Goal: Task Accomplishment & Management: Contribute content

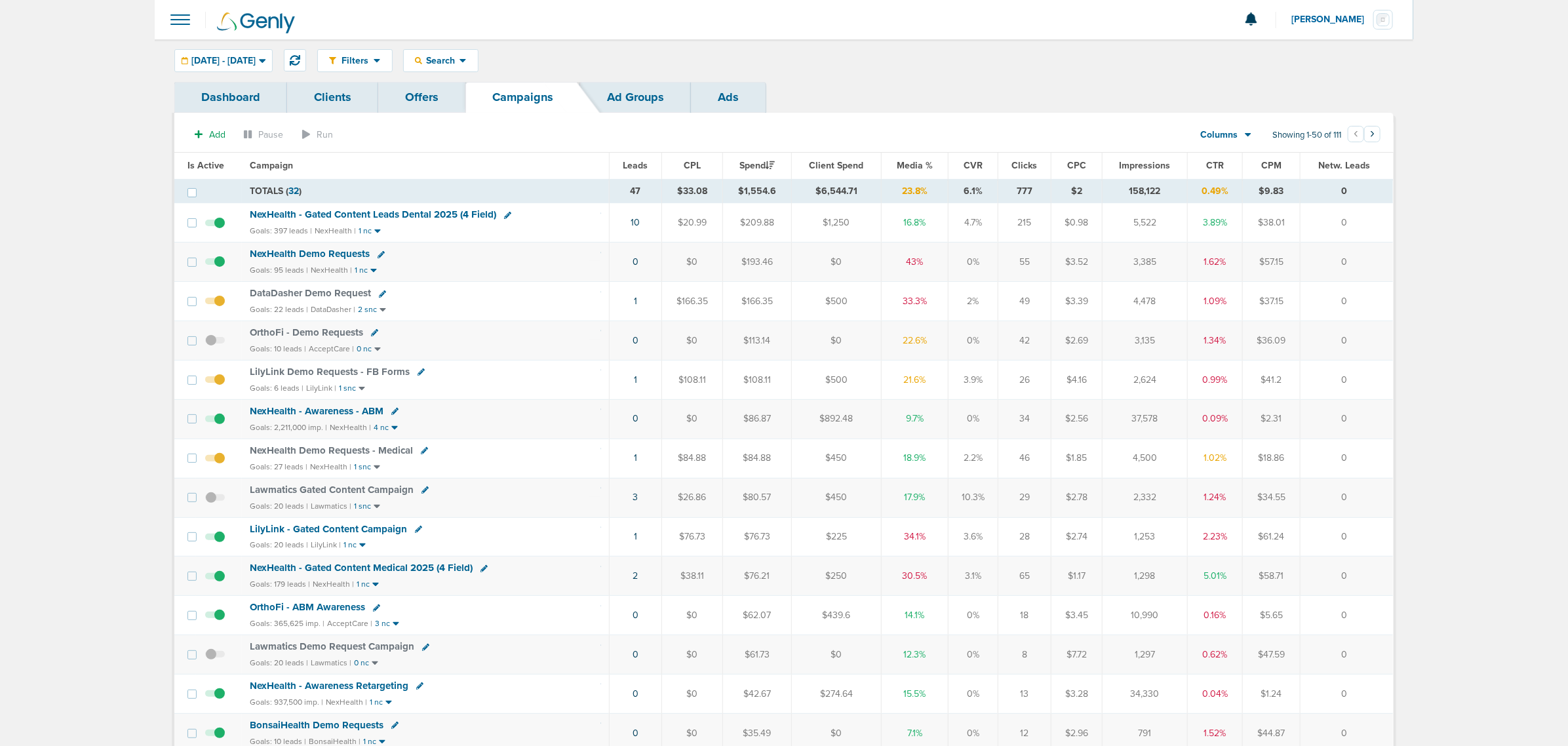
click at [395, 573] on span "NexHealth - Gated Content Medical 2025 (4 Field)" at bounding box center [361, 568] width 223 height 12
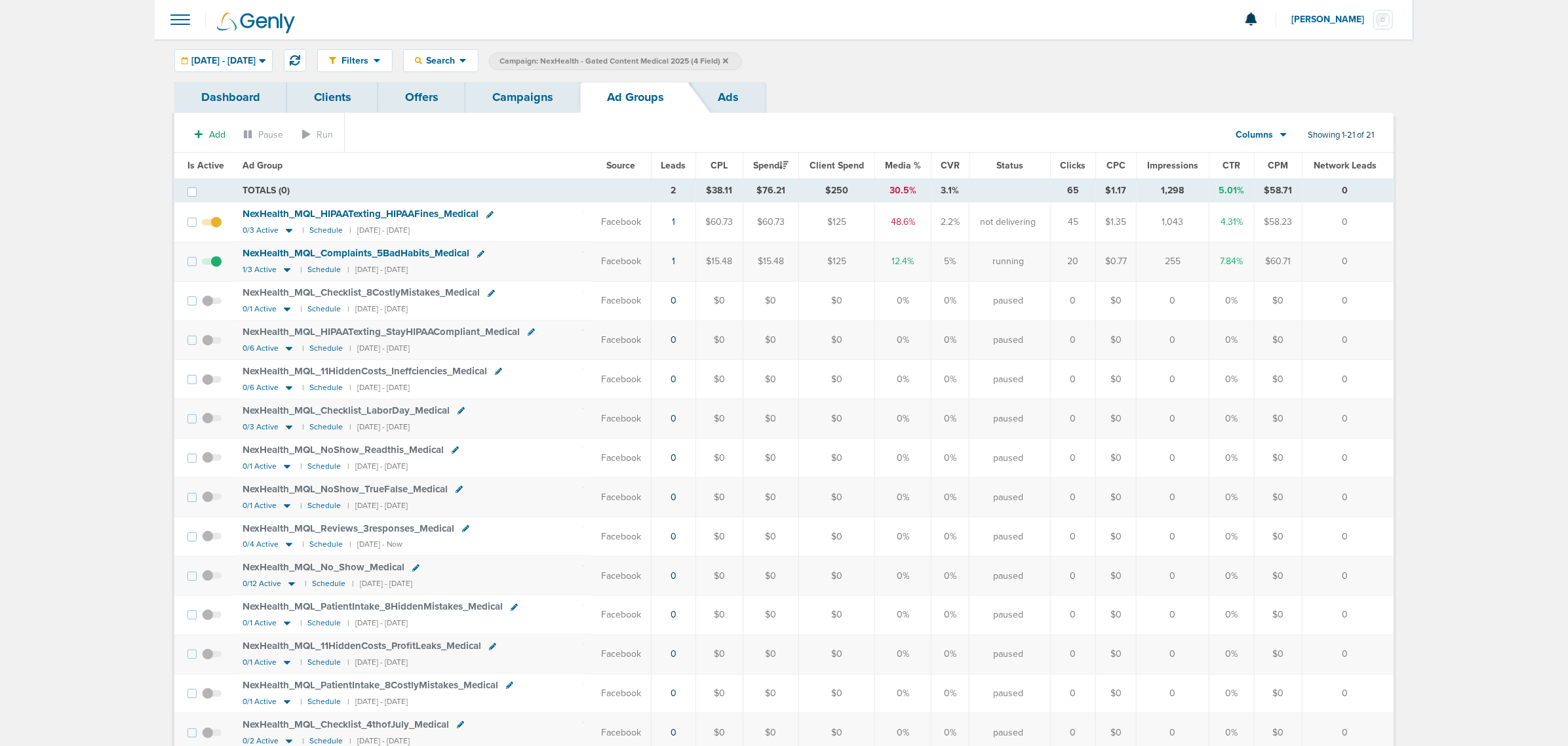
click at [670, 264] on td "1" at bounding box center [674, 261] width 45 height 39
click at [674, 262] on link "1" at bounding box center [673, 260] width 3 height 11
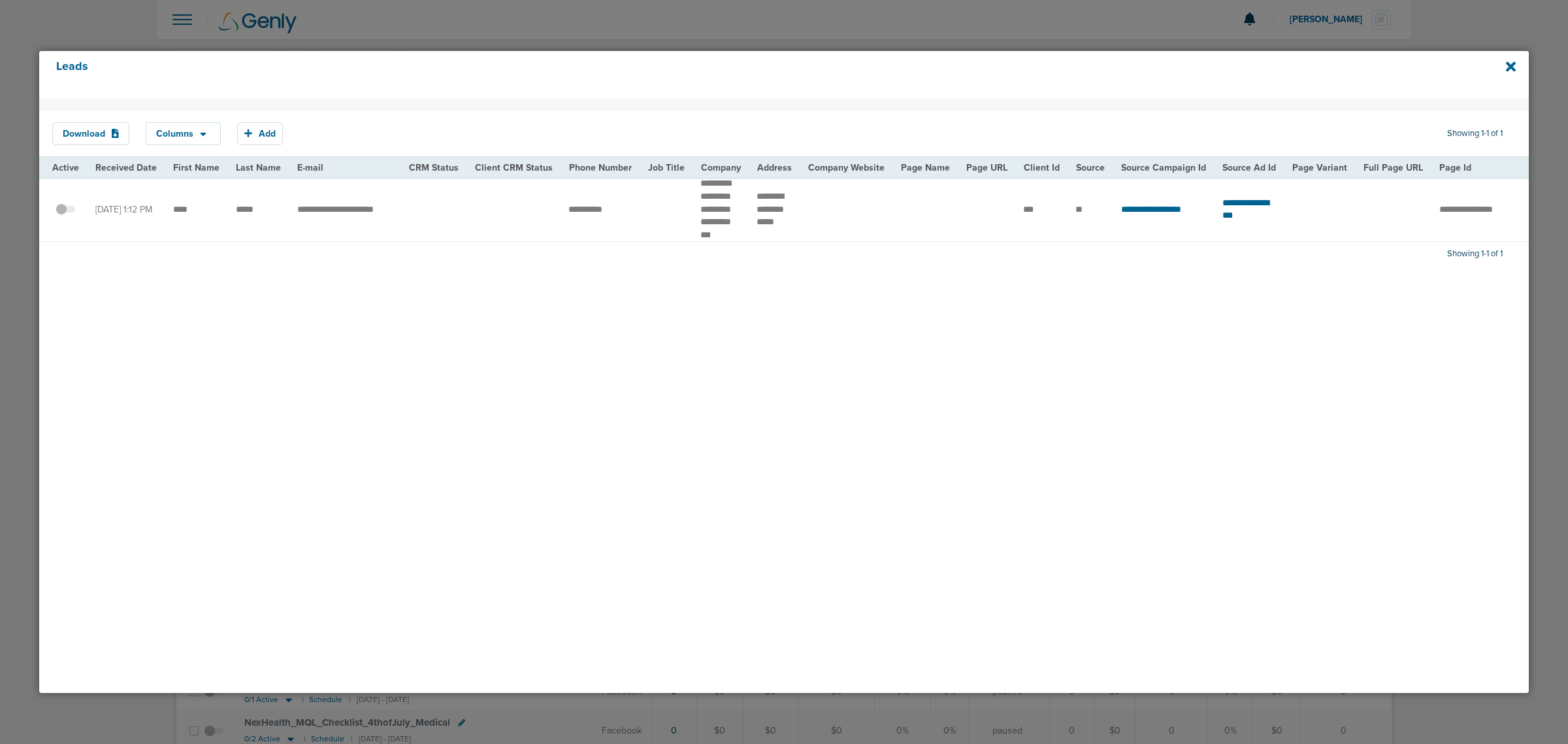
click at [1516, 66] on div "Leads" at bounding box center [784, 74] width 1489 height 47
click at [1510, 63] on icon at bounding box center [1511, 66] width 10 height 15
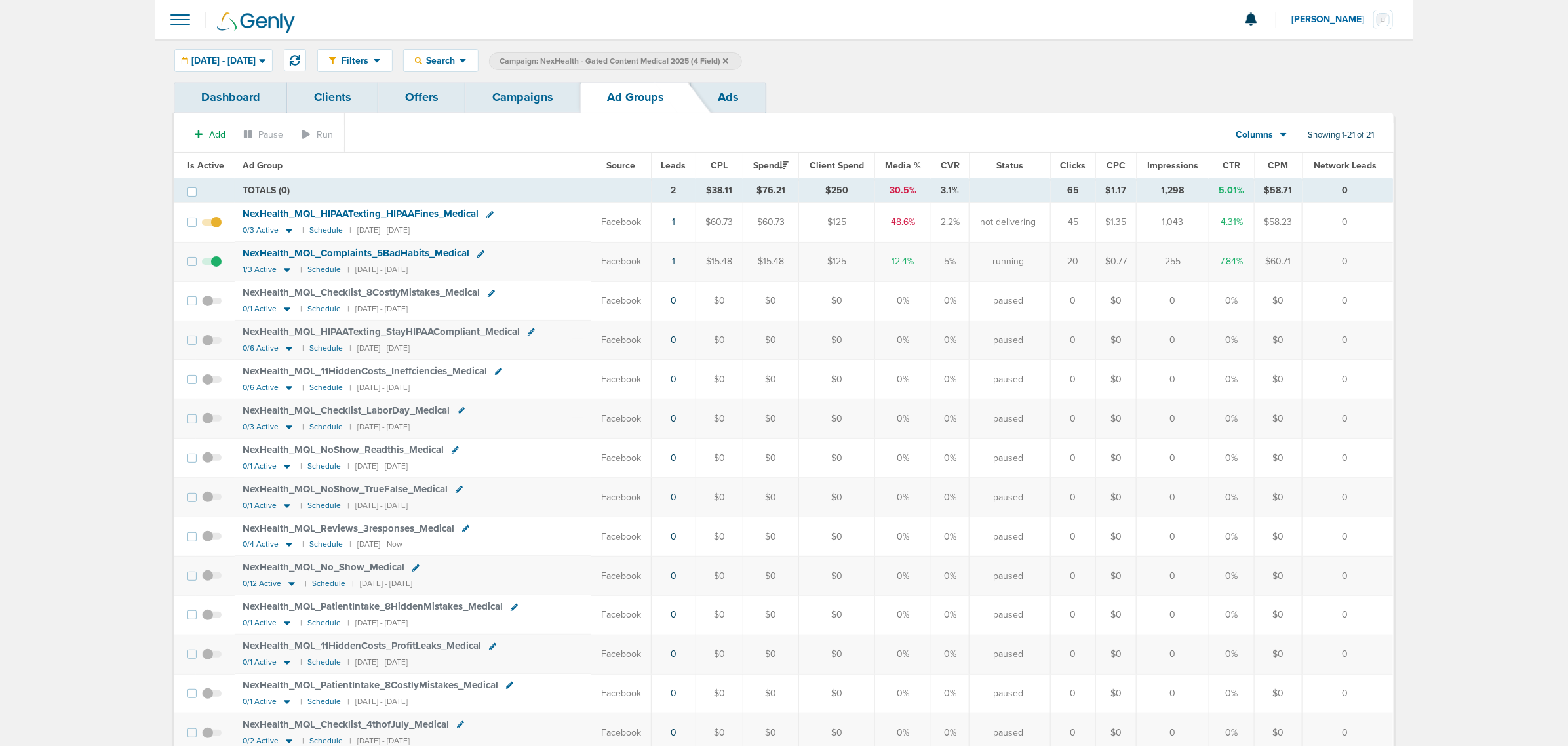
click at [551, 91] on link "Campaigns" at bounding box center [523, 98] width 115 height 31
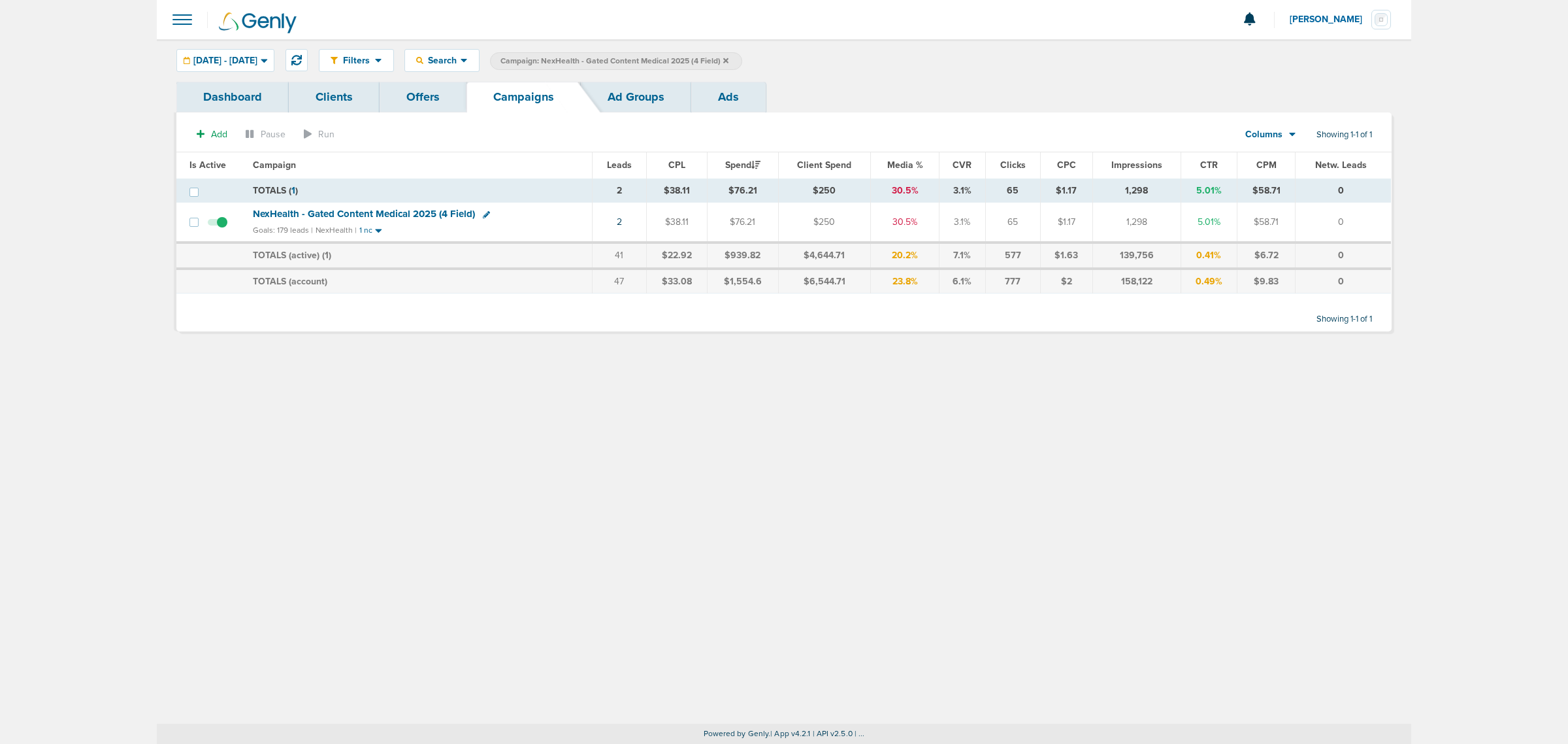
click at [728, 56] on icon at bounding box center [725, 60] width 5 height 8
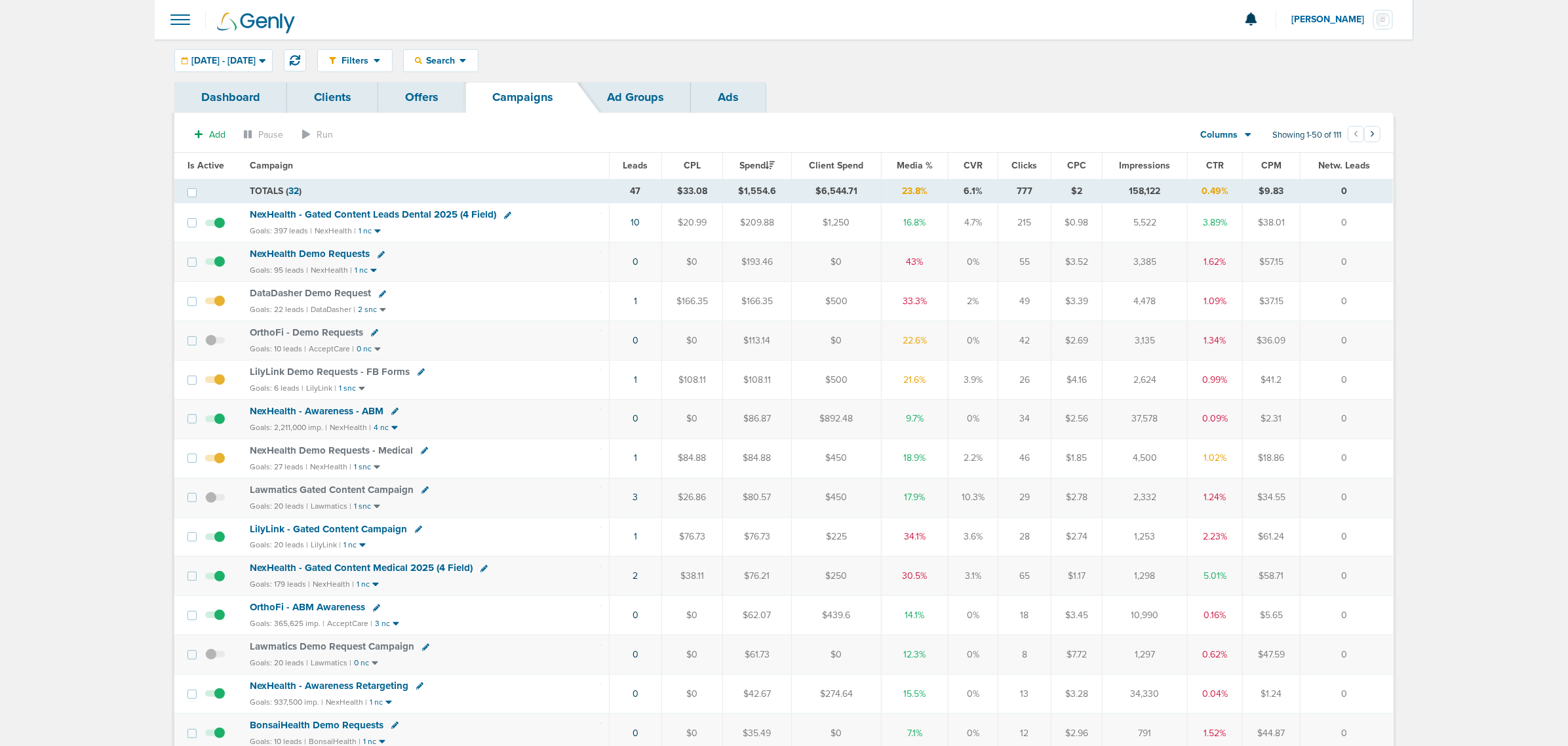
click at [913, 166] on span "Media %" at bounding box center [914, 165] width 36 height 11
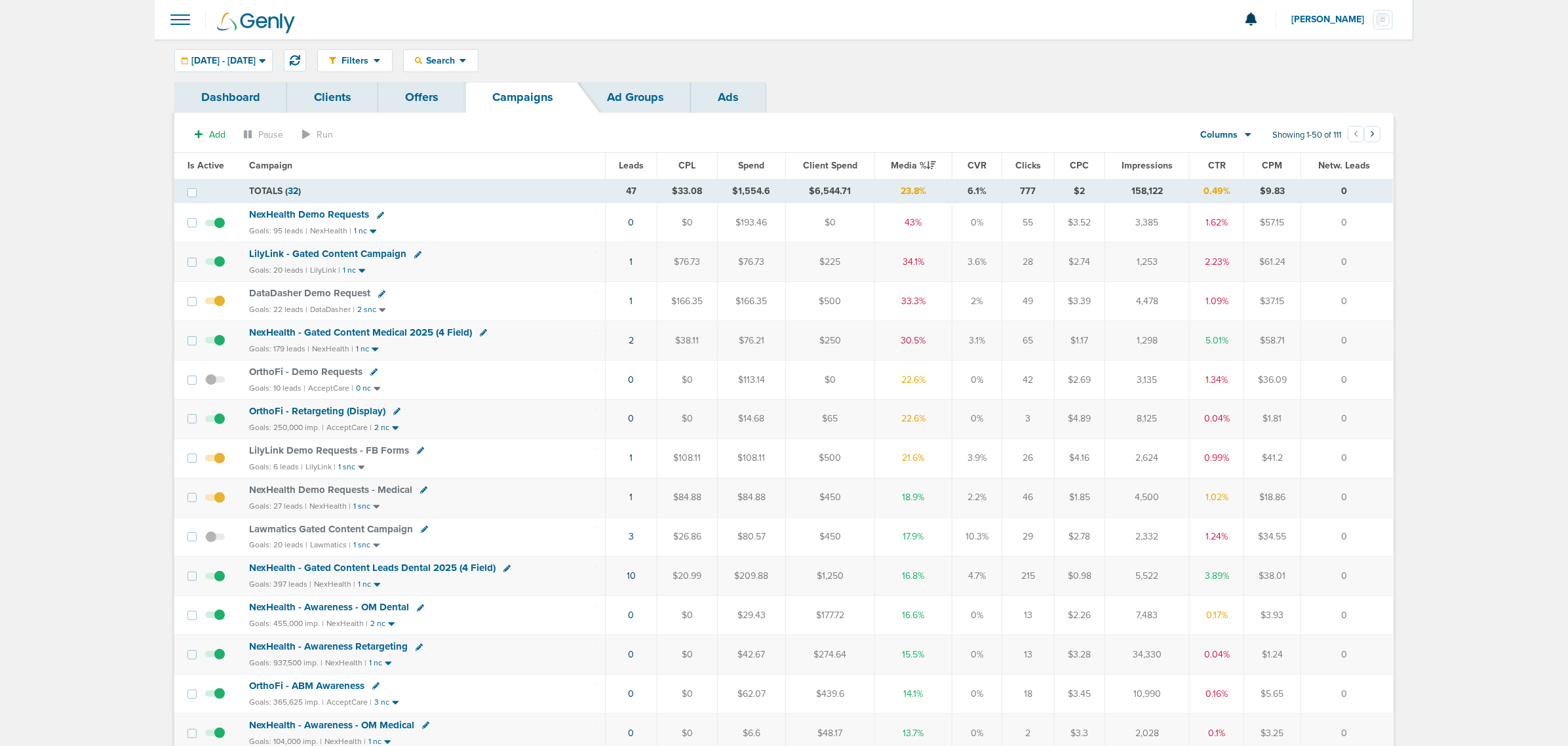
click at [320, 253] on span "LilyLink - Gated Content Campaign" at bounding box center [327, 254] width 157 height 12
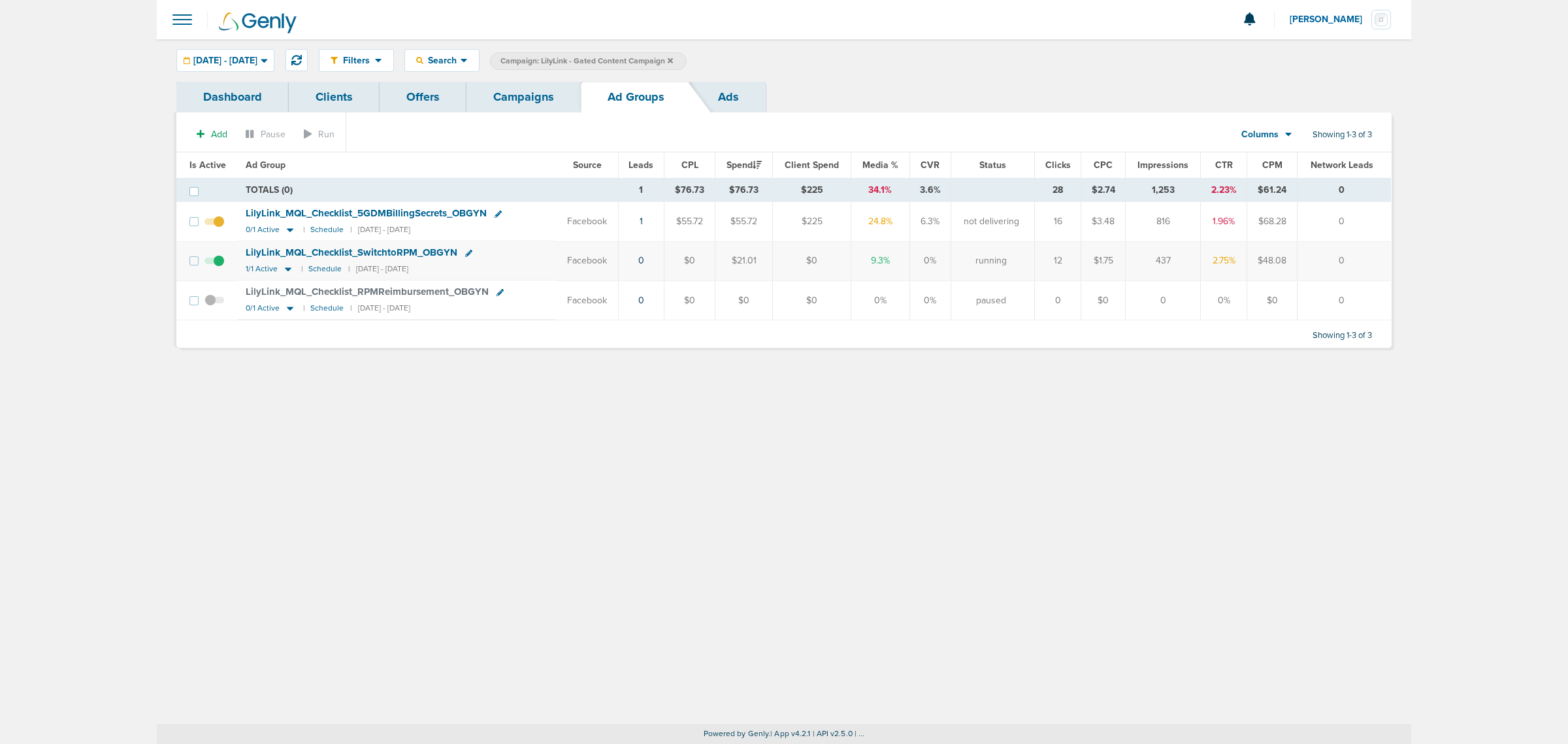
click at [542, 99] on link "Campaigns" at bounding box center [524, 97] width 115 height 31
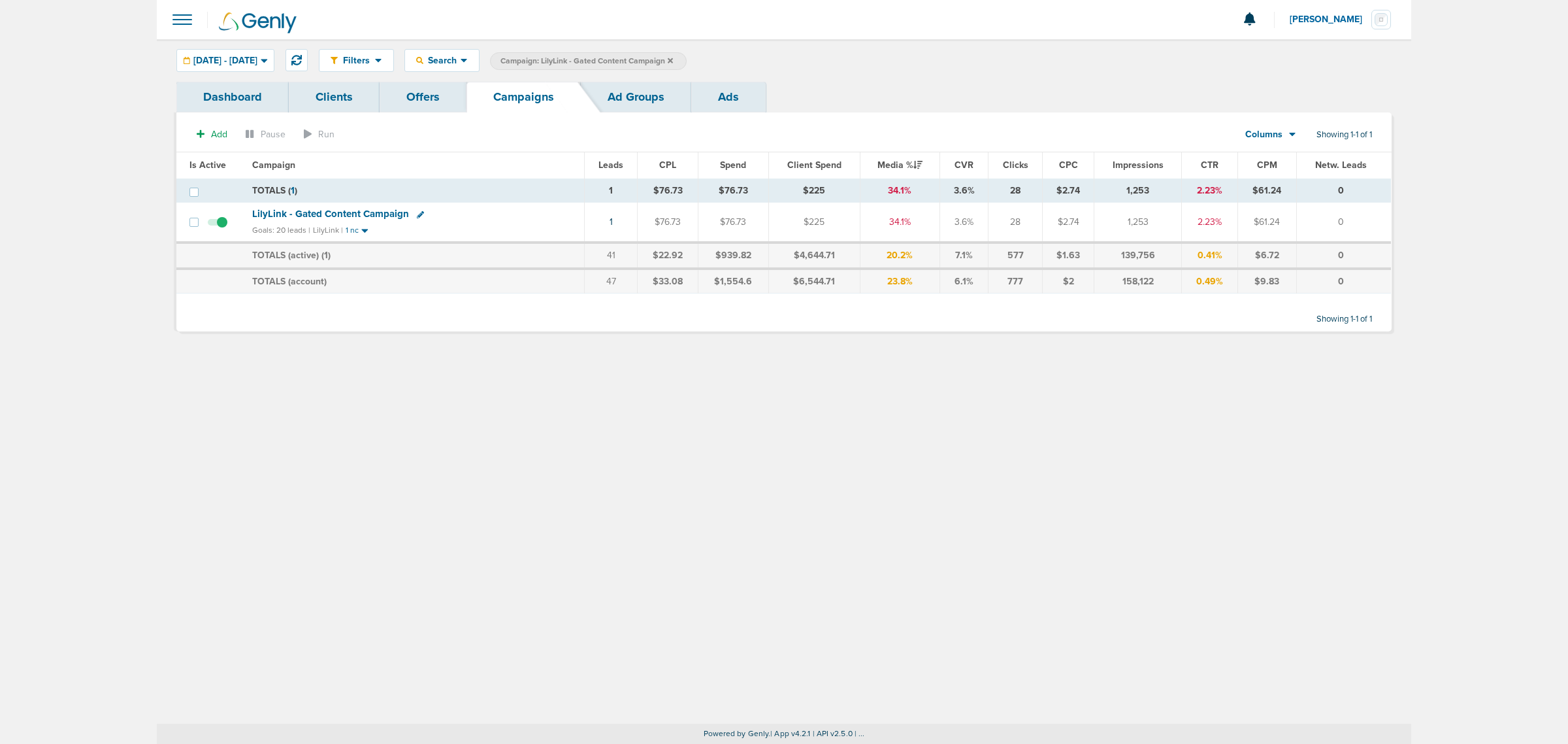
click at [673, 58] on icon at bounding box center [670, 59] width 5 height 5
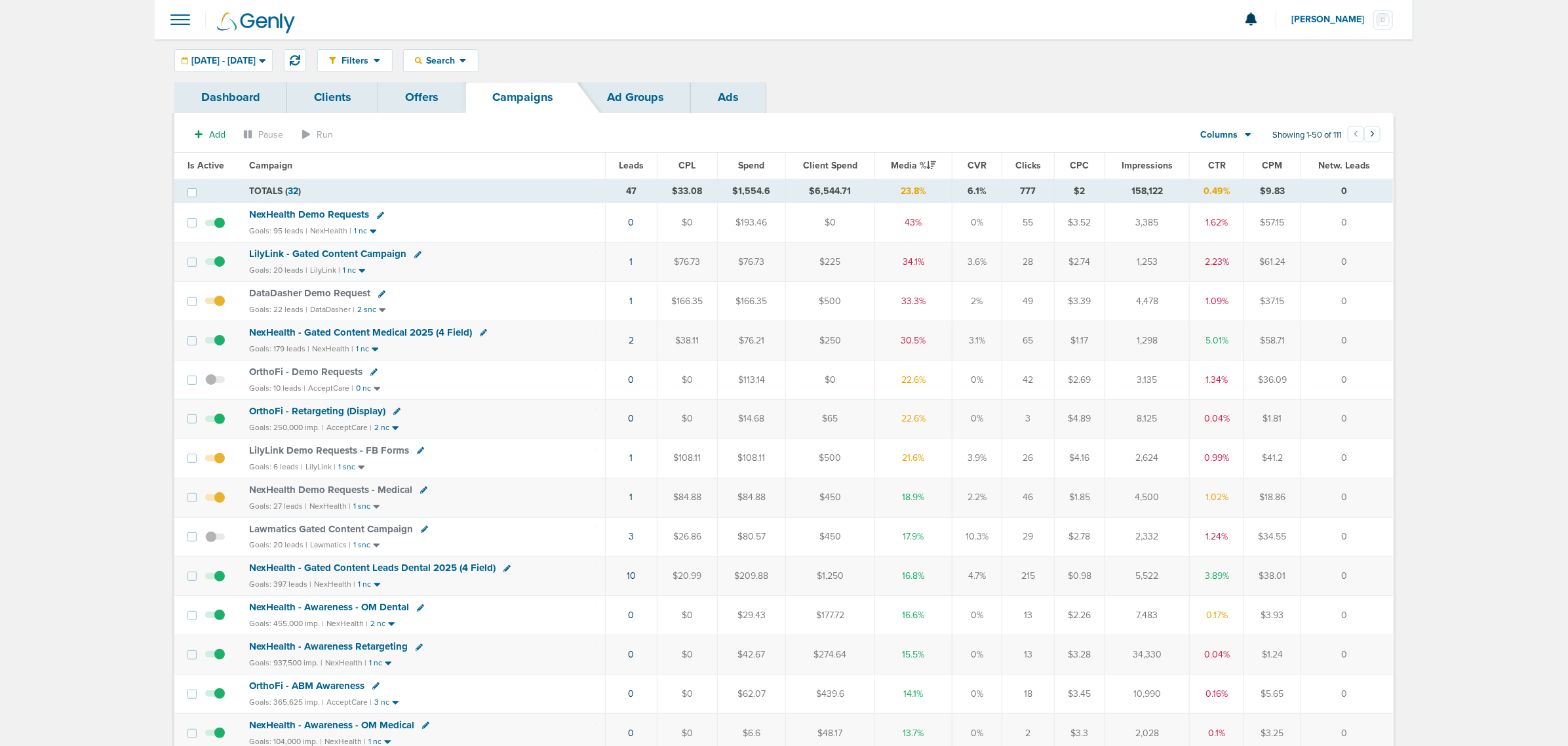
click at [323, 411] on span "OrthoFi - Retargeting (Display)" at bounding box center [317, 411] width 137 height 12
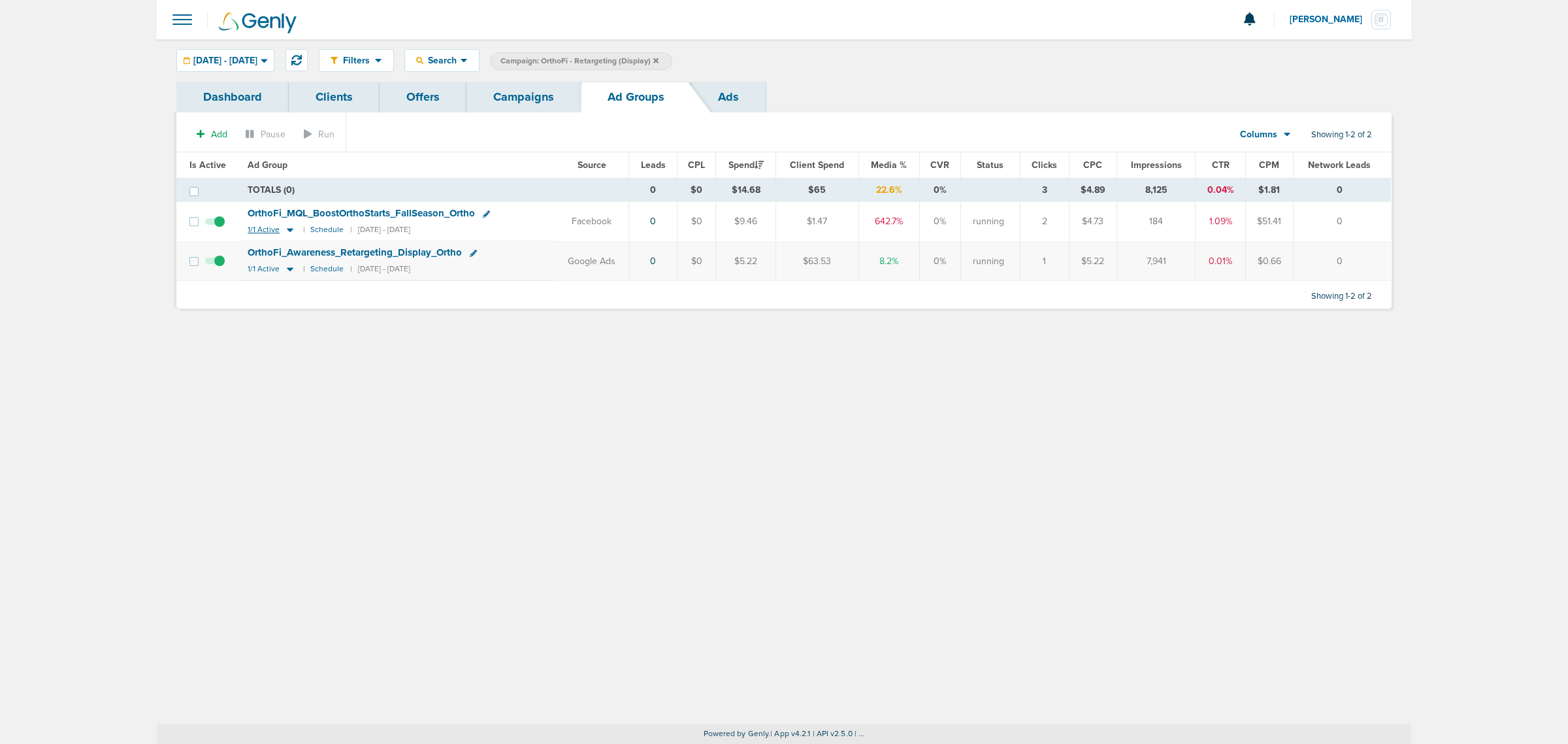
click at [288, 230] on icon at bounding box center [290, 230] width 7 height 4
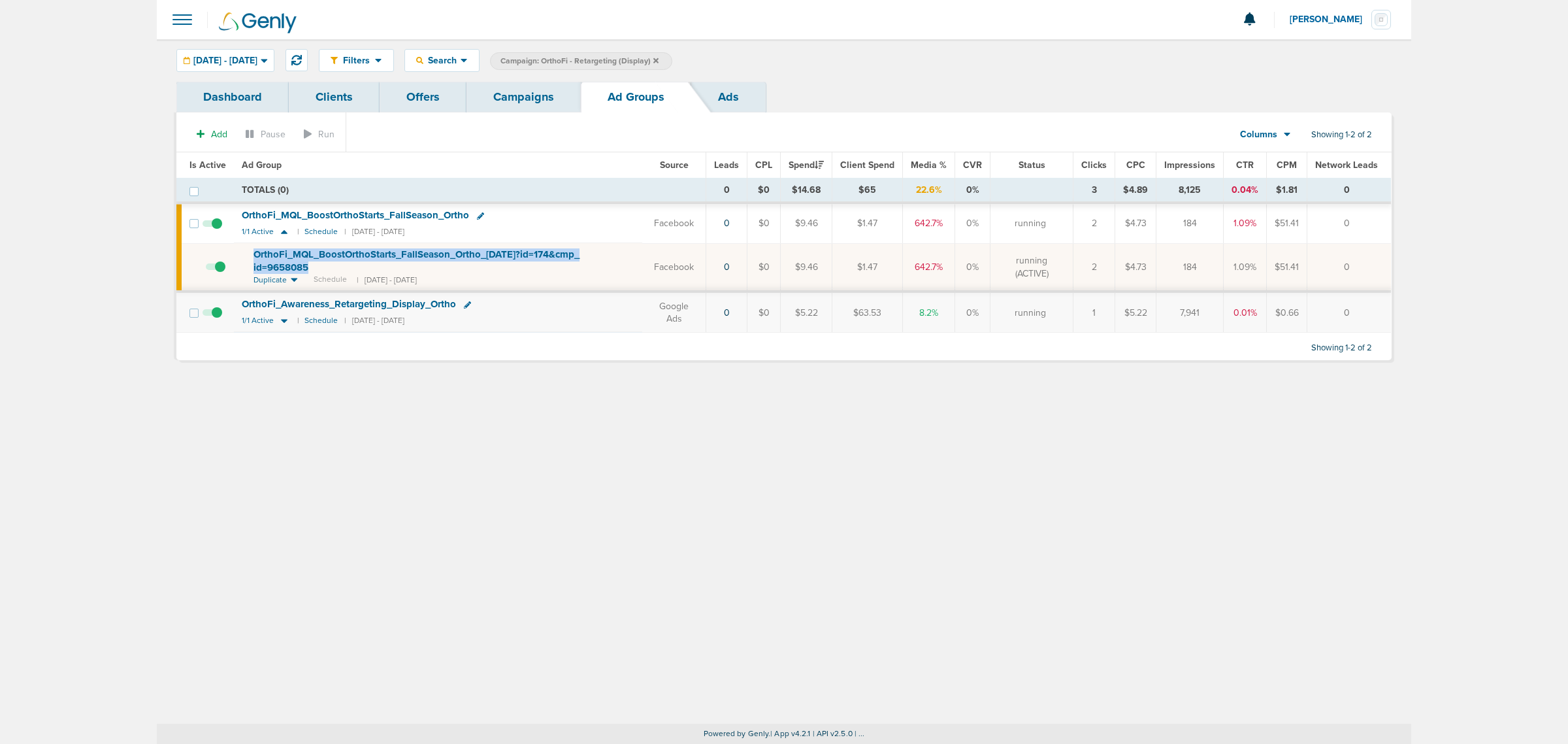
drag, startPoint x: 315, startPoint y: 269, endPoint x: 246, endPoint y: 249, distance: 71.8
click at [246, 249] on td "OrthoFi_ MQL_ BoostOrthoStarts_ FallSeason_ Ortho_ [DATE]?id=174&cmp_ id=965808…" at bounding box center [438, 267] width 408 height 49
copy span "OrthoFi_ MQL_ BoostOrthoStarts_ FallSeason_ Ortho_ [DATE]?id=174&cmp_ id=9658085"
drag, startPoint x: 794, startPoint y: 266, endPoint x: 898, endPoint y: 274, distance: 104.3
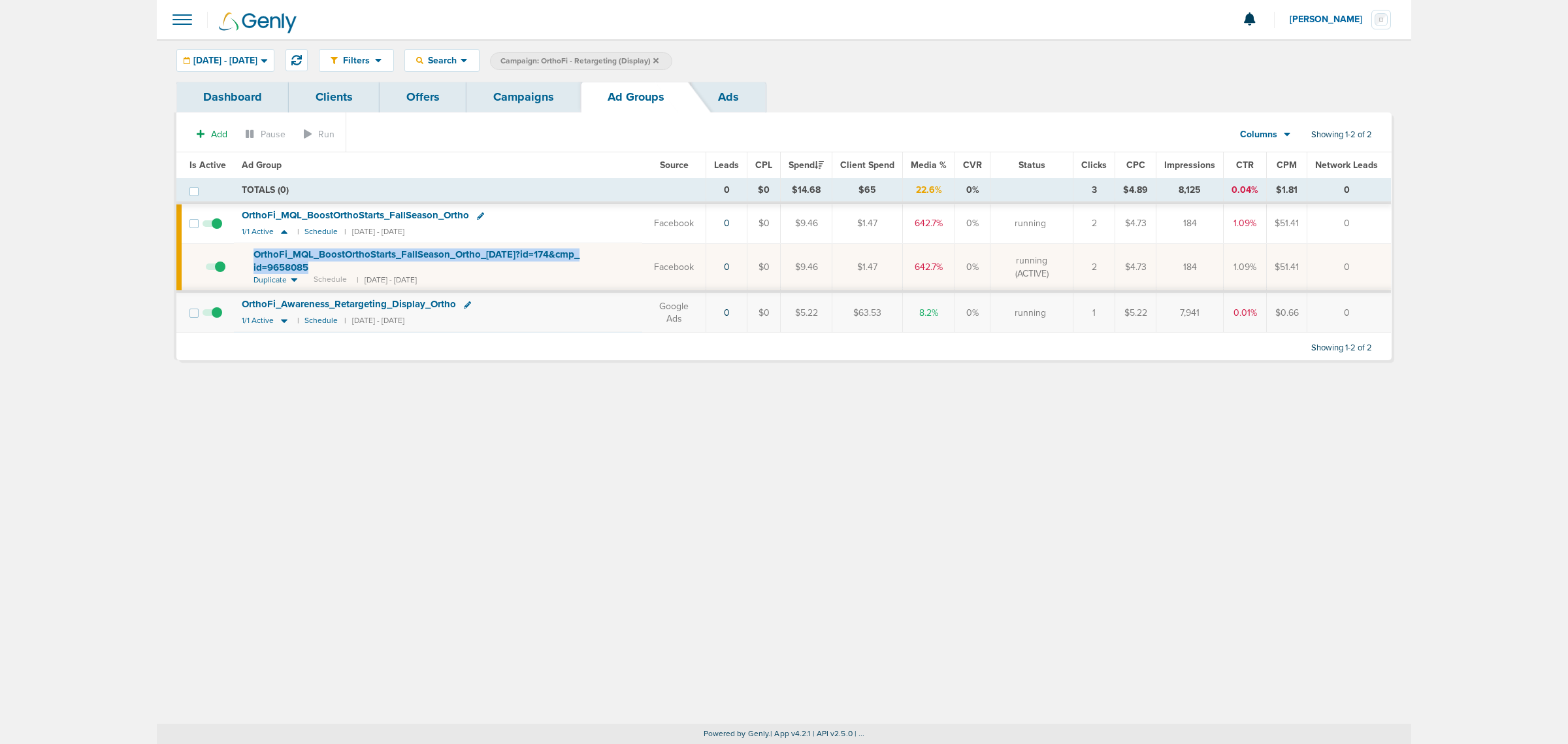
click at [898, 274] on tr "OrthoFi_ MQL_ BoostOrthoStarts_ FallSeason_ Ortho_ [DATE]?id=174&cmp_ id=965808…" at bounding box center [783, 267] width 1214 height 49
click at [881, 265] on td "$1.47" at bounding box center [867, 267] width 71 height 49
click at [547, 96] on link "Campaigns" at bounding box center [524, 97] width 115 height 31
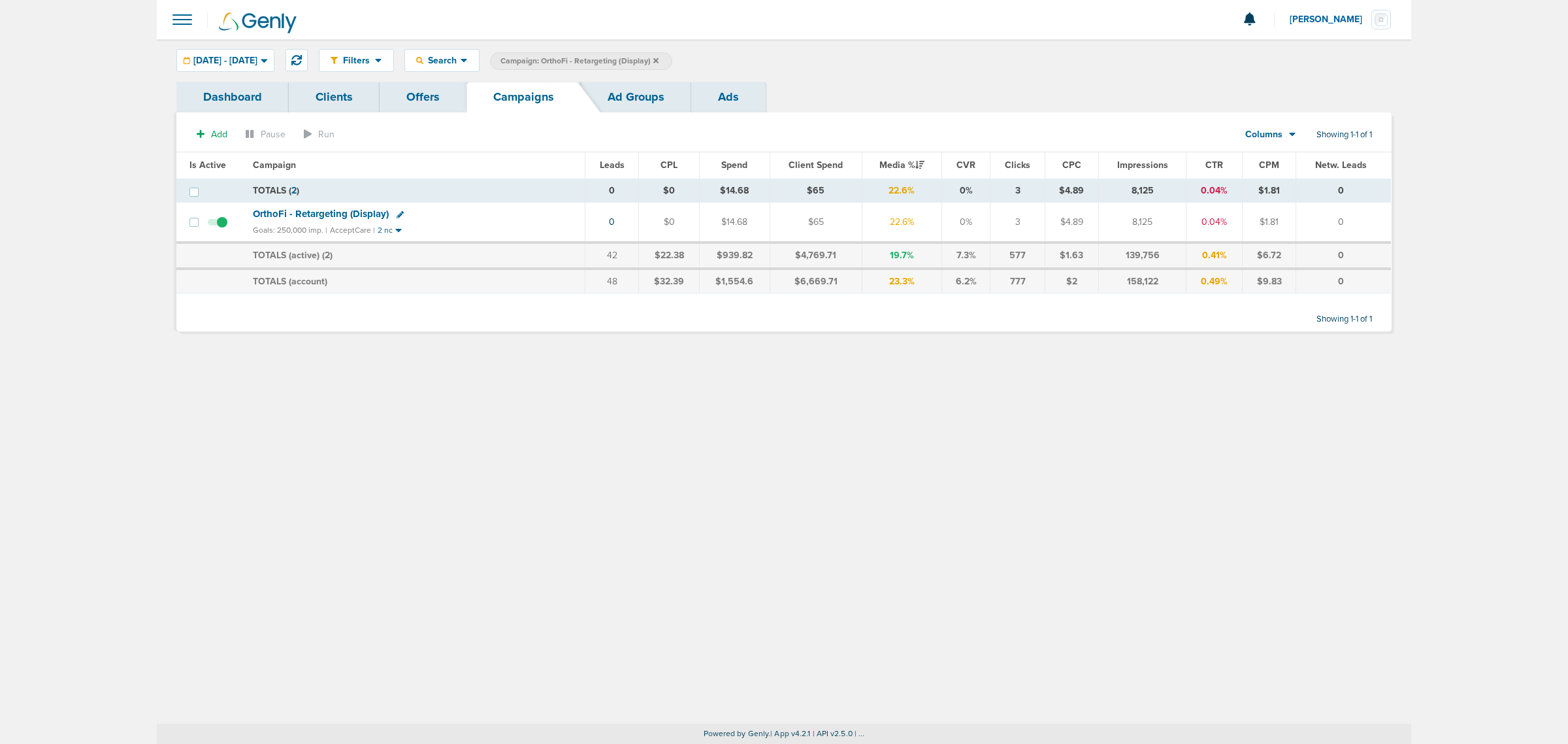
click at [398, 214] on icon at bounding box center [400, 214] width 7 height 7
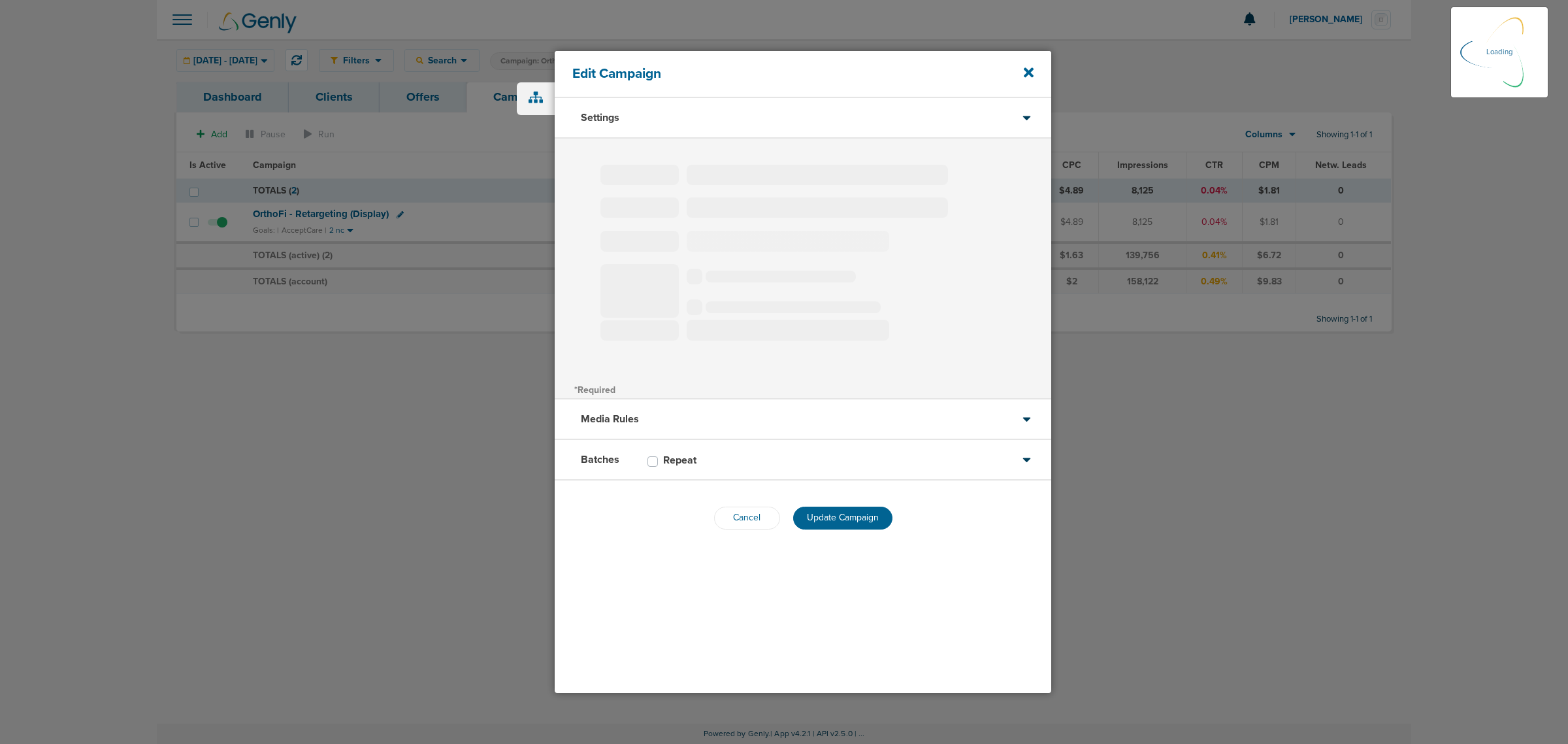
type input "OrthoFi - Retargeting (Display)"
select select "Awareness"
radio input "true"
select select "readOnly"
checkbox input "true"
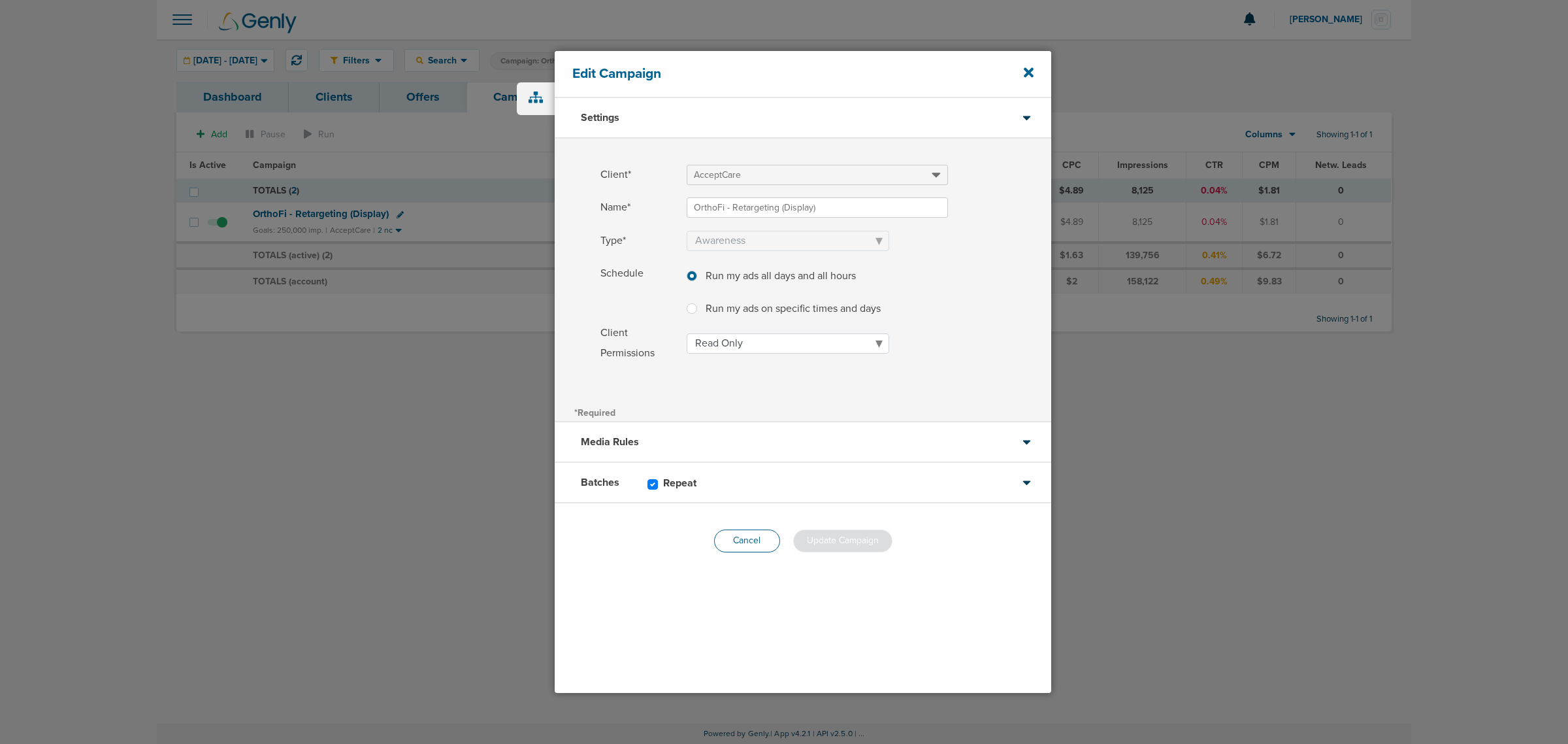
click at [736, 540] on button "Cancel" at bounding box center [748, 541] width 66 height 23
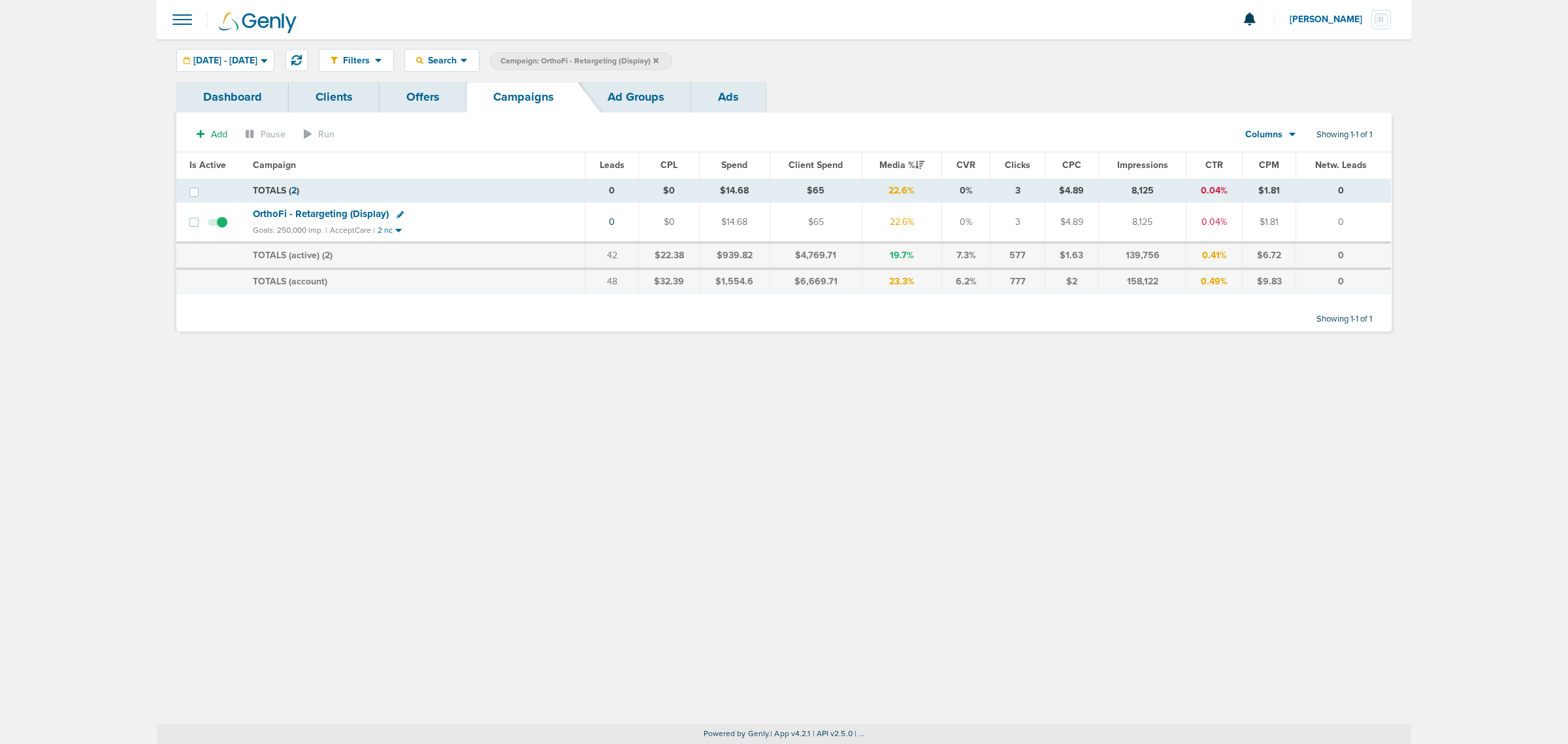
click at [300, 212] on span "OrthoFi - Retargeting (Display)" at bounding box center [321, 214] width 136 height 12
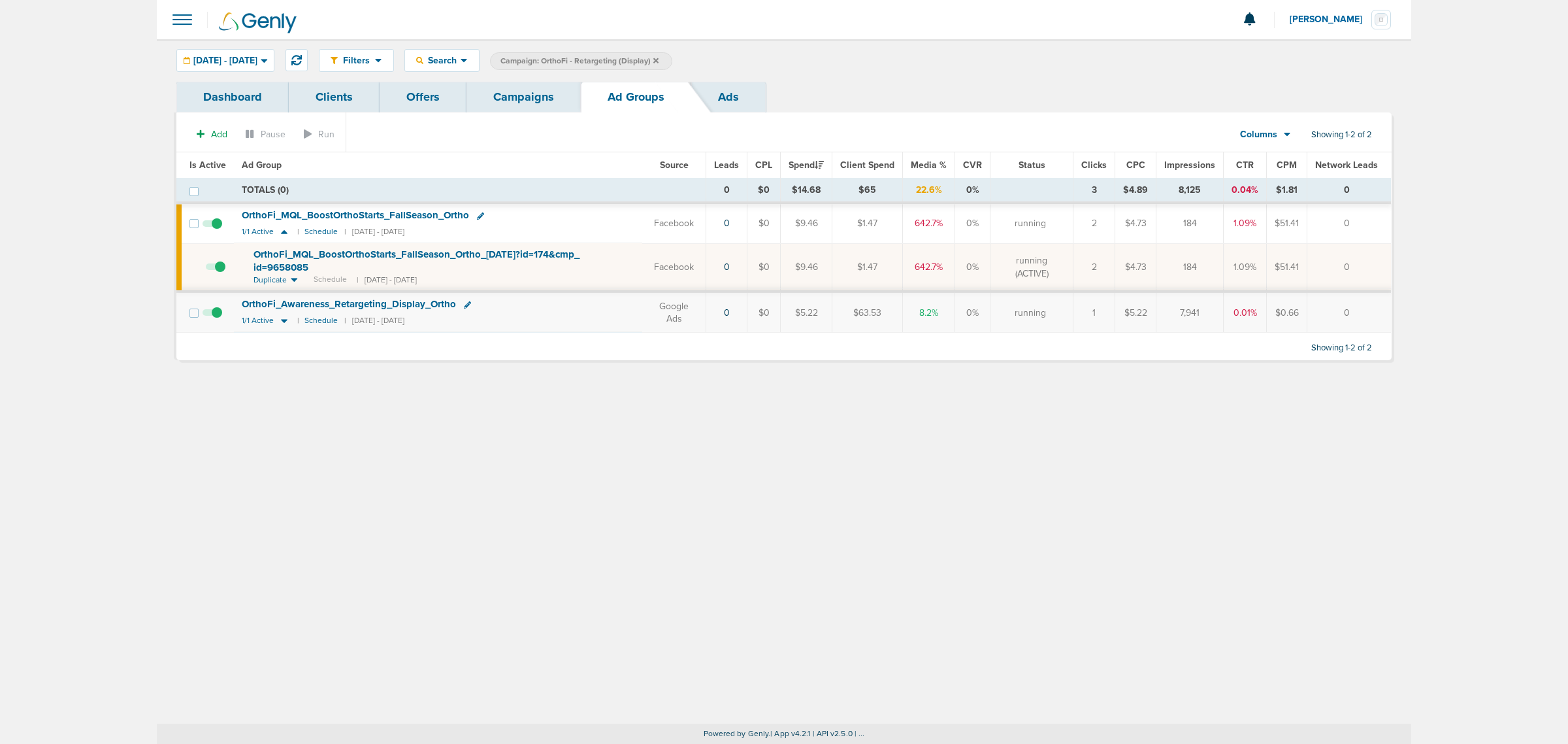
click at [523, 92] on link "Campaigns" at bounding box center [524, 97] width 115 height 31
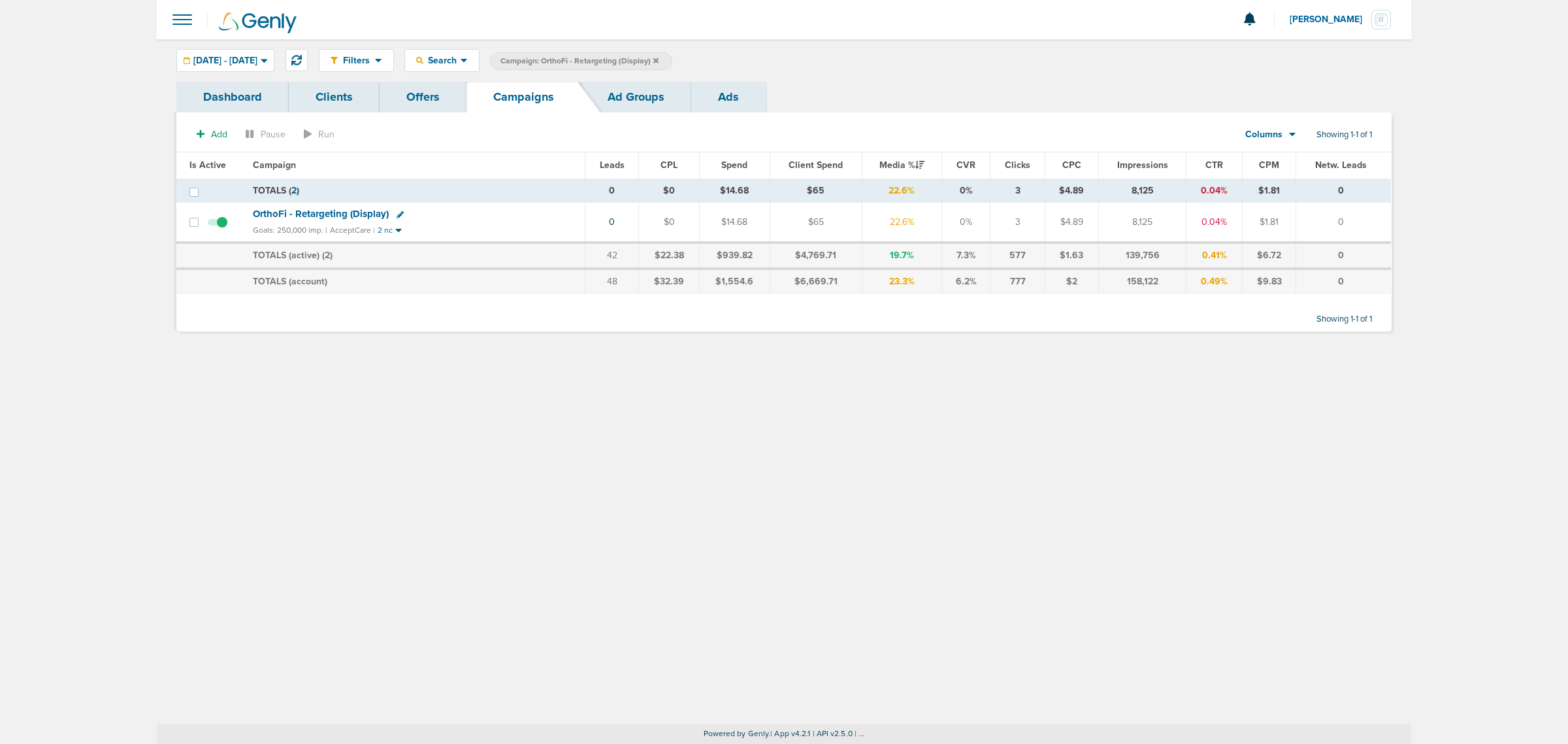
click at [347, 208] on span "OrthoFi - Retargeting (Display)" at bounding box center [321, 214] width 136 height 12
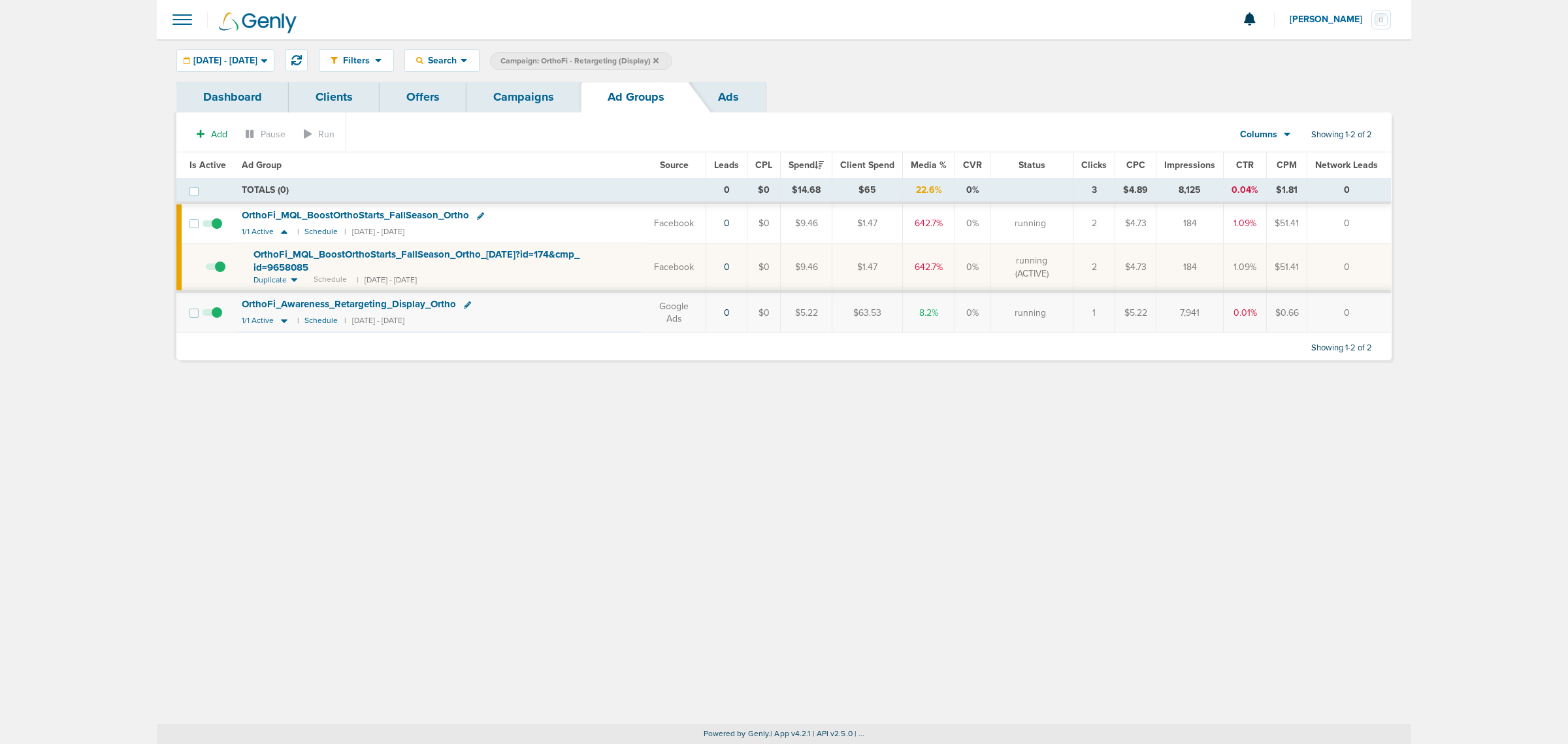
click at [220, 273] on span at bounding box center [216, 273] width 19 height 0
click at [206, 270] on input "checkbox" at bounding box center [206, 270] width 0 height 0
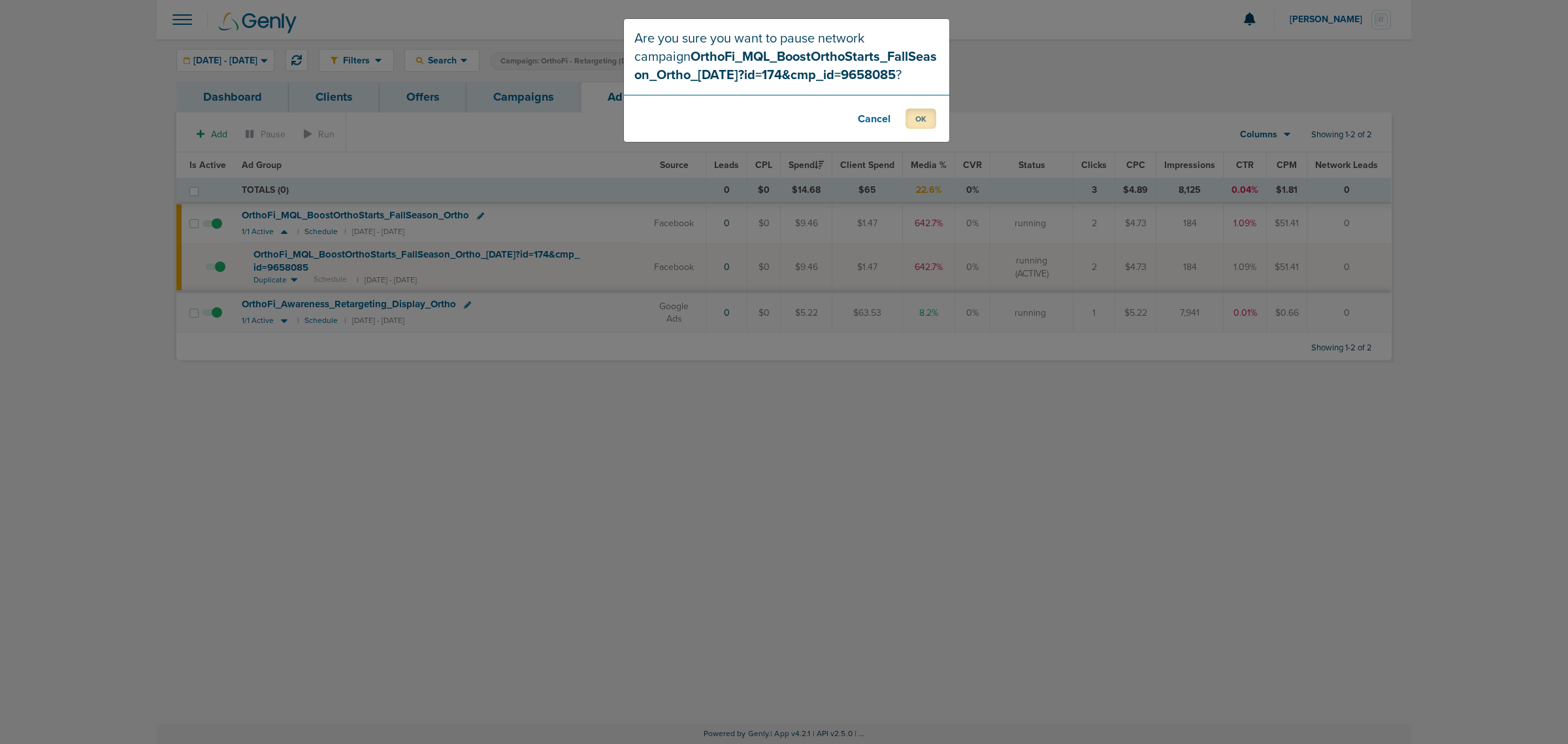
click at [914, 113] on button "OK" at bounding box center [922, 119] width 31 height 20
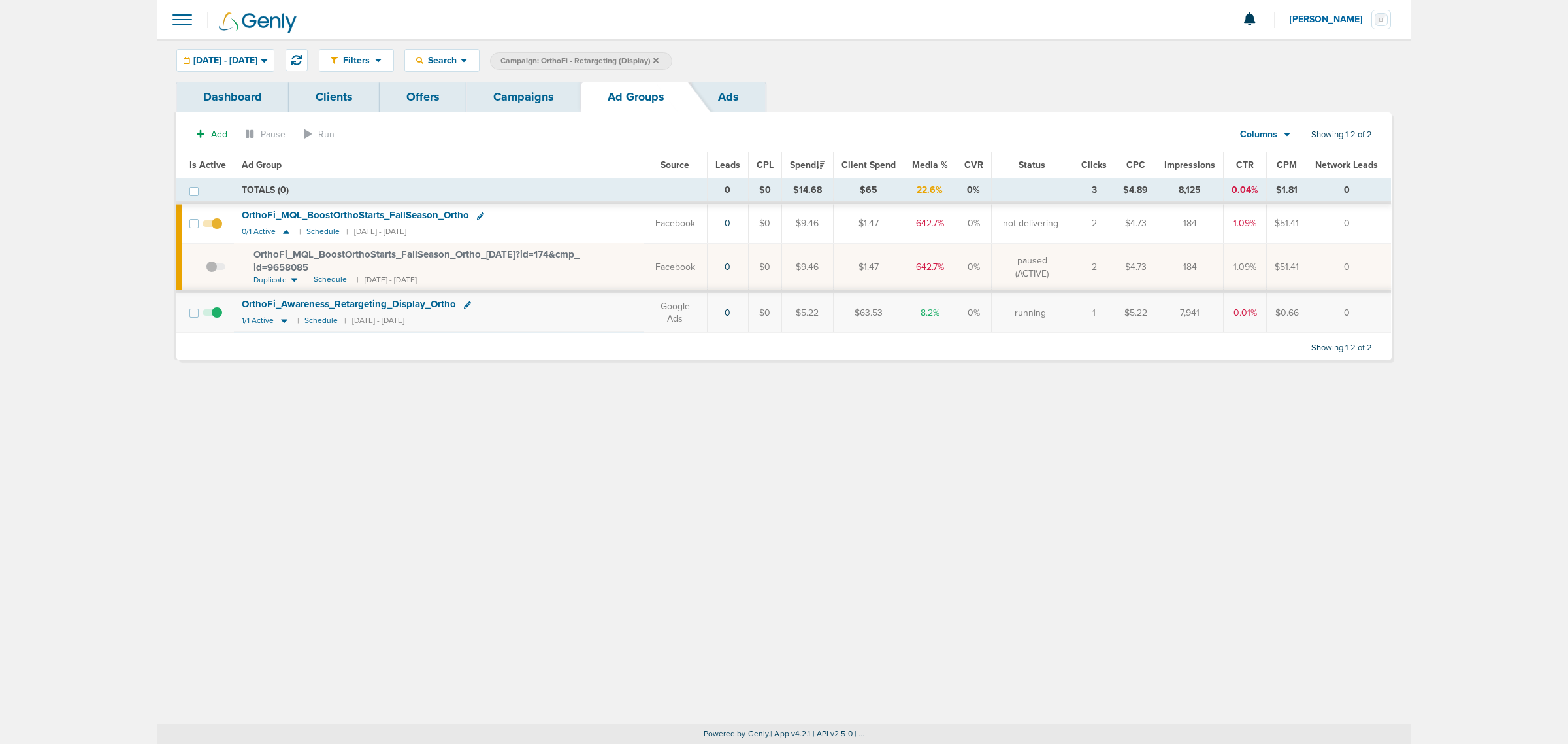
click at [533, 87] on link "Campaigns" at bounding box center [524, 97] width 115 height 31
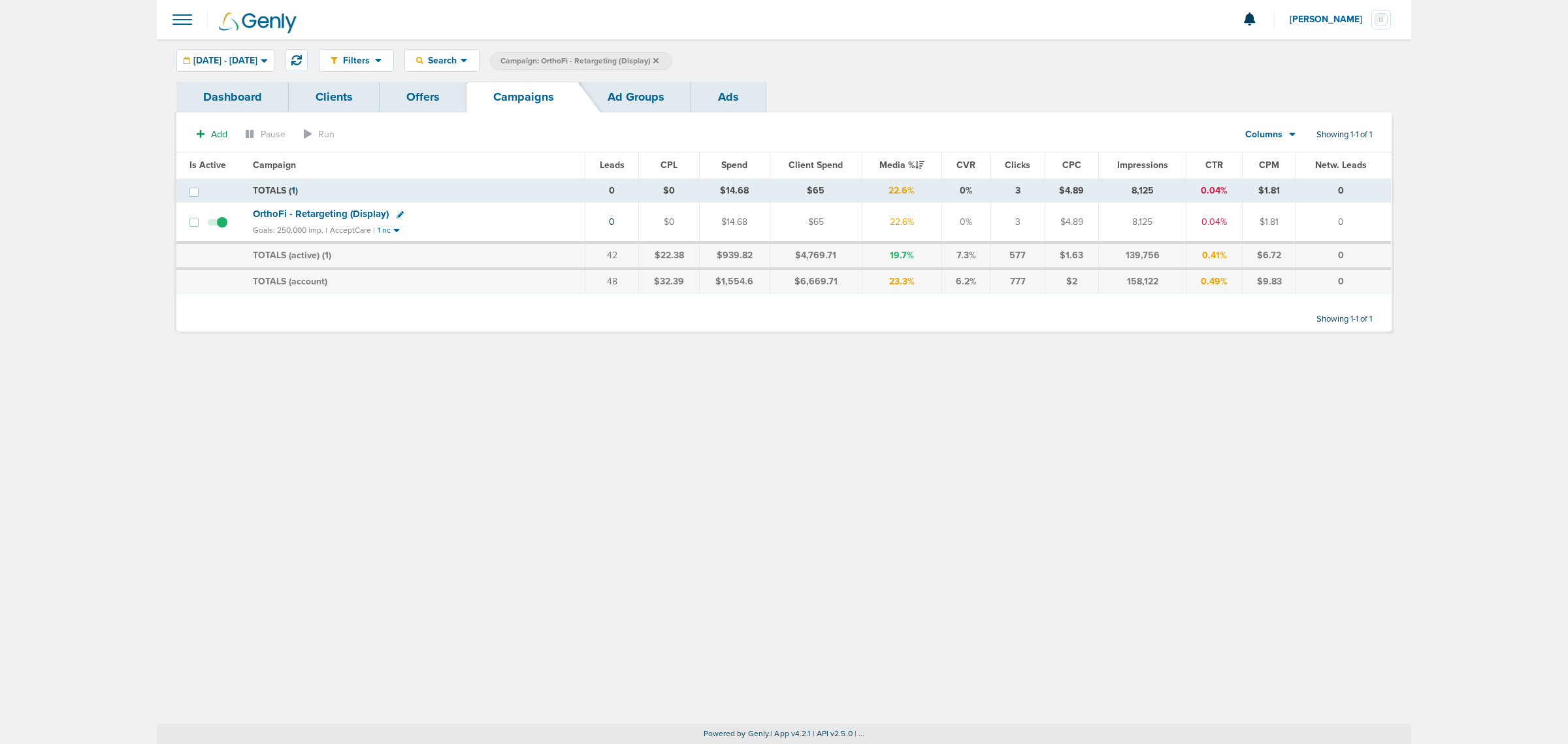
click at [658, 60] on icon at bounding box center [655, 59] width 5 height 5
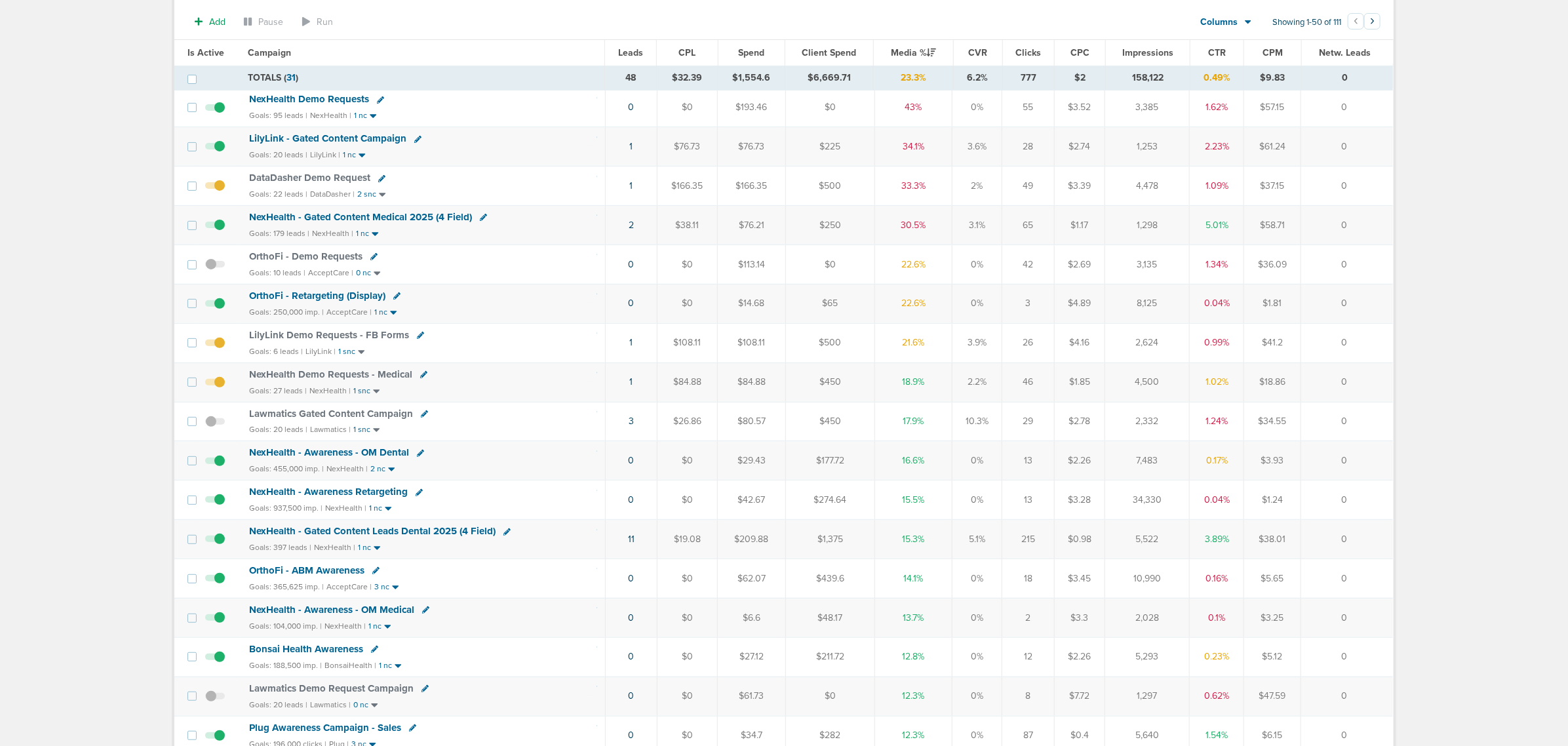
scroll to position [82, 0]
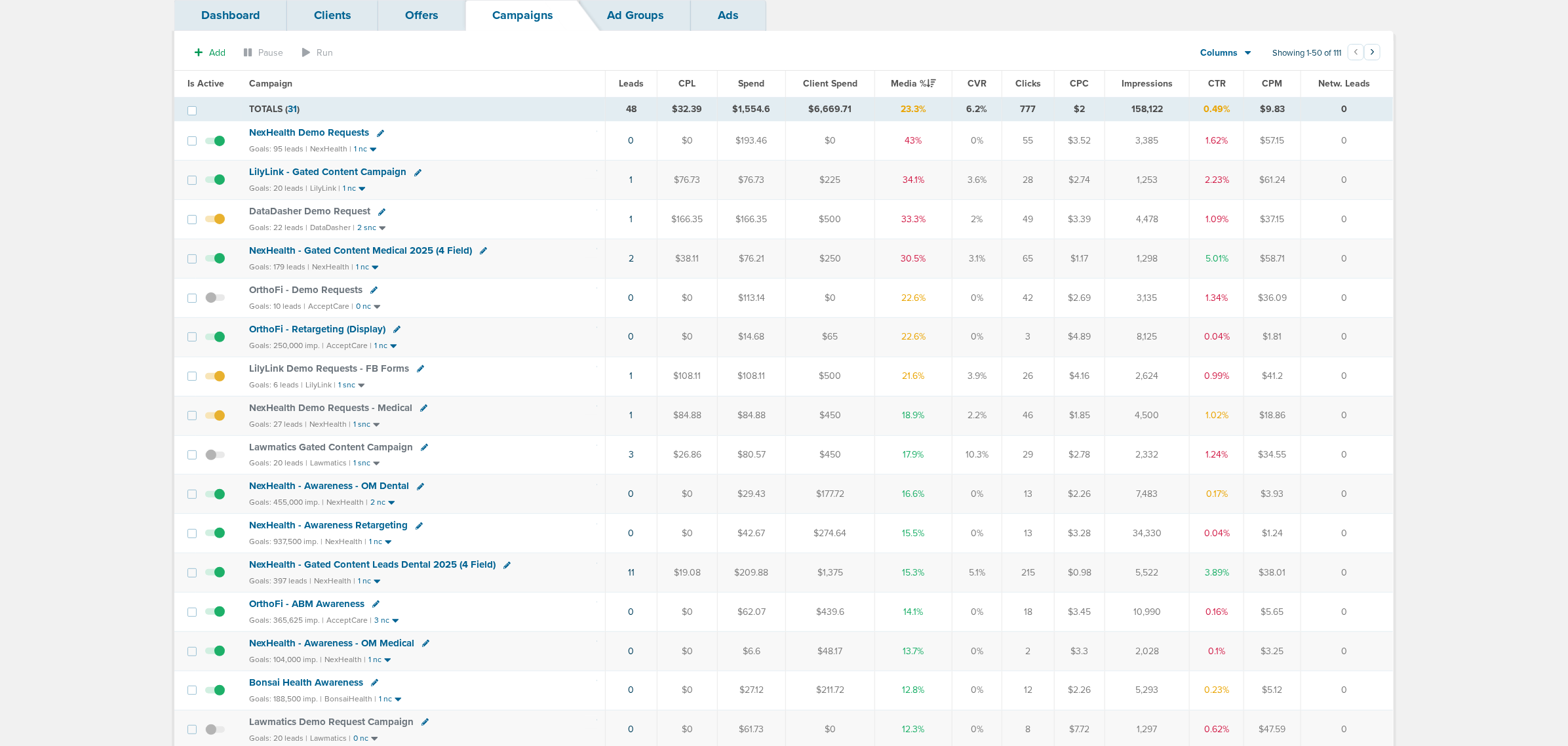
click at [376, 253] on span "NexHealth - Gated Content Medical 2025 (4 Field)" at bounding box center [360, 251] width 223 height 12
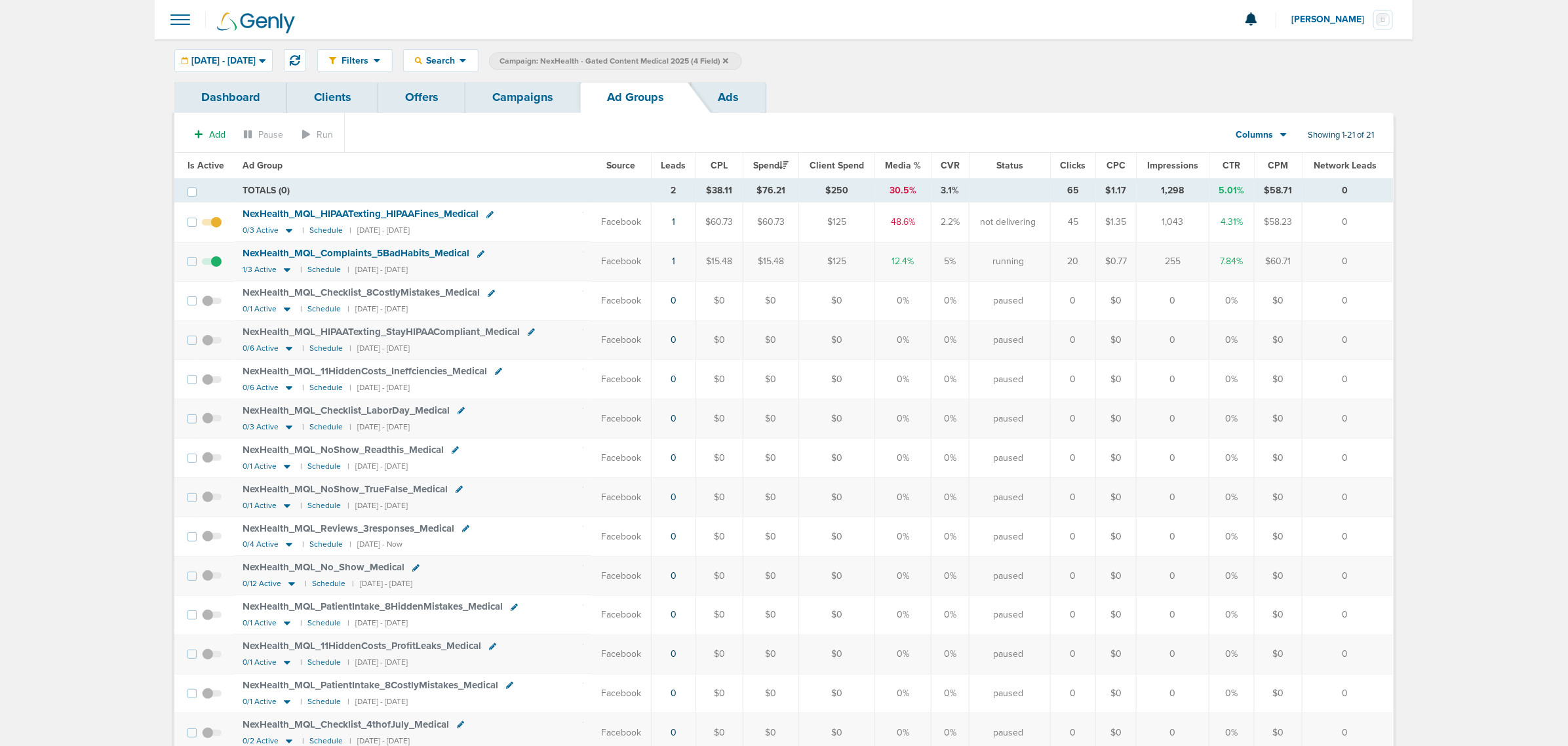
click at [515, 99] on link "Campaigns" at bounding box center [523, 98] width 115 height 31
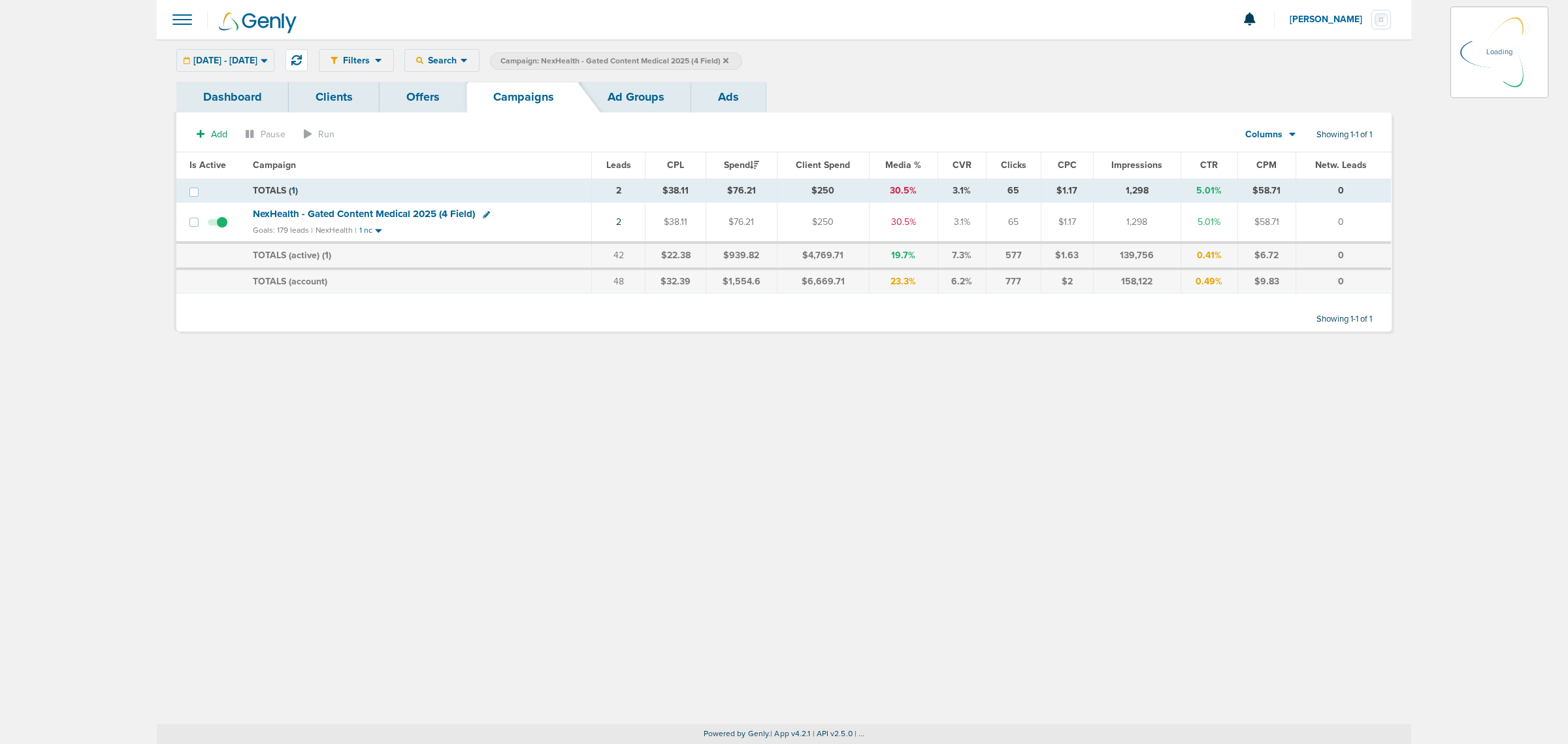
click at [728, 57] on icon at bounding box center [725, 59] width 5 height 5
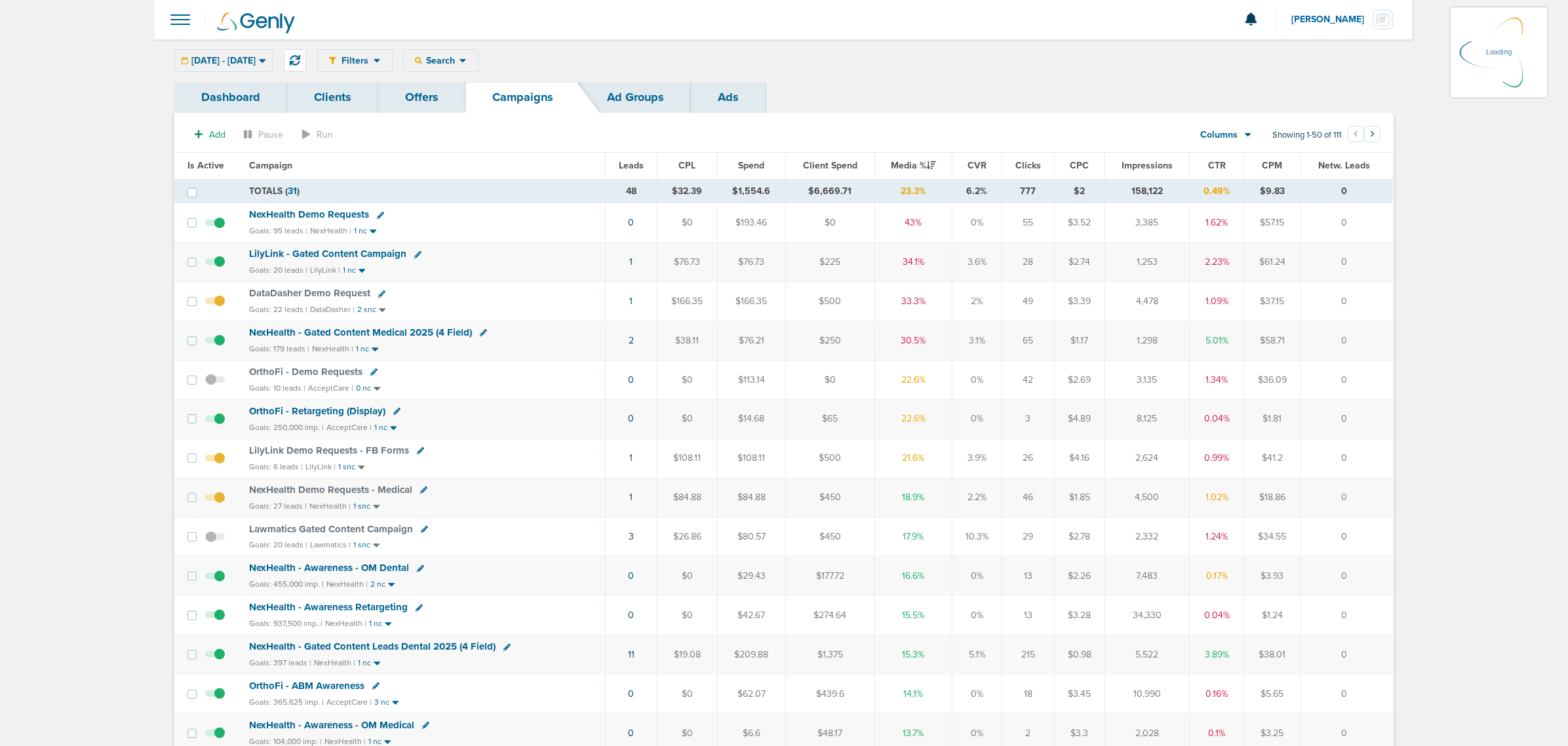
click at [492, 56] on div "Filters Active Only Settings Status Active Inactive Objectives MQL SQL Traffic …" at bounding box center [855, 60] width 1077 height 23
click at [496, 47] on div "Filters Active Only Settings Status Active Inactive Objectives MQL SQL Traffic …" at bounding box center [784, 60] width 1258 height 43
click at [459, 55] on span "Search" at bounding box center [441, 59] width 37 height 11
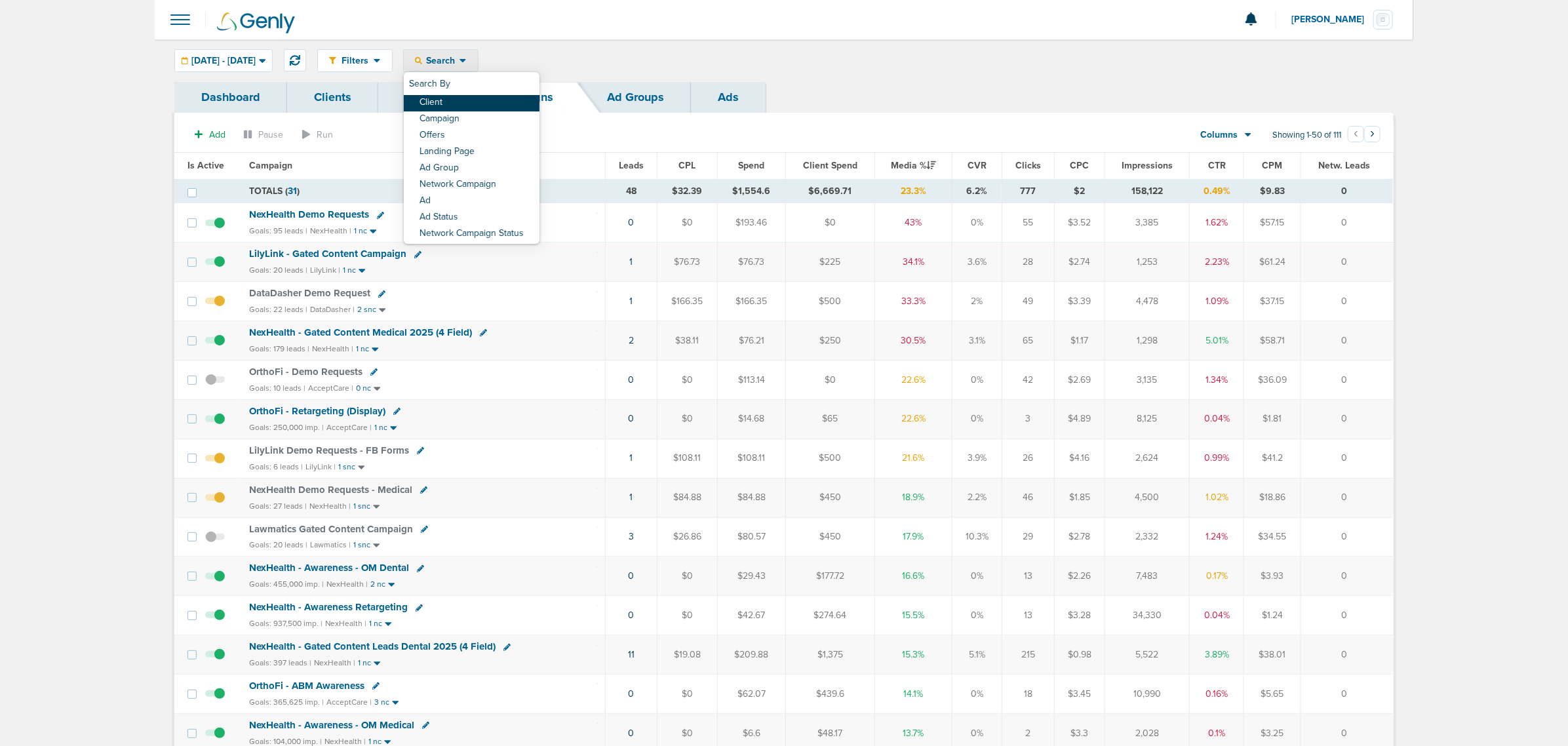
click at [489, 109] on link "Client" at bounding box center [471, 102] width 136 height 17
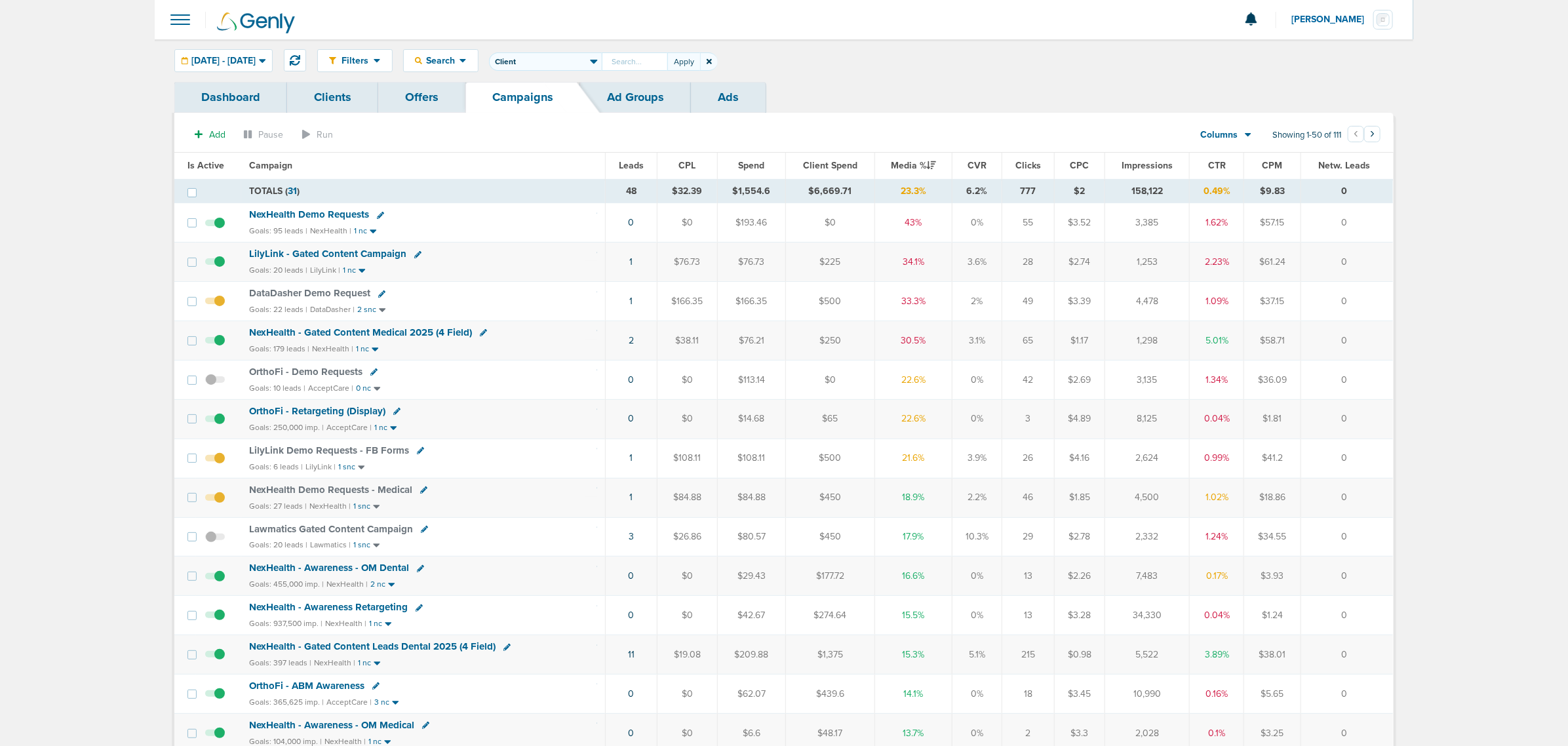
click at [667, 56] on input "text" at bounding box center [634, 61] width 65 height 19
type input "accept"
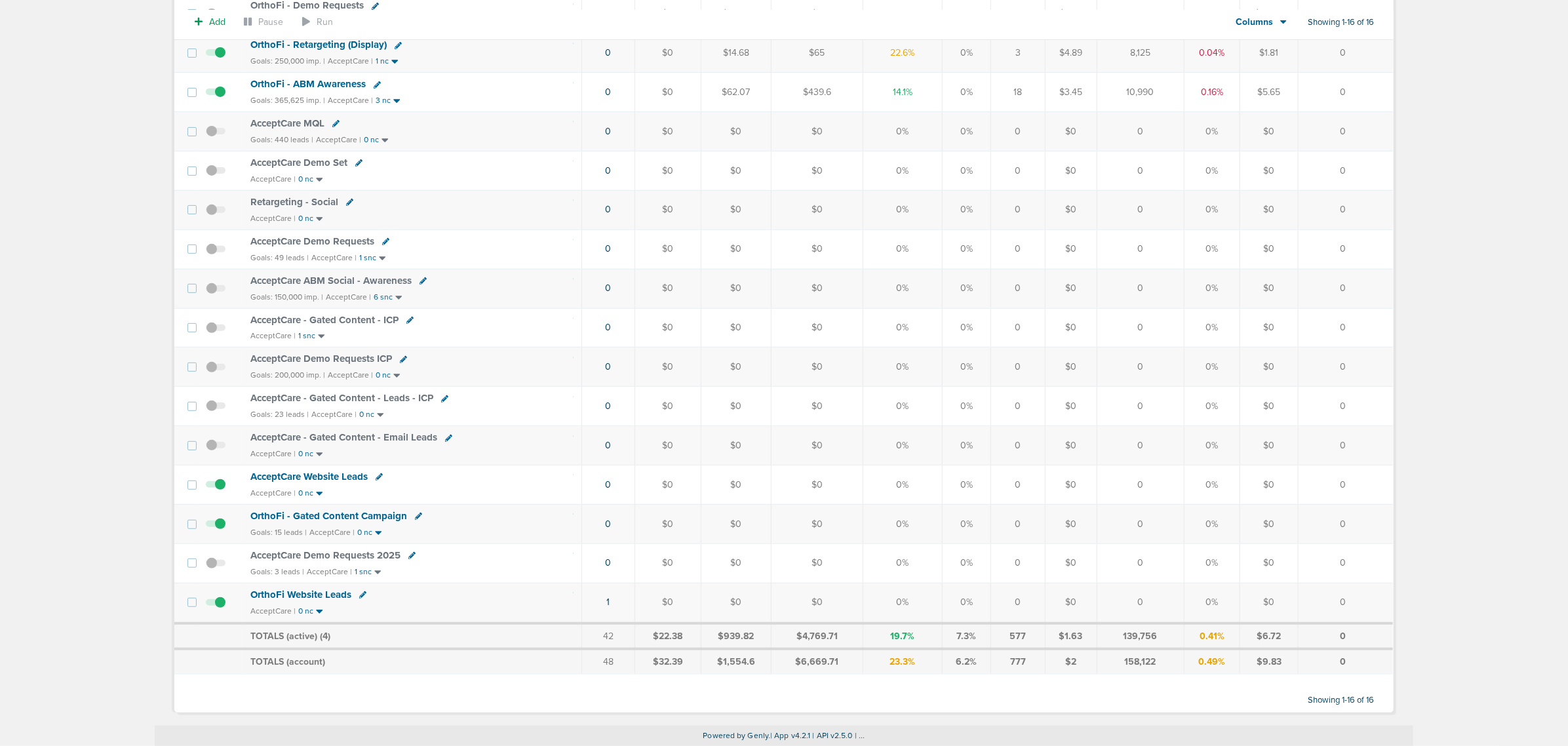
scroll to position [218, 0]
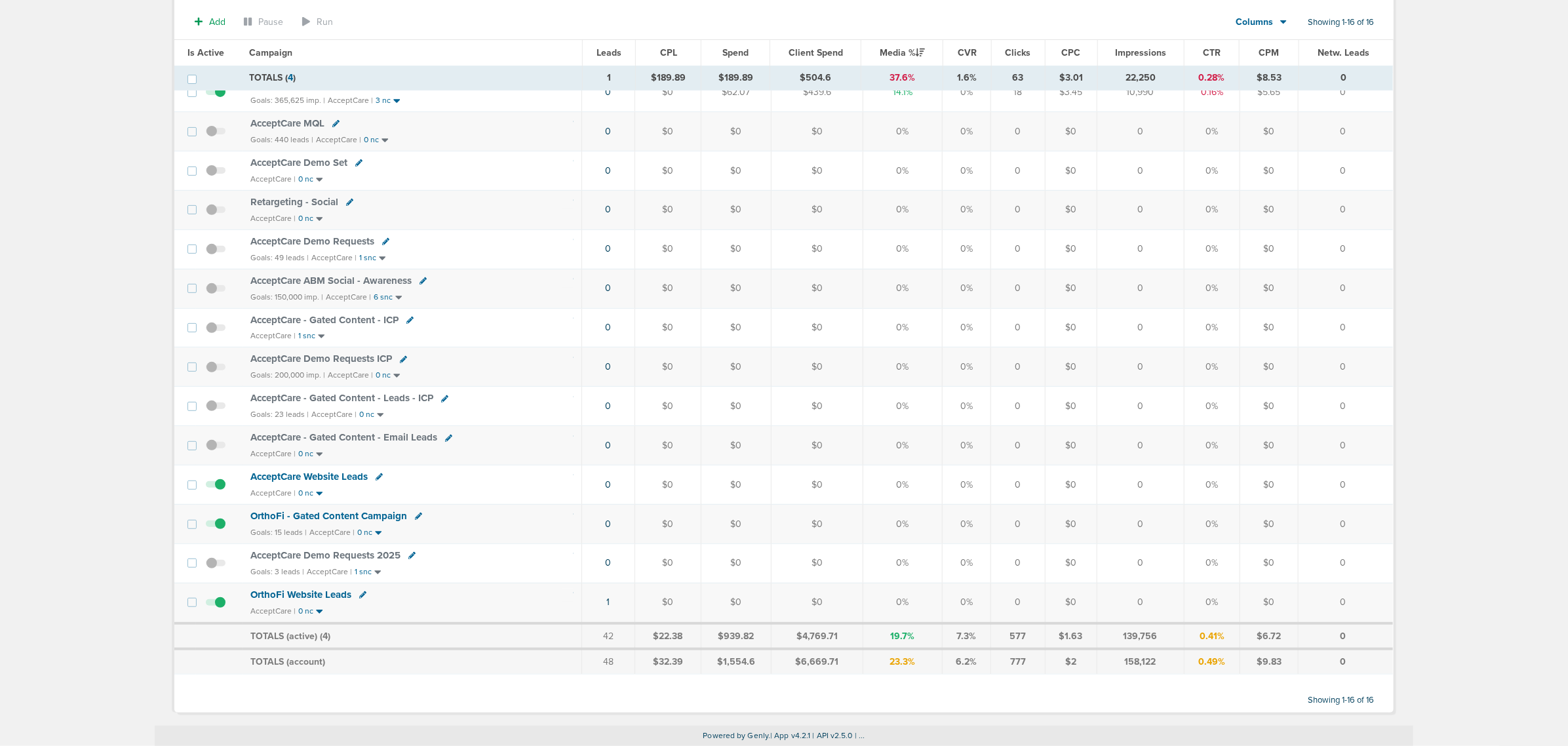
click at [337, 517] on span "OrthoFi - Gated Content Campaign" at bounding box center [329, 516] width 157 height 12
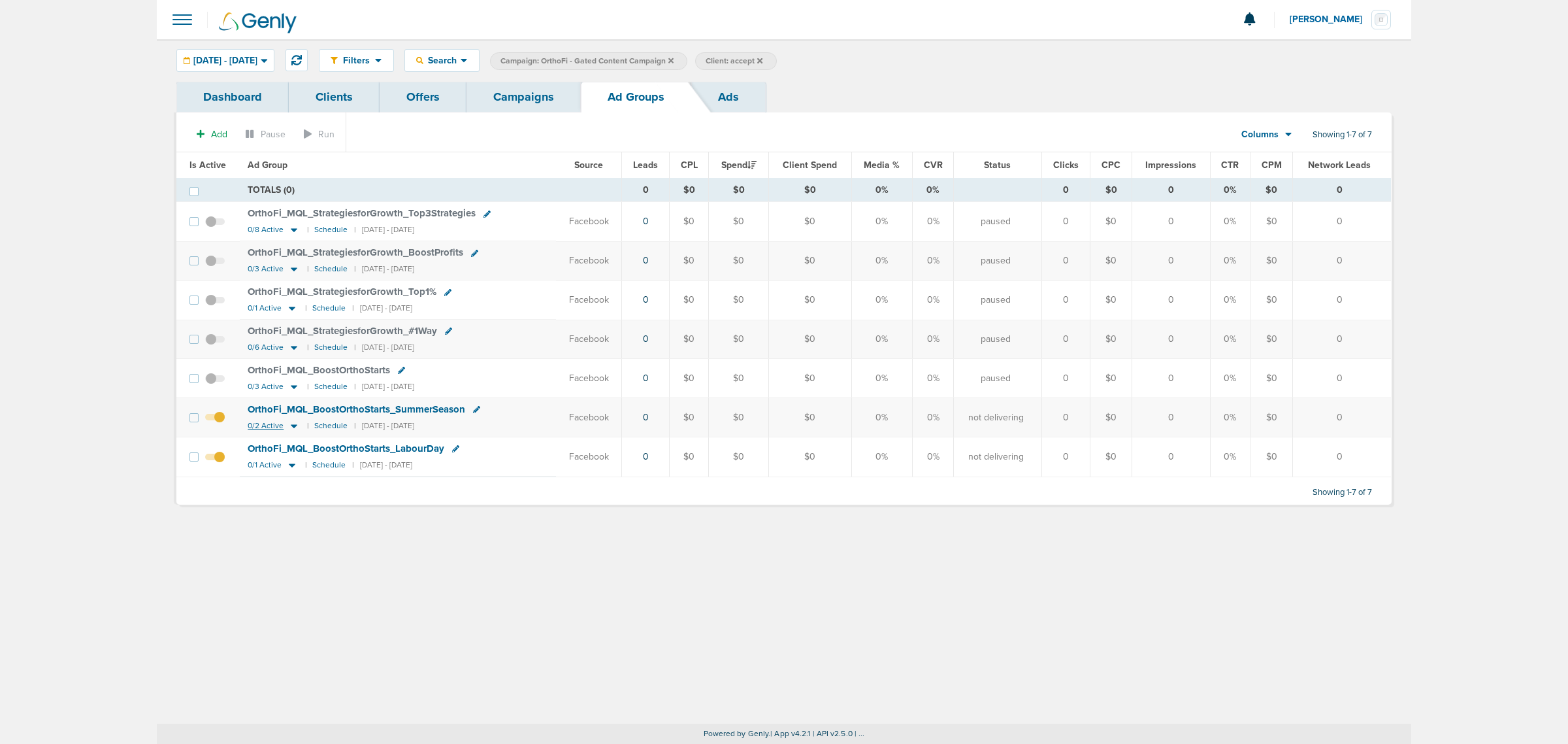
click at [292, 432] on icon at bounding box center [294, 425] width 13 height 11
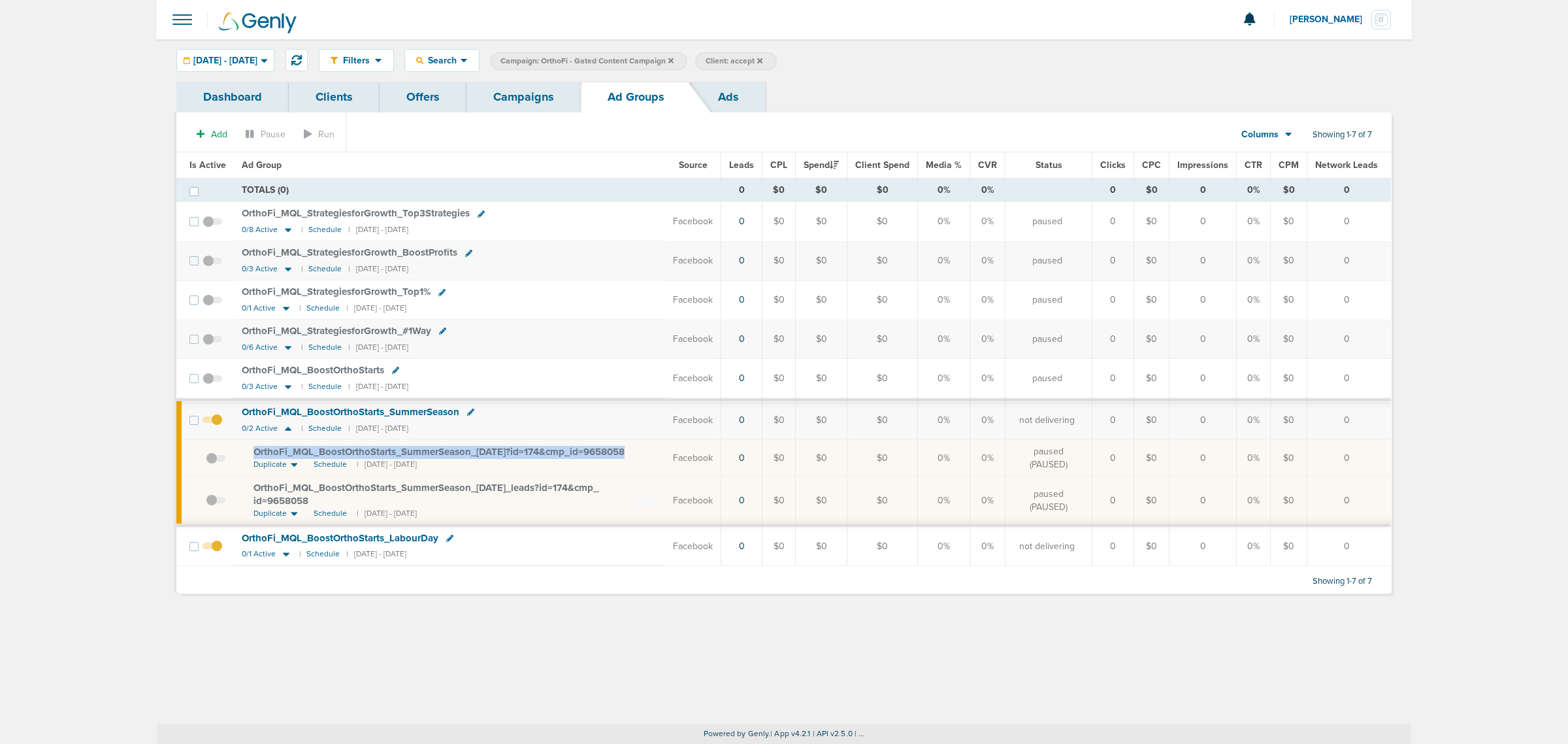
drag, startPoint x: 636, startPoint y: 457, endPoint x: 269, endPoint y: 449, distance: 367.1
click at [243, 457] on td "OrthoFi_ MQL_ BoostOrthoStarts_ SummerSeason_ 07.11.25?id=174&cmp_ id=9658058 D…" at bounding box center [450, 458] width 432 height 37
drag, startPoint x: 530, startPoint y: 454, endPoint x: 446, endPoint y: 500, distance: 95.8
click at [446, 500] on div "OrthoFi_ MQL_ BoostOrthoStarts_ SummerSeason_ 2025.08.13_ leads?id=174&cmp_ id=…" at bounding box center [455, 494] width 403 height 25
drag, startPoint x: 641, startPoint y: 455, endPoint x: 249, endPoint y: 459, distance: 392.0
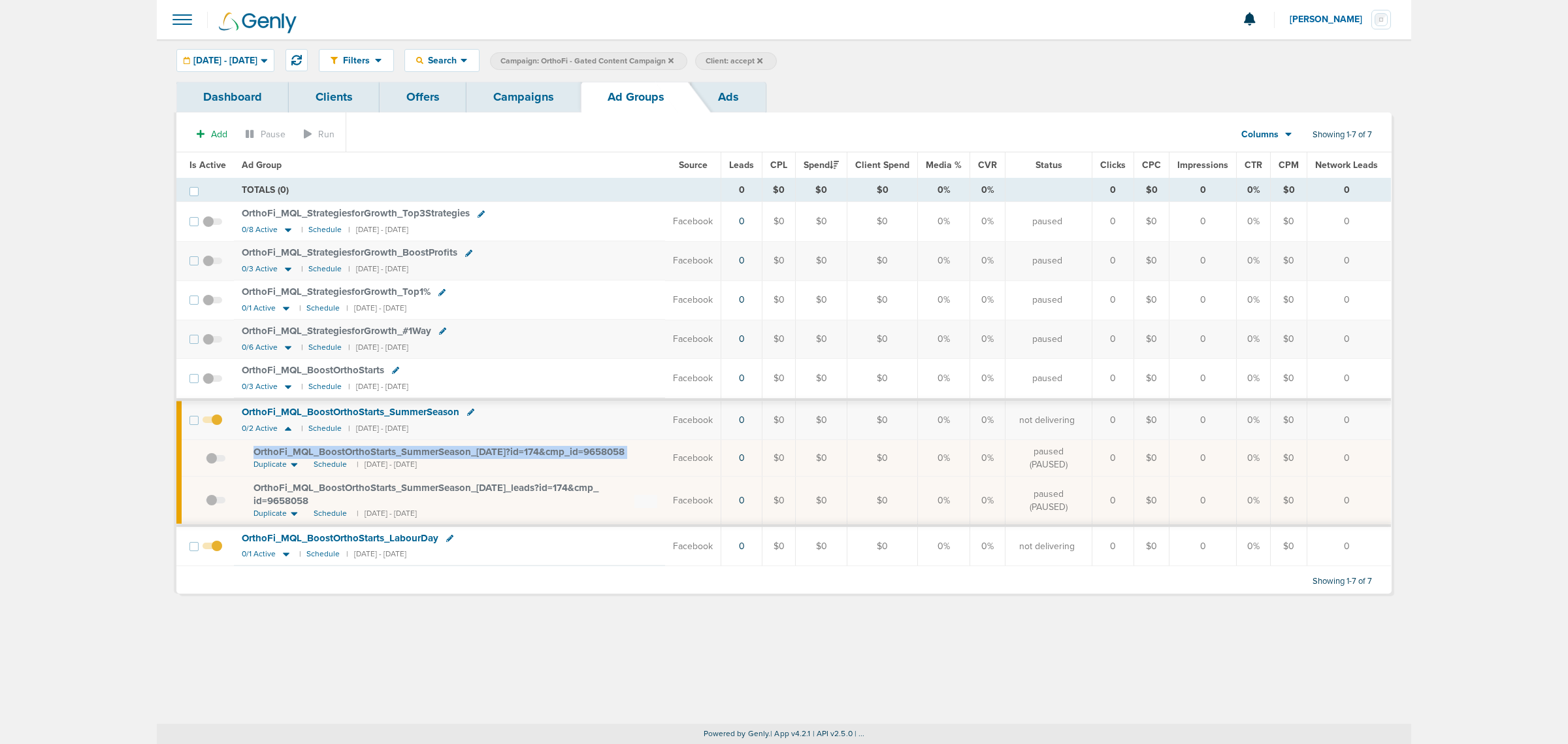
click at [249, 459] on td "OrthoFi_ MQL_ BoostOrthoStarts_ SummerSeason_ 07.11.25?id=174&cmp_ id=9658058 D…" at bounding box center [450, 458] width 432 height 37
copy td "OrthoFi_ MQL_ BoostOrthoStarts_ SummerSeason_ 07.11.25?id=174&cmp_ id=9658058"
click at [489, 92] on link "Campaigns" at bounding box center [524, 97] width 115 height 31
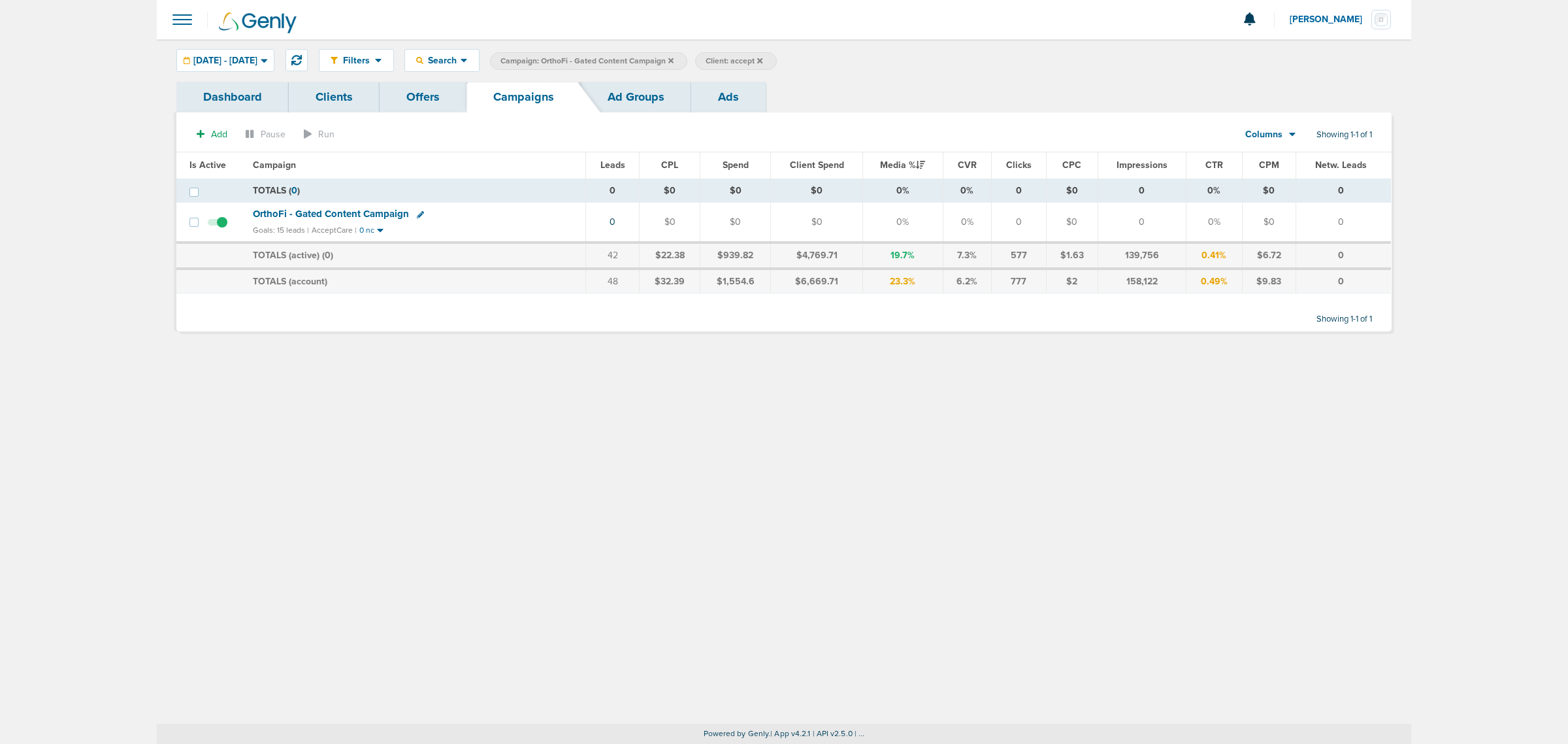
click at [674, 59] on icon at bounding box center [671, 60] width 5 height 8
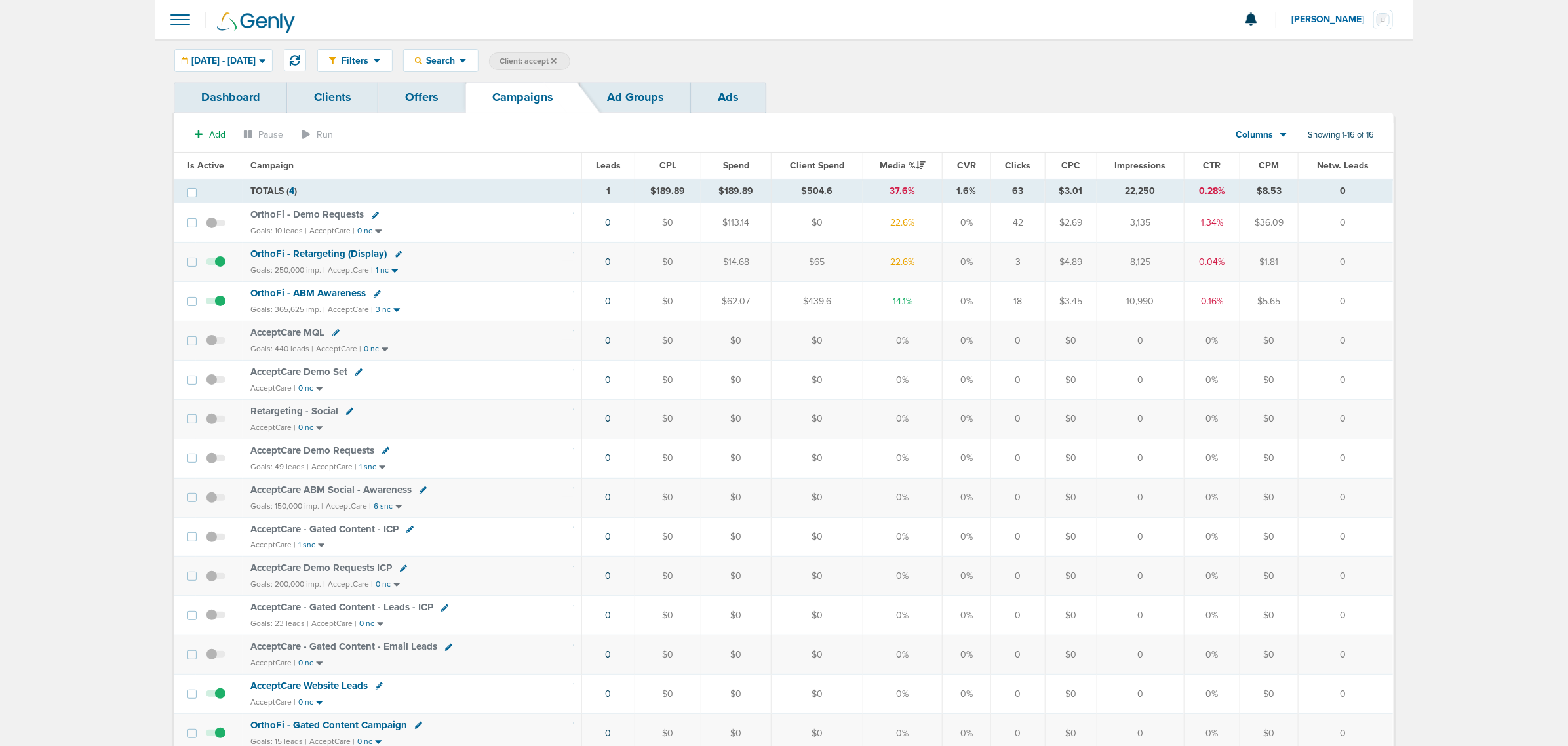
click at [327, 253] on span "OrthoFi - Retargeting (Display)" at bounding box center [319, 254] width 137 height 12
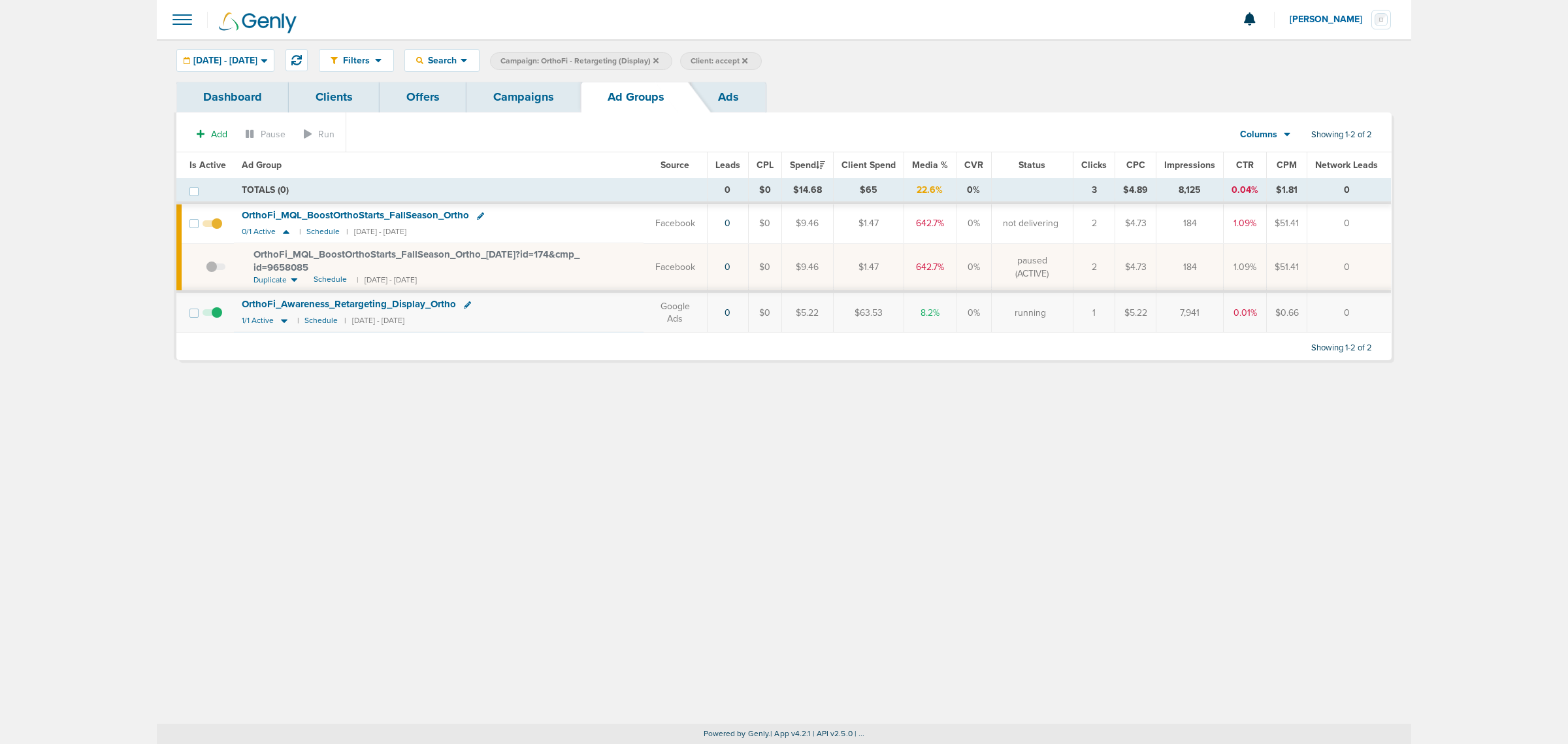
click at [400, 500] on div "Filters Active Only Settings Status Active Inactive Objectives MQL SQL Traffic …" at bounding box center [784, 381] width 1254 height 685
click at [523, 93] on link "Campaigns" at bounding box center [524, 97] width 115 height 31
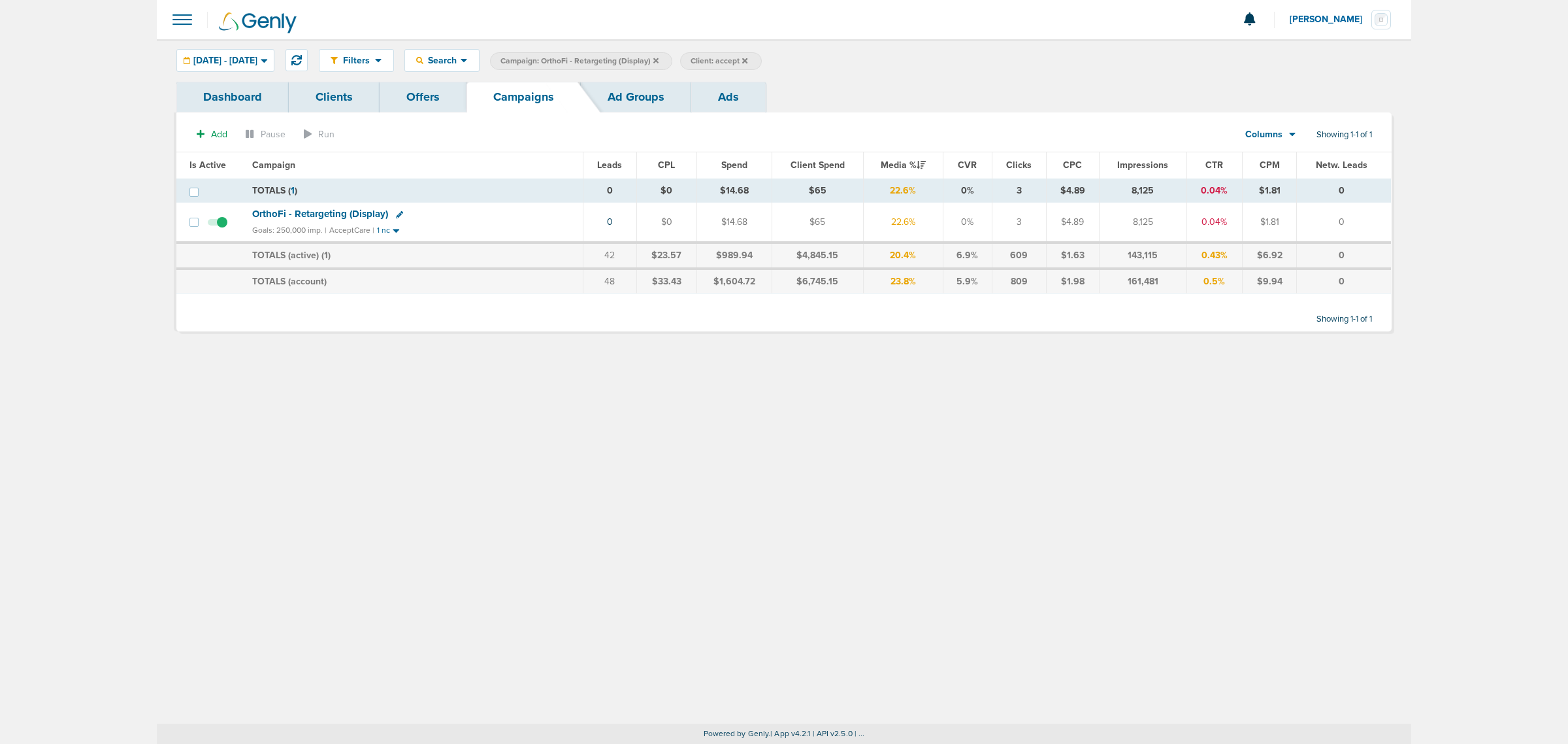
click at [346, 214] on span "OrthoFi - Retargeting (Display)" at bounding box center [320, 214] width 136 height 12
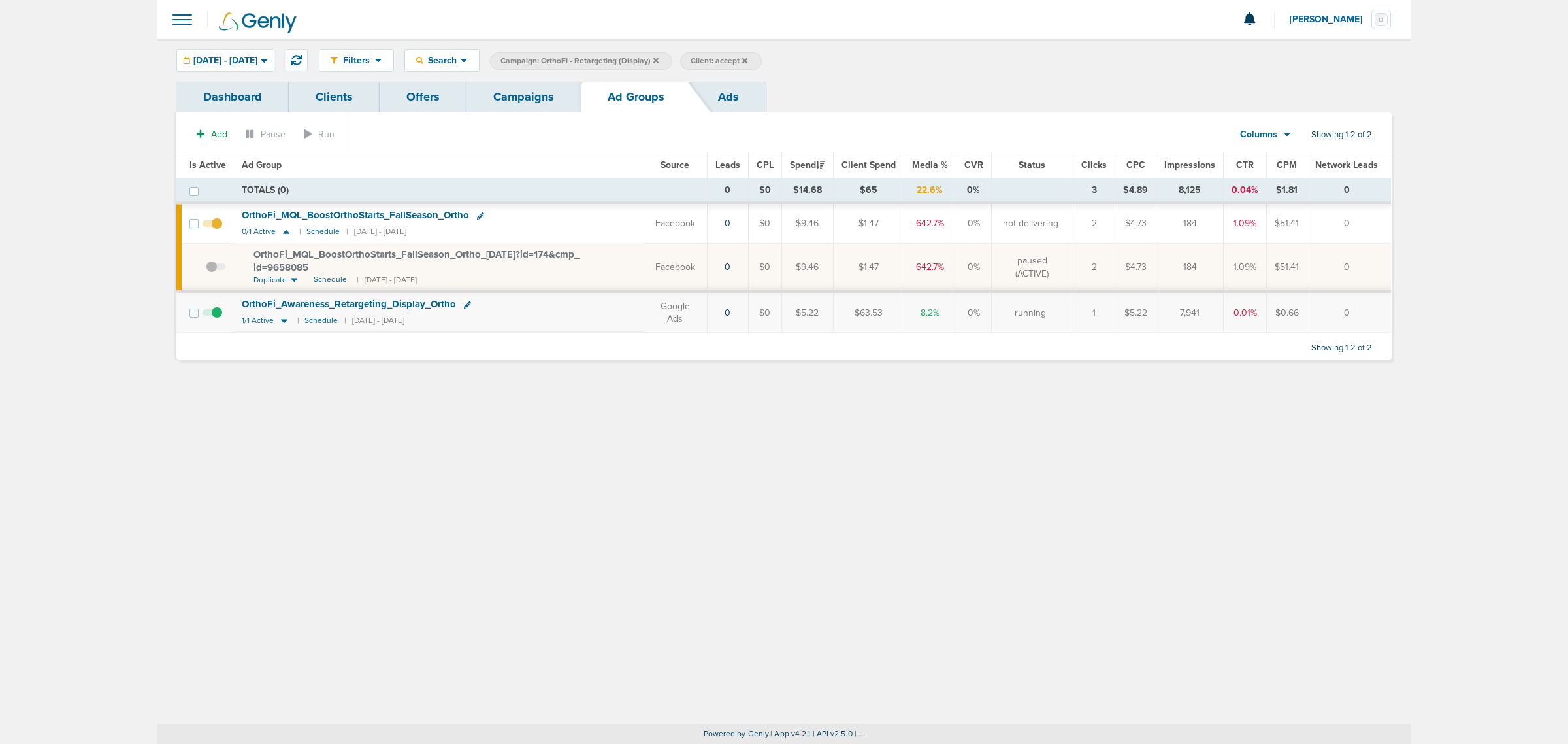
click at [513, 103] on link "Campaigns" at bounding box center [524, 97] width 115 height 31
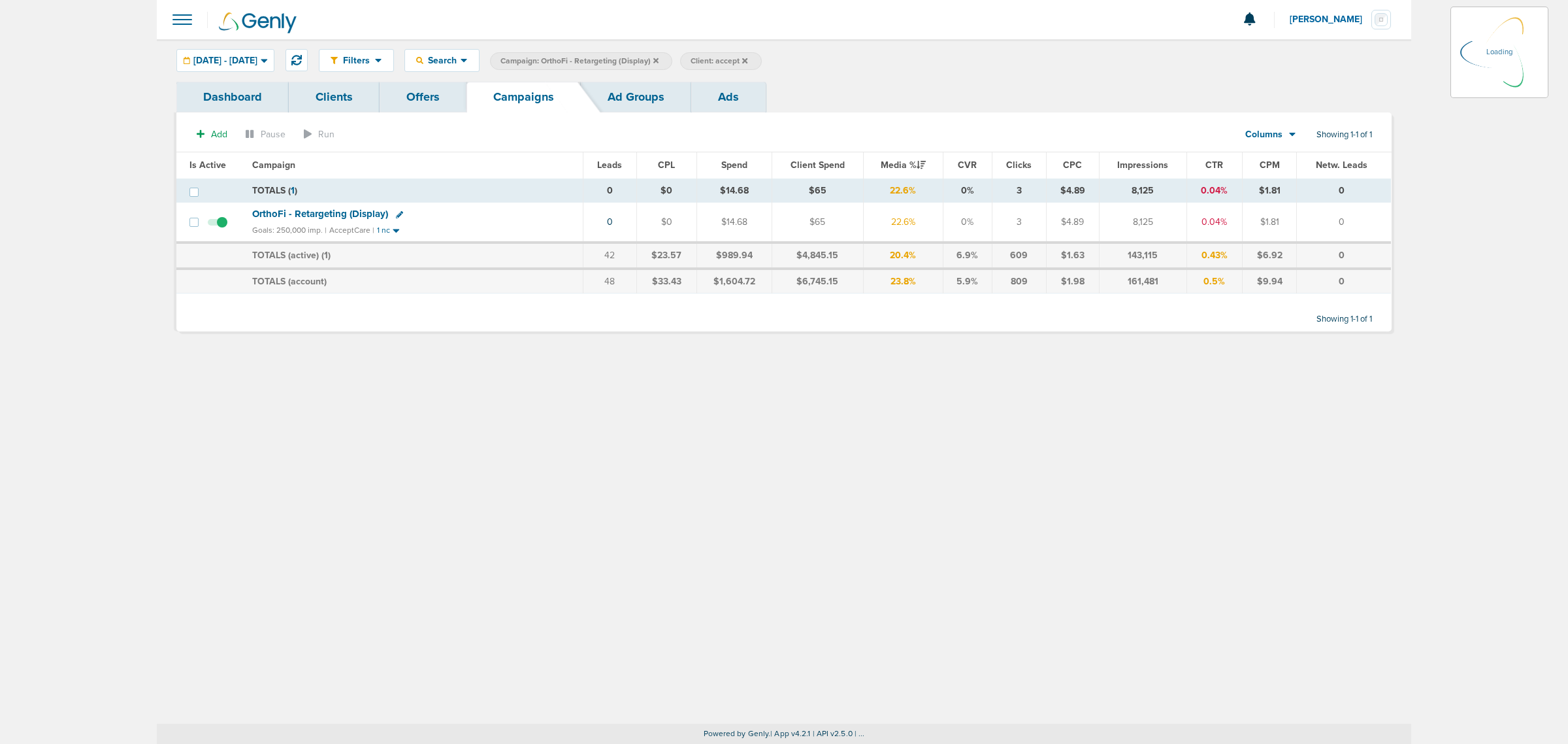
click at [658, 60] on icon at bounding box center [655, 59] width 5 height 5
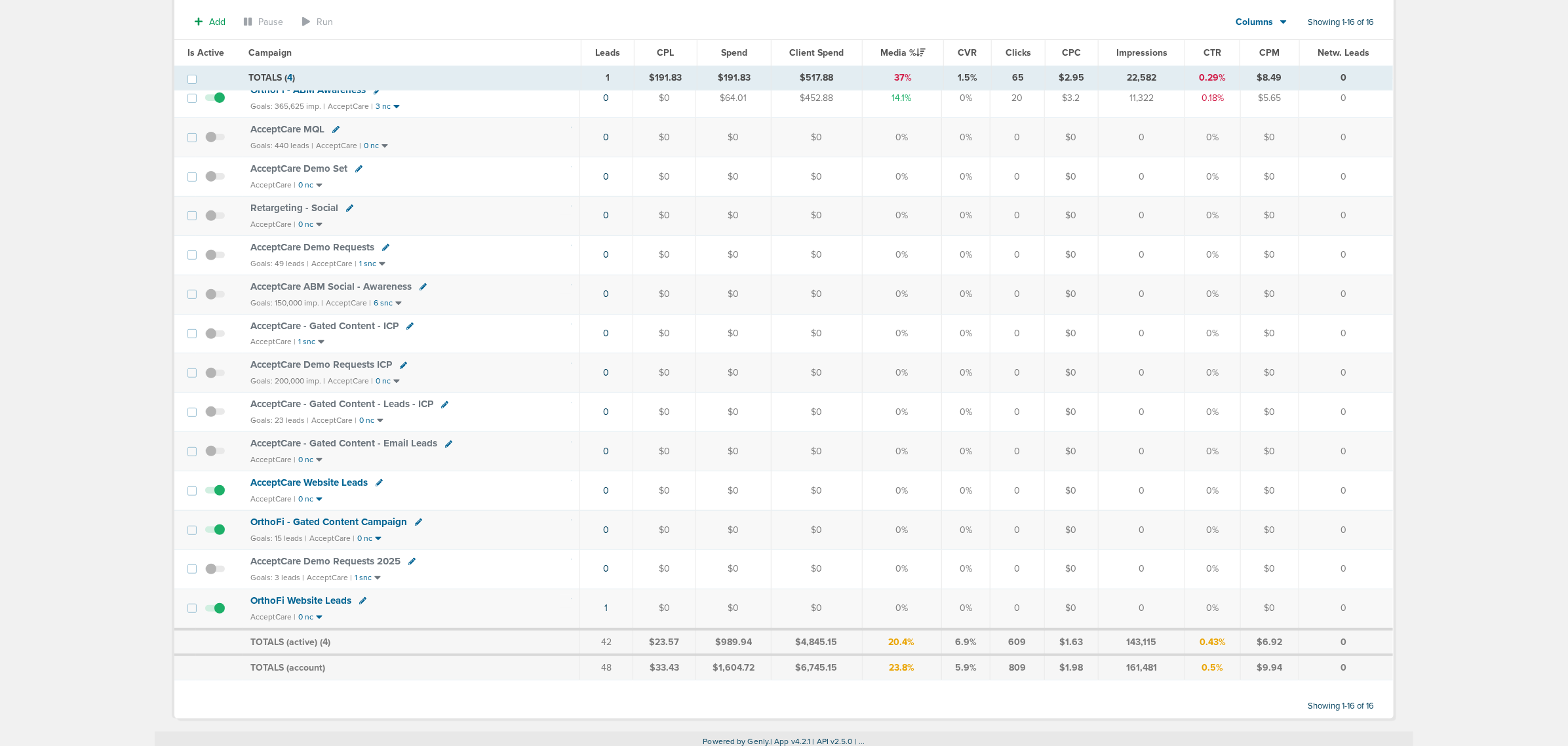
scroll to position [218, 0]
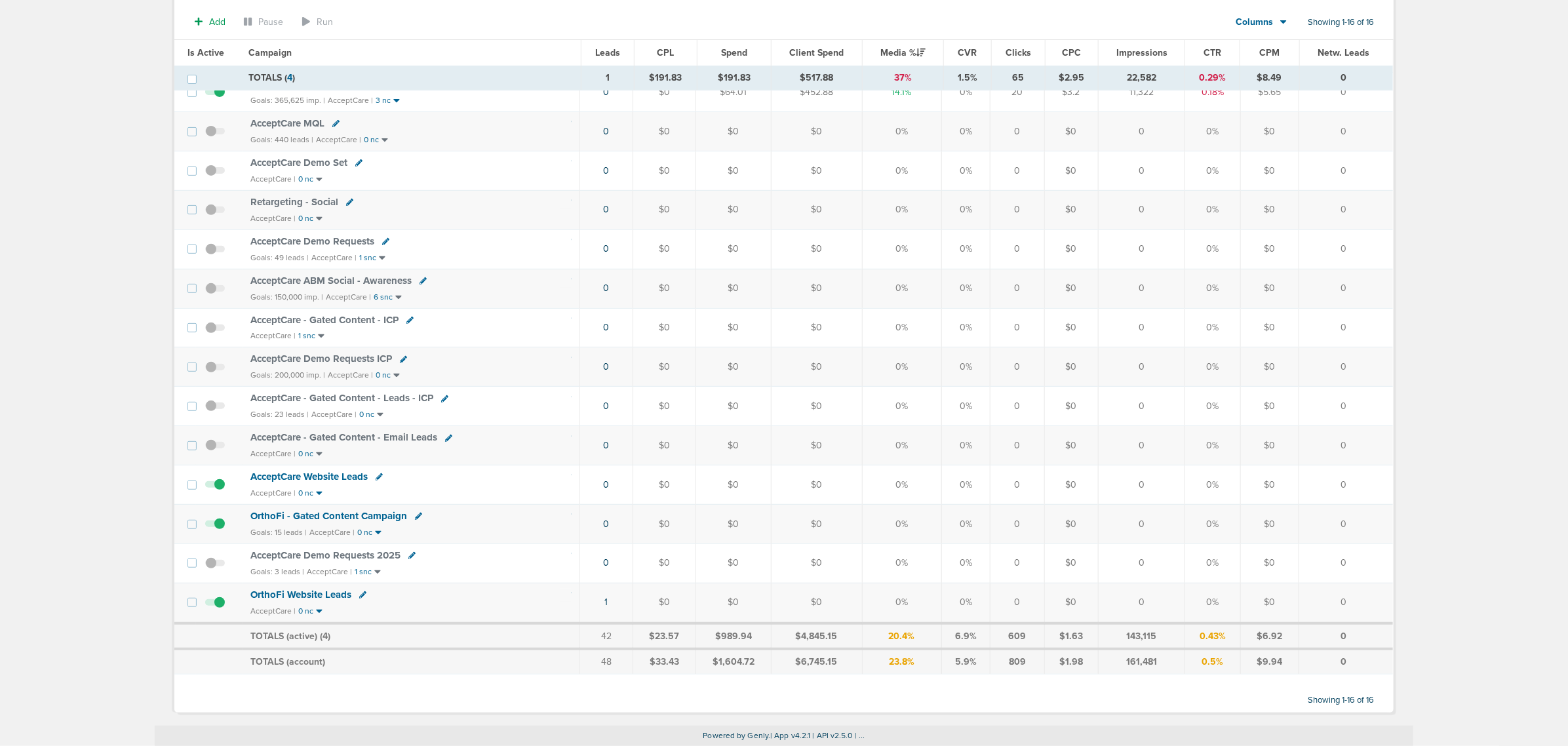
click at [346, 522] on span "OrthoFi - Gated Content Campaign" at bounding box center [329, 516] width 157 height 12
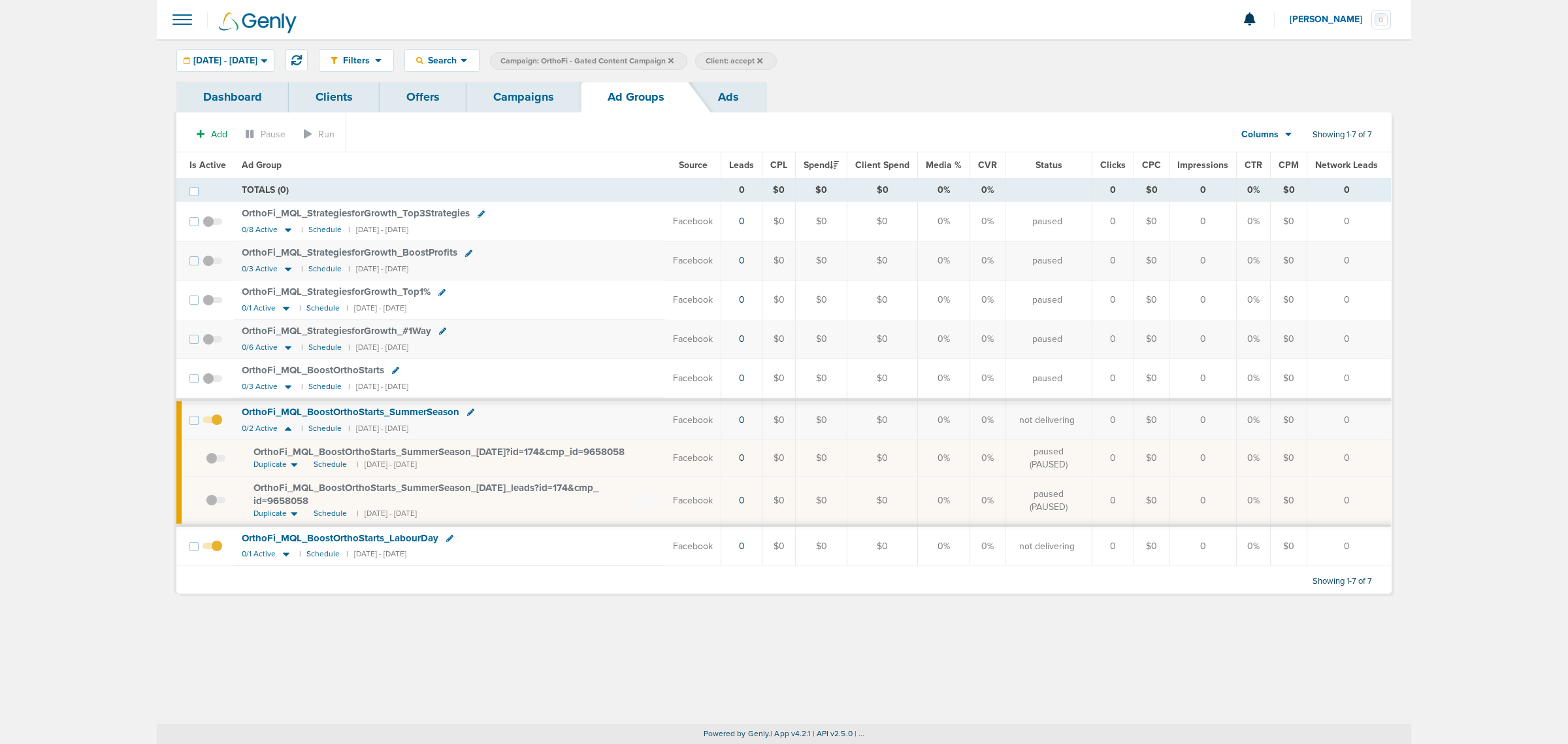
click at [1063, 25] on div at bounding box center [784, 19] width 1254 height 39
click at [542, 648] on div "Filters Active Only Settings Status Active Inactive Objectives MQL SQL Traffic …" at bounding box center [784, 381] width 1254 height 685
click at [511, 98] on link "Campaigns" at bounding box center [524, 97] width 115 height 31
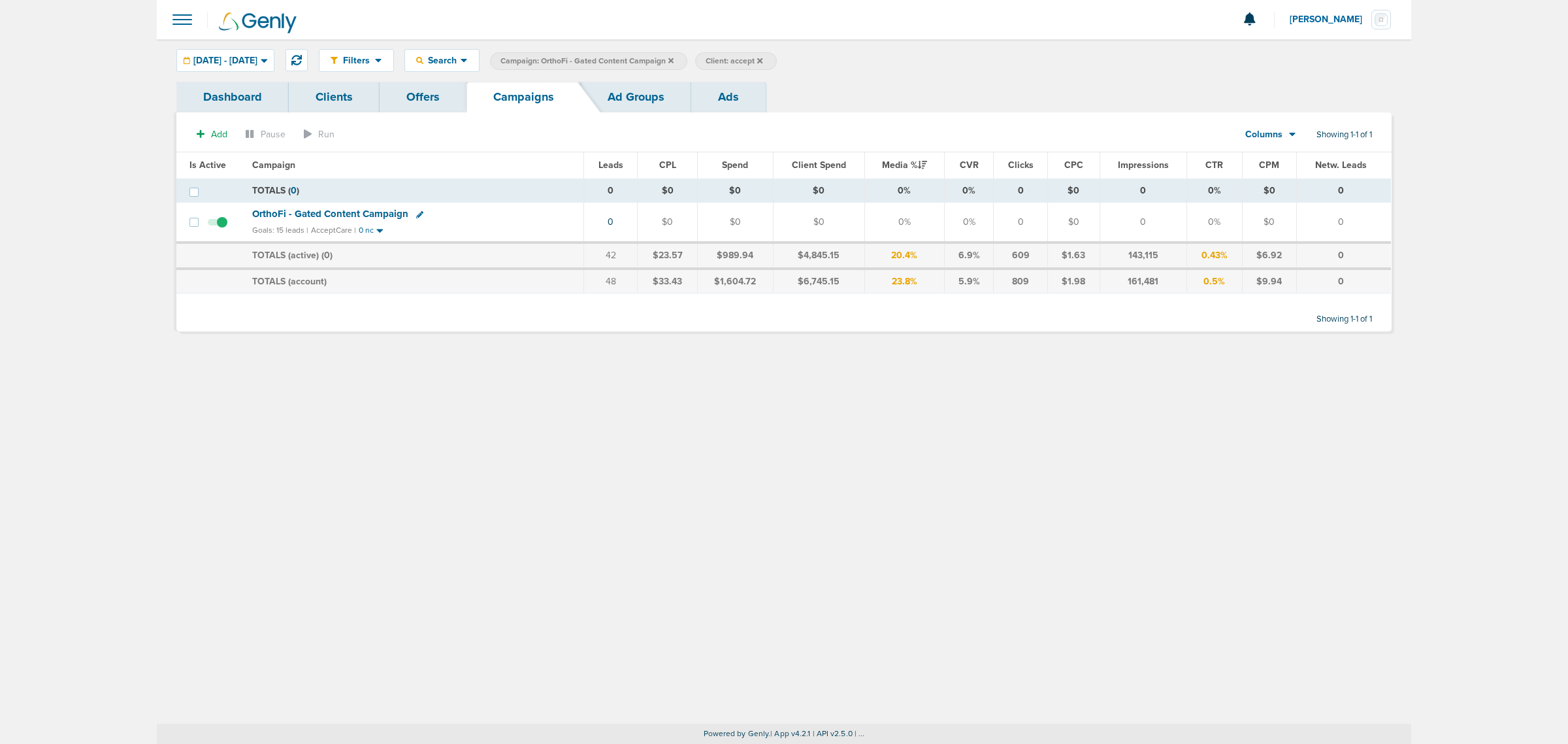
click at [674, 57] on icon at bounding box center [671, 59] width 5 height 5
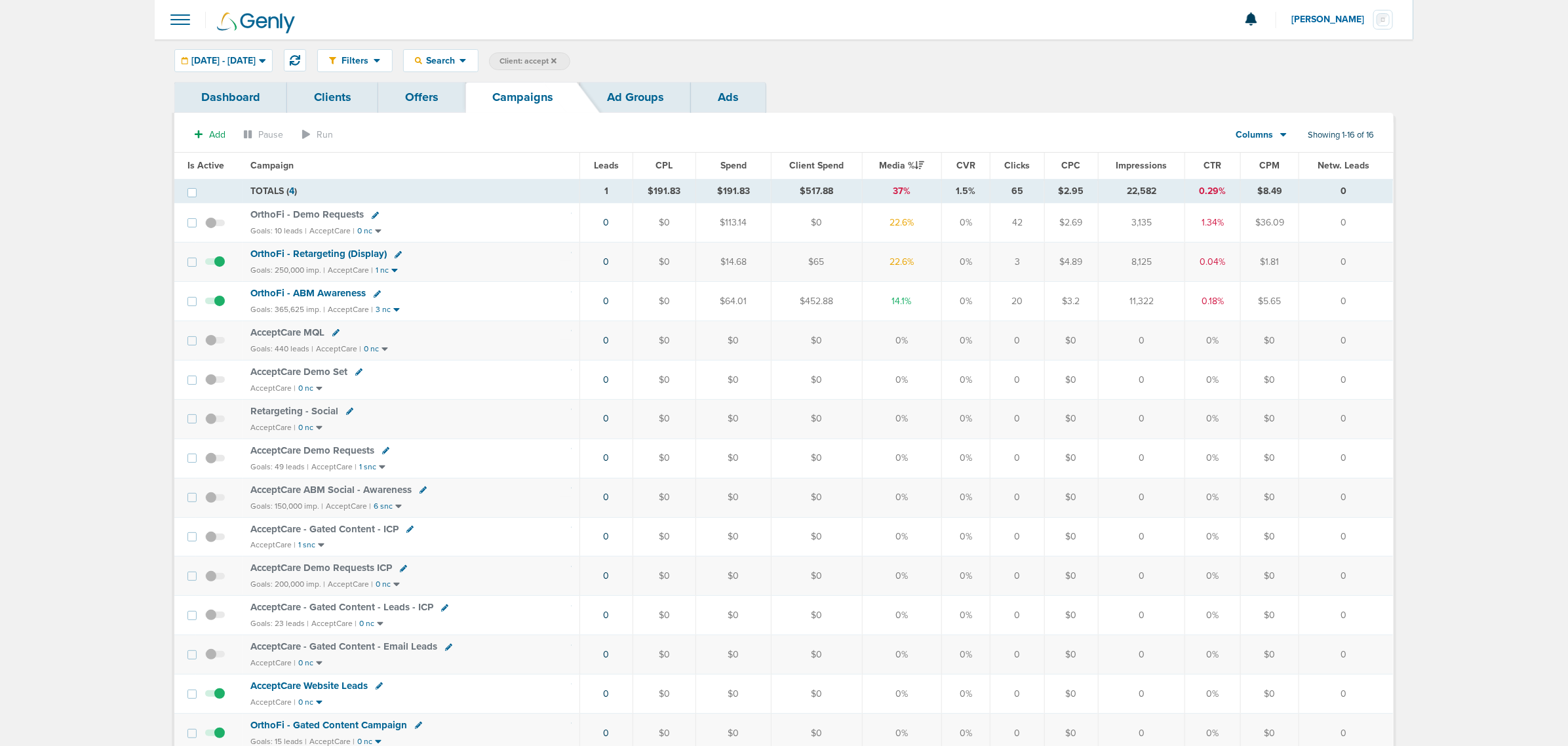
click at [294, 255] on span "OrthoFi - Retargeting (Display)" at bounding box center [319, 254] width 137 height 12
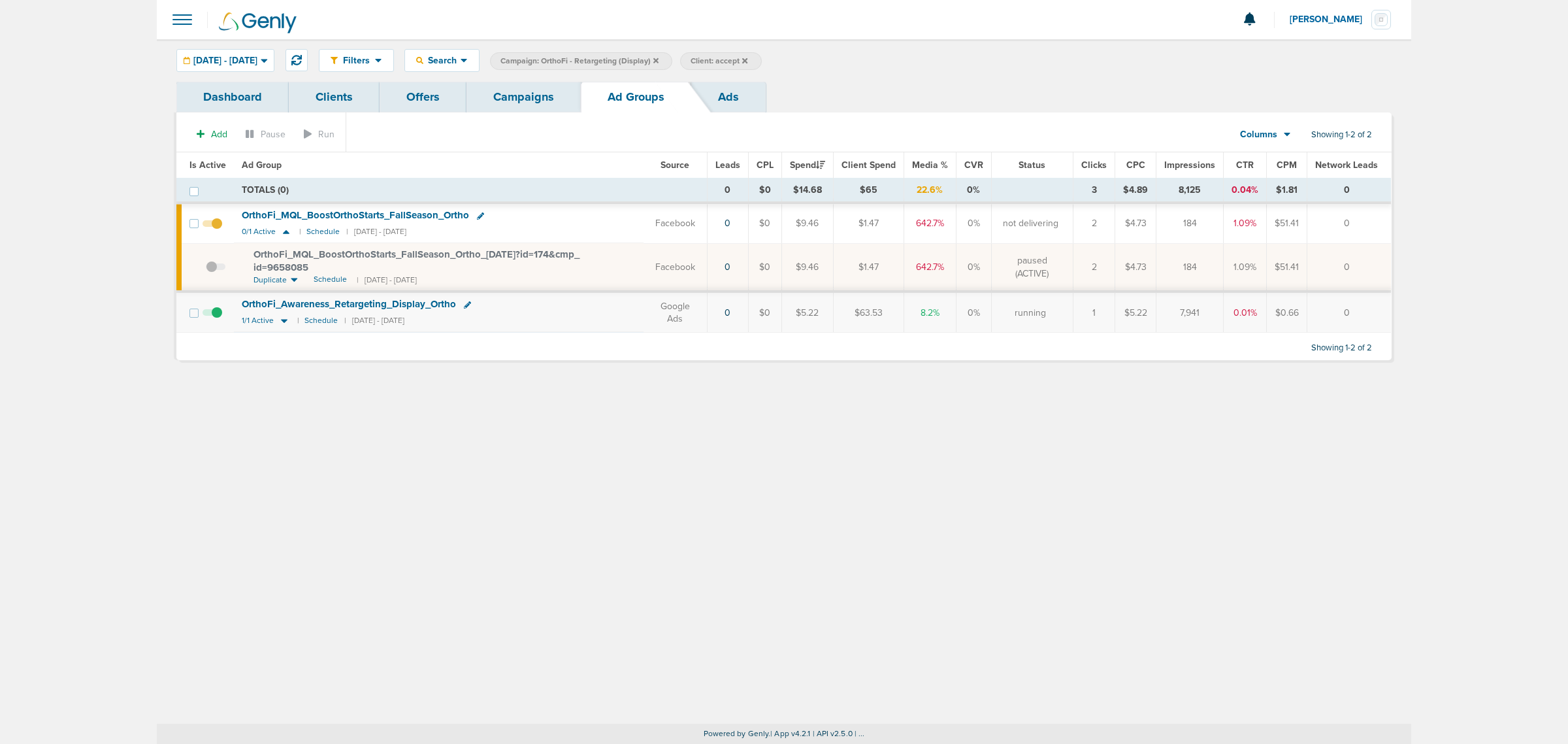
drag, startPoint x: 234, startPoint y: 208, endPoint x: 614, endPoint y: 276, distance: 386.0
click at [614, 276] on tbody "TOTALS (0) 0 $0 $14.68 $65 22.6% 0% 3 $4.89 8,125 0.04% $1.81 0 TOTALS (0) 0 $0…" at bounding box center [783, 255] width 1214 height 155
click at [606, 271] on div "OrthoFi_ MQL_ BoostOrthoStarts_ FallSeason_ Ortho_ 09.03.25?id=174&cmp_ id=9658…" at bounding box center [444, 261] width 382 height 25
click at [547, 444] on div "Filters Active Only Settings Status Active Inactive Objectives MQL SQL Traffic …" at bounding box center [784, 381] width 1254 height 685
click at [555, 89] on link "Campaigns" at bounding box center [524, 97] width 115 height 31
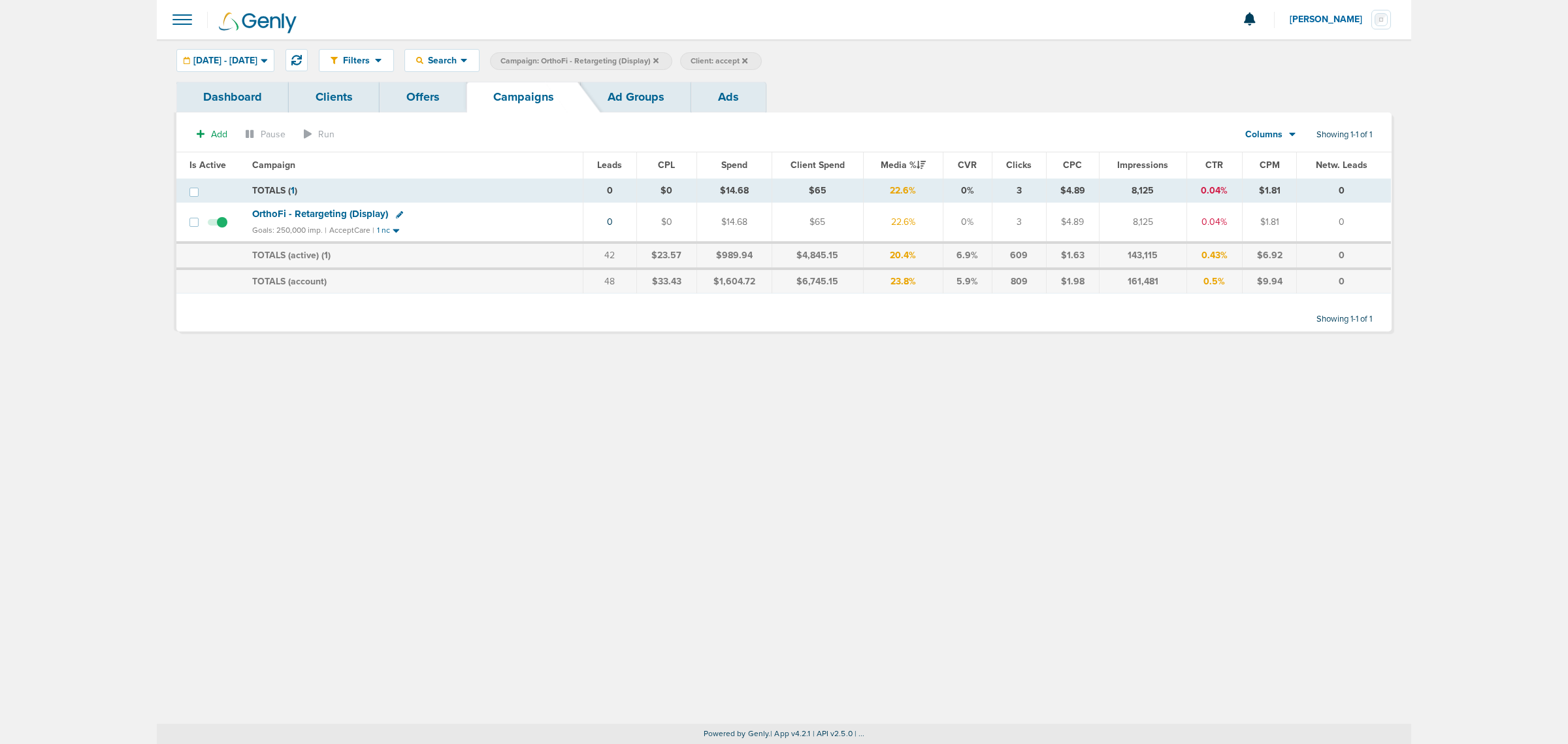
click at [280, 212] on span "OrthoFi - Retargeting (Display)" at bounding box center [320, 214] width 136 height 12
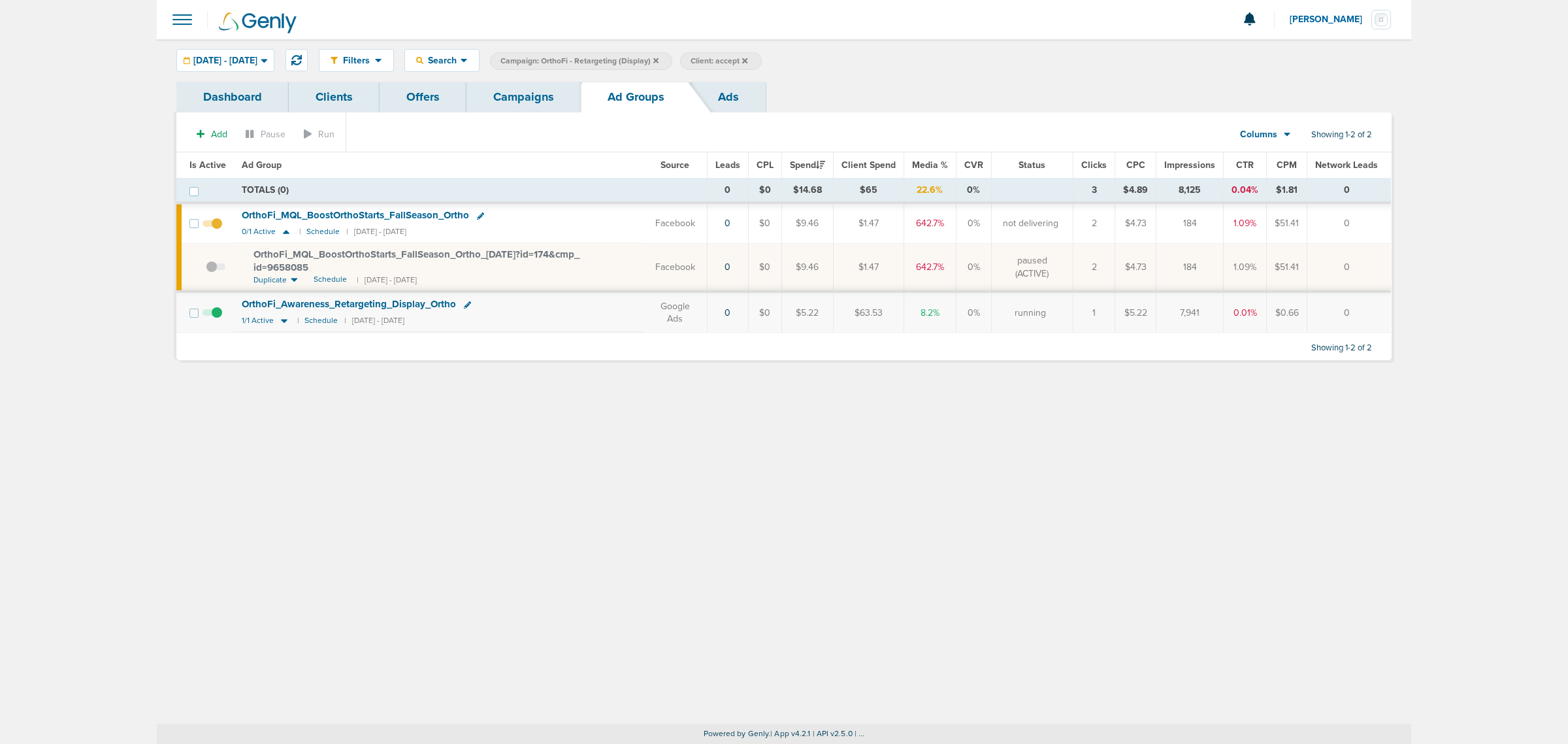
click at [375, 308] on span "OrthoFi_ Awareness_ Retargeting_ Display_ Ortho" at bounding box center [349, 303] width 214 height 12
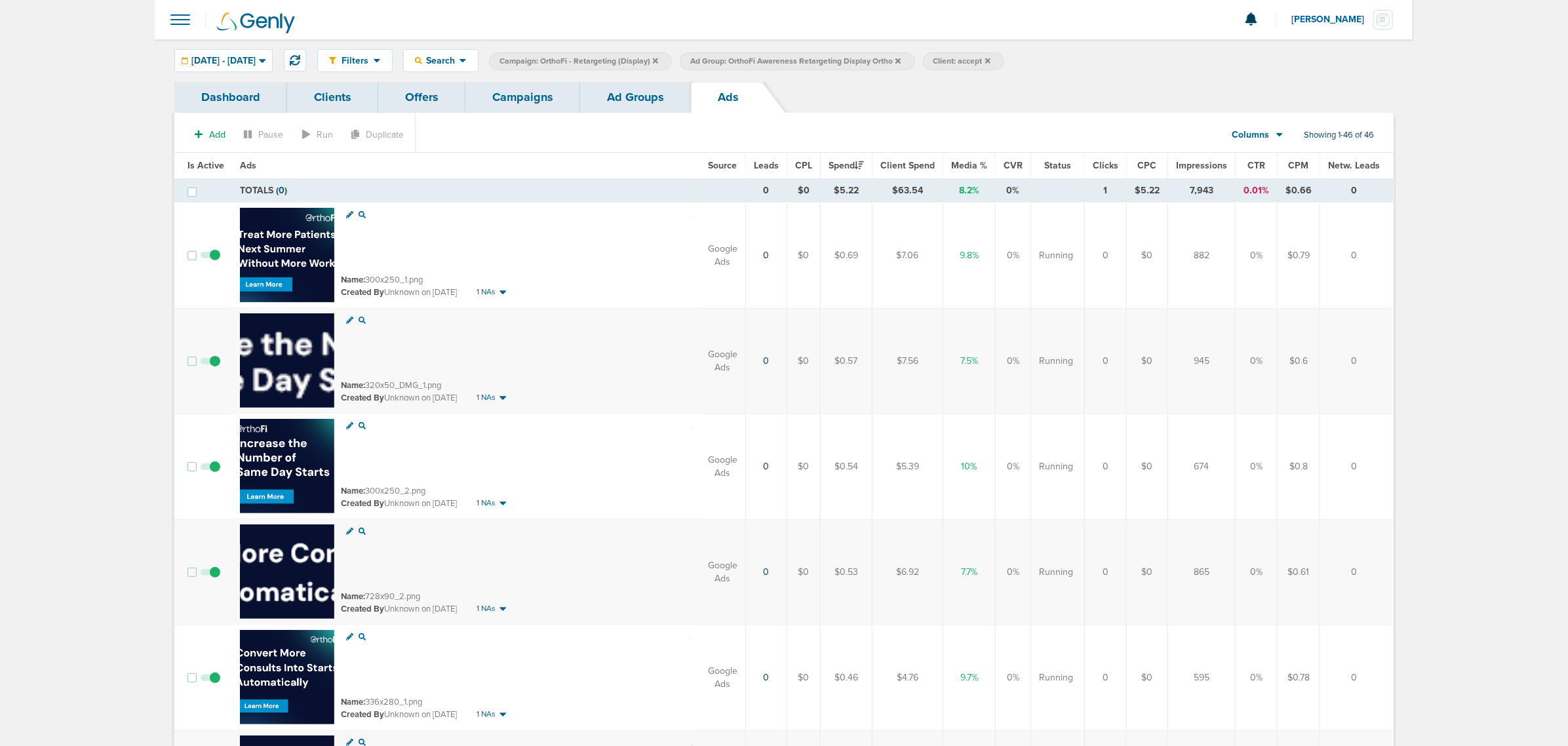
click at [630, 99] on link "Ad Groups" at bounding box center [636, 98] width 111 height 31
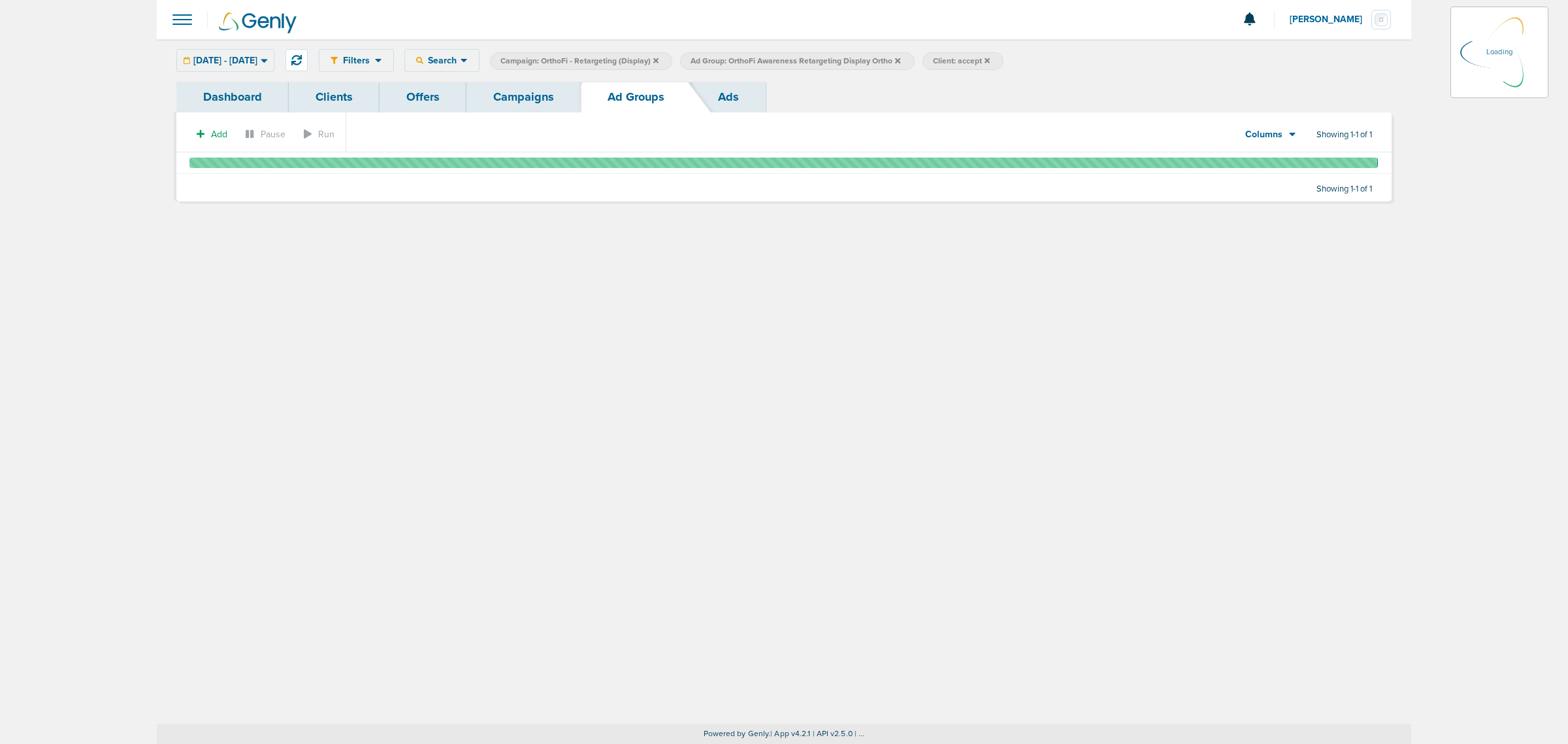
click at [493, 94] on link "Campaigns" at bounding box center [524, 97] width 115 height 31
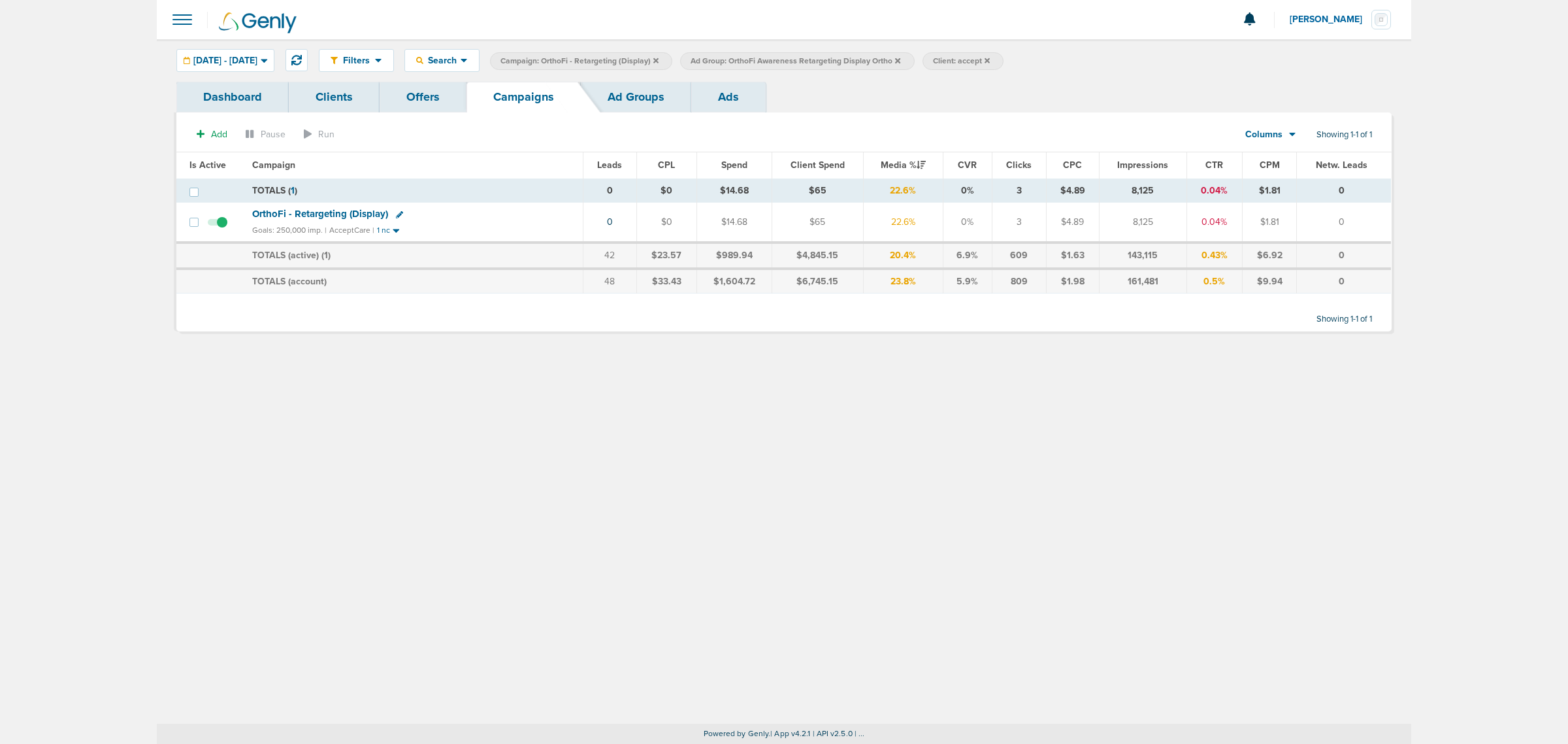
click at [658, 60] on icon at bounding box center [655, 59] width 5 height 5
click at [648, 93] on link "Ad Groups" at bounding box center [636, 97] width 111 height 31
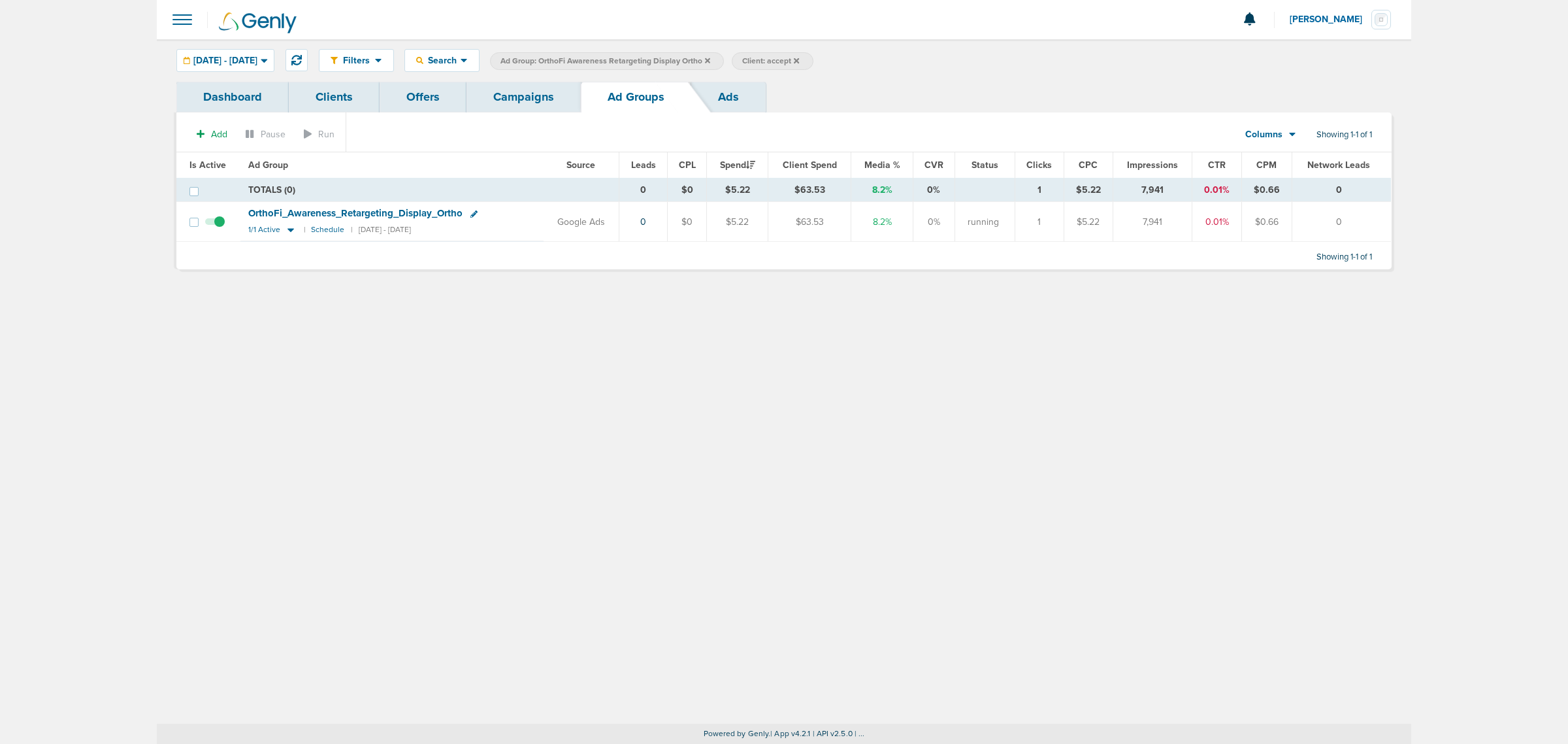
click at [556, 101] on link "Campaigns" at bounding box center [524, 97] width 115 height 31
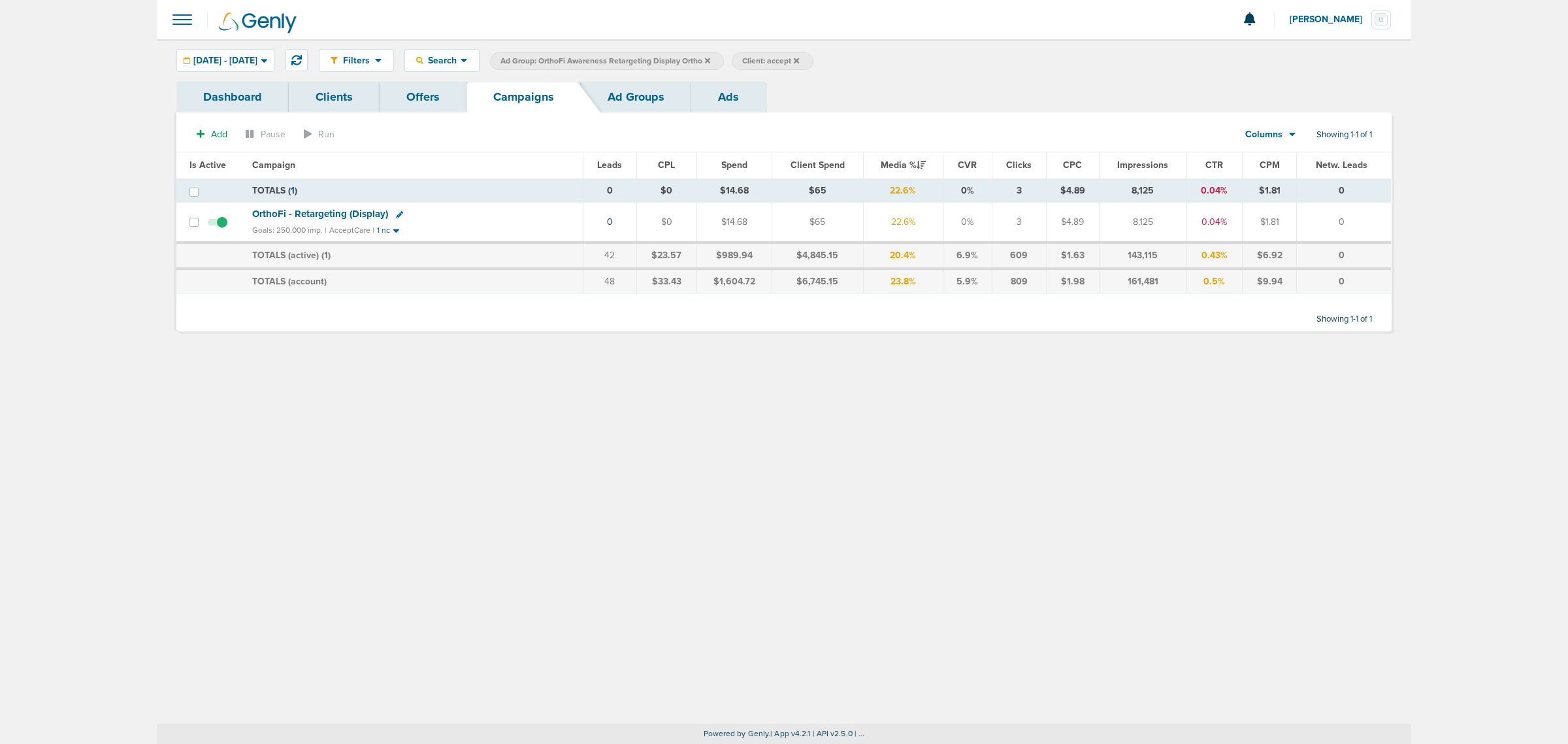
click at [292, 212] on span "OrthoFi - Retargeting (Display)" at bounding box center [320, 214] width 136 height 12
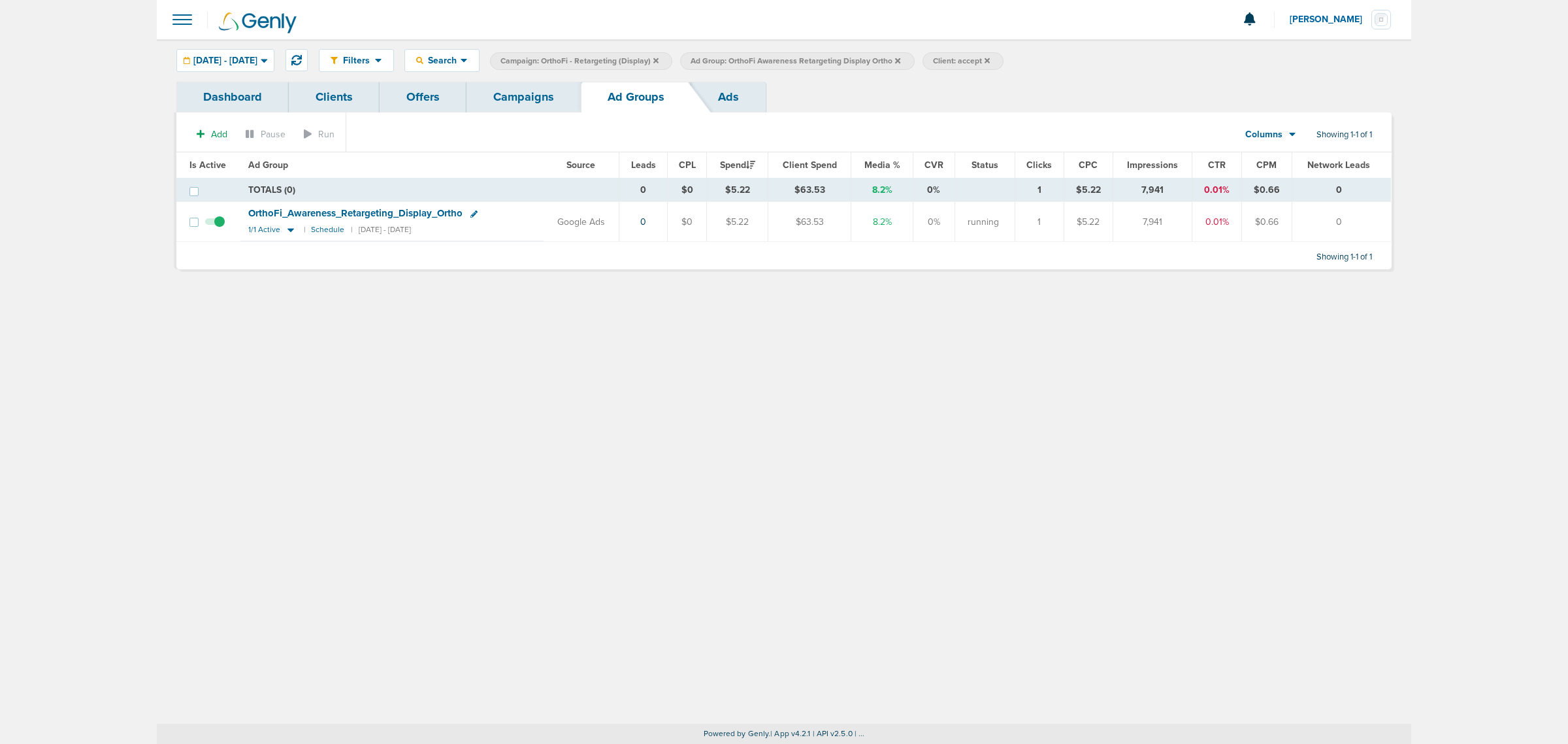
click at [900, 60] on icon at bounding box center [897, 60] width 5 height 8
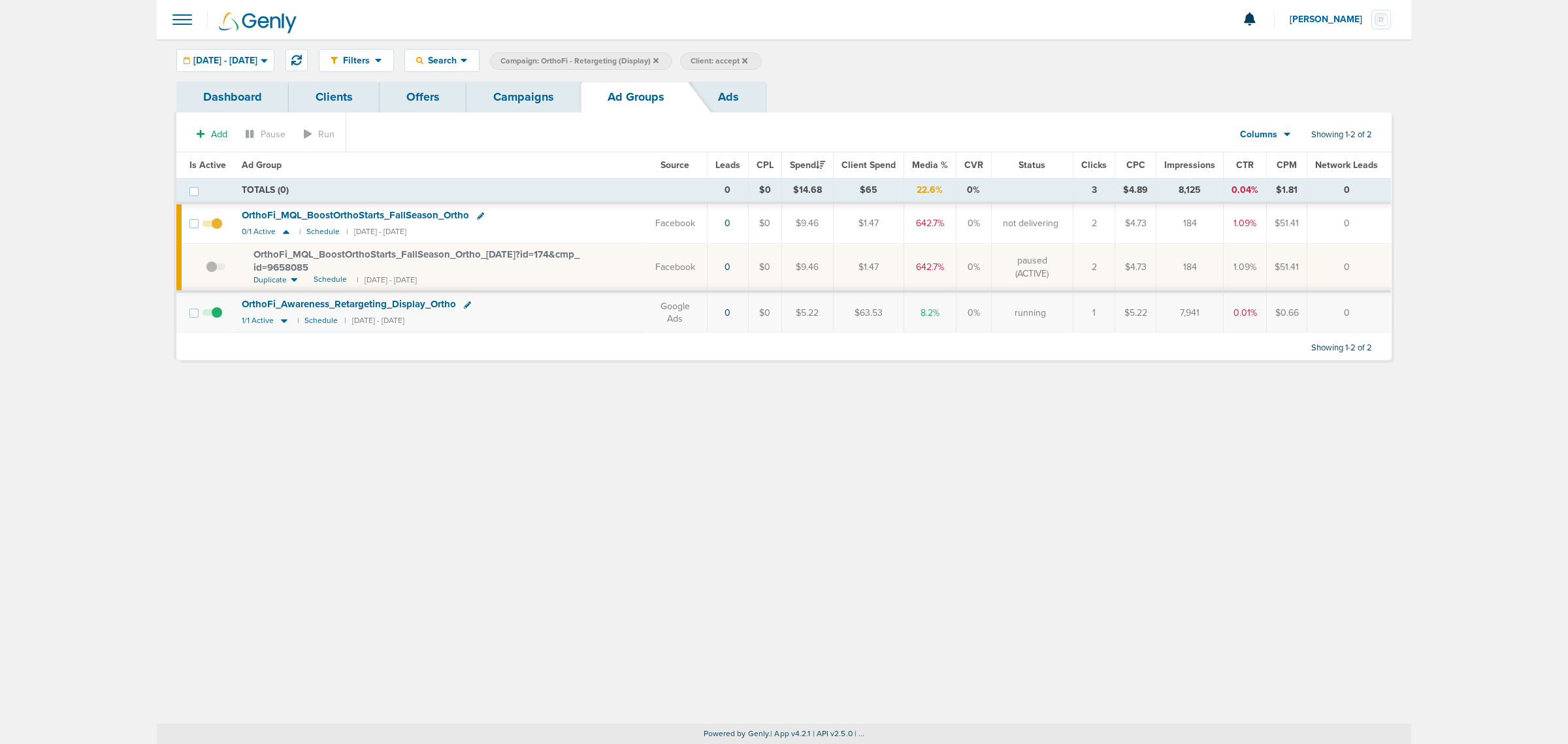
click at [844, 430] on div "Filters Active Only Settings Status Active Inactive Objectives MQL SQL Traffic …" at bounding box center [784, 381] width 1254 height 685
click at [517, 98] on link "Campaigns" at bounding box center [524, 97] width 115 height 31
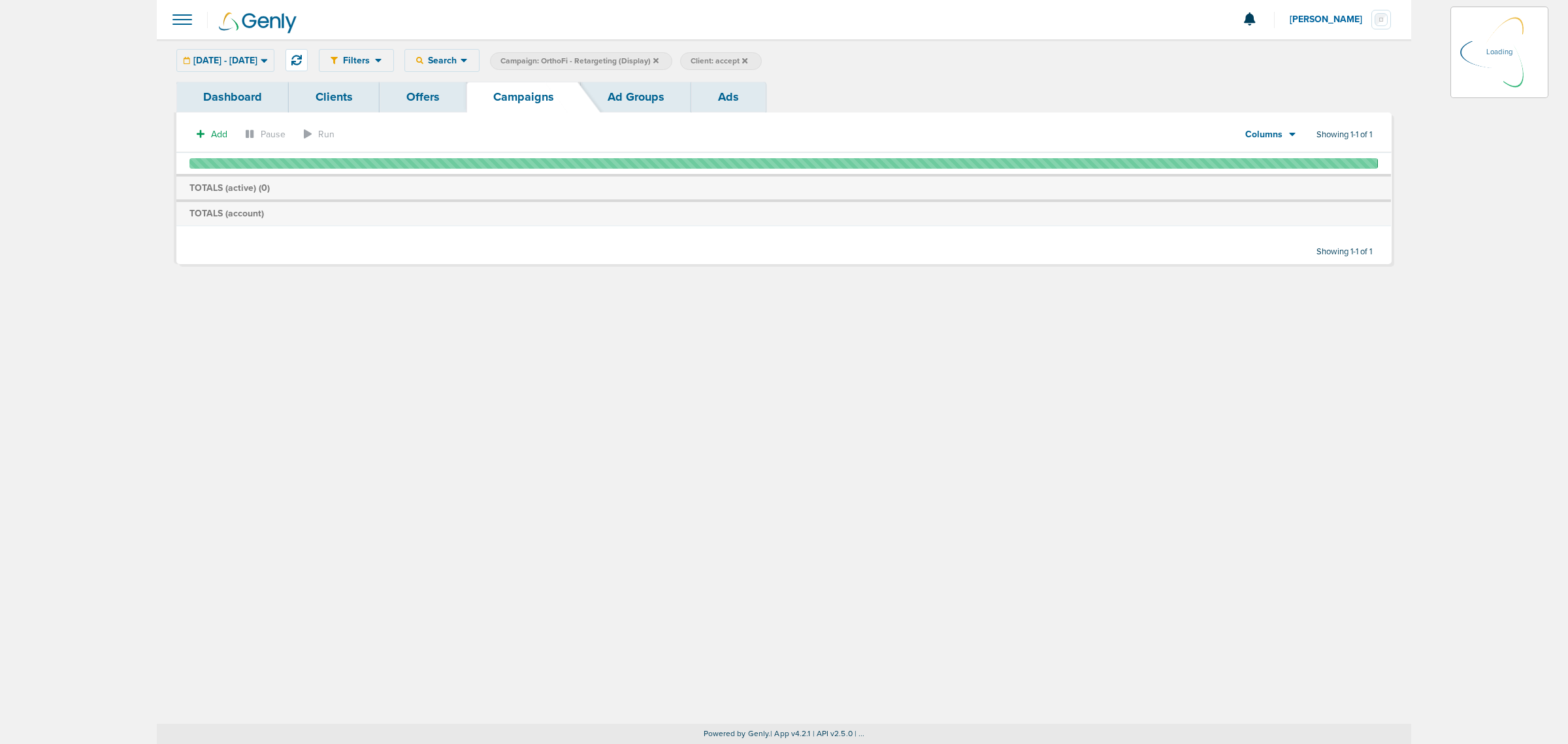
click at [658, 57] on icon at bounding box center [655, 60] width 5 height 8
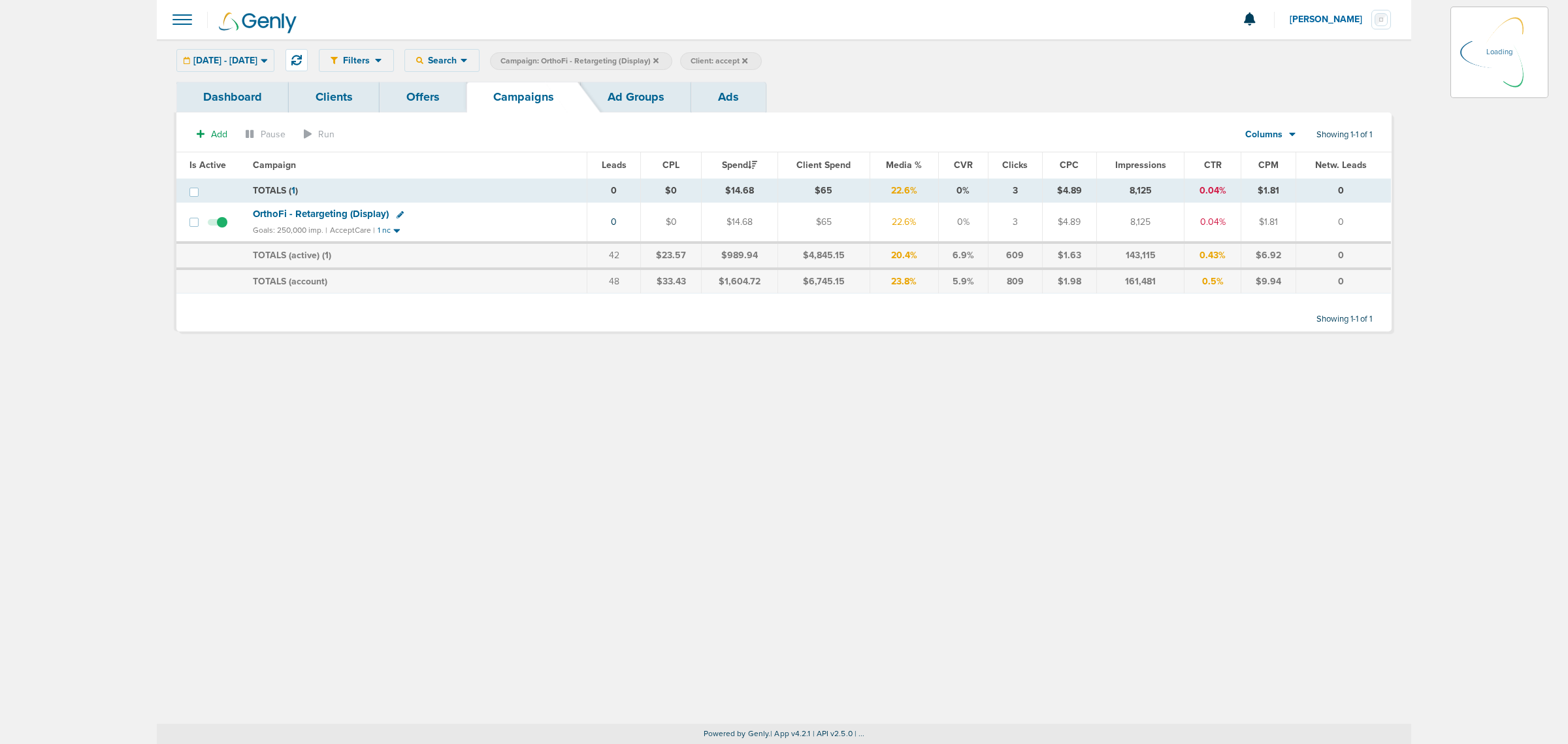
click at [658, 58] on icon at bounding box center [655, 59] width 5 height 5
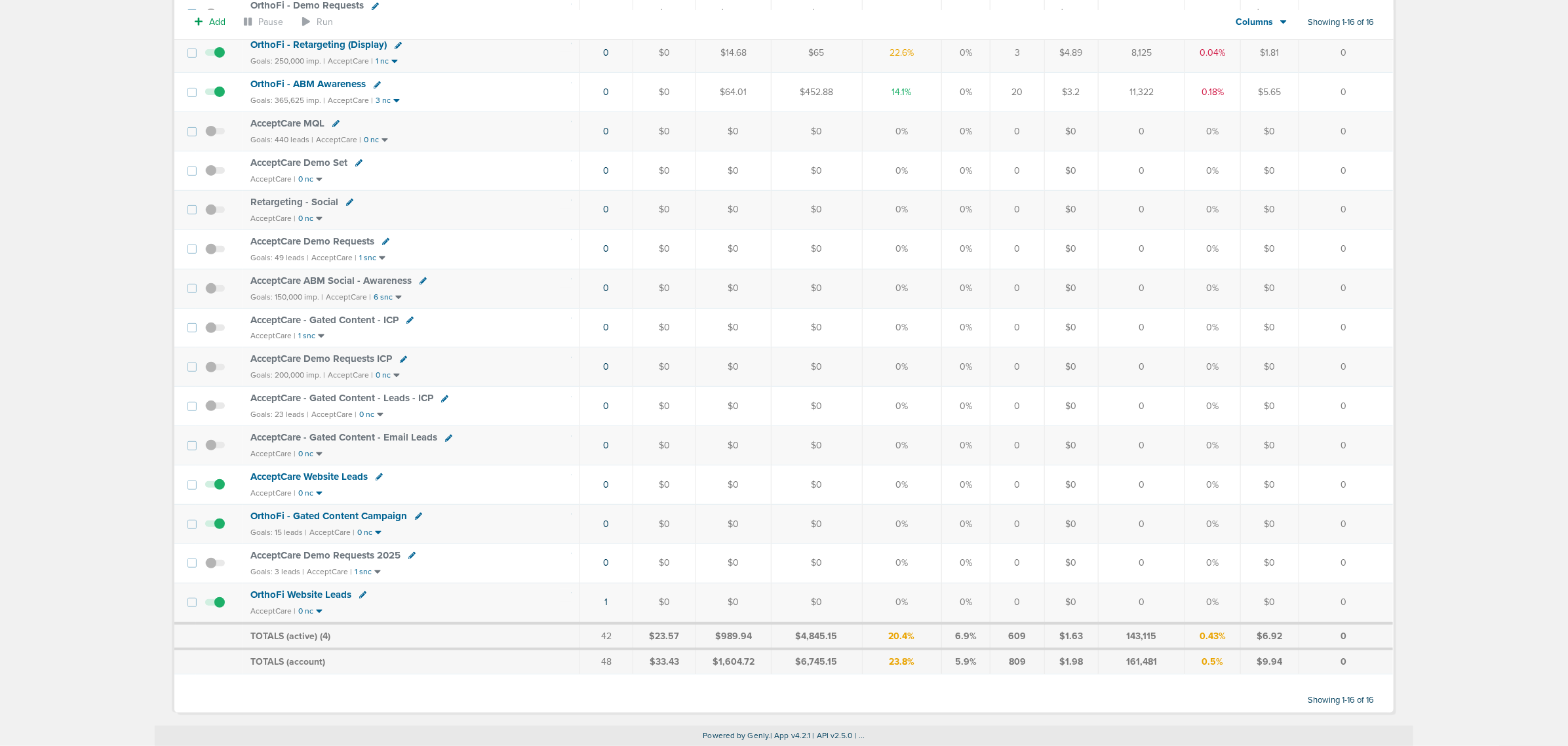
scroll to position [218, 0]
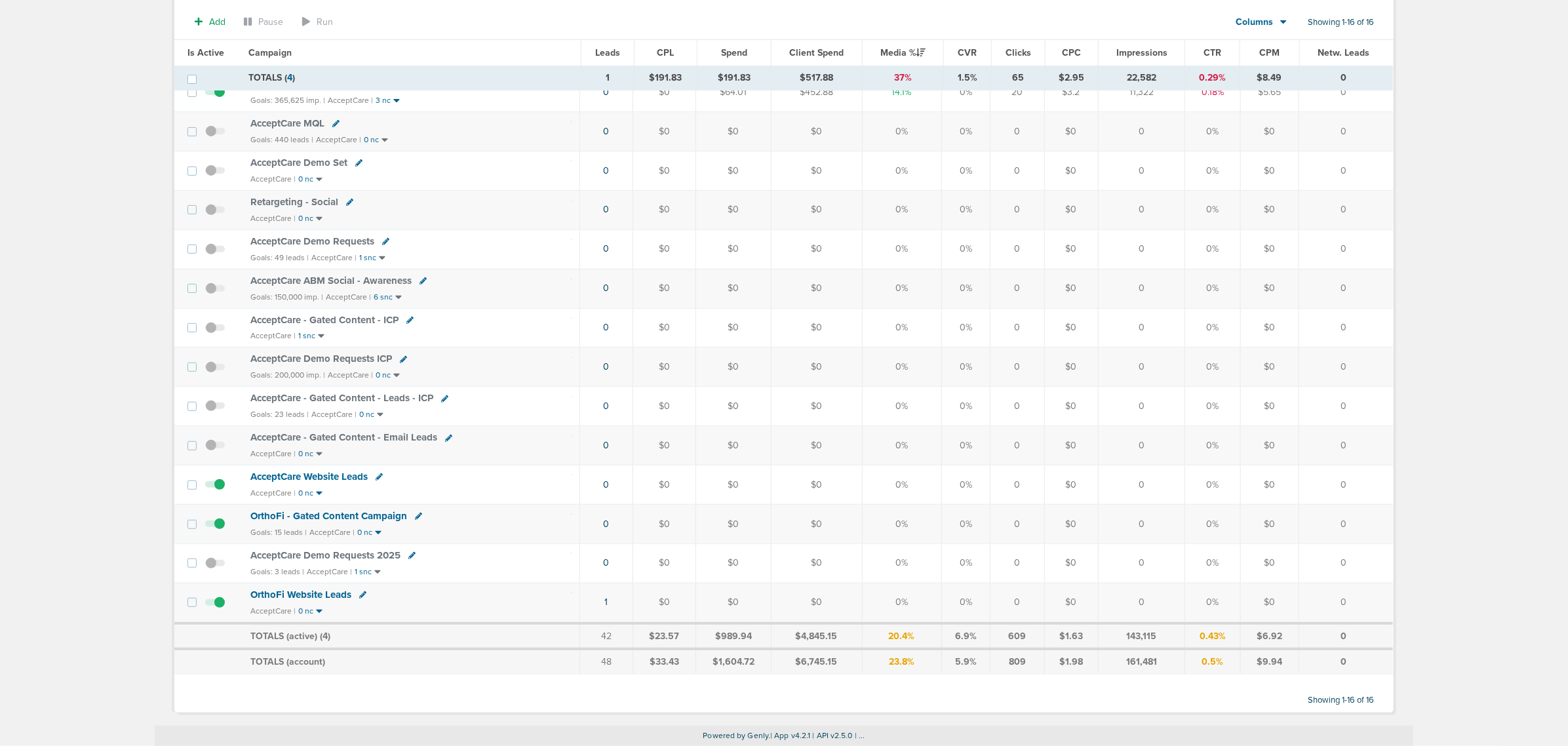
click at [346, 517] on span "OrthoFi - Gated Content Campaign" at bounding box center [329, 516] width 157 height 12
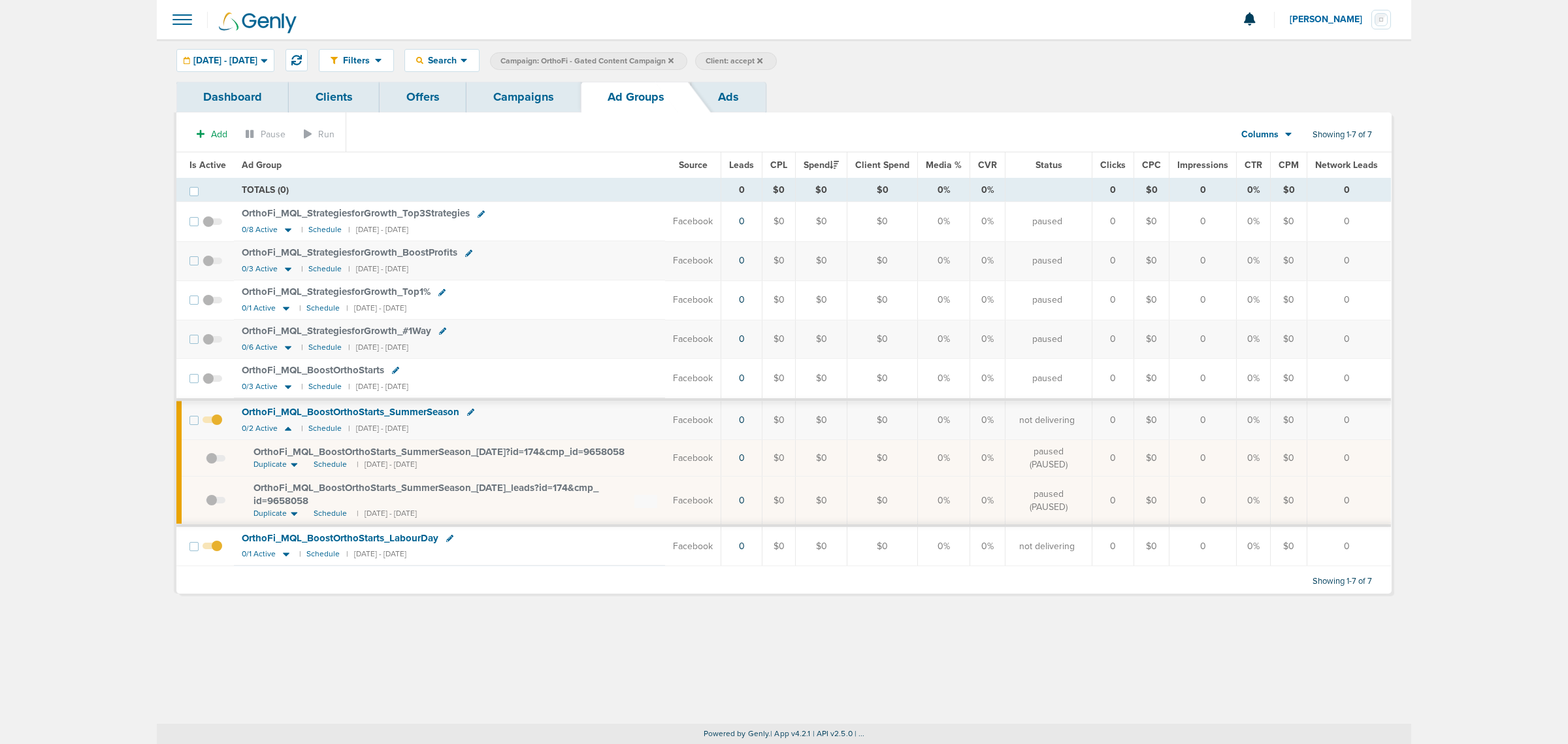
click at [519, 93] on link "Campaigns" at bounding box center [524, 97] width 115 height 31
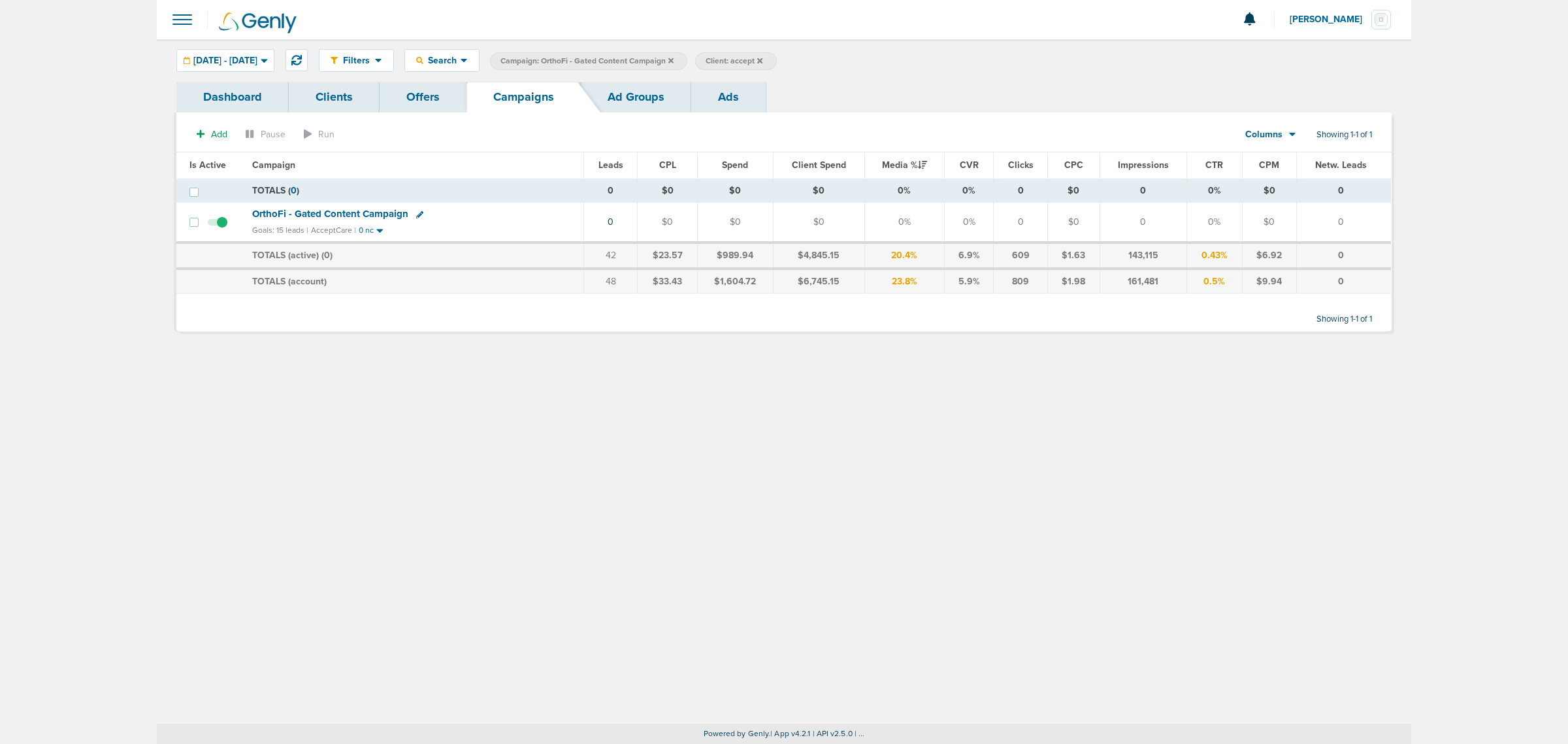
click at [674, 60] on span "Campaign: OrthoFi - Gated Content Campaign" at bounding box center [587, 60] width 173 height 11
click at [674, 60] on icon at bounding box center [671, 60] width 5 height 8
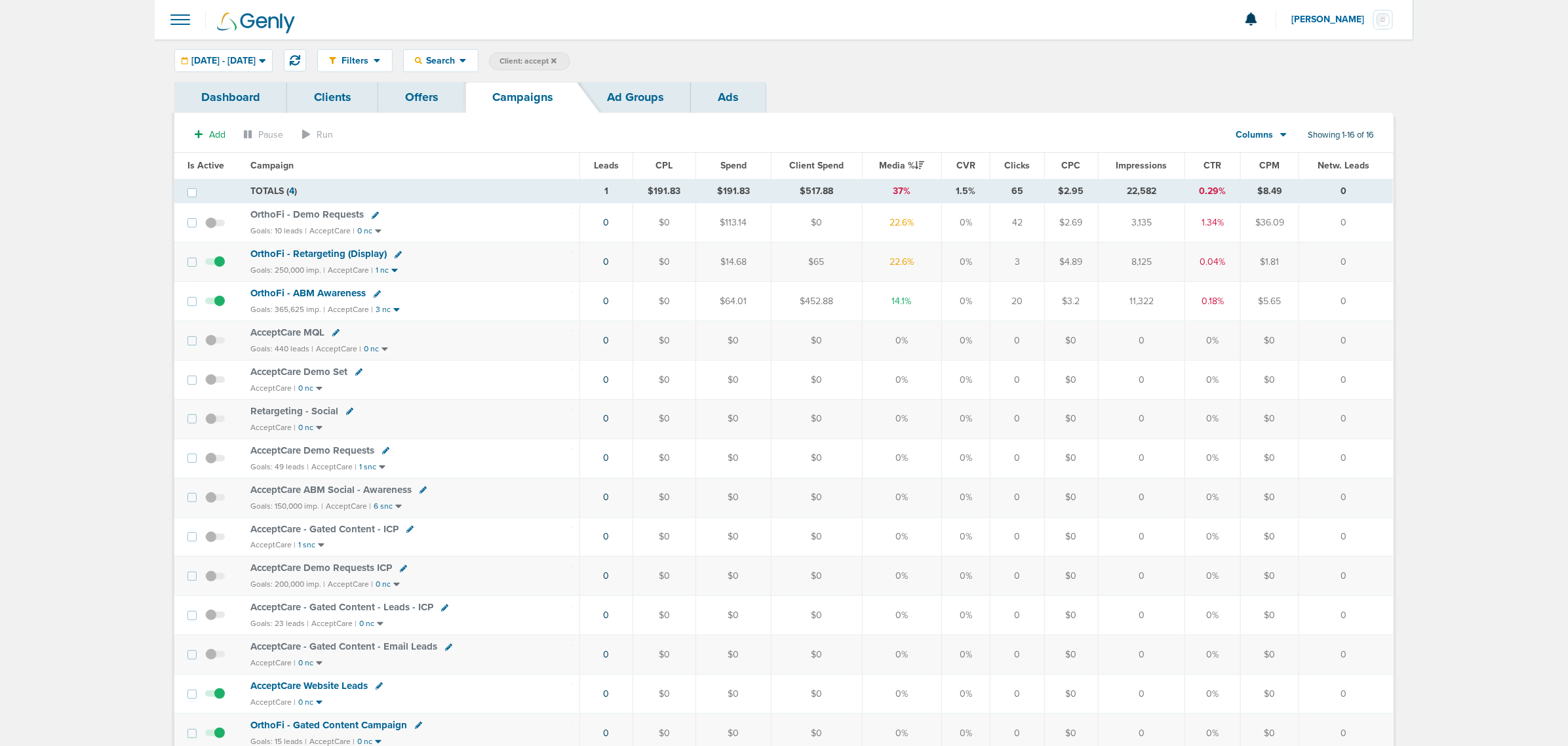
click at [557, 58] on icon at bounding box center [553, 60] width 5 height 8
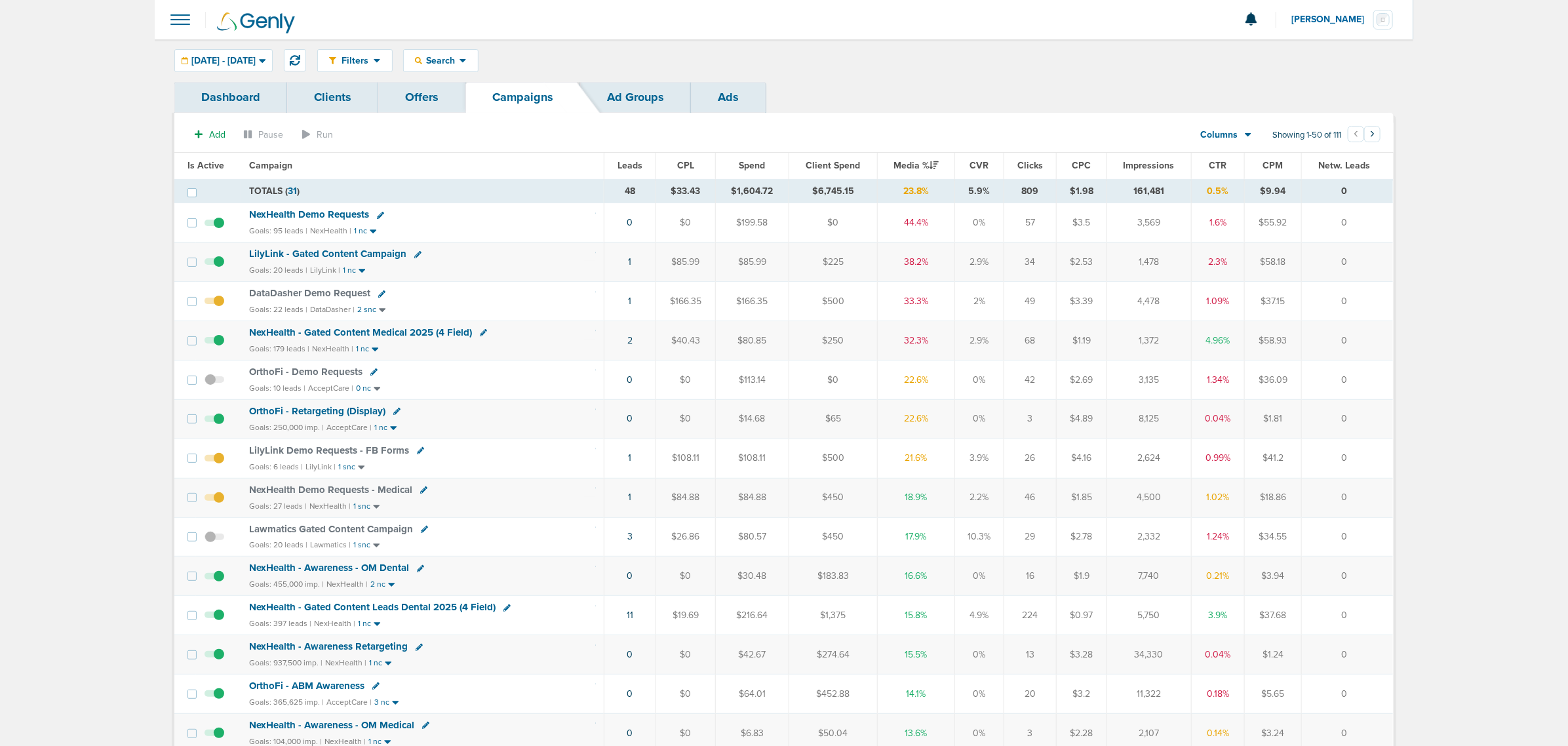
click at [908, 60] on div "Filters Active Only Settings Status Active Inactive Objectives MQL SQL Traffic …" at bounding box center [855, 60] width 1077 height 23
click at [991, 63] on div "Filters Active Only Settings Status Active Inactive Objectives MQL SQL Traffic …" at bounding box center [855, 60] width 1077 height 23
click at [300, 56] on icon at bounding box center [294, 59] width 11 height 11
click at [322, 372] on span "OrthoFi - Retargeting (Display)" at bounding box center [317, 372] width 137 height 12
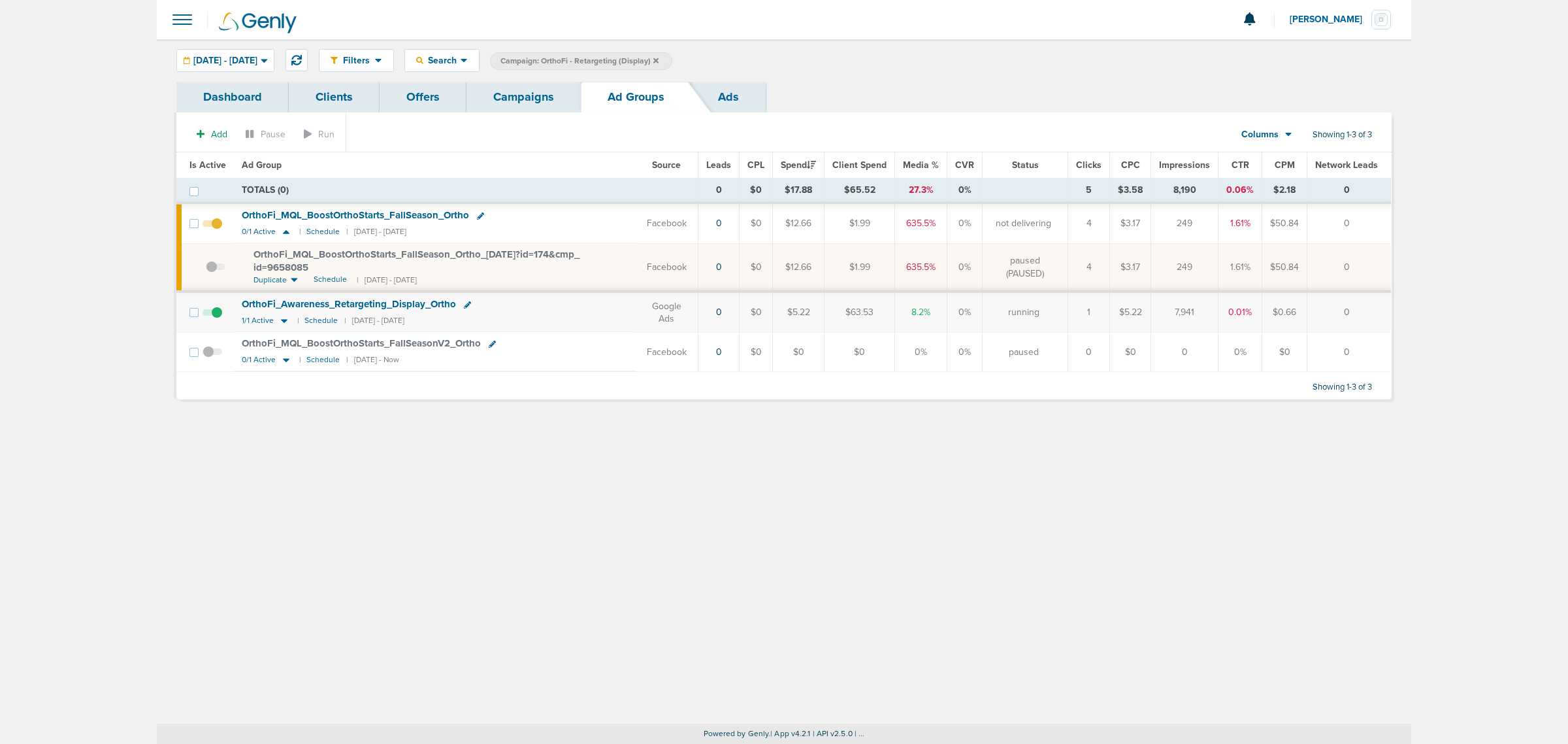
click at [495, 108] on link "Campaigns" at bounding box center [524, 97] width 115 height 31
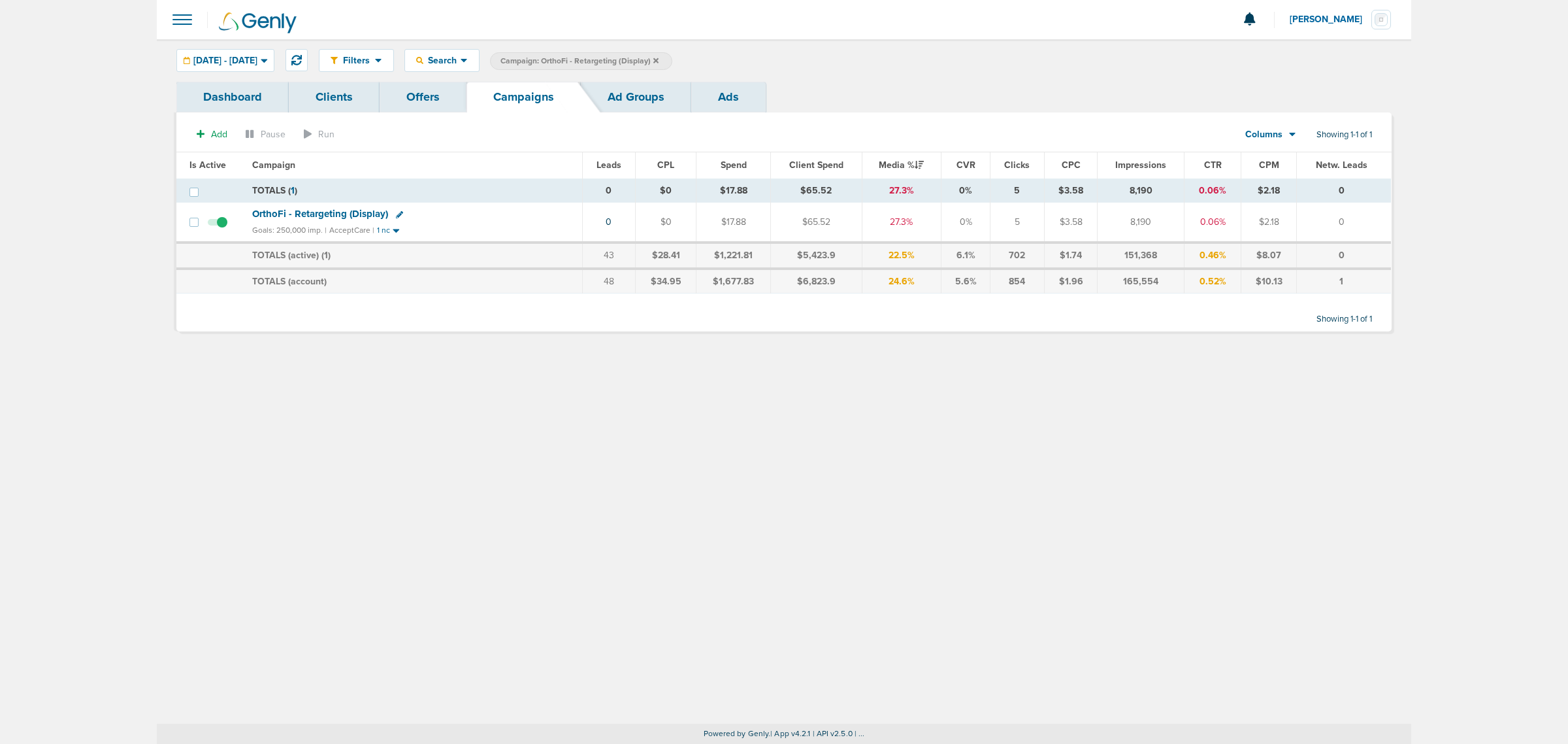
click at [658, 57] on icon at bounding box center [655, 59] width 5 height 5
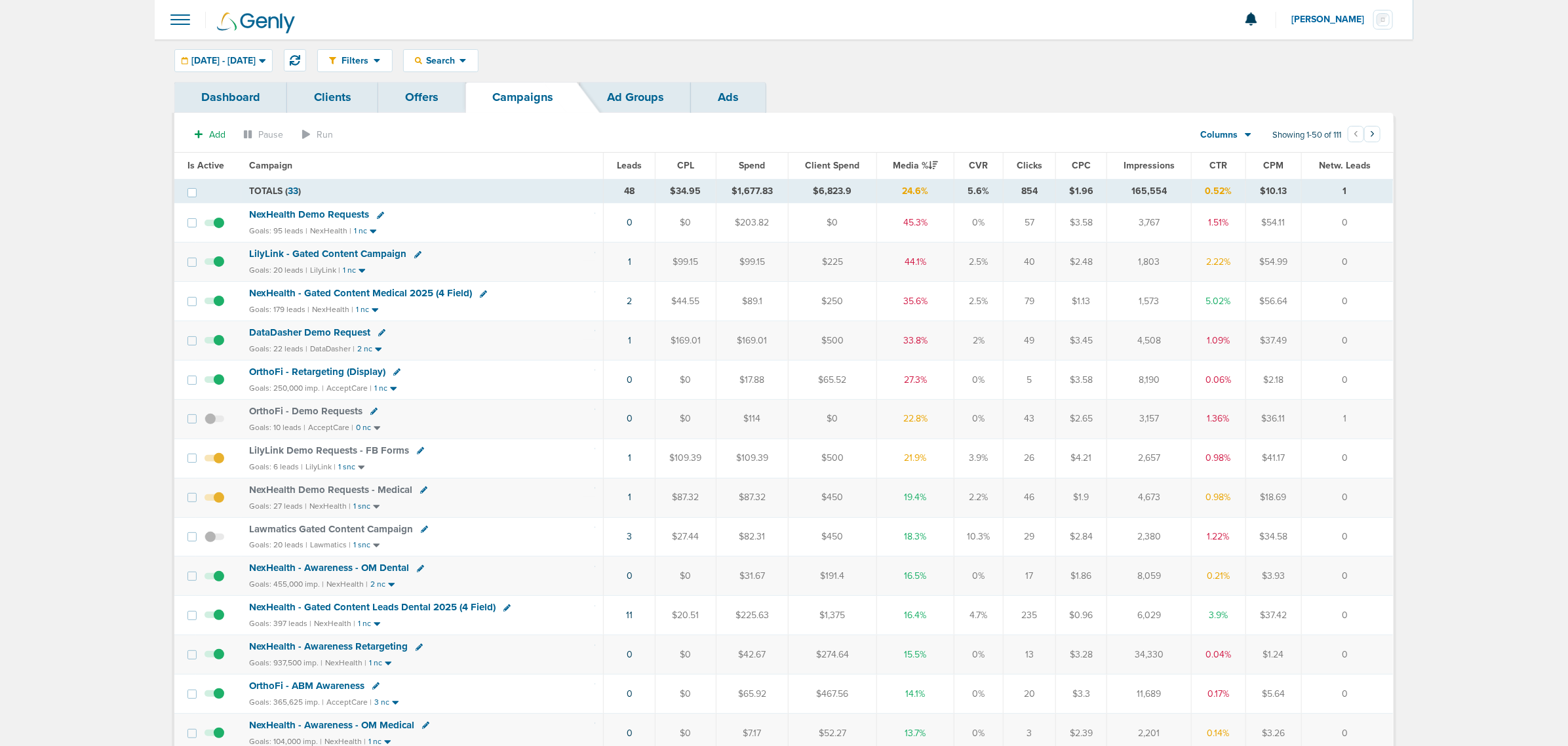
click at [403, 289] on div "NexHealth - Gated Content Medical 2025 (4 Field)" at bounding box center [421, 293] width 346 height 13
click at [401, 295] on span "NexHealth - Gated Content Medical 2025 (4 Field)" at bounding box center [360, 293] width 223 height 12
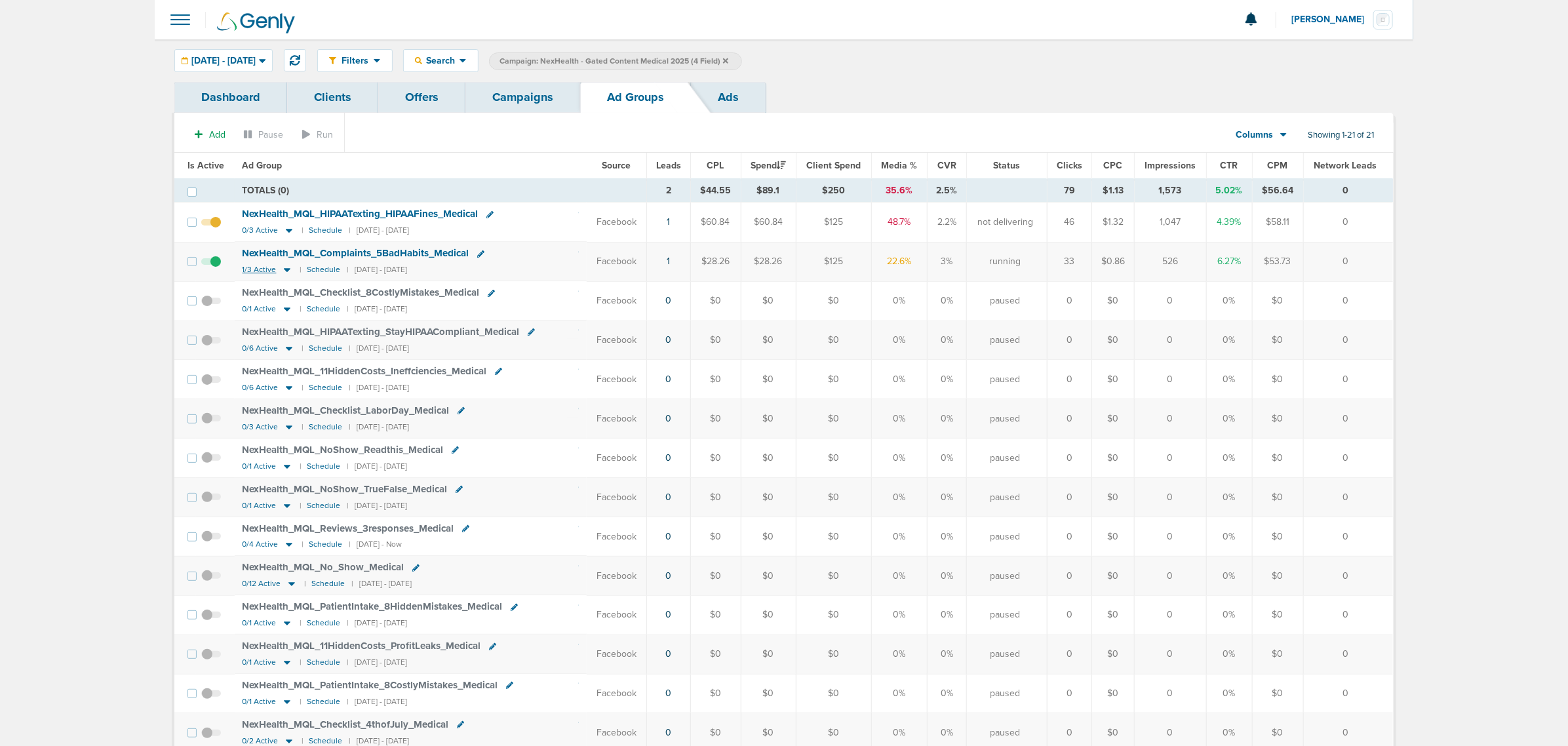
click at [285, 272] on icon at bounding box center [287, 271] width 7 height 4
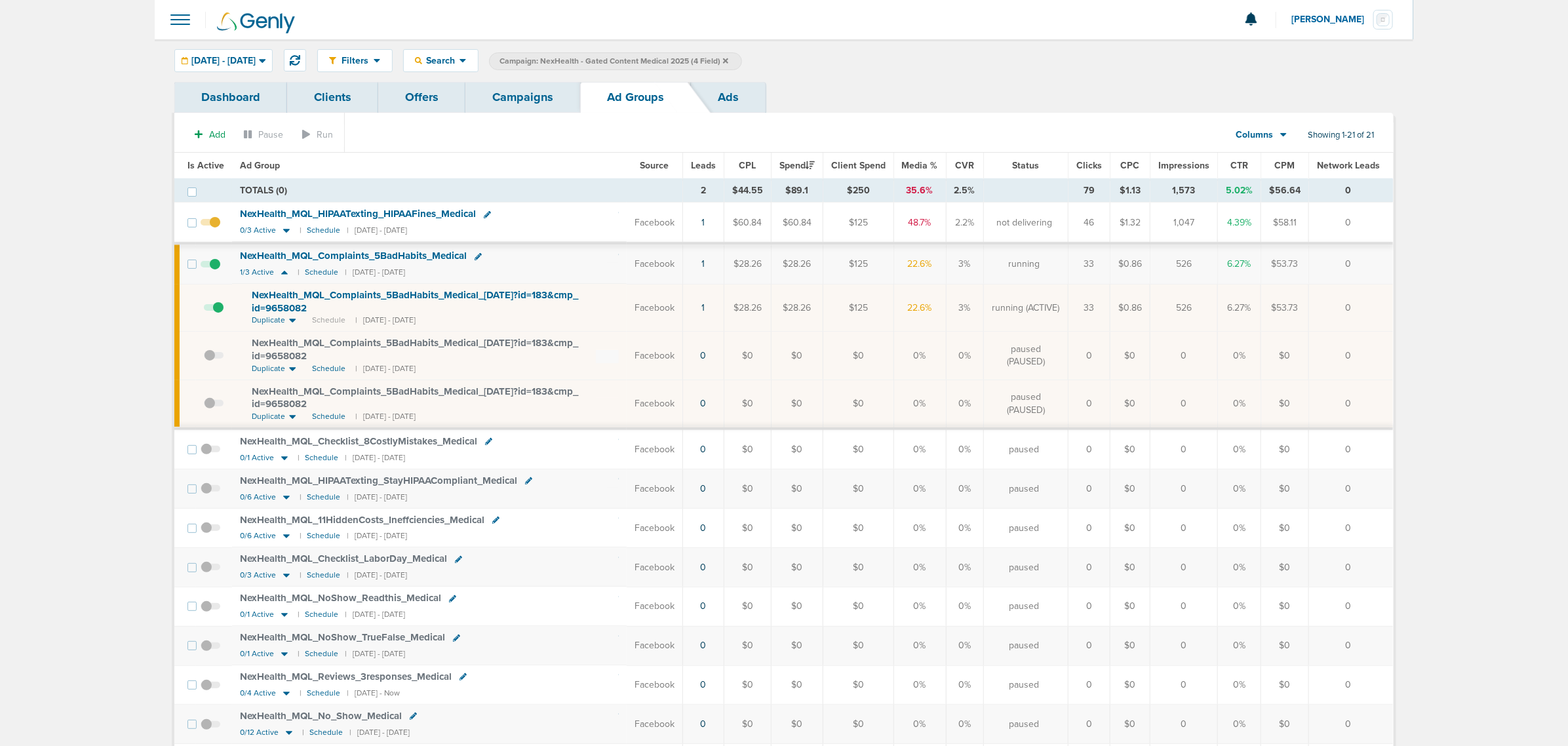
drag, startPoint x: 627, startPoint y: 308, endPoint x: 1372, endPoint y: 296, distance: 745.1
click at [1372, 296] on tr "NexHealth_ MQL_ Complaints_ 5BadHabits_ Medical_ 09.03.25?id=183&cmp_ id=965808…" at bounding box center [783, 307] width 1218 height 48
click at [1372, 296] on td "0" at bounding box center [1351, 307] width 85 height 48
click at [284, 233] on icon at bounding box center [286, 230] width 13 height 11
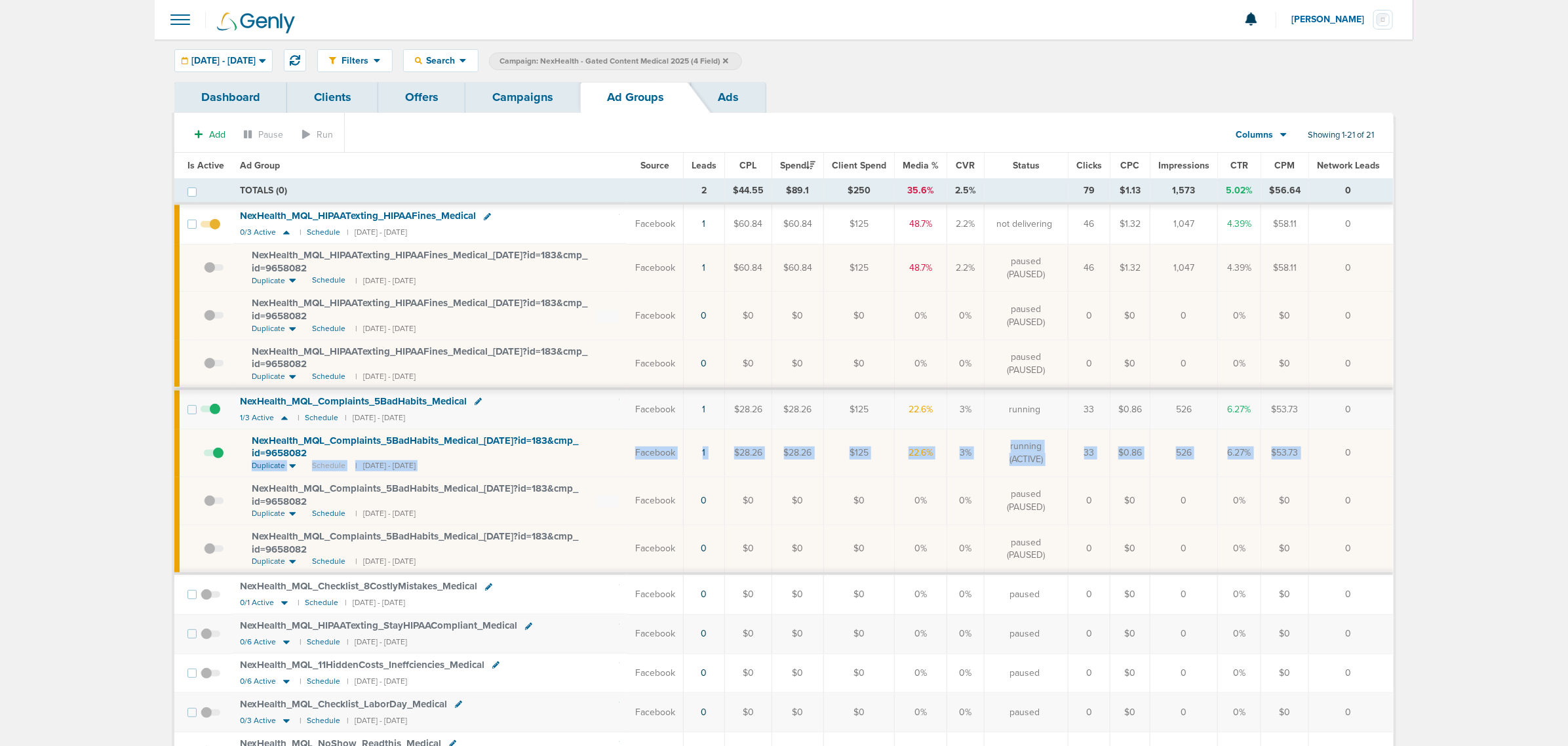
drag, startPoint x: 616, startPoint y: 454, endPoint x: 1344, endPoint y: 452, distance: 728.0
click at [1344, 452] on tr "NexHealth_ MQL_ Complaints_ 5BadHabits_ Medical_ 09.03.25?id=183&cmp_ id=965808…" at bounding box center [783, 452] width 1218 height 48
click at [1367, 452] on td "0" at bounding box center [1351, 452] width 85 height 48
click at [519, 97] on link "Campaigns" at bounding box center [523, 98] width 115 height 31
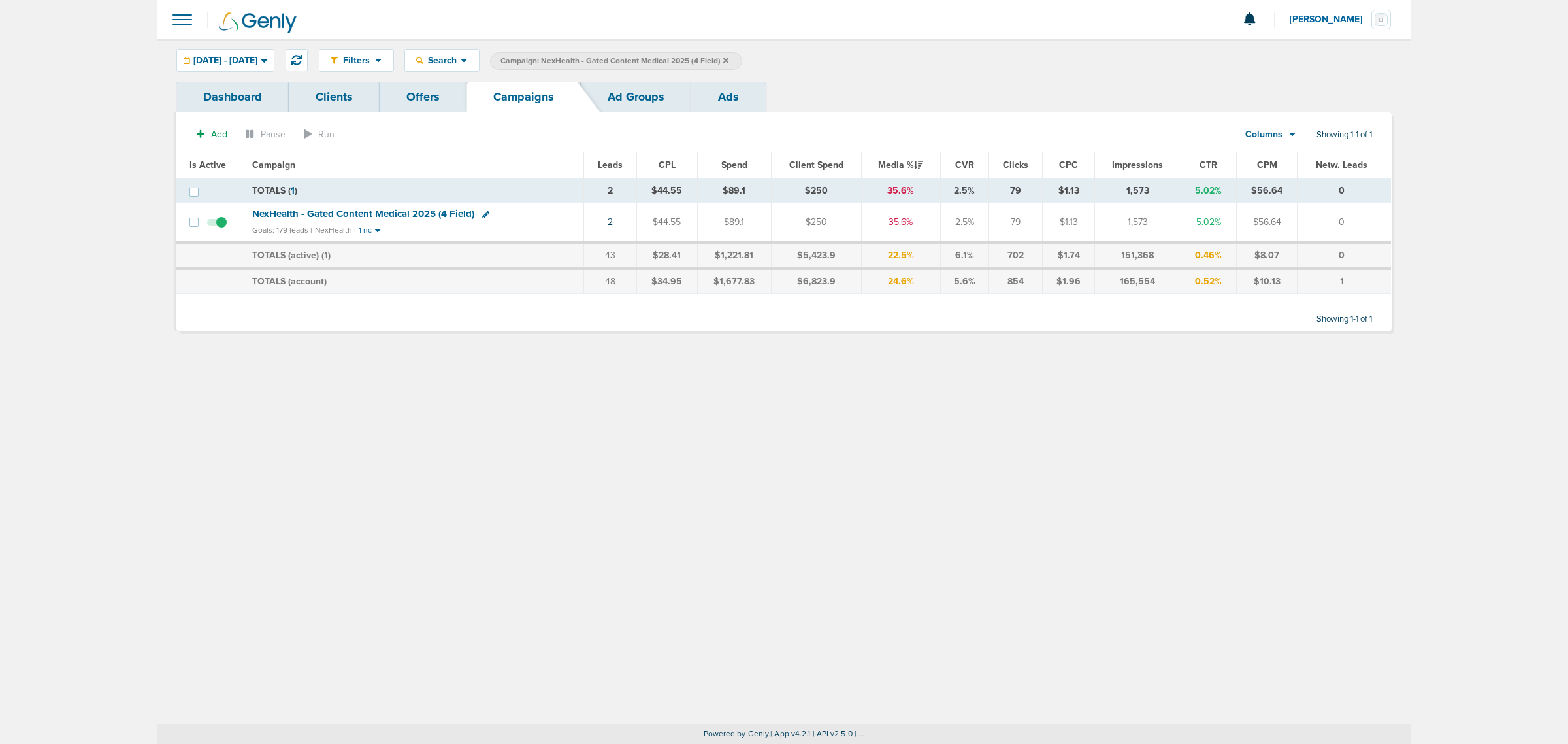
click at [728, 58] on icon at bounding box center [725, 60] width 5 height 8
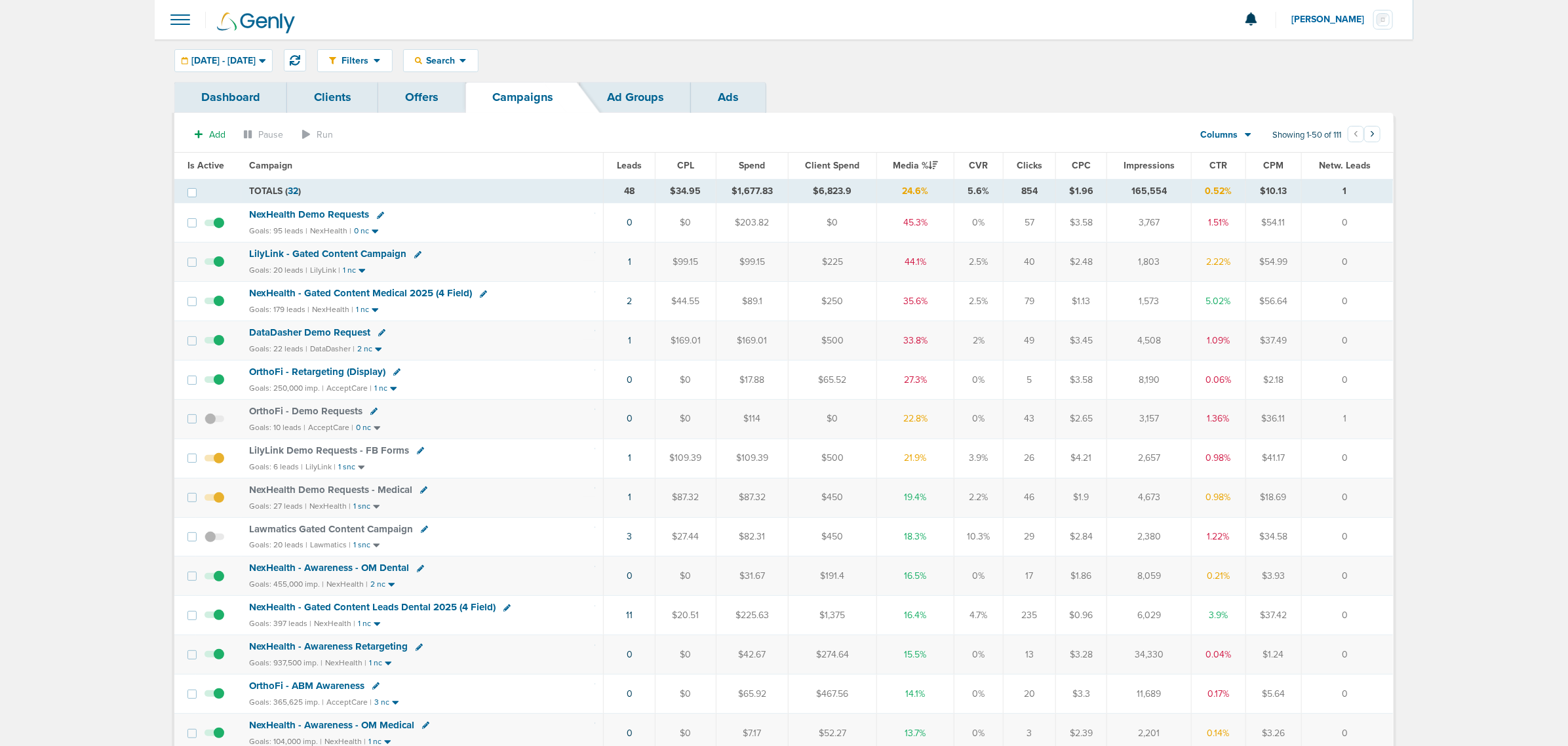
click at [310, 372] on span "OrthoFi - Retargeting (Display)" at bounding box center [317, 372] width 137 height 12
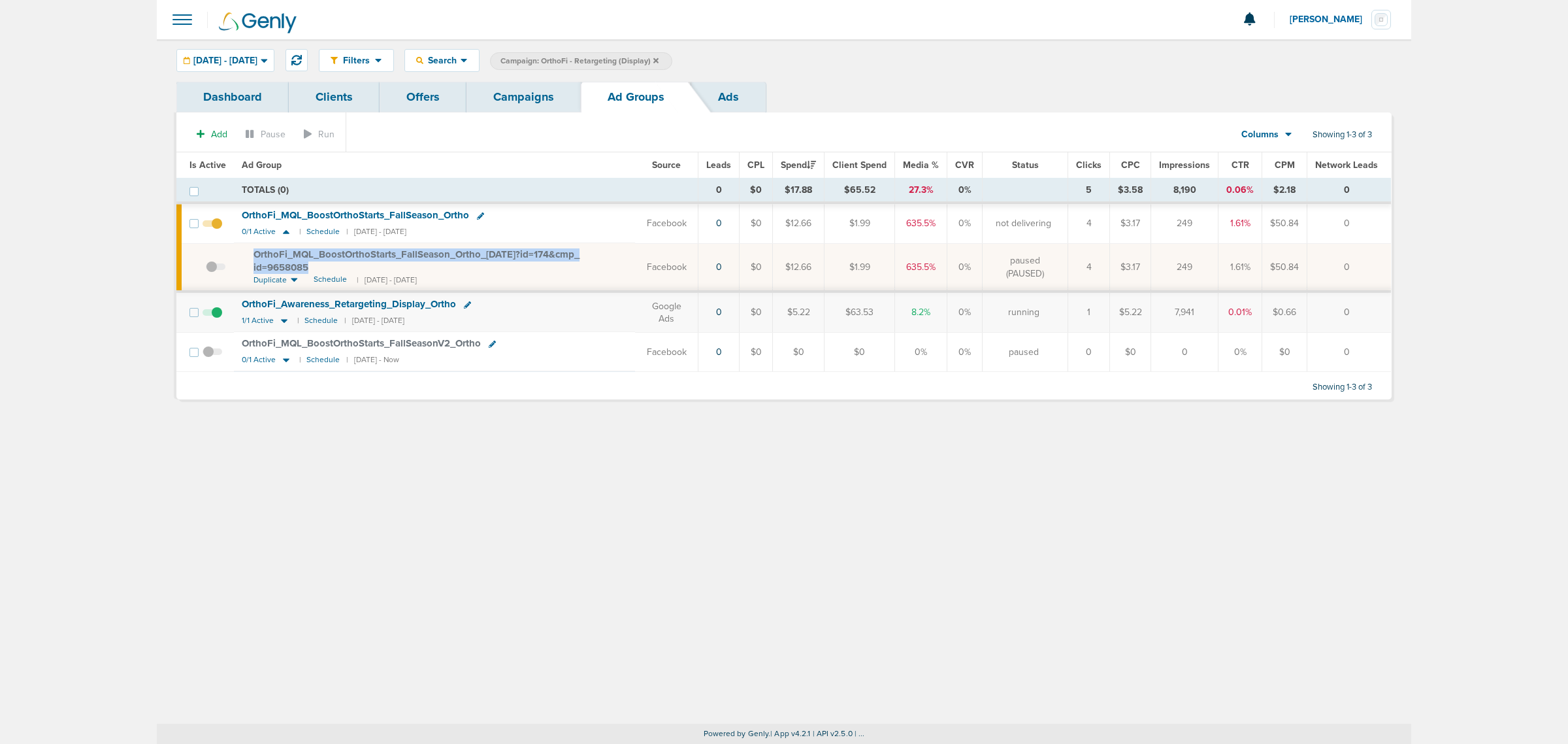
drag, startPoint x: 333, startPoint y: 268, endPoint x: 247, endPoint y: 255, distance: 87.0
click at [247, 255] on td "OrthoFi_ MQL_ BoostOrthoStarts_ FallSeason_ Ortho_ 09.03.25?id=174&cmp_ id=9658…" at bounding box center [435, 267] width 401 height 49
copy span "OrthoFi_ MQL_ BoostOrthoStarts_ FallSeason_ Ortho_ 09.03.25?id=174&cmp_ id=9658…"
click at [546, 89] on link "Campaigns" at bounding box center [524, 97] width 115 height 31
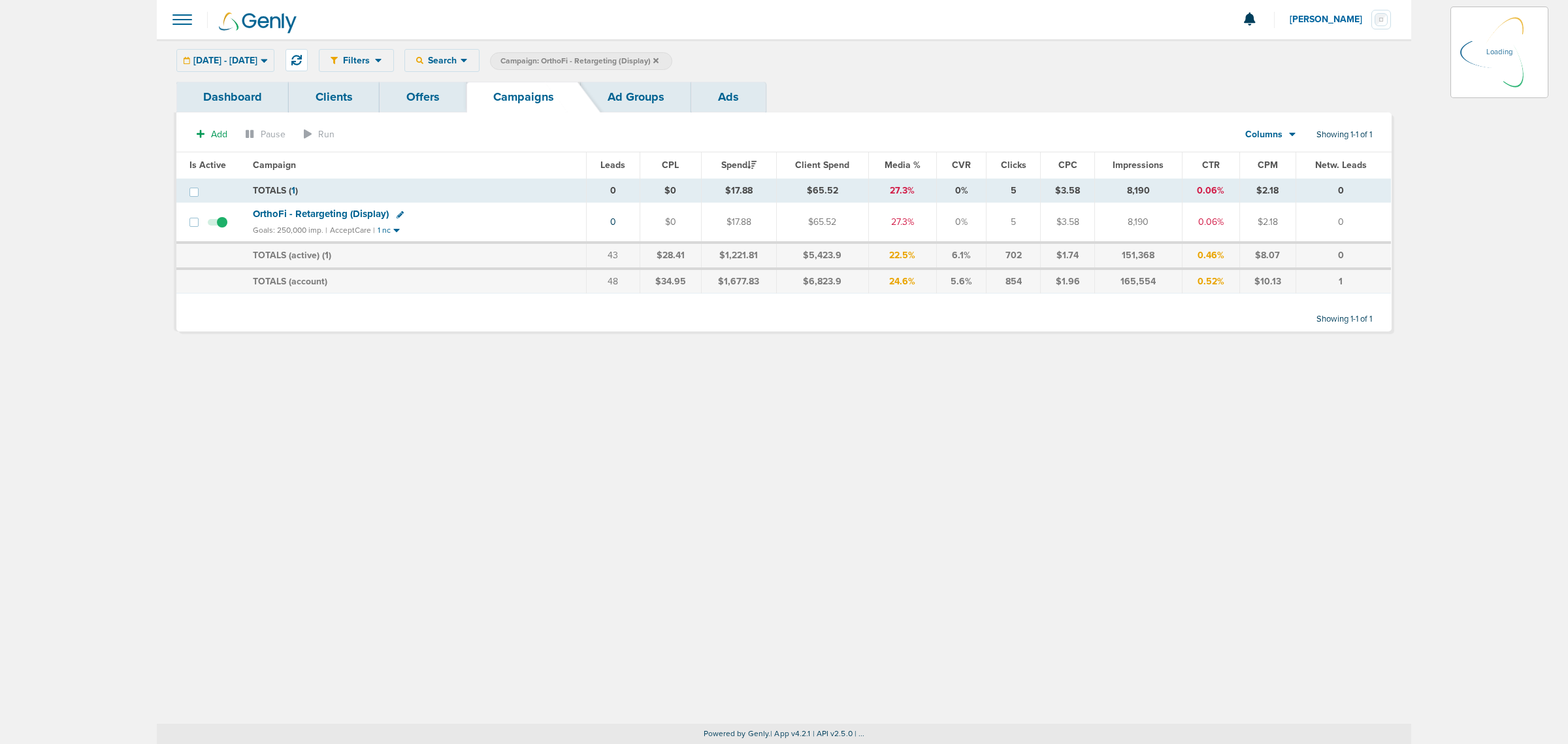
click at [658, 58] on icon at bounding box center [655, 59] width 5 height 5
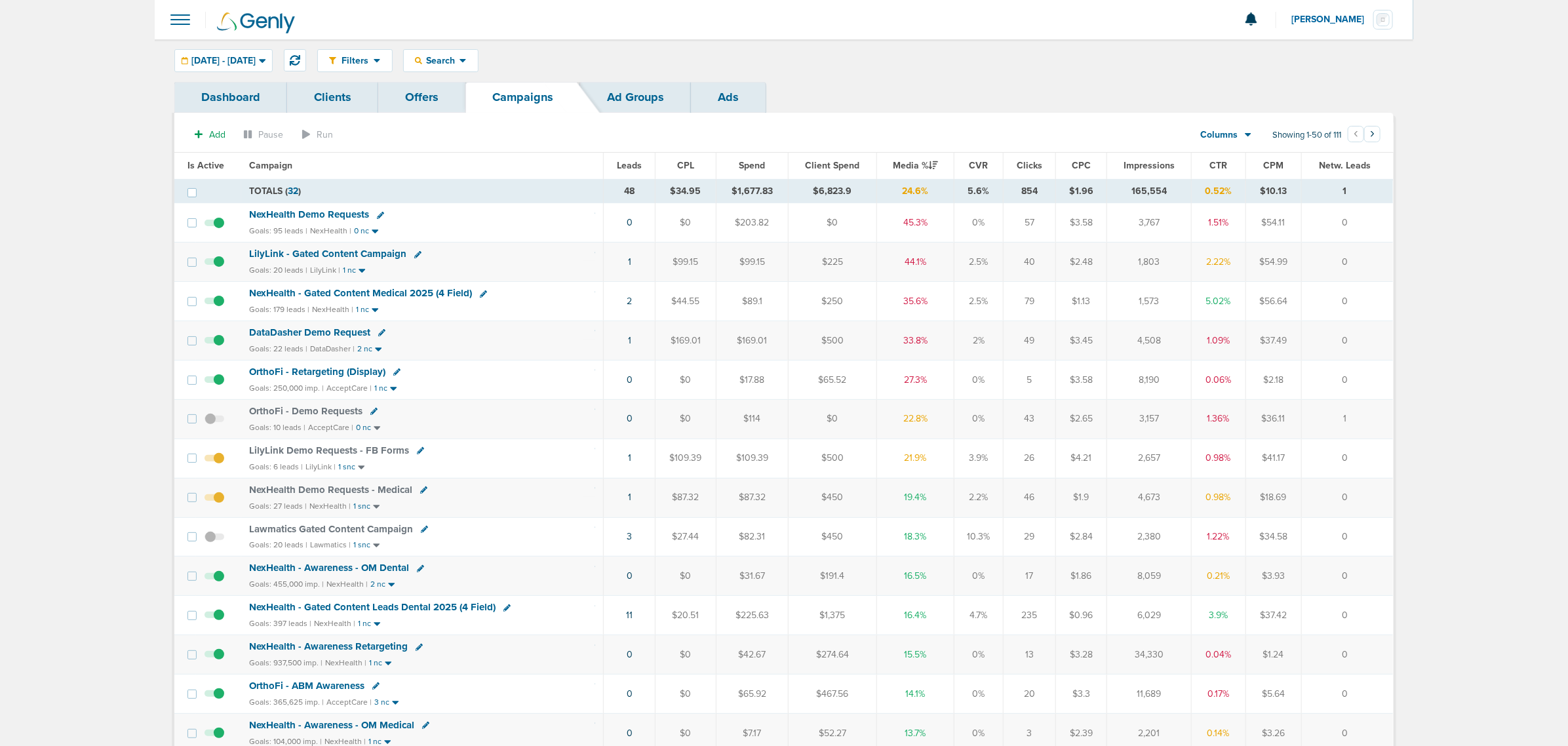
click at [313, 248] on td "LilyLink - Gated Content Campaign Goals: 20 leads | LilyLink | 1 nc" at bounding box center [422, 262] width 363 height 39
click at [316, 255] on span "LilyLink - Gated Content Campaign" at bounding box center [327, 254] width 157 height 12
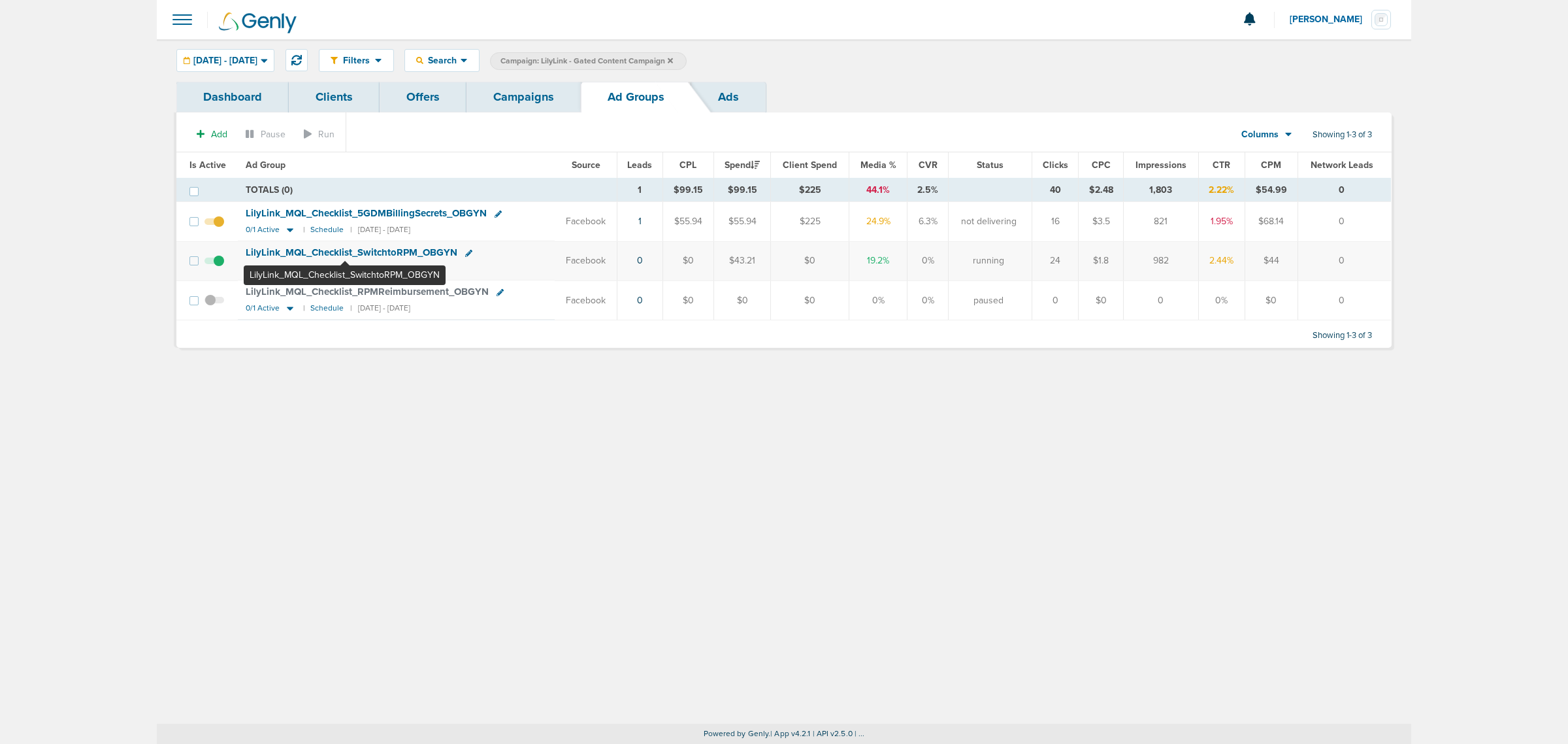
click at [345, 252] on span "LilyLink_ MQL_ Checklist_ SwitchtoRPM_ OBGYN" at bounding box center [352, 252] width 212 height 12
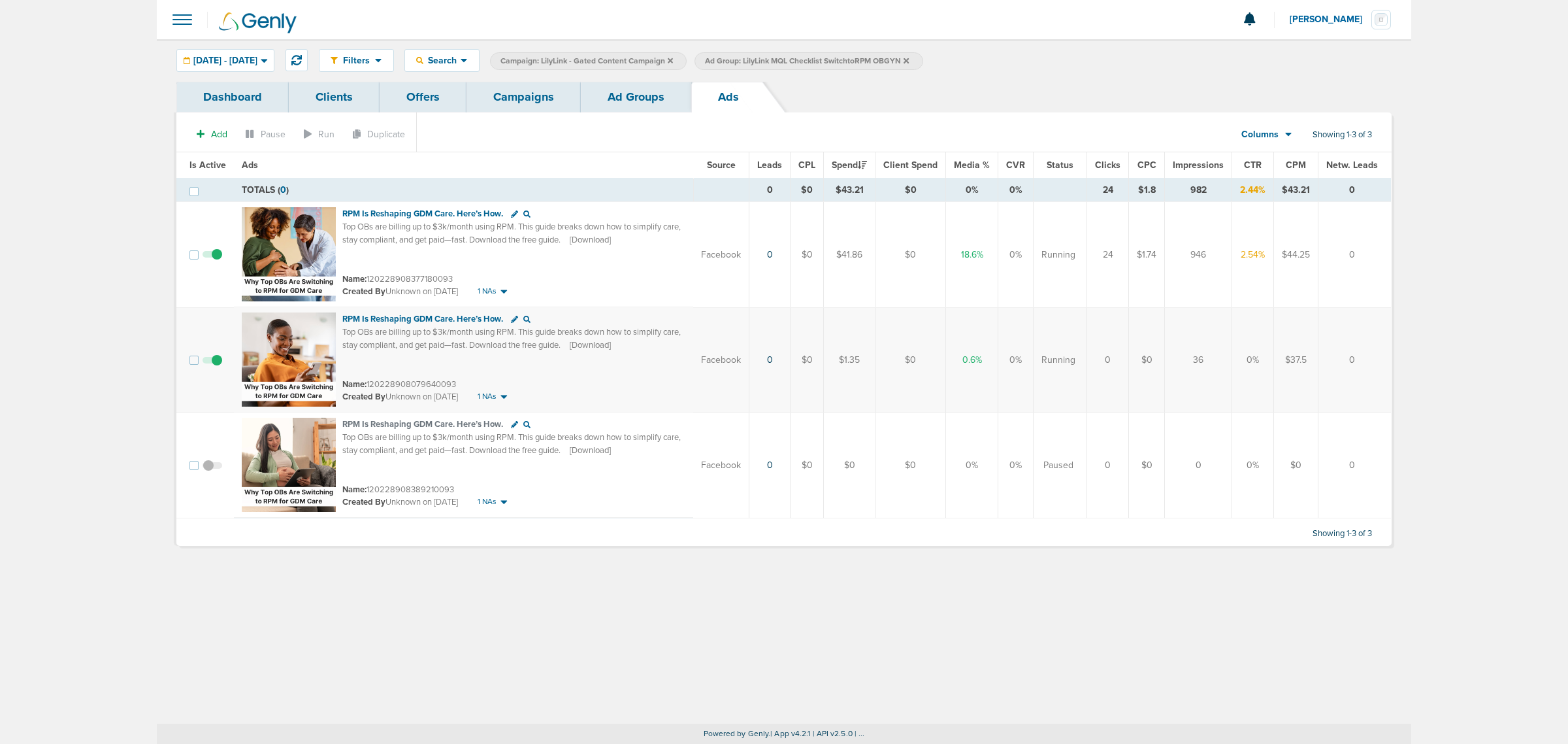
click at [213, 367] on span at bounding box center [212, 367] width 19 height 0
click at [212, 363] on input "checkbox" at bounding box center [212, 363] width 0 height 0
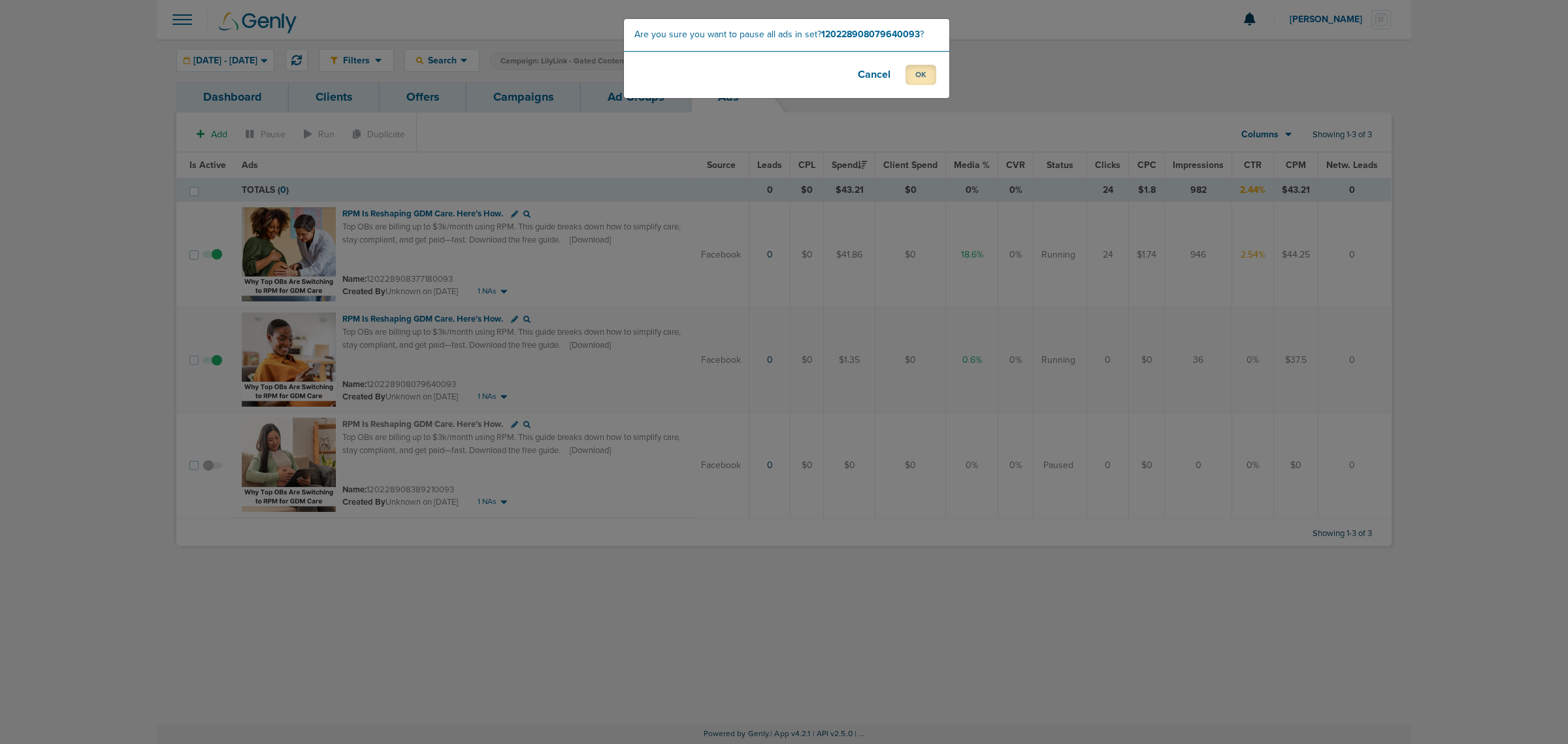
click at [922, 73] on button "OK" at bounding box center [922, 75] width 31 height 20
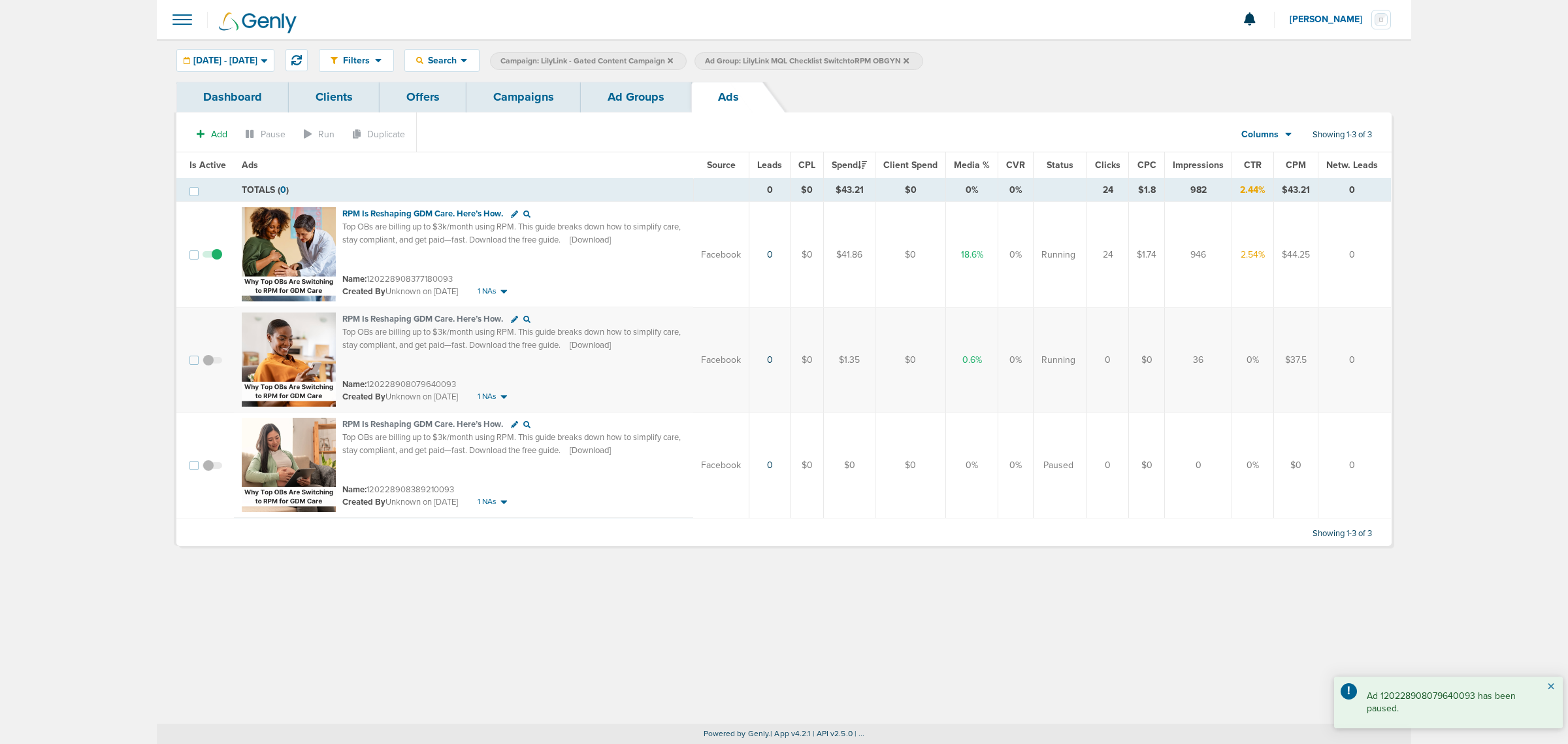
click at [1549, 687] on button "×" at bounding box center [1551, 687] width 8 height 16
click at [511, 83] on link "Campaigns" at bounding box center [524, 97] width 115 height 31
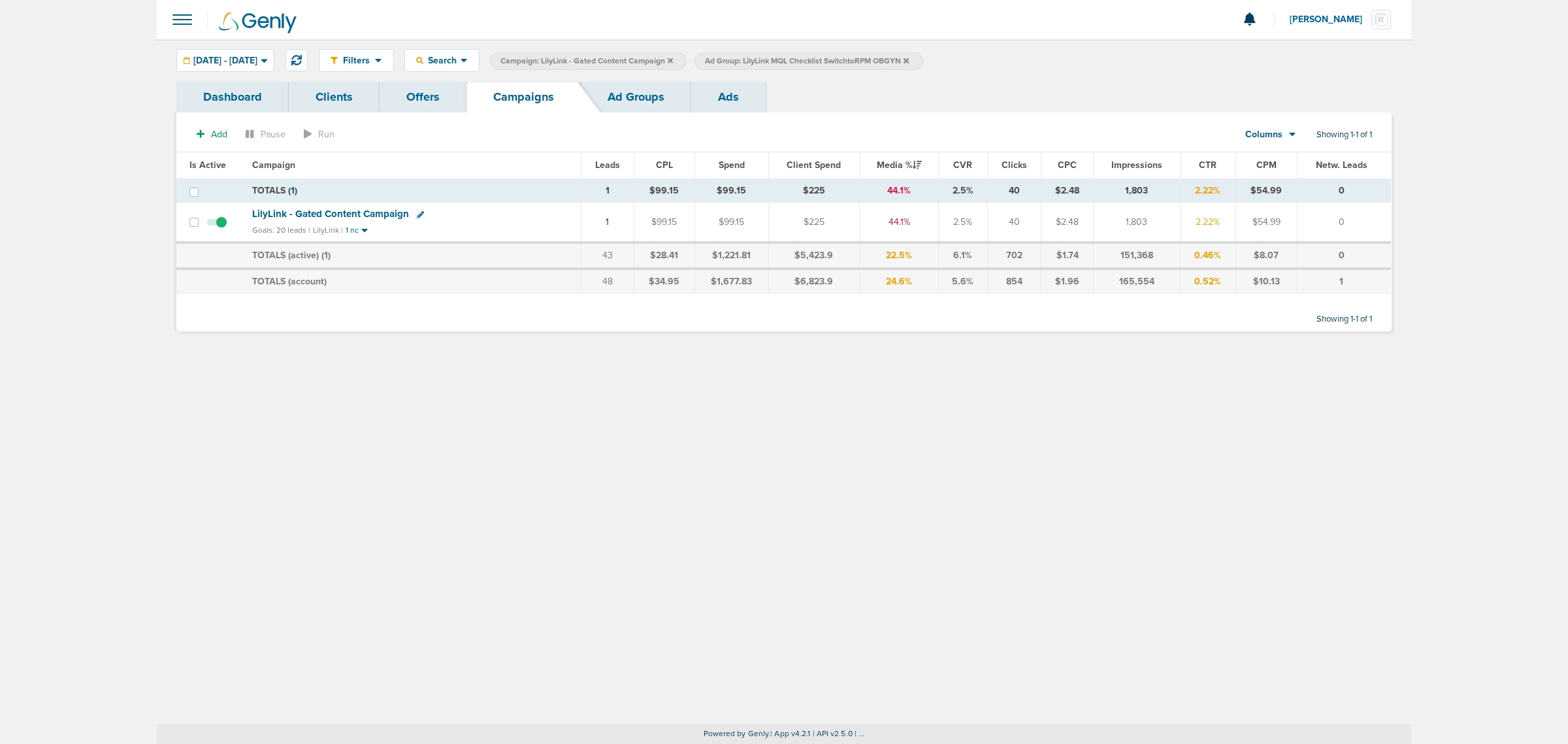
click at [909, 62] on span "Ad Group: LilyLink MQL Checklist SwitchtoRPM OBGYN" at bounding box center [807, 60] width 204 height 11
click at [909, 62] on icon at bounding box center [906, 60] width 5 height 8
click at [673, 62] on icon at bounding box center [670, 60] width 5 height 8
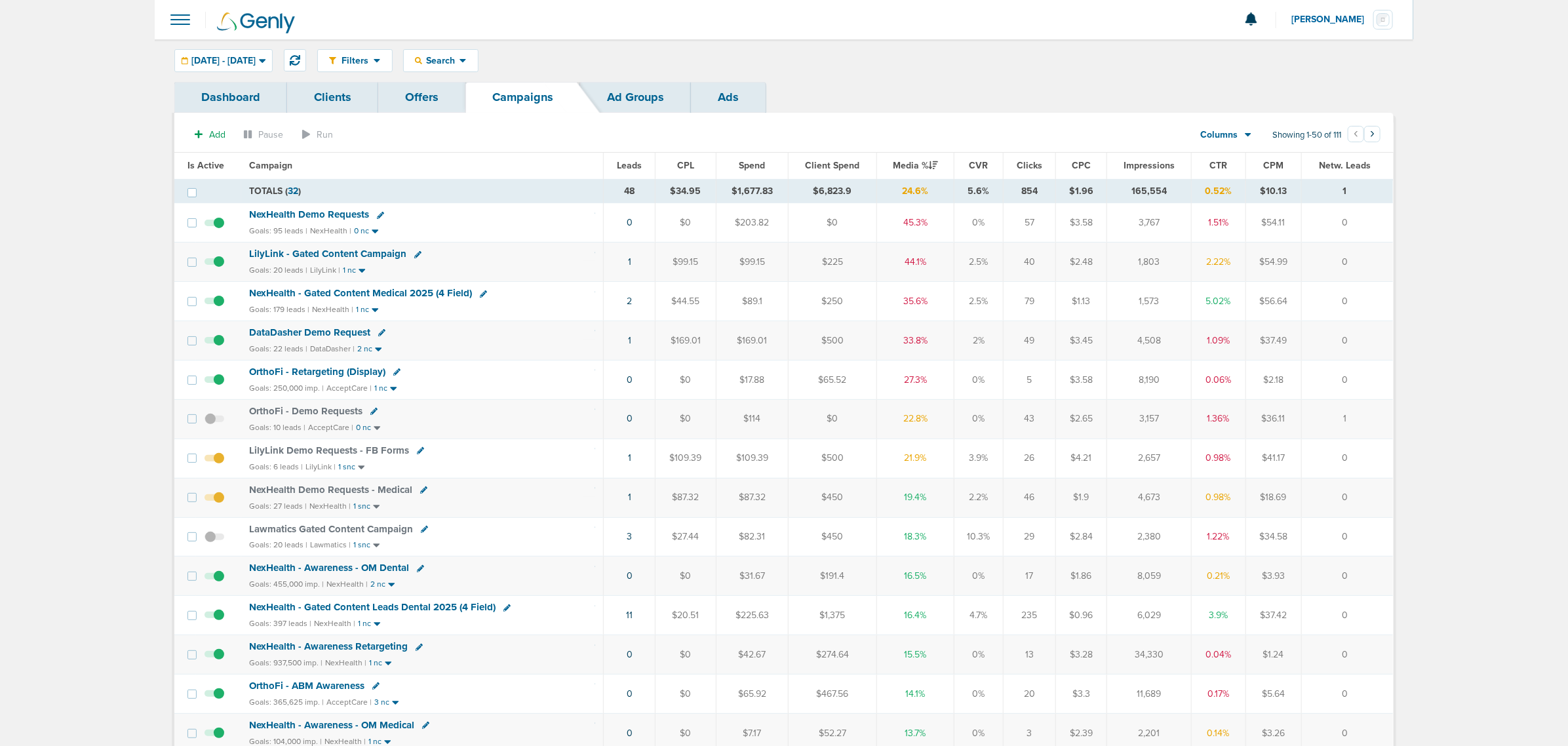
drag, startPoint x: 564, startPoint y: 538, endPoint x: 1184, endPoint y: 513, distance: 620.5
click at [307, 532] on span "Lawmatics Gated Content Campaign" at bounding box center [331, 529] width 164 height 12
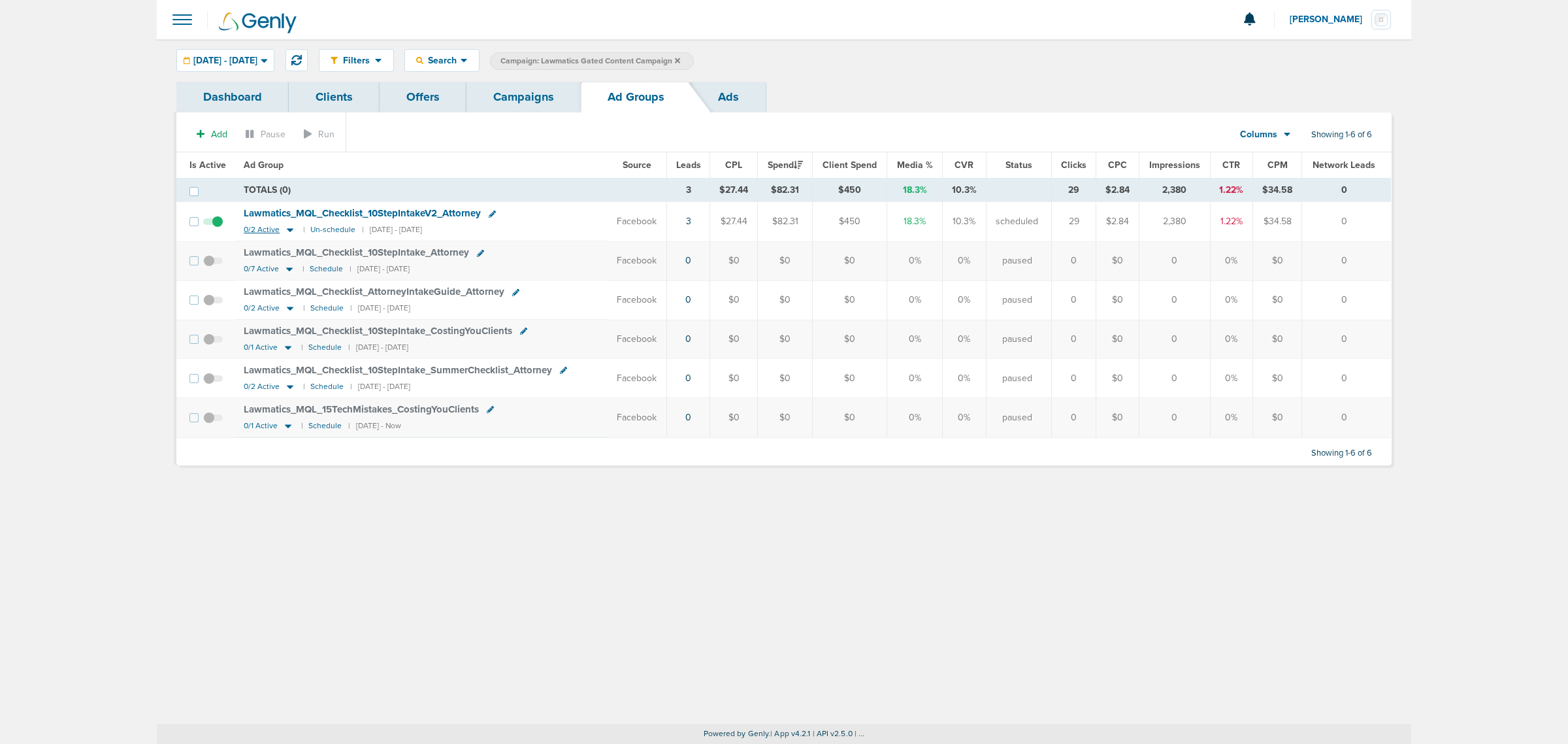
click at [288, 230] on icon at bounding box center [290, 230] width 7 height 4
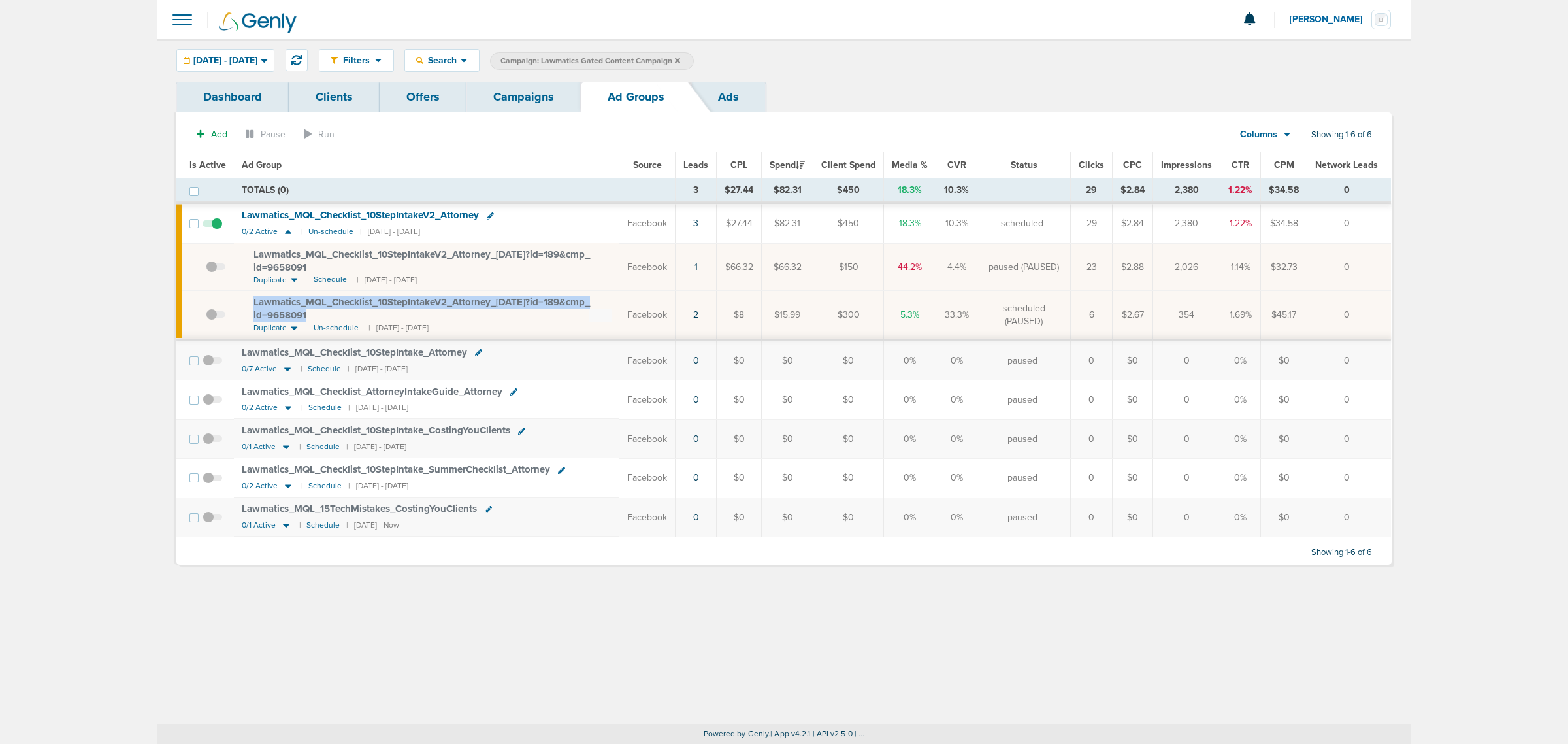
drag, startPoint x: 339, startPoint y: 315, endPoint x: 243, endPoint y: 301, distance: 97.0
click at [243, 301] on td "Lawmatics_ MQL_ Checklist_ 10StepIntakeV2_ Attorney_ 09.02.25?id=189&cmp_ id=96…" at bounding box center [427, 315] width 386 height 49
copy span "Lawmatics_ MQL_ Checklist_ 10StepIntakeV2_ Attorney_ 09.02.25?id=189&cmp_ id=96…"
click at [540, 141] on section "Add Pause Run Columns Media Stats Sales Performance Custom Showing 1-6 of 6" at bounding box center [784, 137] width 1215 height 30
click at [514, 99] on link "Campaigns" at bounding box center [524, 97] width 115 height 31
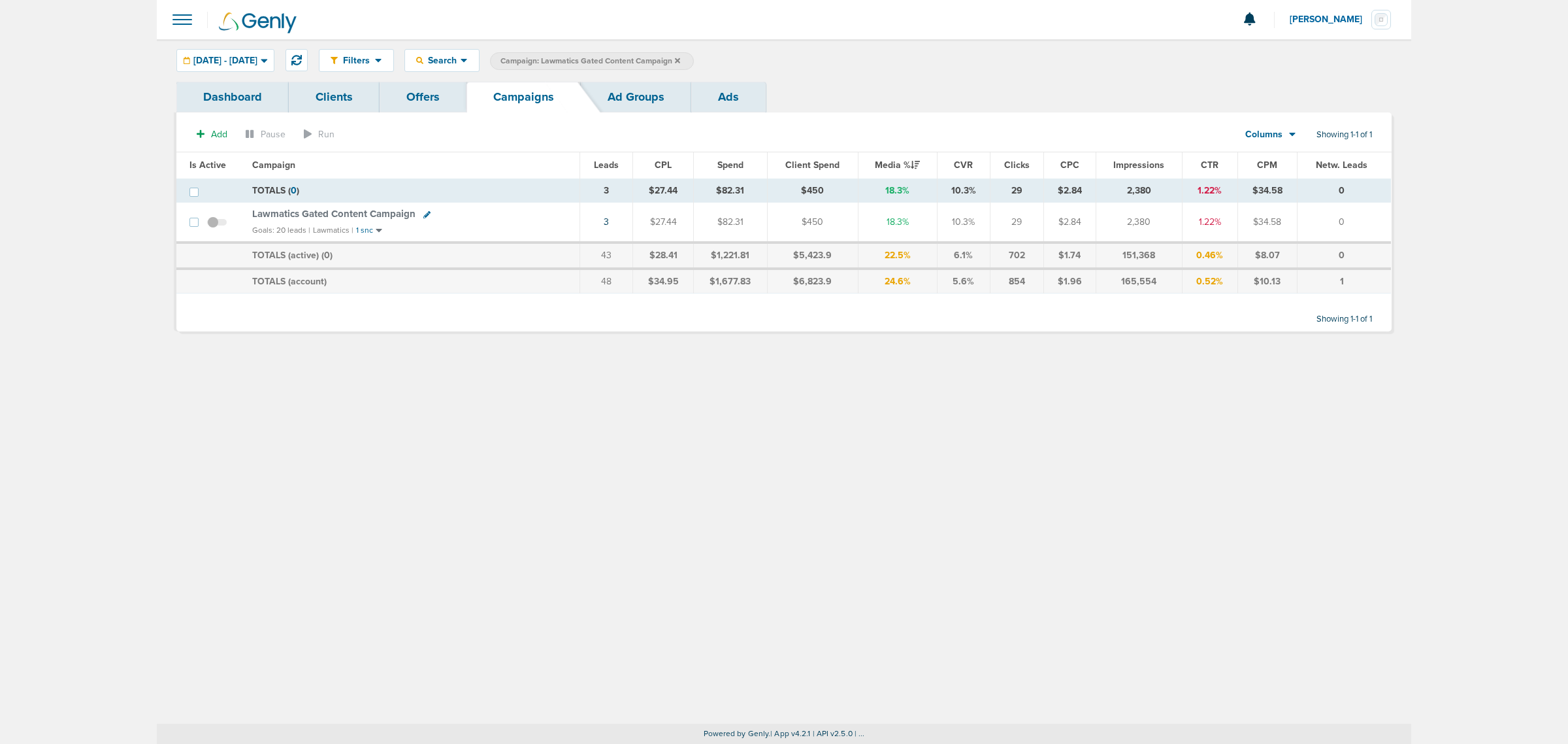
click at [680, 57] on icon at bounding box center [677, 60] width 5 height 8
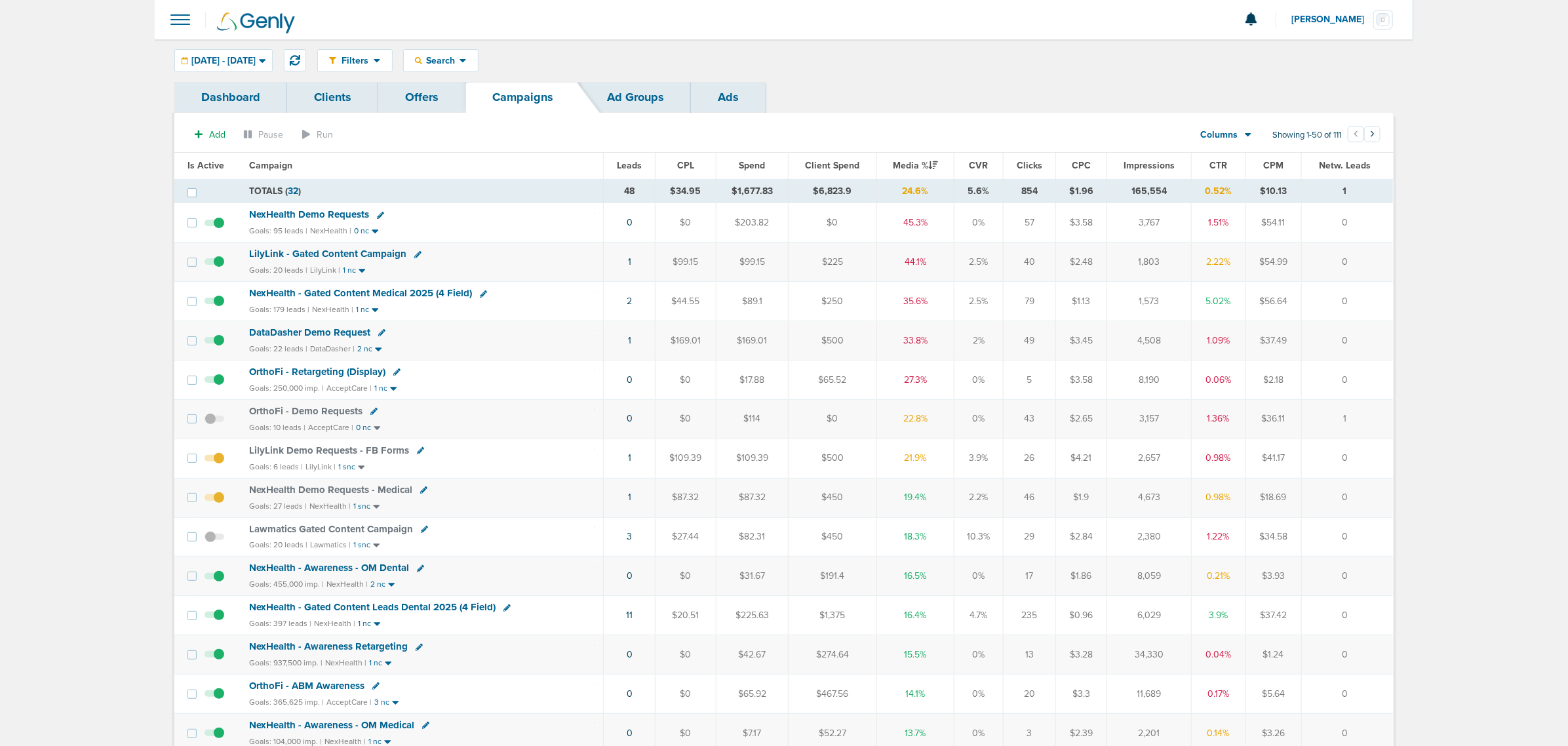
click at [321, 211] on span "NexHealth Demo Requests" at bounding box center [308, 215] width 120 height 12
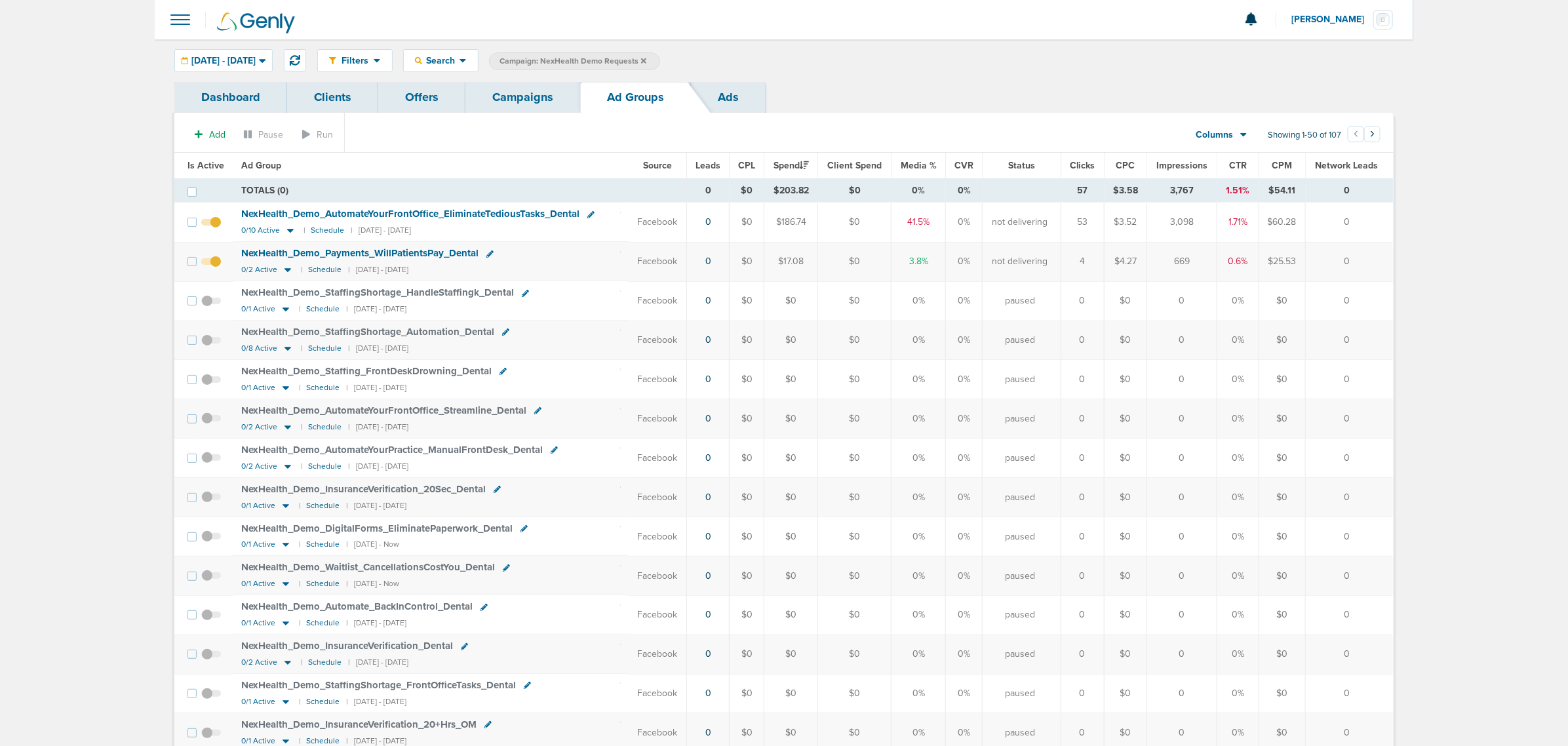
click at [207, 160] on span "Is Active" at bounding box center [206, 165] width 37 height 11
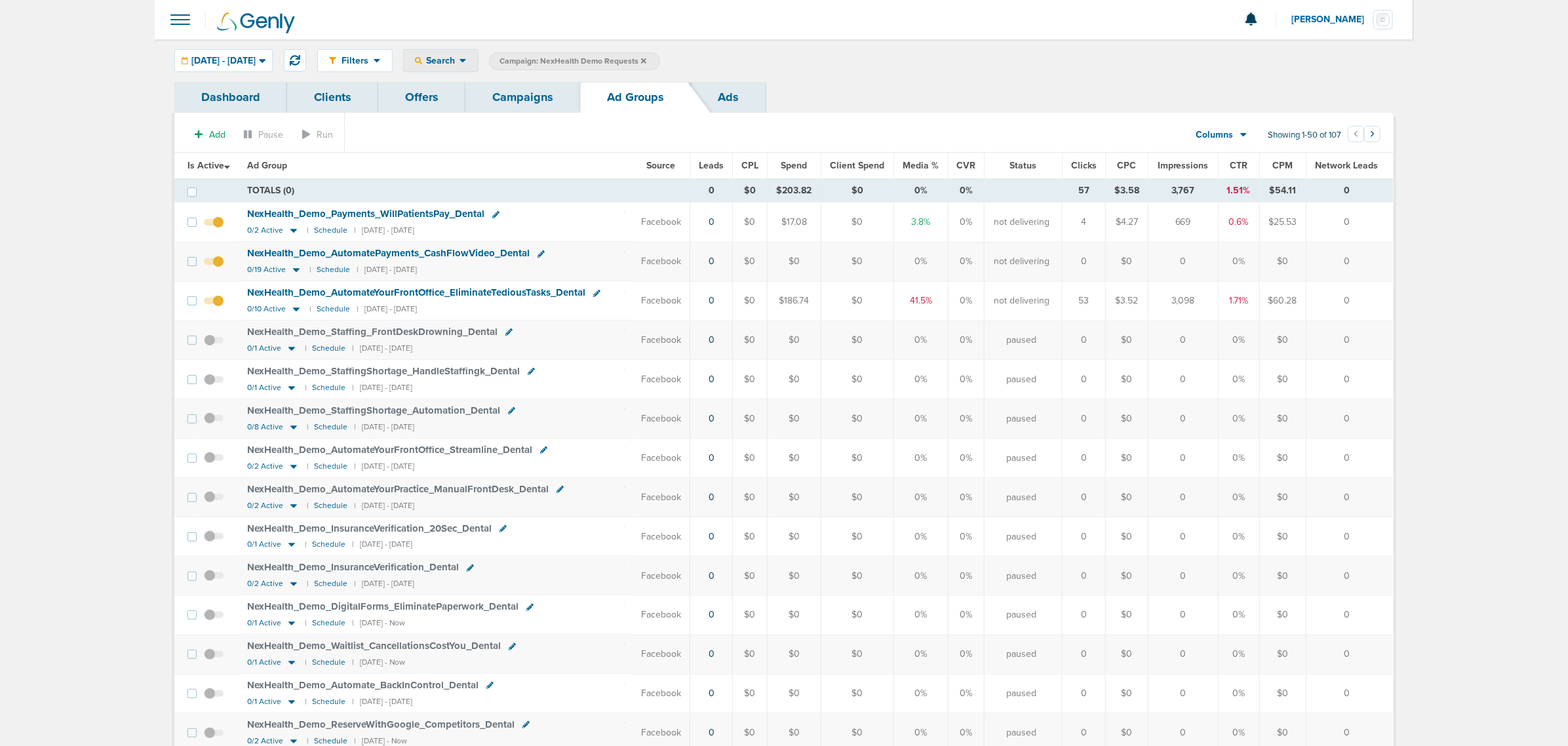
click at [459, 59] on span "Search" at bounding box center [441, 59] width 37 height 11
click at [505, 187] on link "Network Campaign" at bounding box center [471, 184] width 136 height 17
select select "netCmpName"
type input "09.03"
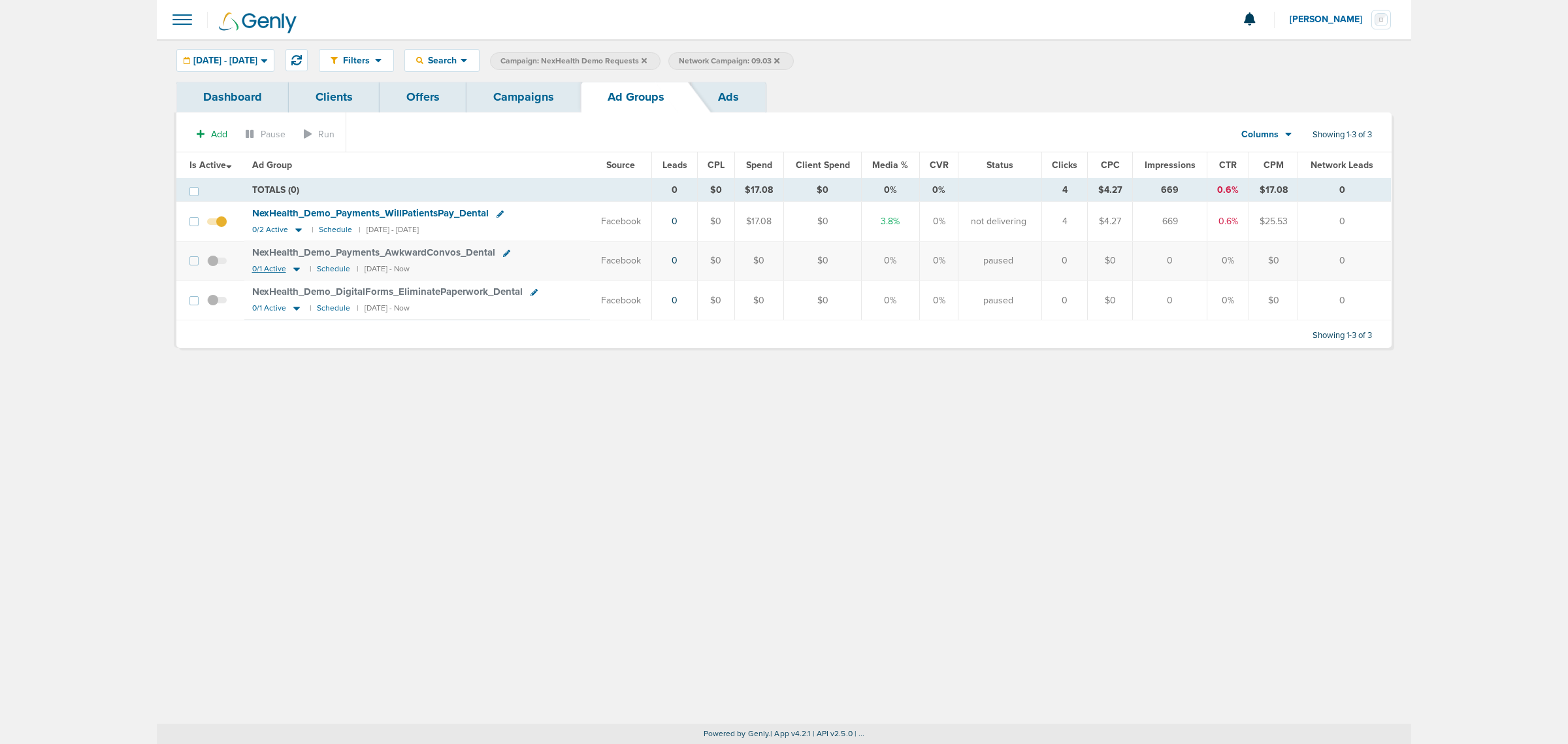
click at [297, 271] on icon at bounding box center [296, 270] width 7 height 4
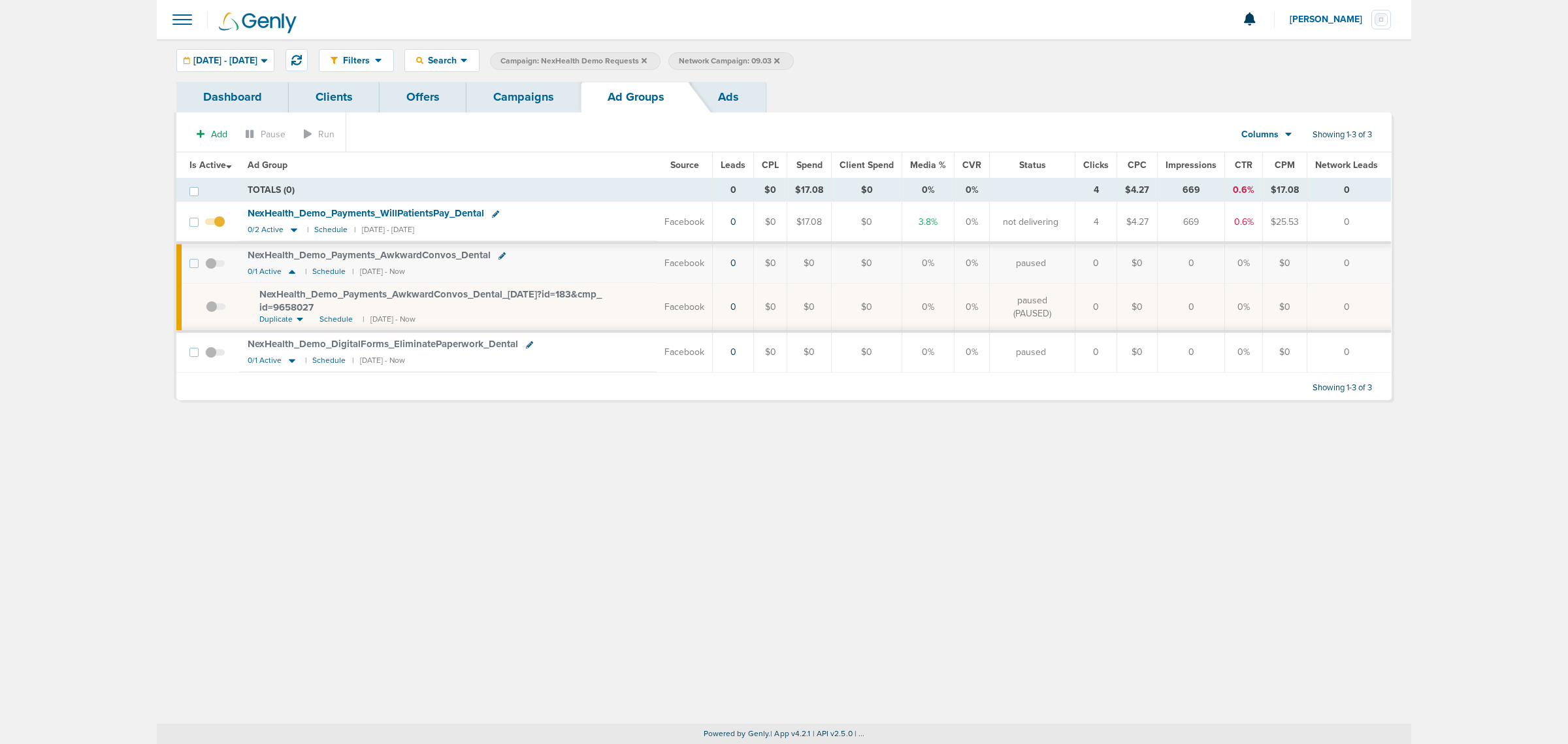
click at [210, 313] on span at bounding box center [216, 313] width 19 height 0
click at [206, 310] on input "checkbox" at bounding box center [206, 310] width 0 height 0
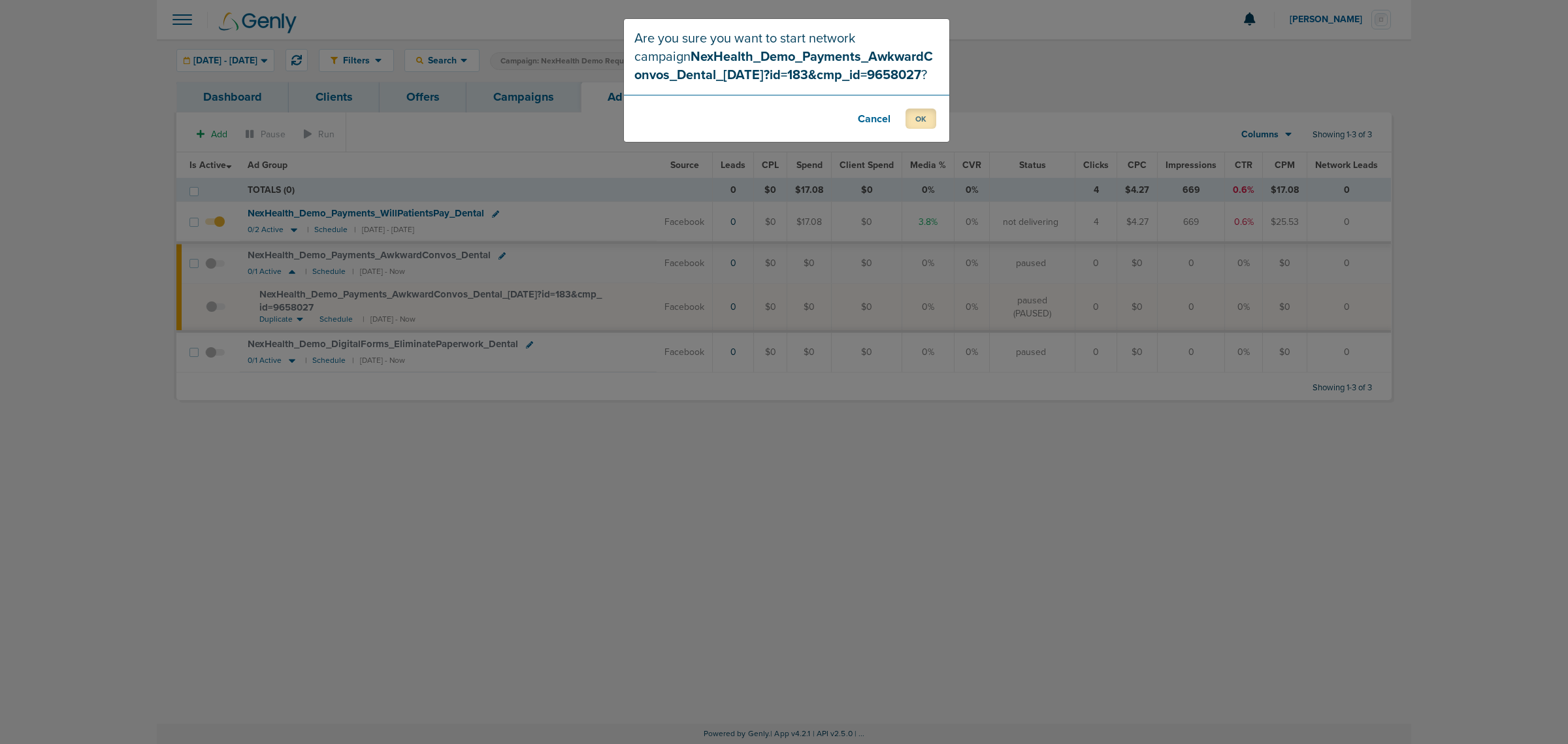
click at [923, 113] on button "OK" at bounding box center [922, 119] width 31 height 20
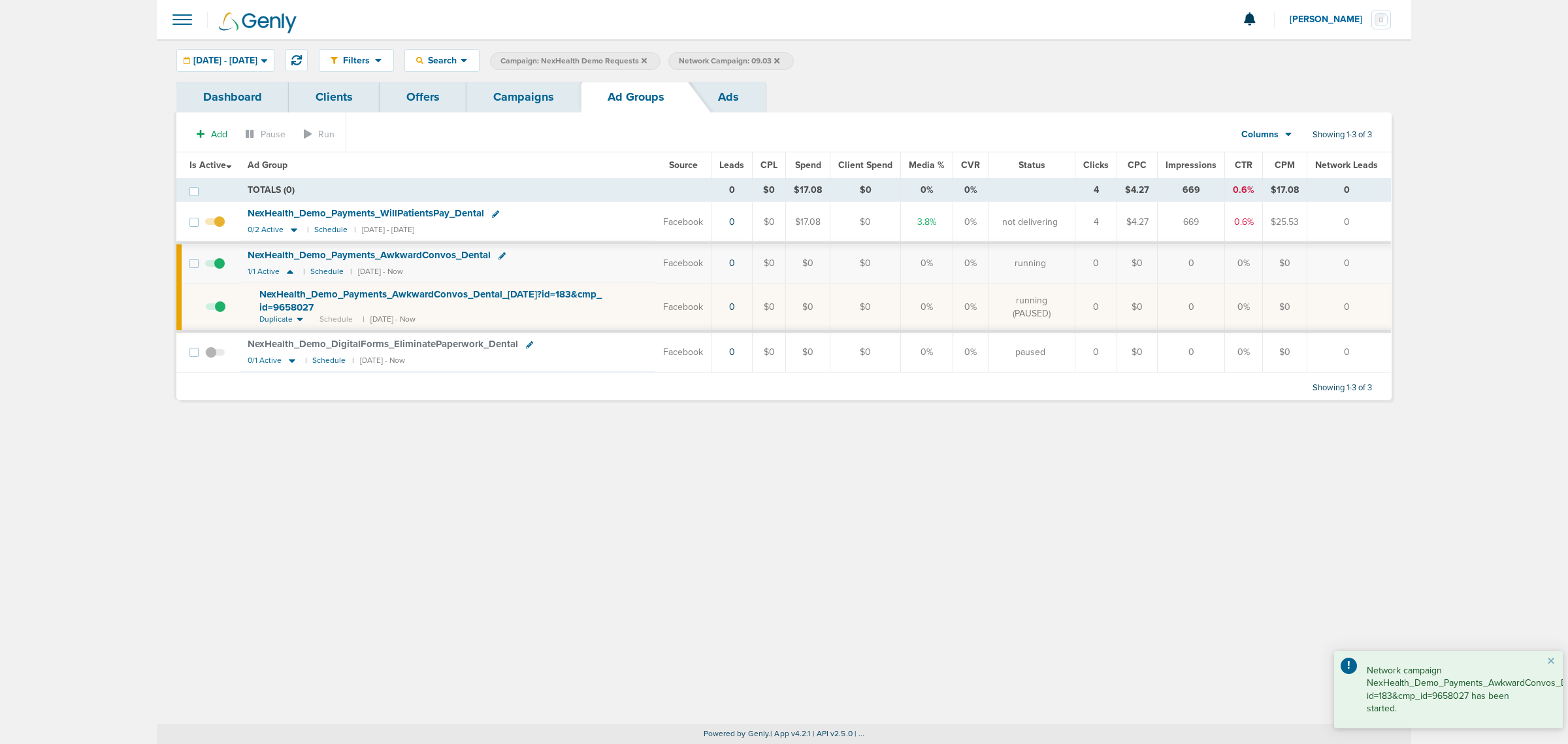
click at [529, 93] on link "Campaigns" at bounding box center [524, 97] width 115 height 31
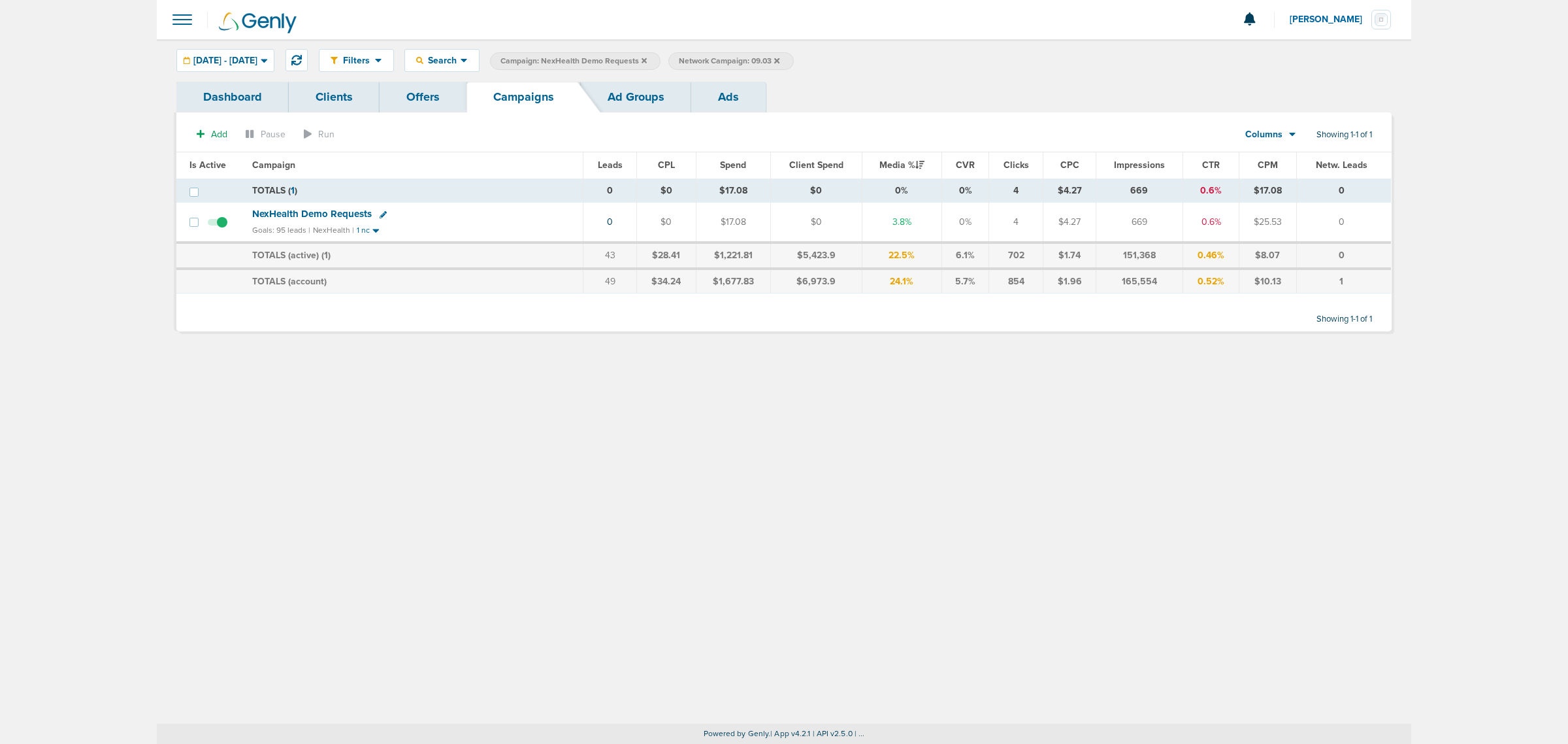
click at [646, 58] on span "Campaign: NexHealth Demo Requests" at bounding box center [574, 60] width 147 height 11
click at [646, 58] on icon at bounding box center [644, 60] width 5 height 8
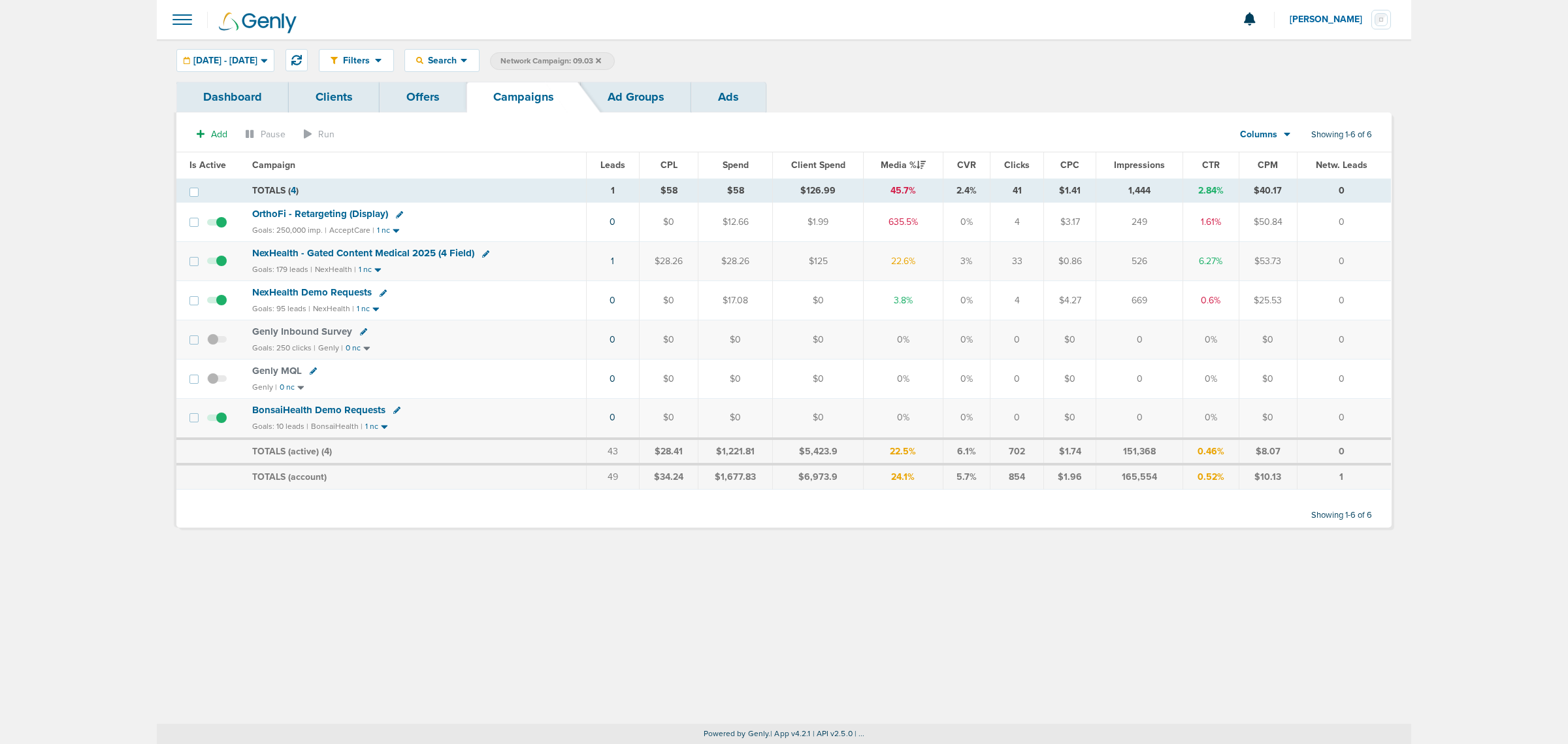
click at [601, 58] on icon at bounding box center [598, 59] width 5 height 5
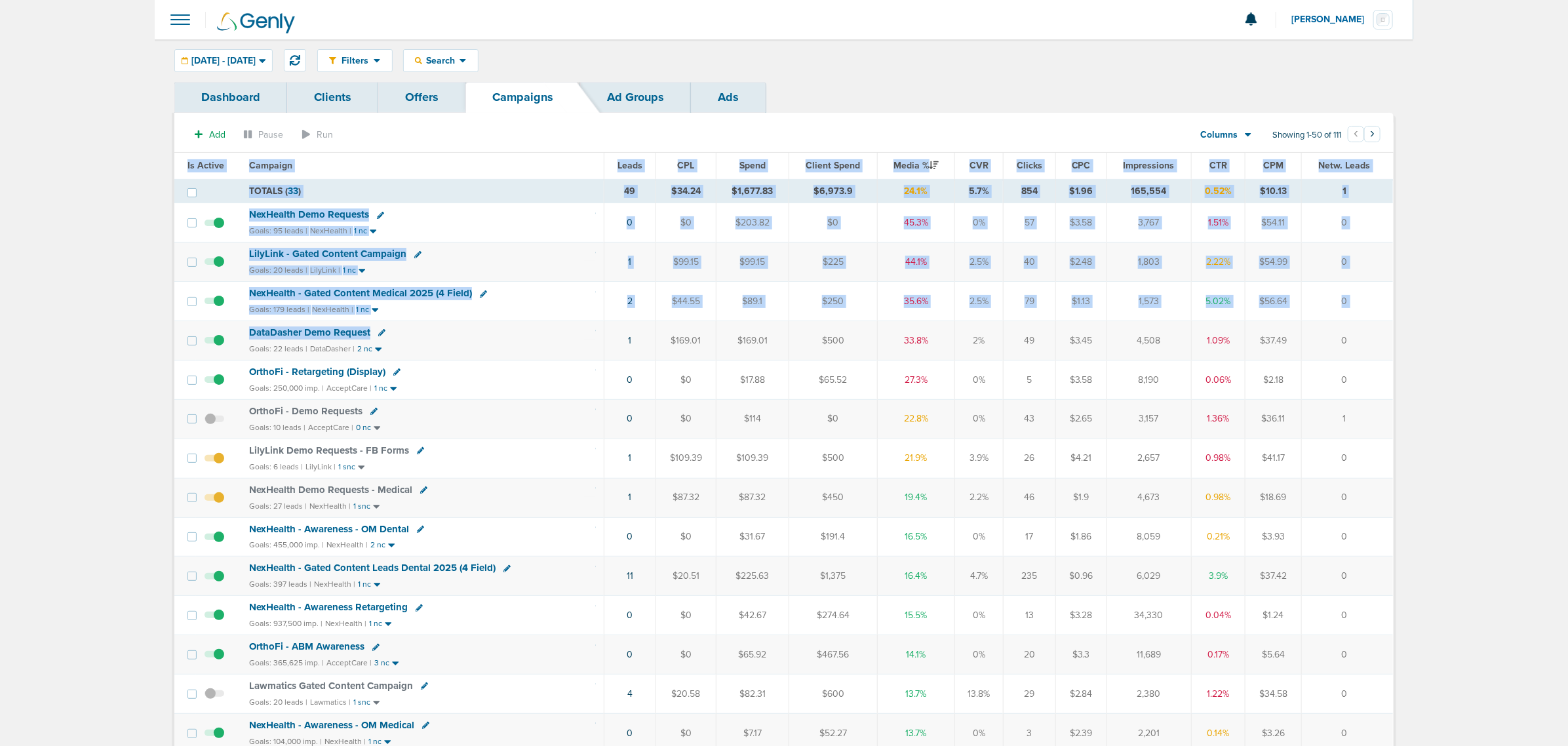
drag, startPoint x: 562, startPoint y: 338, endPoint x: 1424, endPoint y: 326, distance: 862.1
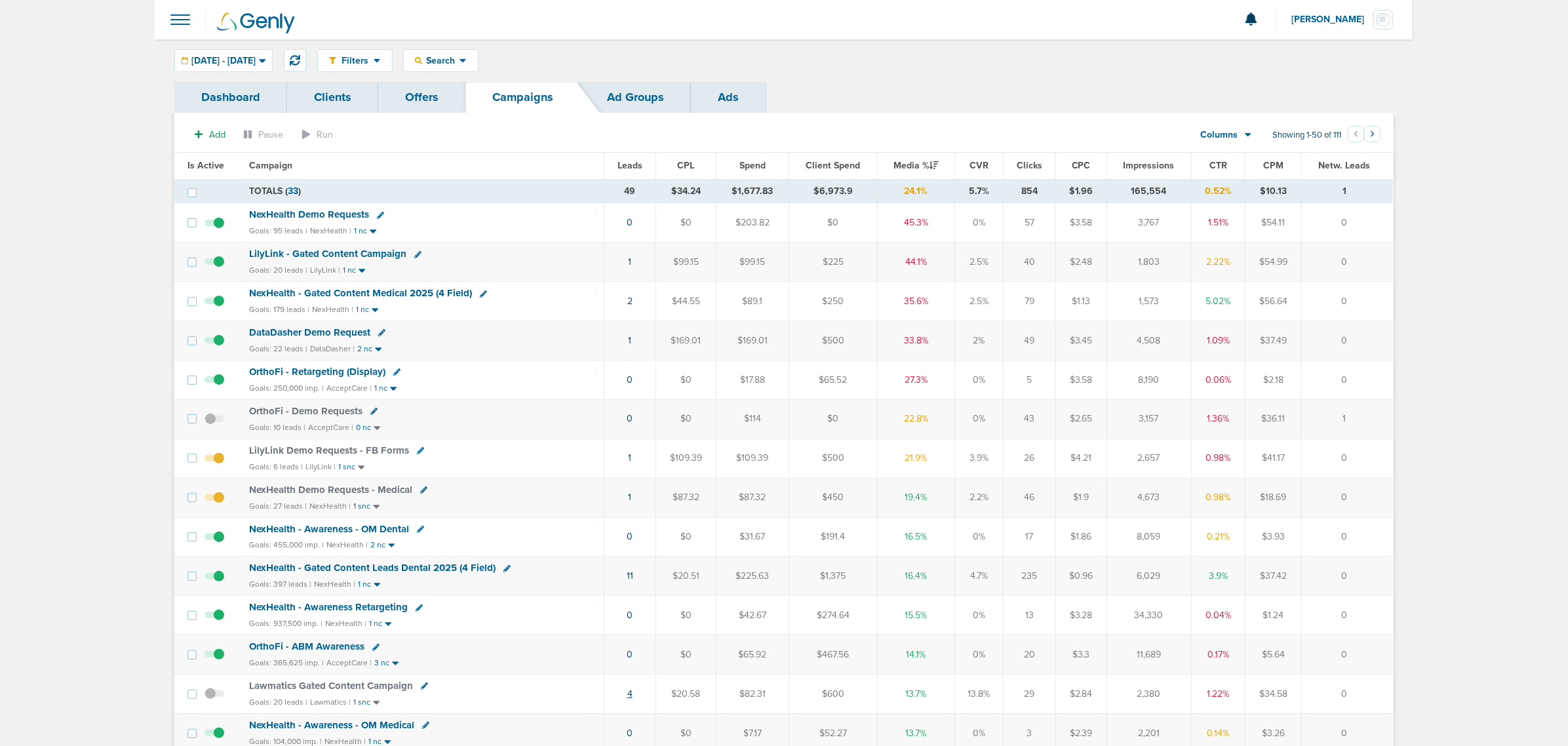
click at [627, 699] on link "4" at bounding box center [629, 693] width 5 height 11
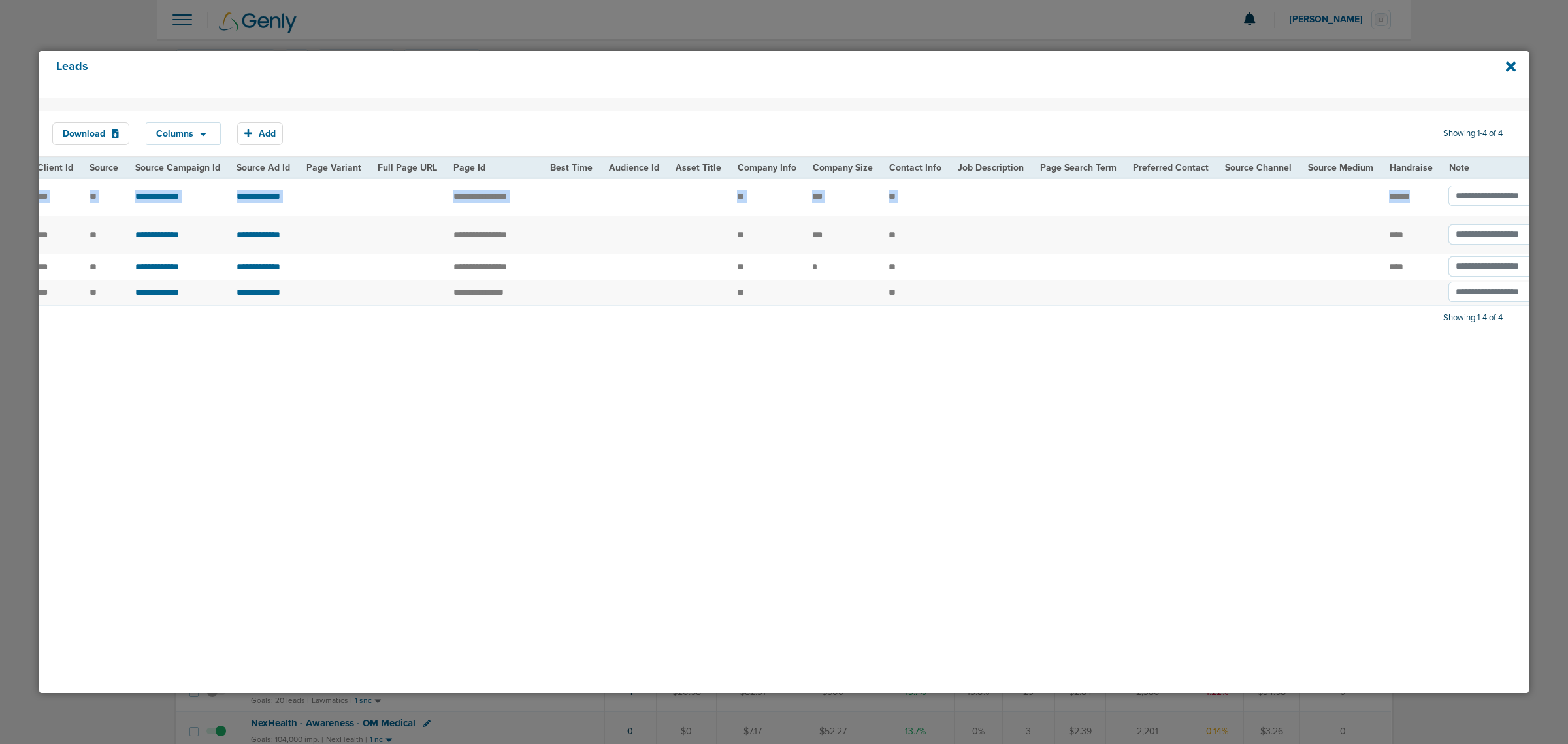
scroll to position [0, 1151]
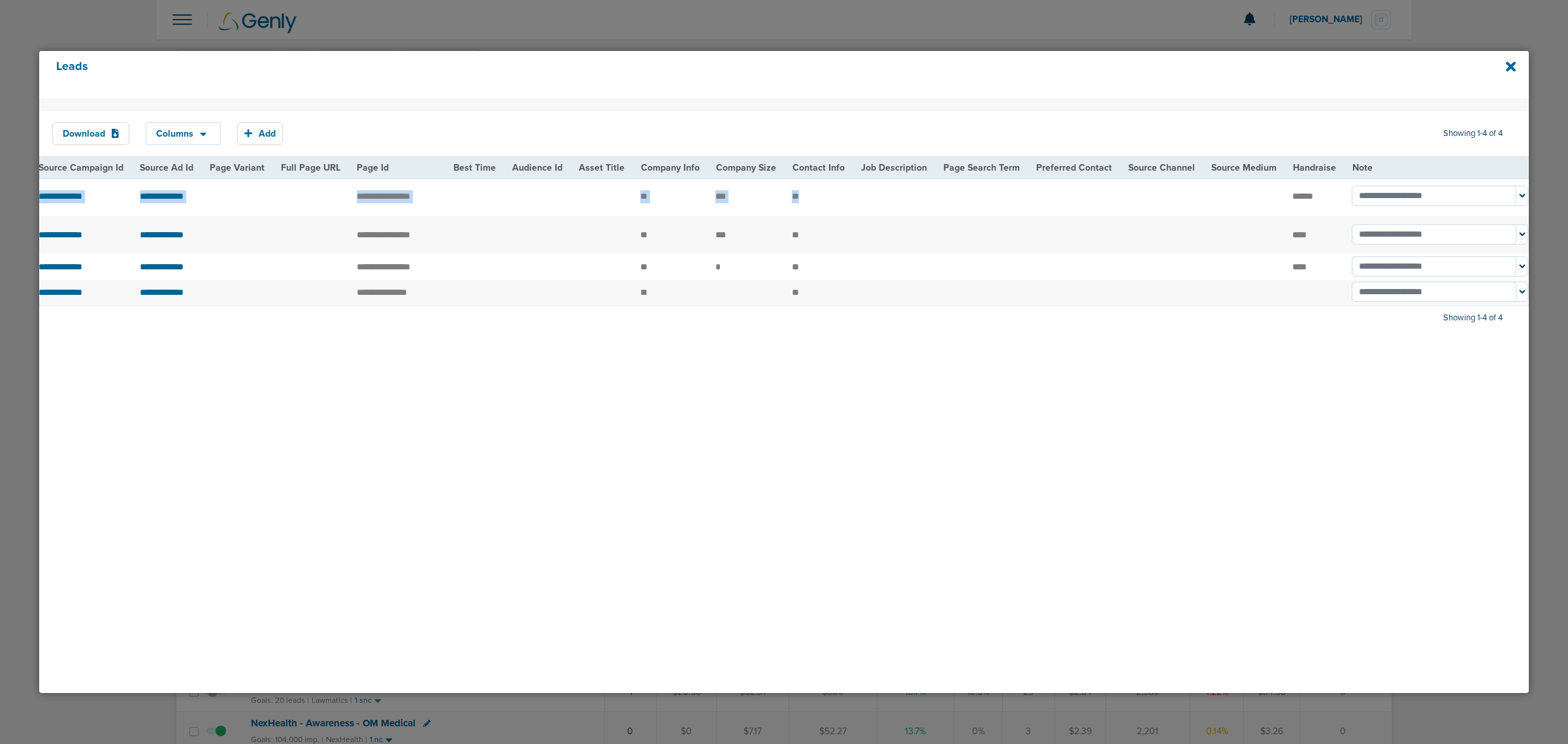
drag, startPoint x: 258, startPoint y: 191, endPoint x: 1197, endPoint y: 206, distance: 939.1
click at [1197, 206] on tr "**********" at bounding box center [215, 196] width 2653 height 39
click at [1202, 206] on td at bounding box center [1243, 196] width 82 height 39
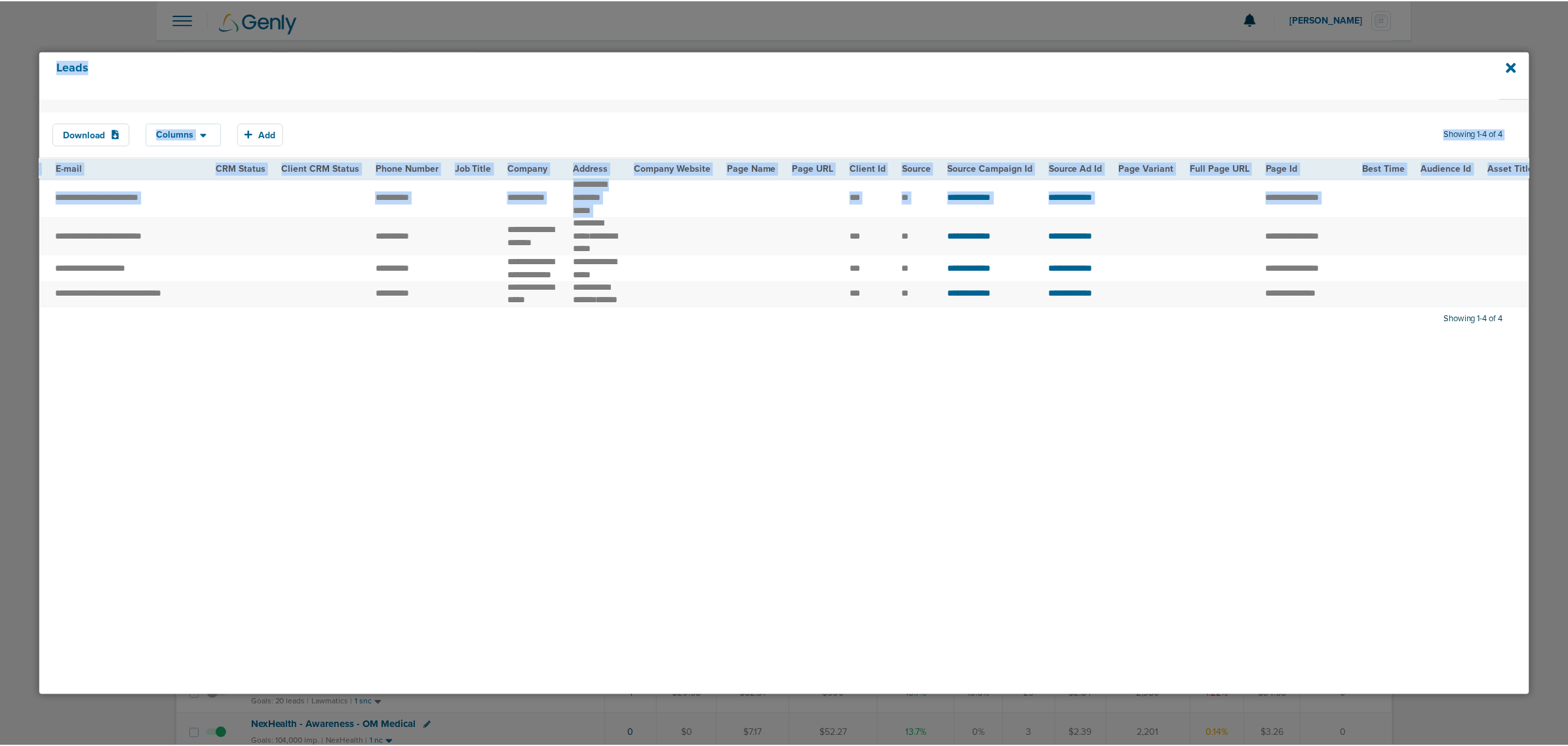
scroll to position [0, 0]
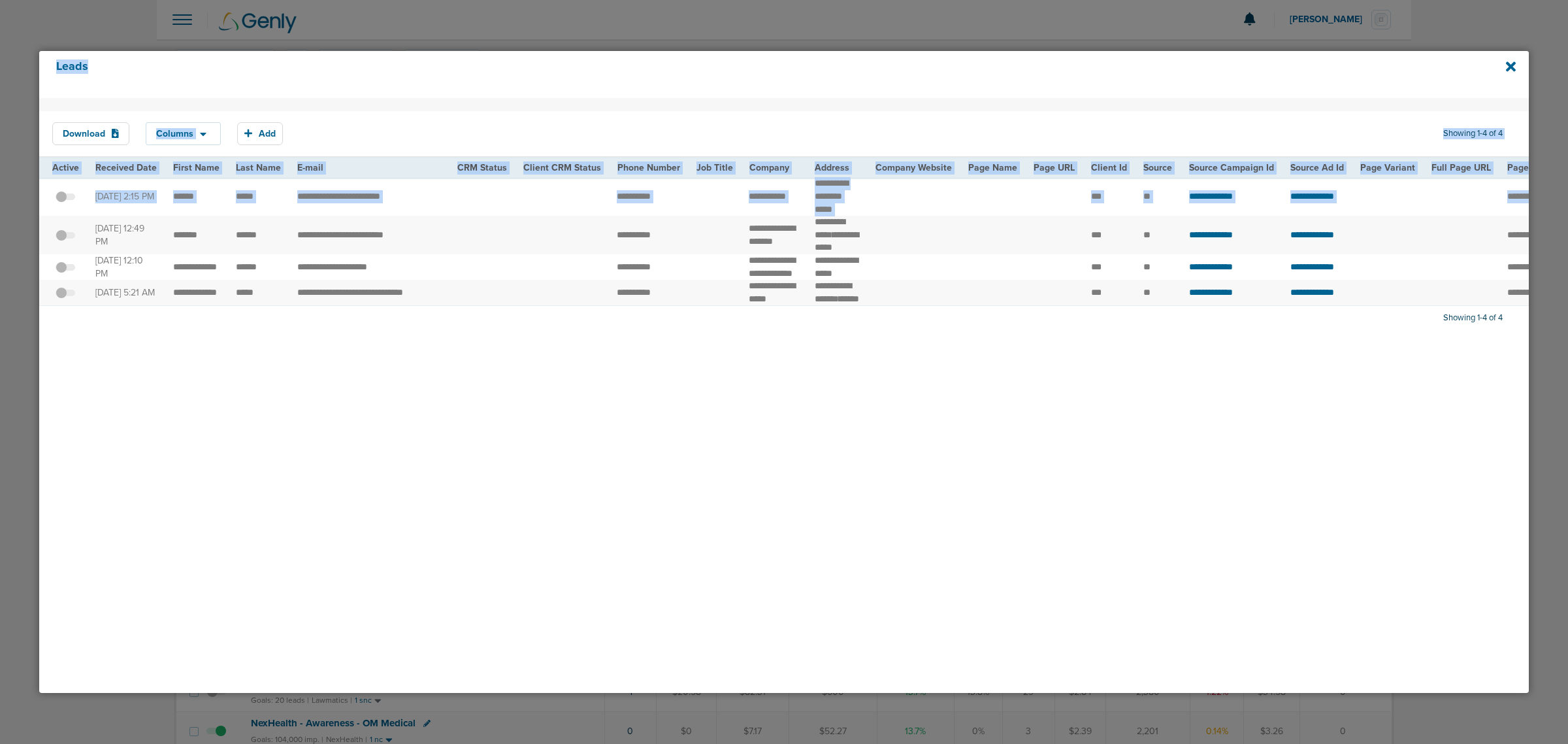
drag, startPoint x: 1318, startPoint y: 197, endPoint x: 21, endPoint y: 189, distance: 1297.0
click at [21, 189] on div "Leads Download Columns Save selections Reset to defaults Is Active Received Dat…" at bounding box center [784, 372] width 1568 height 744
click at [188, 193] on td "******" at bounding box center [196, 196] width 63 height 39
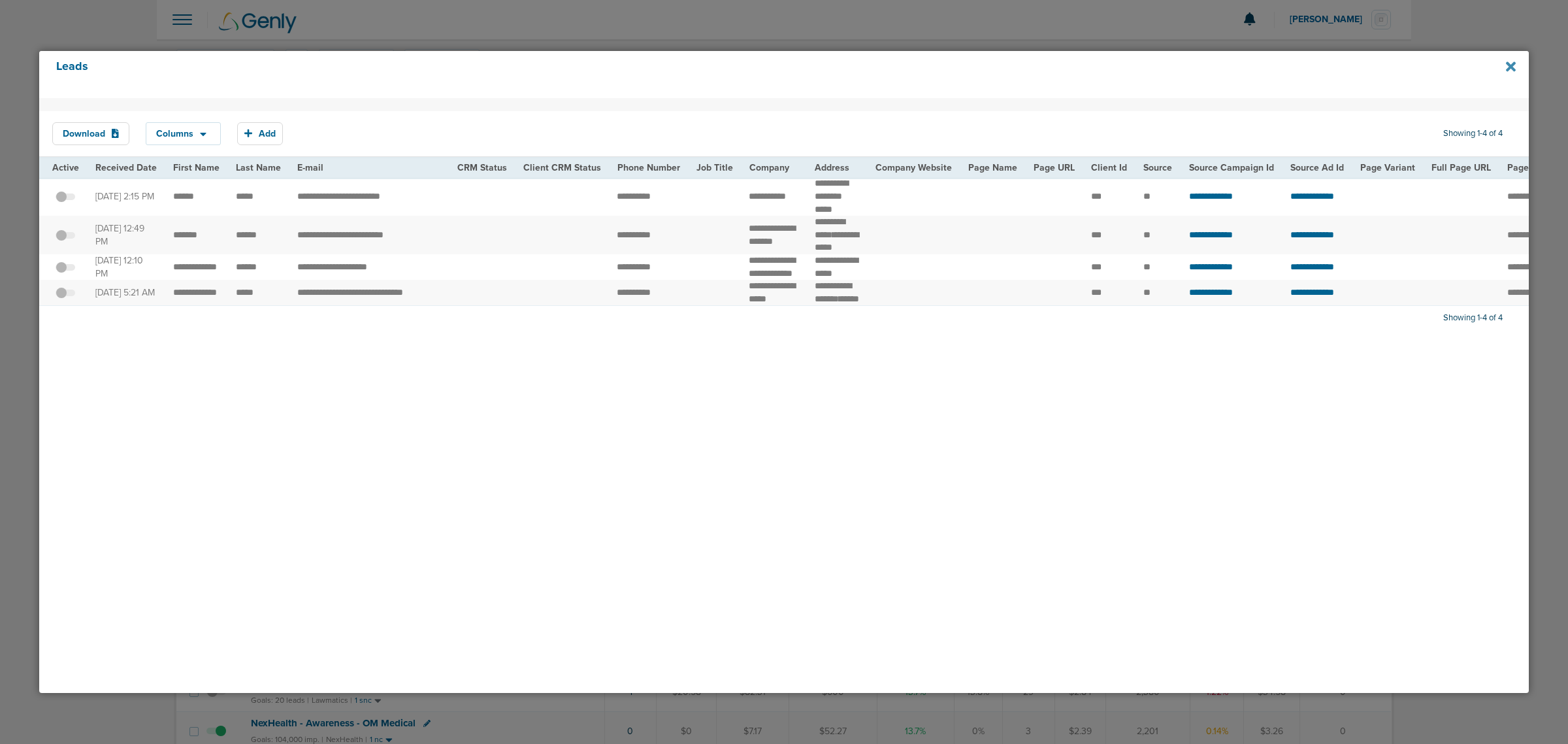
click at [1511, 67] on icon at bounding box center [1511, 66] width 10 height 10
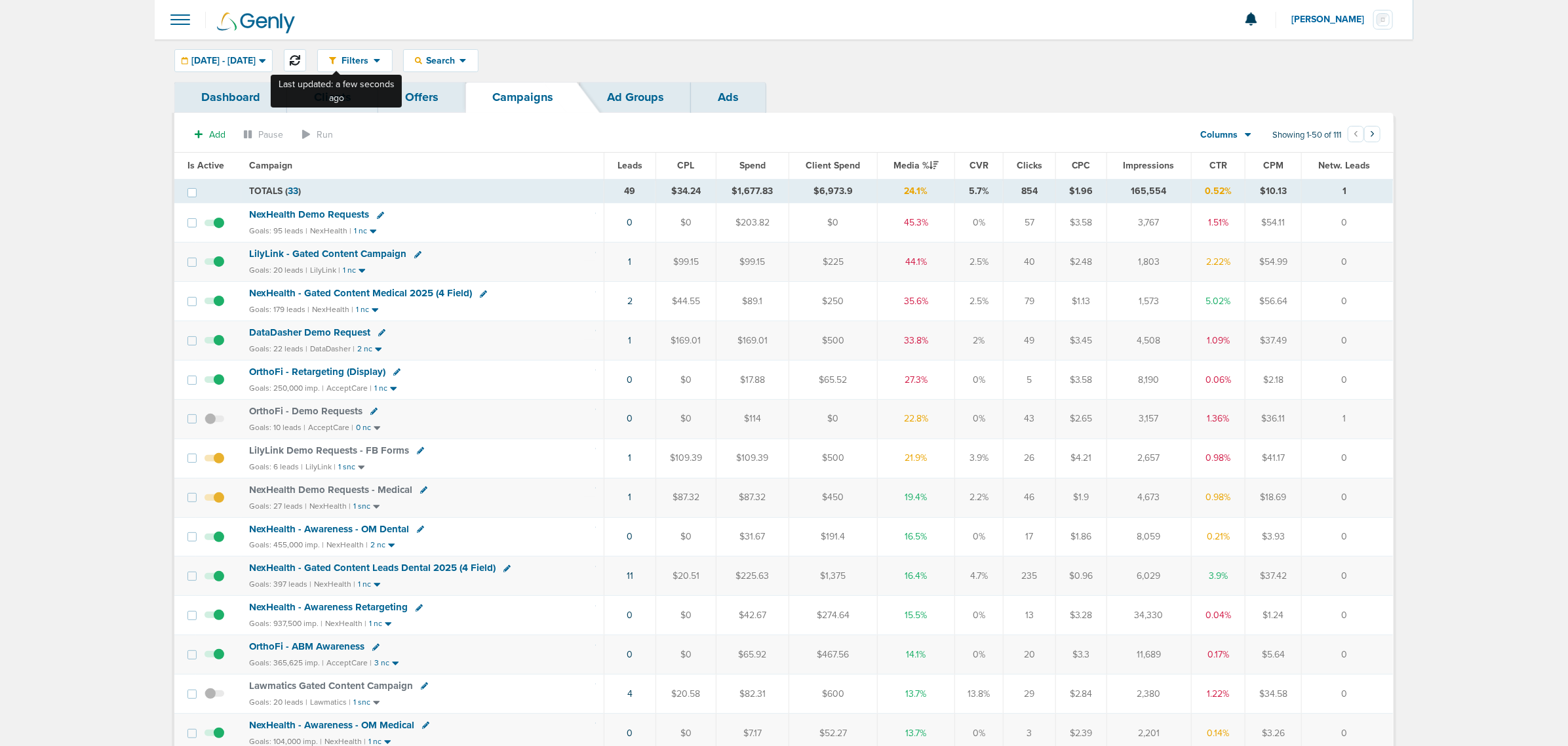
click at [300, 57] on icon at bounding box center [294, 59] width 11 height 11
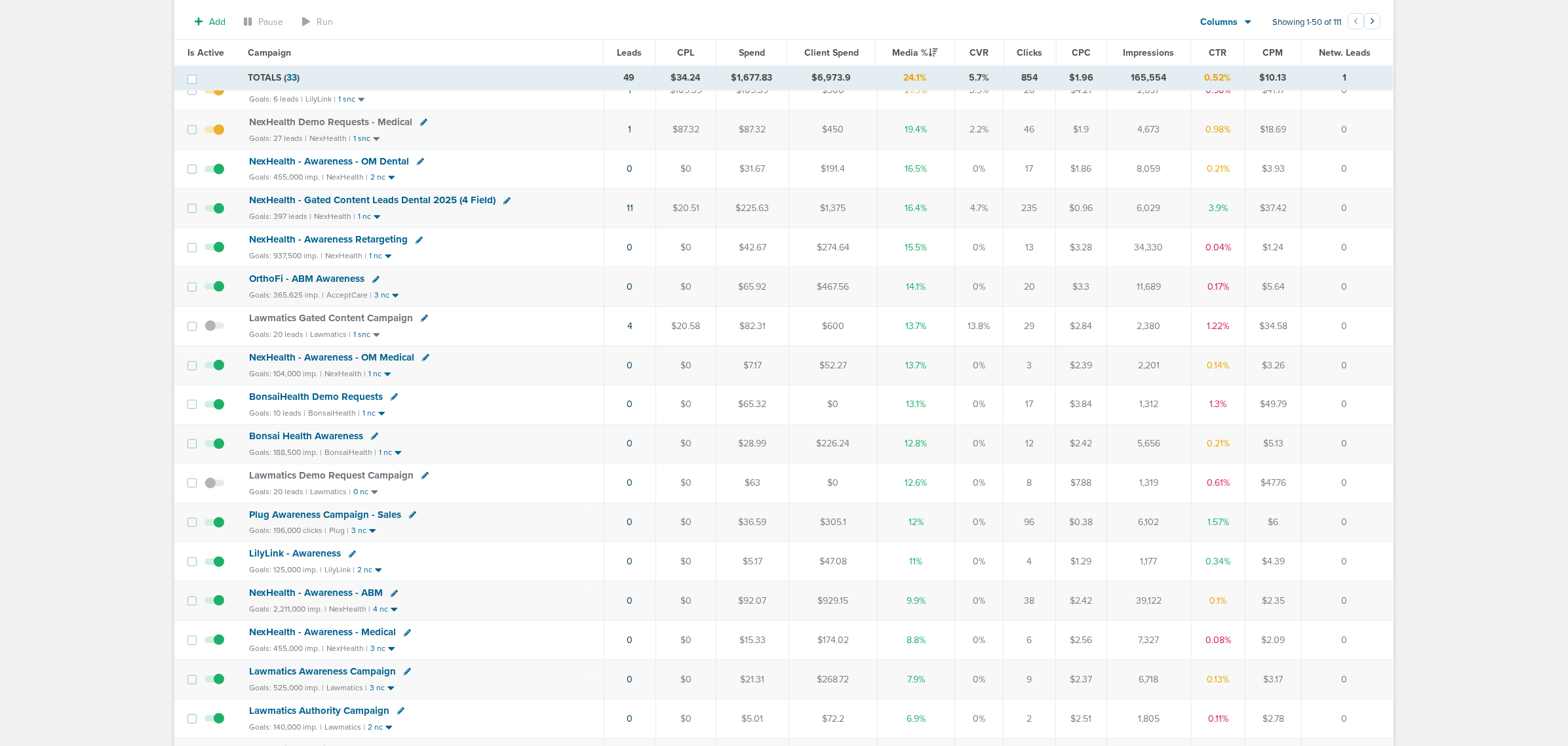
scroll to position [573, 0]
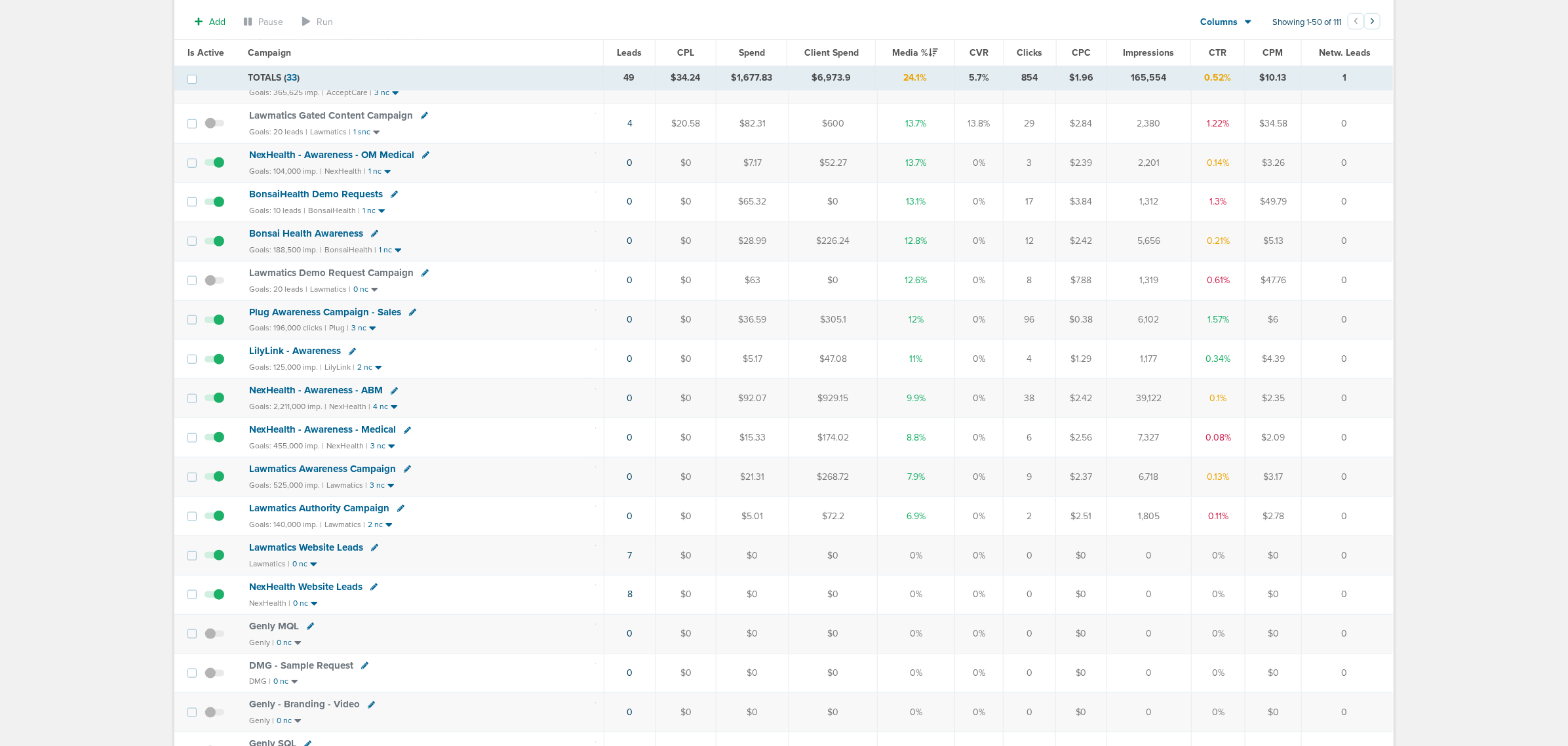
click at [311, 200] on span "BonsaiHealth Demo Requests" at bounding box center [315, 194] width 134 height 12
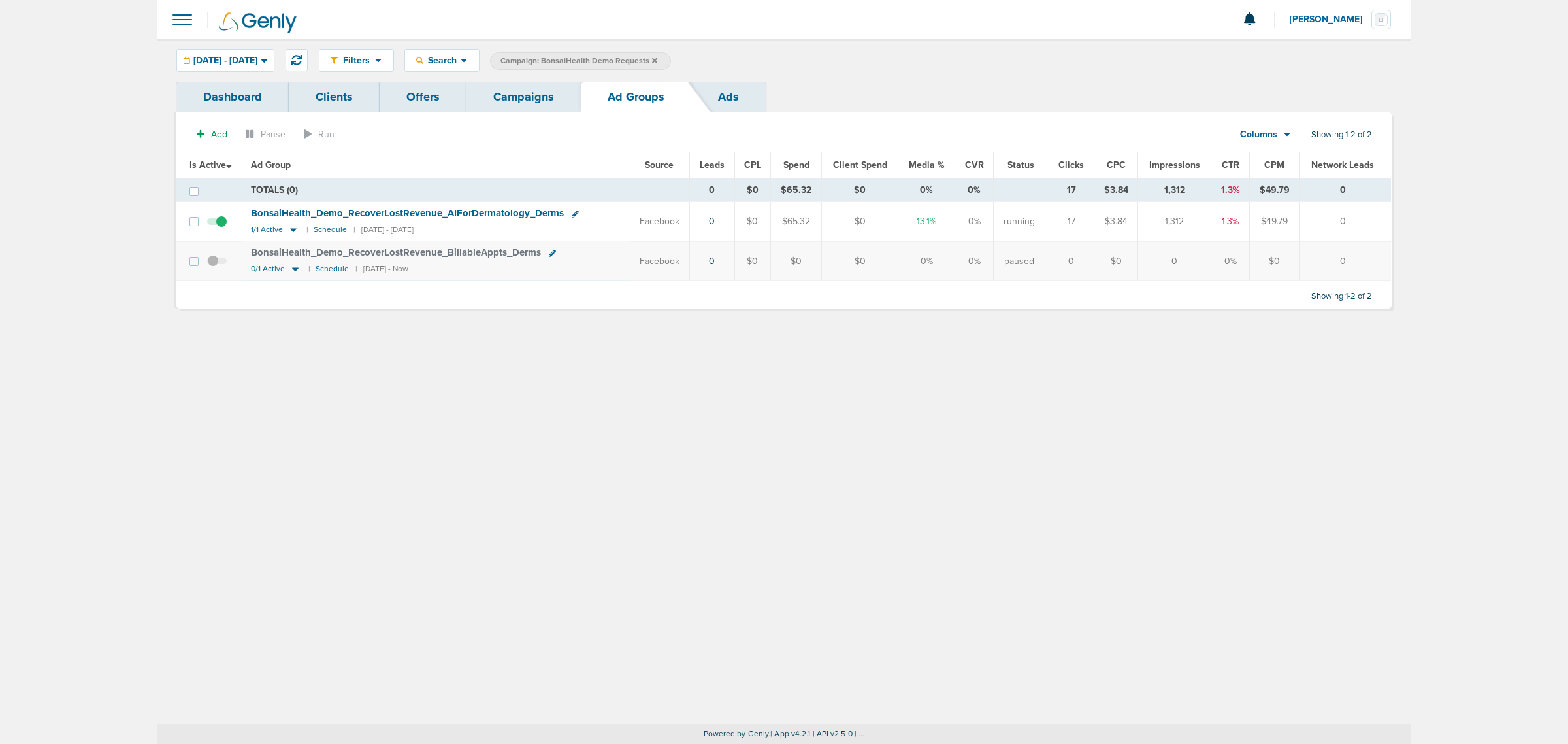
click at [527, 90] on link "Campaigns" at bounding box center [524, 97] width 115 height 31
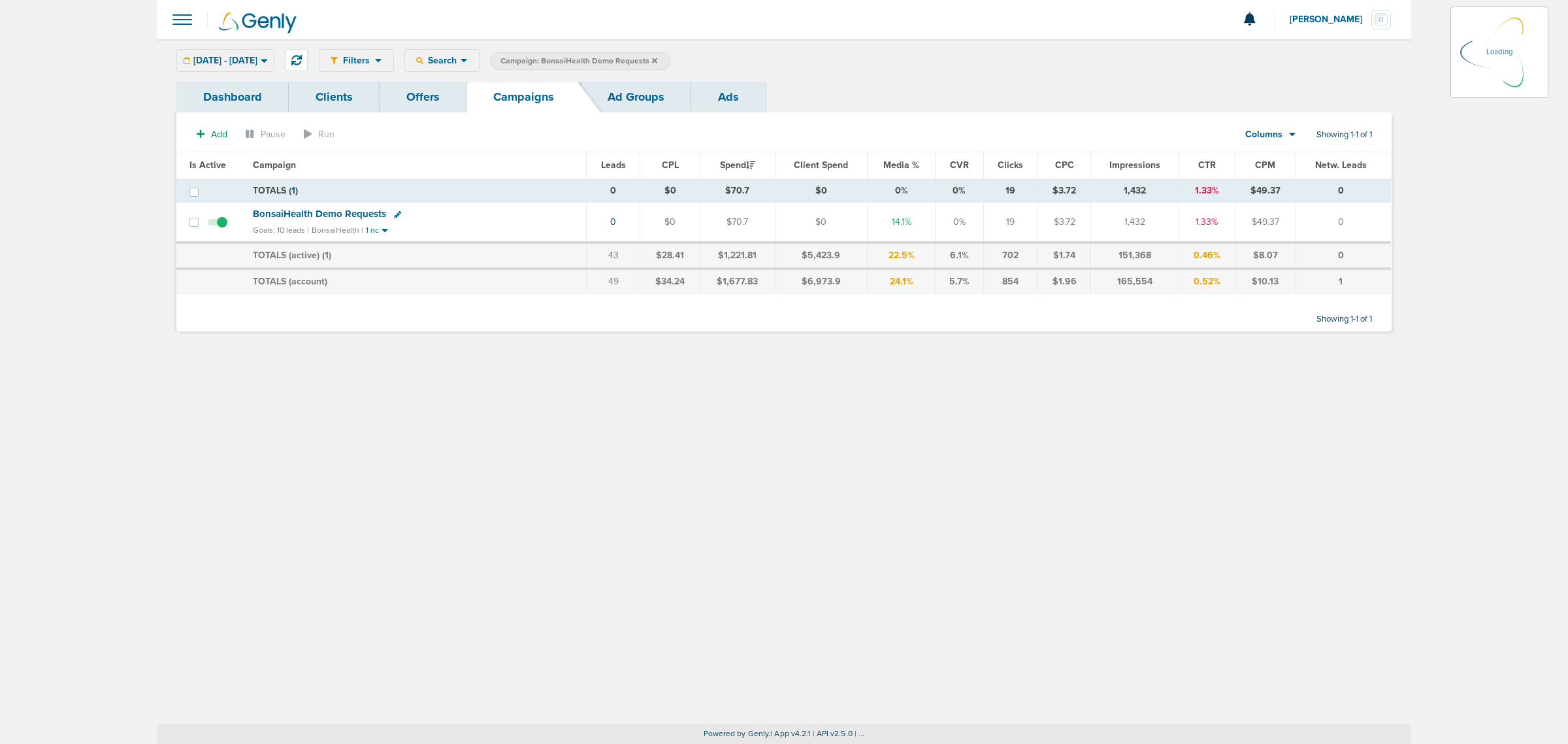
click at [657, 61] on icon at bounding box center [654, 59] width 5 height 5
click at [657, 60] on icon at bounding box center [654, 59] width 5 height 5
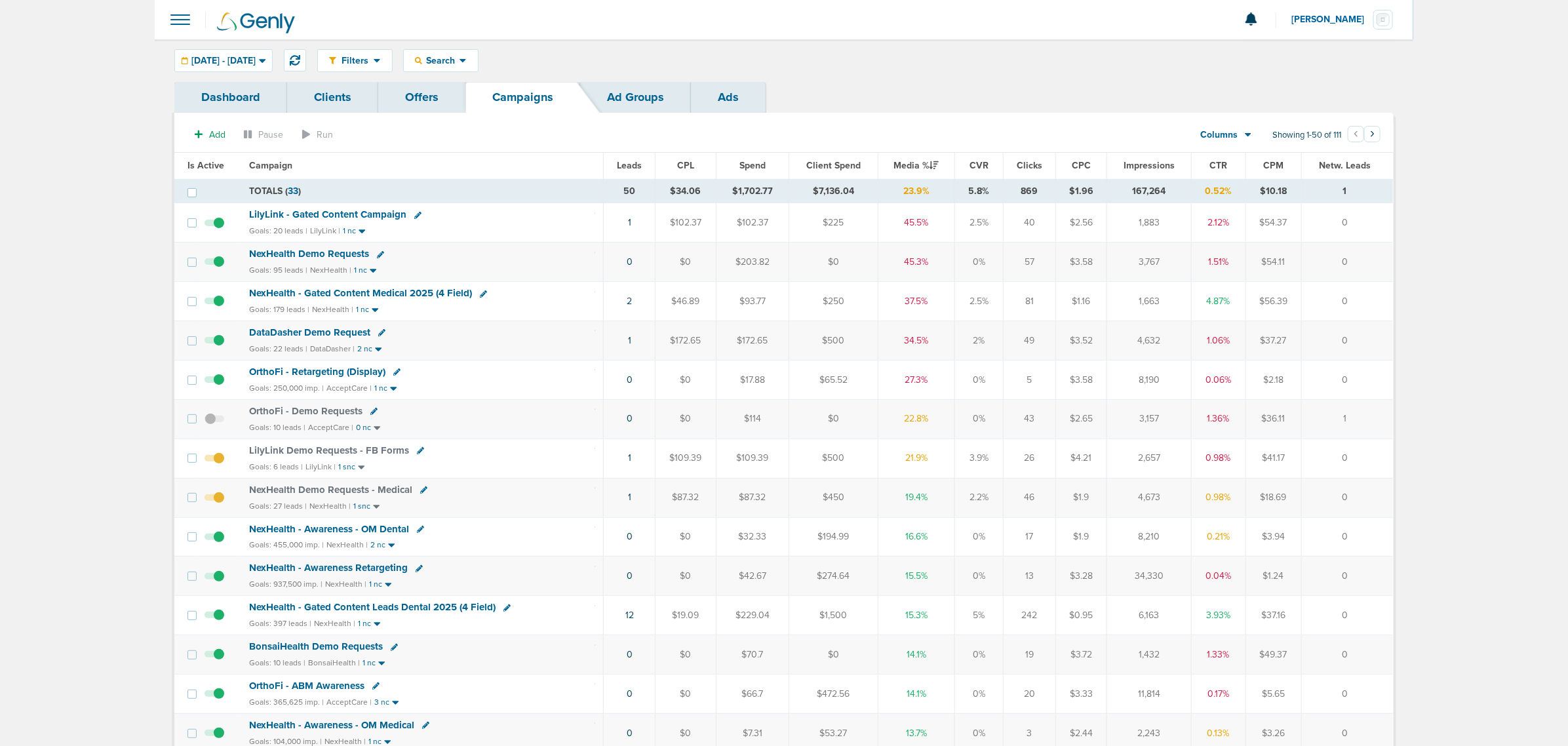
click at [409, 295] on span "NexHealth - Gated Content Medical 2025 (4 Field)" at bounding box center [360, 293] width 223 height 12
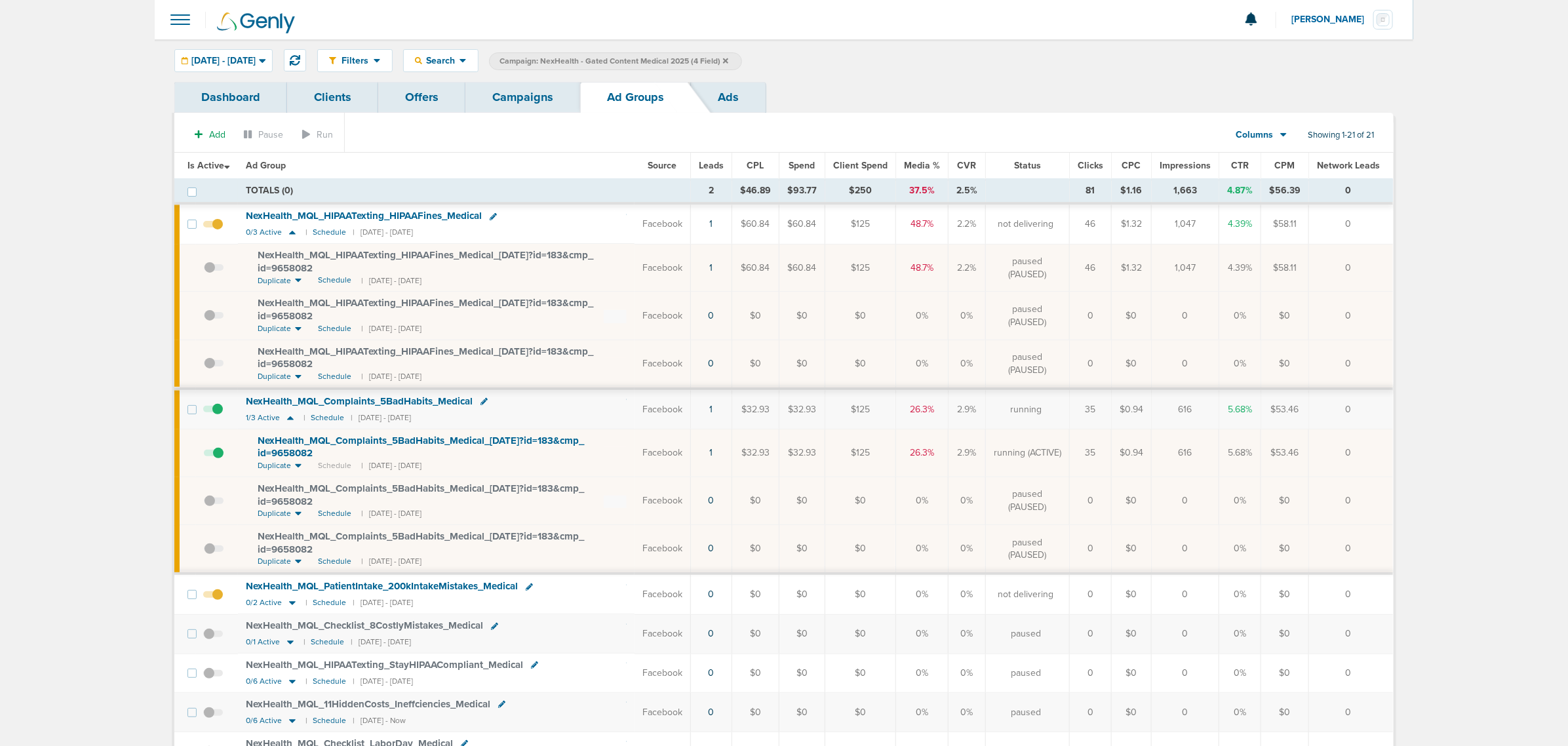
click at [214, 231] on span at bounding box center [213, 231] width 20 height 0
click at [213, 227] on input "checkbox" at bounding box center [213, 227] width 0 height 0
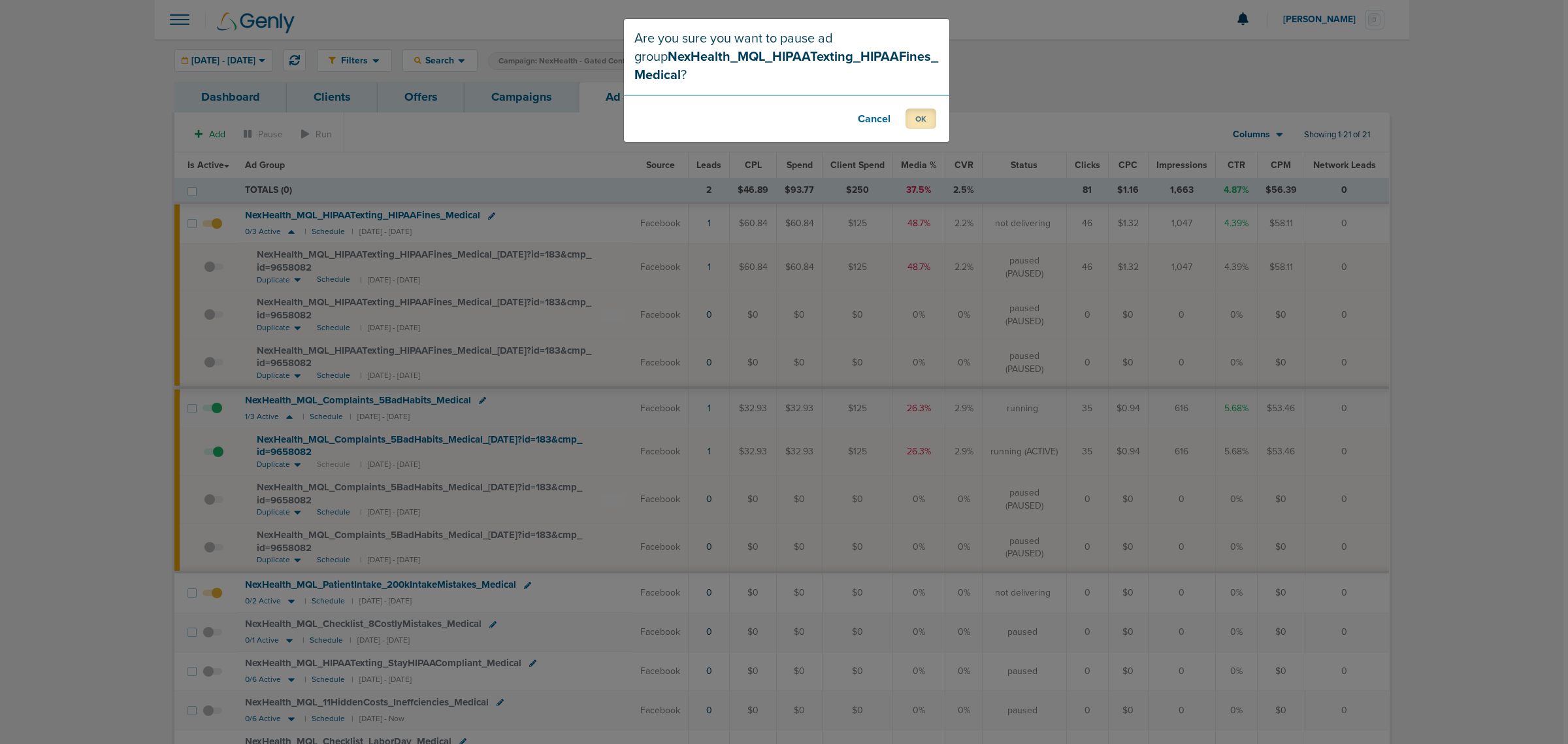
click at [915, 115] on button "OK" at bounding box center [922, 119] width 31 height 20
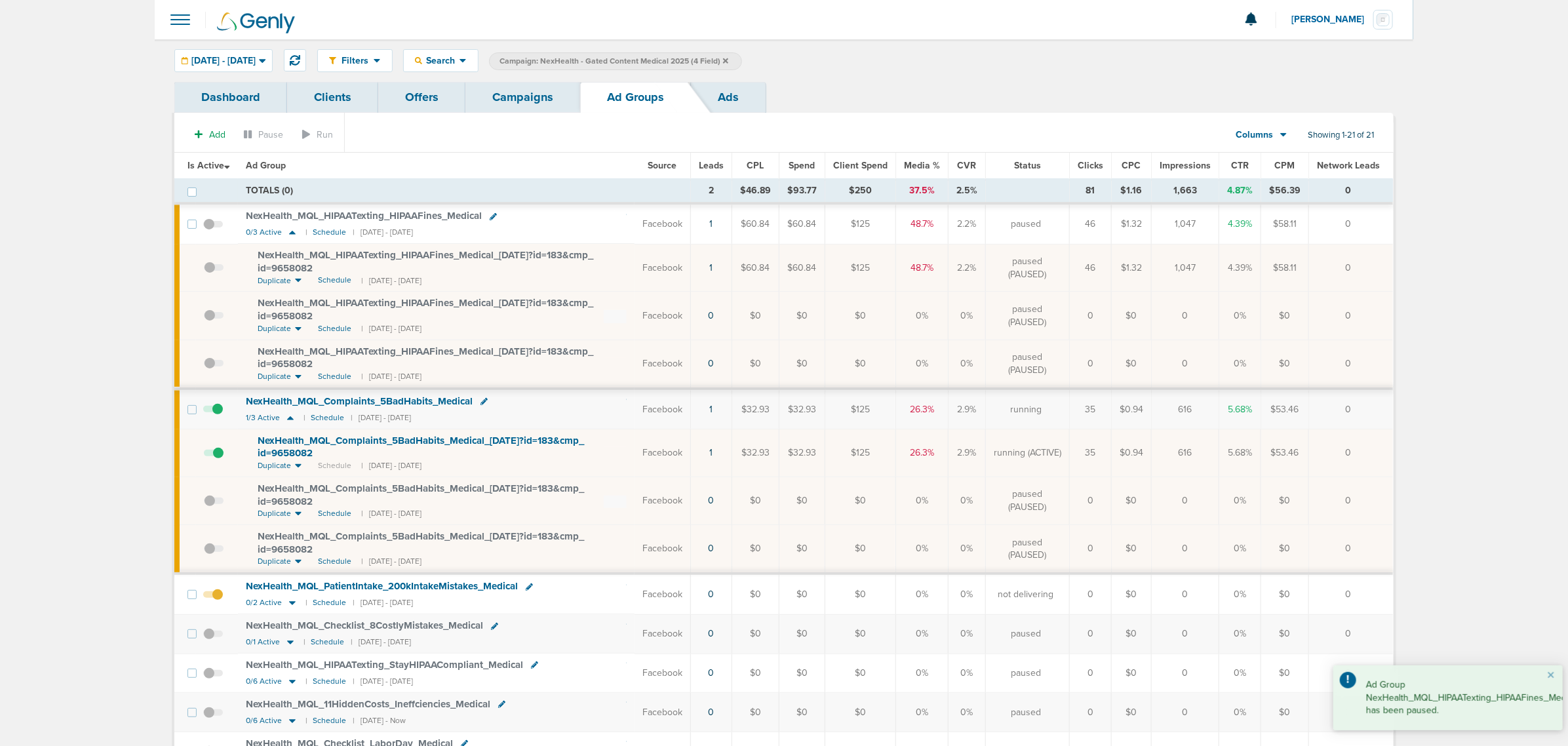
click at [219, 459] on span at bounding box center [214, 459] width 20 height 0
click at [204, 455] on input "checkbox" at bounding box center [204, 455] width 0 height 0
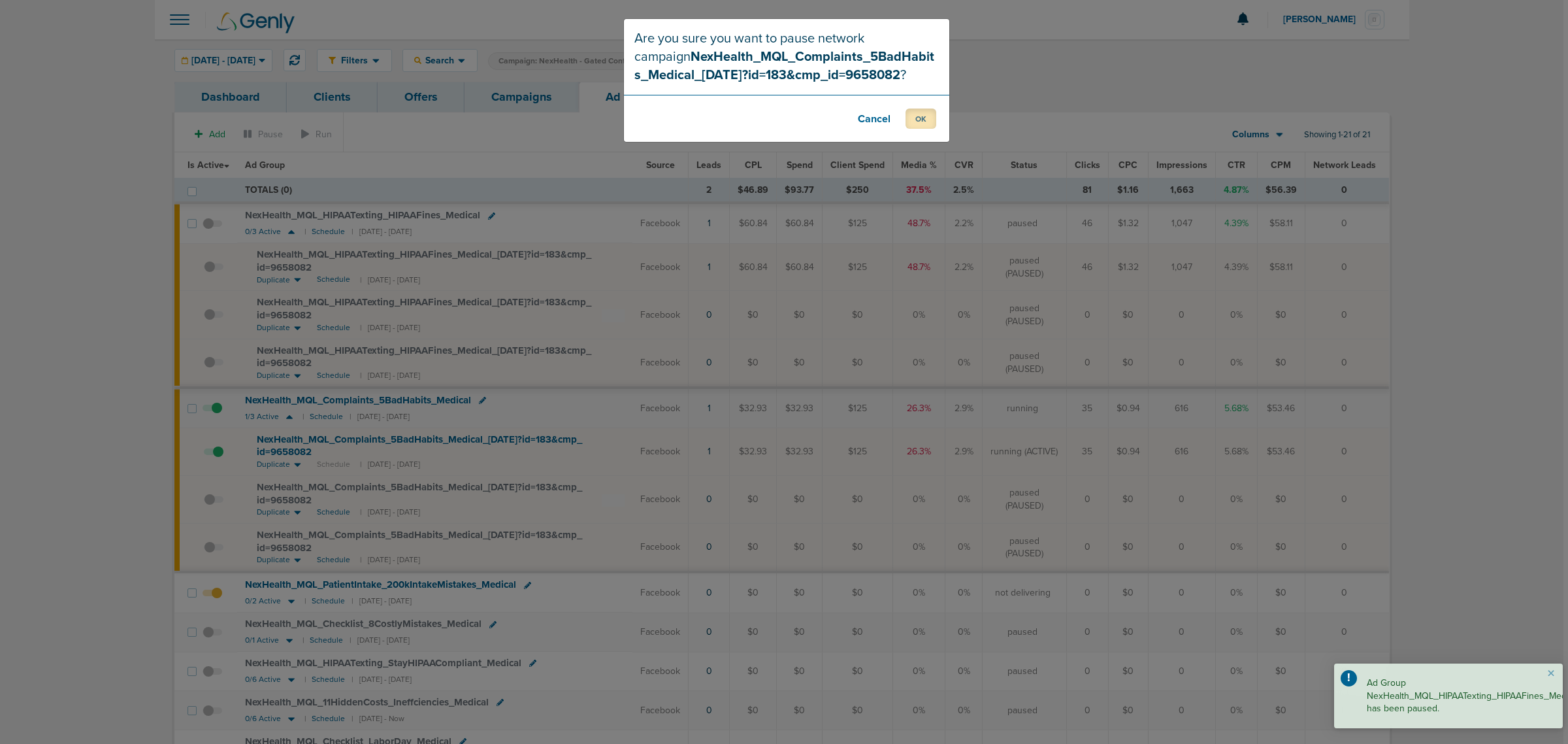
click at [917, 121] on button "OK" at bounding box center [922, 119] width 31 height 20
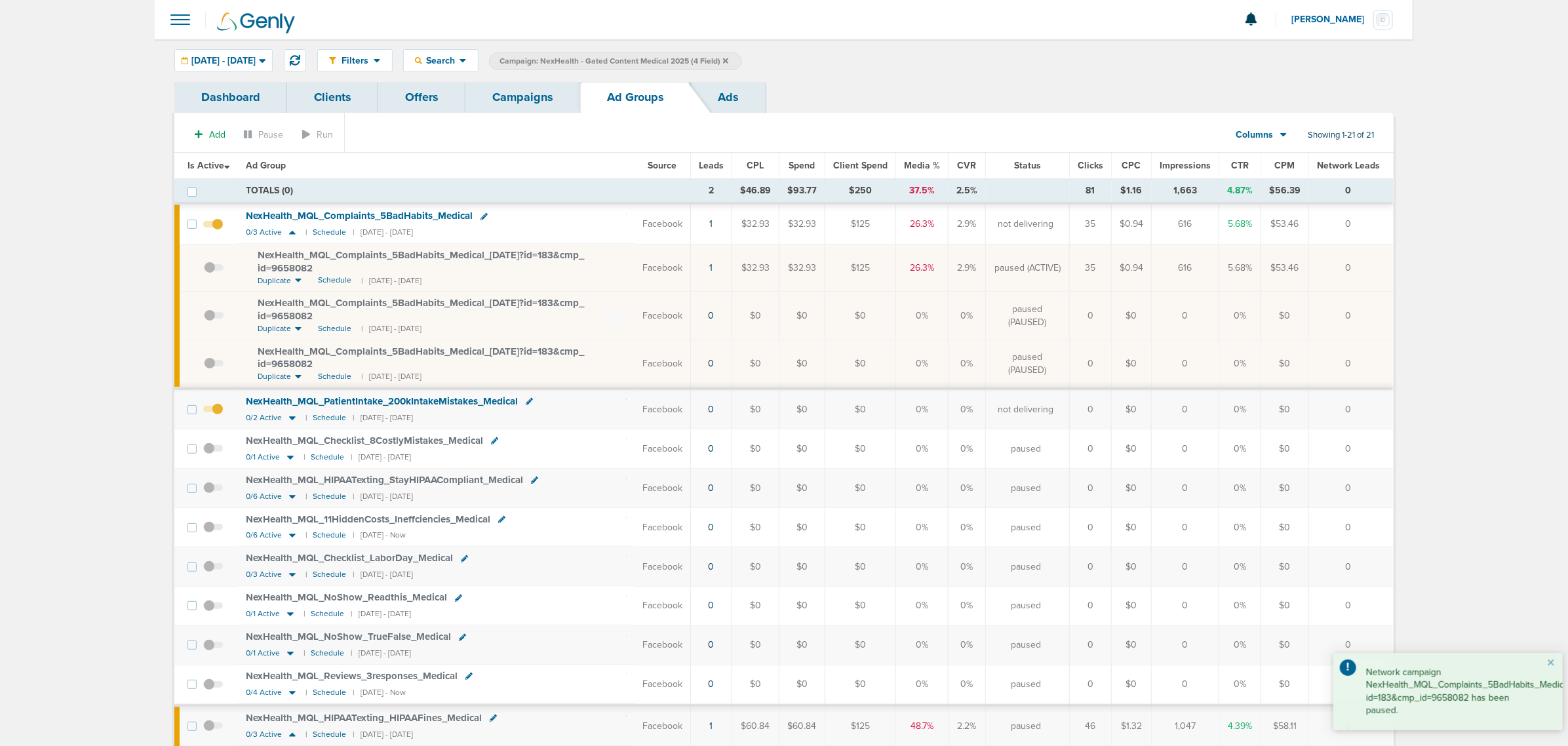
click at [212, 415] on span at bounding box center [213, 415] width 20 height 0
click at [213, 412] on input "checkbox" at bounding box center [213, 412] width 0 height 0
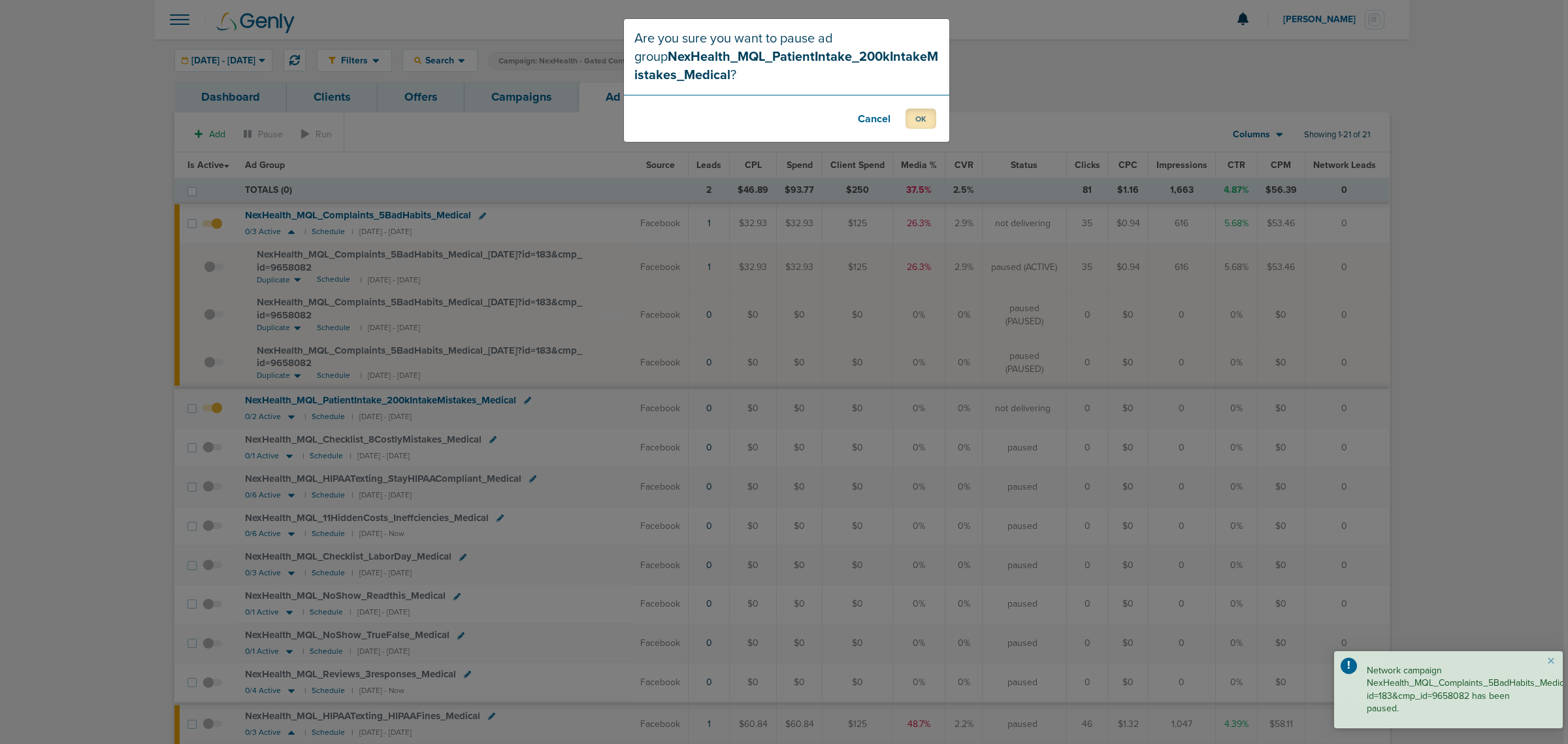
click at [922, 115] on button "OK" at bounding box center [922, 119] width 31 height 20
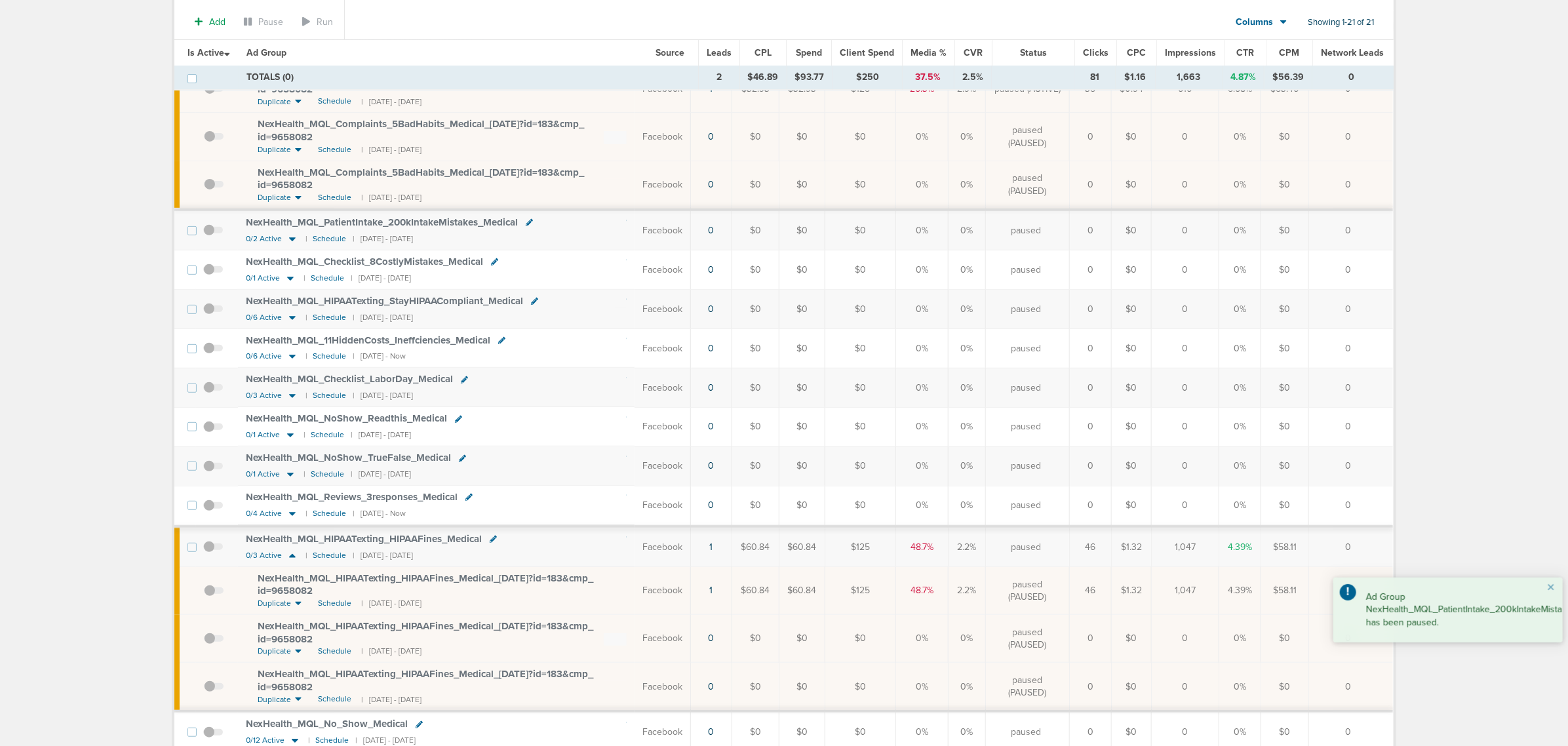
scroll to position [246, 0]
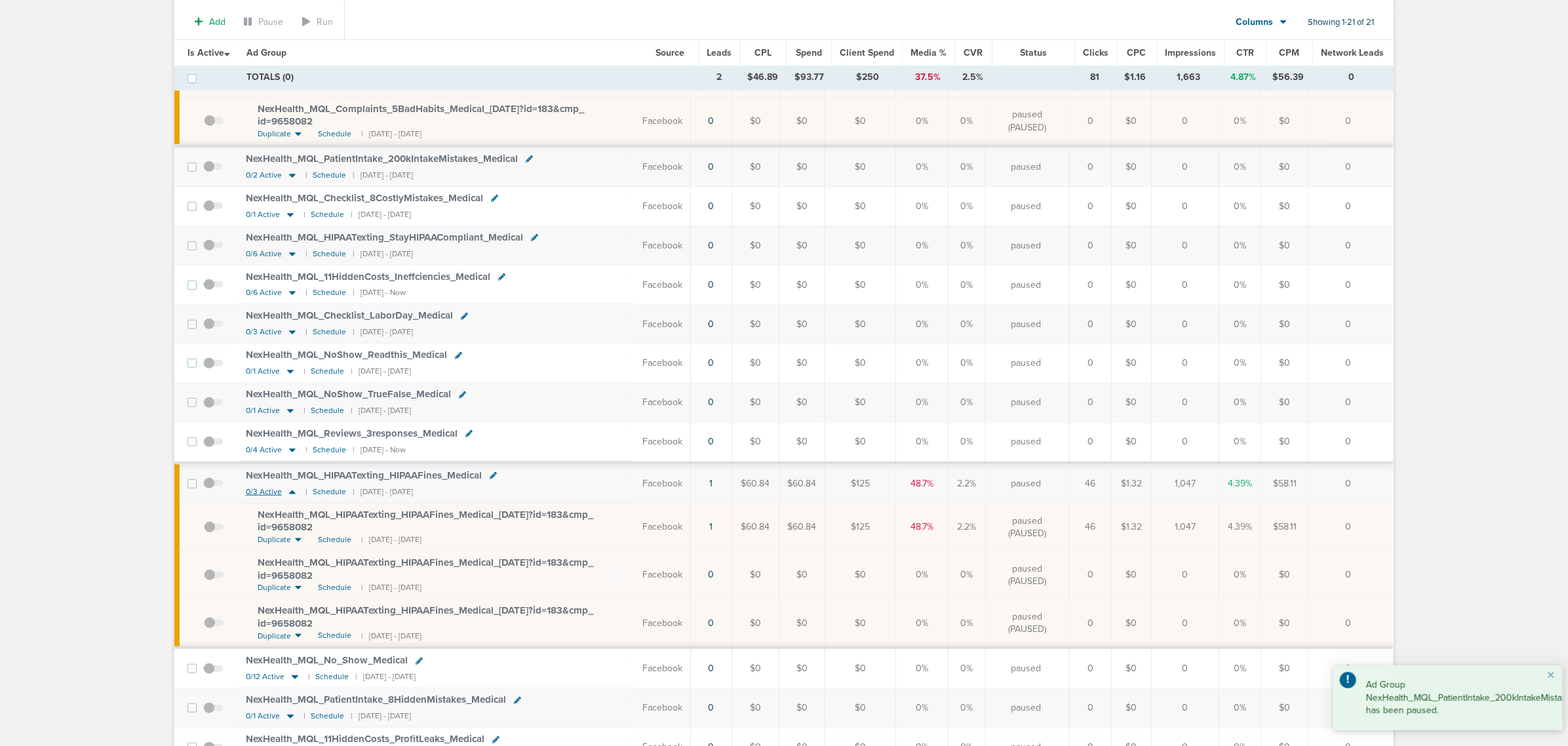
click at [289, 497] on icon at bounding box center [292, 491] width 13 height 11
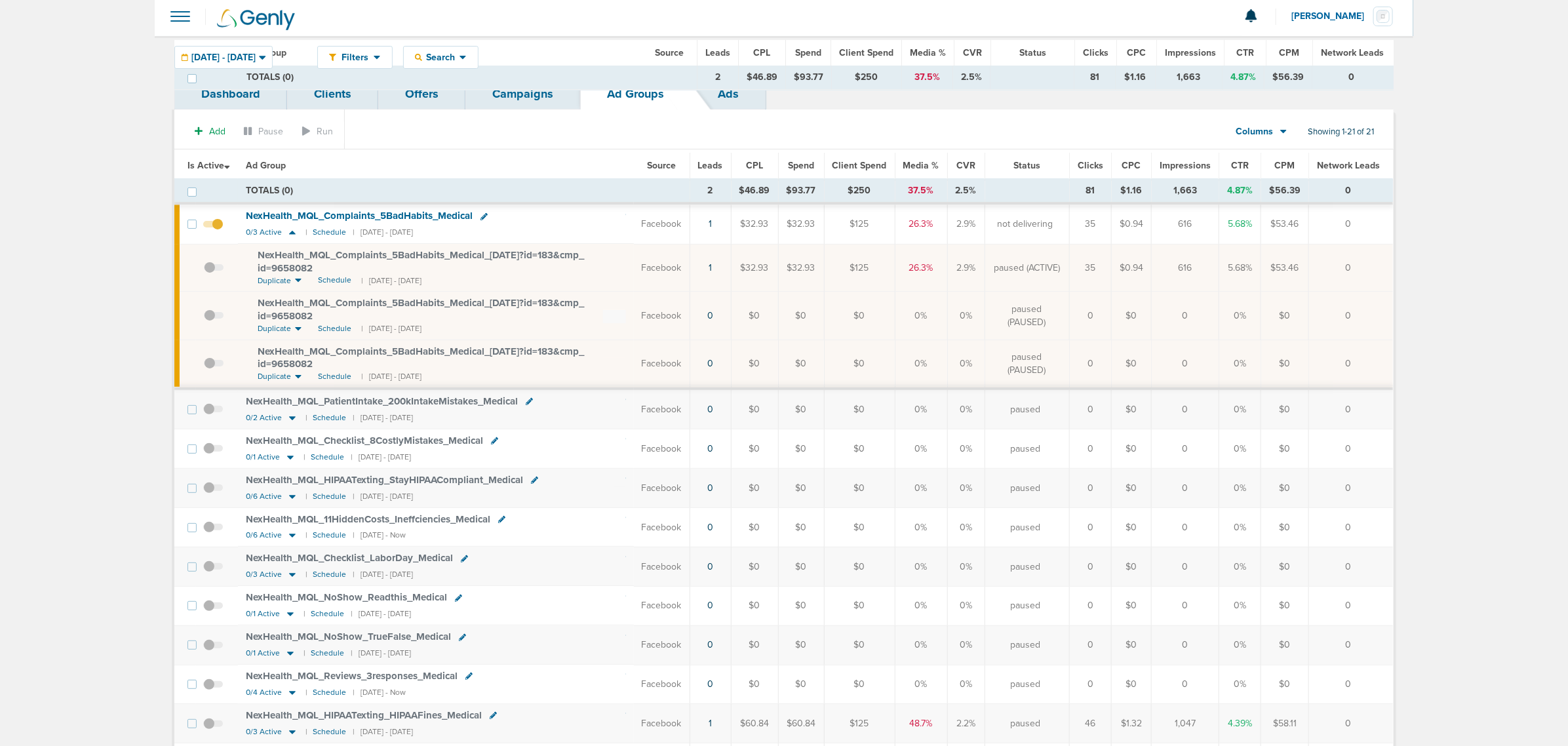
scroll to position [0, 0]
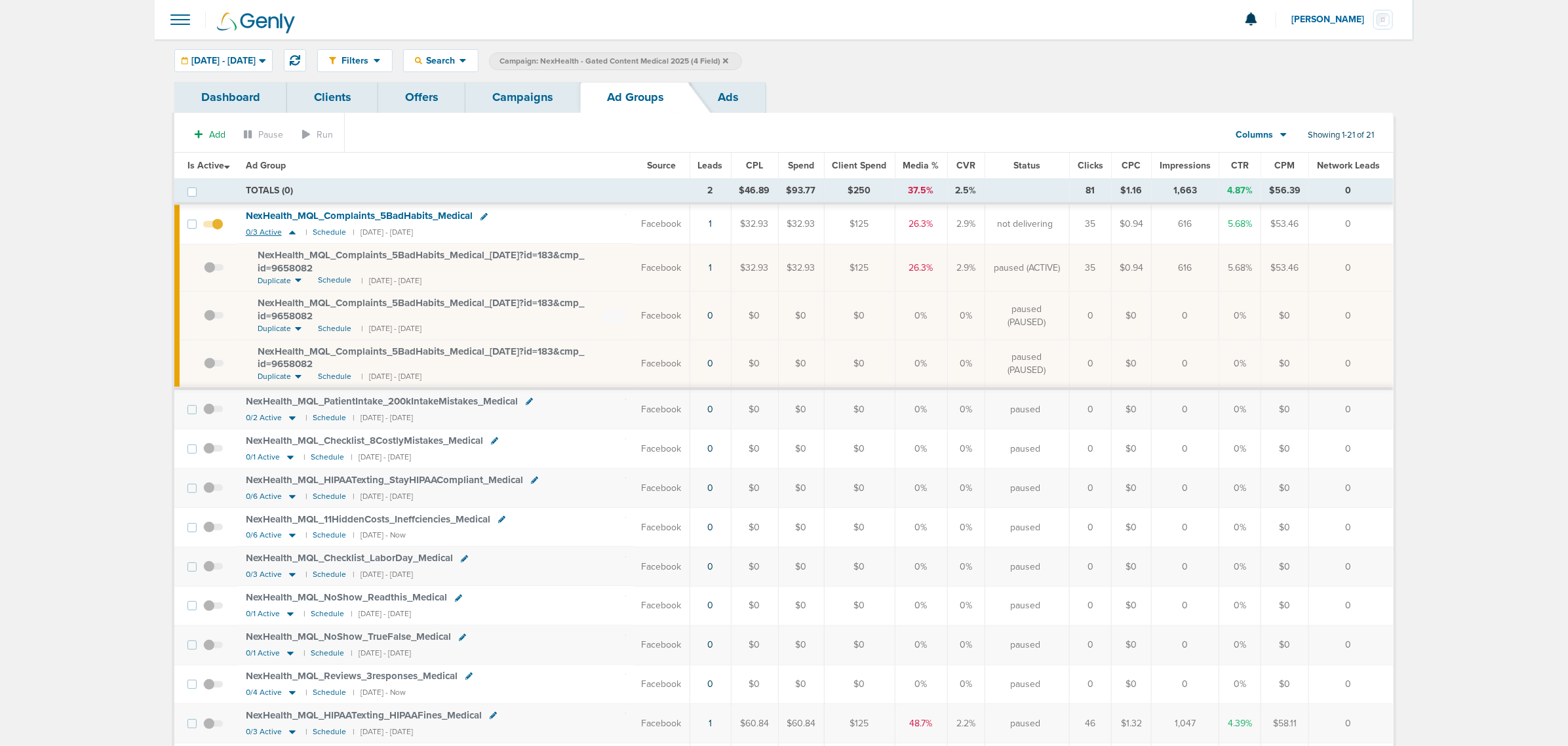
click at [292, 231] on icon at bounding box center [292, 232] width 13 height 11
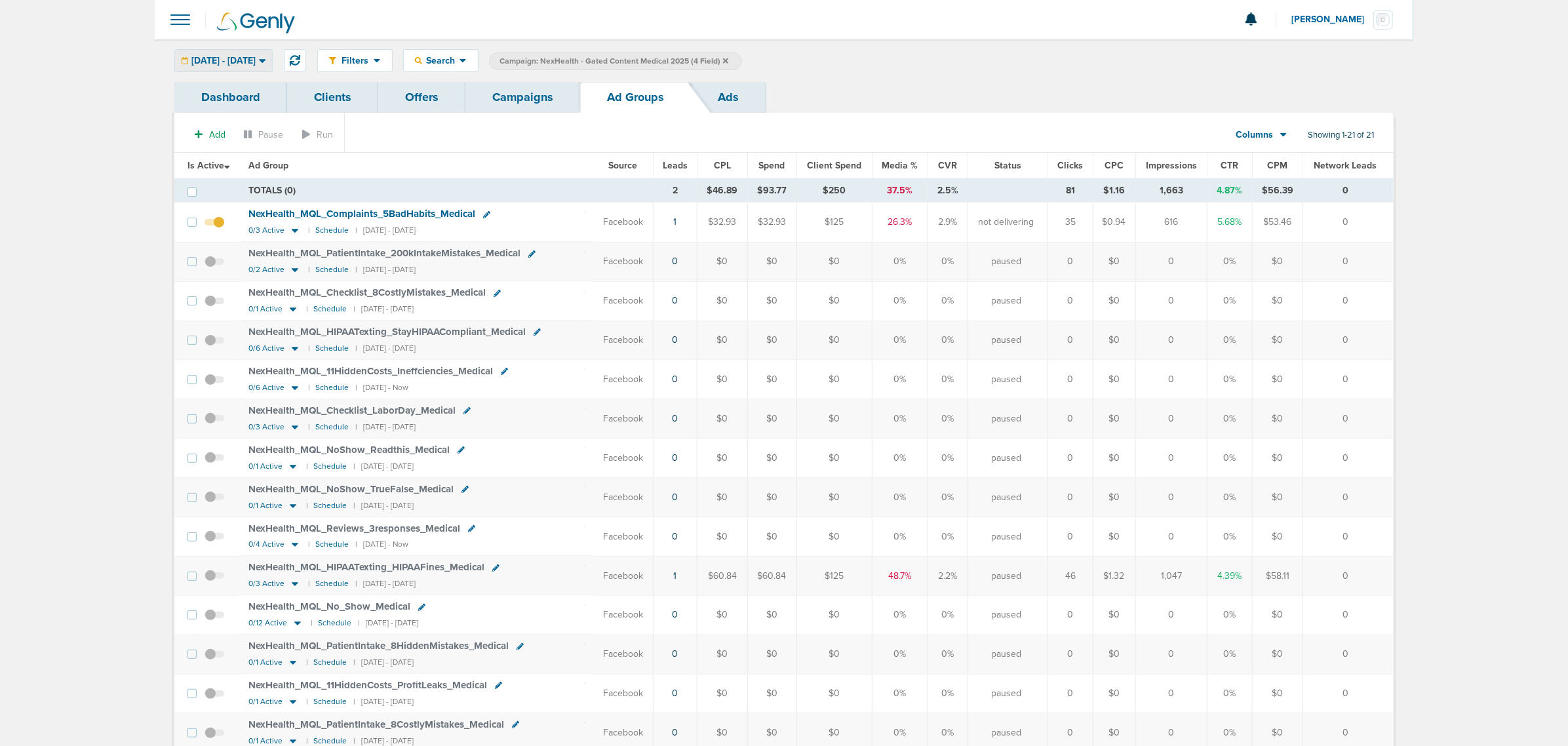
click at [224, 58] on span "[DATE] - [DATE]" at bounding box center [223, 60] width 64 height 9
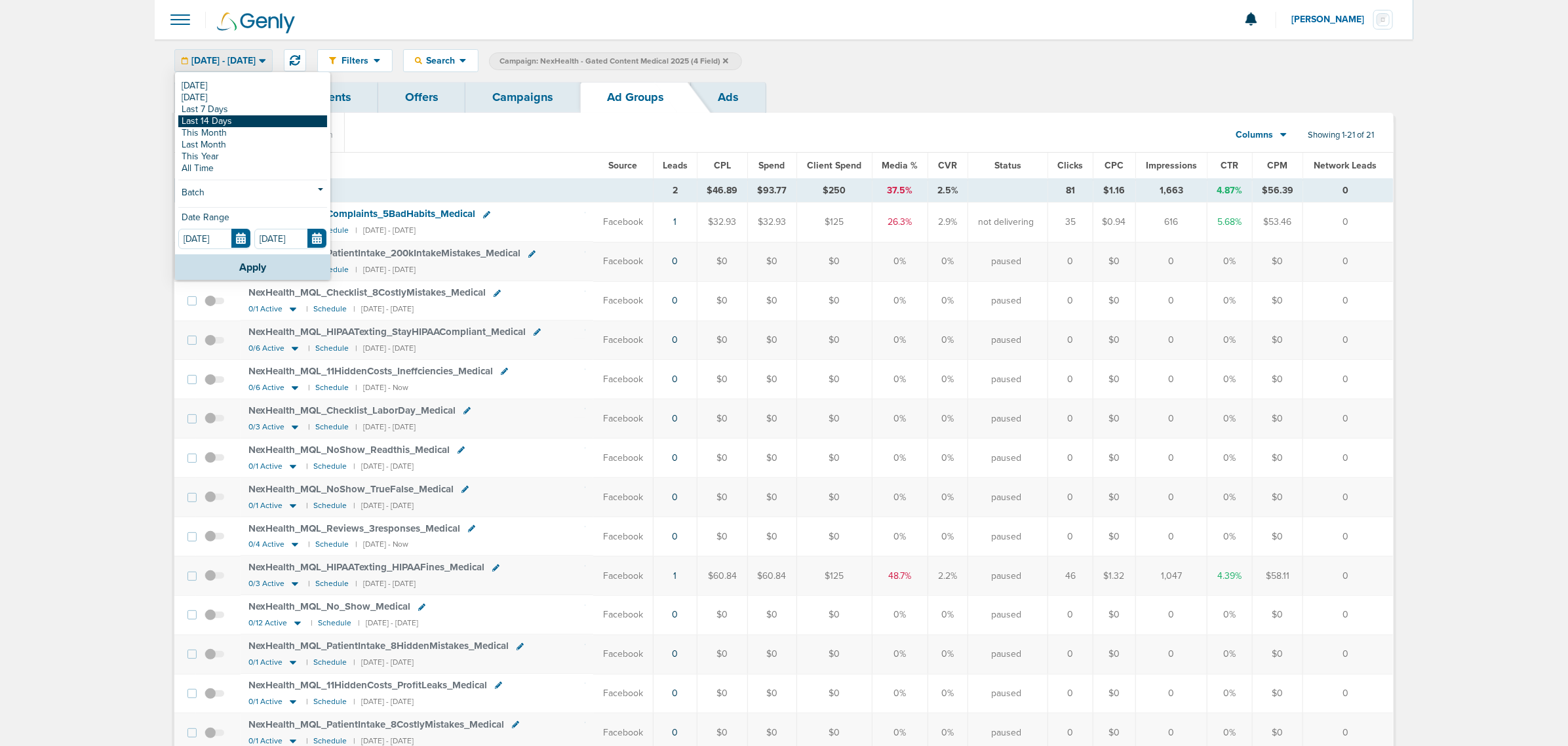
click at [224, 117] on link "Last 14 Days" at bounding box center [253, 121] width 149 height 12
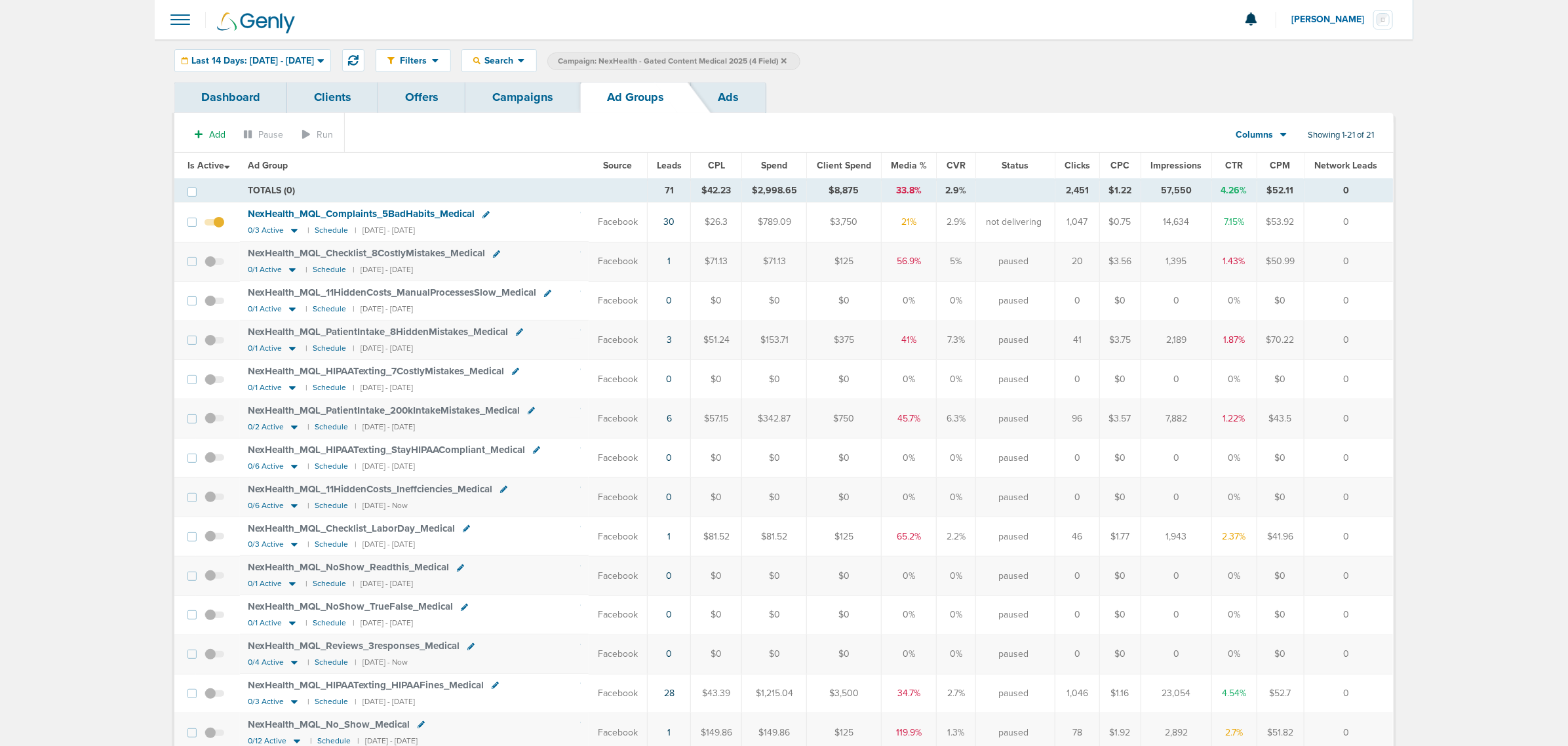
click at [656, 169] on th "Leads" at bounding box center [669, 166] width 43 height 26
click at [664, 165] on span "Leads" at bounding box center [669, 165] width 25 height 11
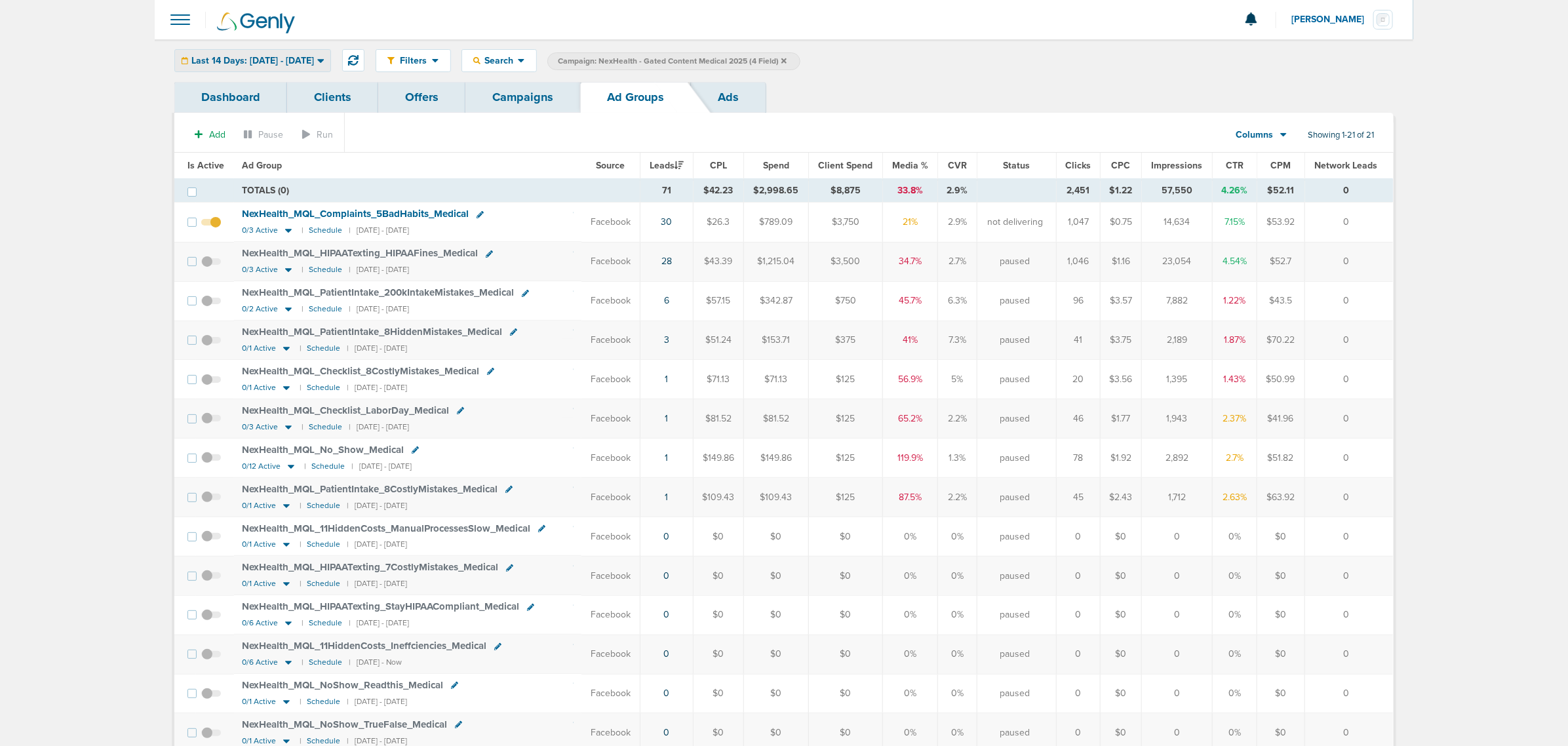
click at [294, 63] on span "Last 14 Days: 08.20.2025 - 09.03.2025" at bounding box center [253, 60] width 123 height 9
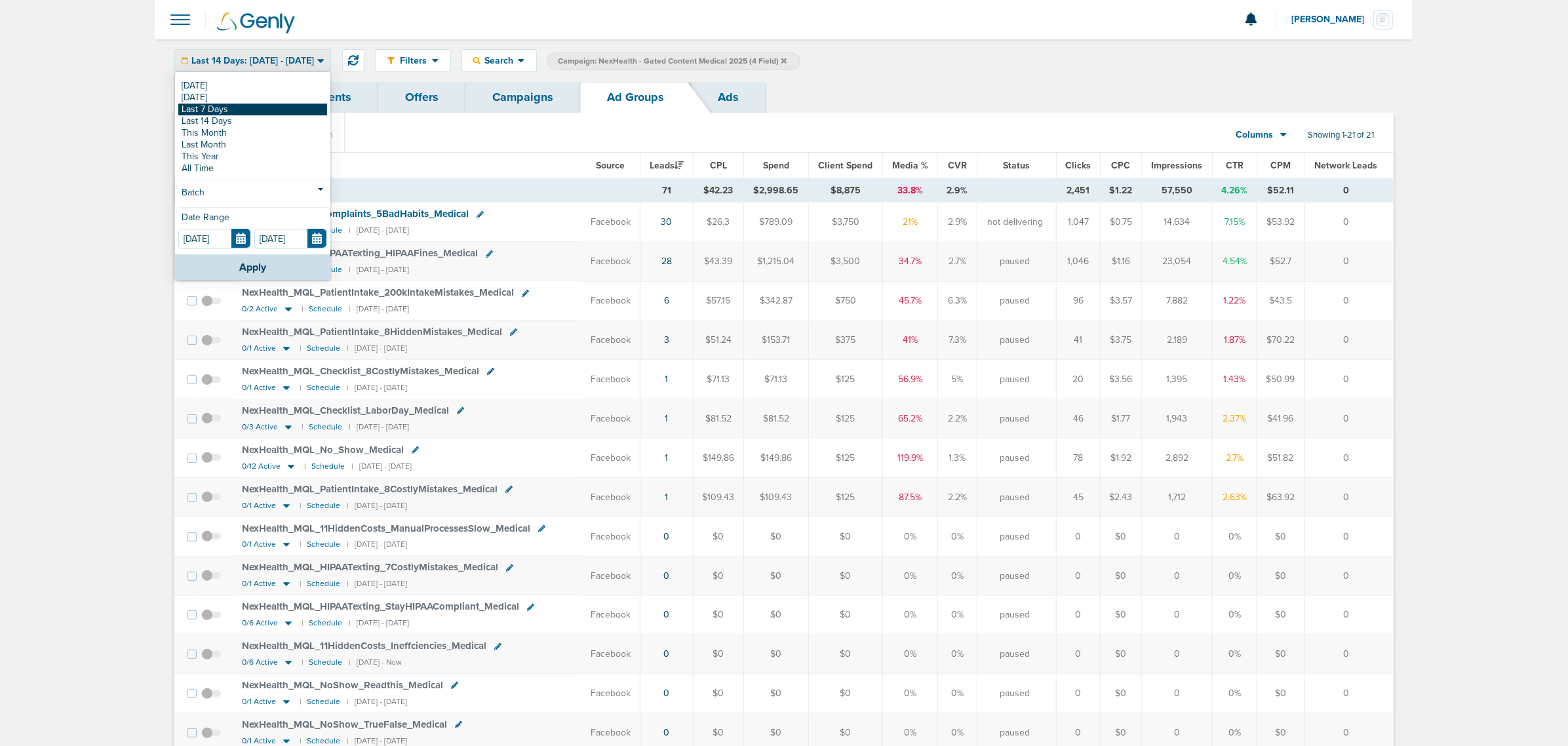
click at [254, 108] on link "Last 7 Days" at bounding box center [253, 109] width 149 height 12
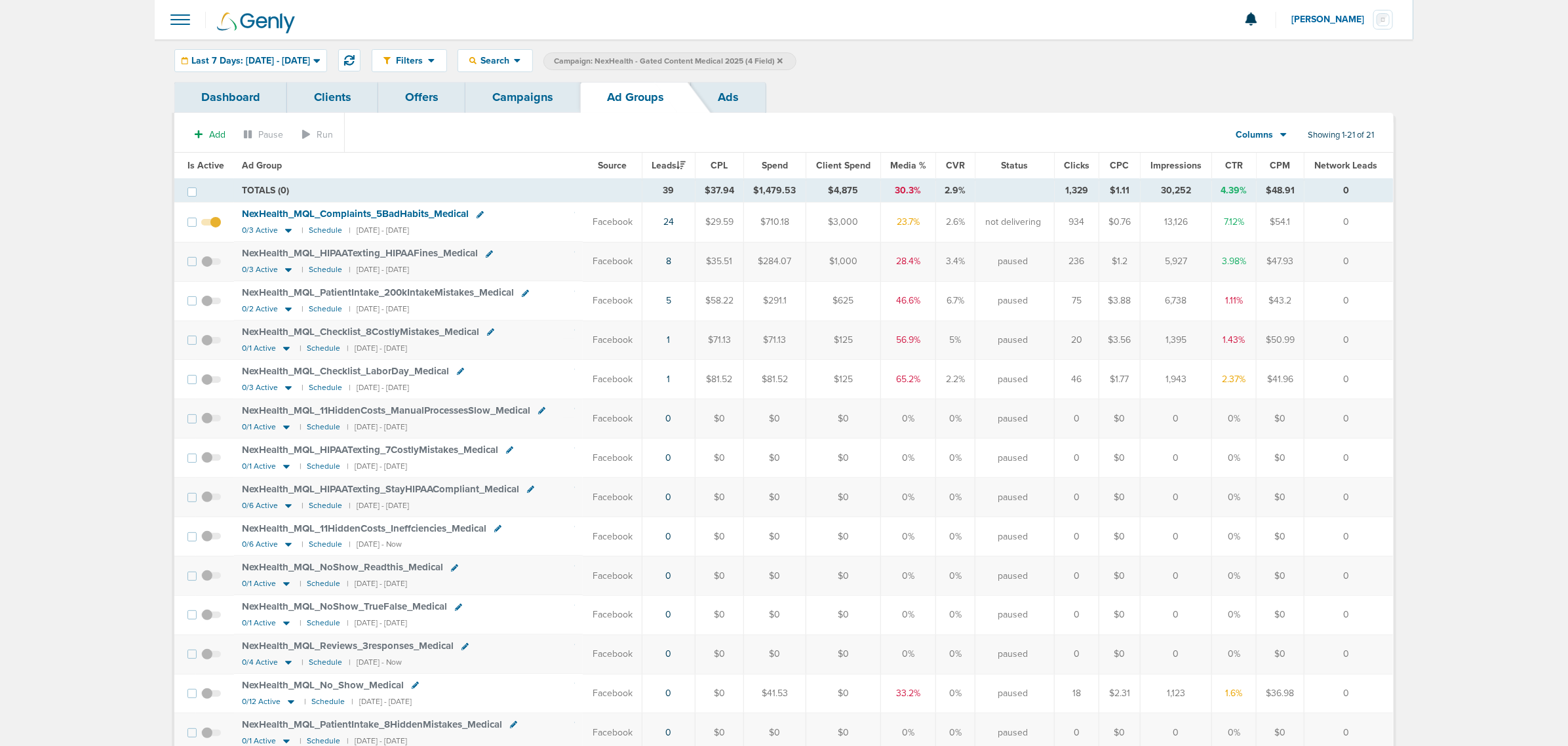
click at [518, 93] on link "Campaigns" at bounding box center [523, 98] width 115 height 31
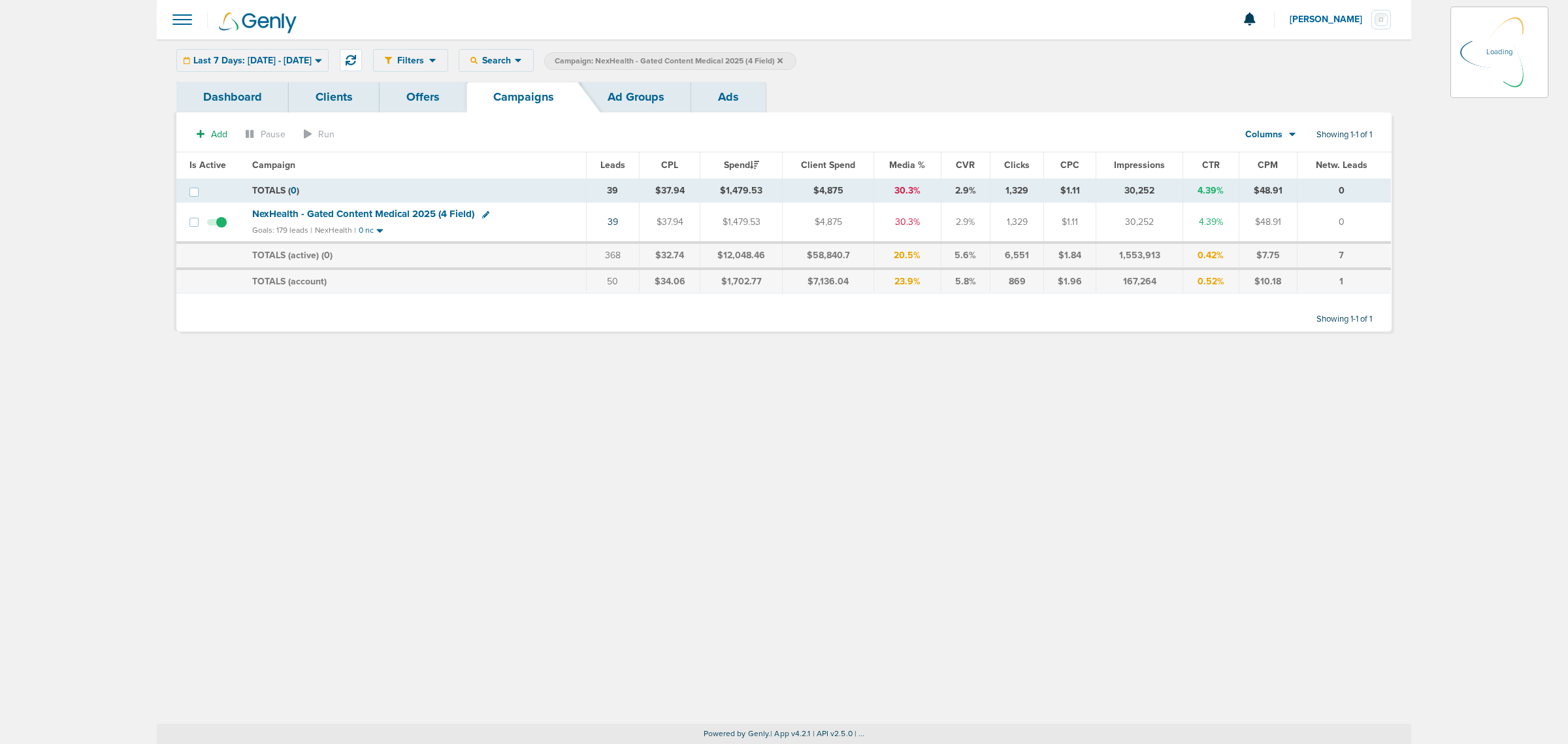
click at [783, 60] on icon at bounding box center [780, 59] width 5 height 5
click at [783, 57] on icon at bounding box center [780, 60] width 5 height 8
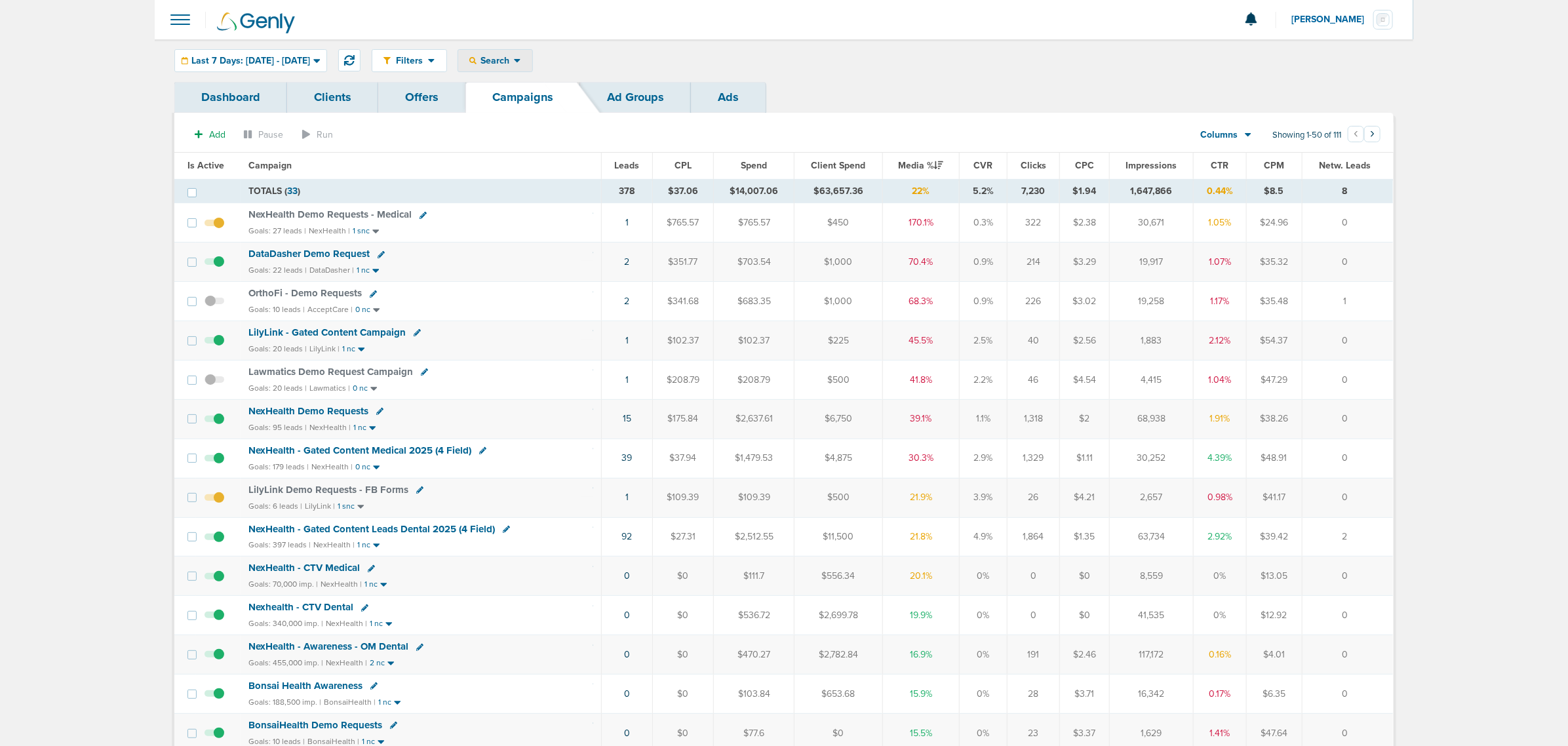
click at [514, 57] on span "Search" at bounding box center [495, 59] width 37 height 11
click at [531, 97] on link "Client" at bounding box center [526, 102] width 136 height 17
type input "accept"
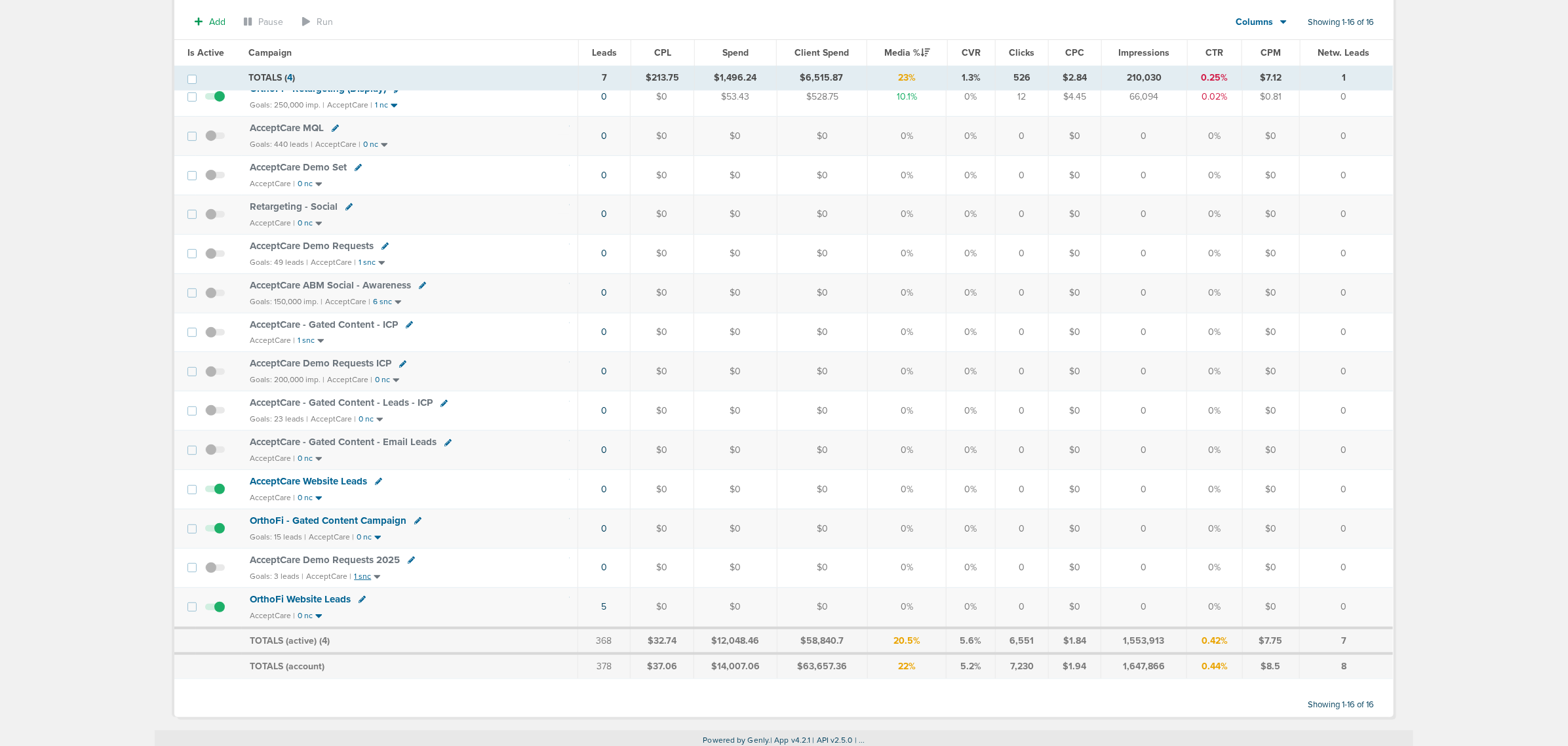
scroll to position [218, 0]
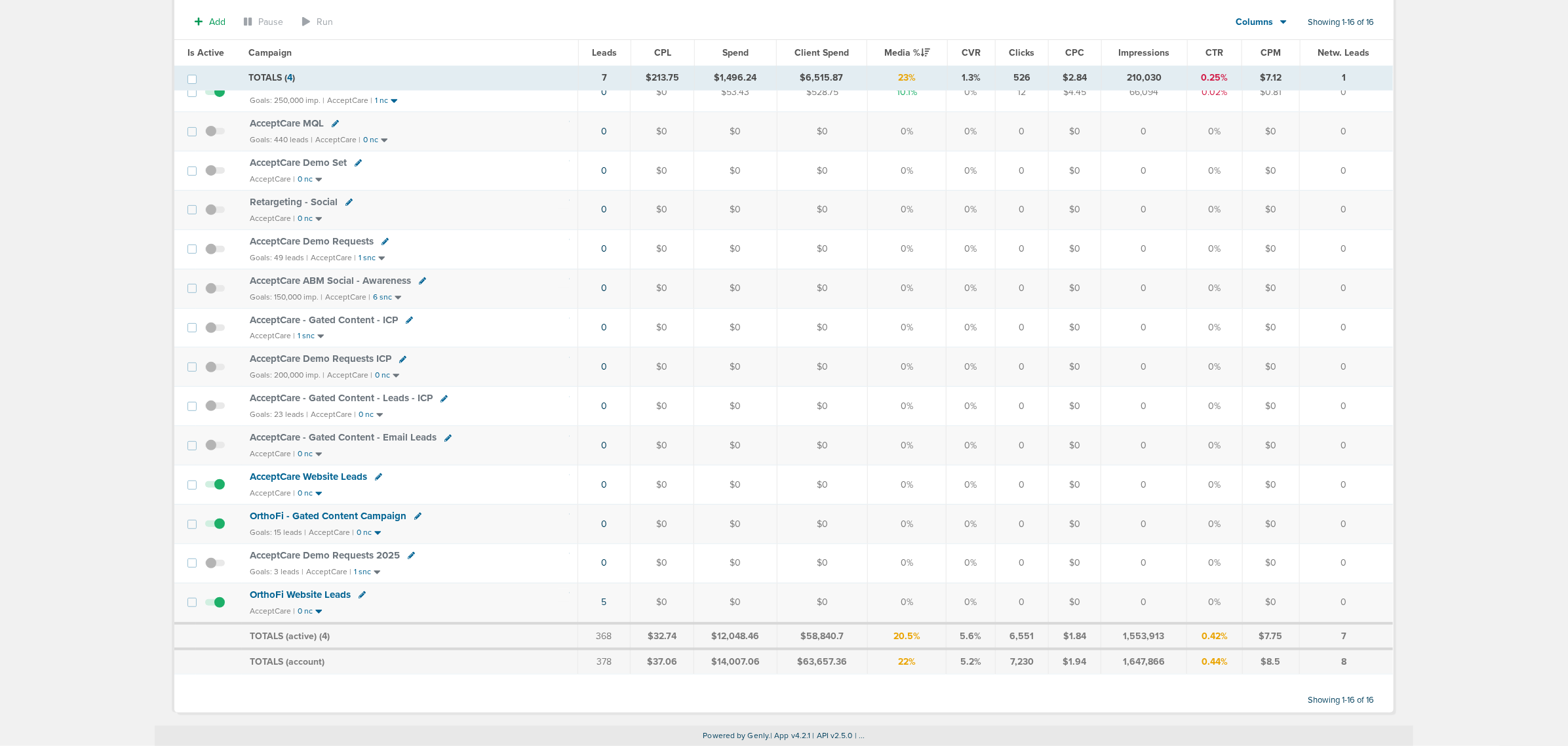
click at [358, 519] on span "OrthoFi - Gated Content Campaign" at bounding box center [328, 516] width 157 height 12
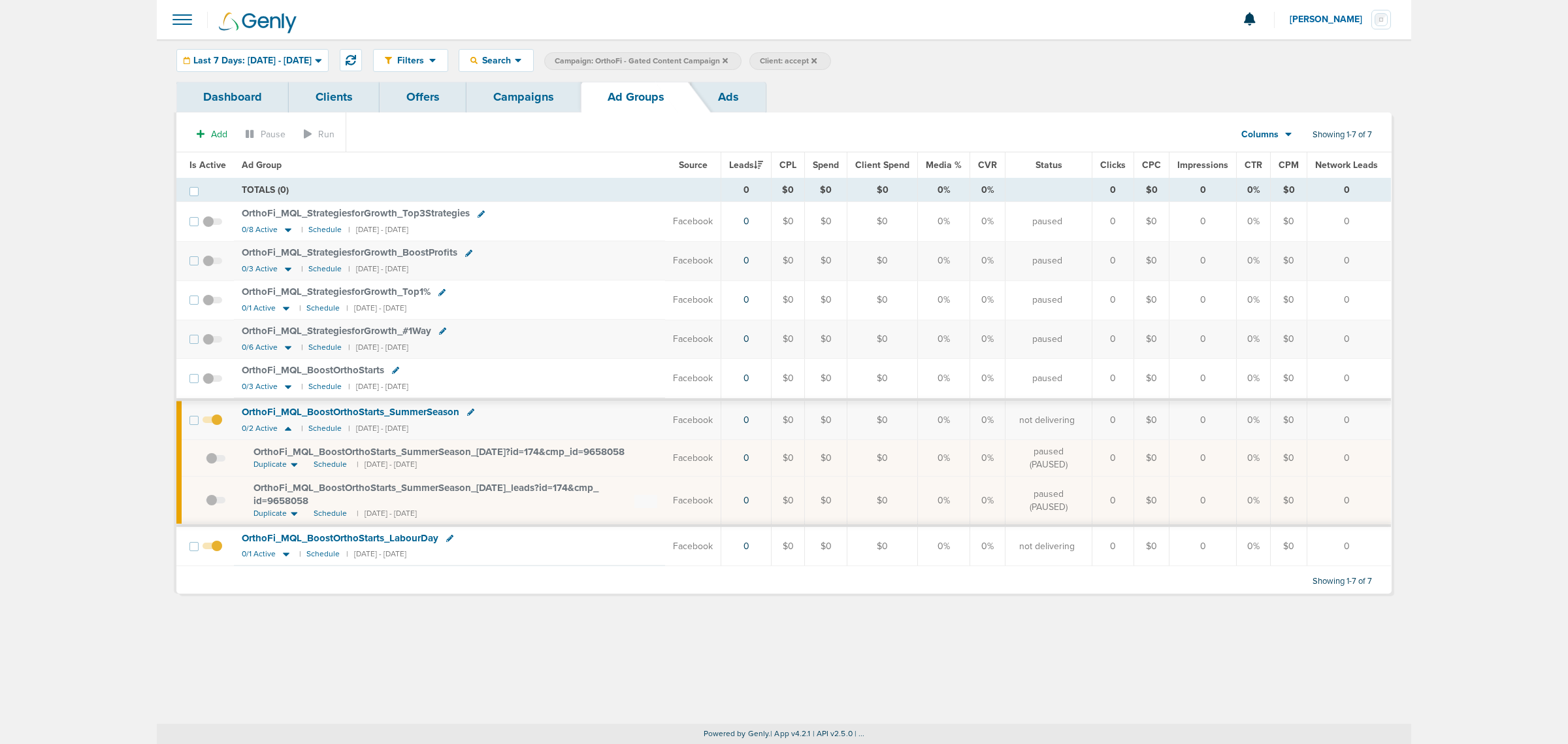
drag, startPoint x: 633, startPoint y: 456, endPoint x: 583, endPoint y: 458, distance: 50.0
click at [583, 457] on div "OrthoFi_ MQL_ BoostOrthoStarts_ SummerSeason_ 07.11.25?id=174&cmp_ id=9658058" at bounding box center [441, 451] width 376 height 11
click at [538, 98] on link "Campaigns" at bounding box center [524, 97] width 115 height 31
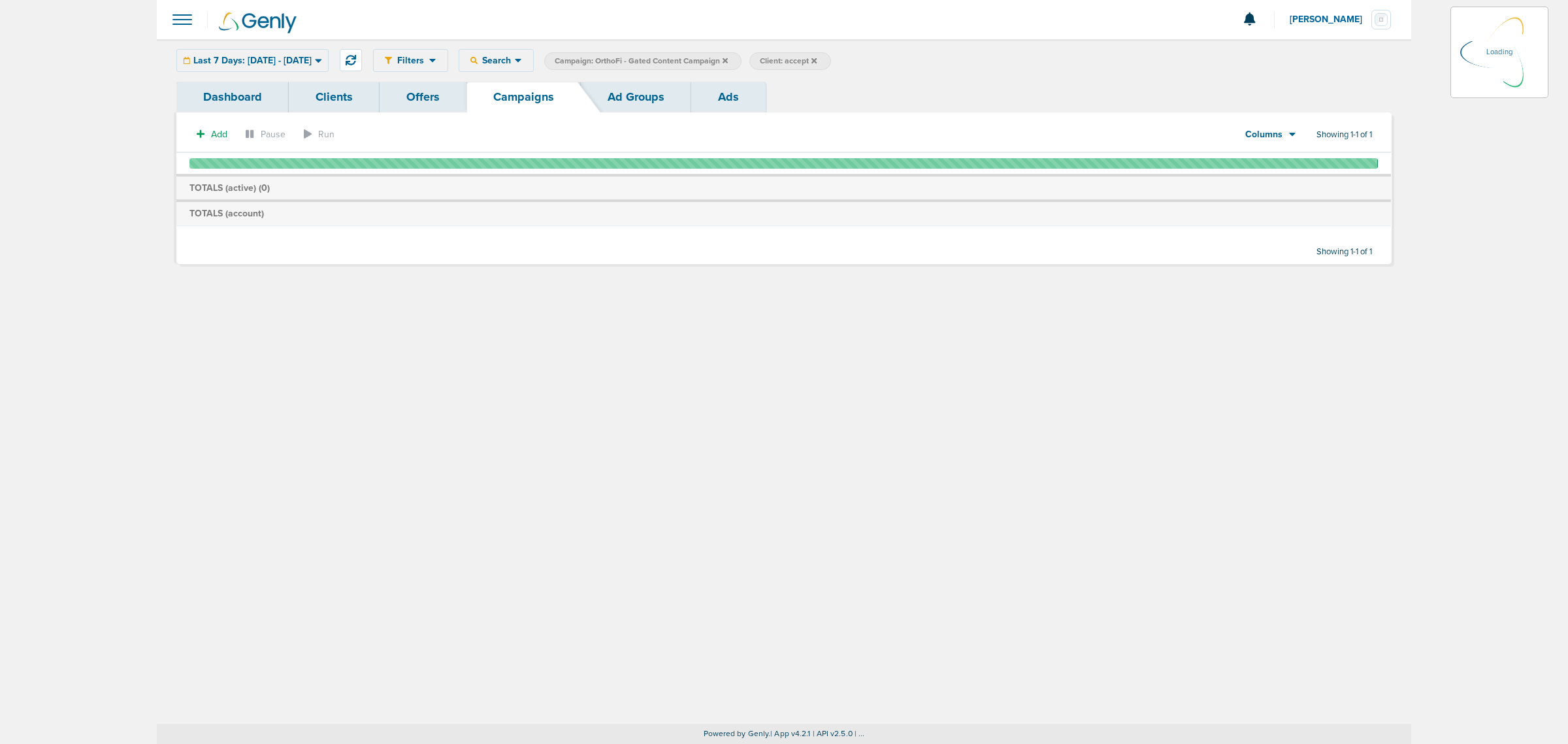
click at [728, 58] on icon at bounding box center [724, 60] width 5 height 8
click at [728, 59] on icon at bounding box center [724, 59] width 5 height 5
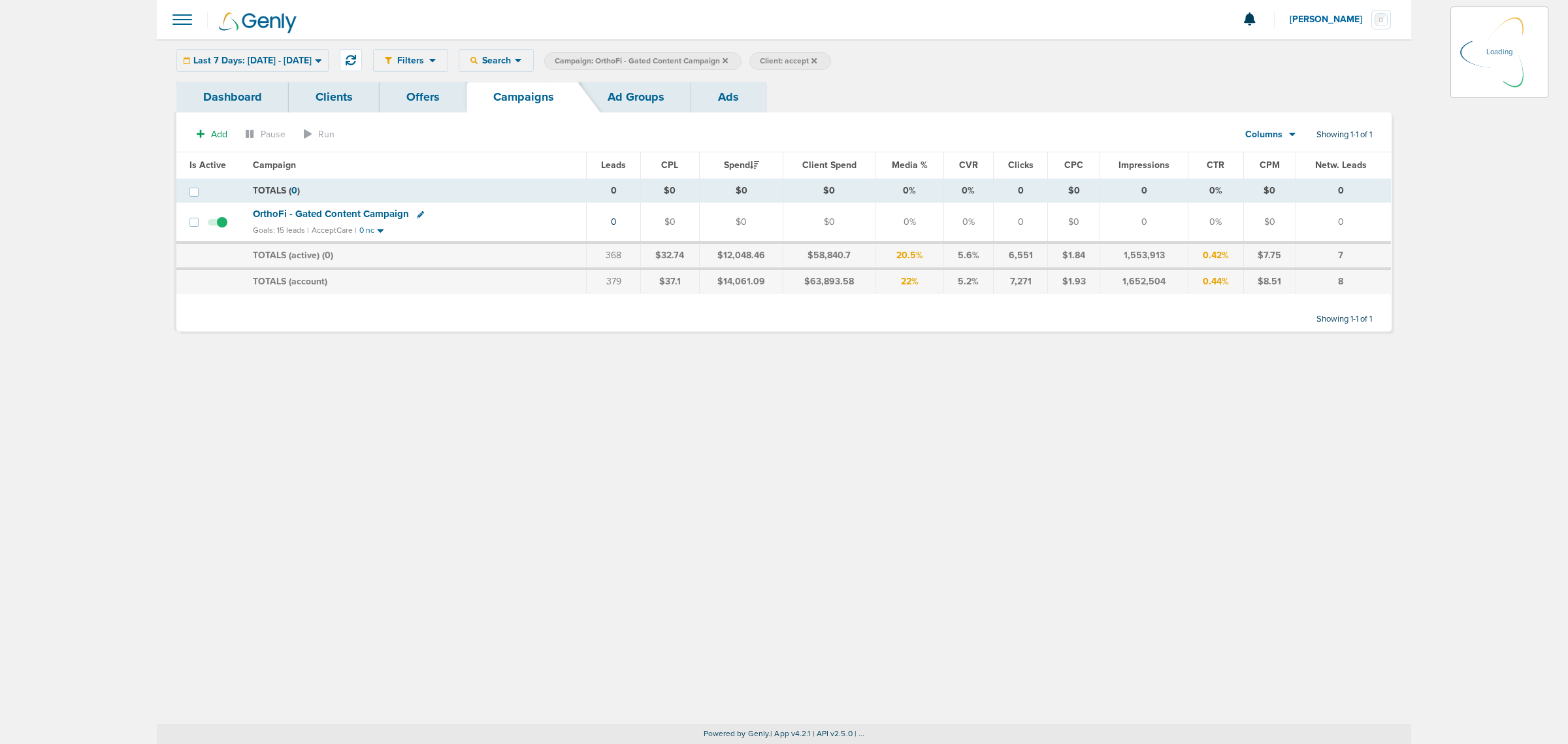
click at [728, 59] on icon at bounding box center [724, 59] width 5 height 5
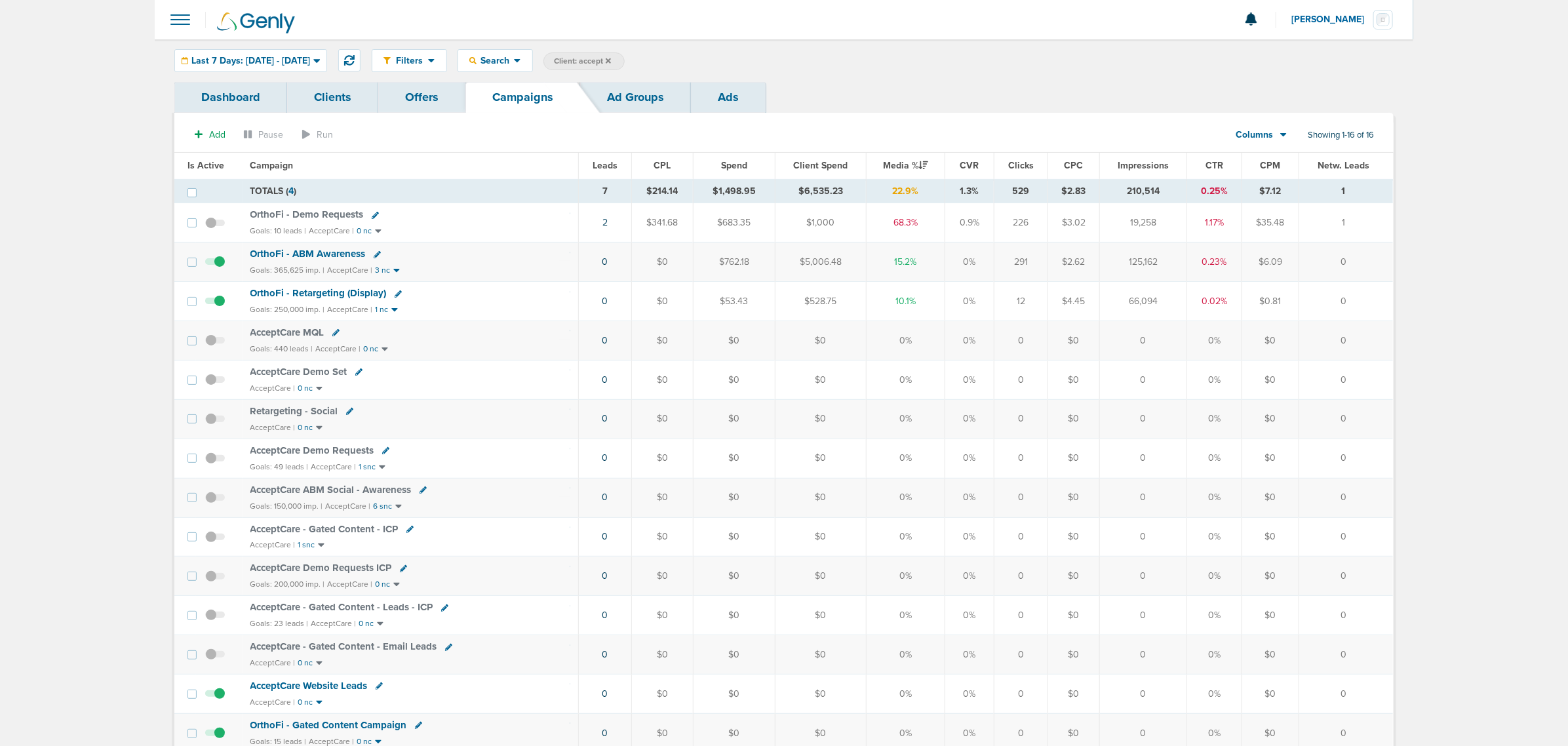
click at [625, 60] on label "Client: accept" at bounding box center [583, 61] width 81 height 18
click at [610, 59] on icon at bounding box center [608, 59] width 5 height 5
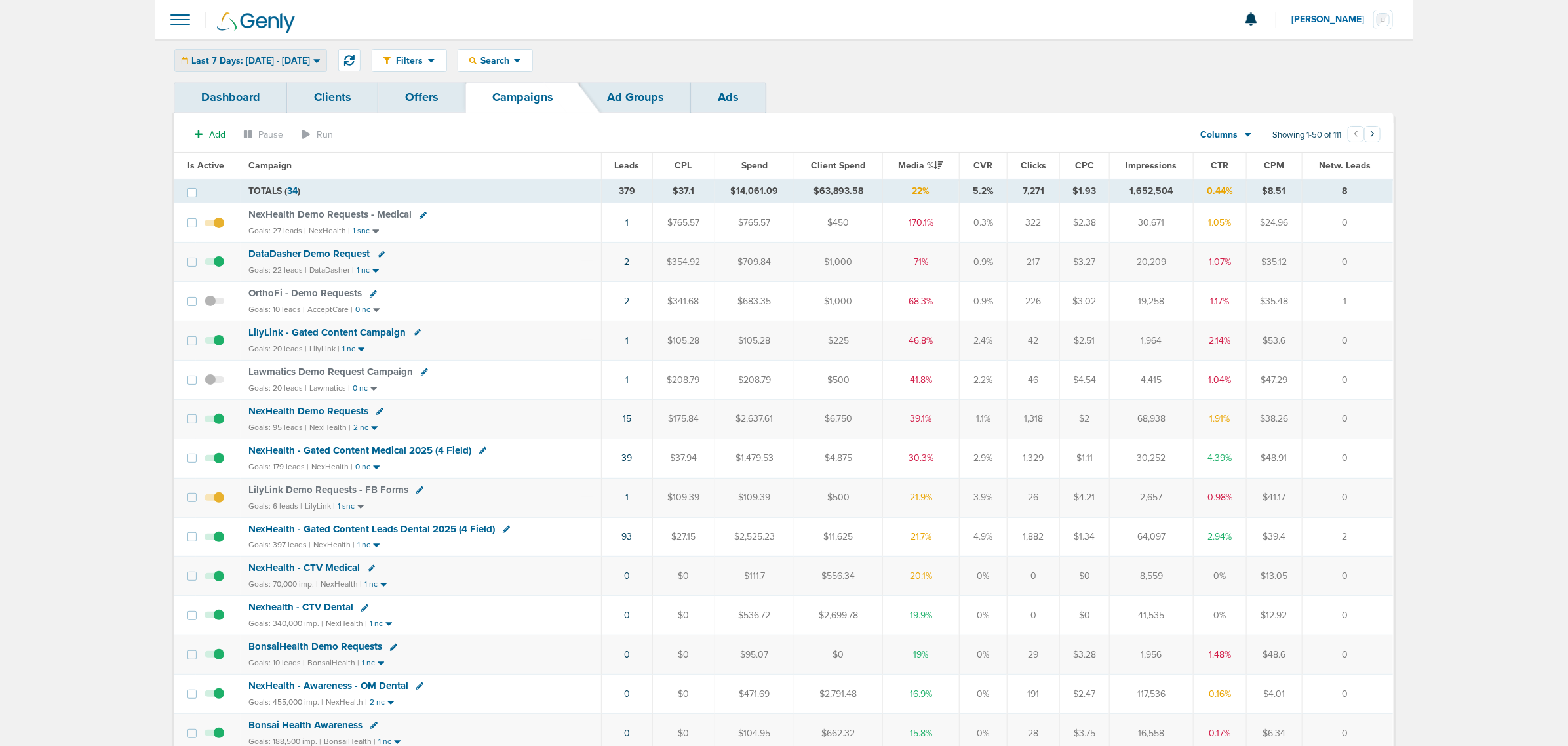
click at [294, 63] on span "Last 7 Days: 08.27.2025 - 09.03.2025" at bounding box center [251, 60] width 119 height 9
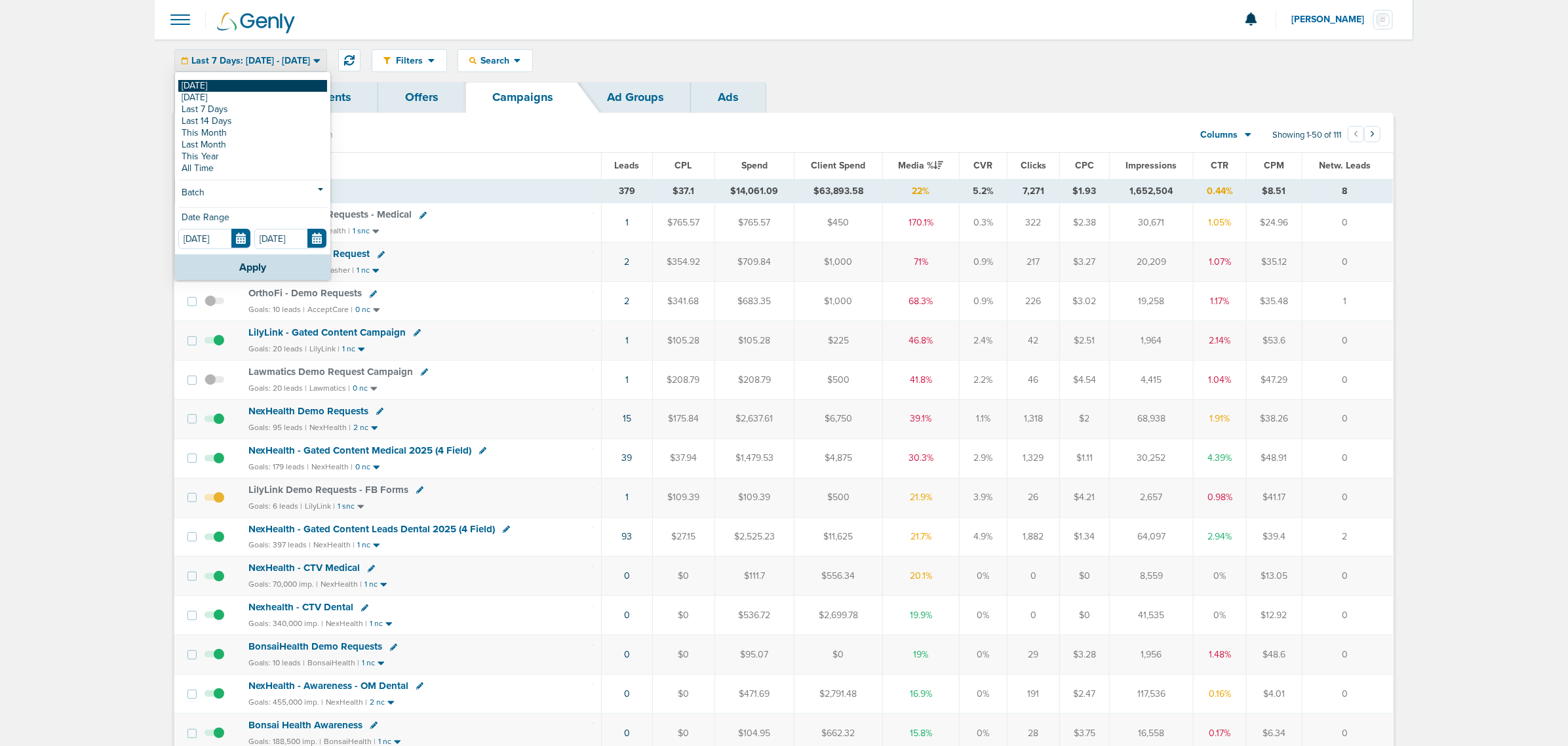
click at [245, 83] on link "[DATE]" at bounding box center [253, 86] width 149 height 12
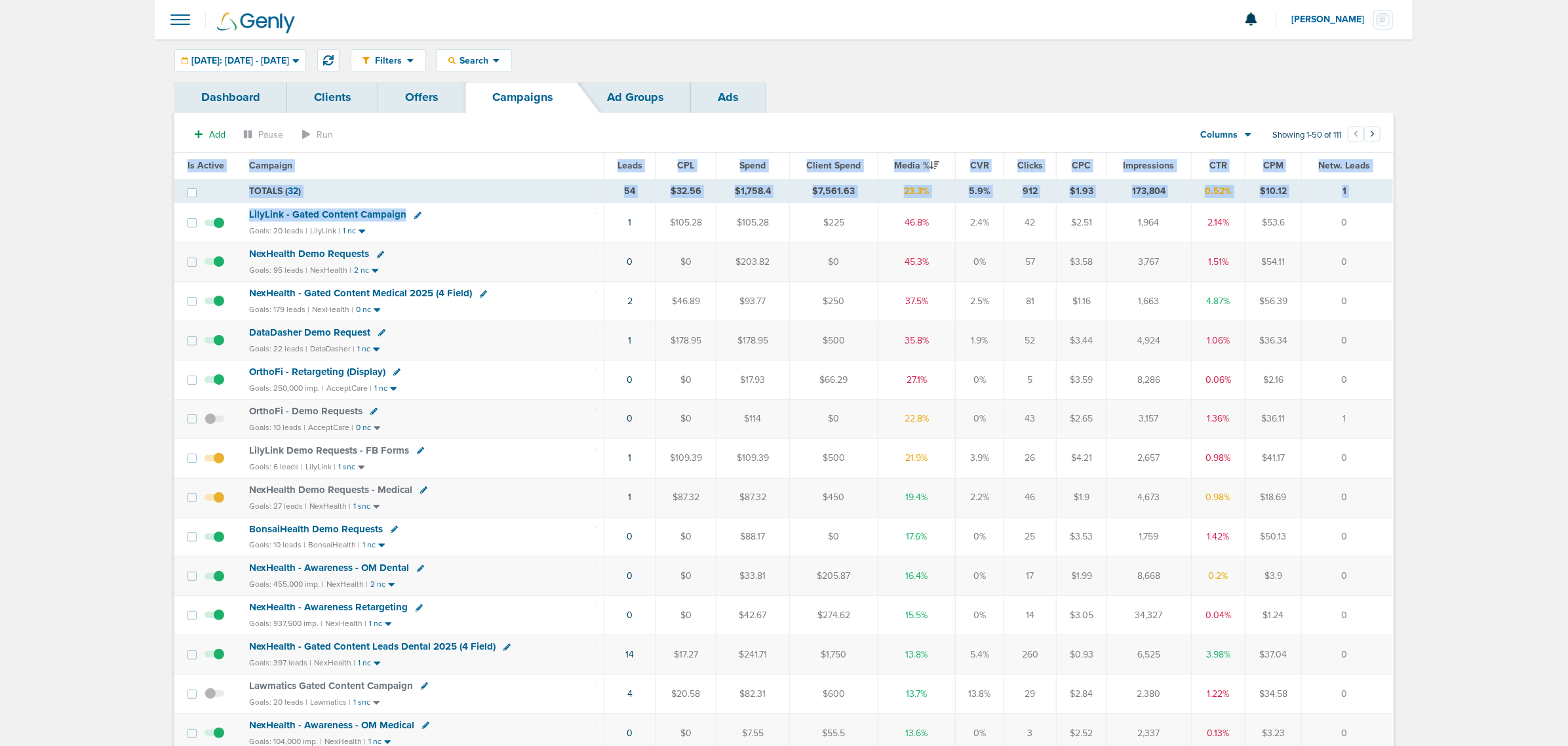
drag, startPoint x: 595, startPoint y: 220, endPoint x: 1439, endPoint y: 241, distance: 844.3
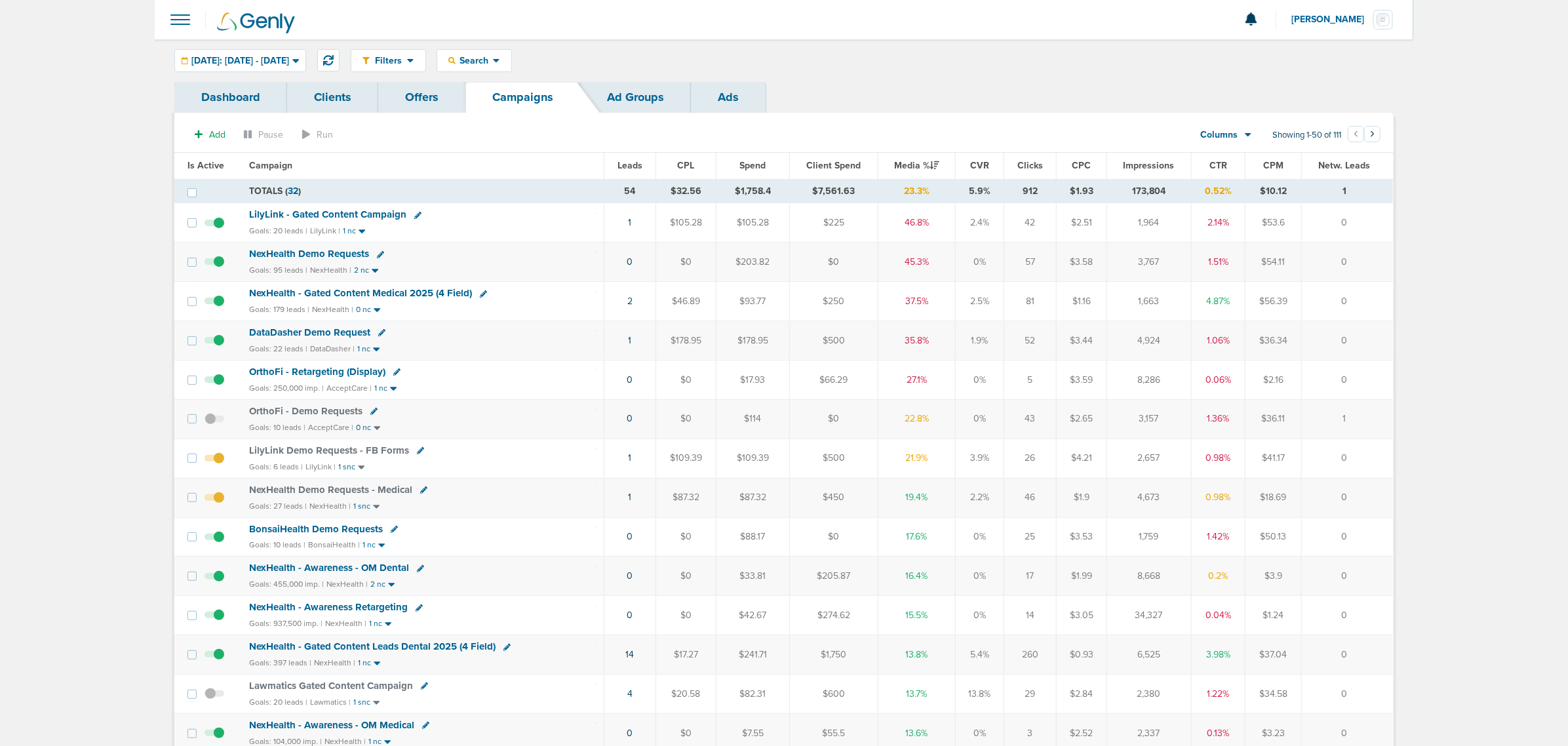
drag, startPoint x: 934, startPoint y: 464, endPoint x: 530, endPoint y: 476, distance: 404.2
click at [530, 476] on tr "LilyLink Demo Requests - FB Forms Goals: 6 leads | LilyLink | 1 snc 1 $109.39 $…" at bounding box center [783, 458] width 1218 height 39
click at [530, 473] on div "Goals: 6 leads | LilyLink | 1 snc" at bounding box center [422, 466] width 347 height 11
click at [333, 55] on icon at bounding box center [328, 59] width 11 height 11
click at [362, 211] on span "LilyLink - Gated Content Campaign" at bounding box center [327, 215] width 157 height 12
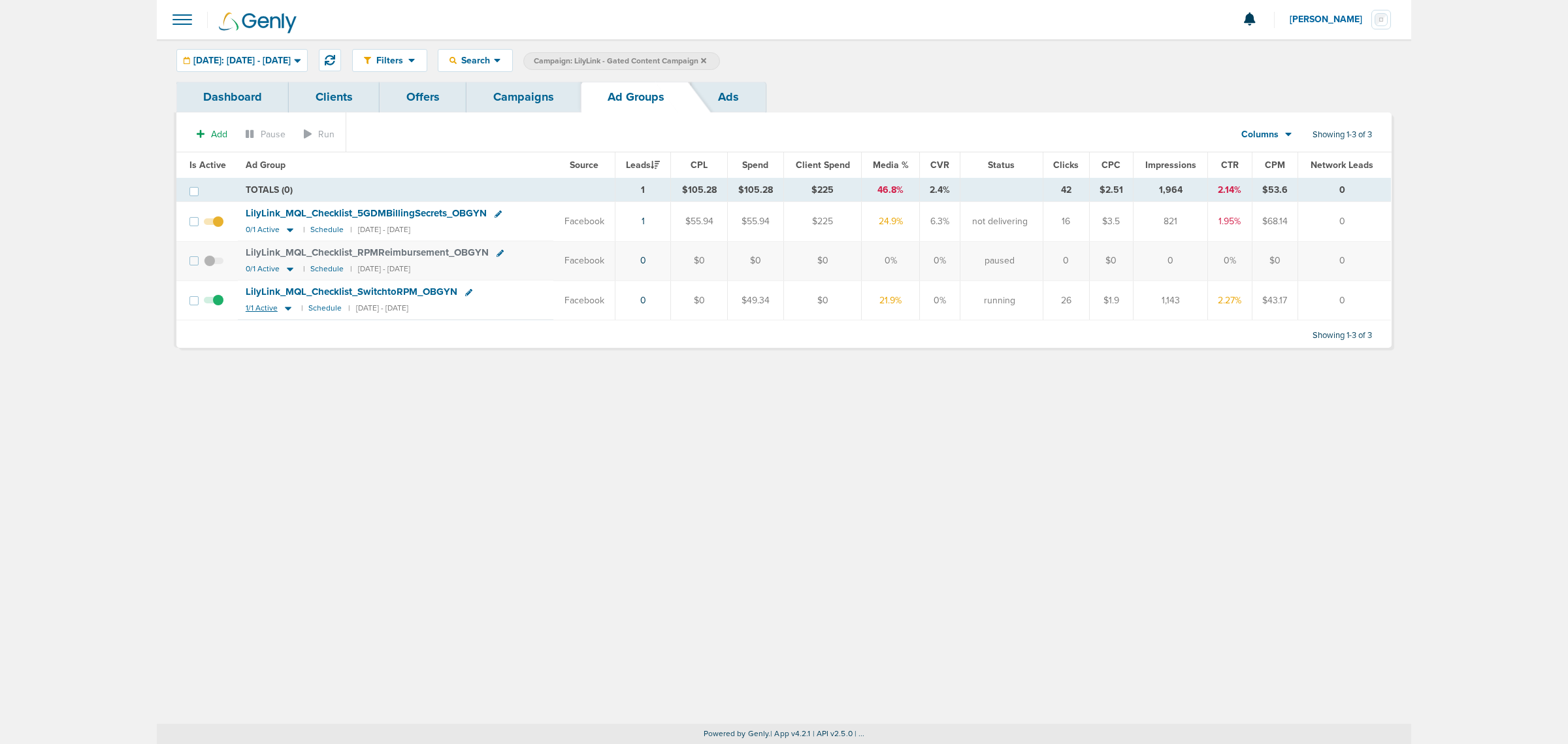
click at [285, 310] on icon at bounding box center [288, 308] width 7 height 4
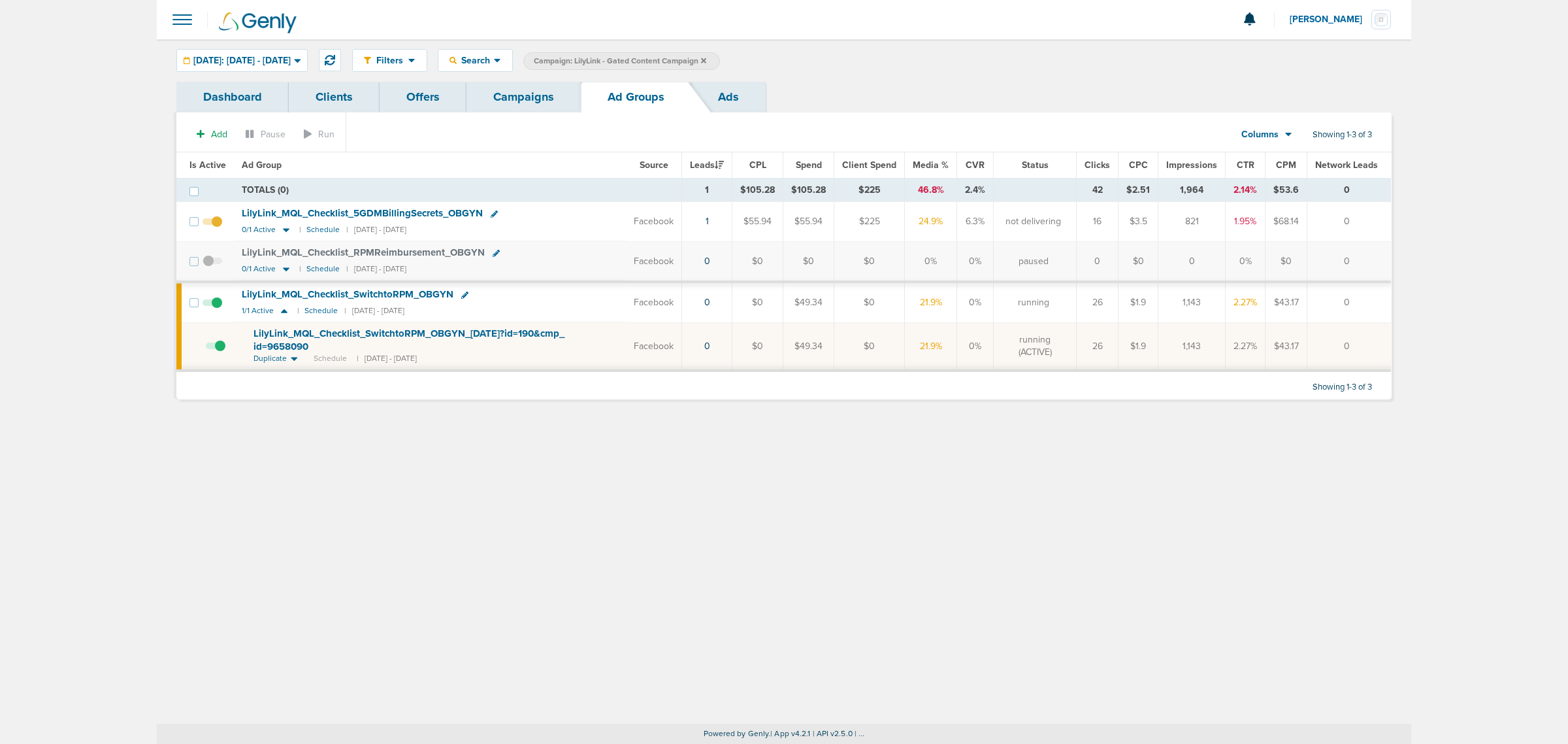
click at [218, 352] on span at bounding box center [216, 352] width 19 height 0
click at [206, 349] on input "checkbox" at bounding box center [206, 349] width 0 height 0
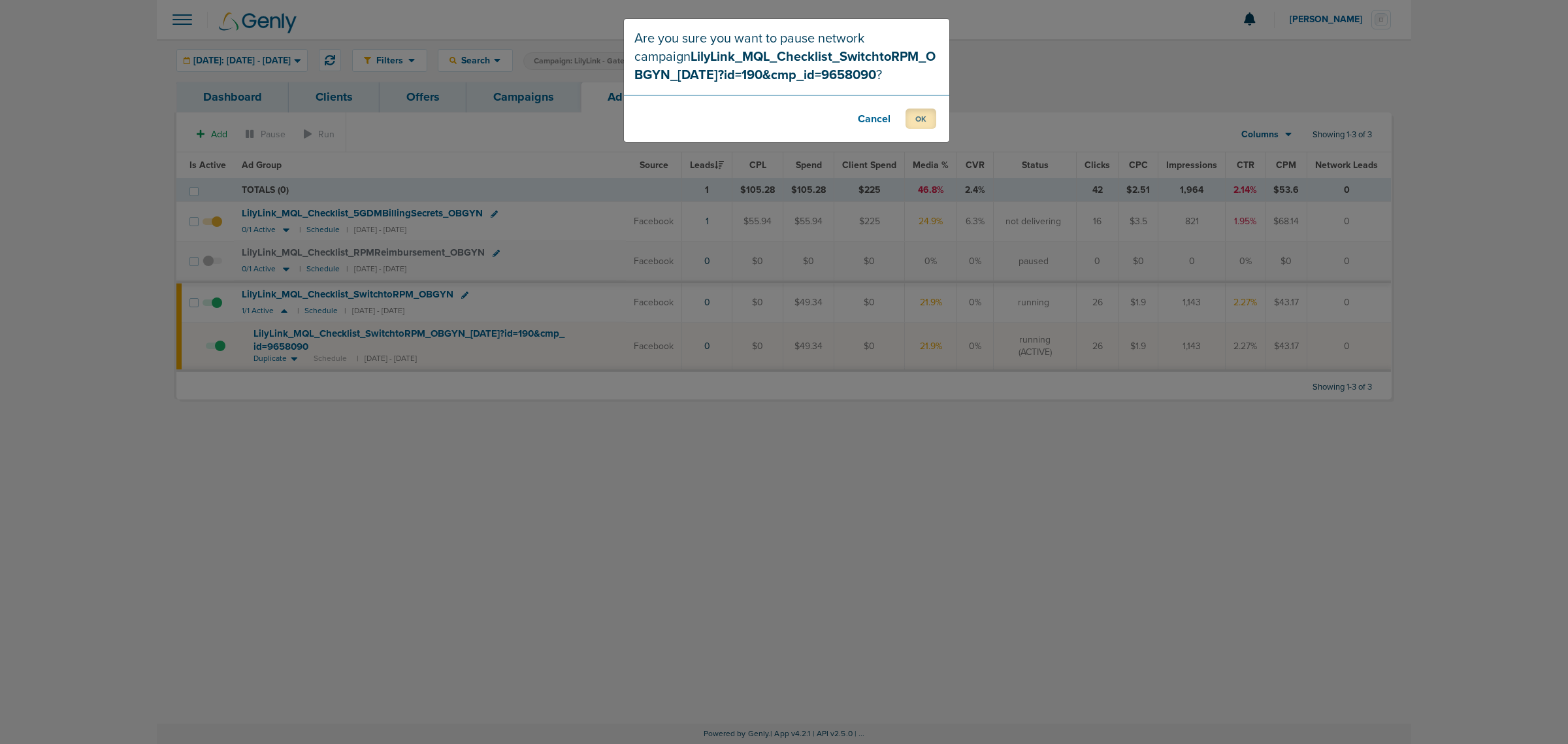
click at [926, 113] on button "OK" at bounding box center [922, 119] width 31 height 20
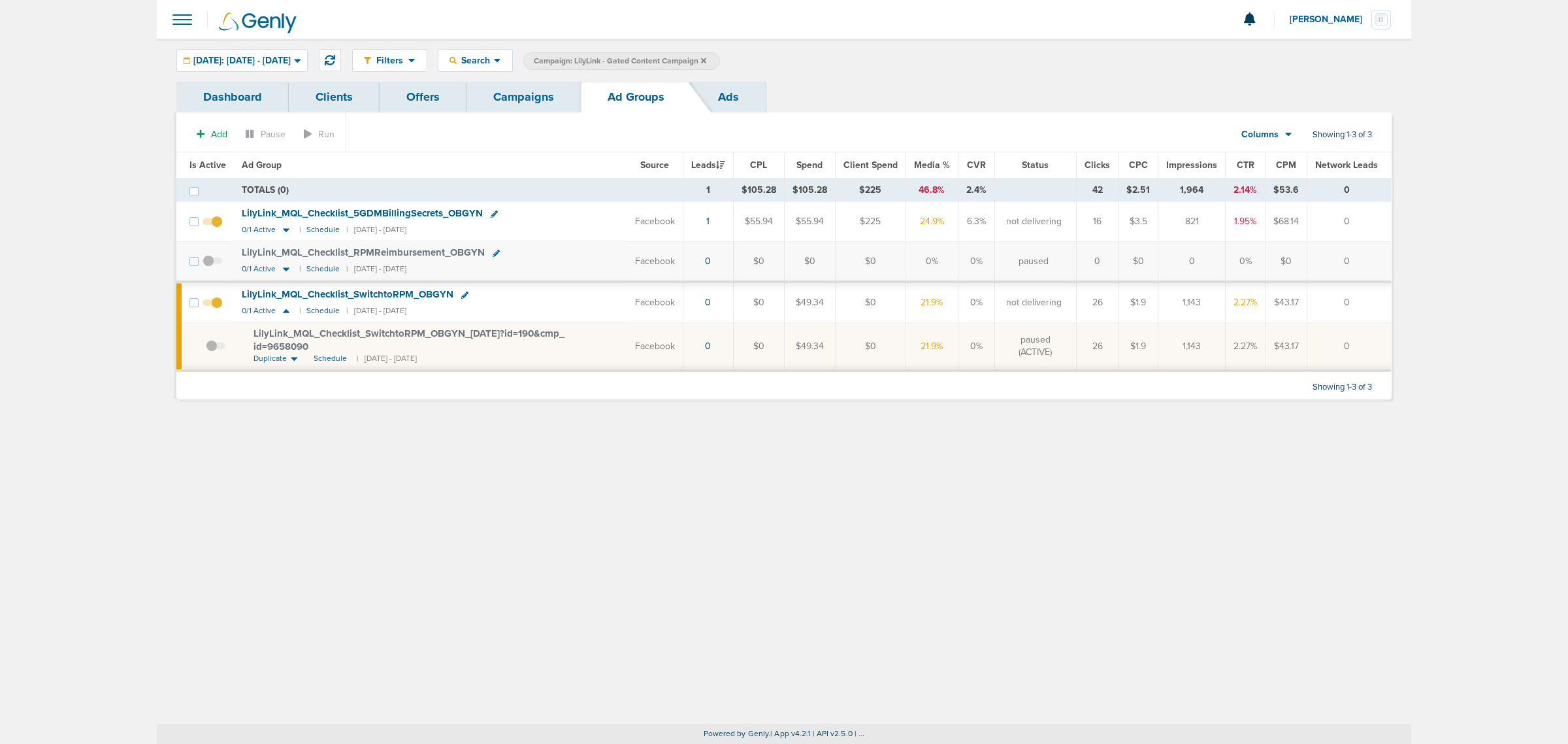
click at [521, 109] on link "Campaigns" at bounding box center [524, 97] width 115 height 31
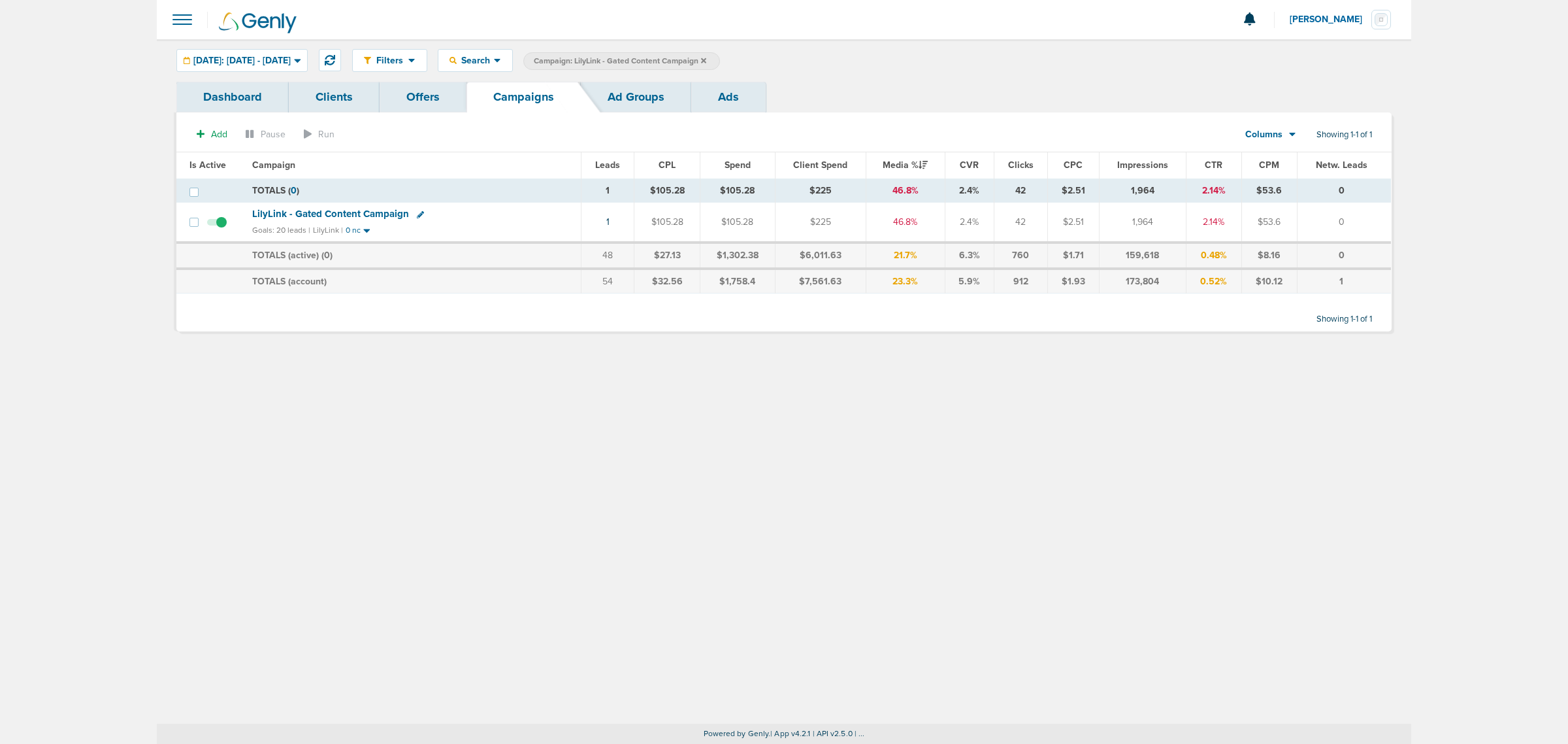
click at [417, 211] on icon at bounding box center [420, 214] width 7 height 7
select select
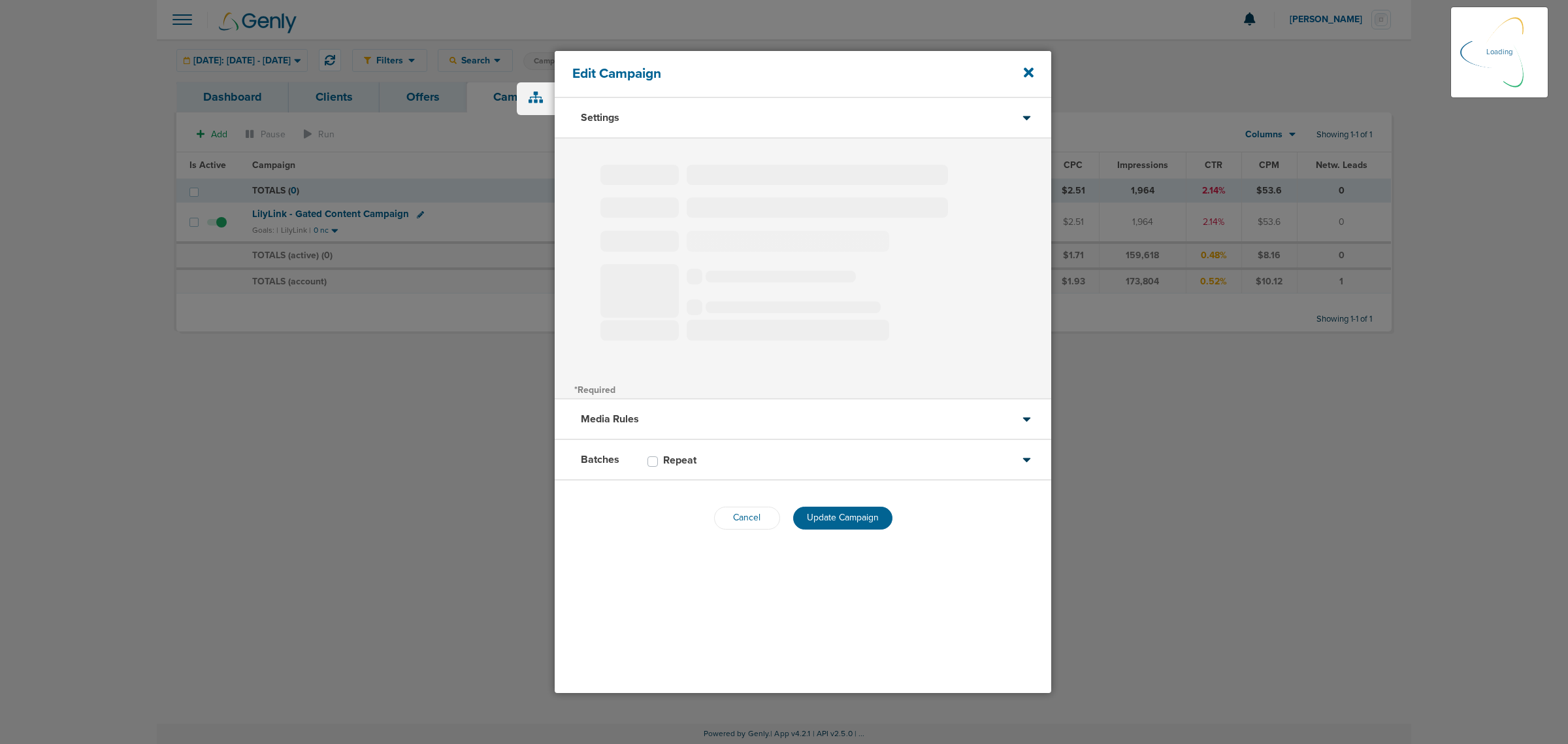
type input "LilyLink - Gated Content Campaign"
select select "Leads"
radio input "true"
select select "readOnly"
select select "1"
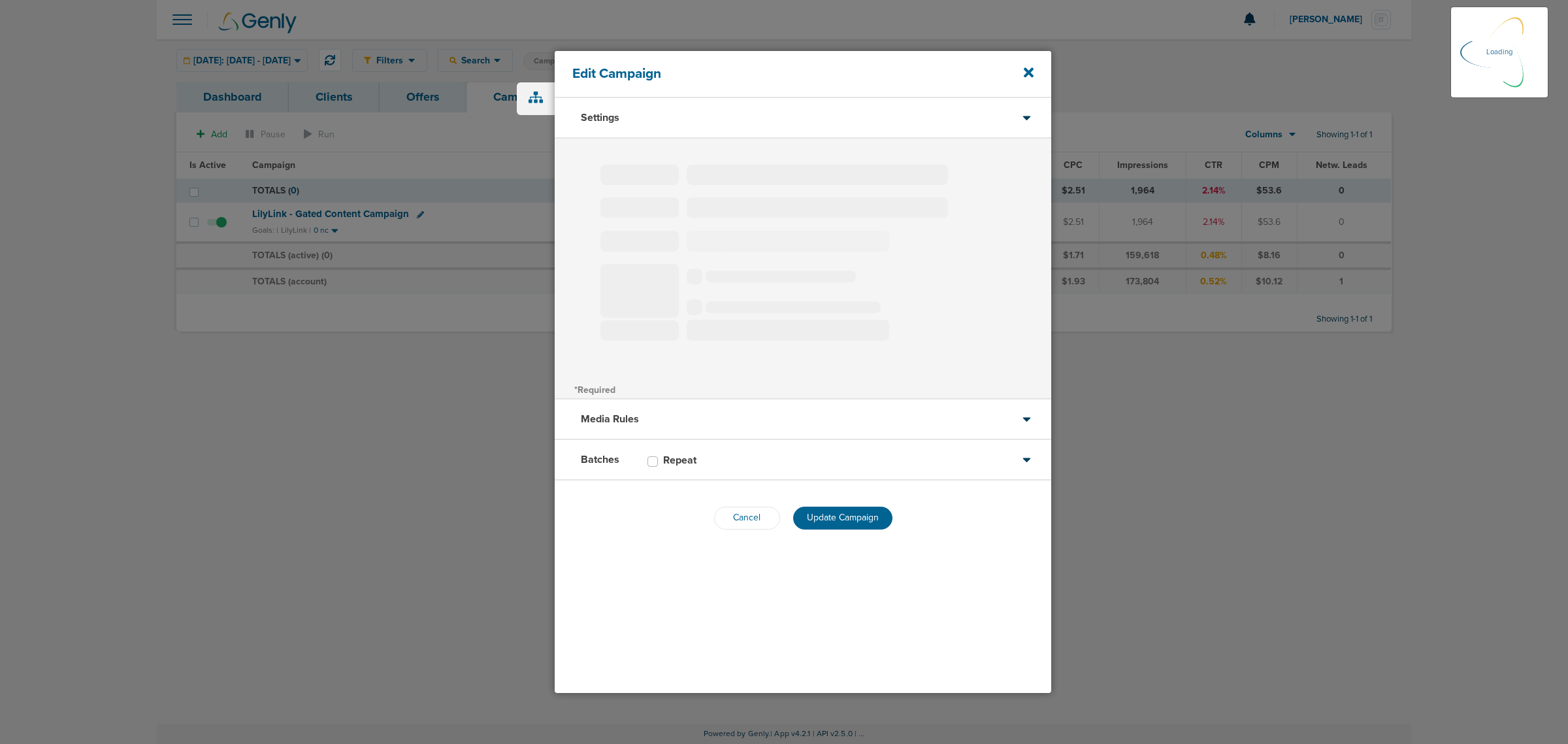
select select "2"
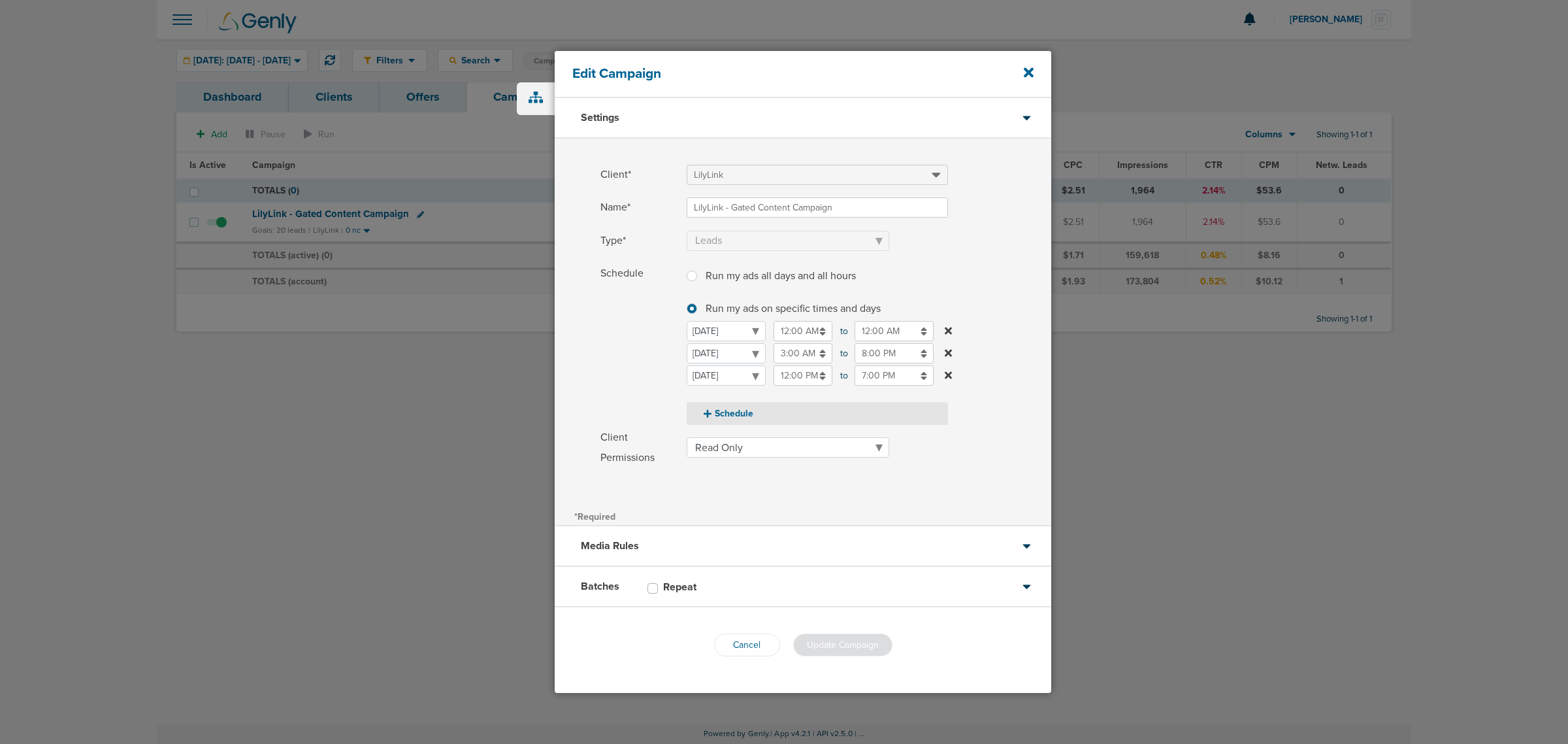
click at [746, 413] on button "Schedule" at bounding box center [817, 413] width 261 height 23
select select "3"
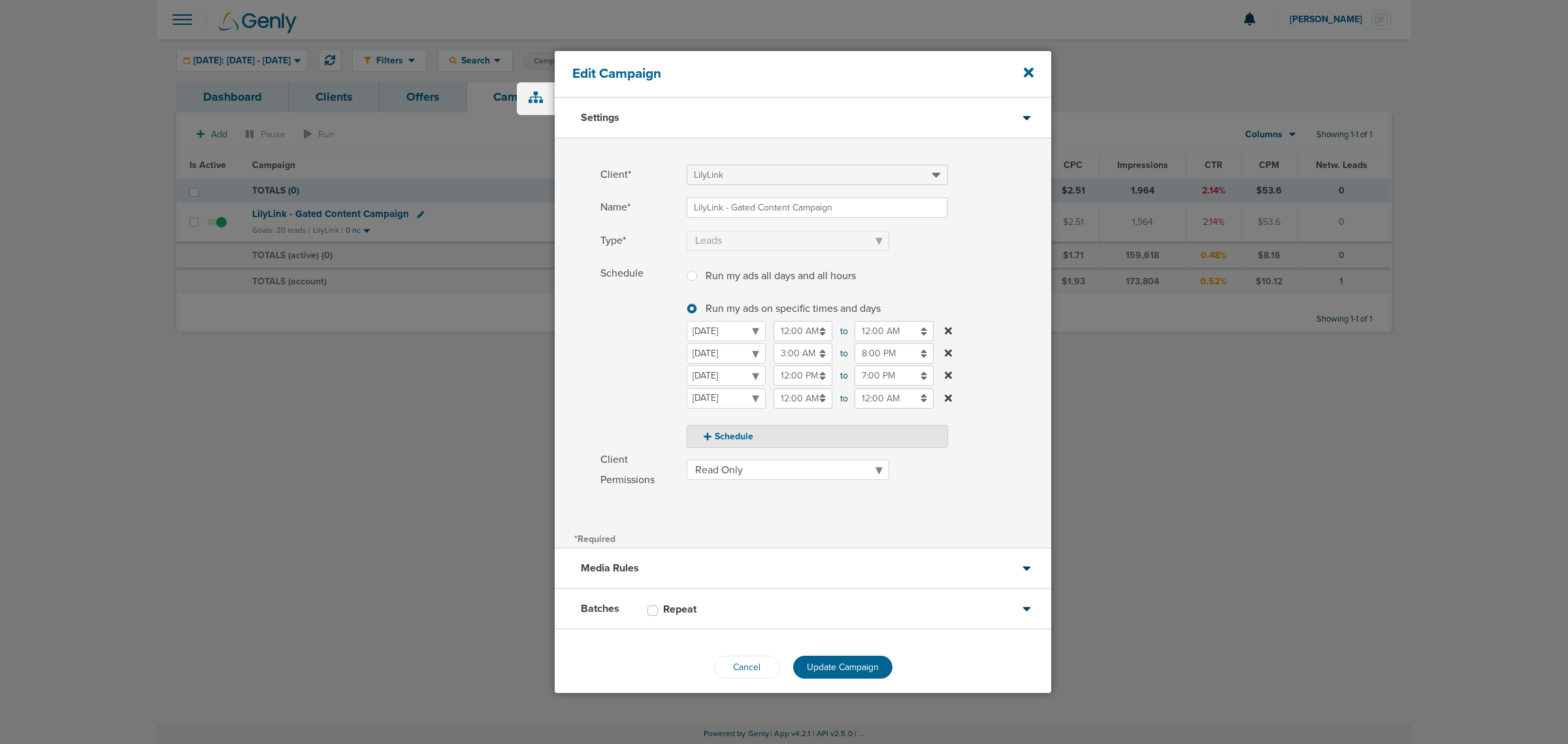
click at [795, 403] on input "12:00 AM" at bounding box center [803, 398] width 58 height 20
click at [784, 487] on icon at bounding box center [780, 491] width 12 height 8
click at [778, 426] on icon at bounding box center [780, 430] width 12 height 8
type input "1:00 AM"
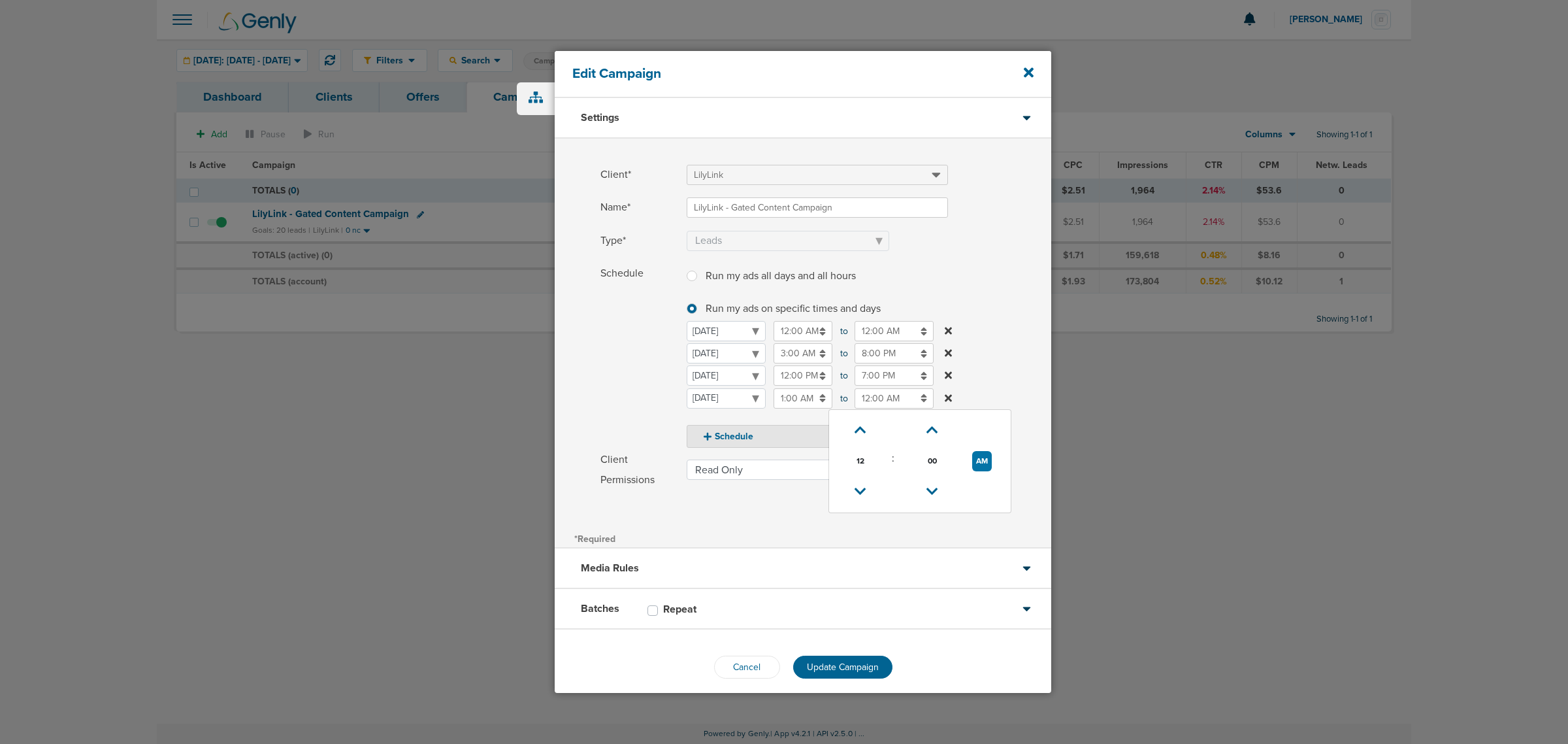
click at [870, 402] on input "12:00 AM" at bounding box center [893, 398] width 79 height 20
click at [862, 490] on icon at bounding box center [860, 491] width 12 height 8
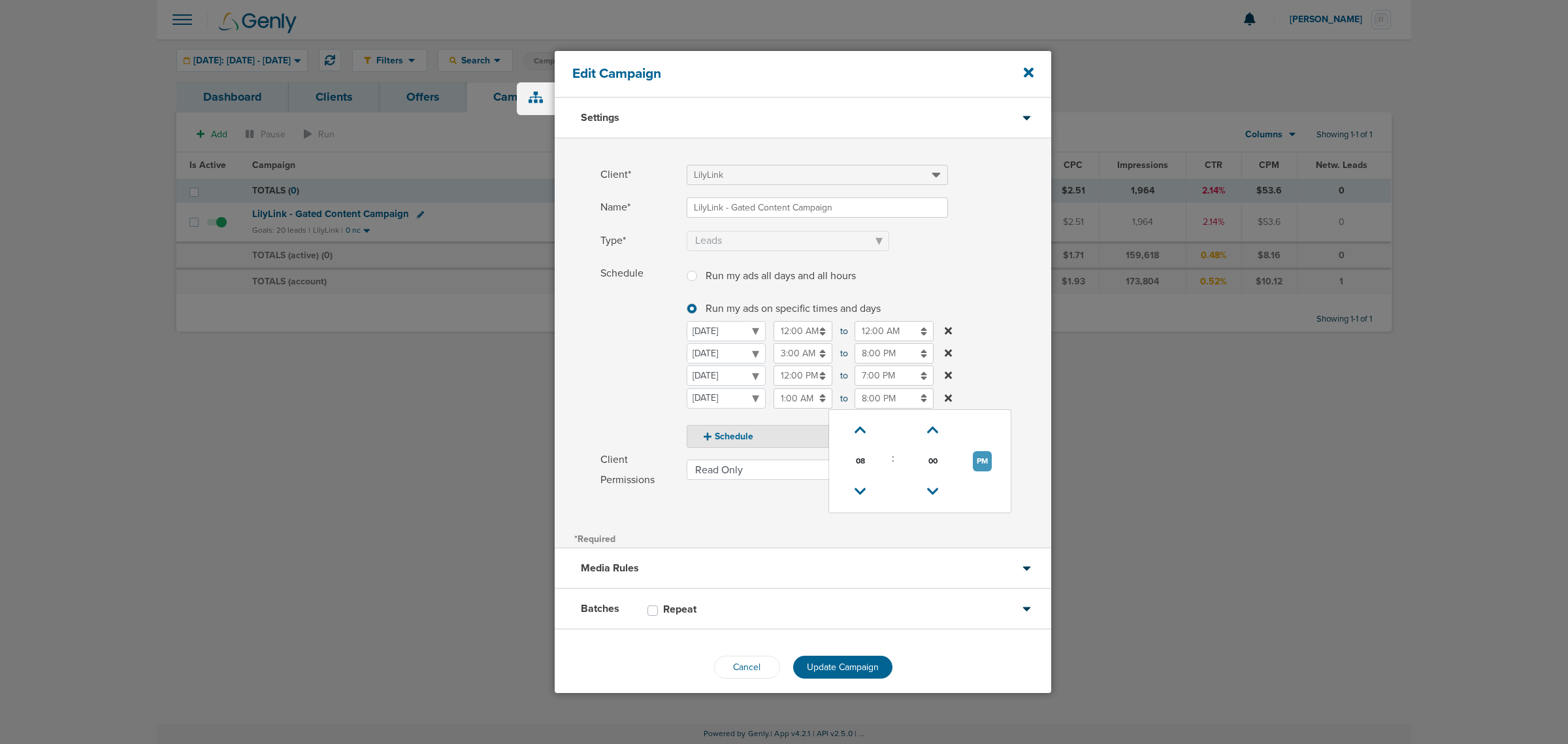
click at [985, 453] on button "PM" at bounding box center [982, 461] width 18 height 20
type input "8:00 AM"
click at [1013, 327] on label "Schedule Run my ads all days and all hours Run my ads all days and all hours Ru…" at bounding box center [826, 356] width 451 height 185
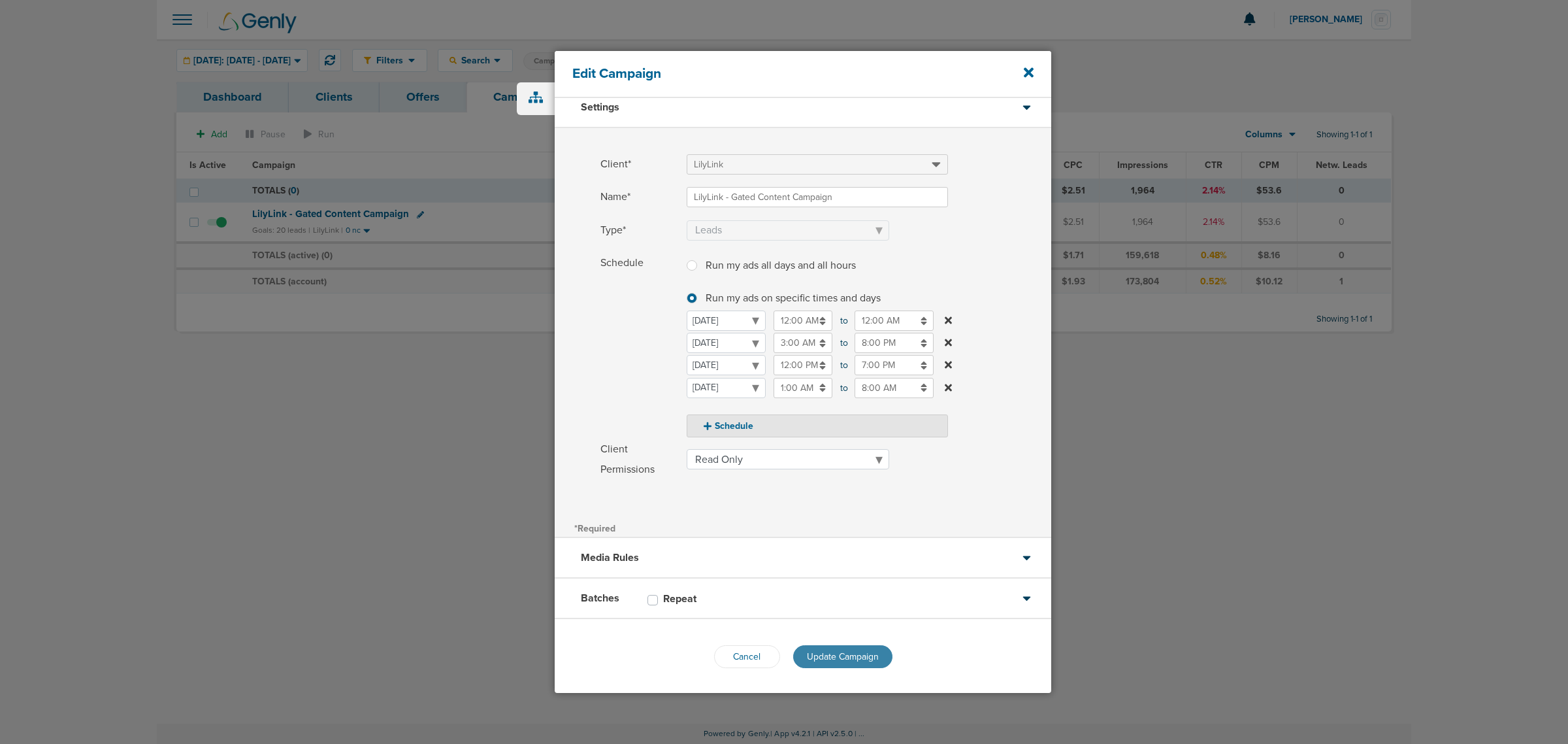
click at [851, 653] on span "Update Campaign" at bounding box center [843, 655] width 72 height 11
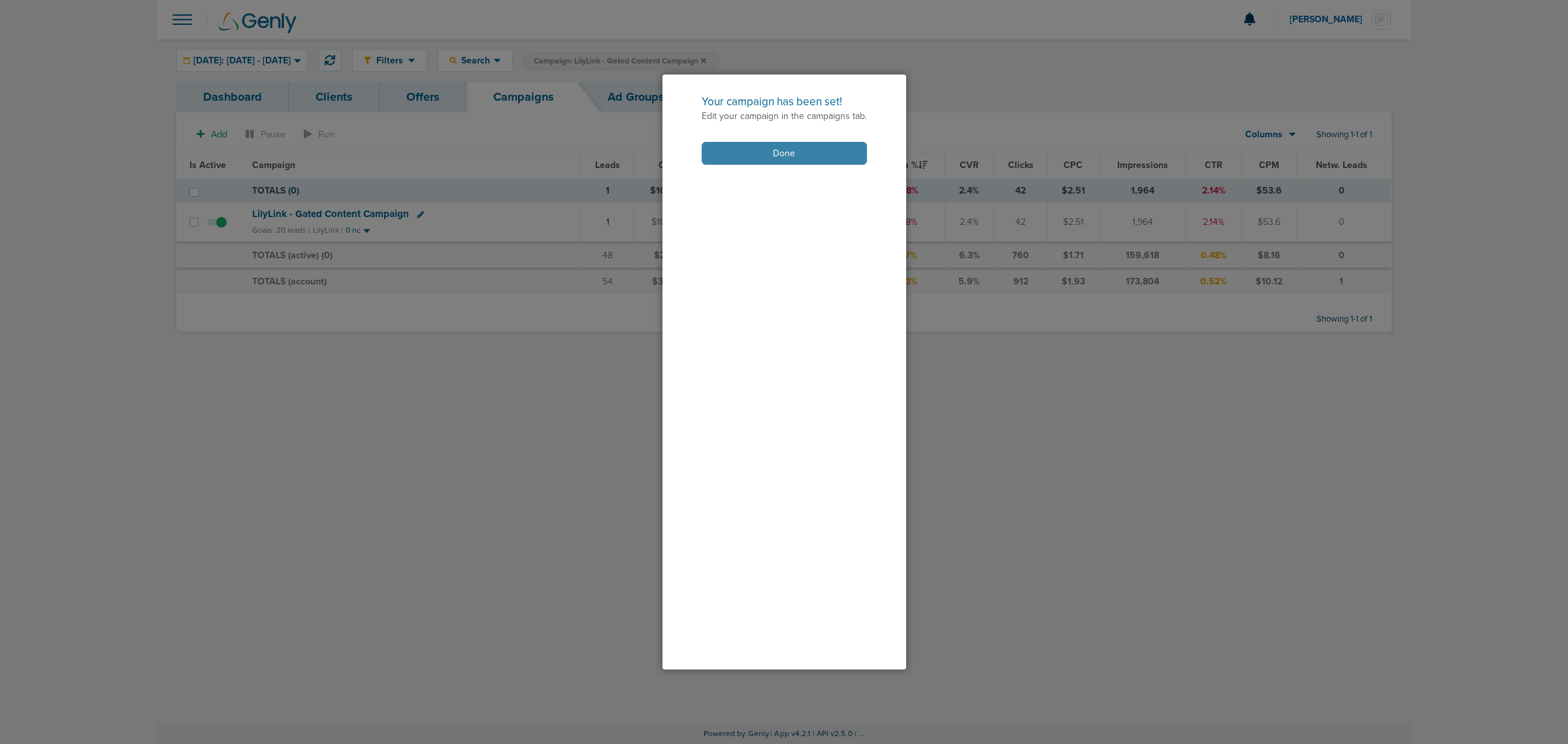
click at [751, 156] on button "Done" at bounding box center [784, 154] width 165 height 23
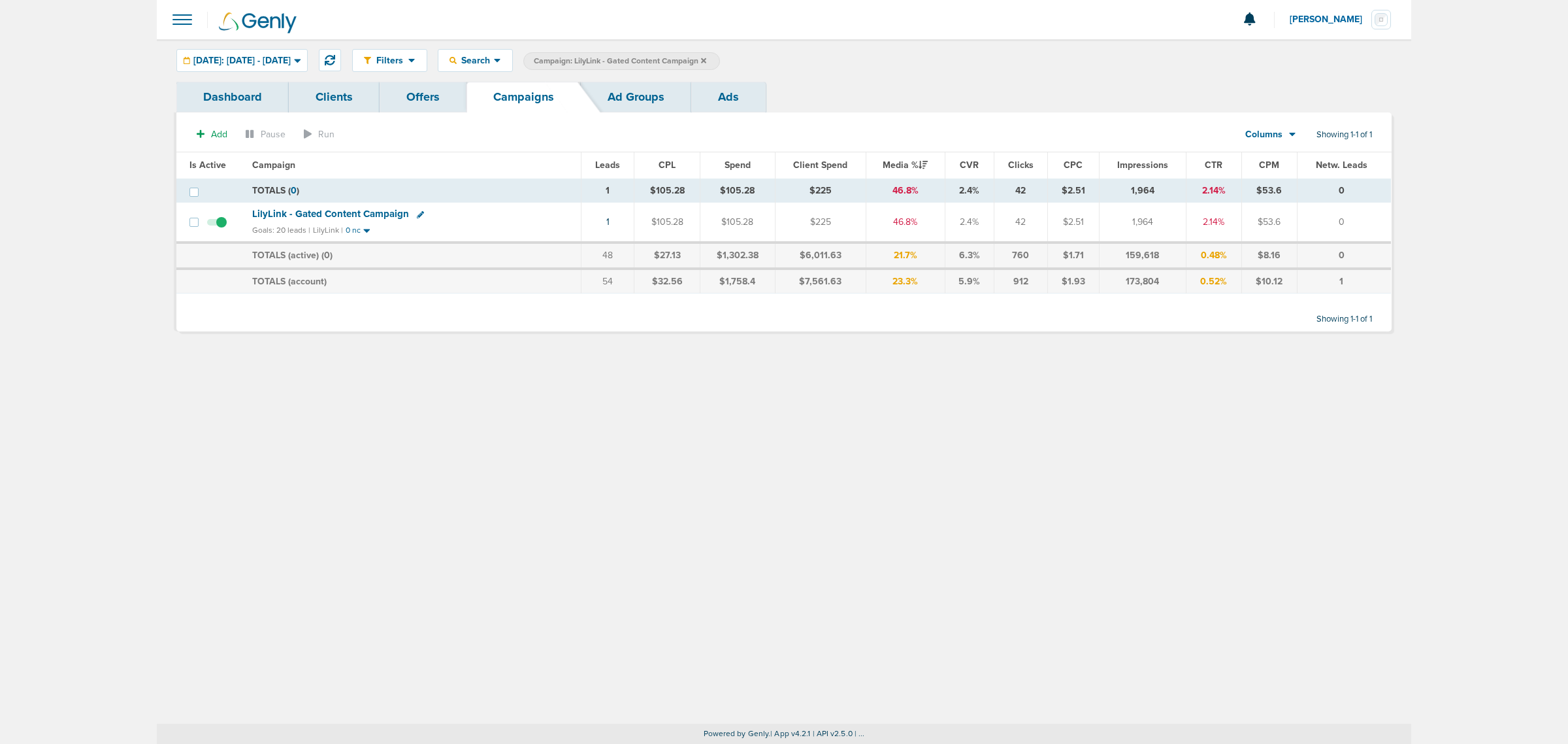
click at [707, 62] on icon at bounding box center [703, 59] width 5 height 5
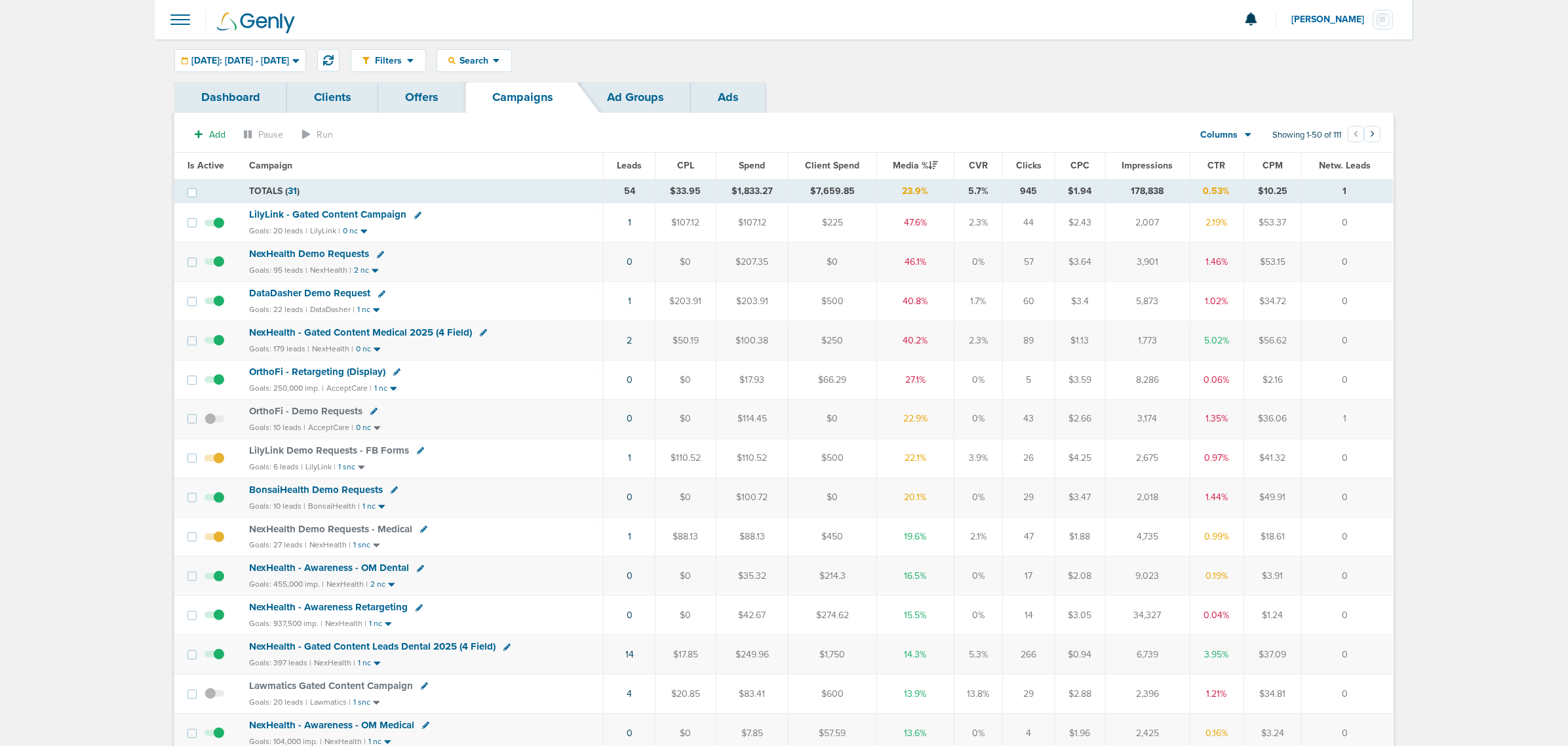
click at [467, 210] on div "LilyLink - Gated Content Campaign" at bounding box center [421, 215] width 346 height 13
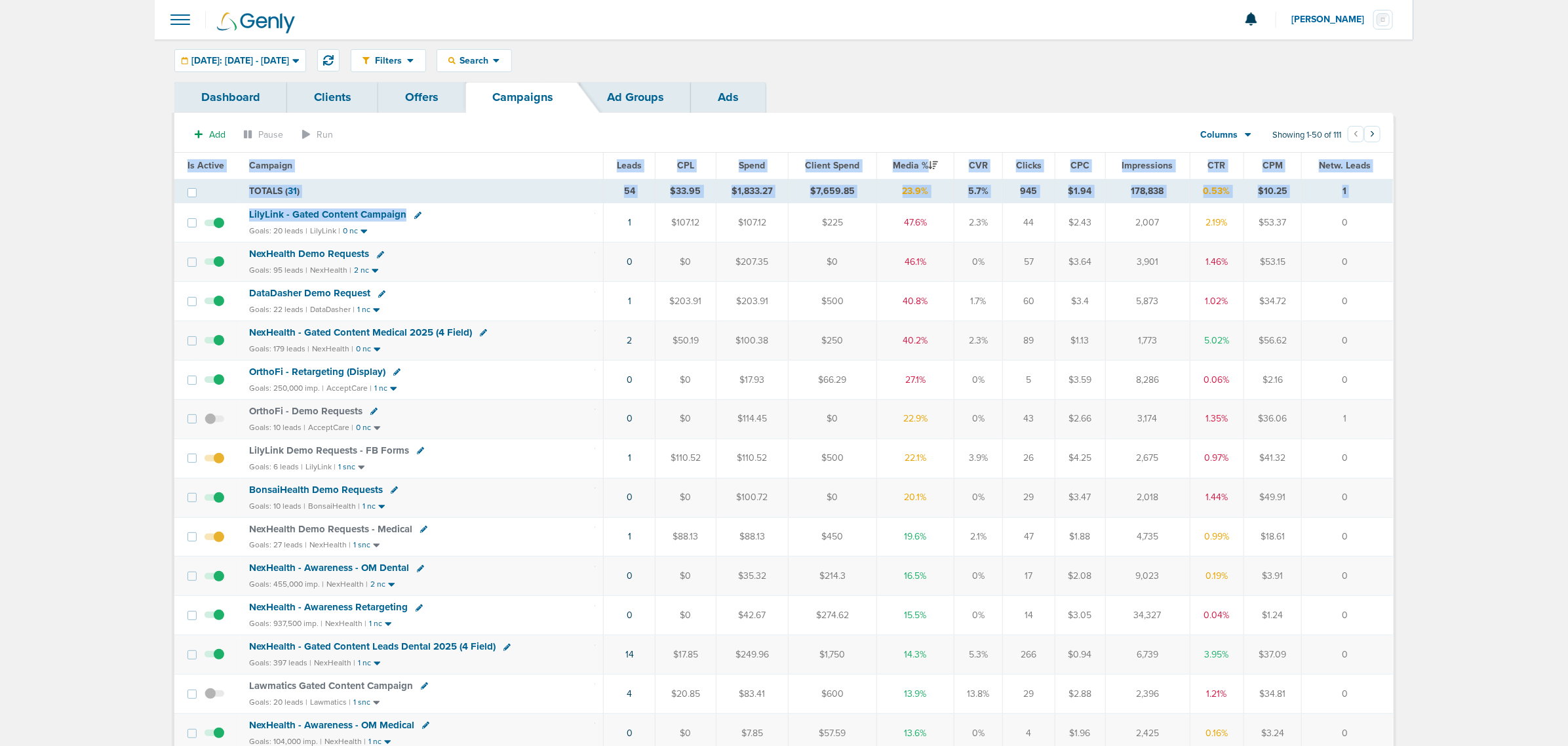
drag, startPoint x: 534, startPoint y: 216, endPoint x: 1397, endPoint y: 240, distance: 863.3
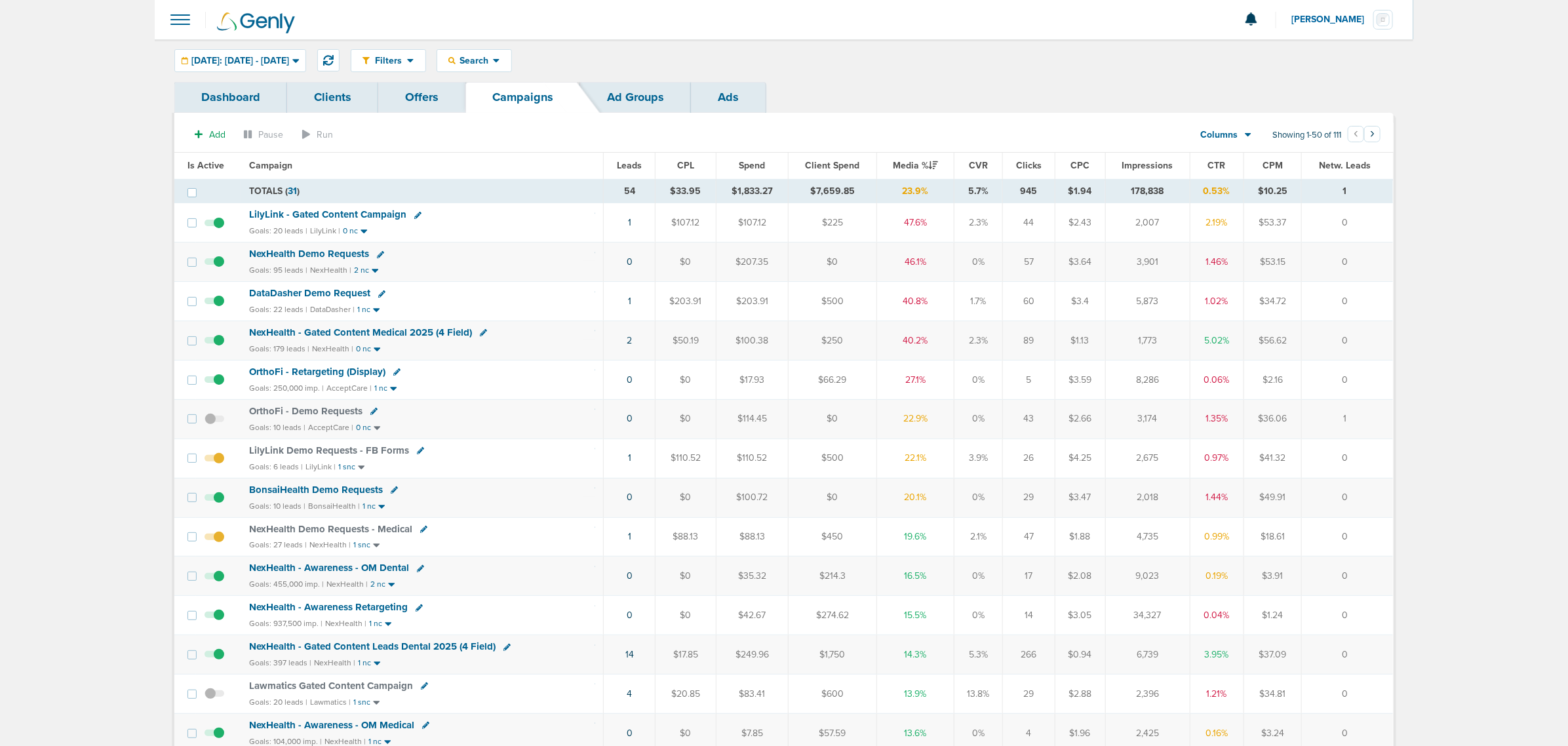
drag, startPoint x: 535, startPoint y: 341, endPoint x: 605, endPoint y: 335, distance: 70.3
click at [538, 339] on div "NexHealth - Gated Content Medical 2025 (4 Field)" at bounding box center [421, 333] width 346 height 13
click at [328, 253] on span "NexHealth Demo Requests" at bounding box center [308, 254] width 120 height 12
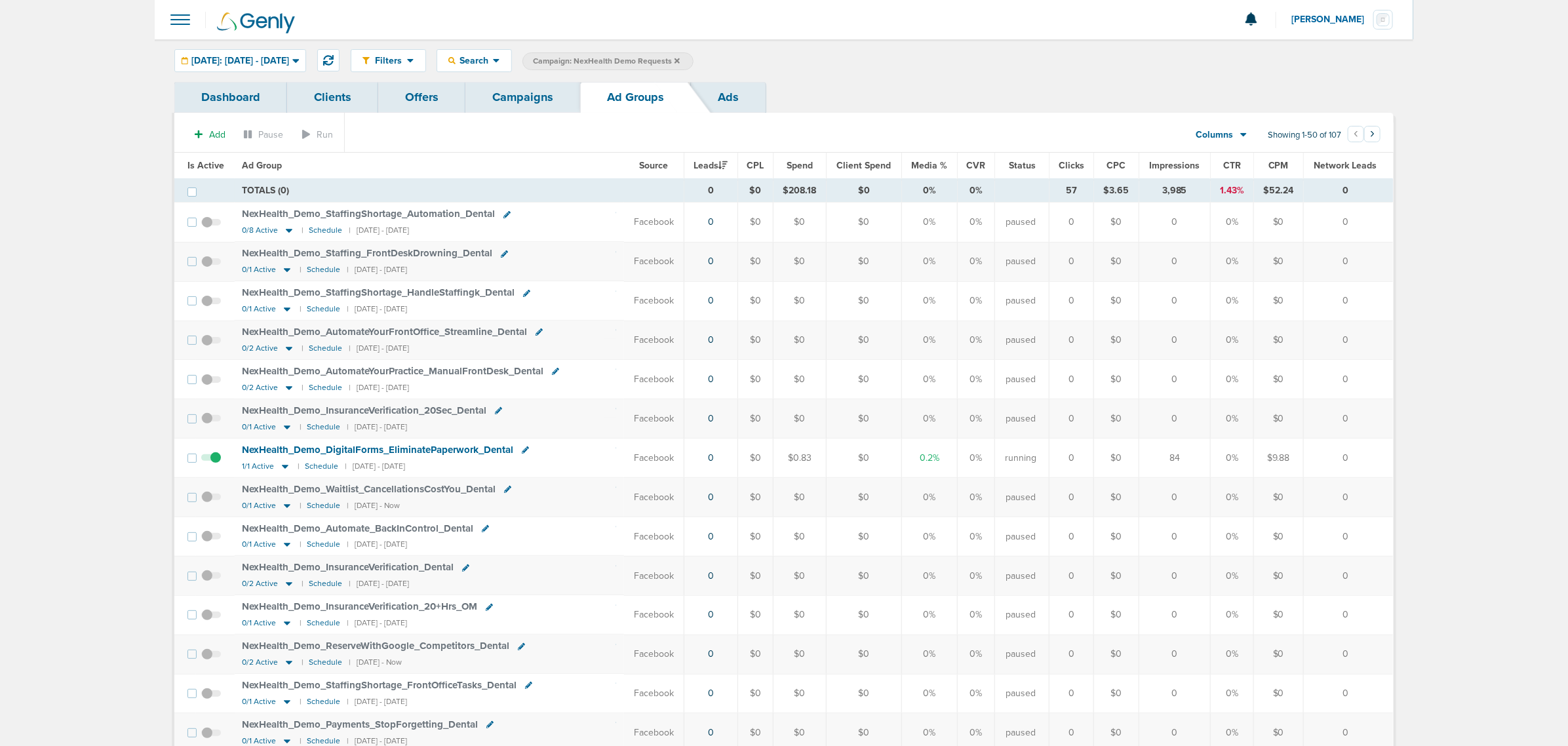
click at [205, 168] on span "Is Active" at bounding box center [206, 165] width 37 height 11
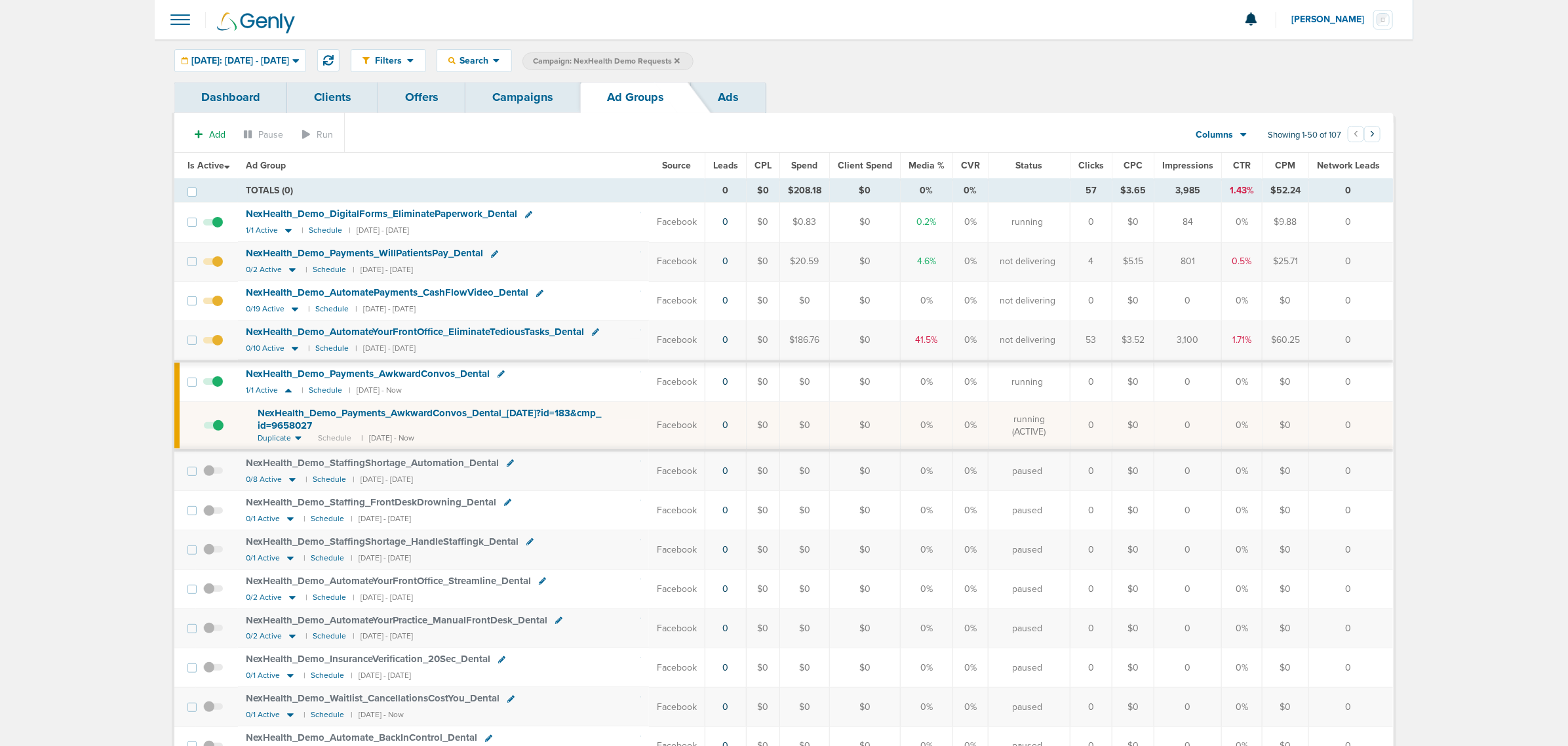
click at [216, 432] on span at bounding box center [214, 432] width 20 height 0
click at [204, 428] on input "checkbox" at bounding box center [204, 428] width 0 height 0
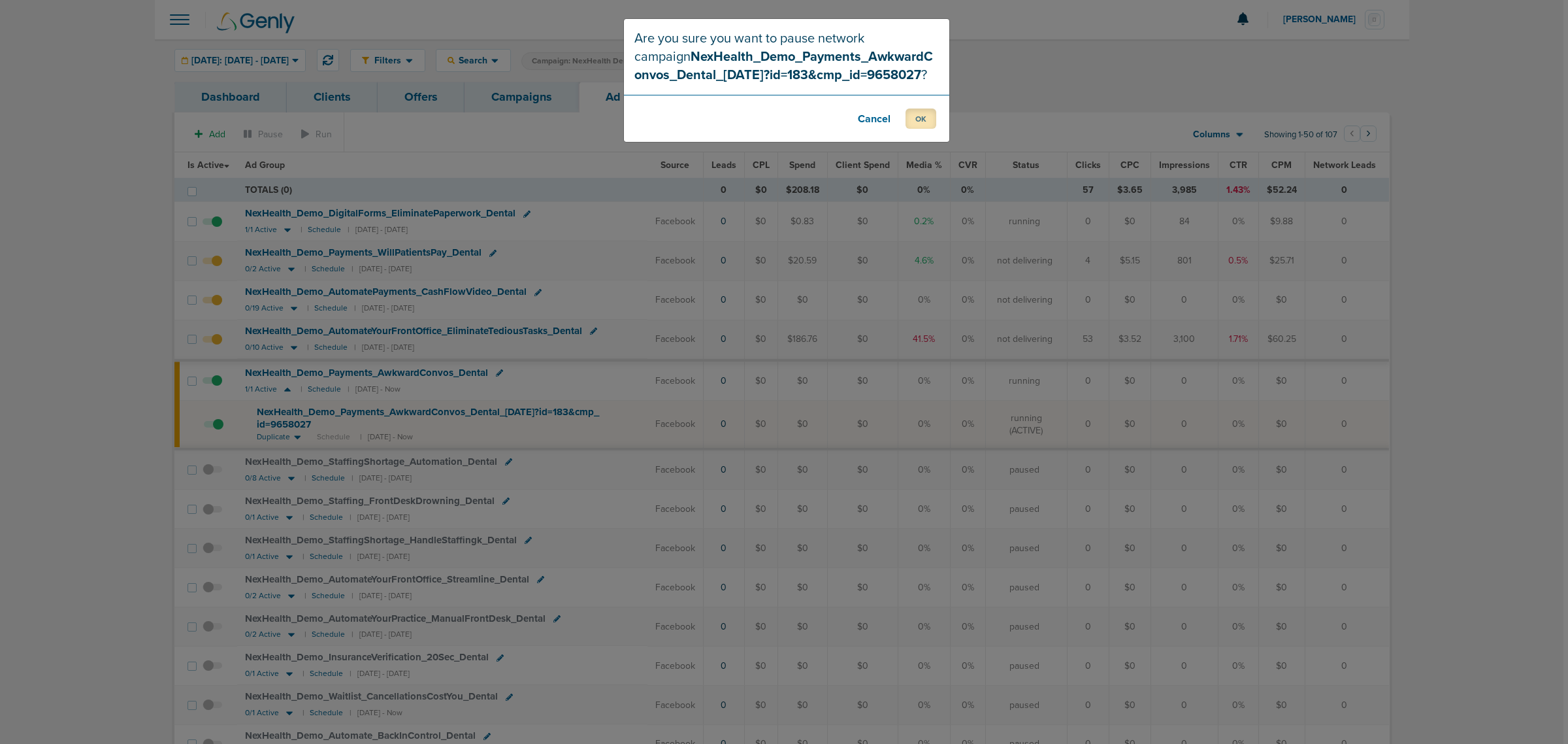
click at [917, 117] on button "OK" at bounding box center [922, 119] width 31 height 20
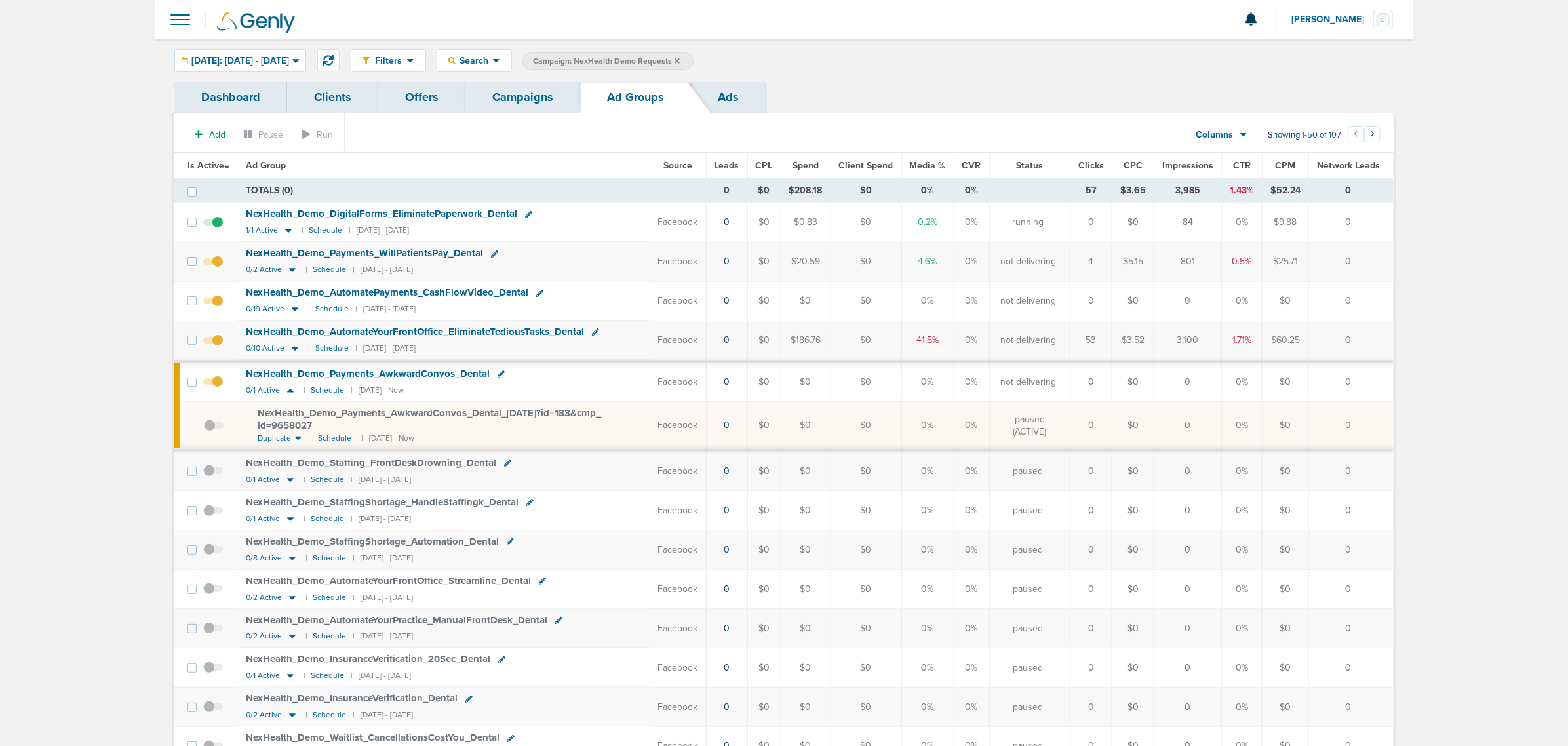
click at [502, 417] on span "NexHealth_ Demo_ Payments_ AwkwardConvos_ Dental_ 09.03.25?id=183&cmp_ id=96580…" at bounding box center [429, 419] width 343 height 25
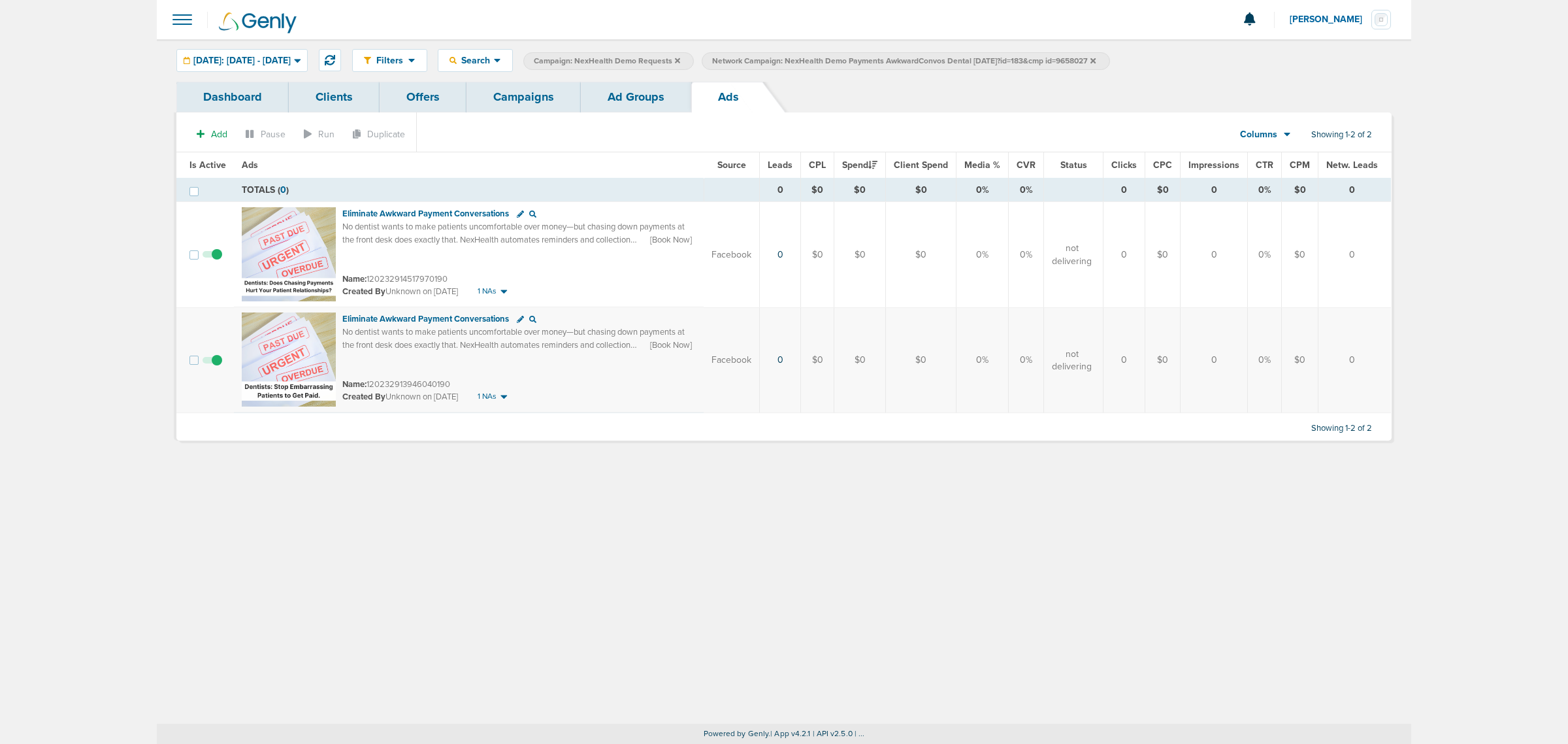
click at [629, 91] on link "Ad Groups" at bounding box center [636, 97] width 111 height 31
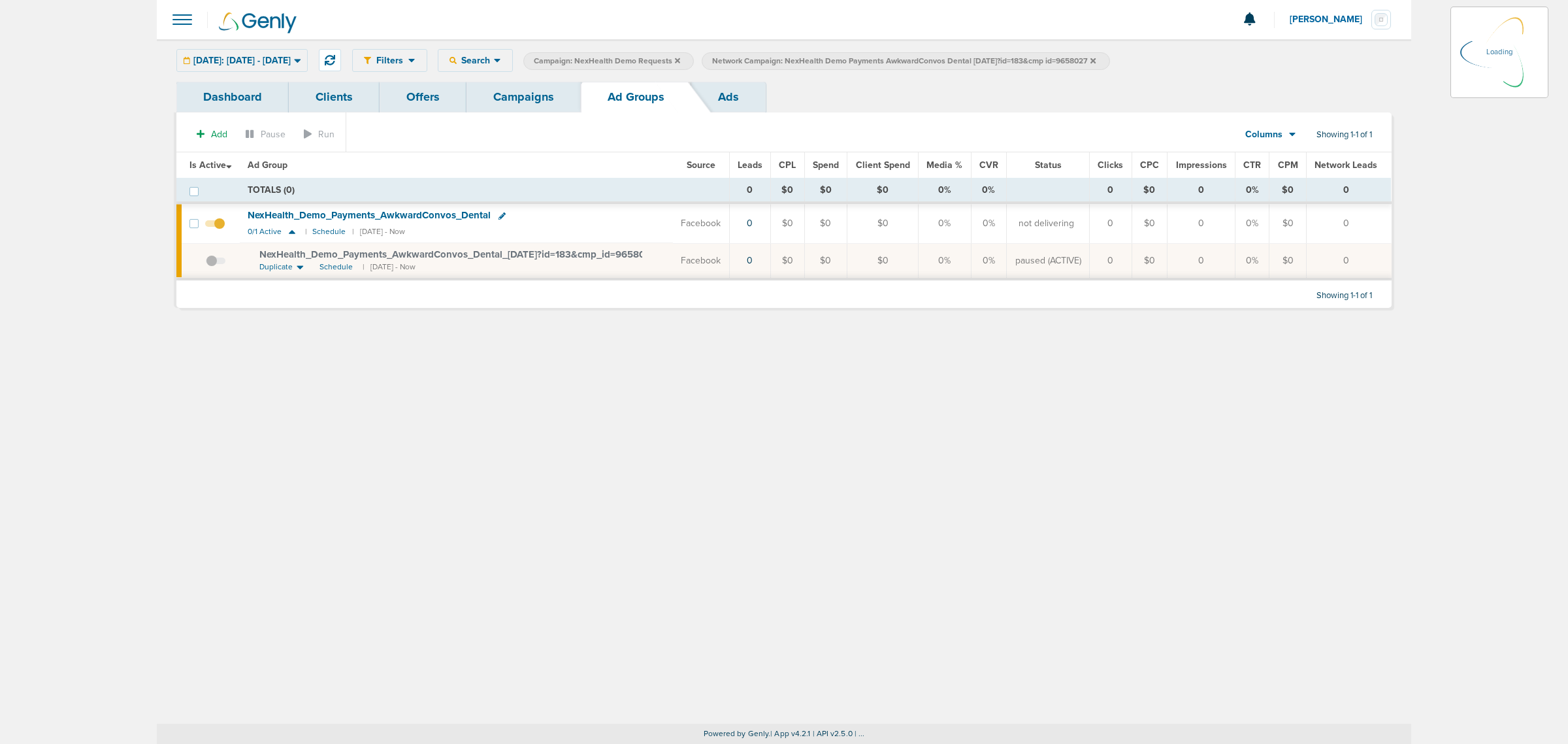
click at [510, 92] on link "Campaigns" at bounding box center [524, 97] width 115 height 31
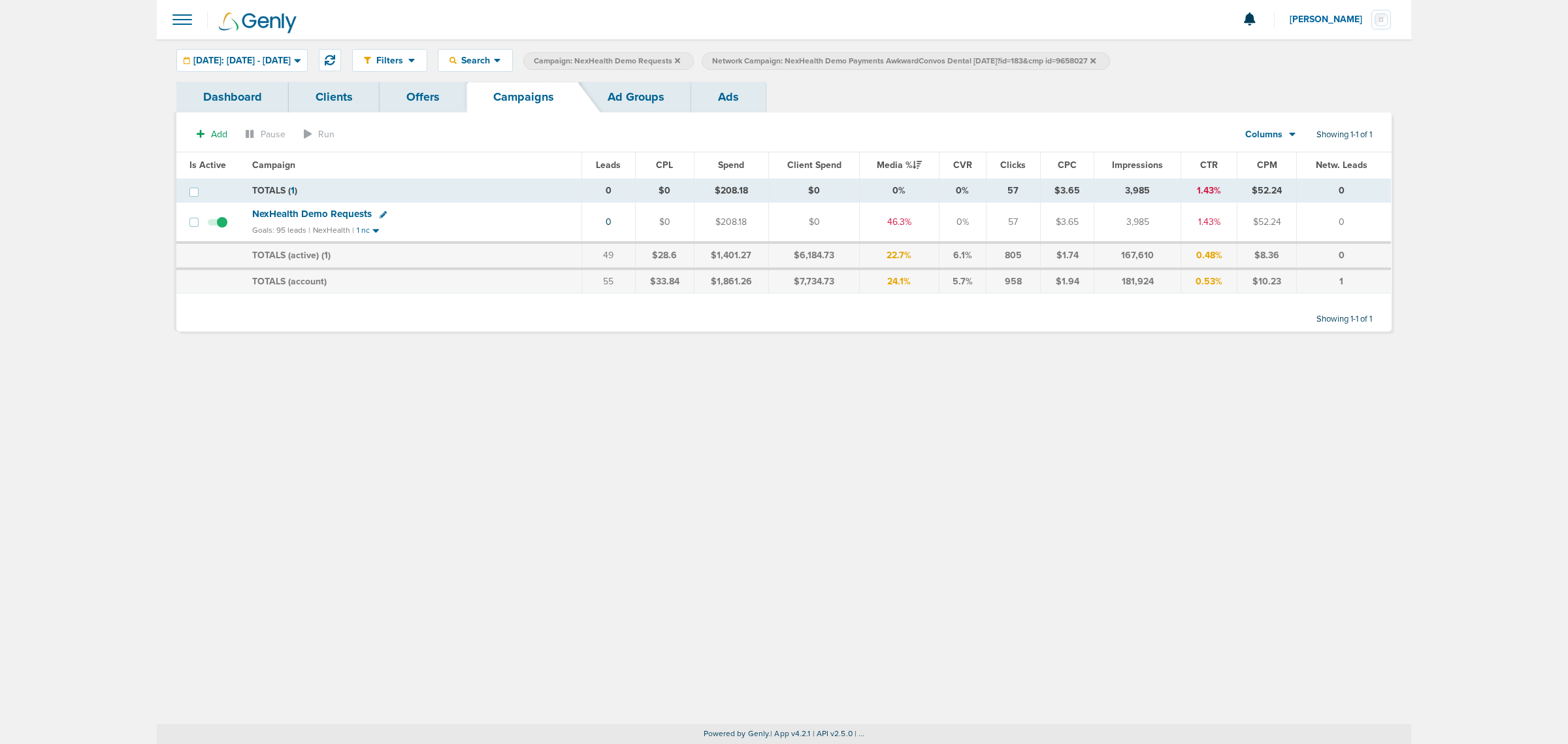
click at [1096, 60] on icon at bounding box center [1093, 59] width 5 height 5
click at [680, 58] on icon at bounding box center [677, 60] width 5 height 8
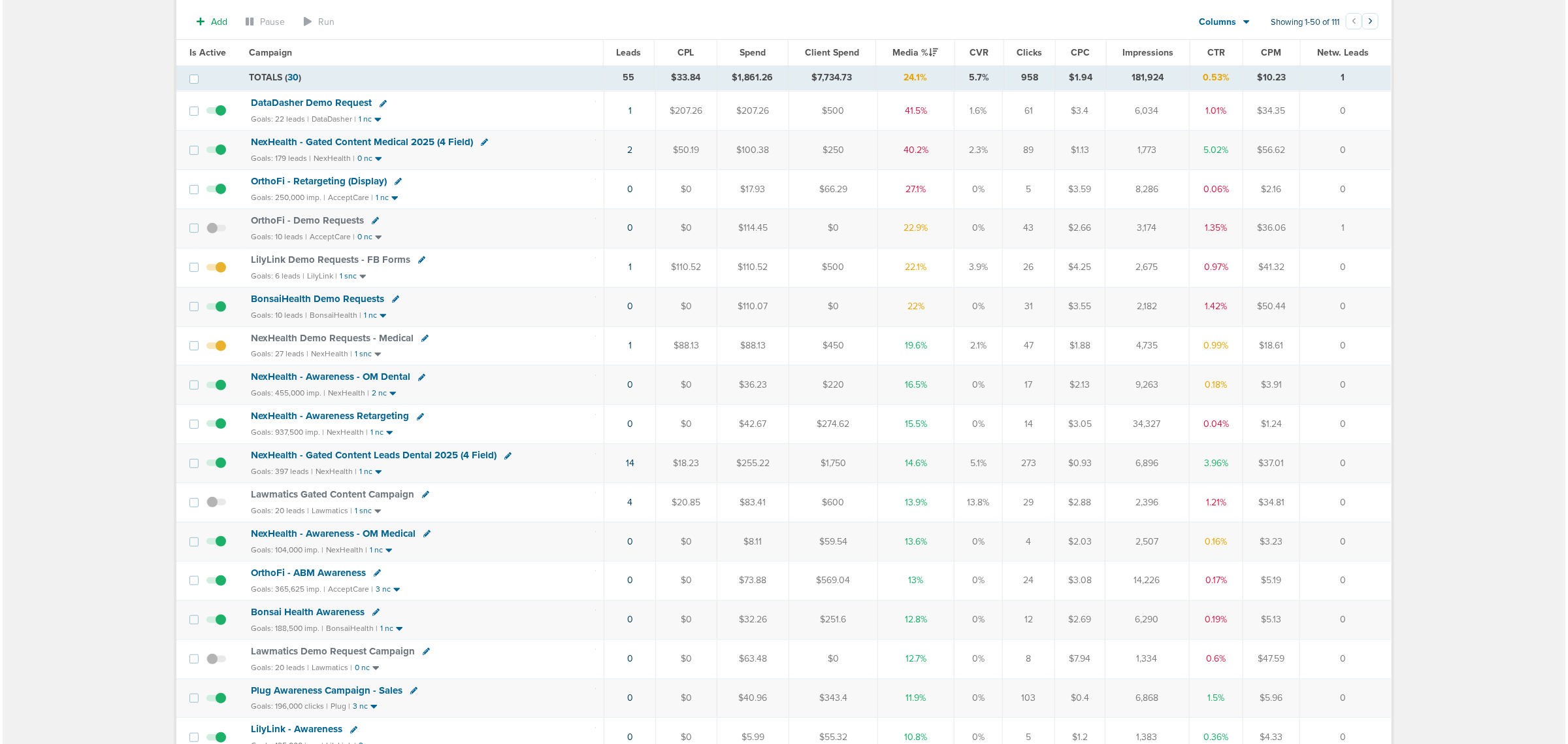
scroll to position [245, 0]
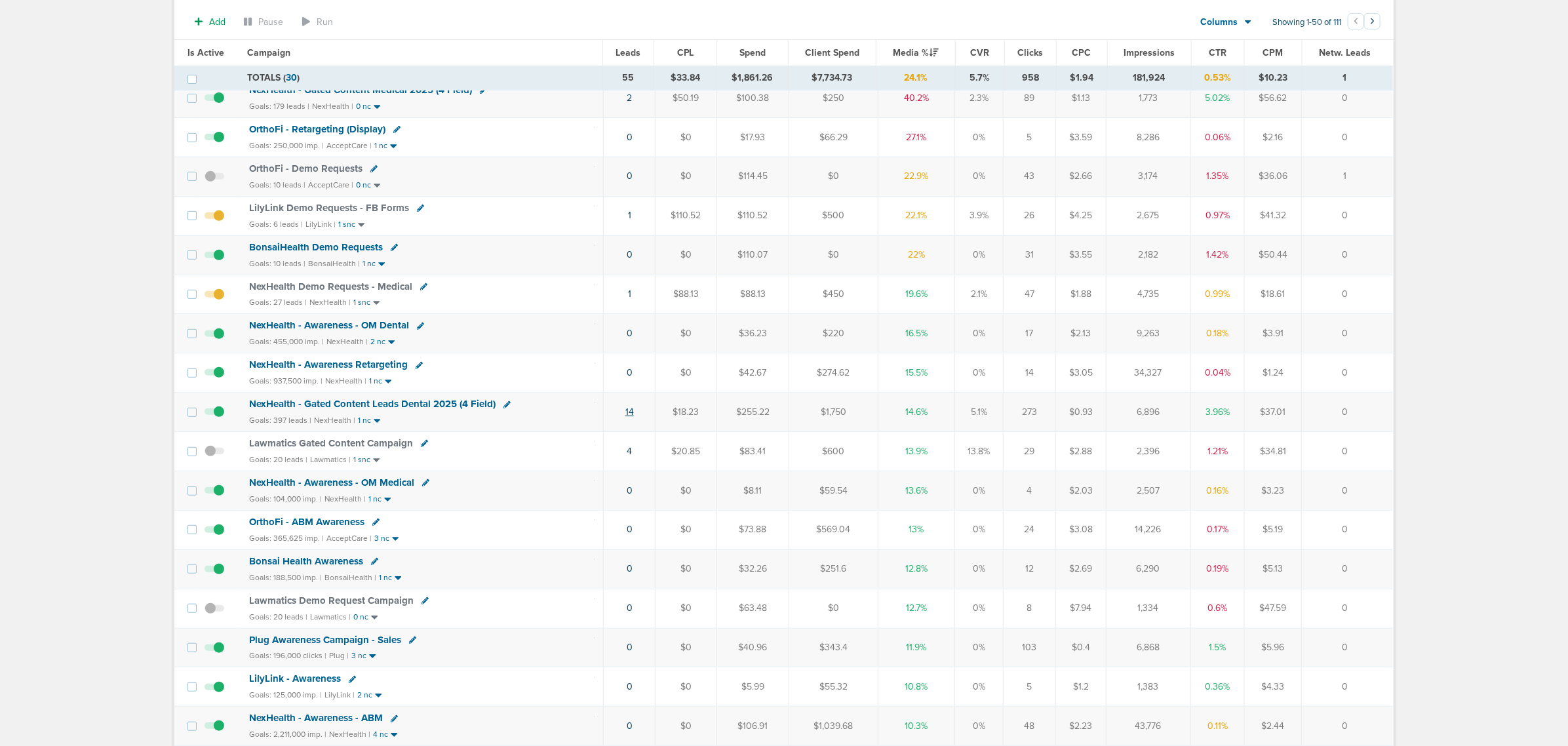
click at [627, 417] on link "14" at bounding box center [629, 412] width 9 height 11
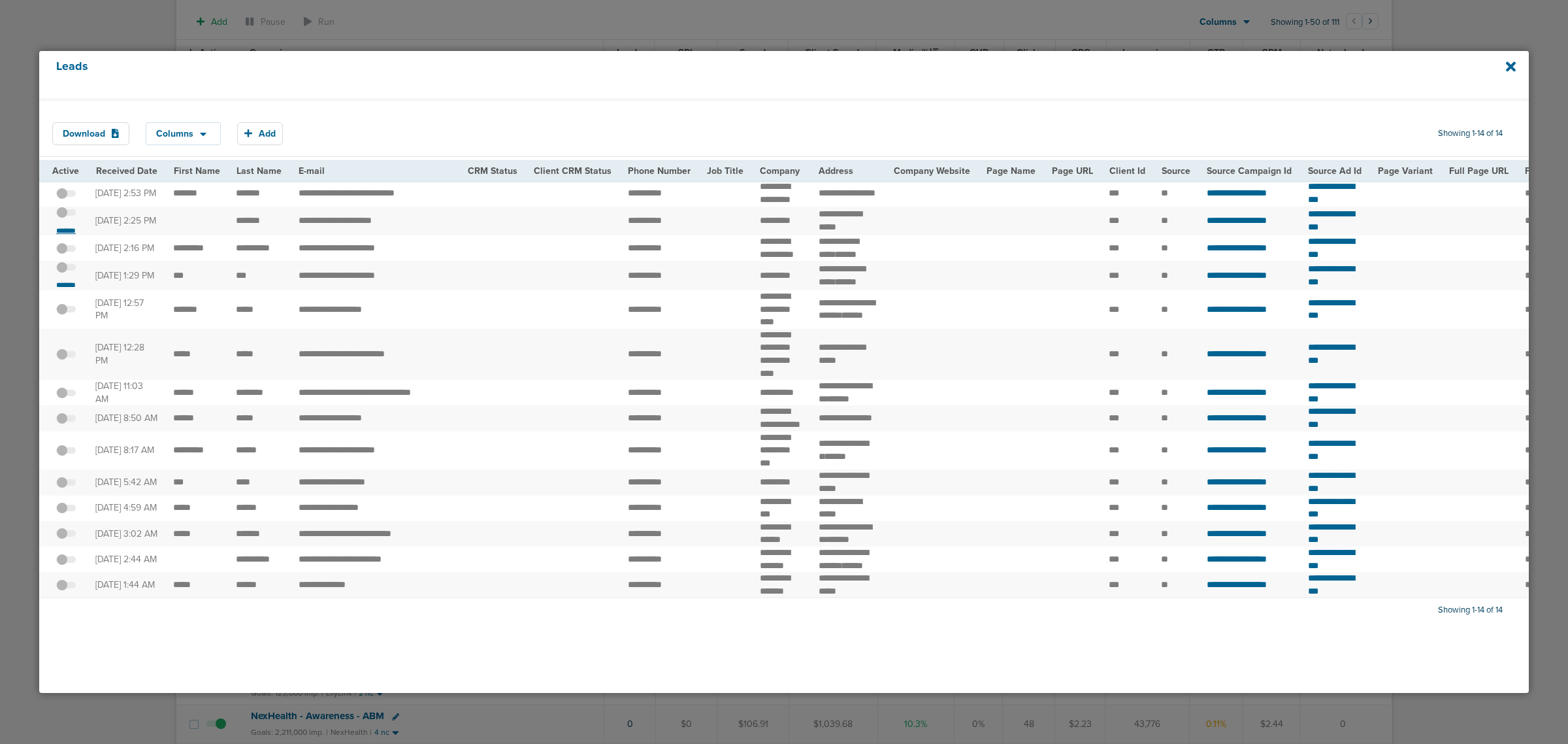
click at [72, 236] on small "*******" at bounding box center [66, 230] width 27 height 11
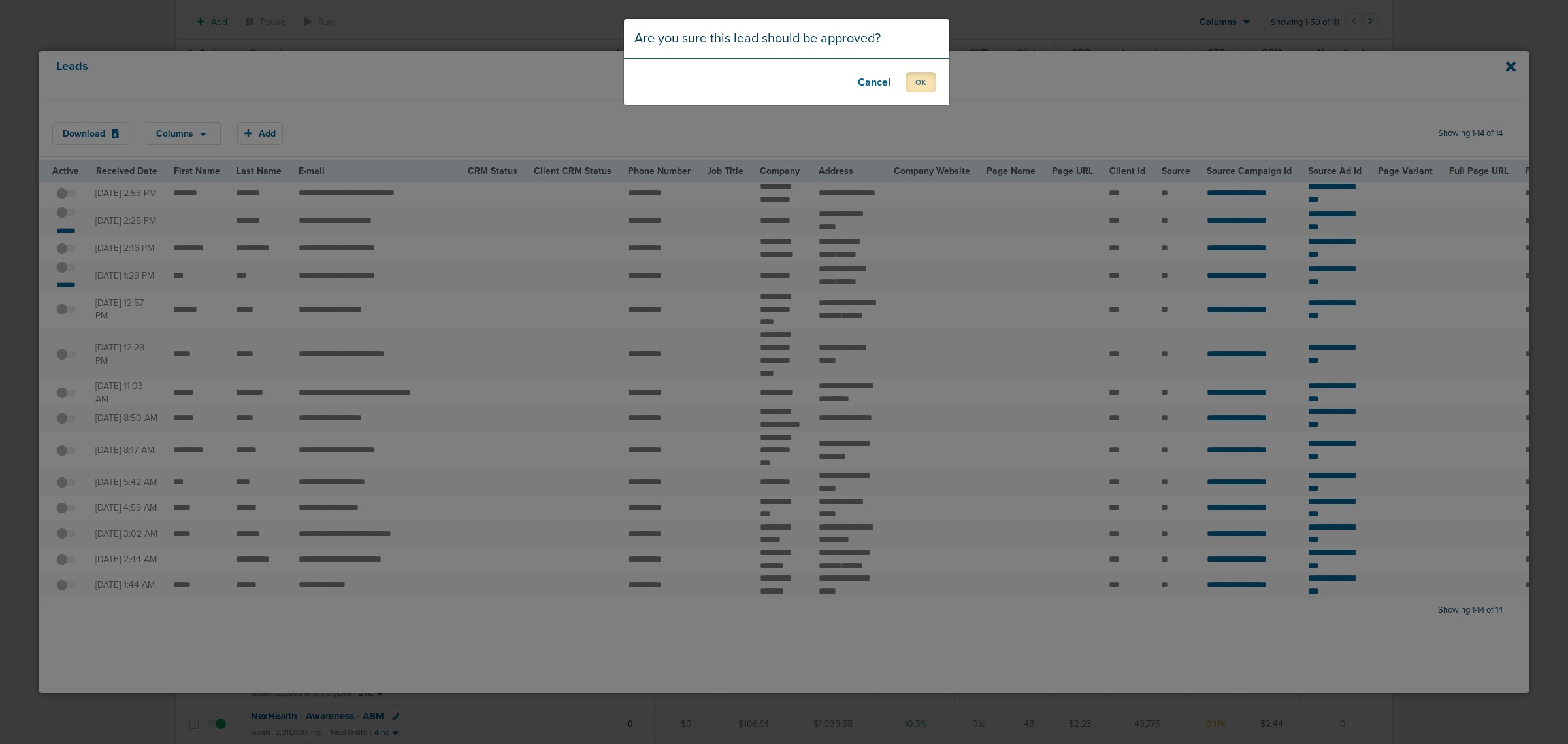
click at [922, 86] on button "OK" at bounding box center [922, 82] width 31 height 20
click at [913, 79] on button "OK" at bounding box center [922, 82] width 31 height 20
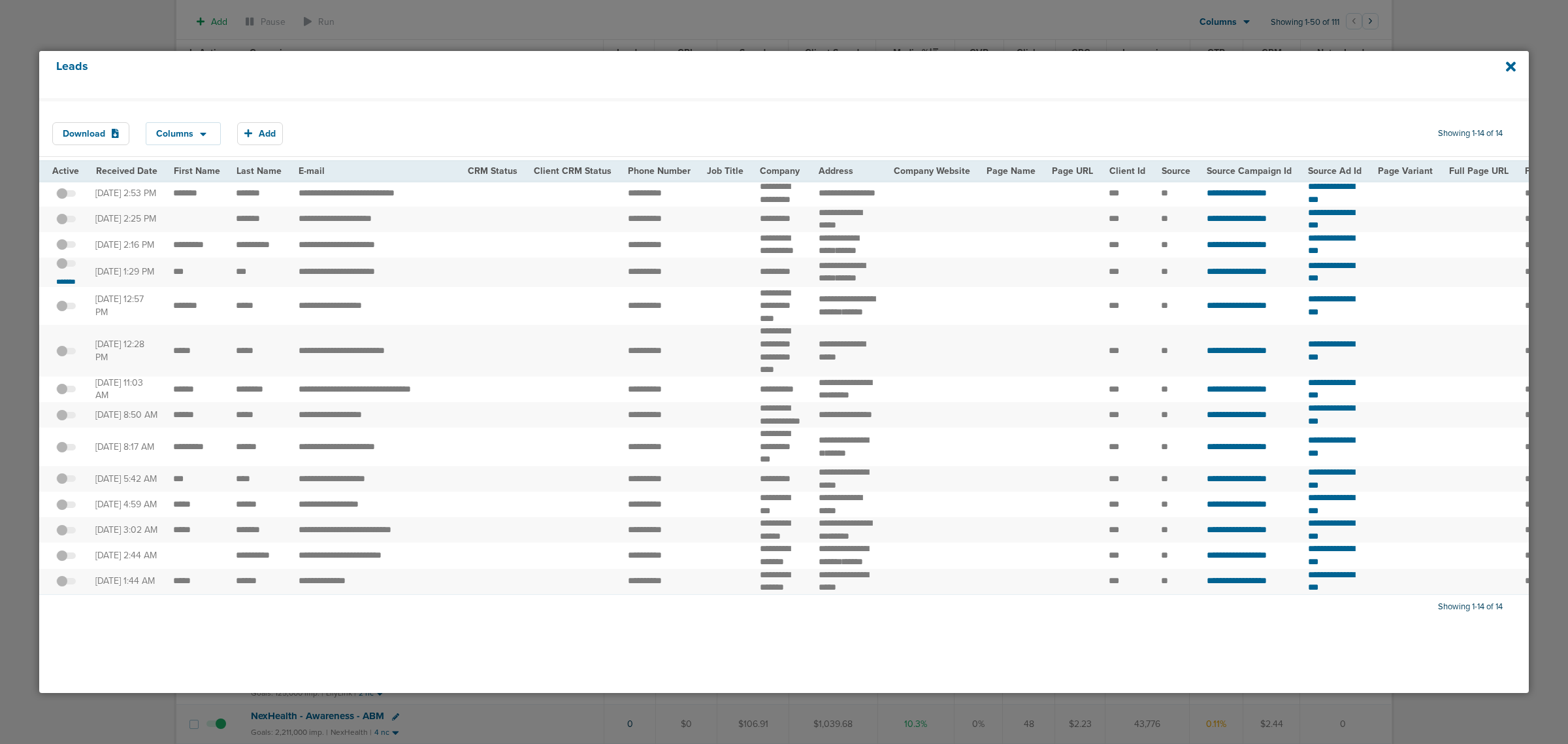
scroll to position [0, 0]
click at [1510, 66] on icon at bounding box center [1511, 66] width 10 height 10
click at [1507, 63] on icon at bounding box center [1511, 66] width 10 height 10
drag, startPoint x: 1511, startPoint y: 61, endPoint x: 1481, endPoint y: 23, distance: 48.4
click at [1511, 60] on icon at bounding box center [1511, 66] width 10 height 15
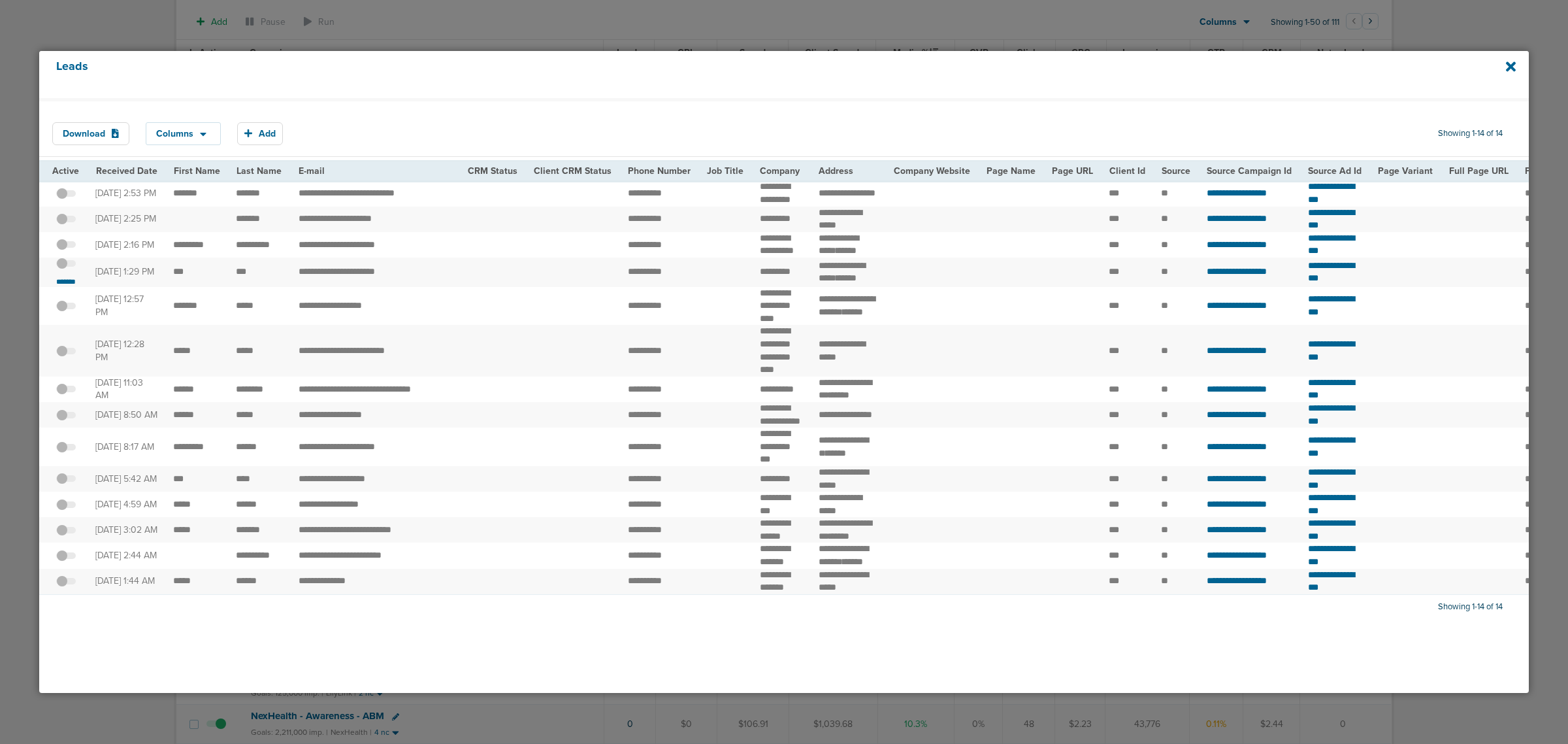
drag, startPoint x: 1481, startPoint y: 23, endPoint x: 1520, endPoint y: 62, distance: 55.2
click at [1493, 41] on div at bounding box center [784, 372] width 1568 height 744
click at [1514, 60] on icon at bounding box center [1511, 66] width 10 height 15
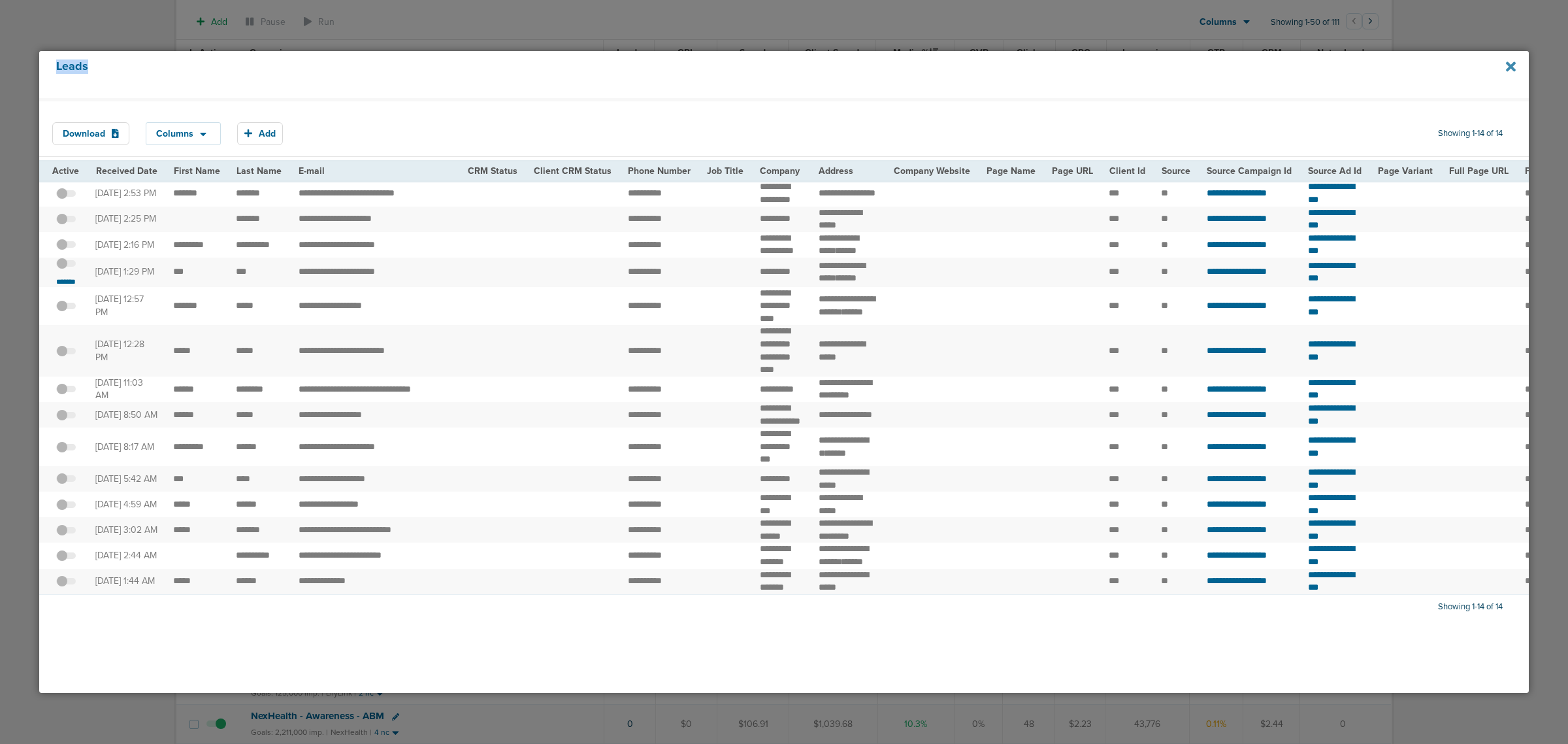
click at [1514, 60] on icon at bounding box center [1511, 66] width 10 height 15
click at [59, 28] on div at bounding box center [784, 372] width 1568 height 744
click at [60, 28] on div at bounding box center [784, 372] width 1568 height 744
drag, startPoint x: 284, startPoint y: 302, endPoint x: 352, endPoint y: 301, distance: 68.0
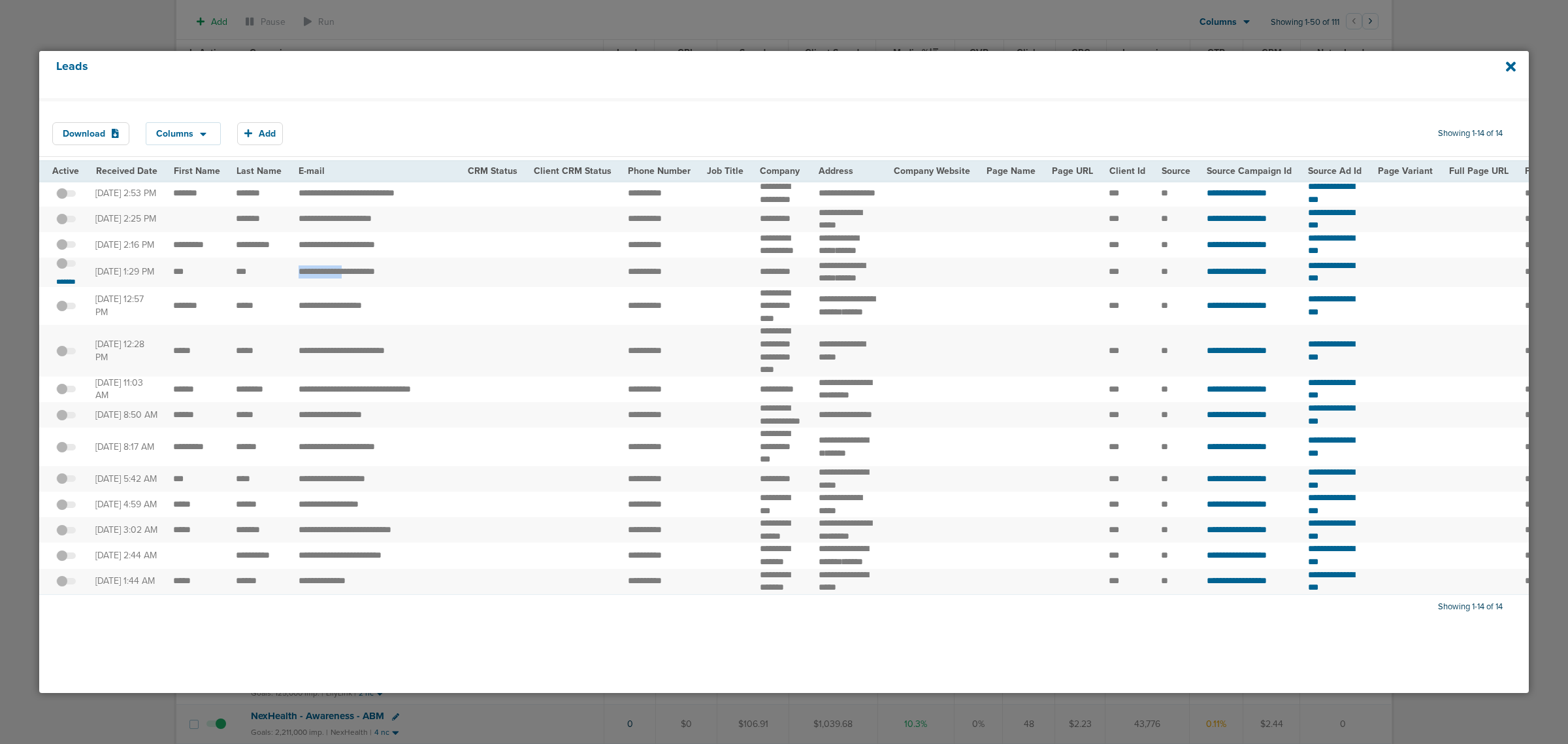
click at [352, 287] on tr "**********" at bounding box center [1372, 272] width 2666 height 29
copy tr "**********"
click at [487, 287] on td at bounding box center [493, 272] width 66 height 29
click at [58, 287] on small "*******" at bounding box center [66, 281] width 27 height 11
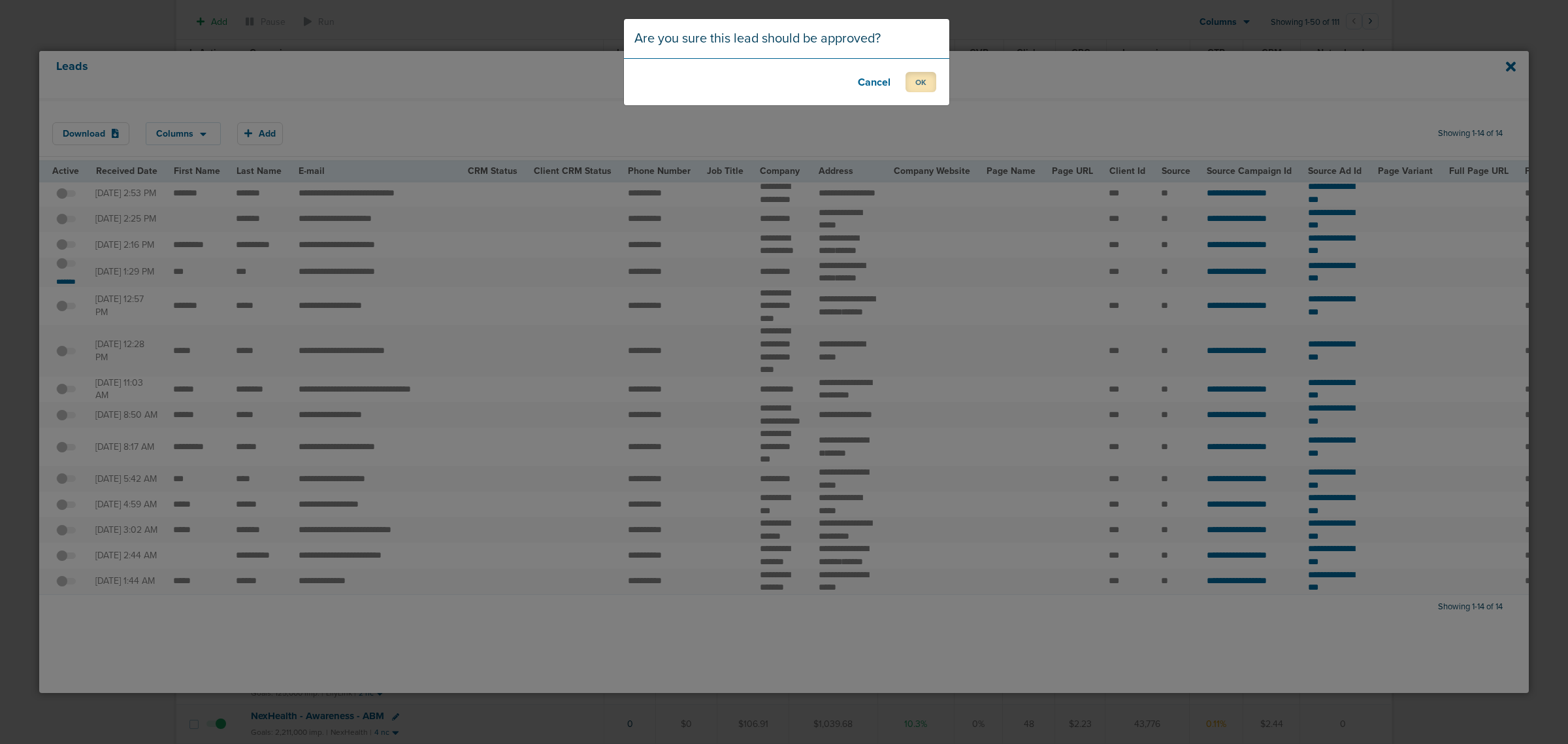
click at [924, 80] on button "OK" at bounding box center [922, 82] width 31 height 20
click at [922, 77] on button "OK" at bounding box center [922, 82] width 31 height 20
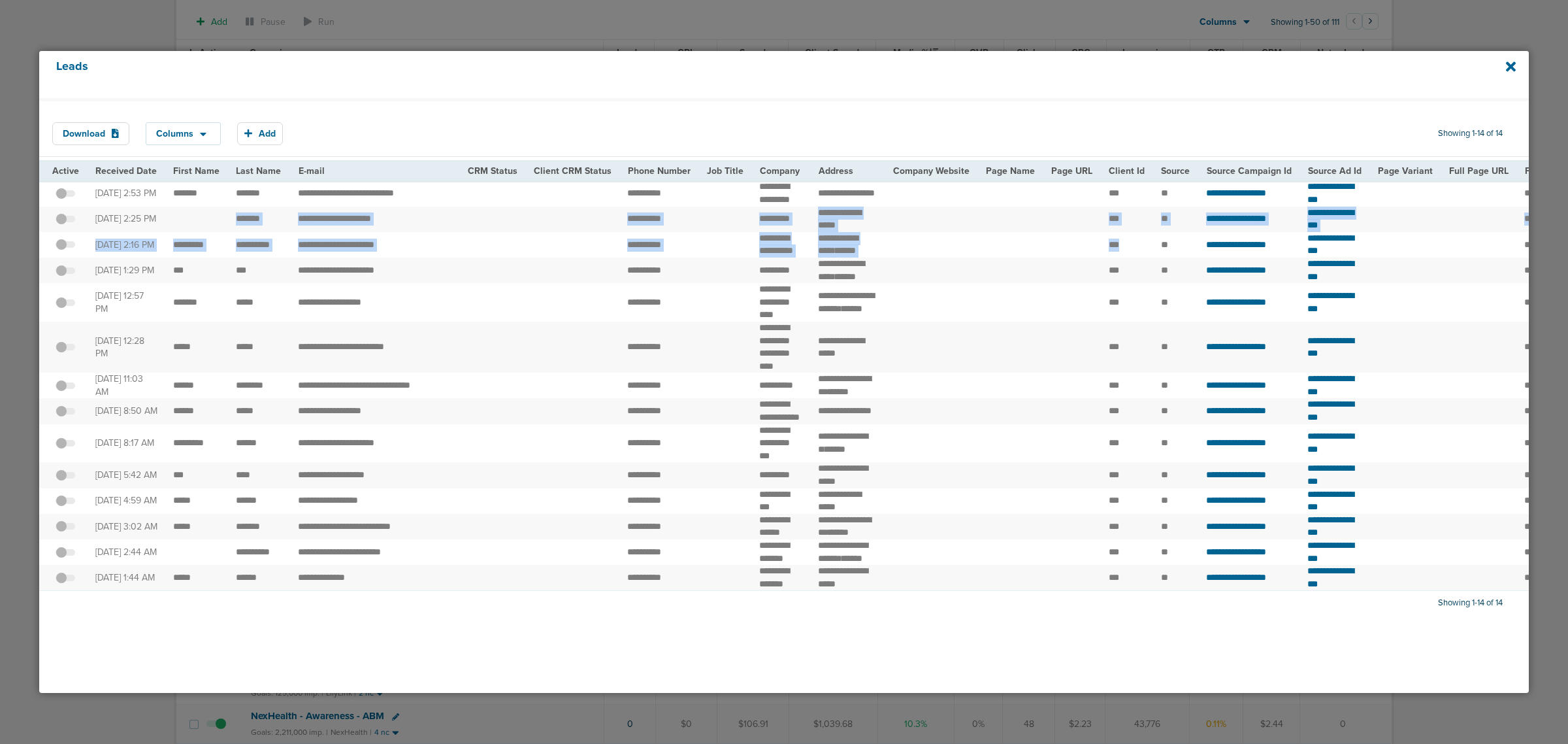
drag, startPoint x: 220, startPoint y: 232, endPoint x: 1137, endPoint y: 259, distance: 917.4
click at [1137, 259] on tbody "**********" at bounding box center [1372, 385] width 2666 height 410
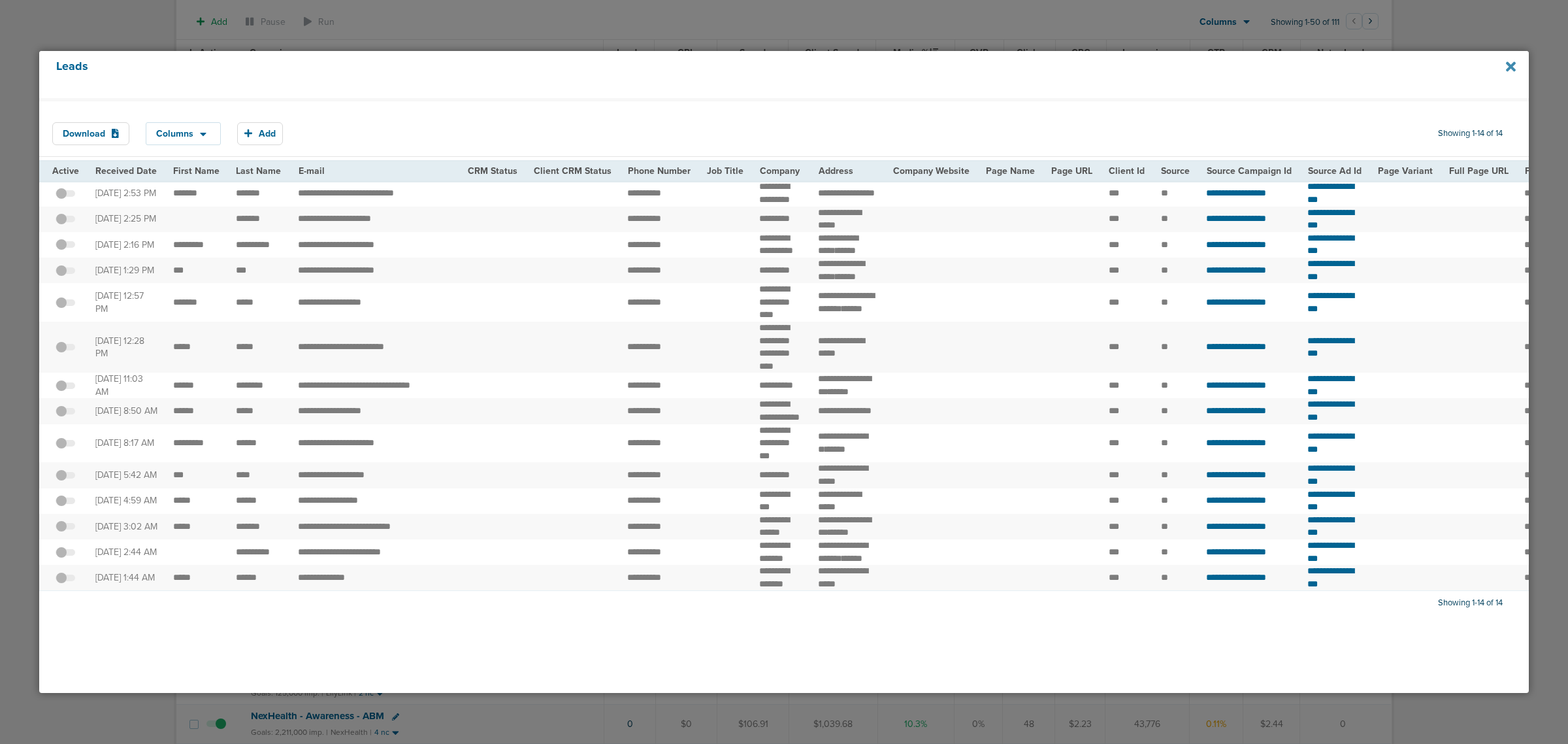
click at [1511, 63] on icon at bounding box center [1511, 66] width 10 height 15
click at [1516, 62] on div "Leads" at bounding box center [784, 74] width 1489 height 47
click at [1508, 65] on icon at bounding box center [1511, 66] width 10 height 15
click at [1513, 69] on icon at bounding box center [1511, 66] width 10 height 10
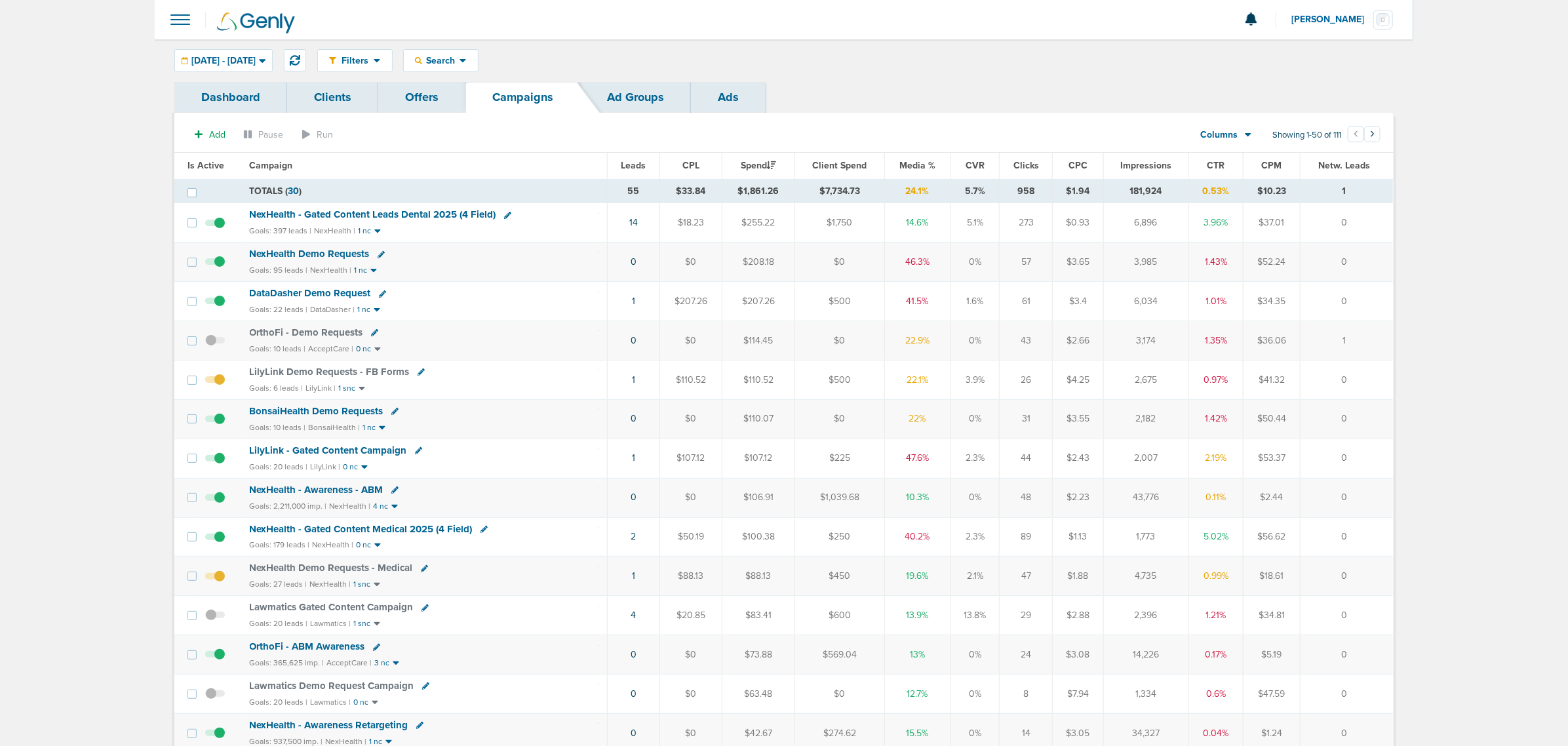
drag, startPoint x: 129, startPoint y: 157, endPoint x: 1436, endPoint y: 551, distance: 1365.1
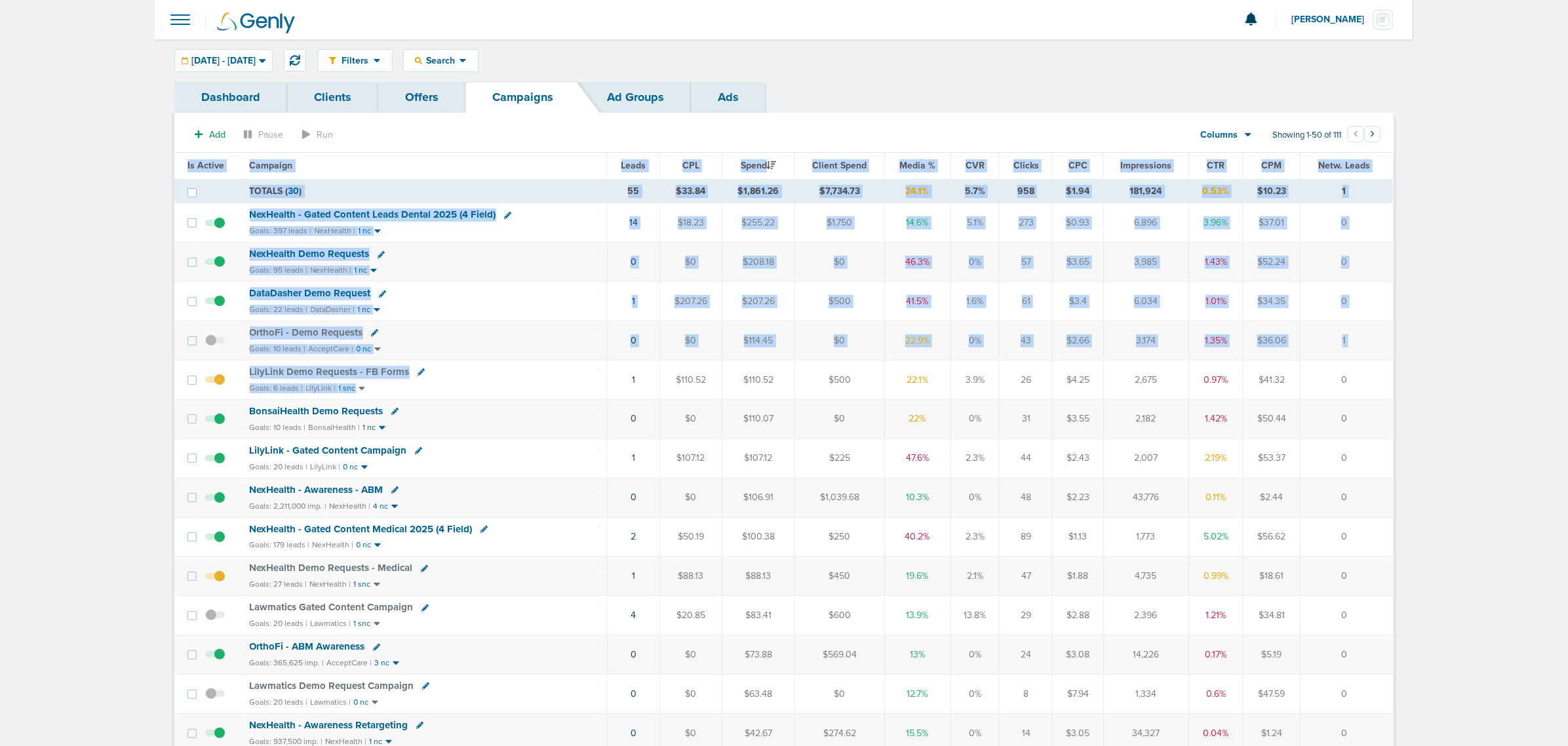
drag, startPoint x: 563, startPoint y: 383, endPoint x: 1452, endPoint y: 380, distance: 889.0
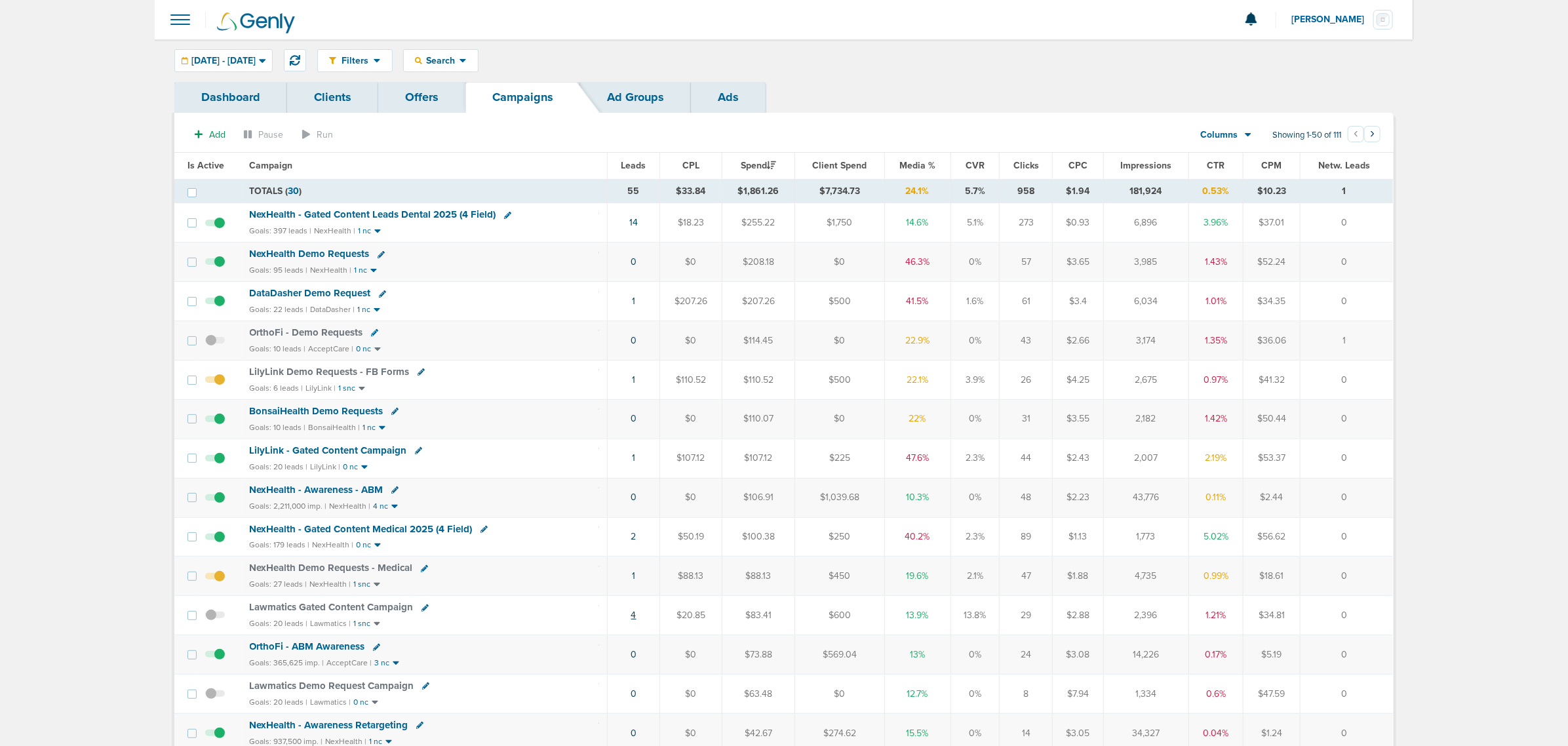
click at [635, 620] on link "4" at bounding box center [633, 614] width 5 height 11
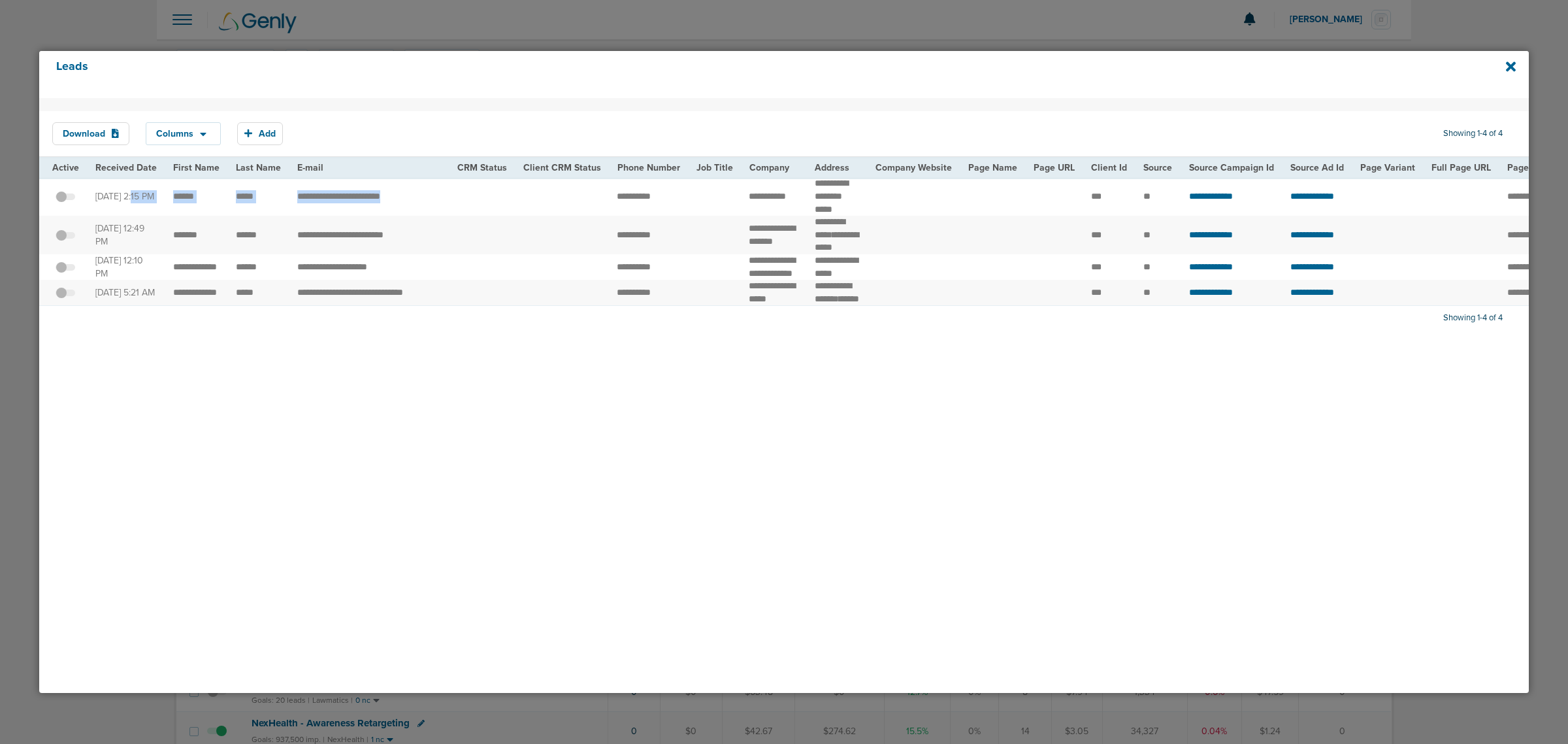
drag, startPoint x: 93, startPoint y: 185, endPoint x: 407, endPoint y: 196, distance: 314.2
click at [407, 196] on tr "**********" at bounding box center [1365, 196] width 2653 height 39
copy tbody "**********"
click at [1077, 424] on div "Download Columns Save selections Reset to defaults Is Active Received Date Firs…" at bounding box center [784, 396] width 1489 height 595
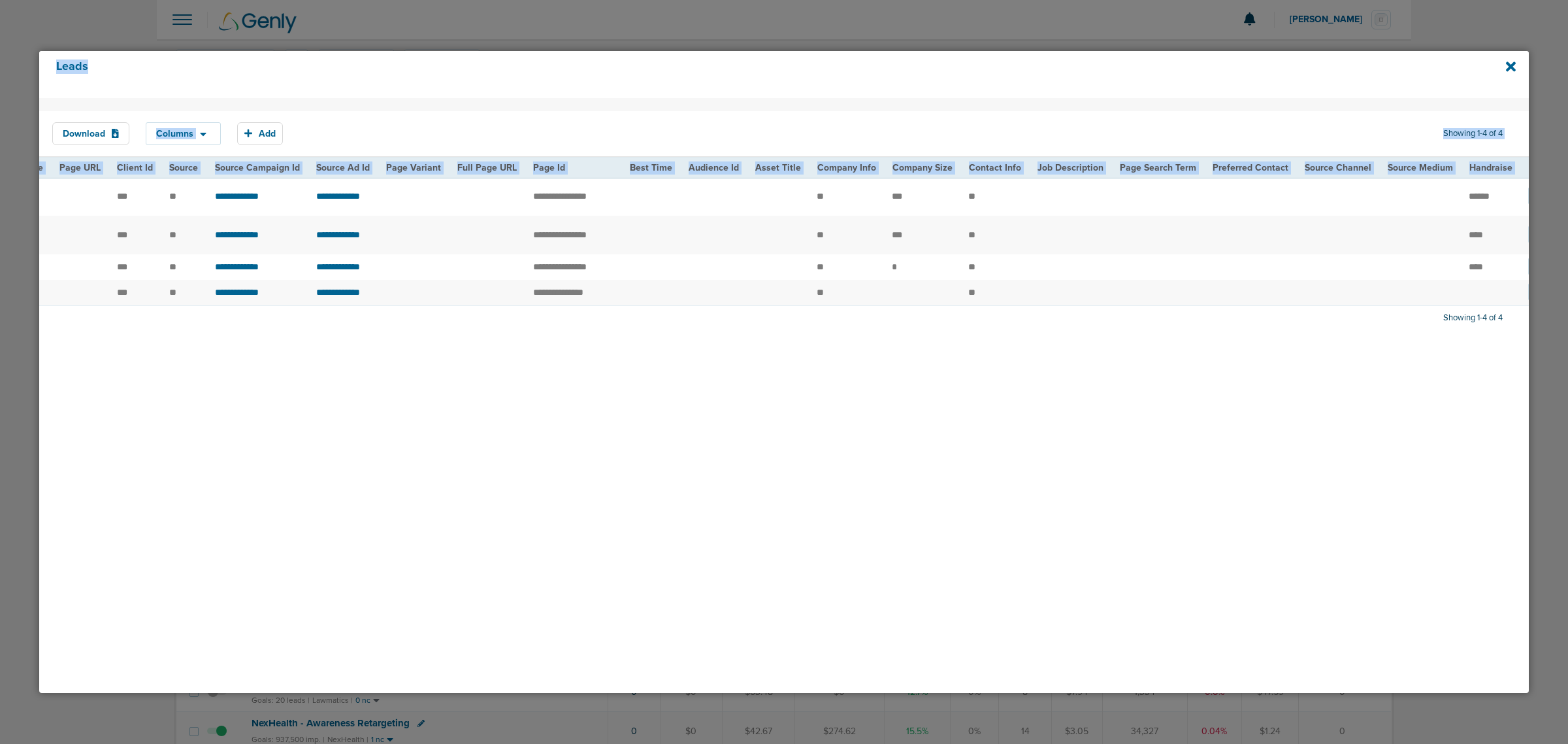
scroll to position [0, 1151]
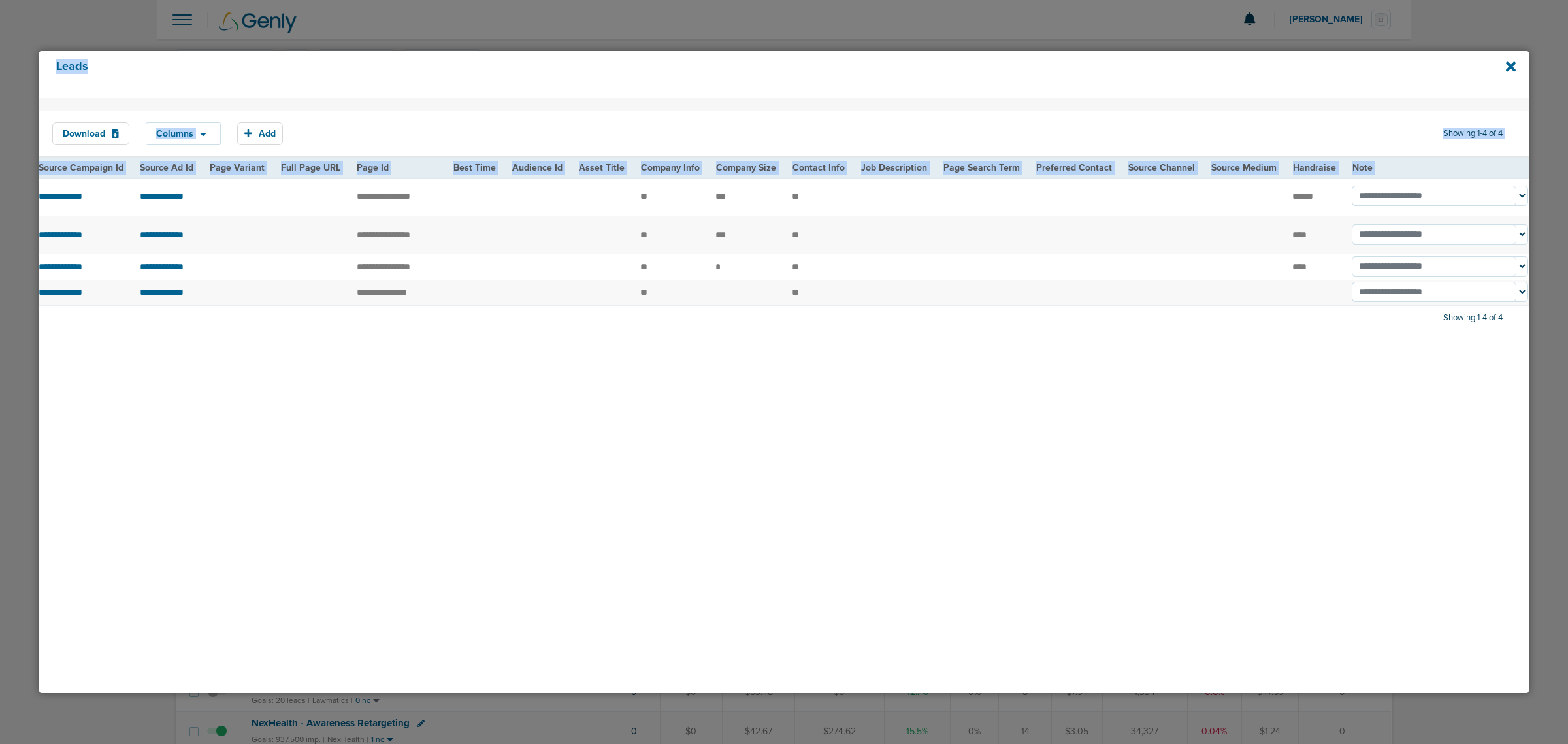
drag, startPoint x: 1030, startPoint y: 203, endPoint x: 1567, endPoint y: 196, distance: 537.0
click at [1567, 196] on div "Leads Download Columns Save selections Reset to defaults Is Active Received Dat…" at bounding box center [784, 372] width 1568 height 744
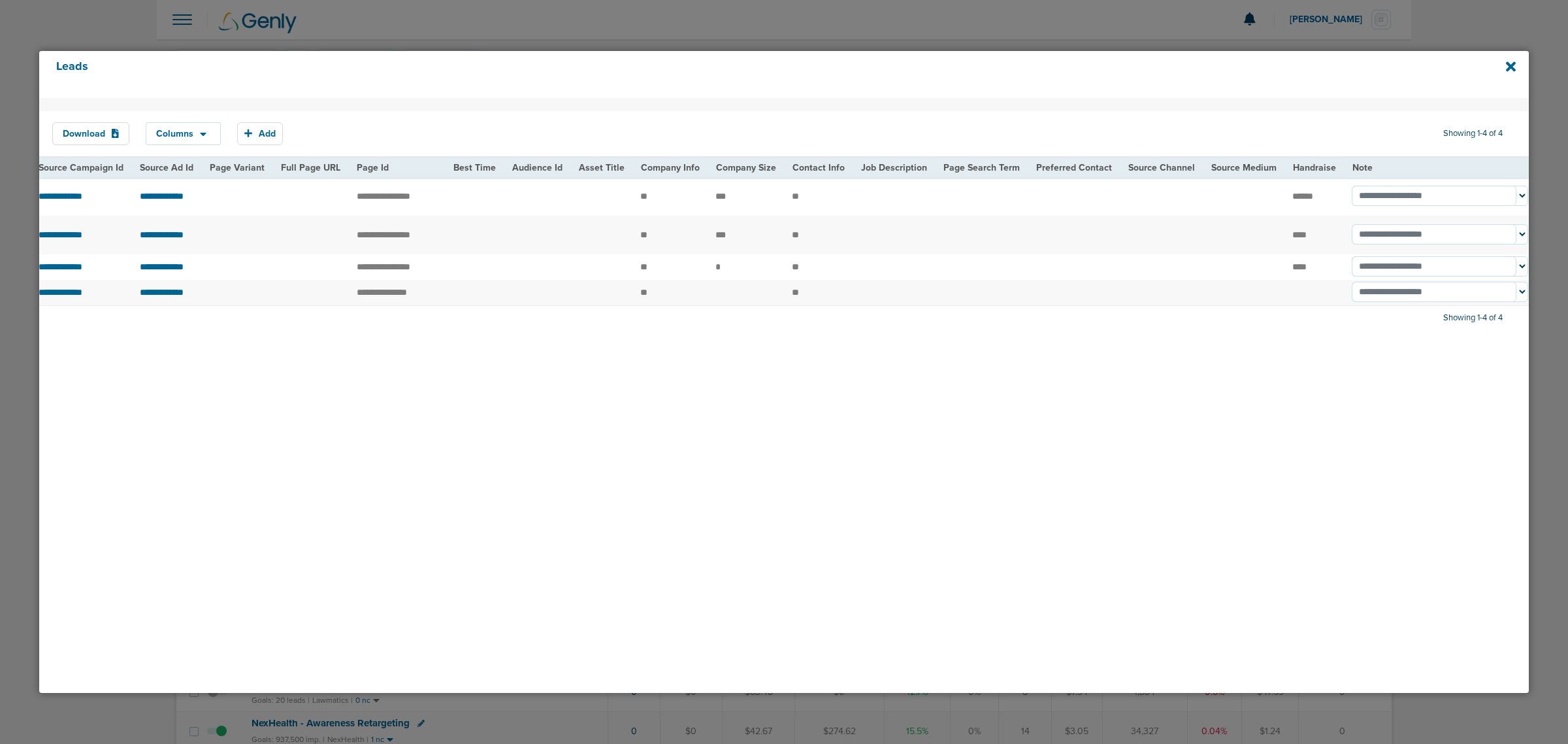
click at [903, 194] on td at bounding box center [893, 196] width 83 height 39
click at [1513, 73] on icon at bounding box center [1511, 66] width 10 height 15
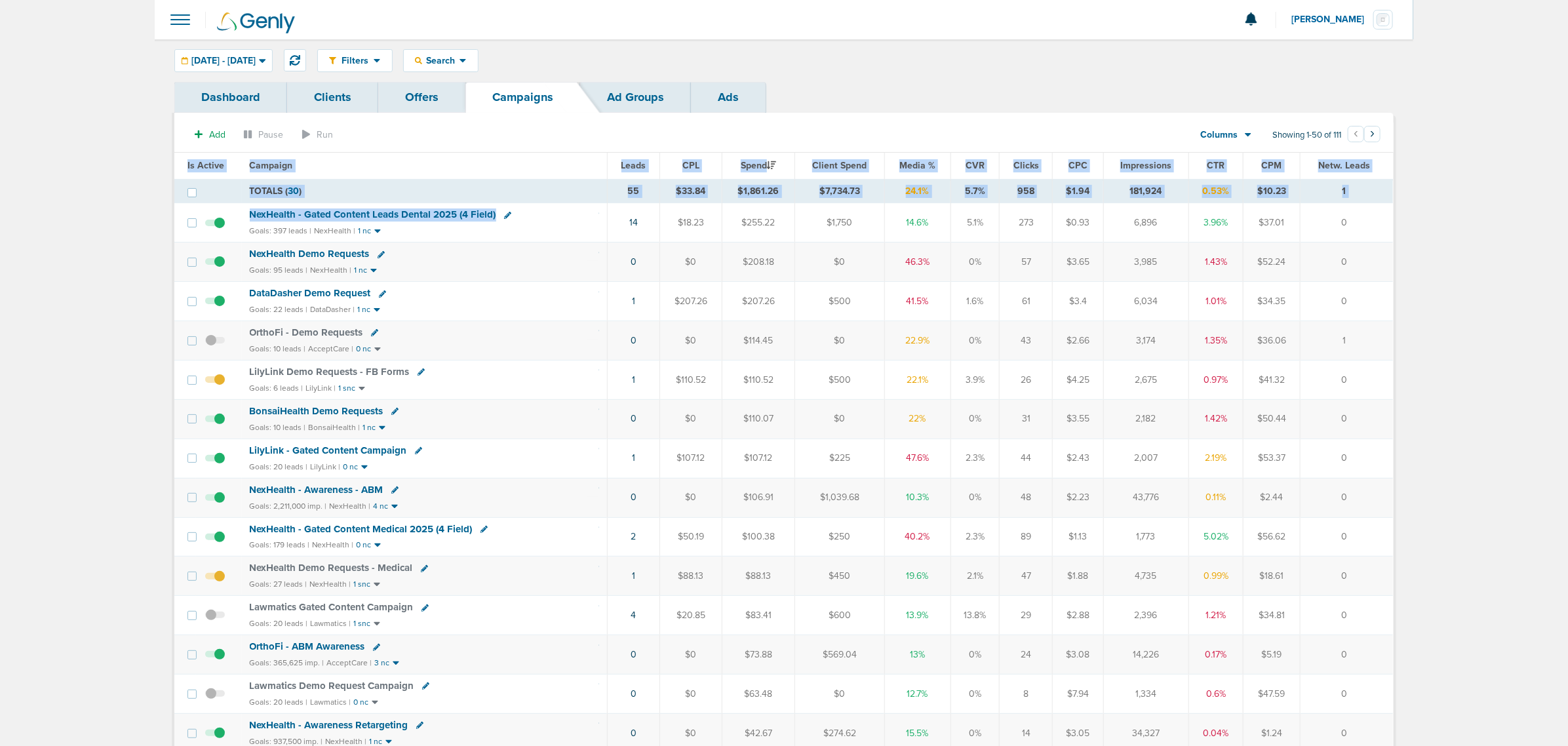
drag, startPoint x: 555, startPoint y: 215, endPoint x: 1475, endPoint y: 245, distance: 920.5
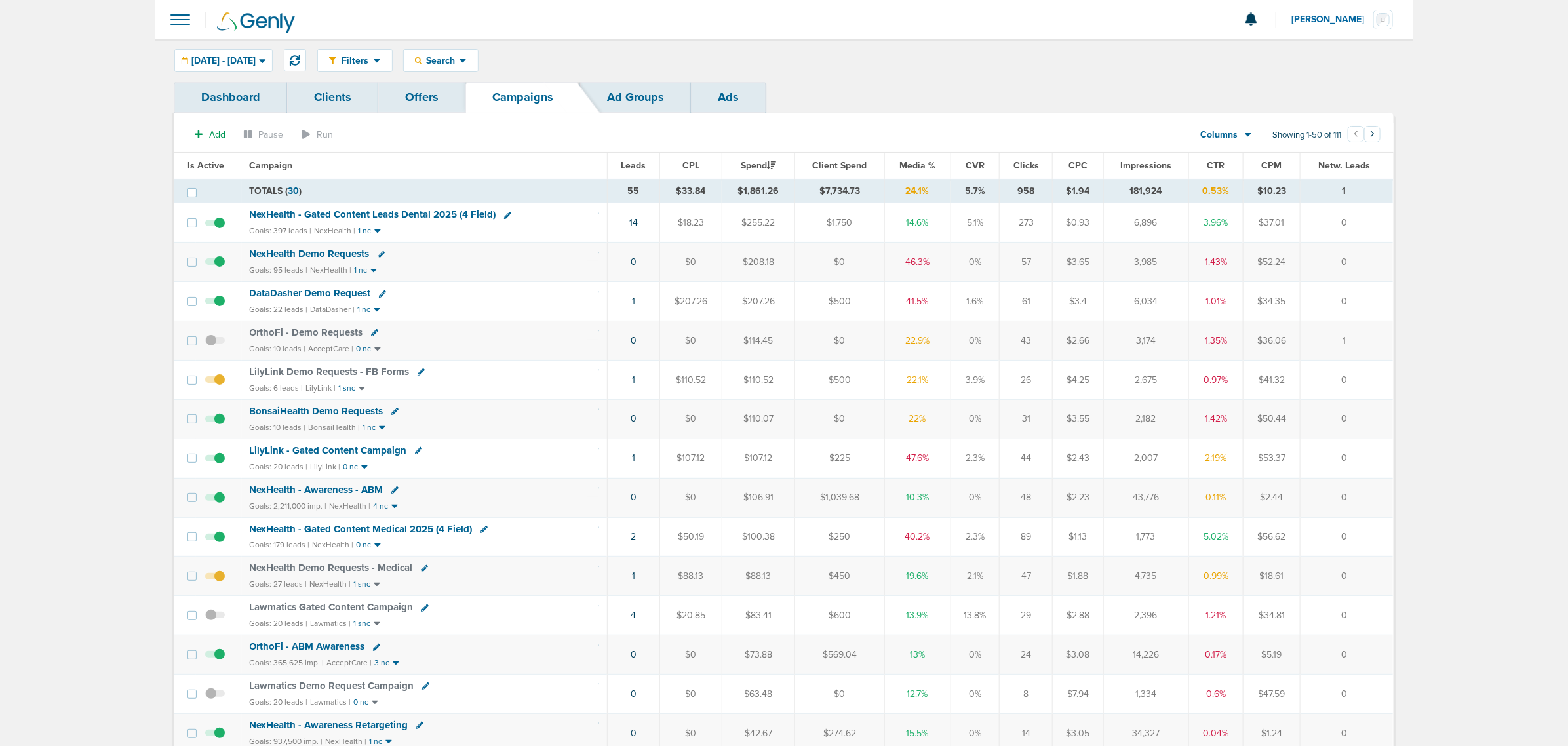
click at [414, 451] on icon at bounding box center [417, 450] width 7 height 7
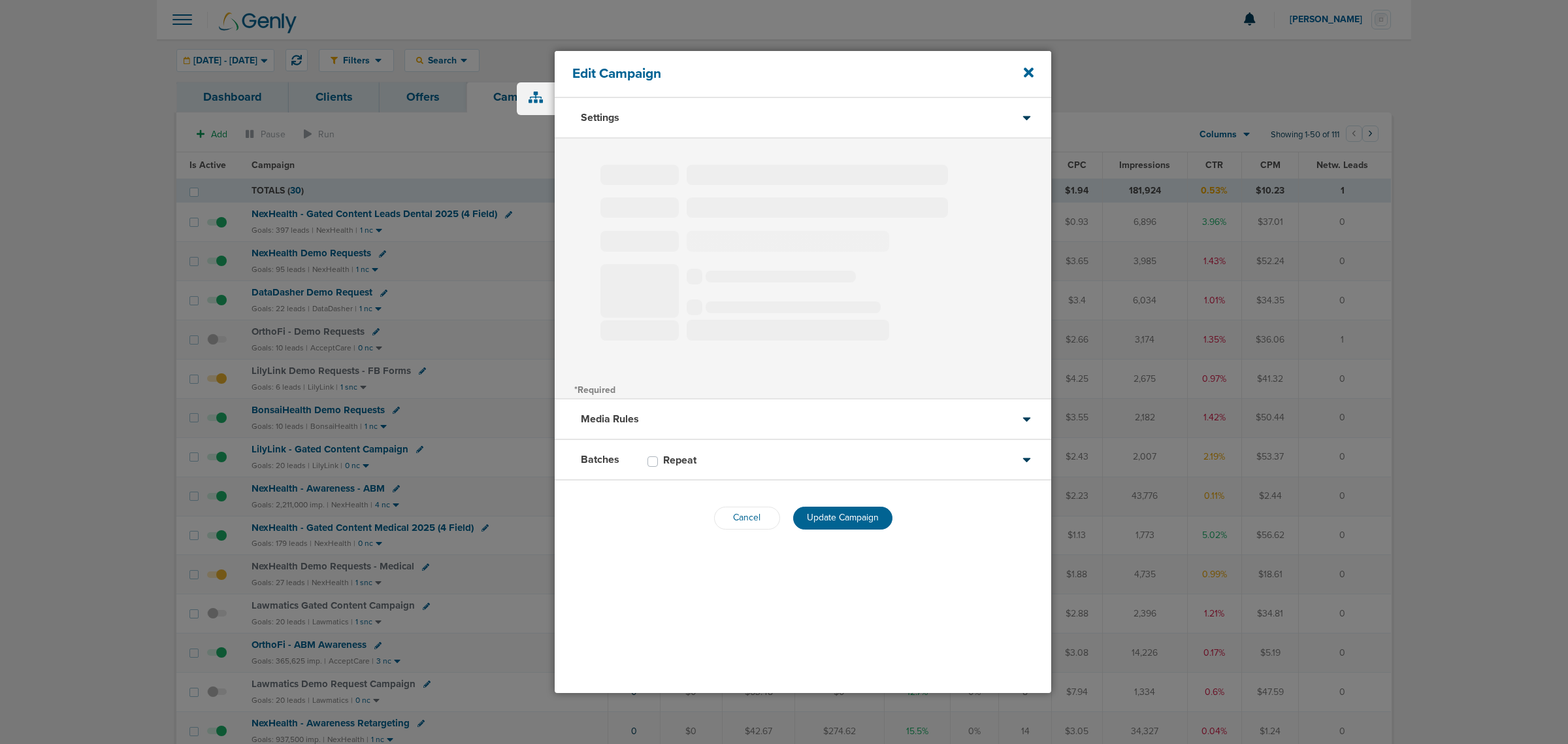
type input "LilyLink - Gated Content Campaign"
select select "Leads"
radio input "true"
select select "readOnly"
select select "1"
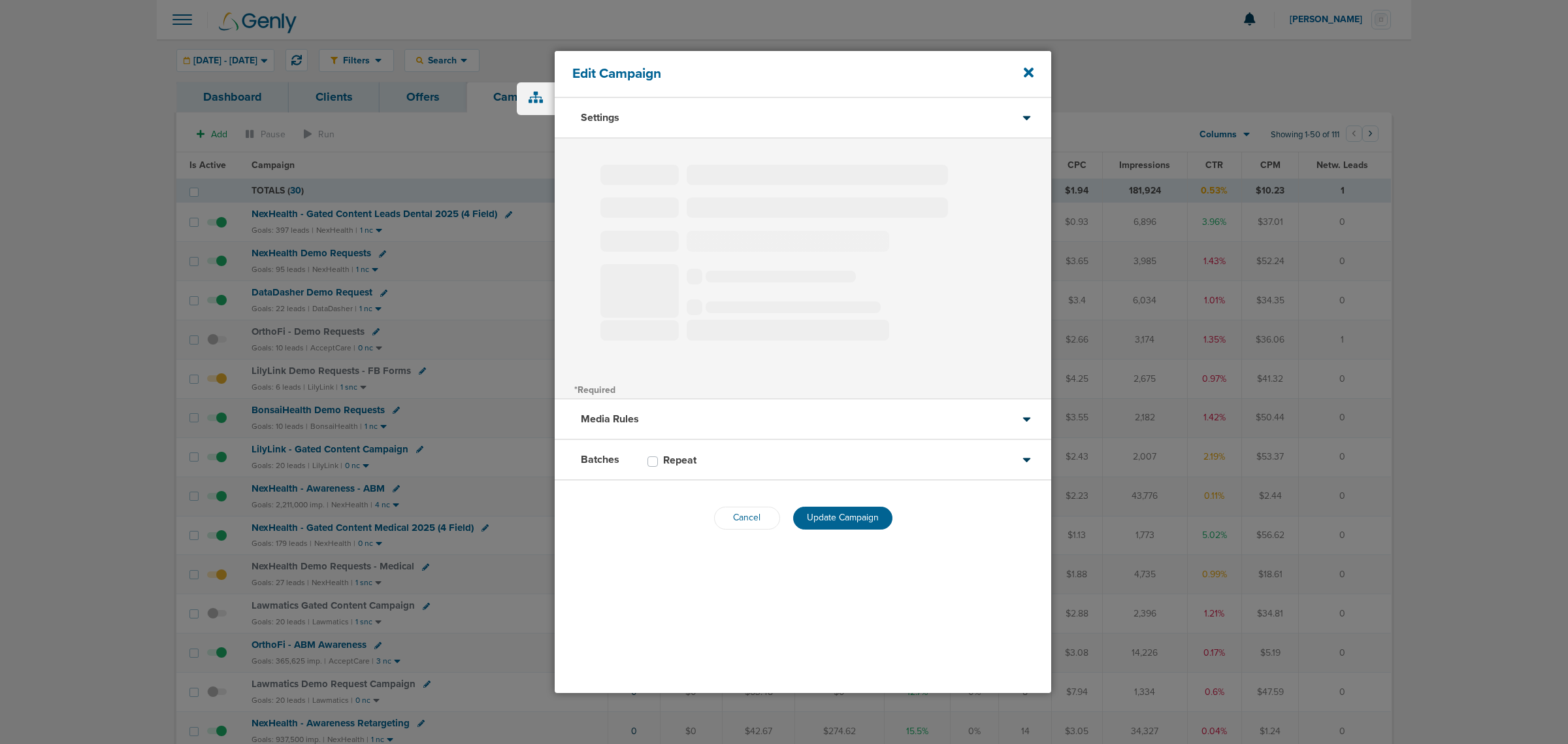
select select "2"
select select "3"
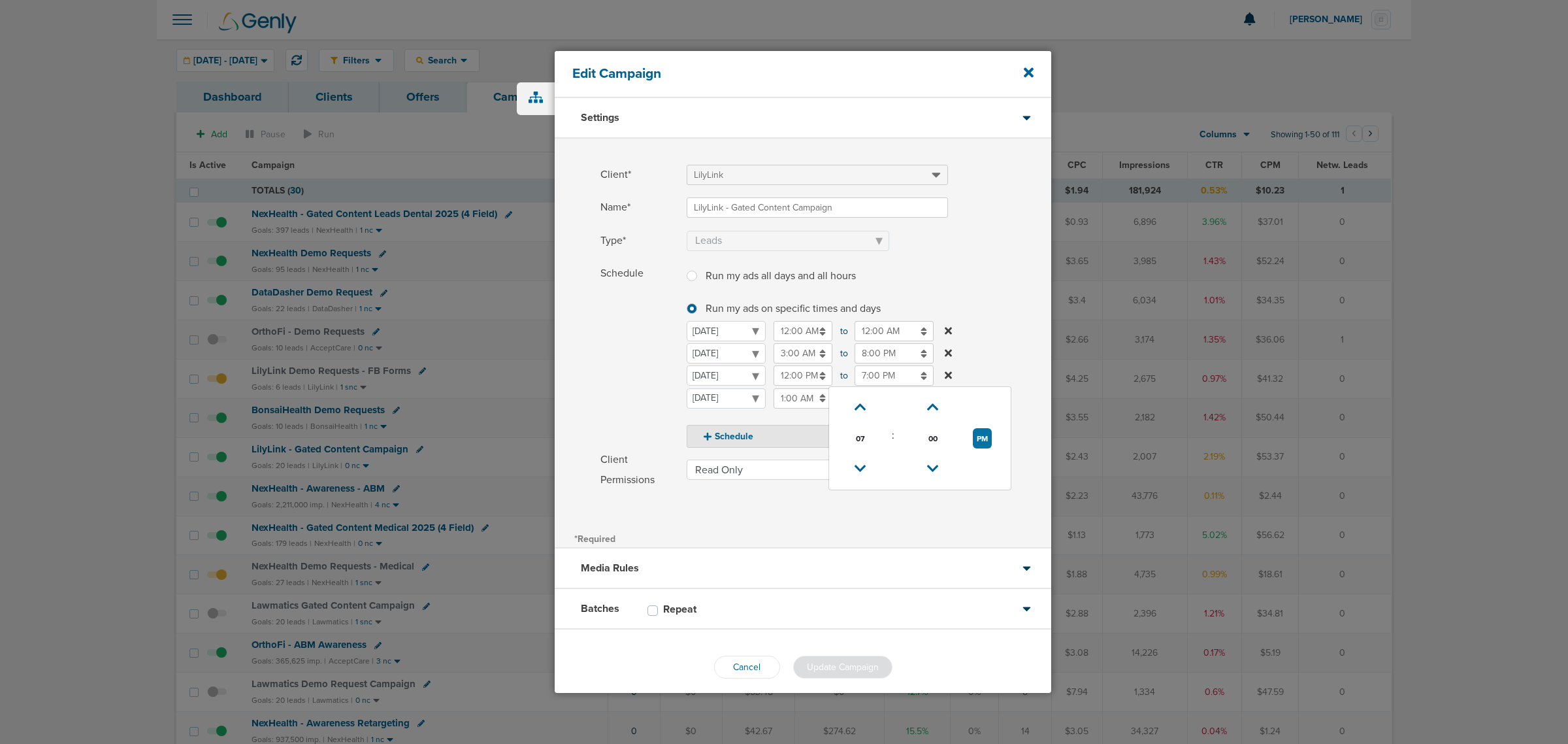
click at [888, 375] on input "7:00 PM" at bounding box center [893, 375] width 79 height 20
click at [857, 465] on icon at bounding box center [860, 469] width 12 height 8
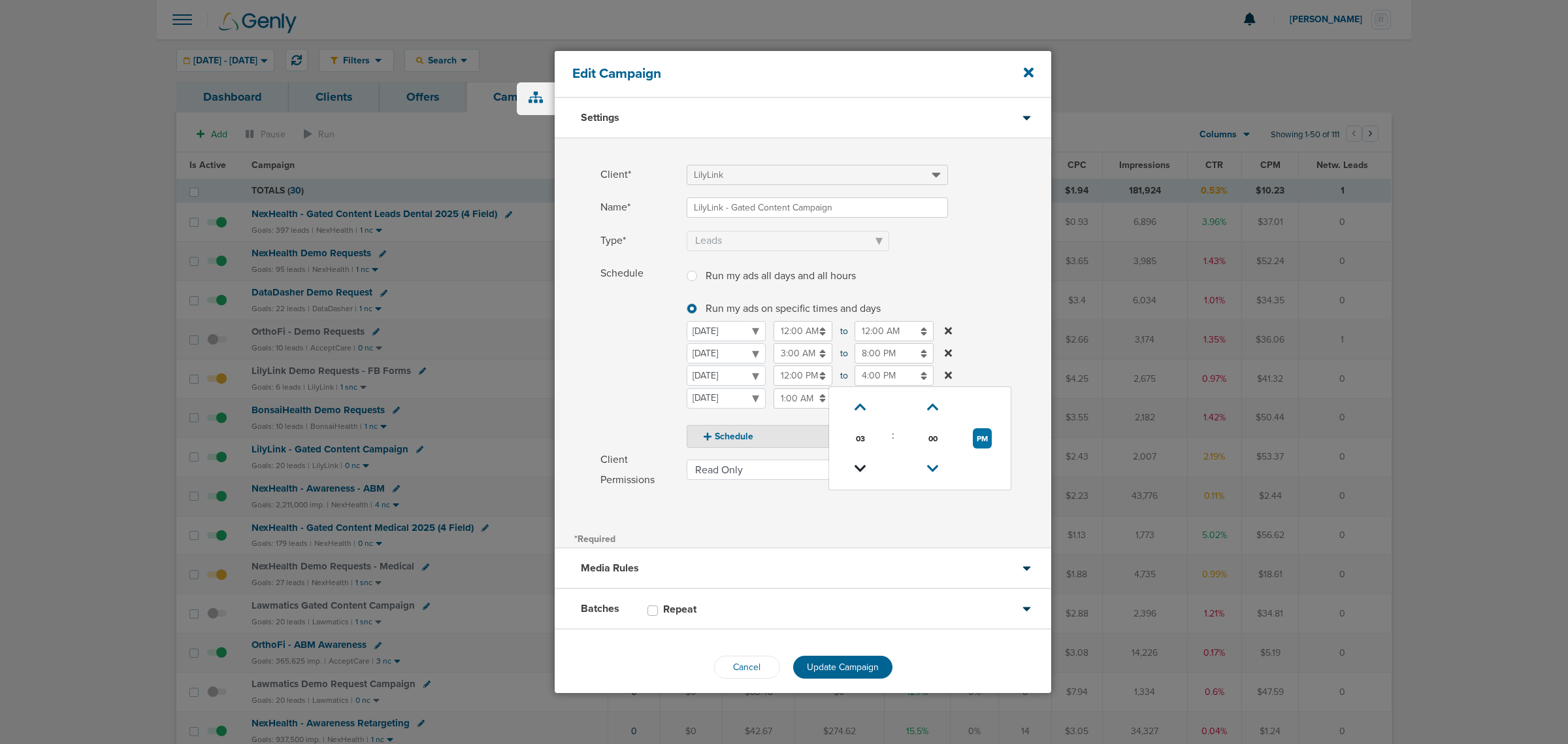
type input "3:00 PM"
click at [995, 335] on label "Schedule Run my ads all days and all hours Run my ads all days and all hours Ru…" at bounding box center [826, 356] width 451 height 185
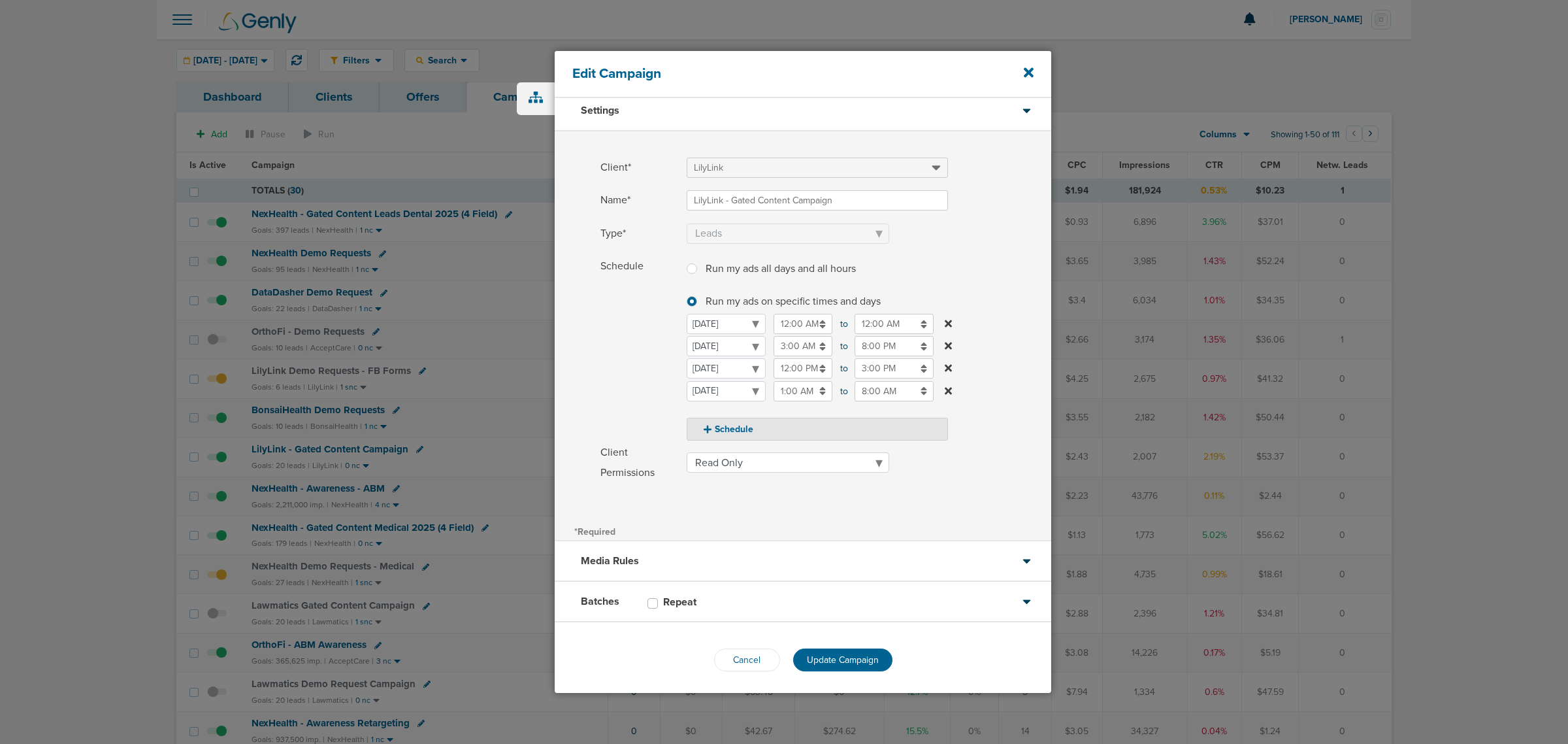
scroll to position [11, 0]
click at [825, 658] on span "Update Campaign" at bounding box center [843, 655] width 72 height 11
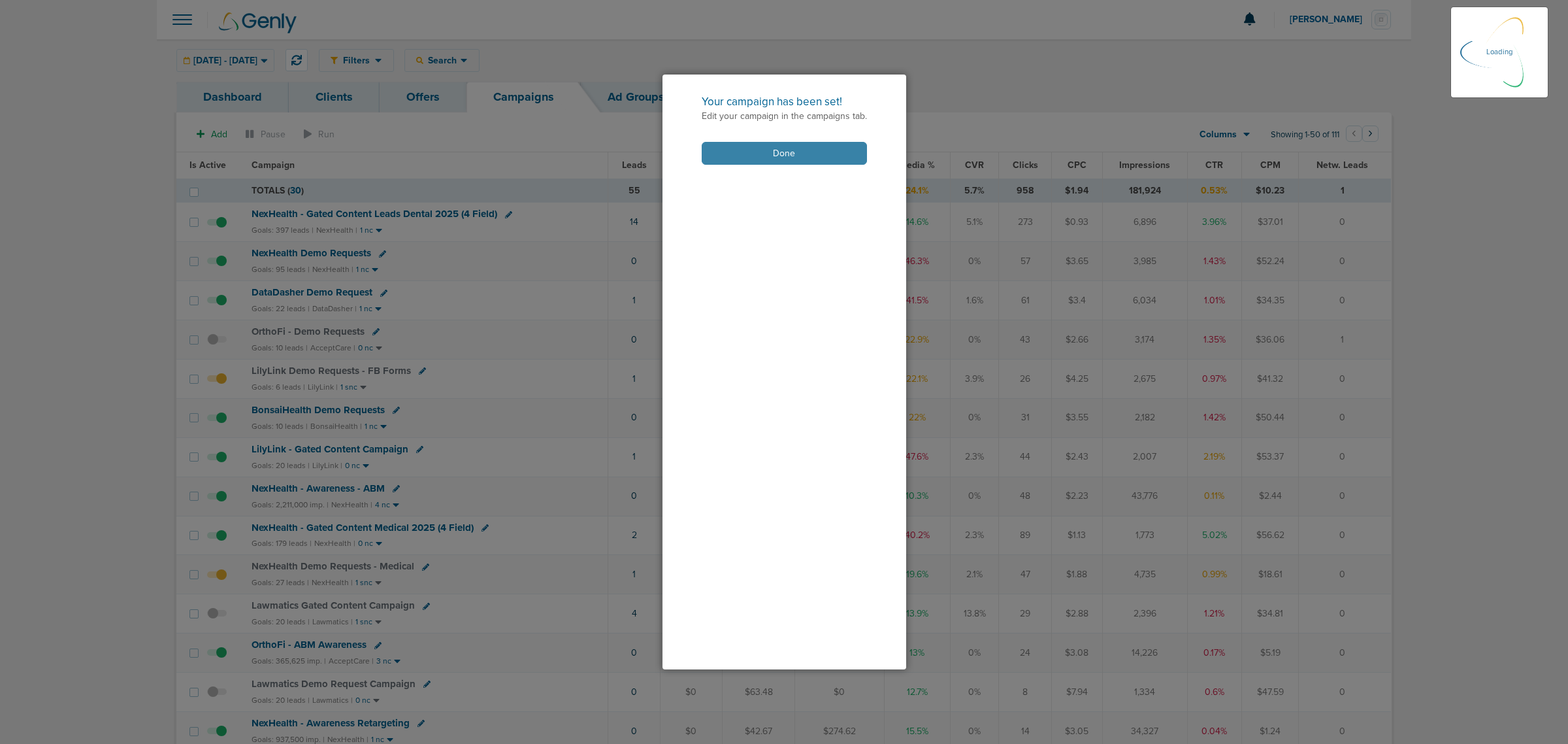
click at [776, 152] on button "Done" at bounding box center [784, 154] width 165 height 23
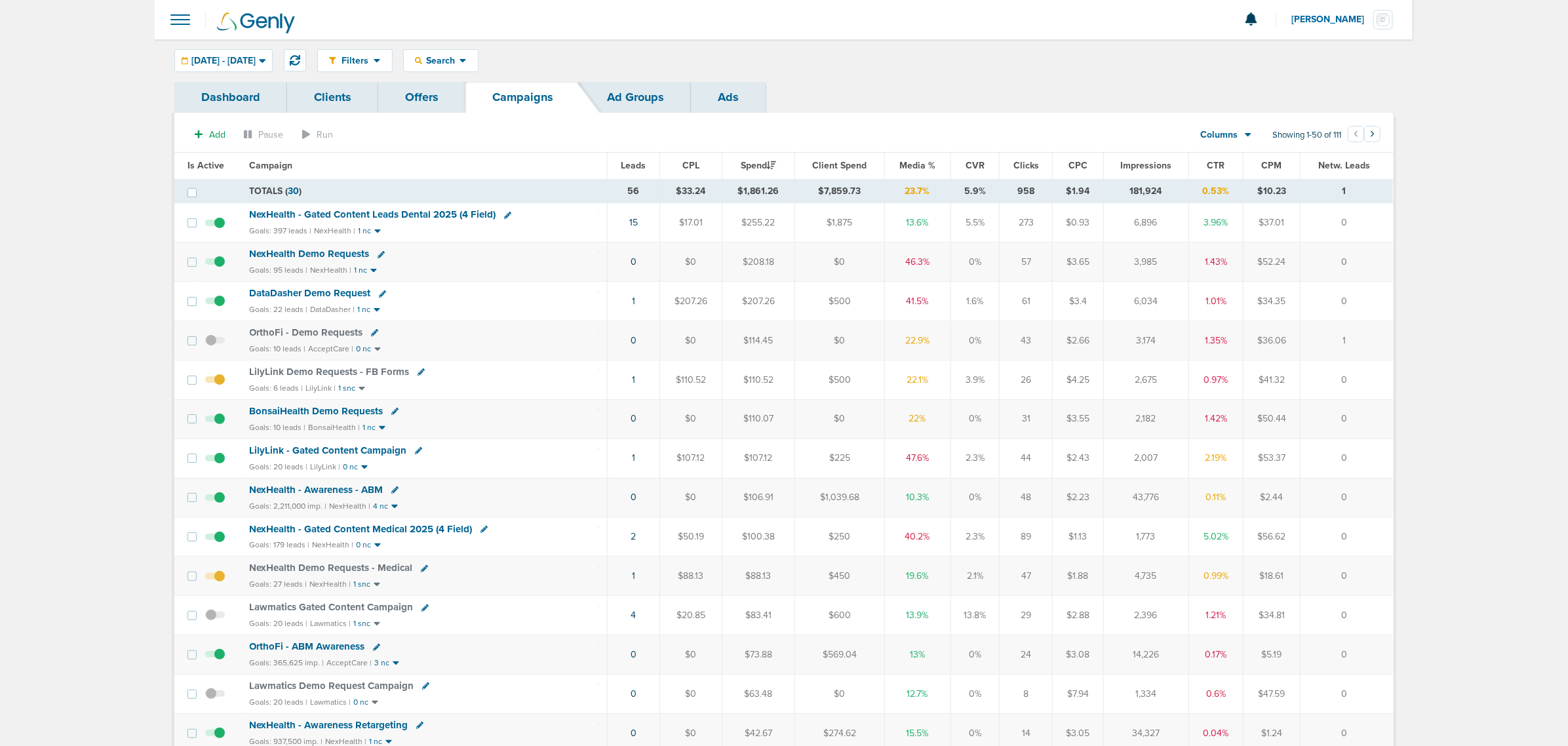
drag, startPoint x: 1354, startPoint y: 418, endPoint x: 505, endPoint y: 405, distance: 849.1
click at [505, 405] on tr "BonsaiHealth Demo Requests Goals: 10 leads | BonsaiHealth | 1 nc 0 $0 $110.07 $…" at bounding box center [783, 418] width 1218 height 39
click at [499, 418] on div "BonsaiHealth Demo Requests" at bounding box center [424, 411] width 350 height 13
click at [631, 224] on link "15" at bounding box center [633, 221] width 9 height 11
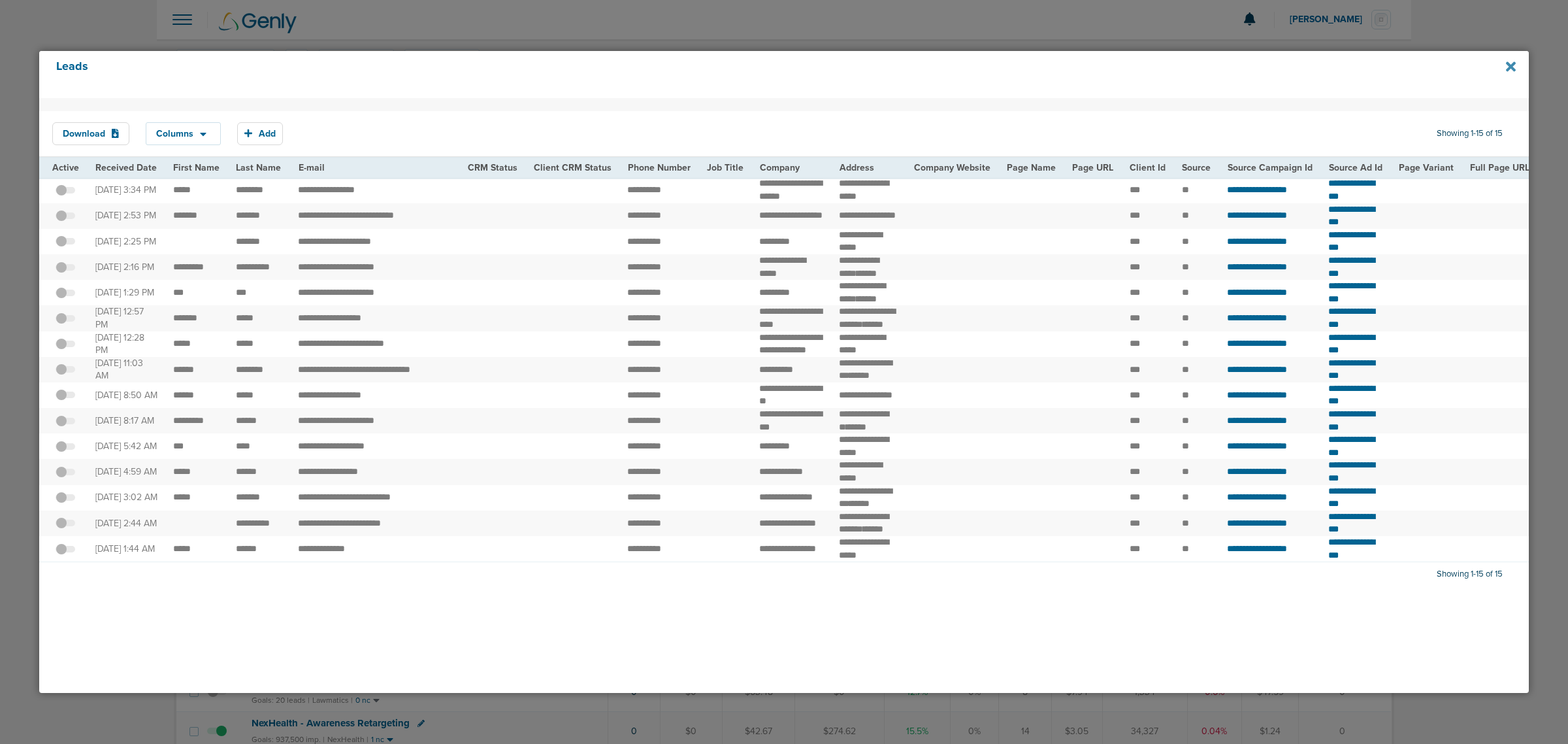
click at [1508, 66] on icon at bounding box center [1511, 66] width 10 height 15
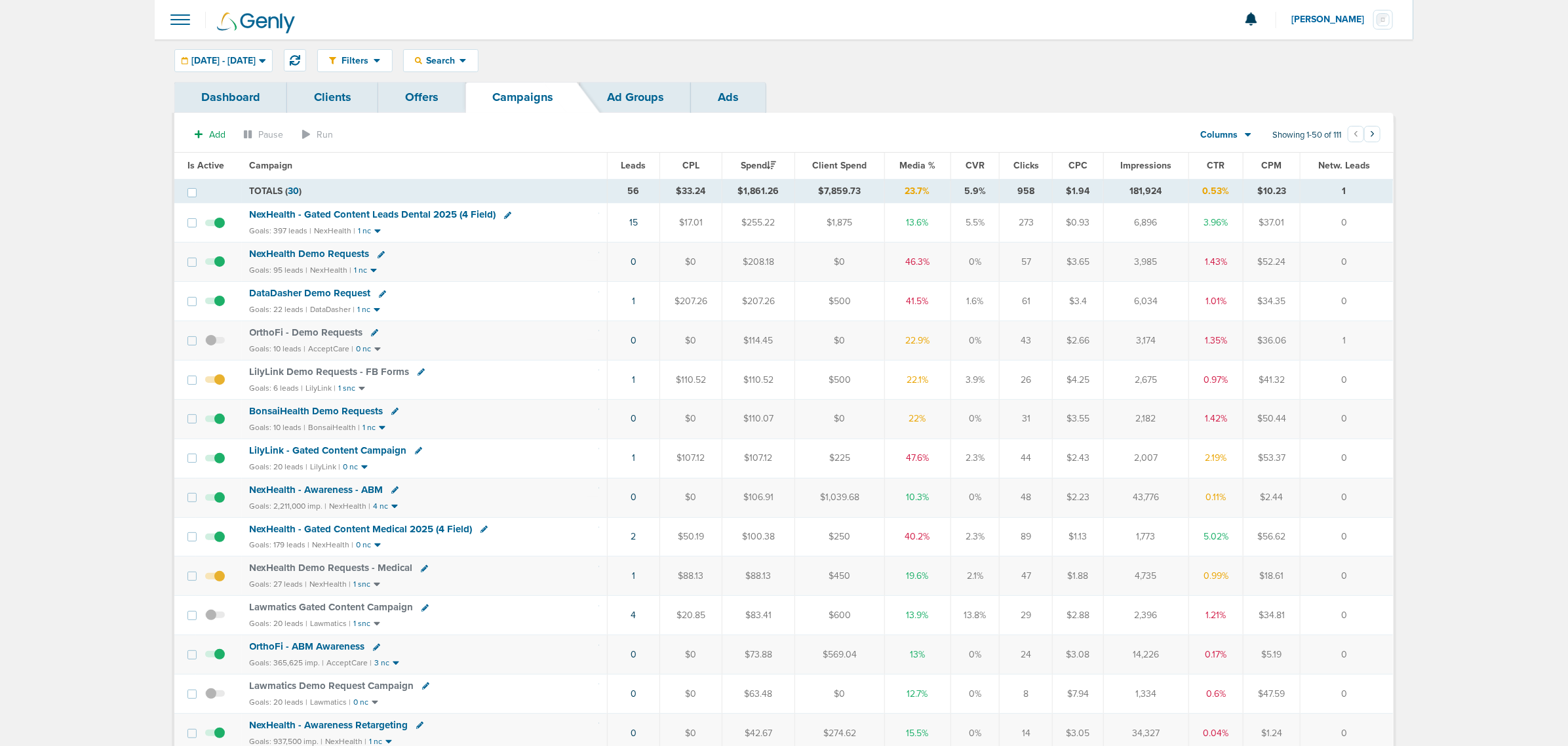
click at [371, 214] on span "NexHealth - Gated Content Leads Dental 2025 (4 Field)" at bounding box center [372, 215] width 247 height 12
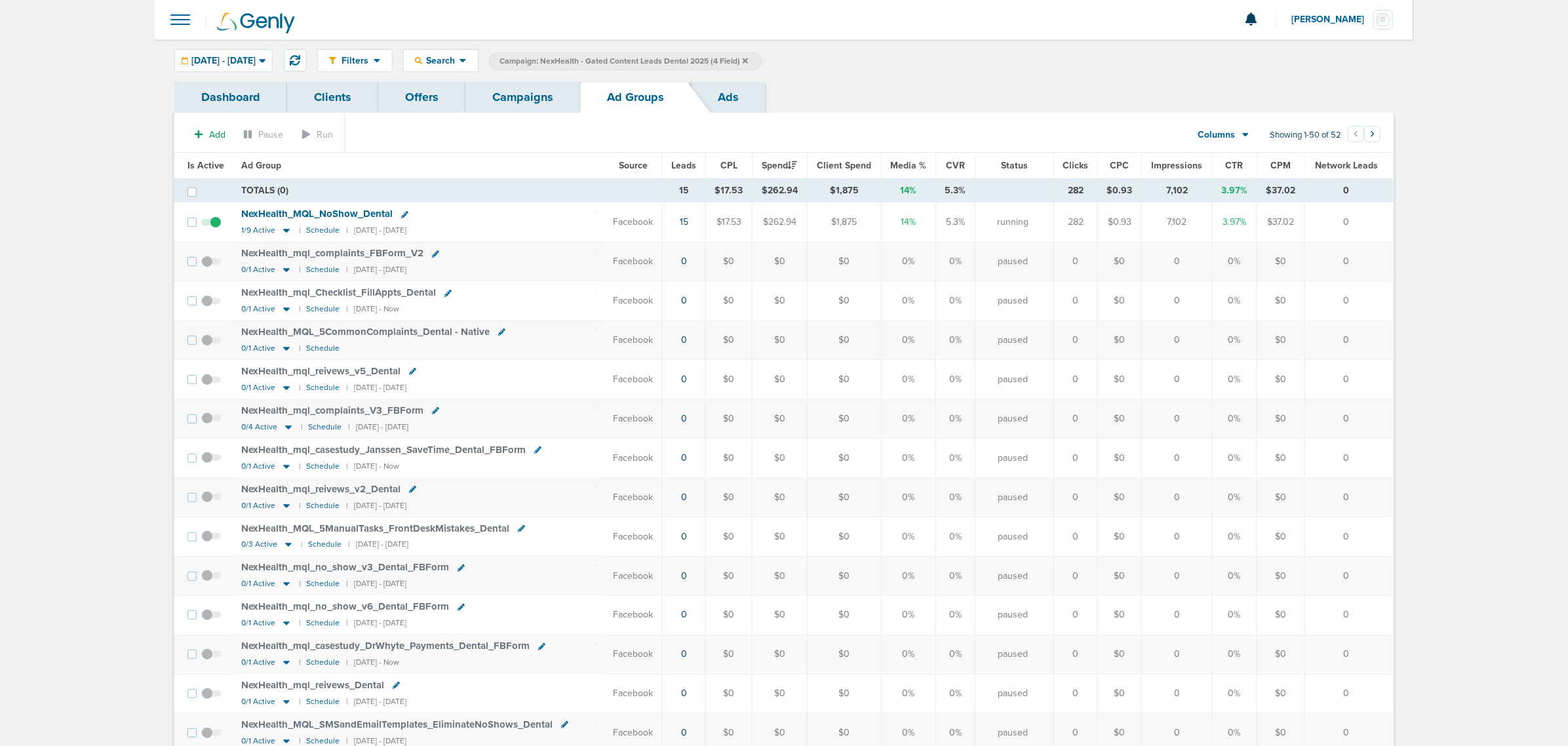
click at [523, 108] on link "Campaigns" at bounding box center [523, 98] width 115 height 31
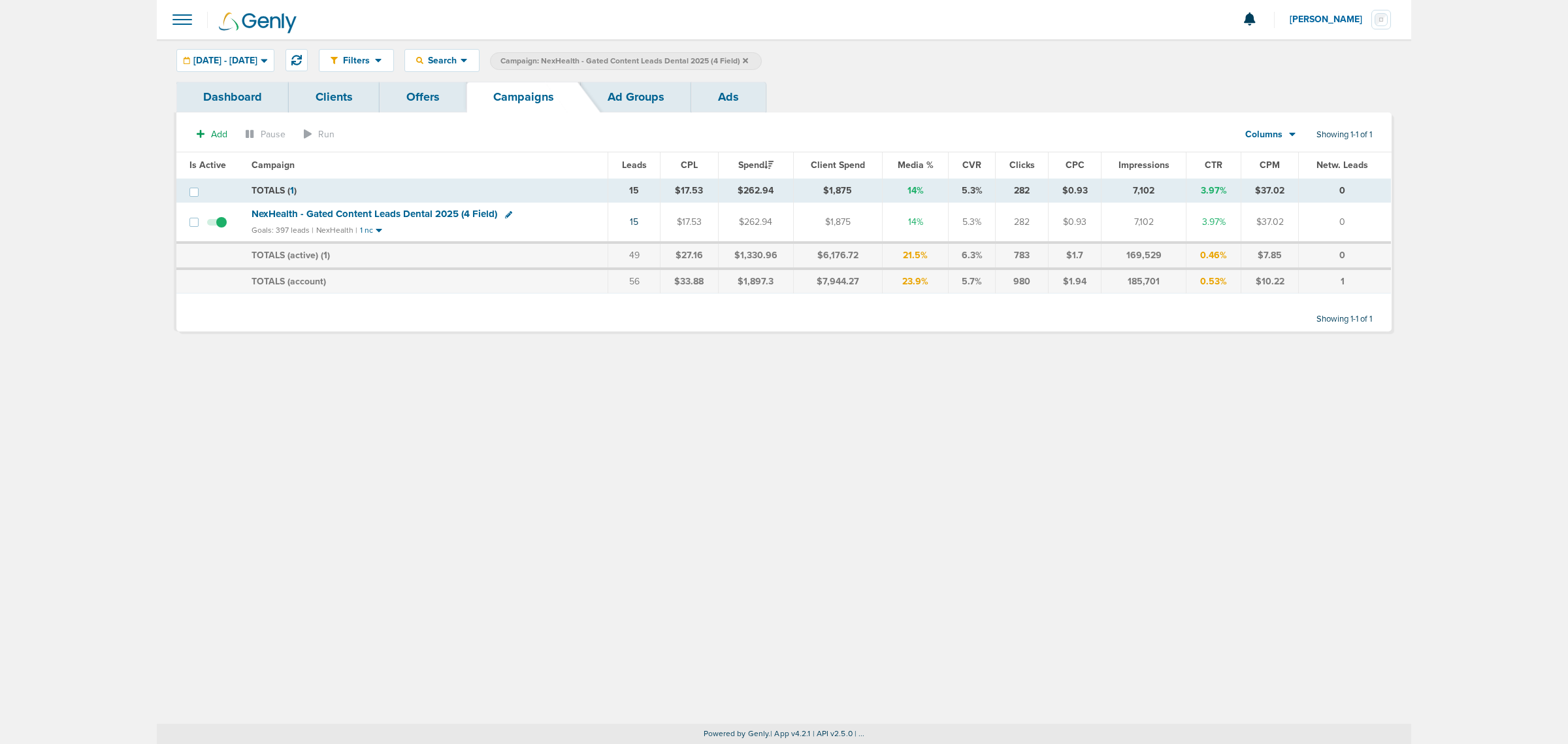
click at [749, 57] on icon at bounding box center [745, 60] width 5 height 8
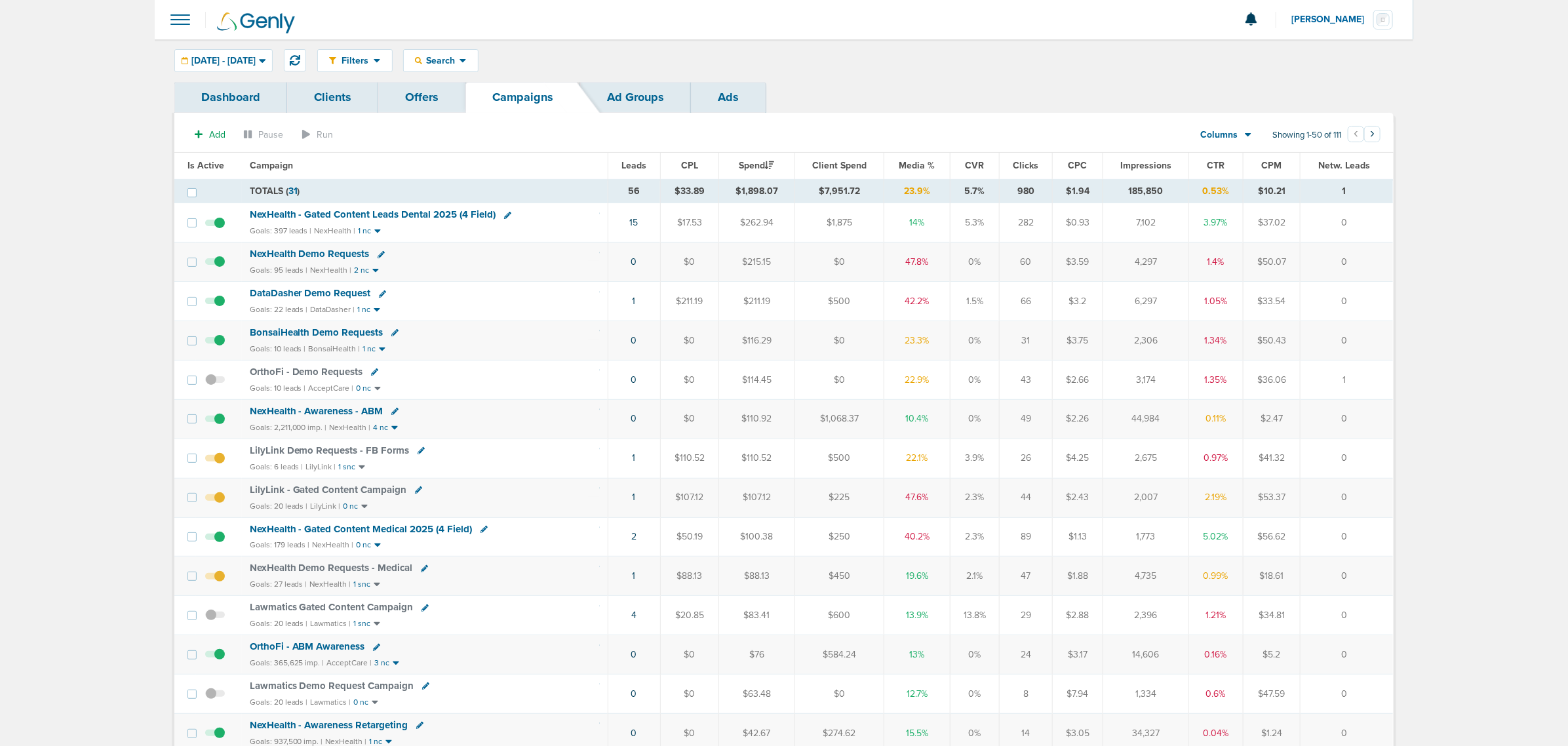
click at [381, 531] on span "NexHealth - Gated Content Medical 2025 (4 Field)" at bounding box center [361, 529] width 223 height 12
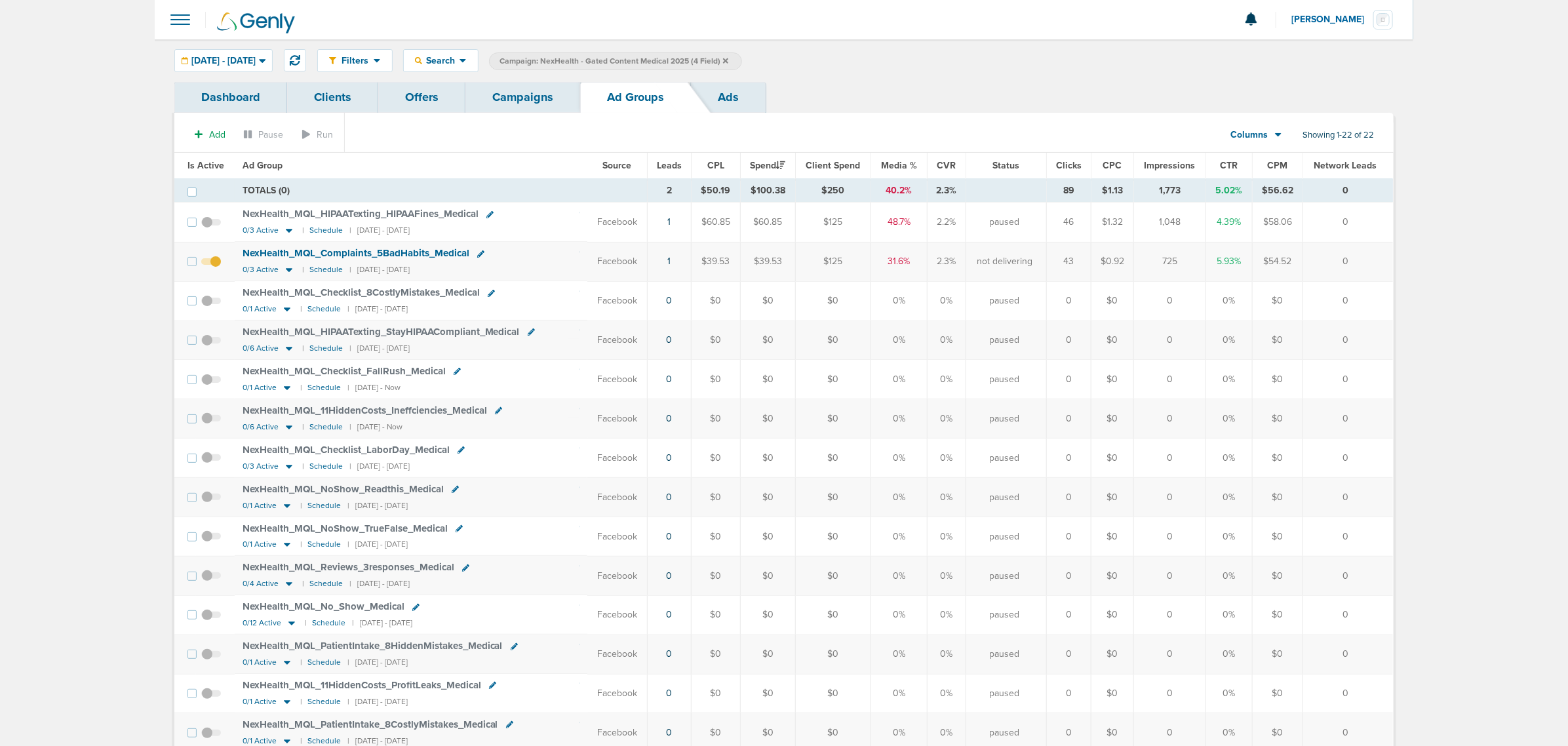
click at [245, 73] on div "Filters Active Only Settings Status Active Inactive Objectives MQL SQL Traffic …" at bounding box center [784, 60] width 1258 height 43
click at [253, 60] on span "[DATE] - [DATE]" at bounding box center [223, 60] width 64 height 9
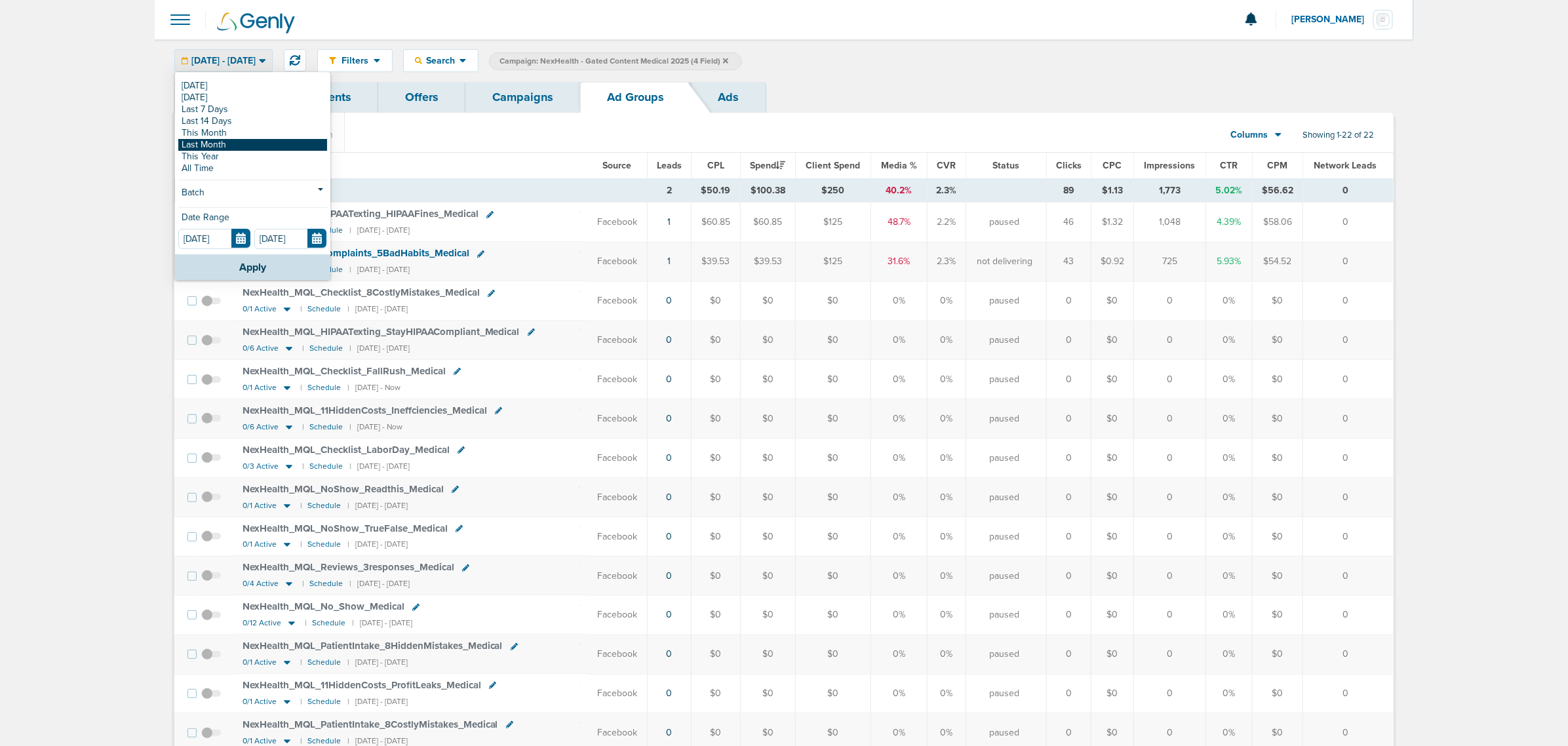
click at [221, 139] on link "Last Month" at bounding box center [253, 144] width 149 height 12
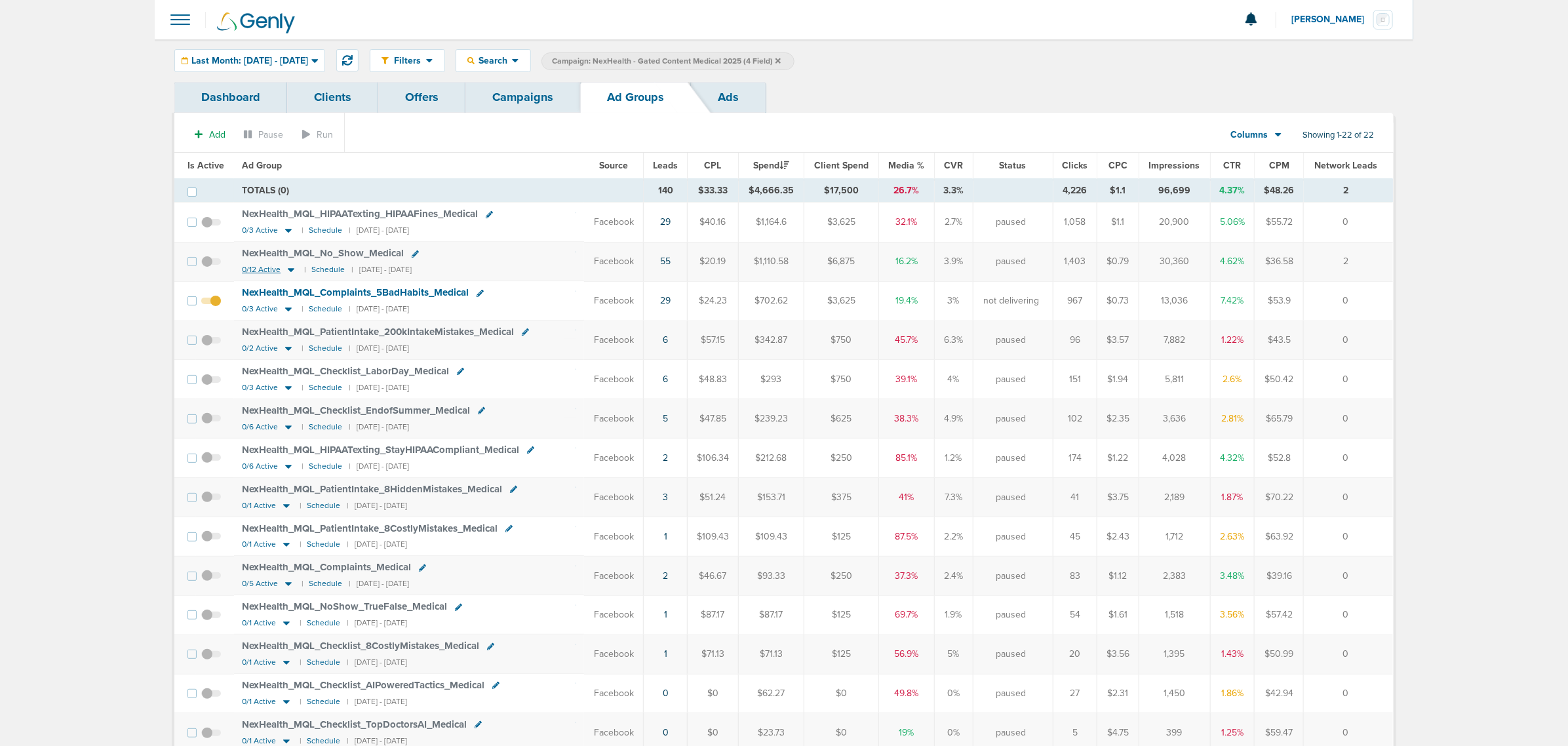
click at [288, 270] on icon at bounding box center [291, 271] width 7 height 4
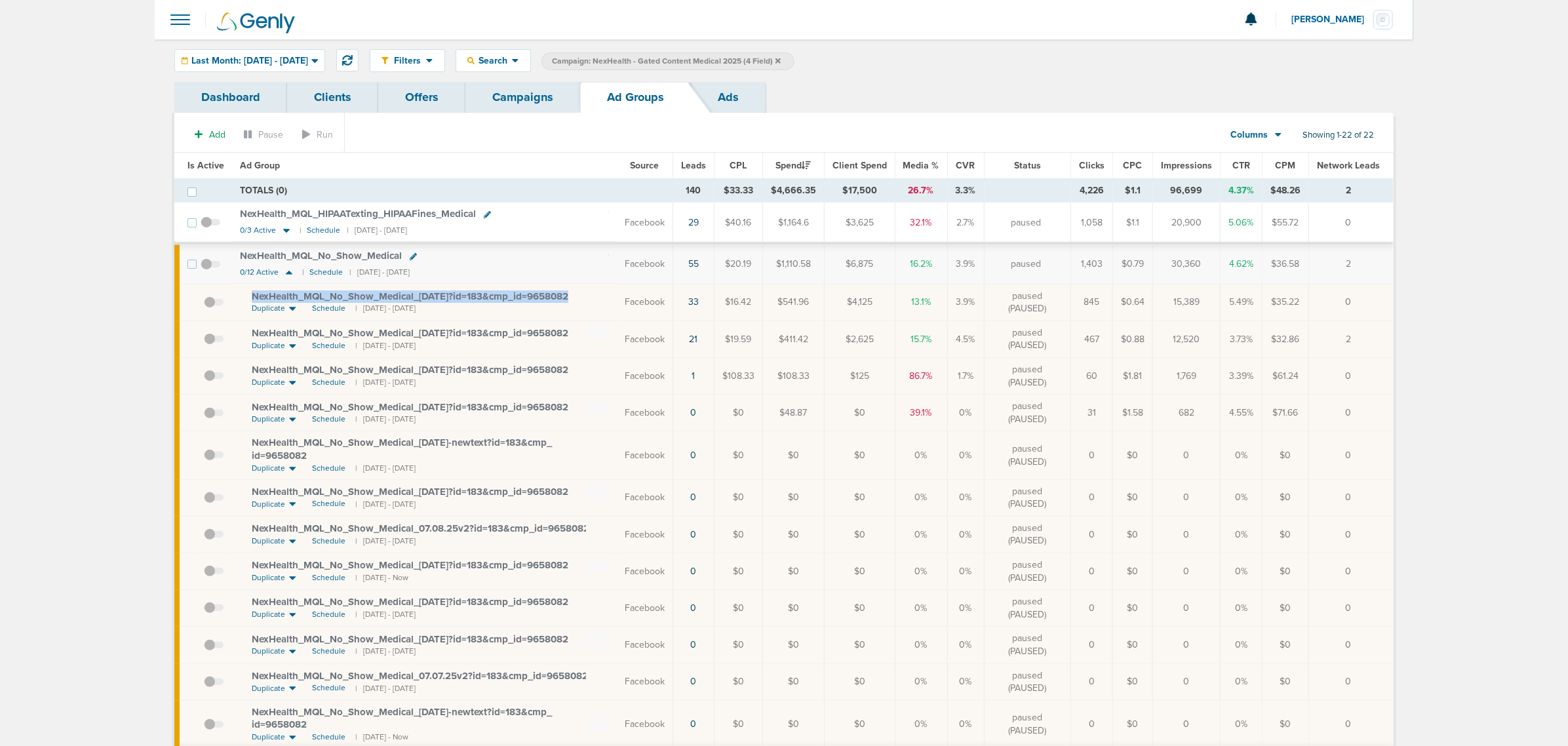
drag, startPoint x: 588, startPoint y: 295, endPoint x: 251, endPoint y: 294, distance: 337.0
click at [249, 295] on td "NexHealth_ MQL_ No_ Show_ Medical_ 08.04.25?id=183&cmp_ id=9658082 Duplicate Sc…" at bounding box center [424, 302] width 385 height 37
copy span "NexHealth_ MQL_ No_ Show_ Medical_ 08.04.25?id=183&cmp_ id=9658082"
click at [568, 138] on section "Add Pause Run Columns Media Stats Sales Performance Custom Showing 1-22 of 22" at bounding box center [784, 137] width 1219 height 30
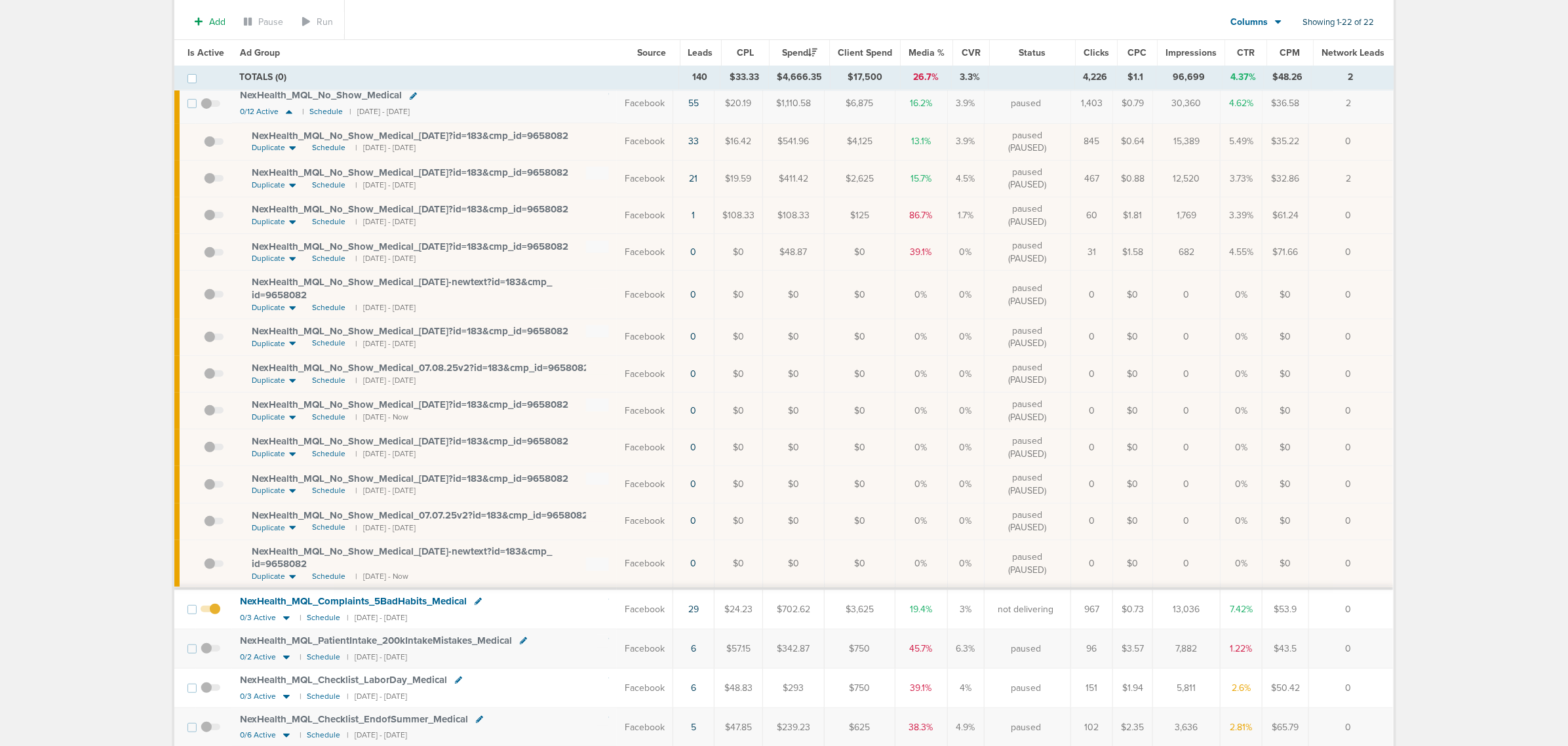
scroll to position [82, 0]
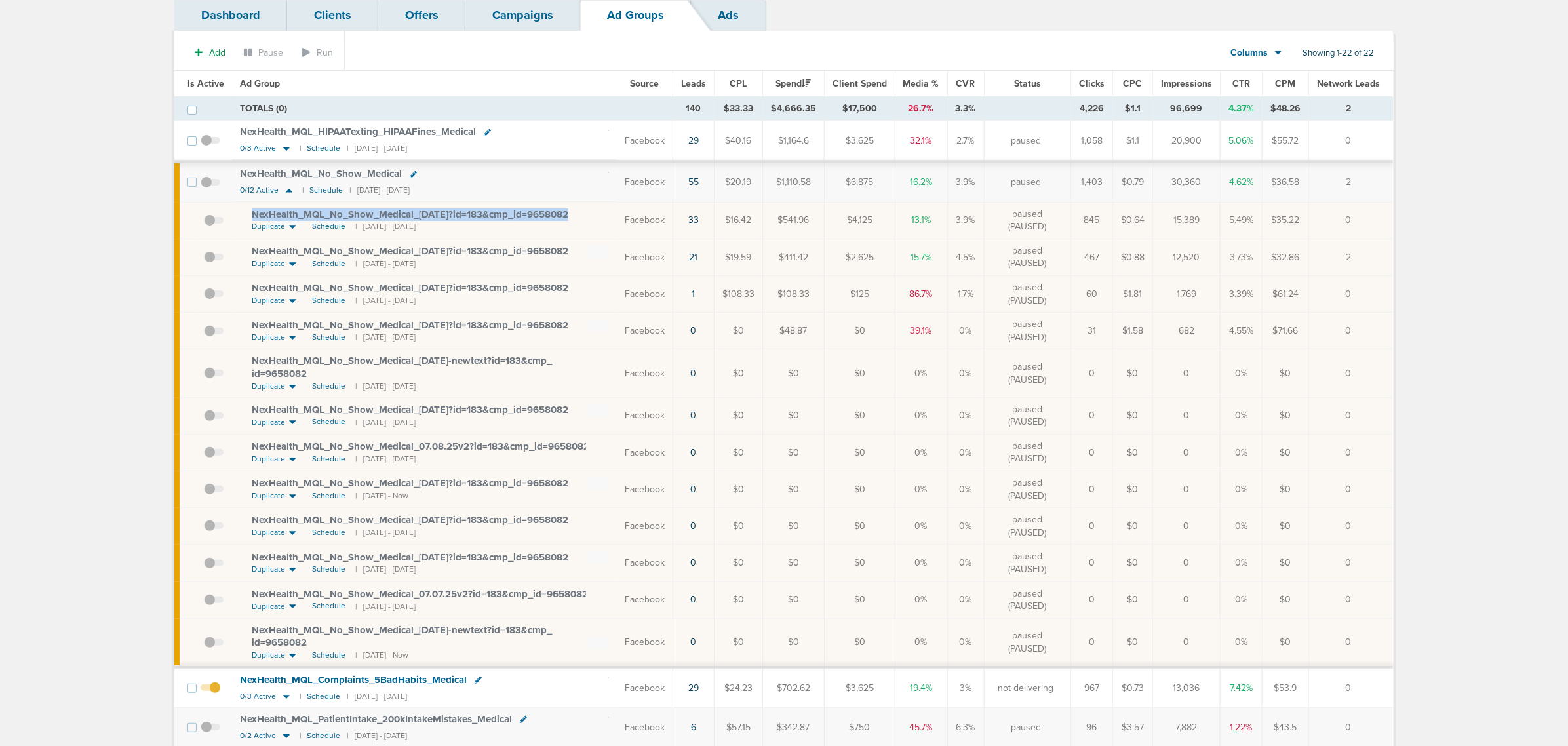
drag, startPoint x: 587, startPoint y: 216, endPoint x: 243, endPoint y: 219, distance: 344.0
click at [243, 219] on td "NexHealth_ MQL_ No_ Show_ Medical_ 08.04.25?id=183&cmp_ id=9658082 Duplicate Sc…" at bounding box center [424, 220] width 385 height 37
drag, startPoint x: 536, startPoint y: 74, endPoint x: 527, endPoint y: 86, distance: 15.0
click at [535, 76] on th "Ad Group" at bounding box center [424, 84] width 385 height 26
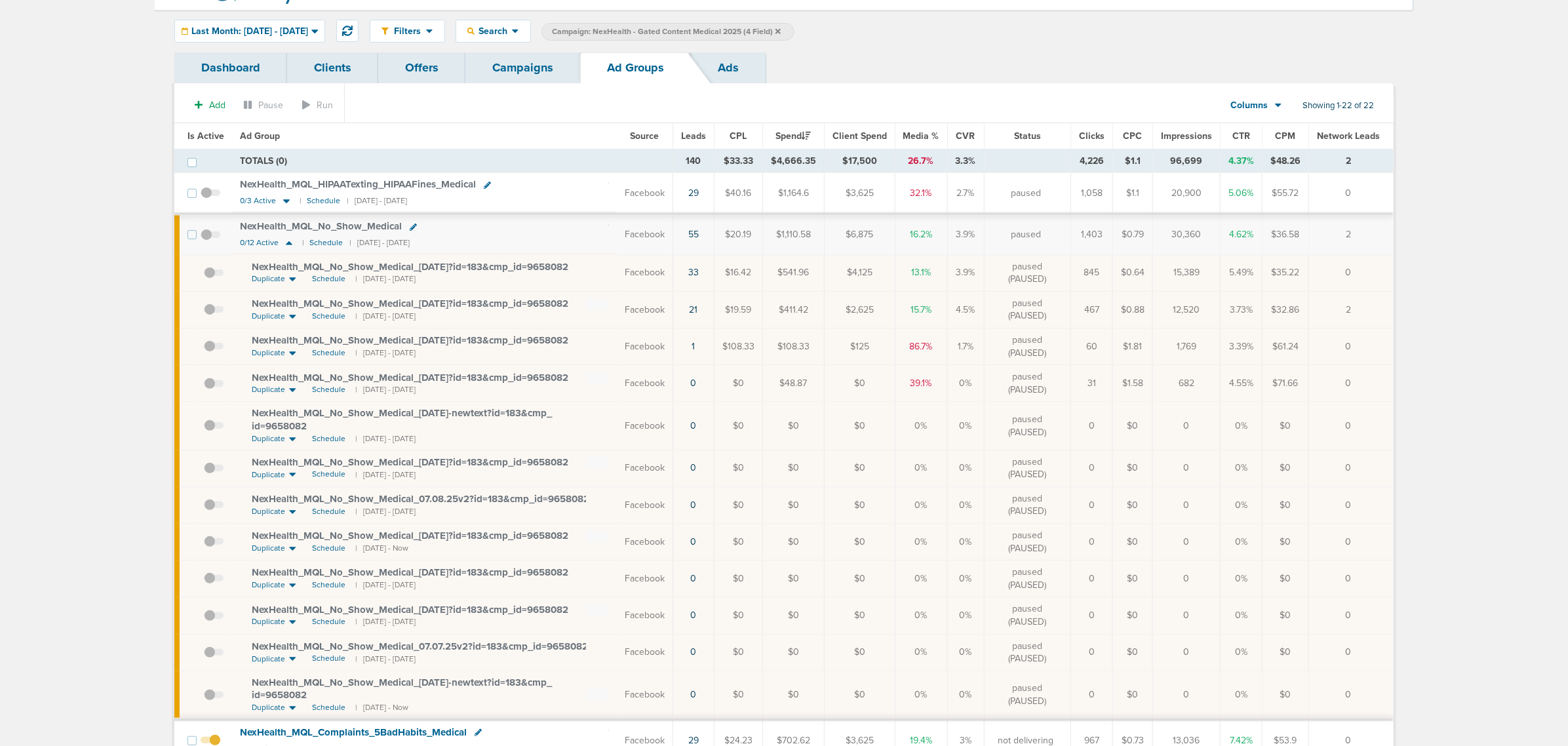
scroll to position [0, 0]
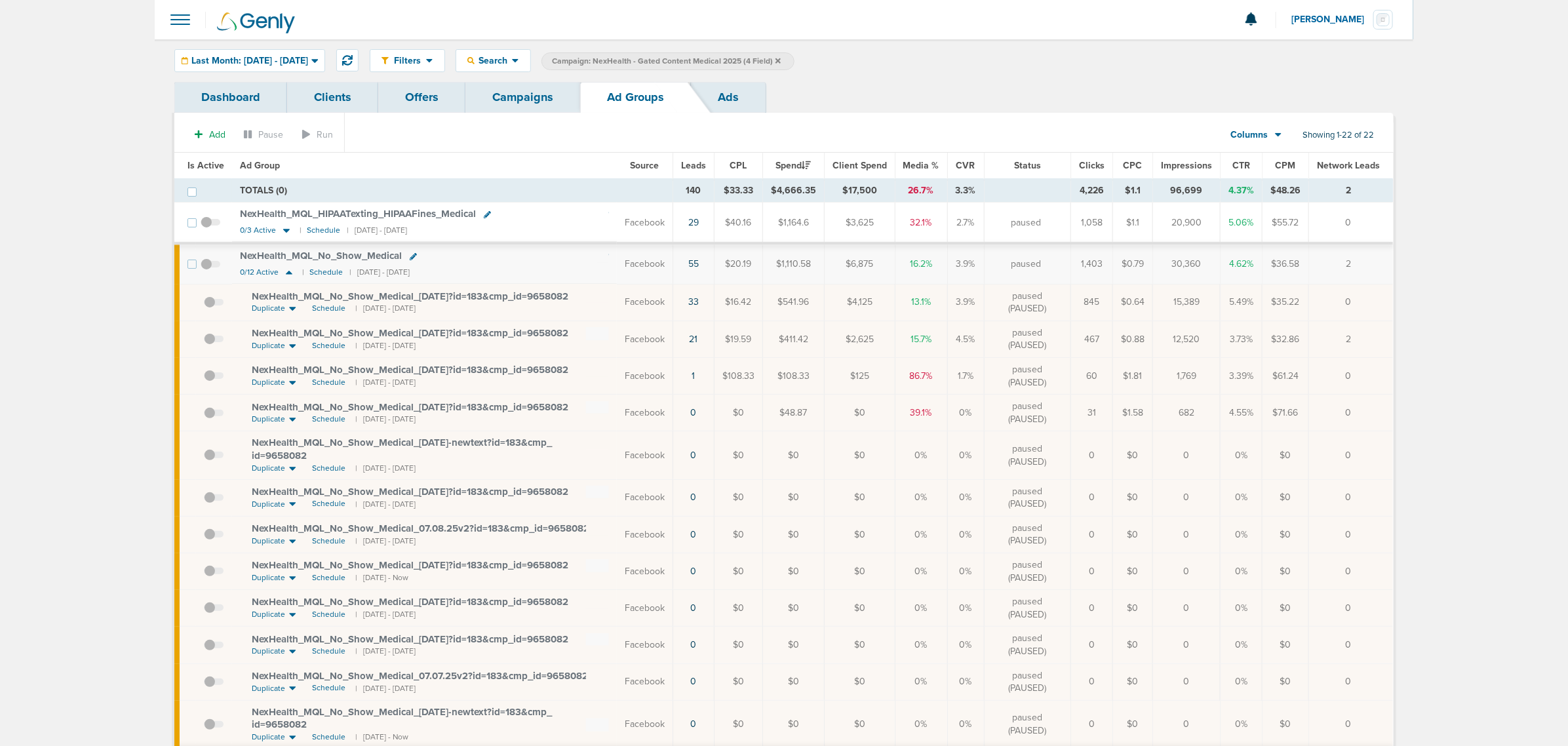
click at [522, 77] on div "Filters Active Only Settings Status Active Inactive Objectives MQL SQL Traffic …" at bounding box center [784, 60] width 1258 height 43
click at [525, 98] on link "Campaigns" at bounding box center [523, 98] width 115 height 31
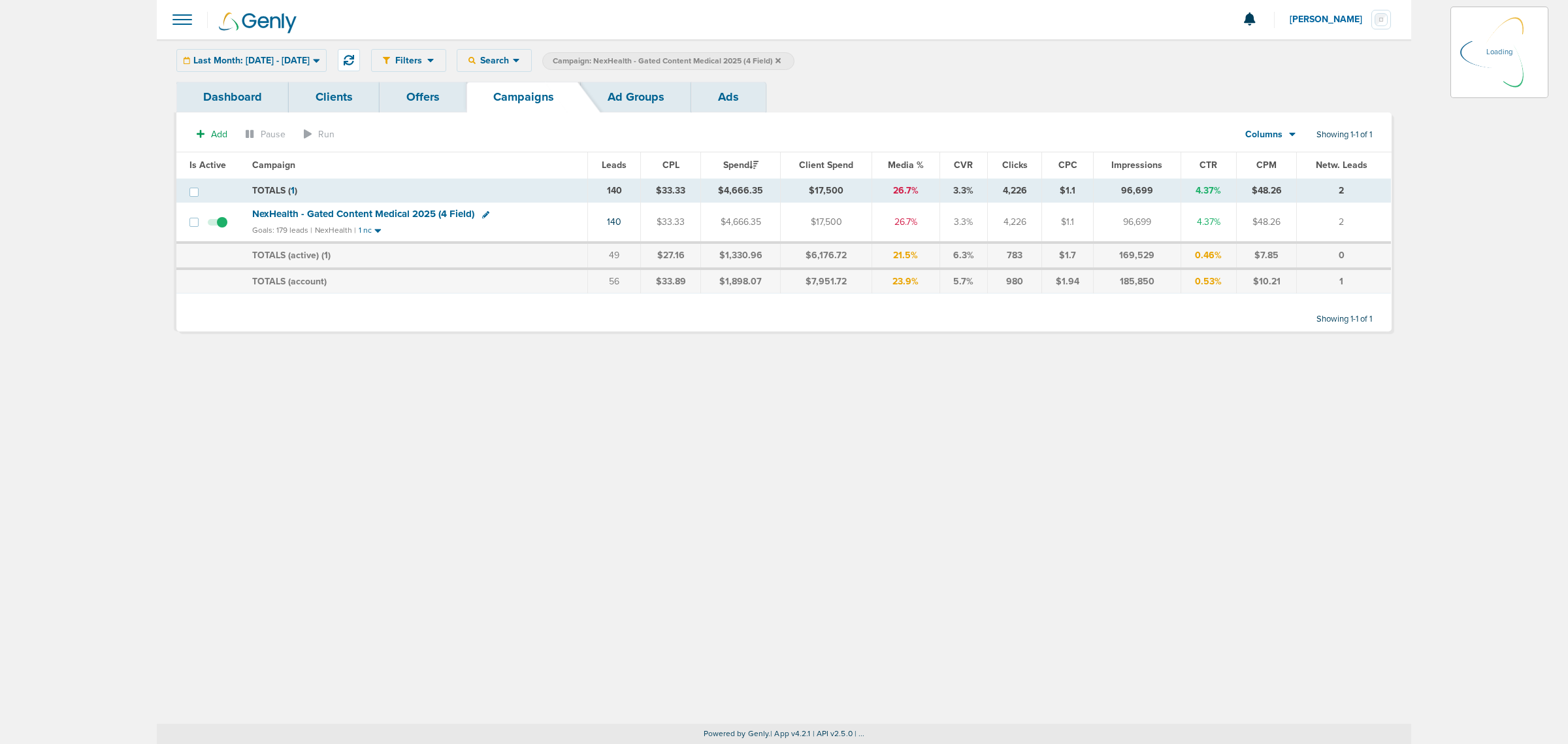
click at [781, 58] on icon at bounding box center [778, 59] width 5 height 5
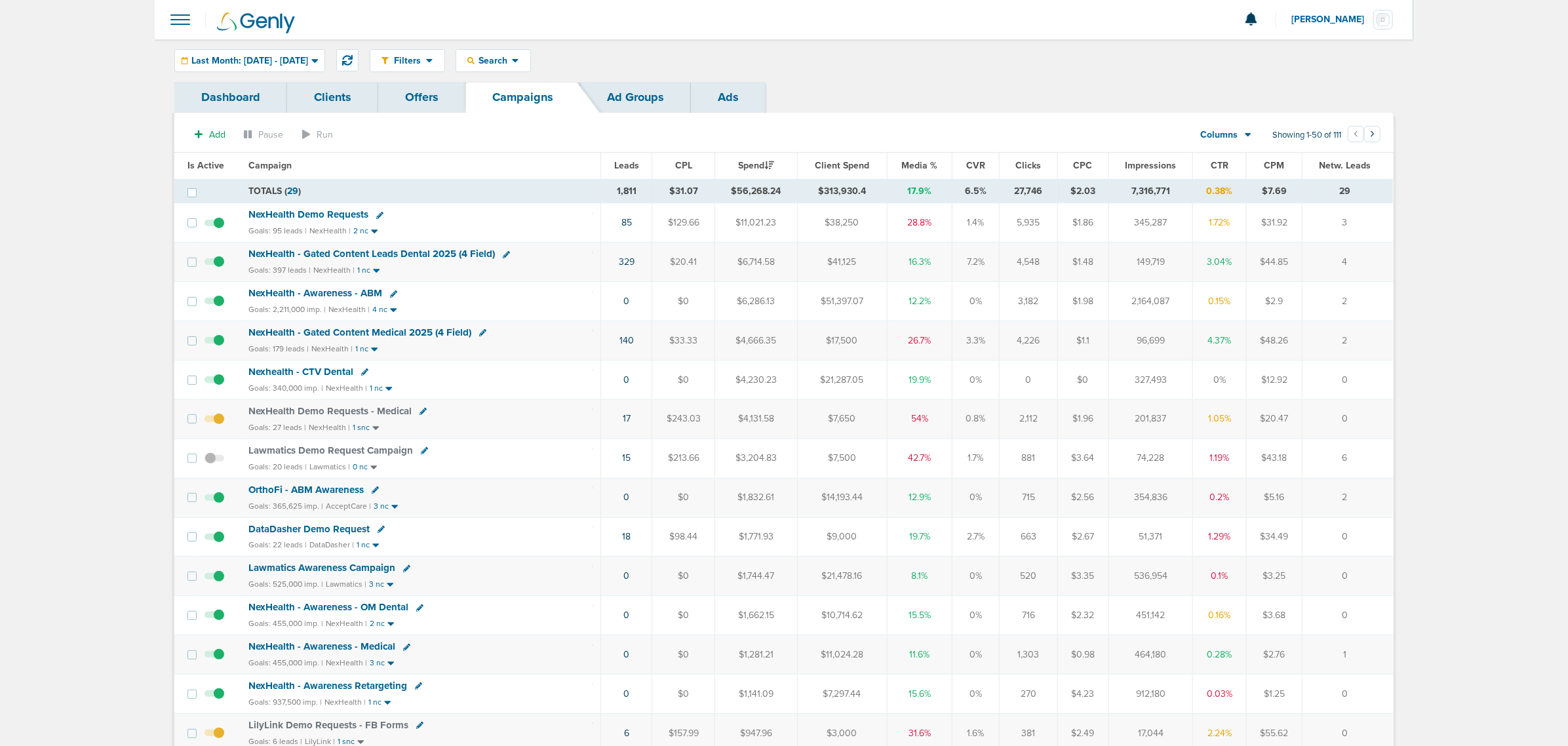
click at [326, 454] on span "Lawmatics Demo Request Campaign" at bounding box center [331, 451] width 165 height 12
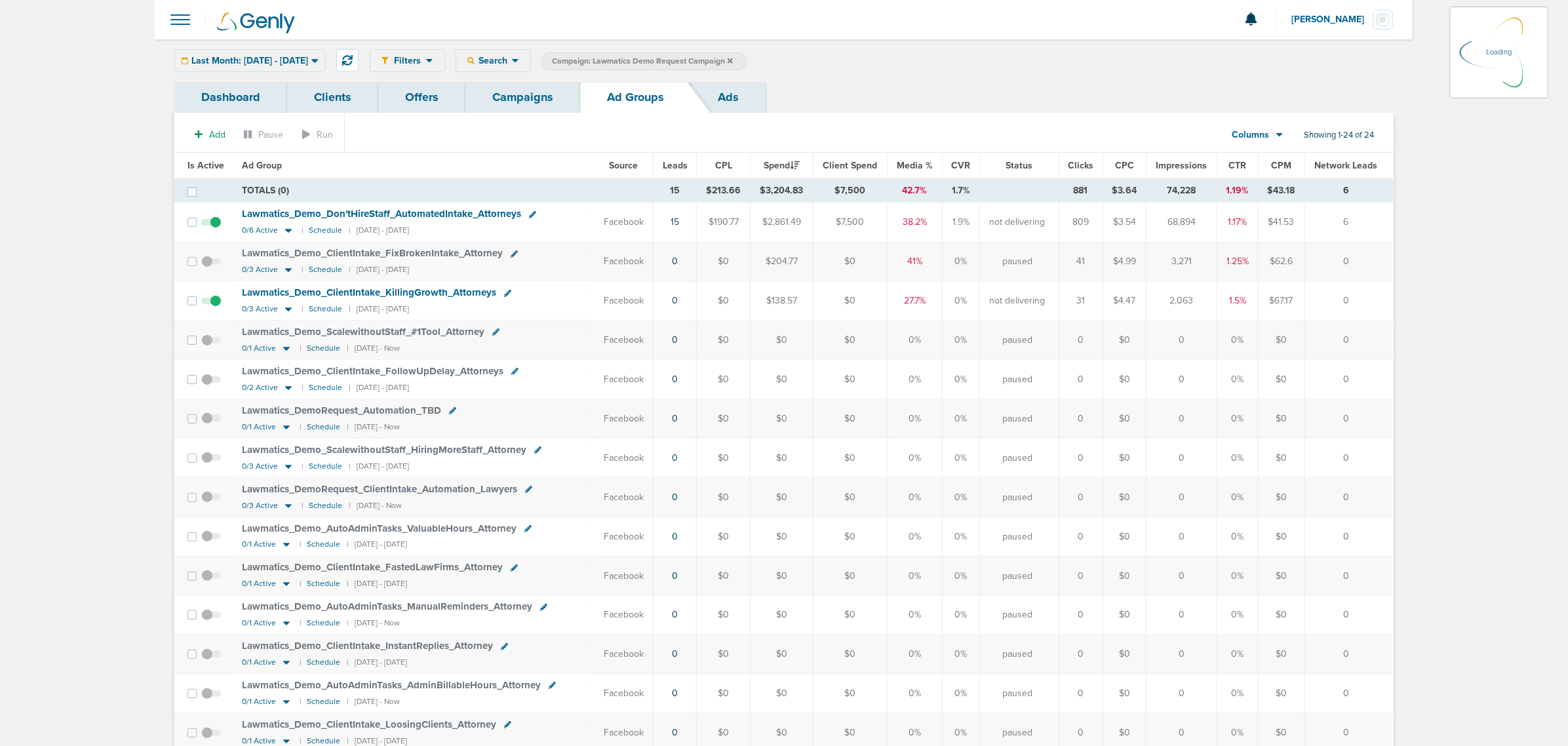
click at [437, 93] on link "Offers" at bounding box center [421, 98] width 87 height 31
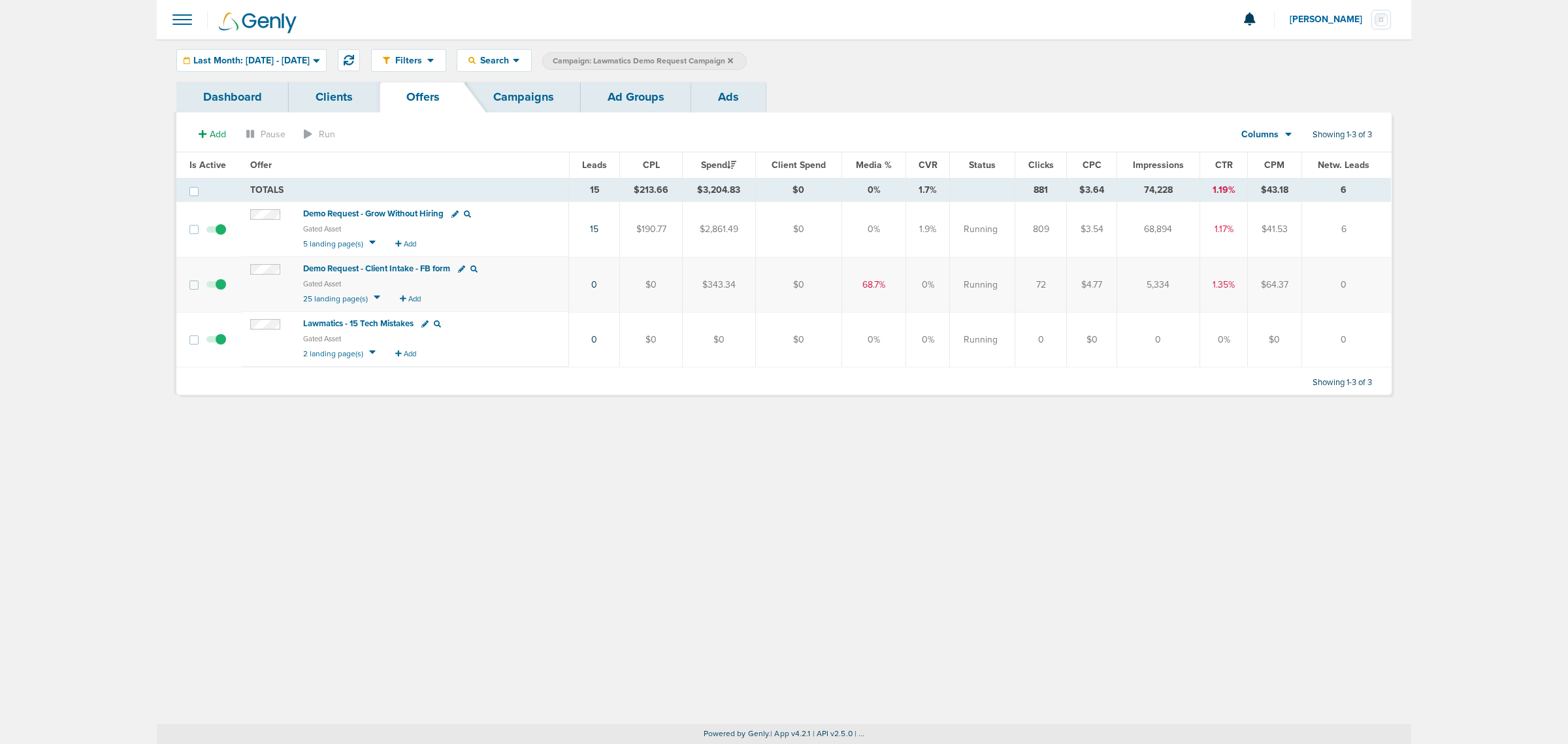
click at [379, 266] on span "Demo Request - Client Intake - FB form" at bounding box center [376, 268] width 147 height 11
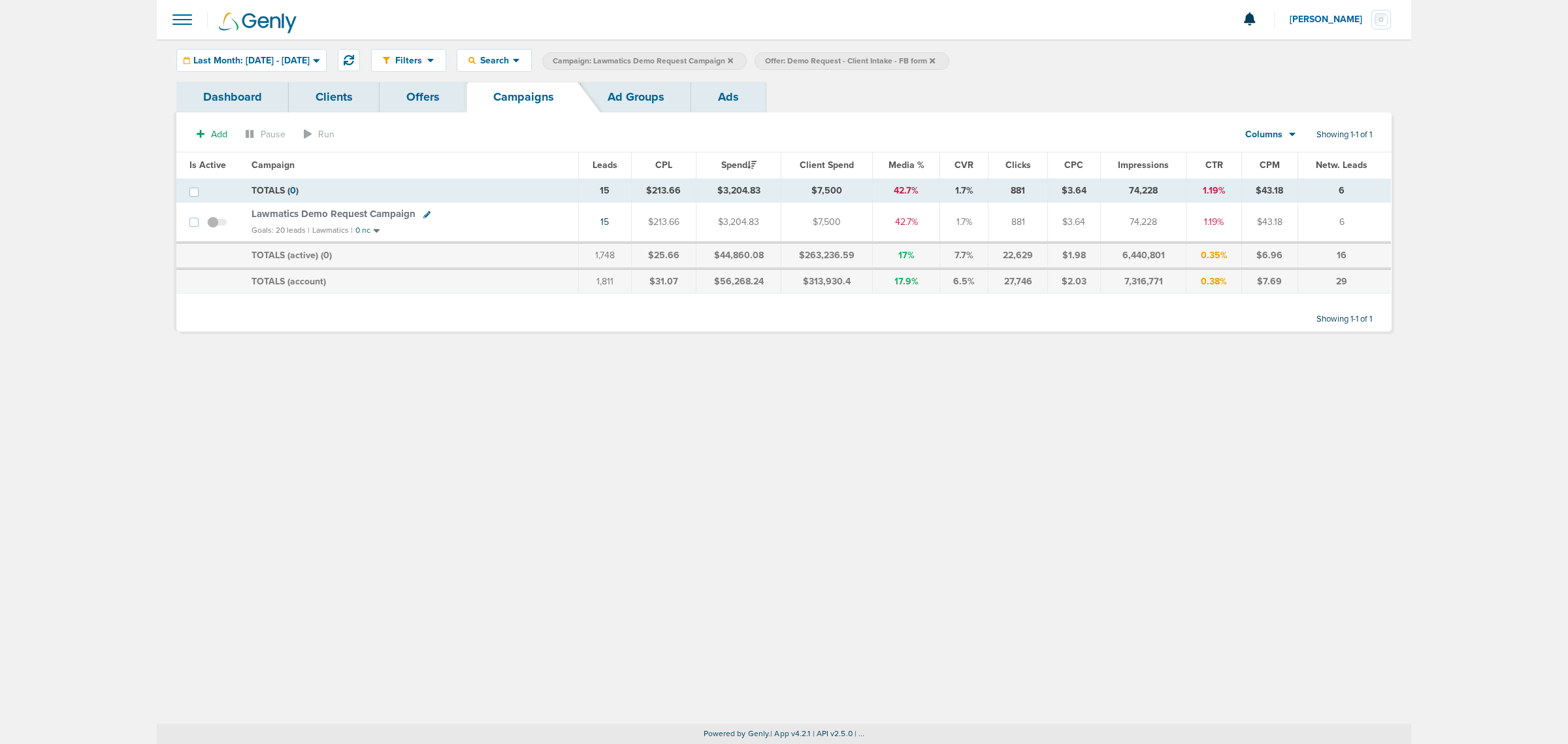
click at [733, 60] on icon at bounding box center [730, 60] width 5 height 8
click at [722, 61] on icon at bounding box center [719, 60] width 5 height 8
click at [722, 59] on icon at bounding box center [719, 59] width 5 height 5
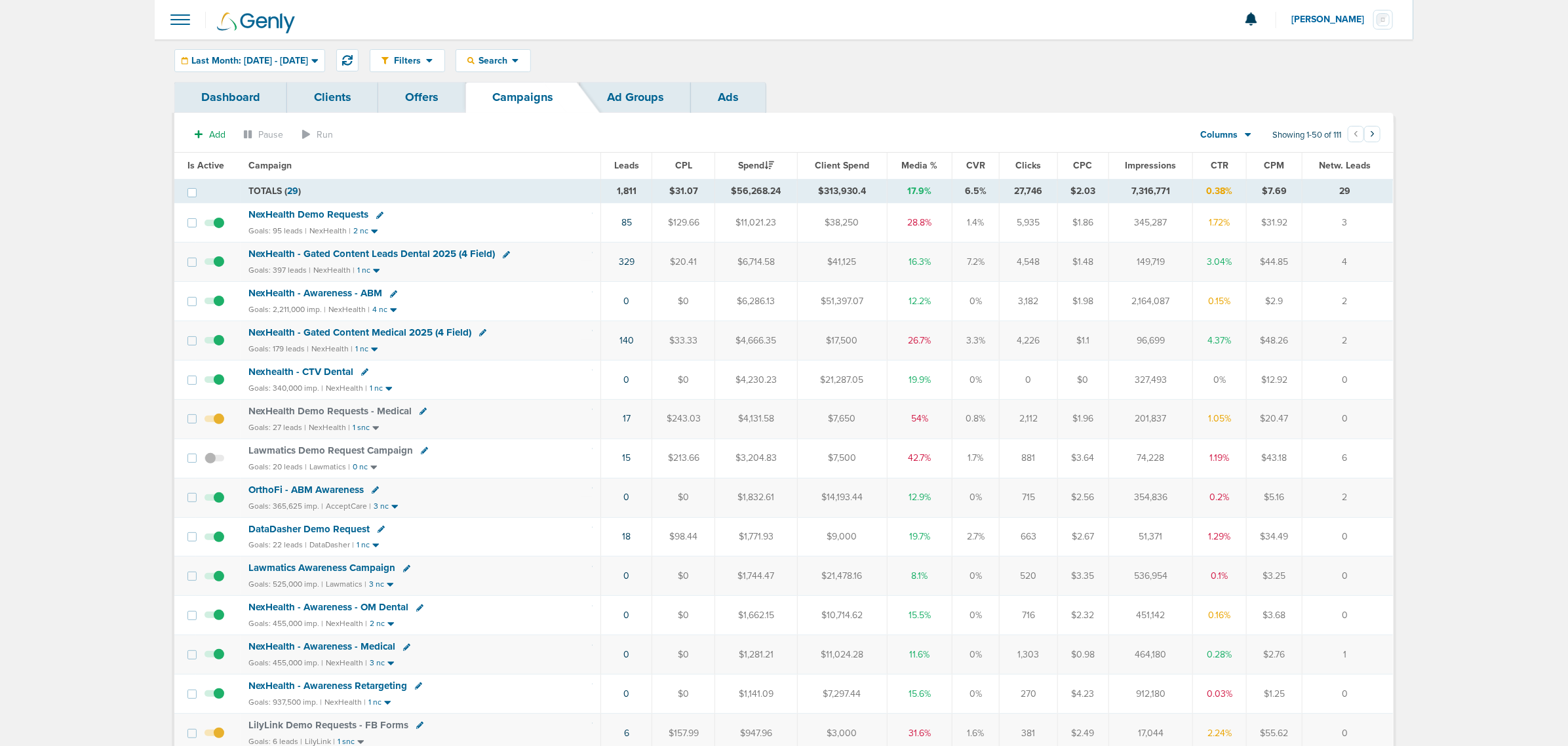
click at [308, 60] on span "Last Month: 08.01.2025 - 08.31.2025" at bounding box center [250, 60] width 117 height 9
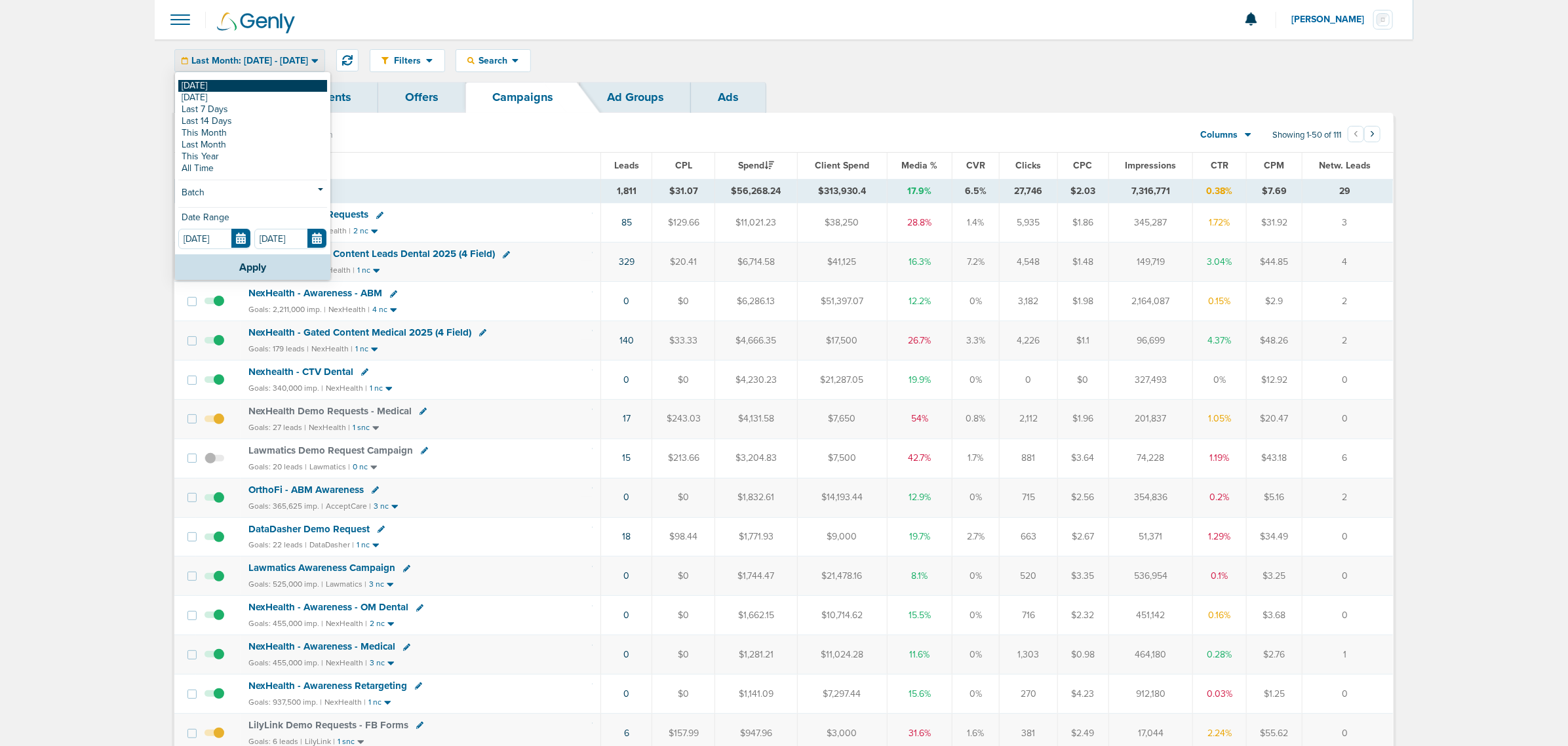
click at [216, 86] on link "[DATE]" at bounding box center [253, 86] width 149 height 12
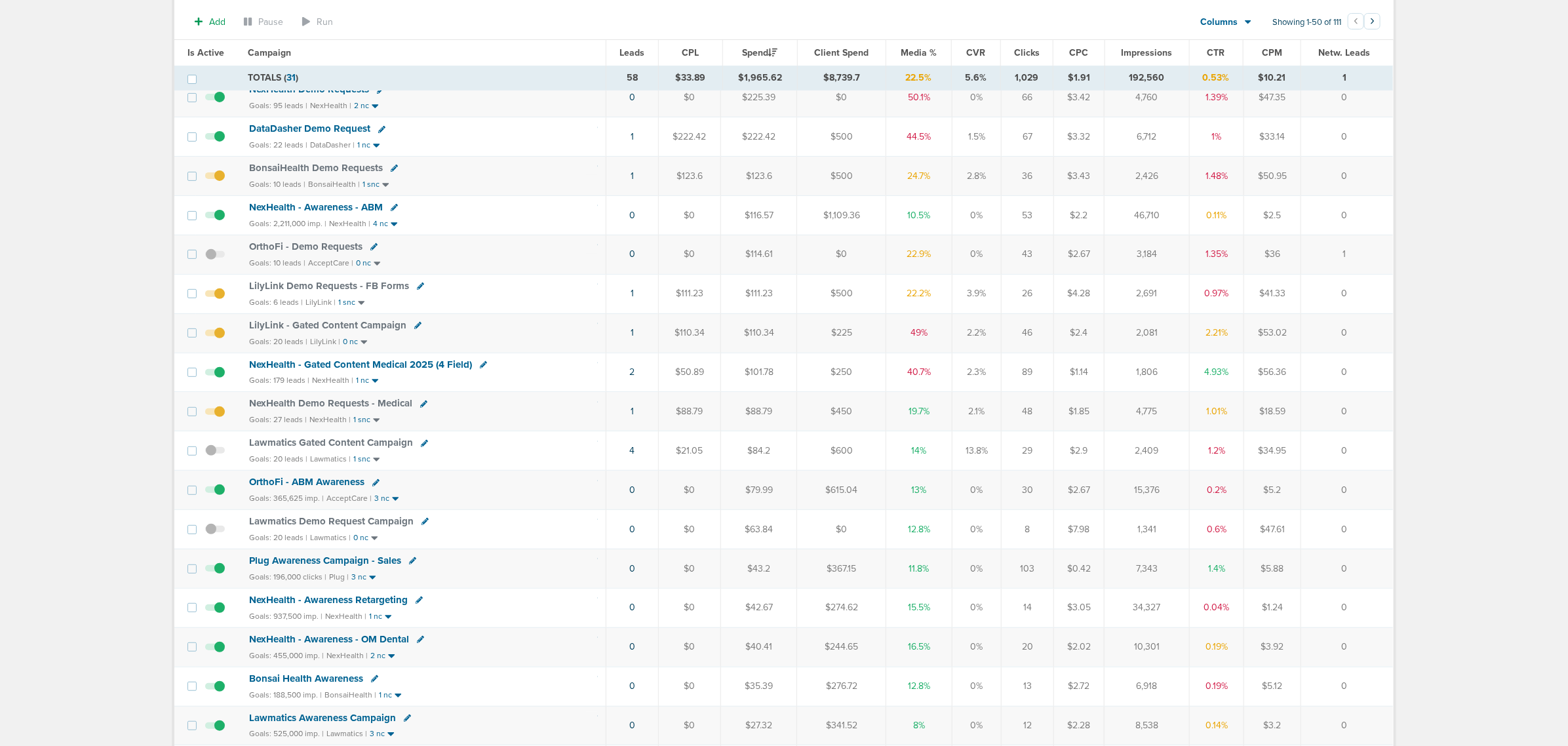
scroll to position [164, 0]
drag, startPoint x: 607, startPoint y: 337, endPoint x: 1368, endPoint y: 330, distance: 761.0
click at [1368, 330] on tr "LilyLink - Gated Content Campaign Goals: 20 leads | LilyLink | 0 nc 1 $110.34 $…" at bounding box center [783, 336] width 1218 height 39
click at [1371, 331] on td "0" at bounding box center [1346, 336] width 93 height 39
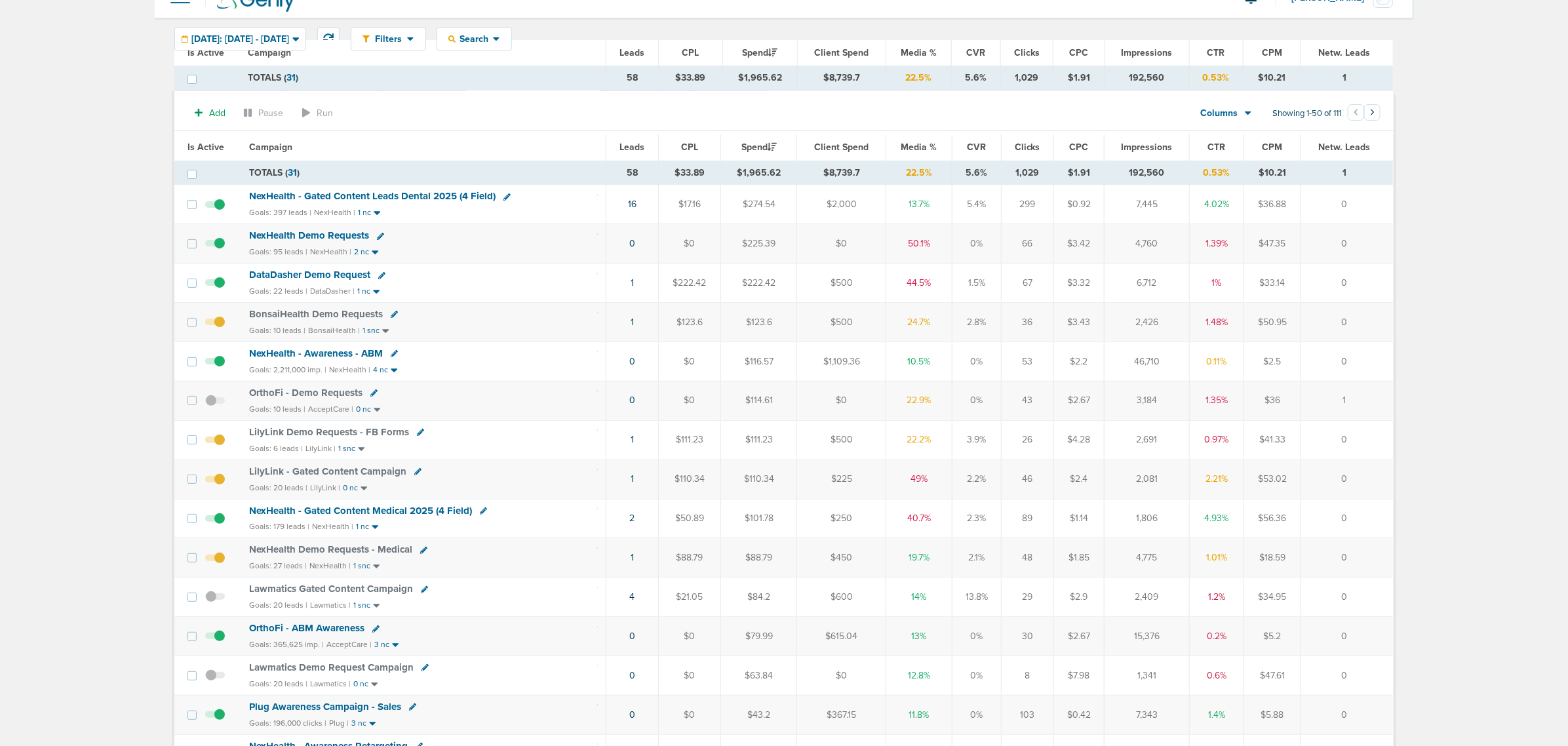
scroll to position [0, 0]
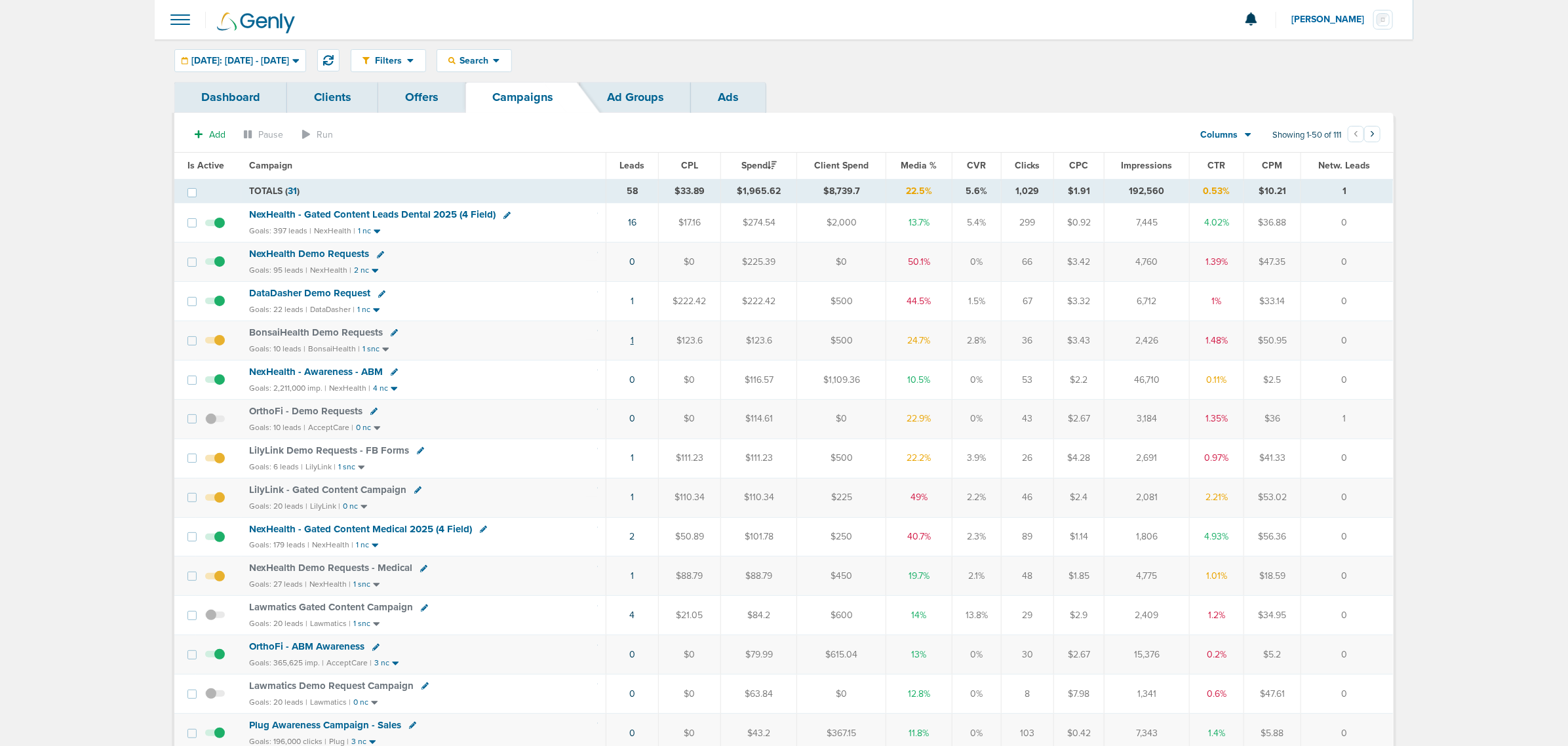
click at [631, 342] on link "1" at bounding box center [632, 339] width 3 height 11
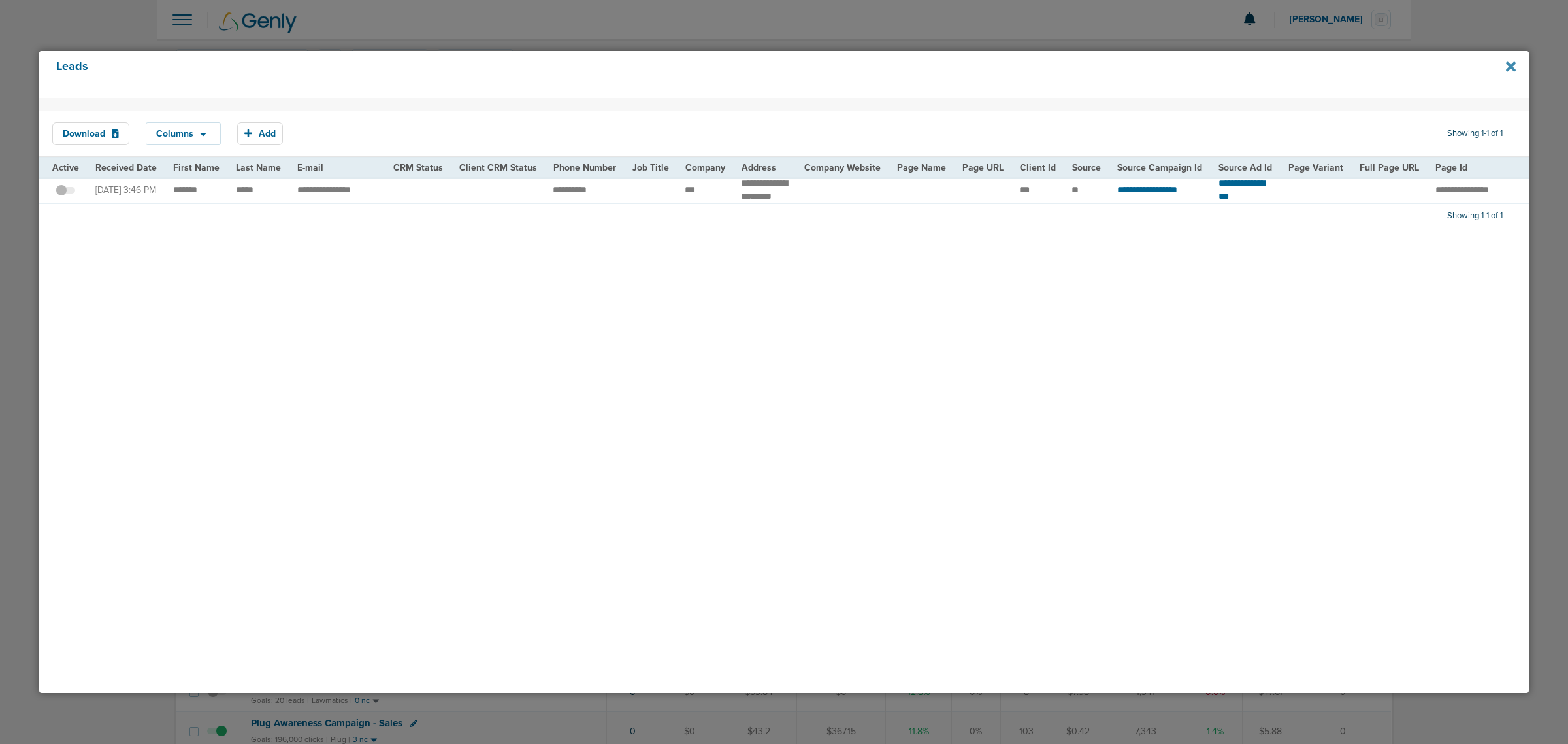
click at [1510, 69] on icon at bounding box center [1511, 66] width 10 height 10
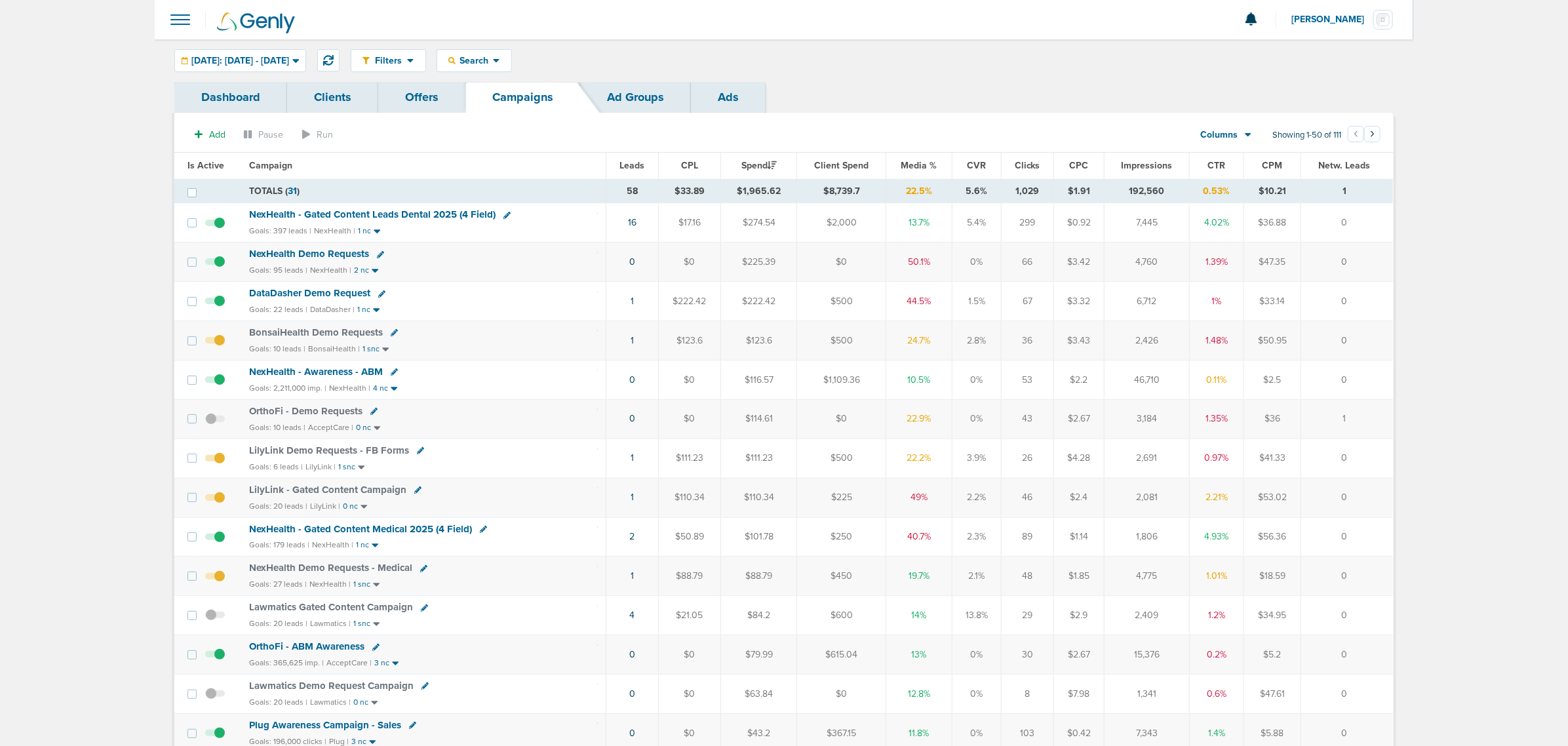
click at [915, 164] on span "Media %" at bounding box center [919, 165] width 36 height 11
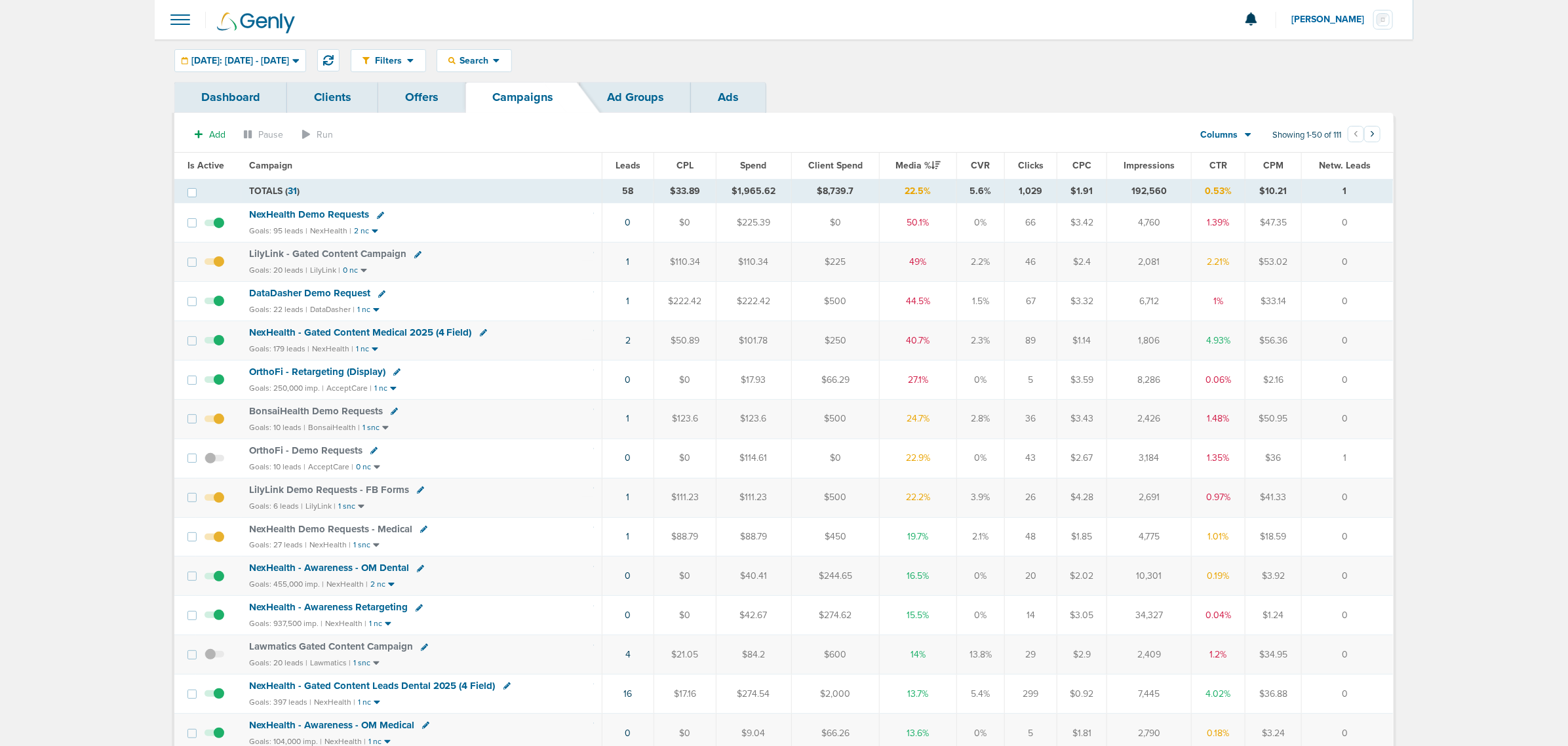
click at [490, 221] on div "NexHealth Demo Requests" at bounding box center [421, 215] width 345 height 13
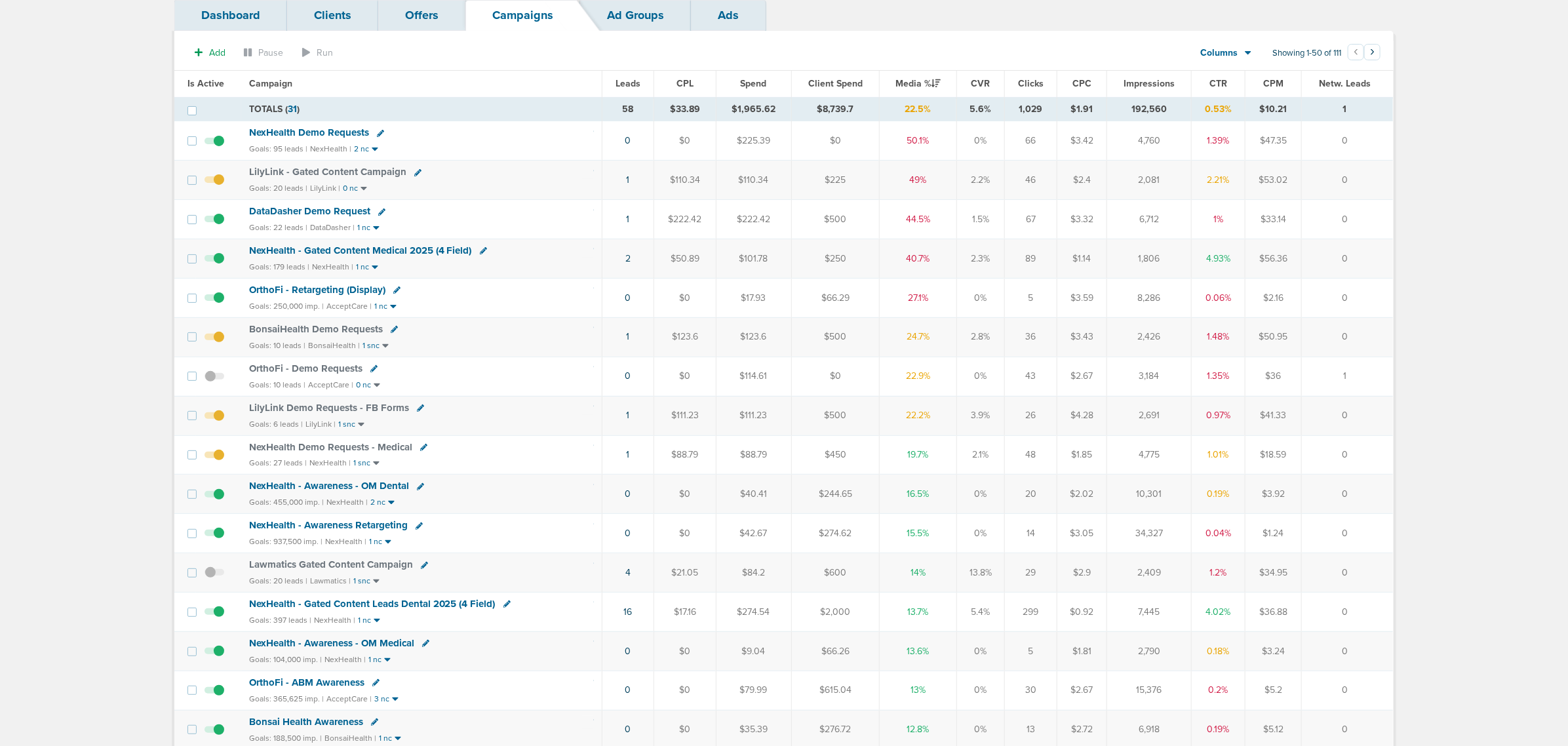
scroll to position [164, 0]
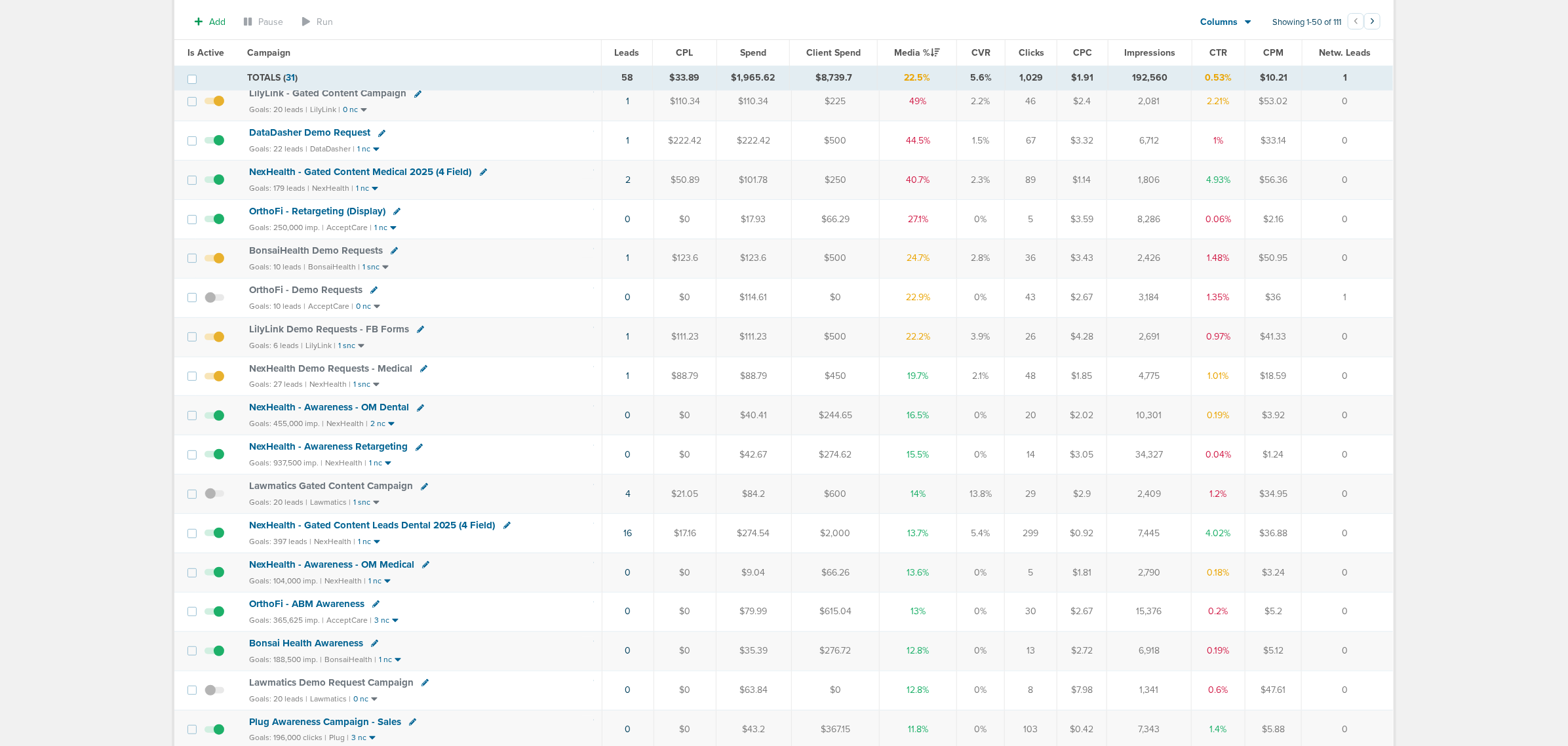
click at [627, 534] on td "16" at bounding box center [628, 533] width 52 height 39
click at [627, 538] on link "16" at bounding box center [628, 532] width 9 height 11
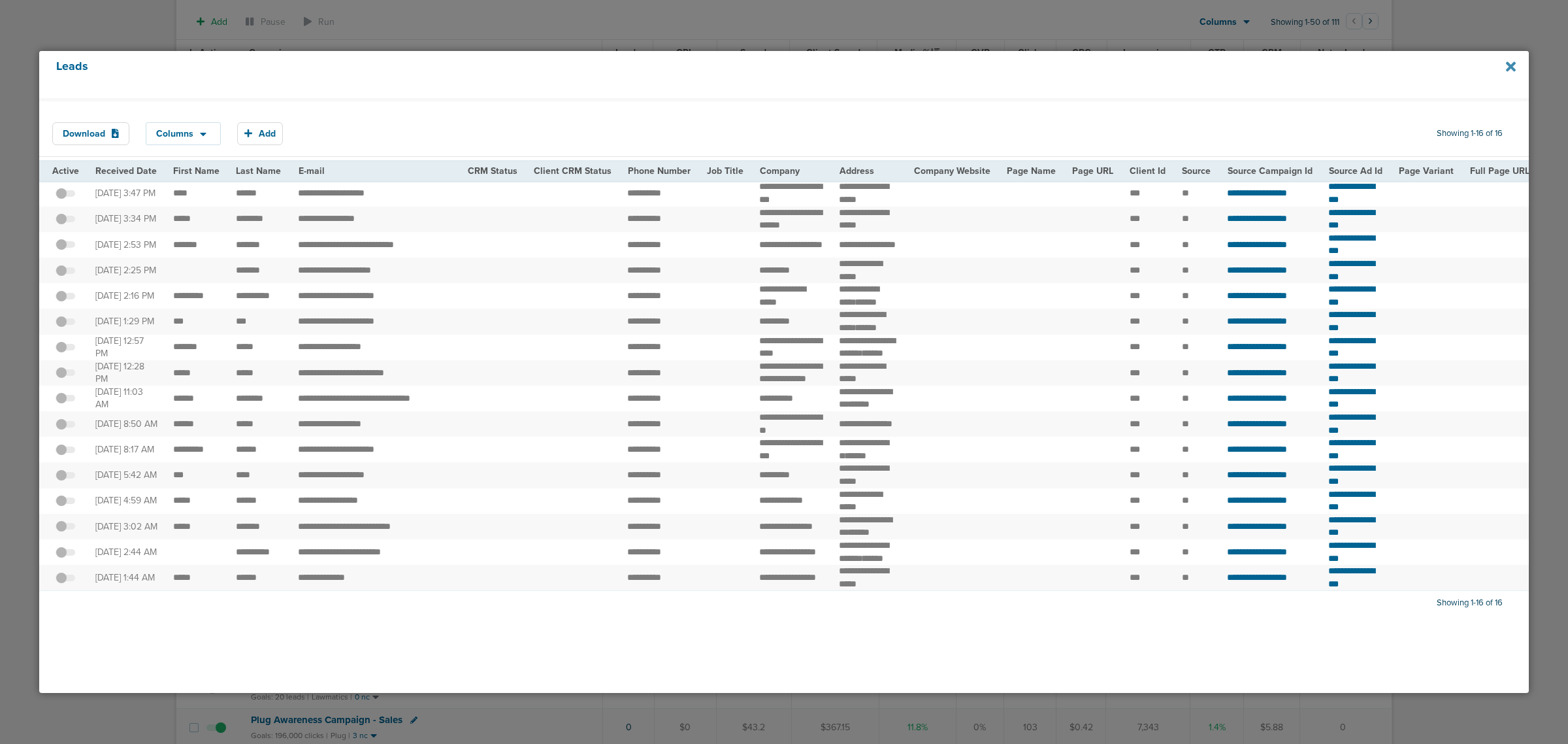
click at [1513, 61] on icon at bounding box center [1511, 66] width 10 height 15
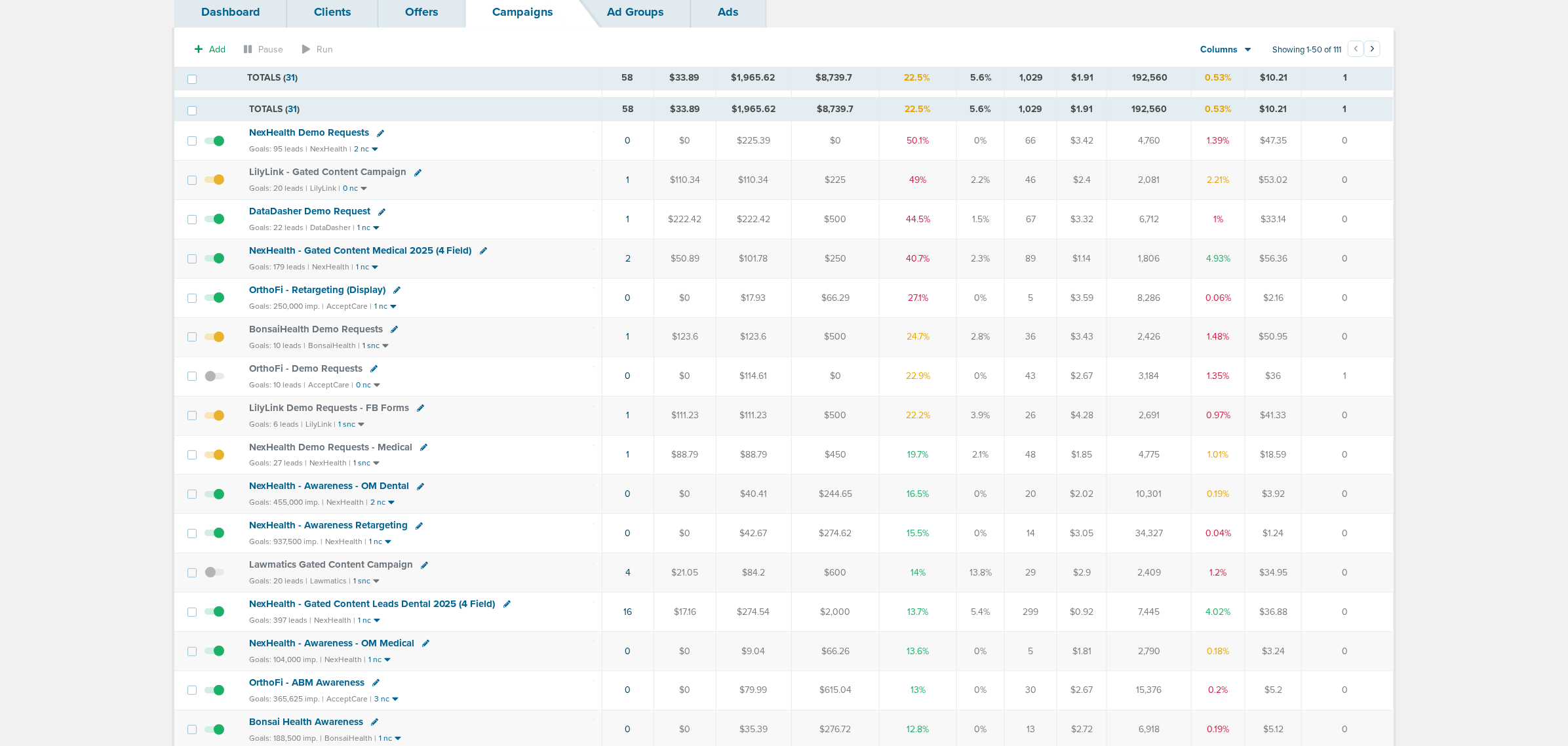
scroll to position [0, 0]
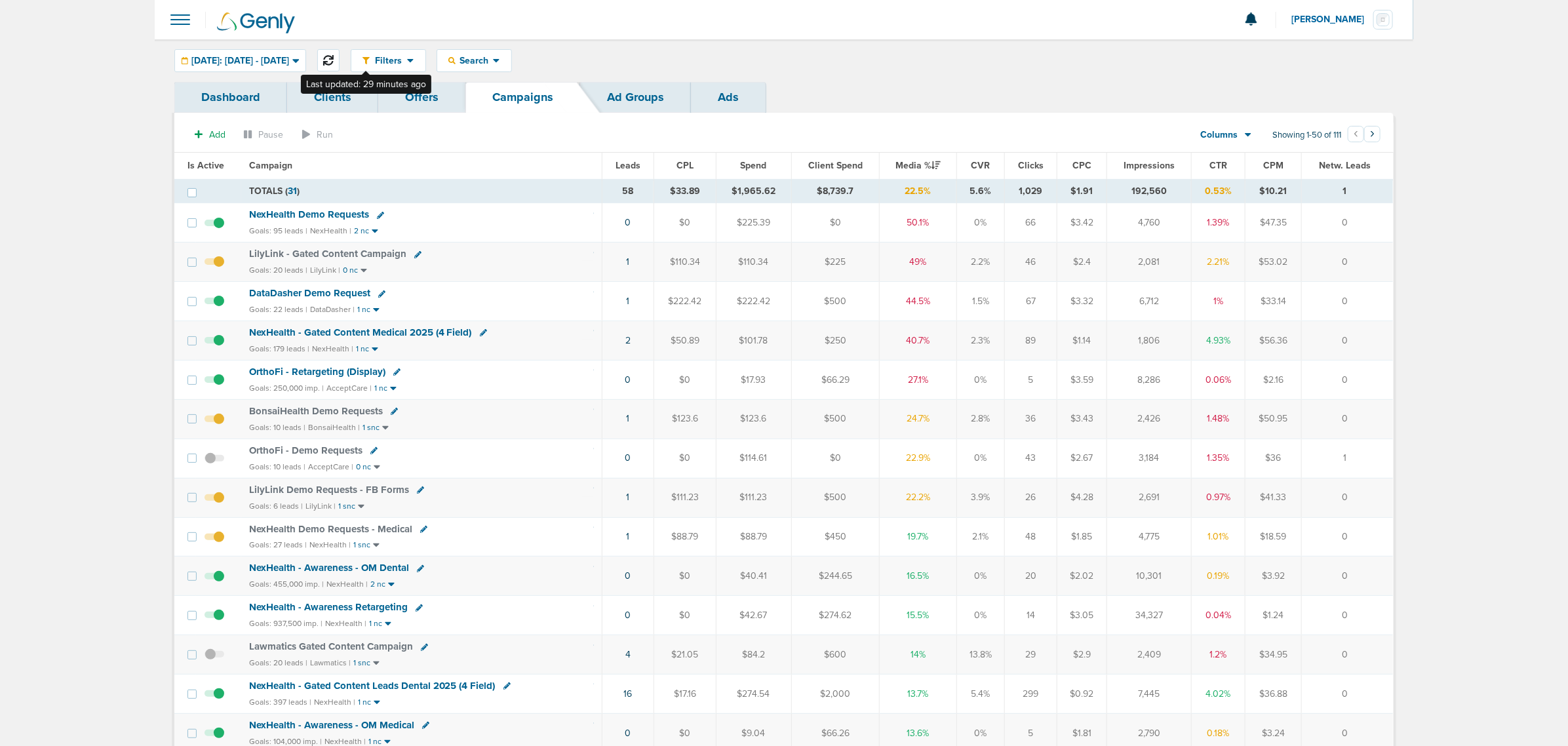
click at [339, 53] on button at bounding box center [328, 59] width 22 height 22
click at [397, 333] on span "NexHealth - Gated Content Medical 2025 (4 Field)" at bounding box center [360, 333] width 223 height 12
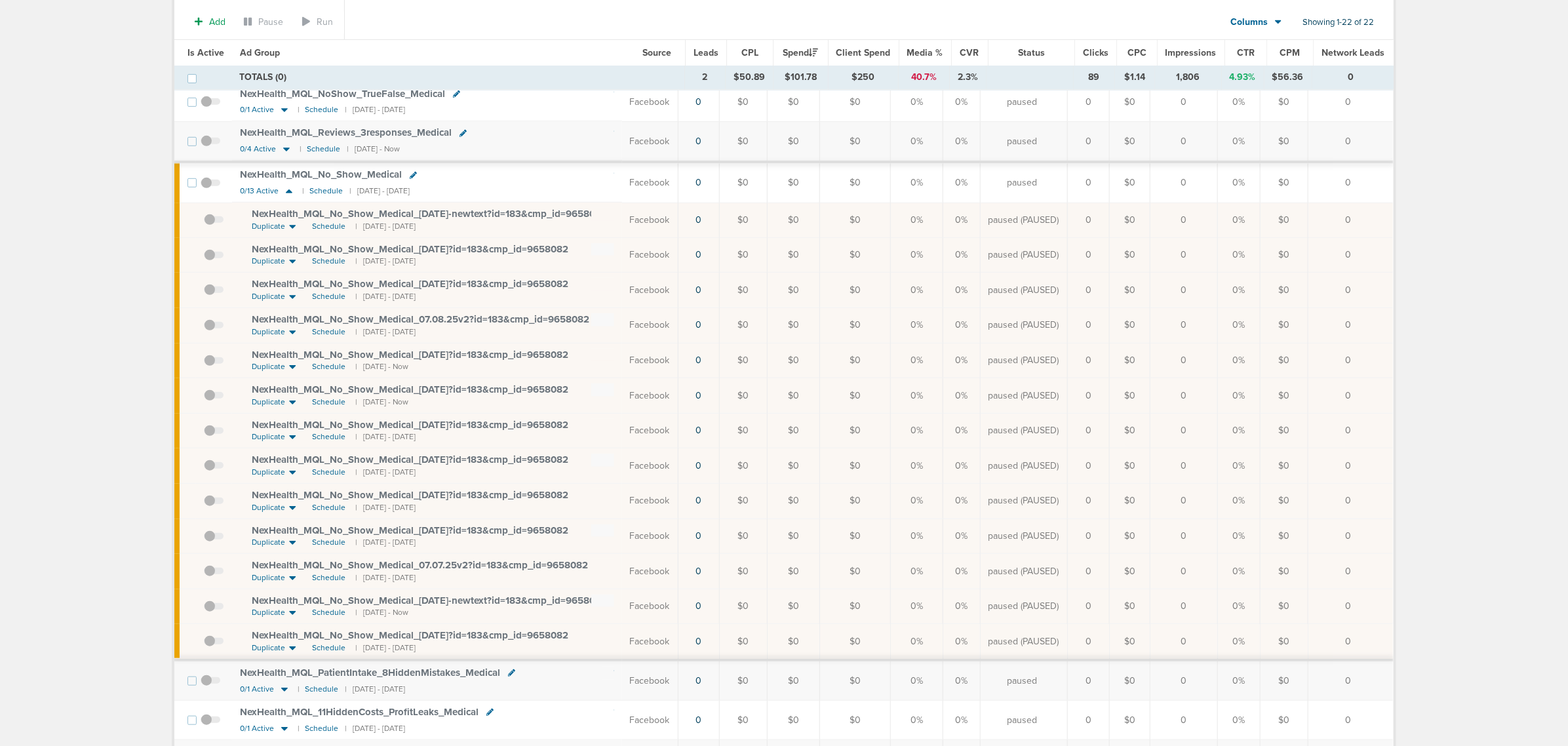
scroll to position [410, 0]
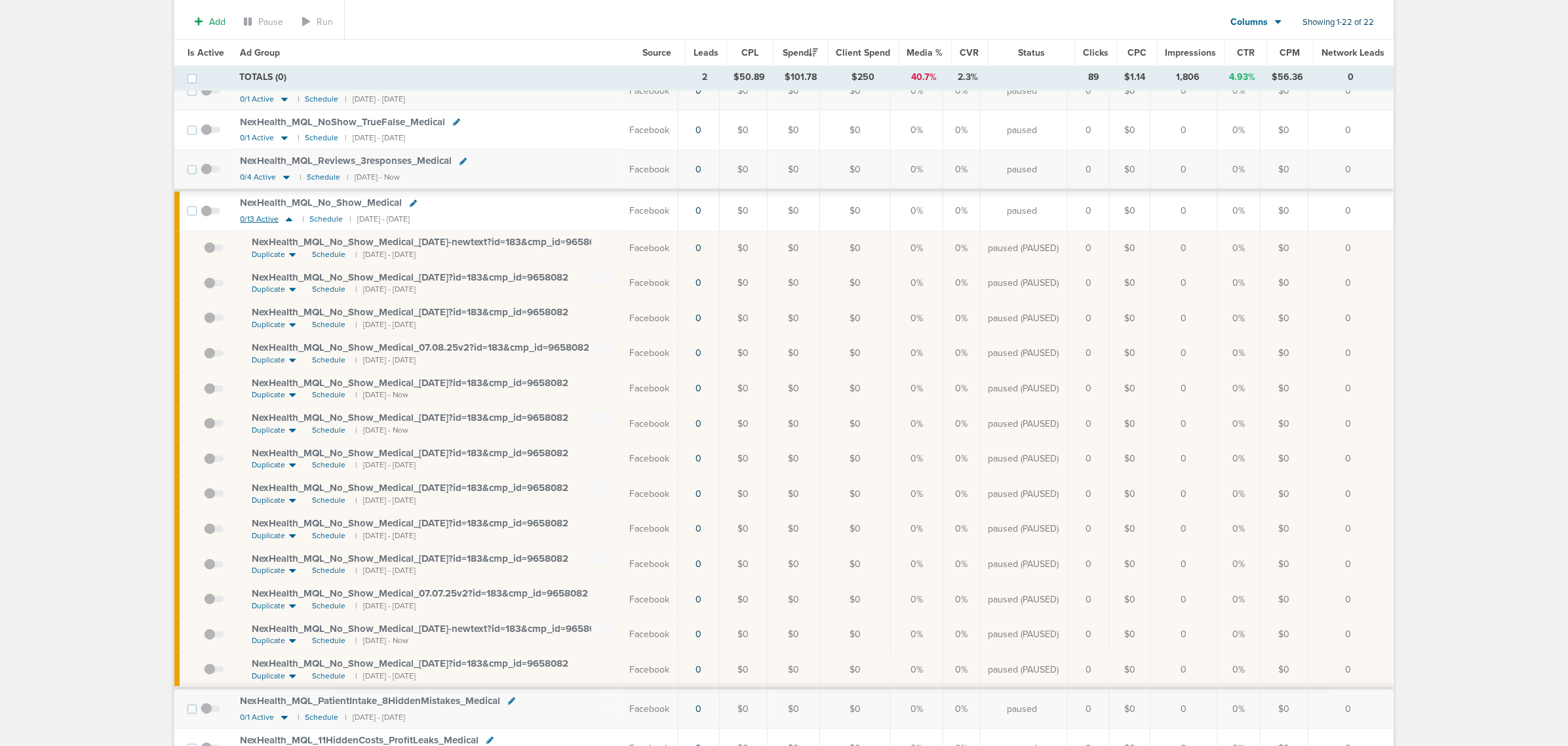
click at [287, 221] on icon at bounding box center [289, 219] width 7 height 4
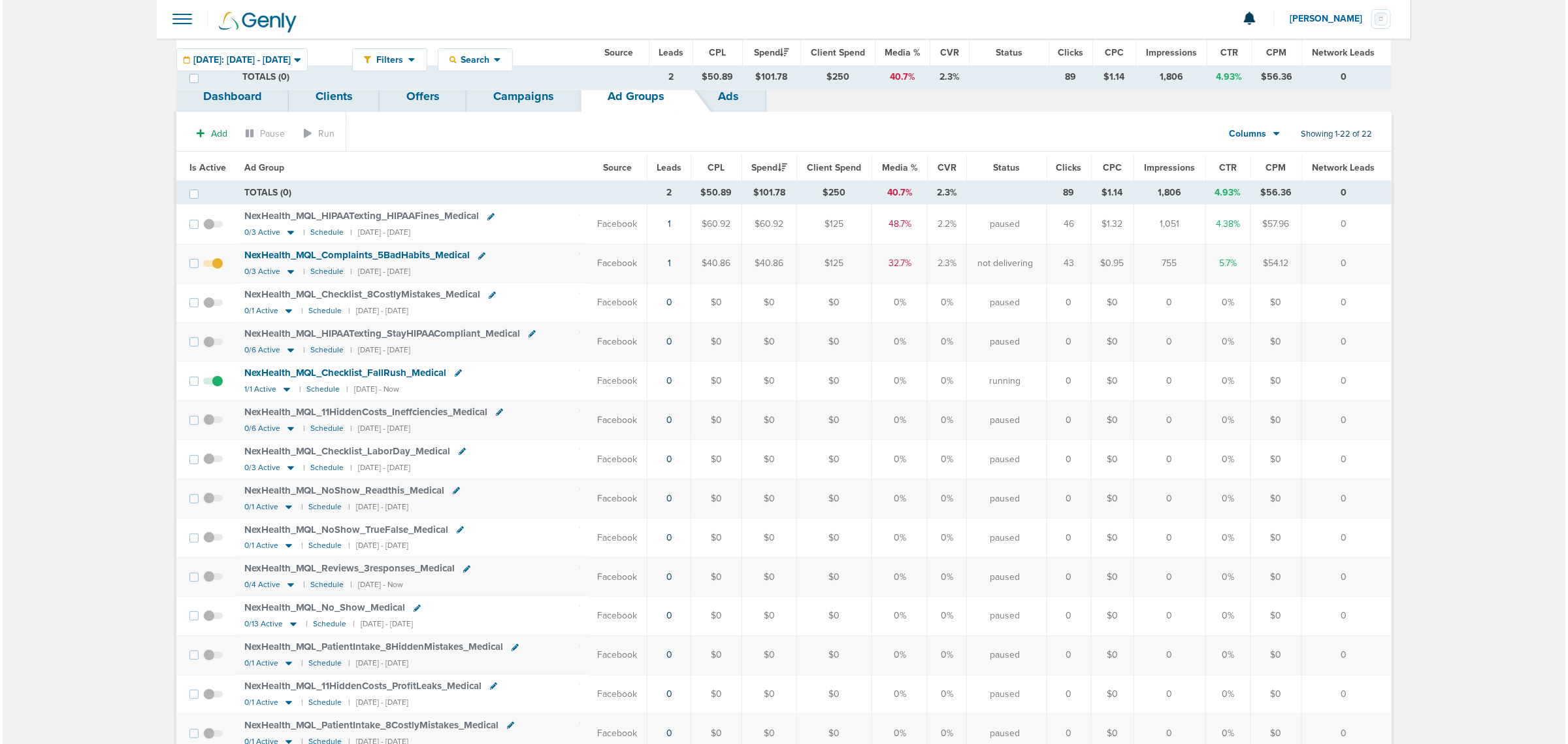
scroll to position [0, 0]
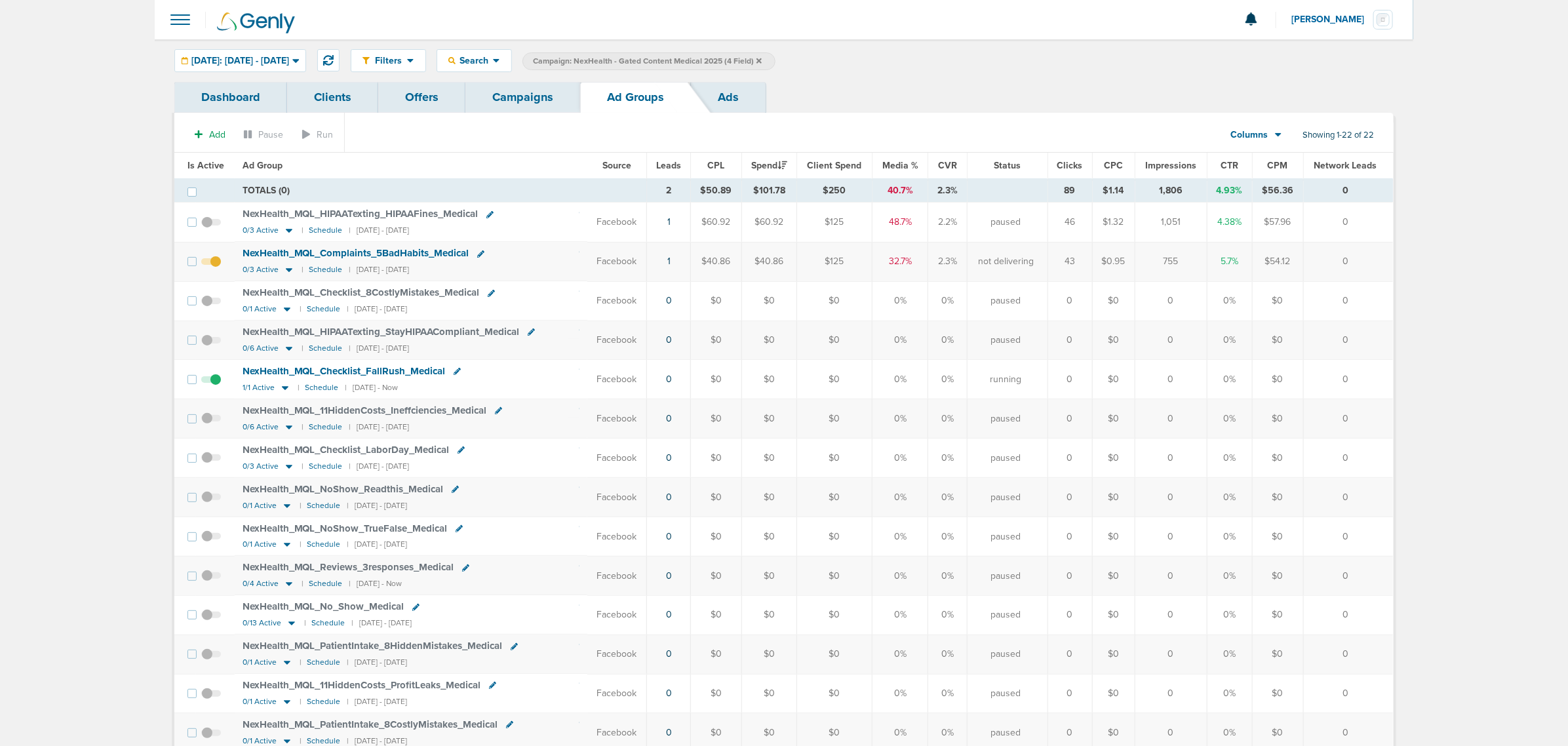
click at [202, 166] on span "Is Active" at bounding box center [206, 165] width 37 height 11
drag, startPoint x: 518, startPoint y: 97, endPoint x: 551, endPoint y: 83, distance: 35.8
click at [519, 97] on link "Campaigns" at bounding box center [523, 98] width 115 height 31
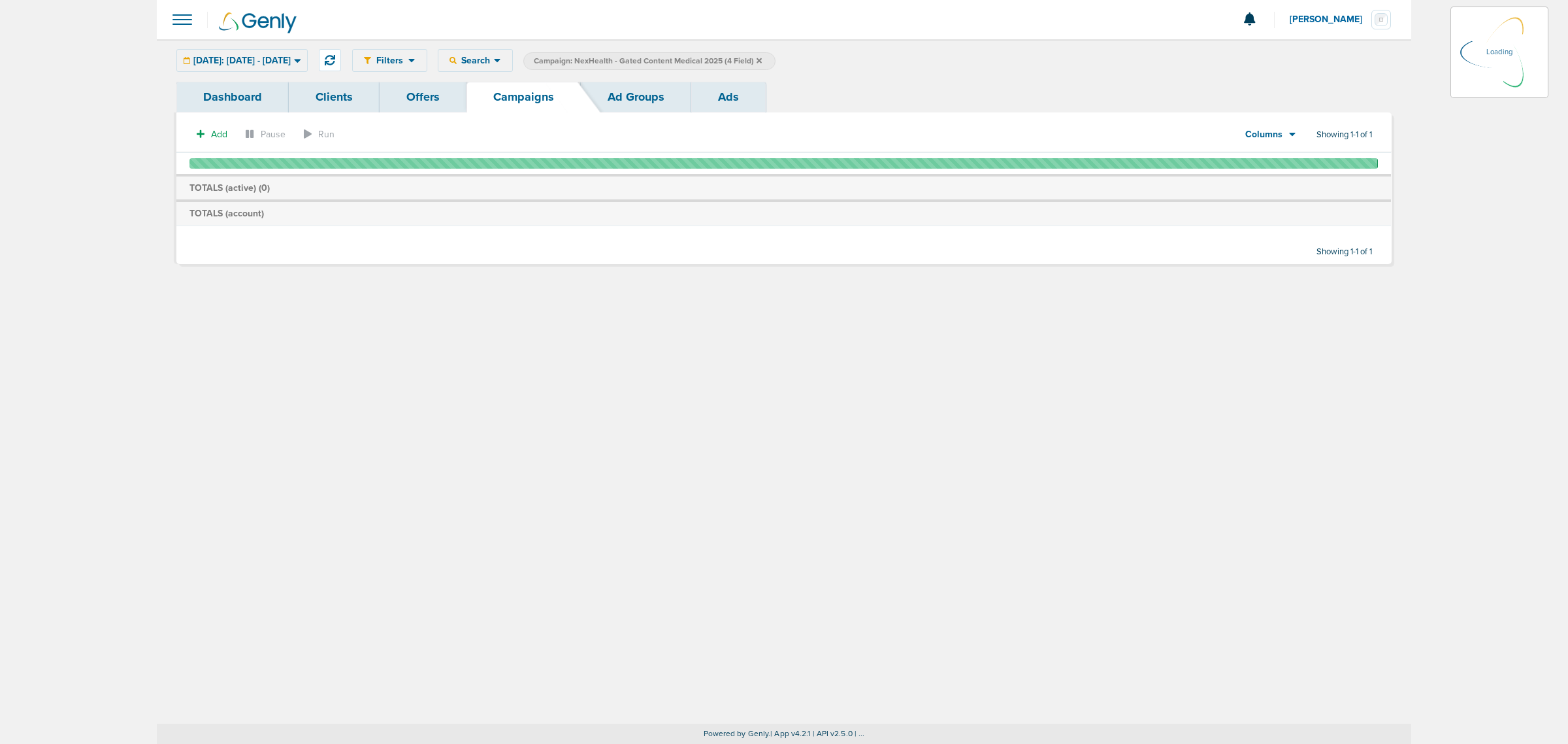
click at [762, 57] on icon at bounding box center [758, 59] width 5 height 5
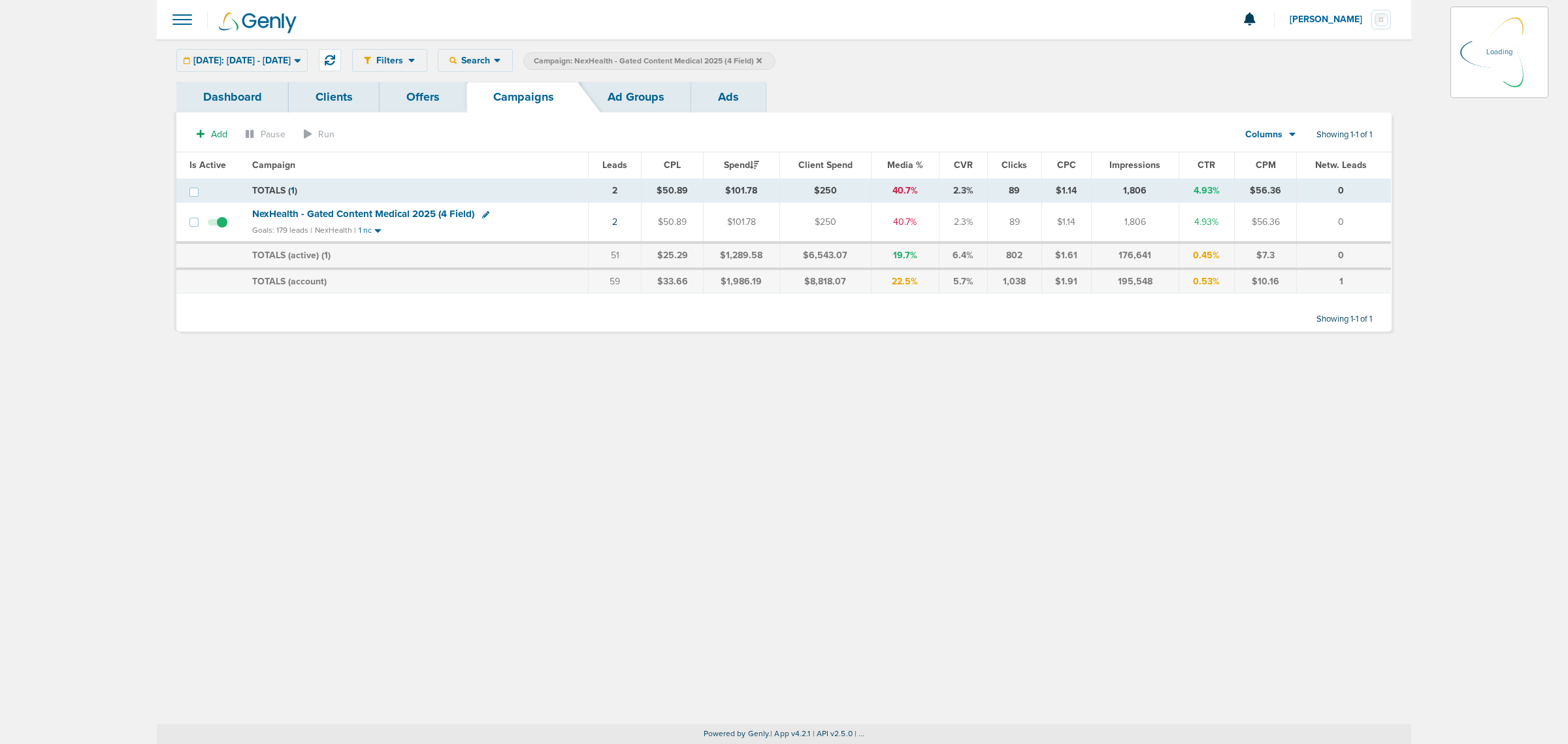
click at [762, 57] on icon at bounding box center [758, 59] width 5 height 5
click at [762, 59] on icon at bounding box center [758, 59] width 5 height 5
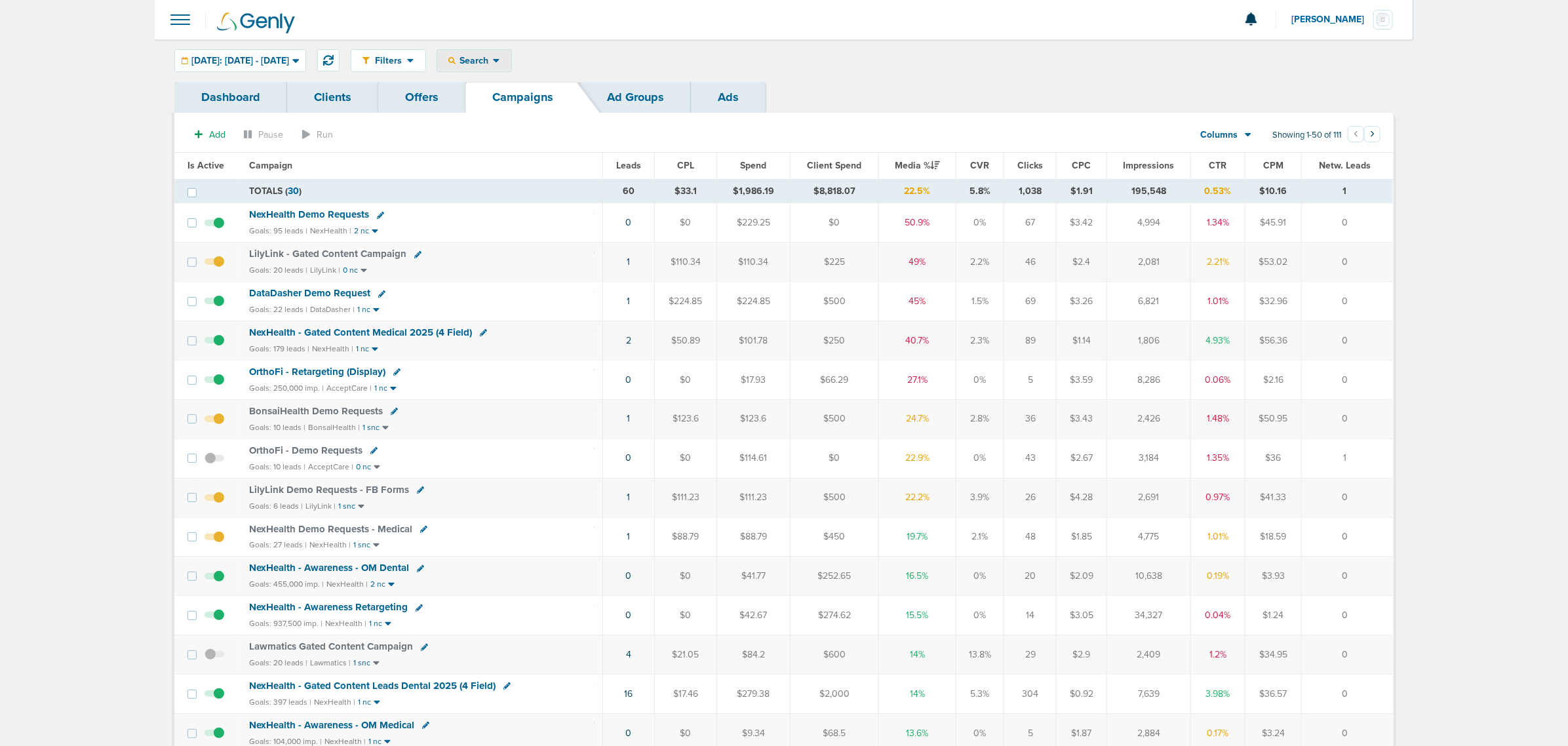
click at [492, 60] on span "Search" at bounding box center [474, 59] width 37 height 11
click at [525, 105] on link "Client" at bounding box center [504, 102] width 136 height 17
type input "bonsai"
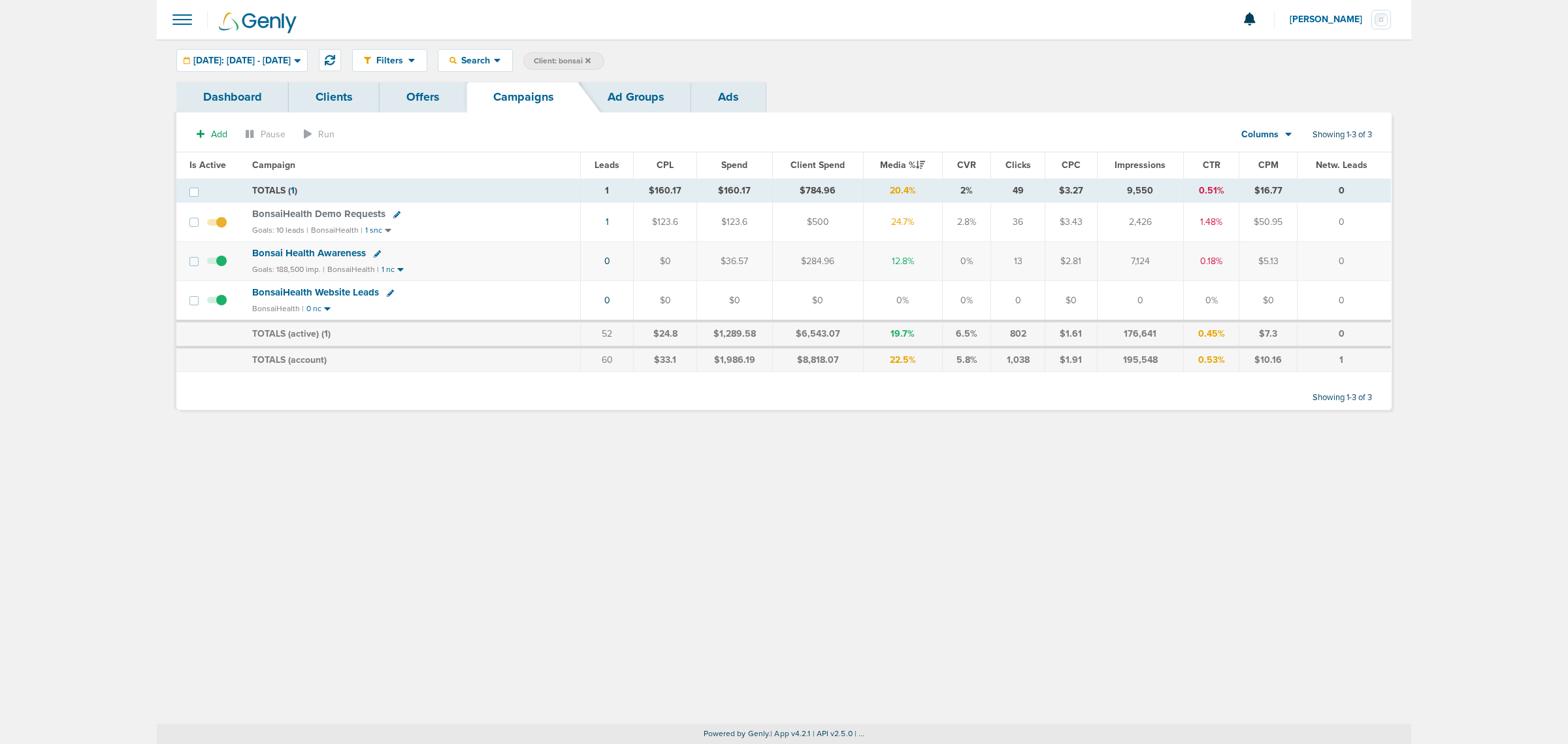
click at [362, 212] on span "BonsaiHealth Demo Requests" at bounding box center [318, 214] width 133 height 12
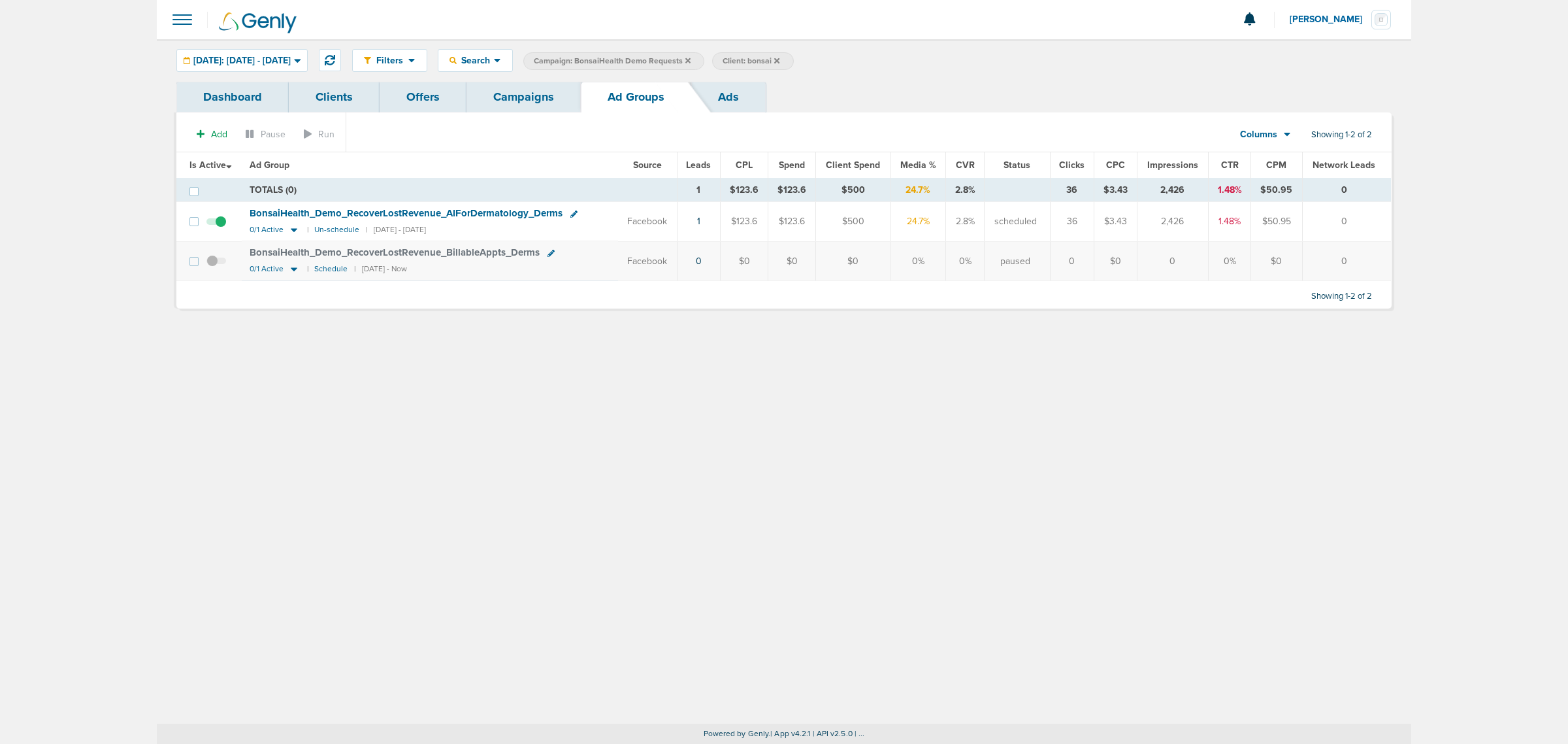
click at [513, 99] on link "Campaigns" at bounding box center [524, 97] width 115 height 31
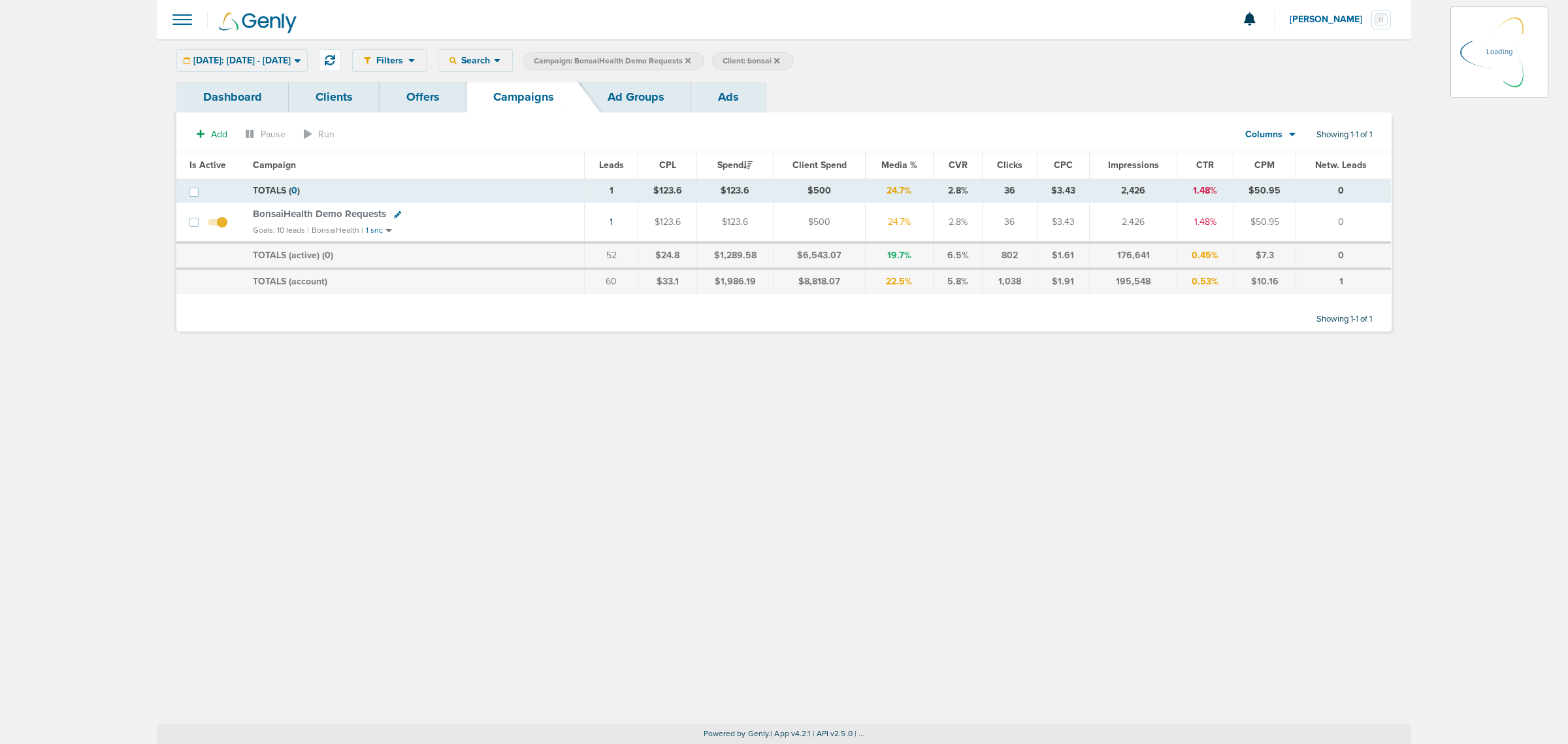
click at [690, 58] on icon at bounding box center [687, 59] width 5 height 5
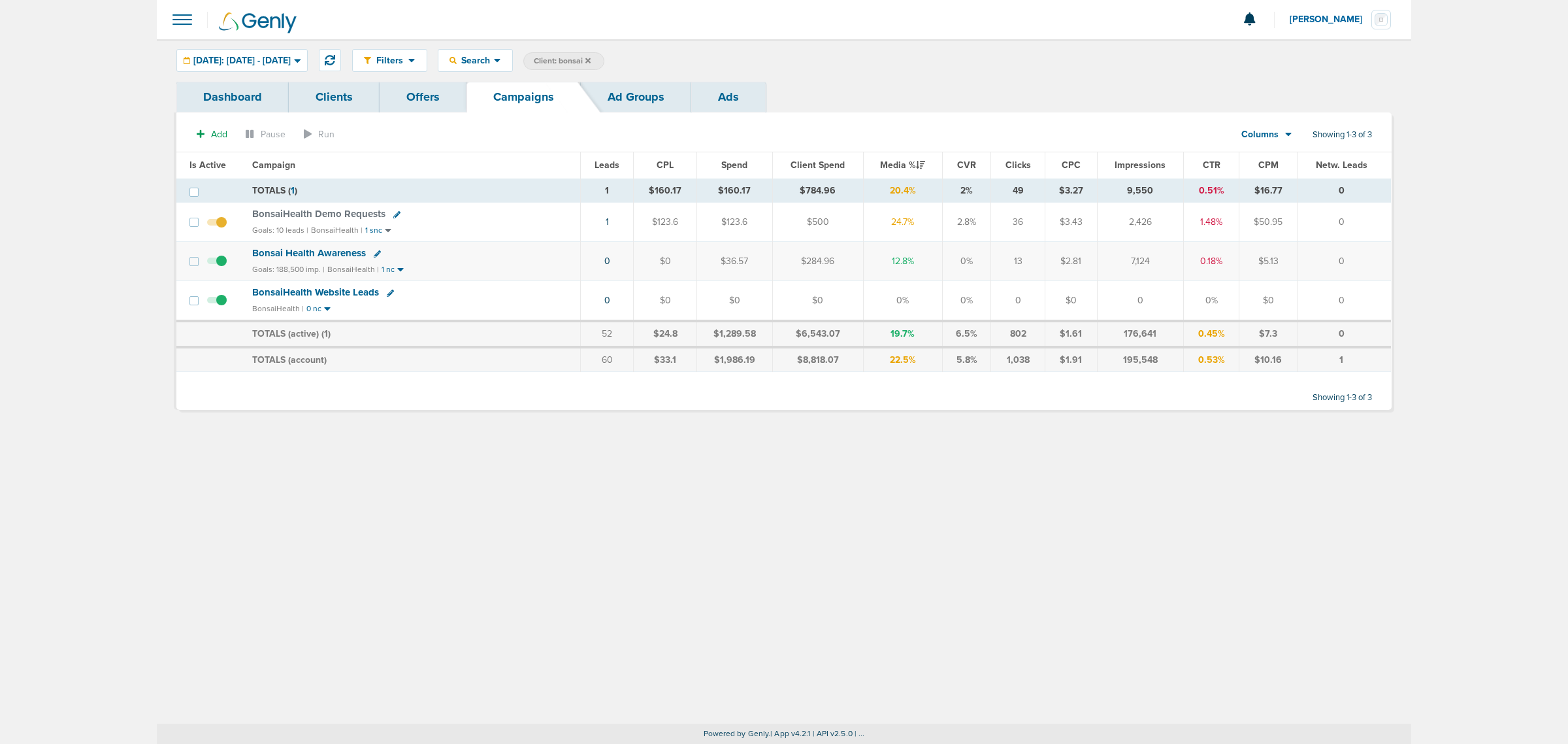
click at [591, 57] on icon at bounding box center [587, 59] width 5 height 5
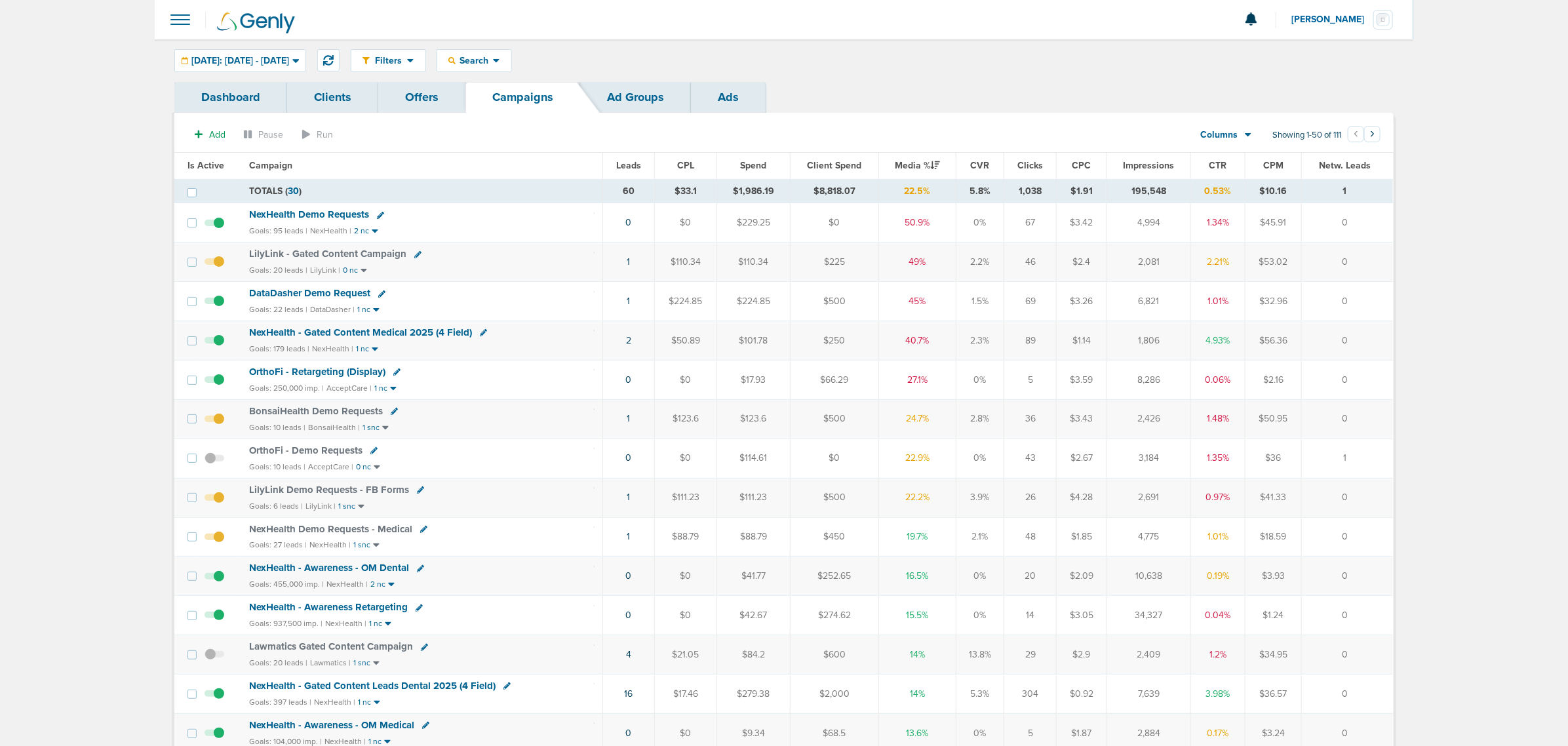
click at [354, 336] on span "NexHealth - Gated Content Medical 2025 (4 Field)" at bounding box center [360, 333] width 223 height 12
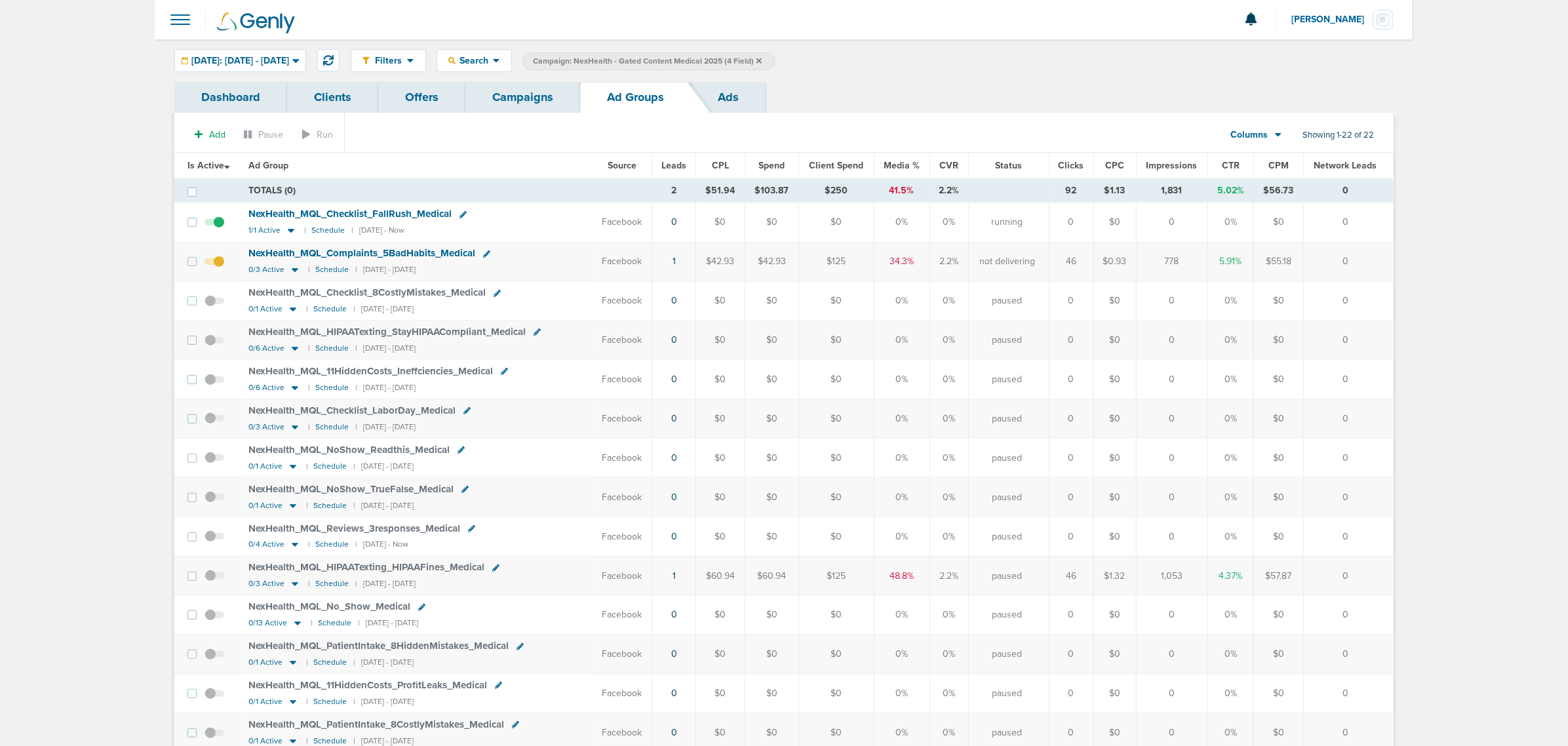
click at [902, 167] on span "Media %" at bounding box center [901, 165] width 36 height 11
click at [529, 98] on link "Campaigns" at bounding box center [523, 98] width 115 height 31
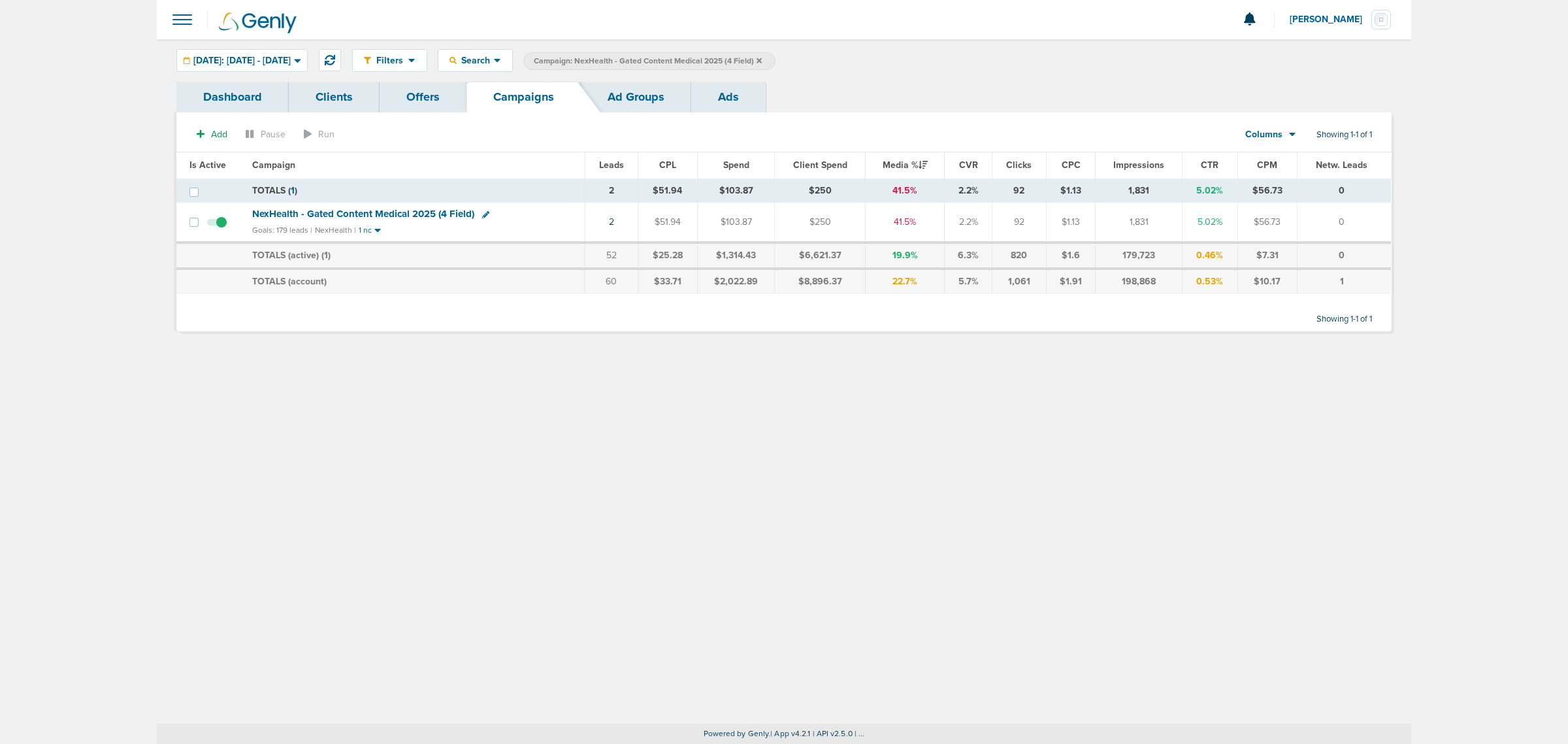
click at [629, 448] on div "Filters Active Only Settings Status Active Inactive Objectives MQL SQL Traffic …" at bounding box center [784, 381] width 1254 height 685
click at [776, 62] on label "Campaign: NexHealth - Gated Content Medical 2025 (4 Field)" at bounding box center [648, 61] width 252 height 18
click at [762, 57] on icon at bounding box center [758, 59] width 5 height 5
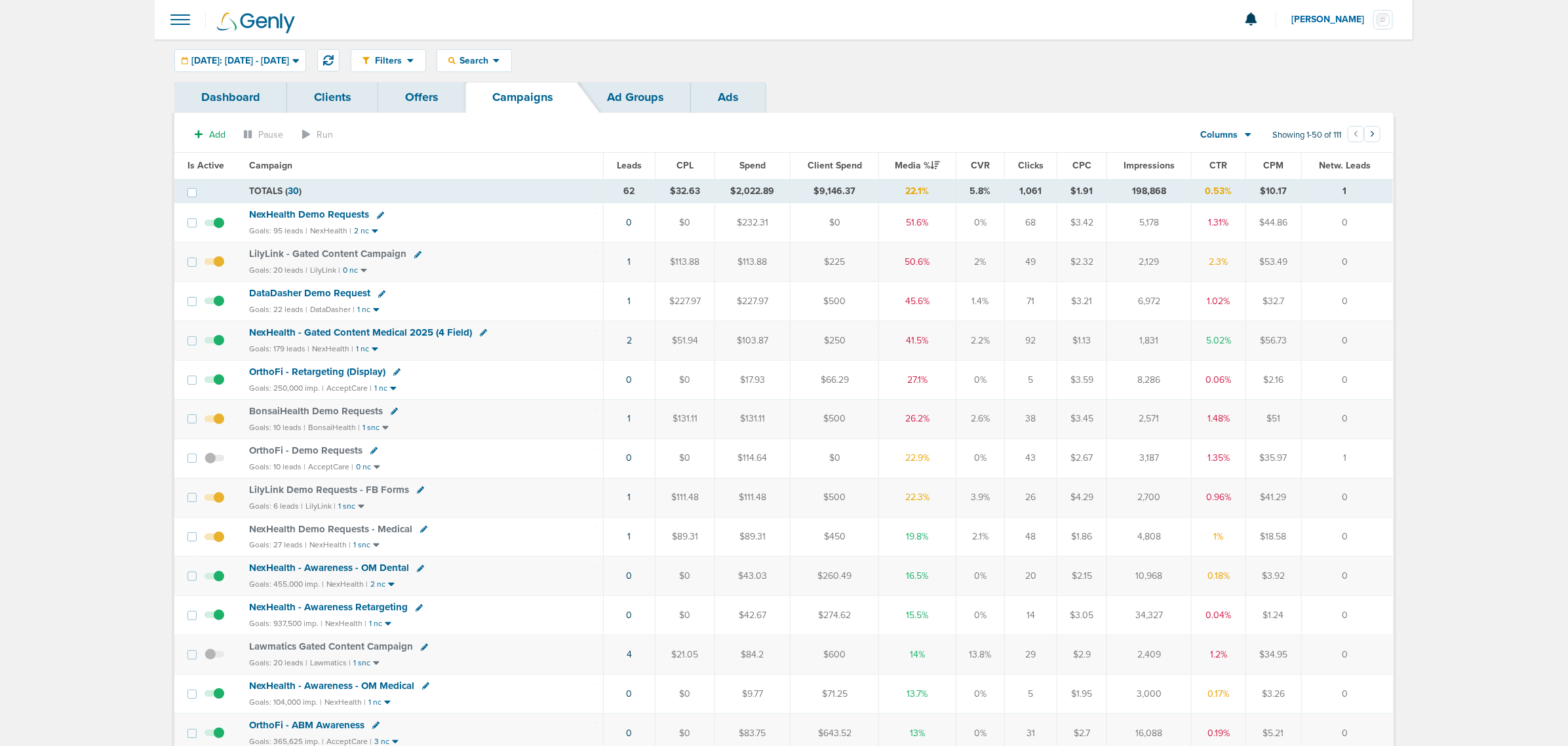
click at [378, 296] on icon at bounding box center [381, 294] width 7 height 7
select select
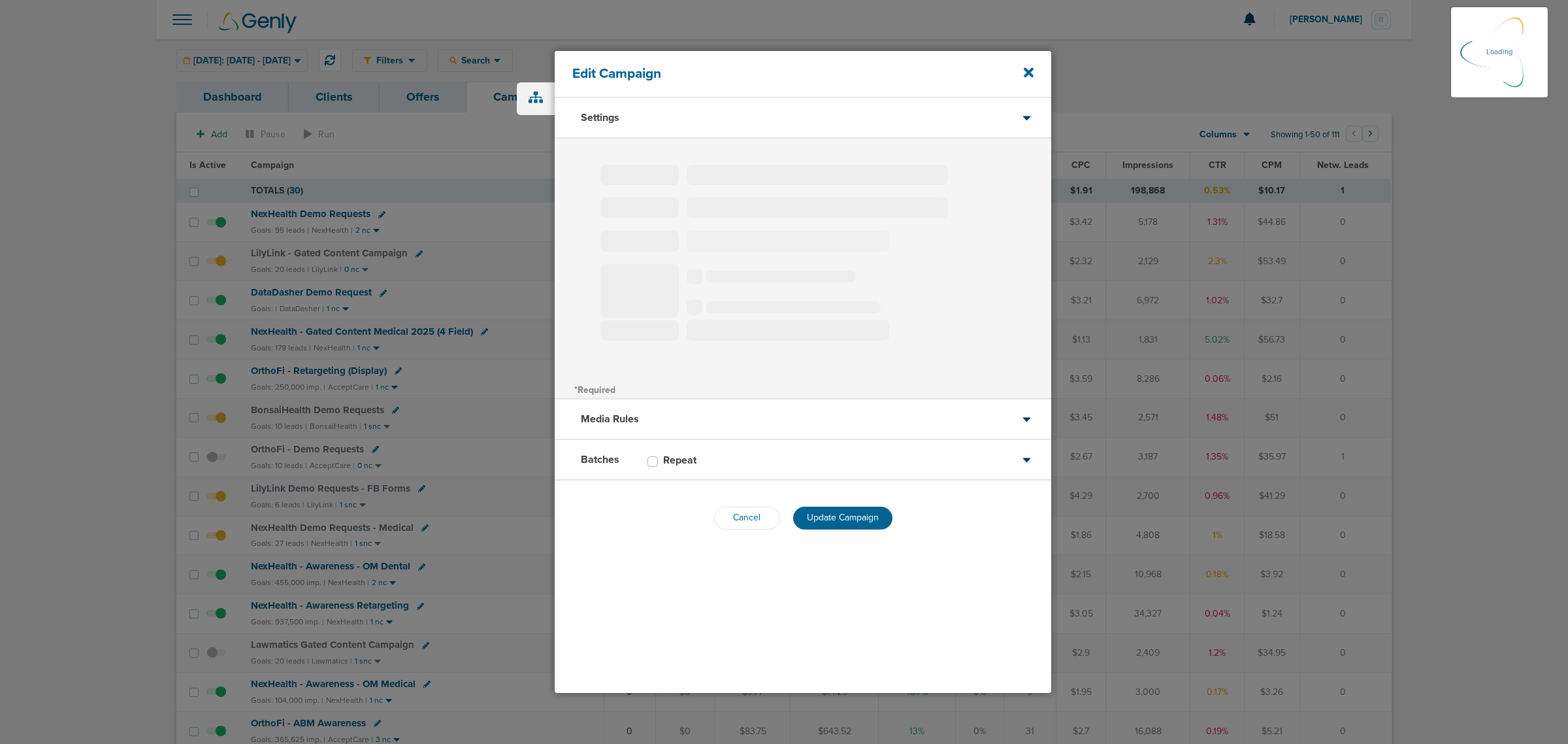
type input "DataDasher Demo Request"
select select "Leads"
radio input "true"
select select "readWrite"
select select "1"
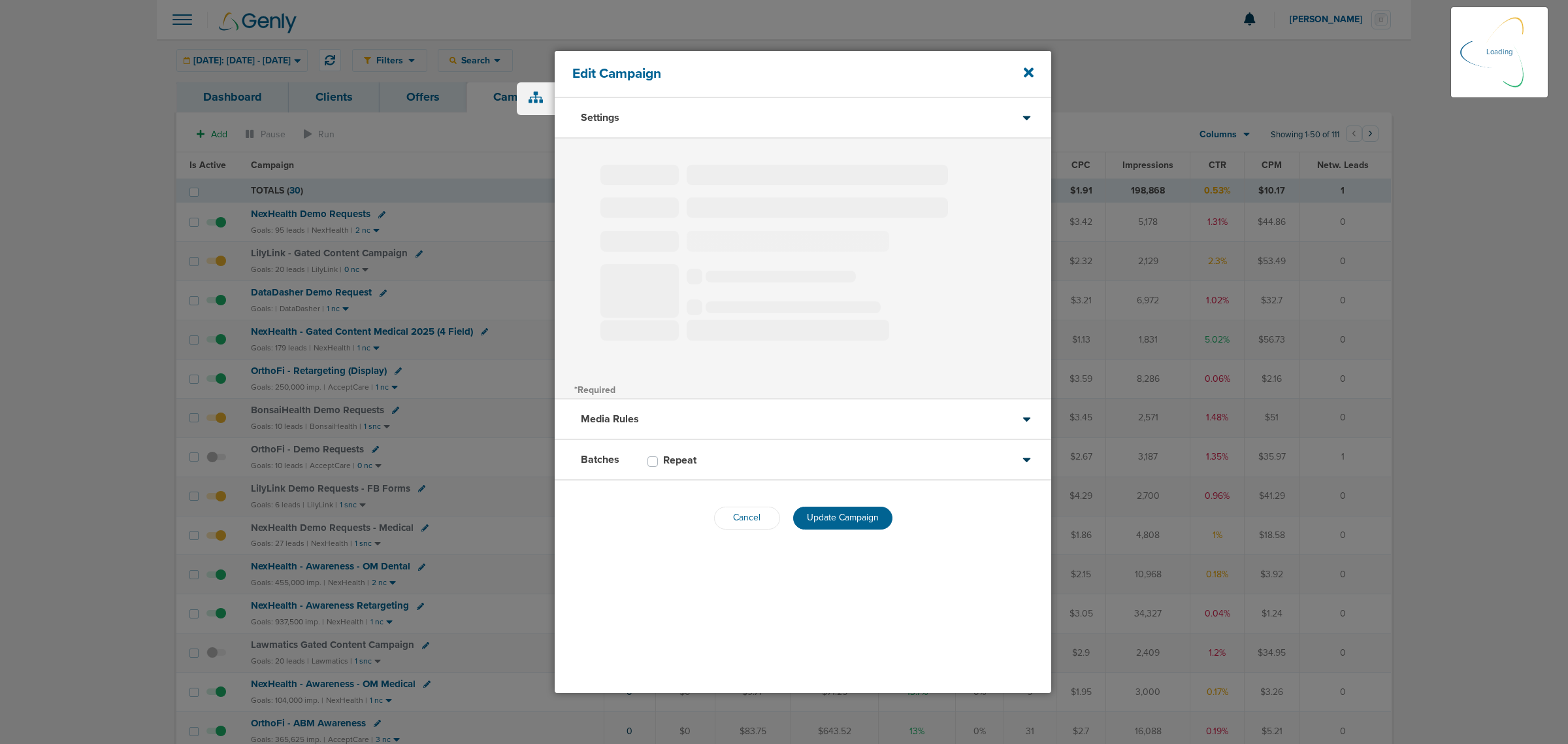
select select "2"
select select "3"
select select "4"
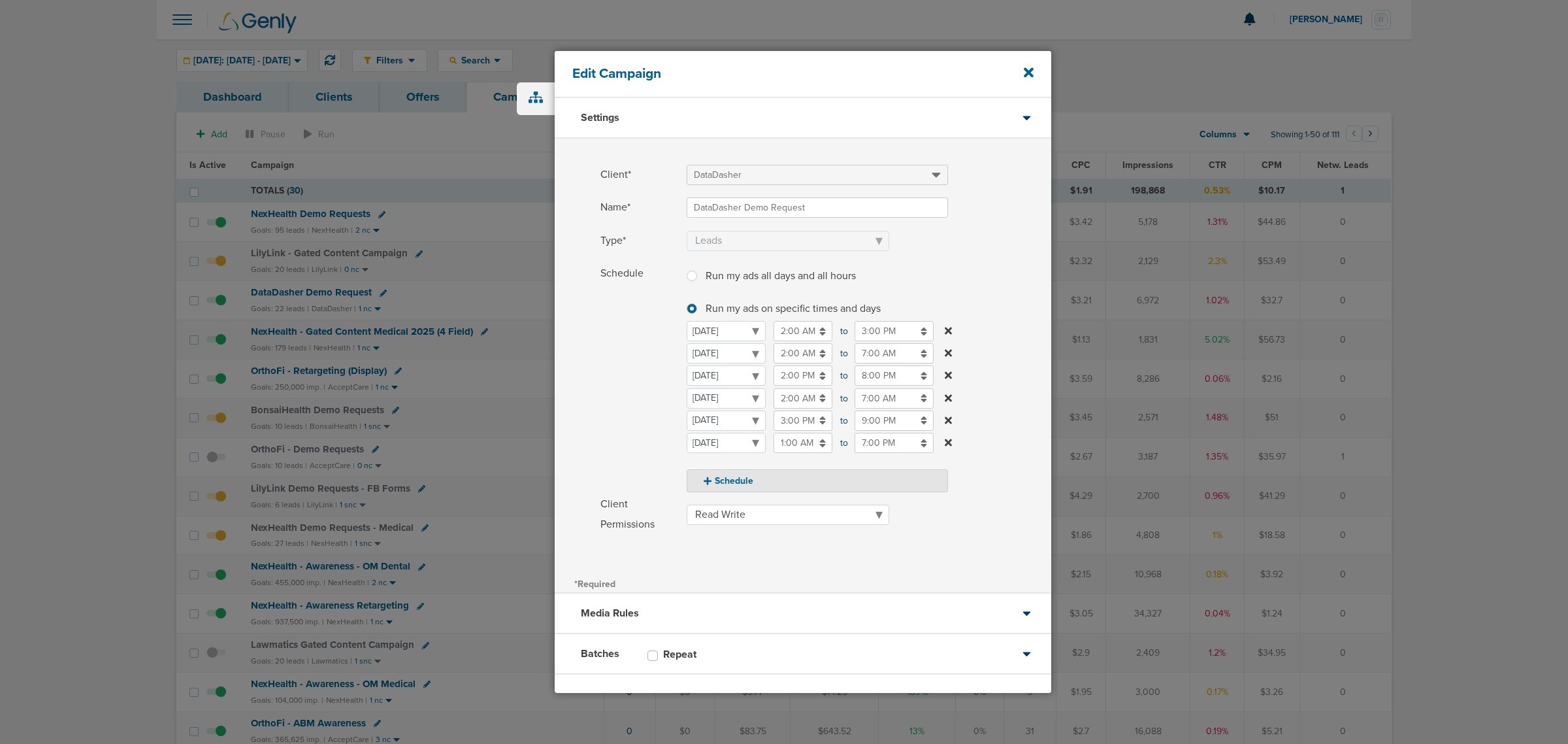
click at [893, 380] on input "8:00 PM" at bounding box center [893, 375] width 79 height 20
click at [1017, 265] on label "Schedule Run my ads all days and all hours Run my ads all days and all hours Ru…" at bounding box center [826, 377] width 451 height 229
click at [1029, 67] on icon at bounding box center [1028, 72] width 10 height 15
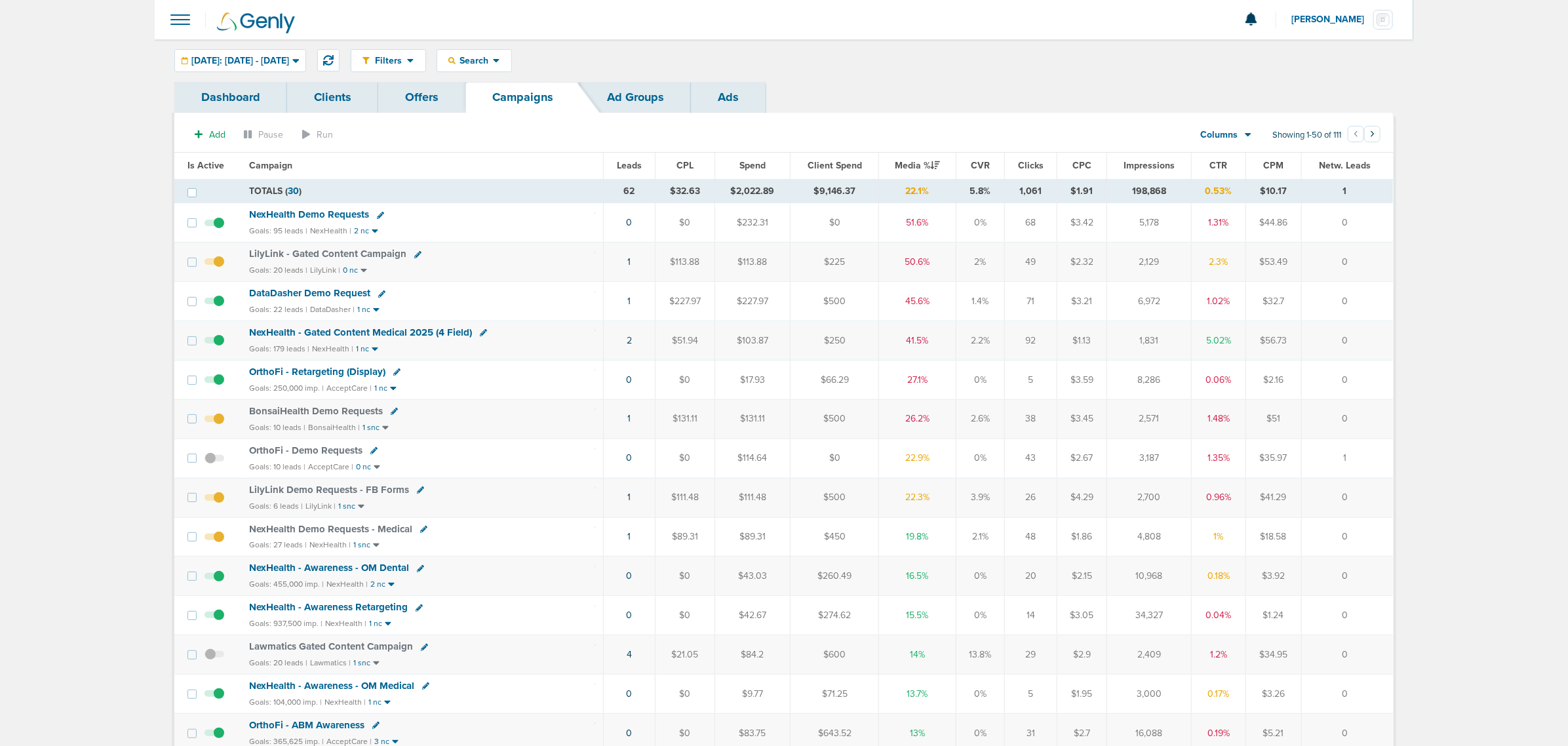
click at [387, 334] on span "NexHealth - Gated Content Medical 2025 (4 Field)" at bounding box center [360, 333] width 223 height 12
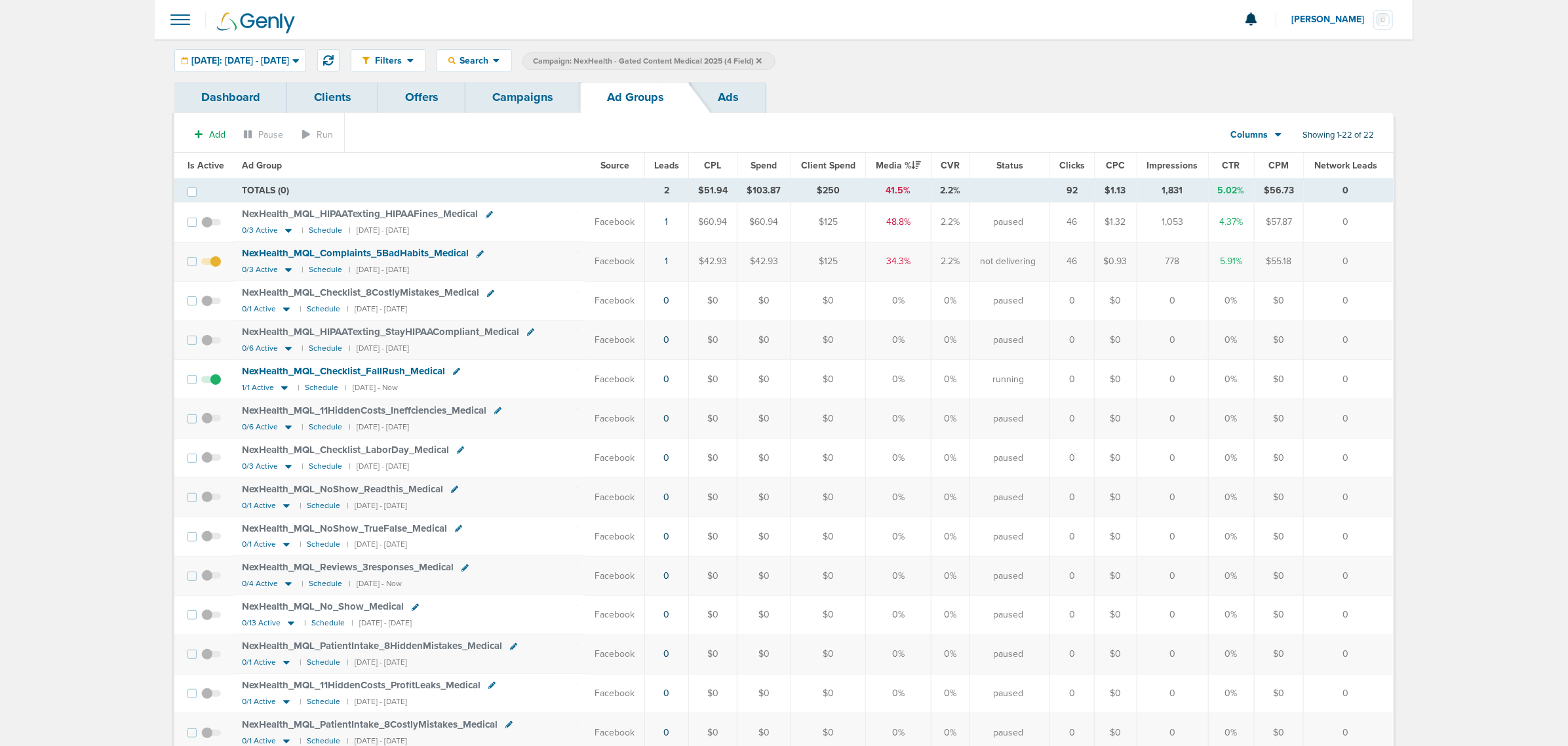
click at [502, 83] on link "Campaigns" at bounding box center [523, 98] width 115 height 31
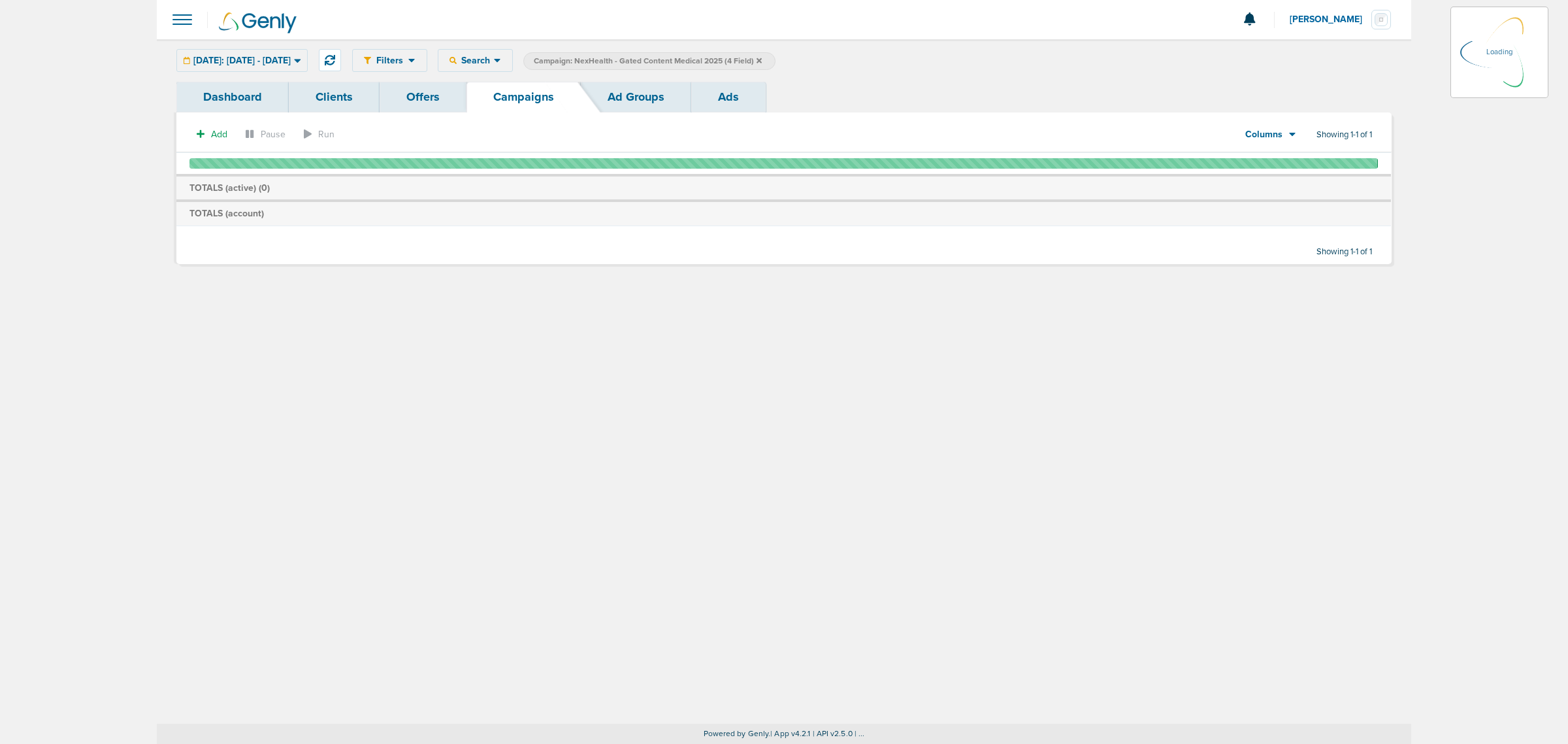
click at [762, 58] on icon at bounding box center [758, 59] width 5 height 5
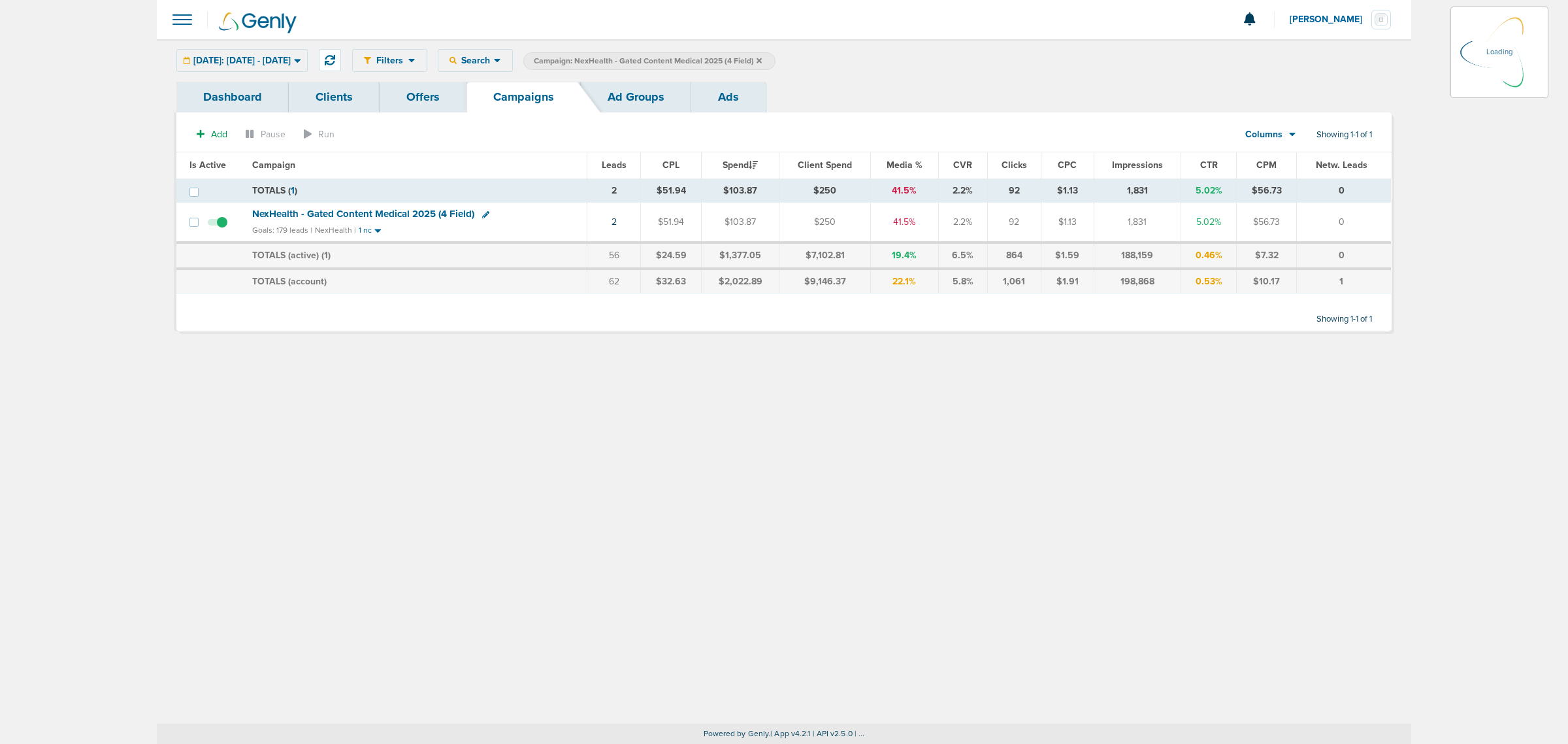
click at [762, 61] on icon at bounding box center [758, 59] width 5 height 5
click at [762, 59] on icon at bounding box center [758, 59] width 5 height 5
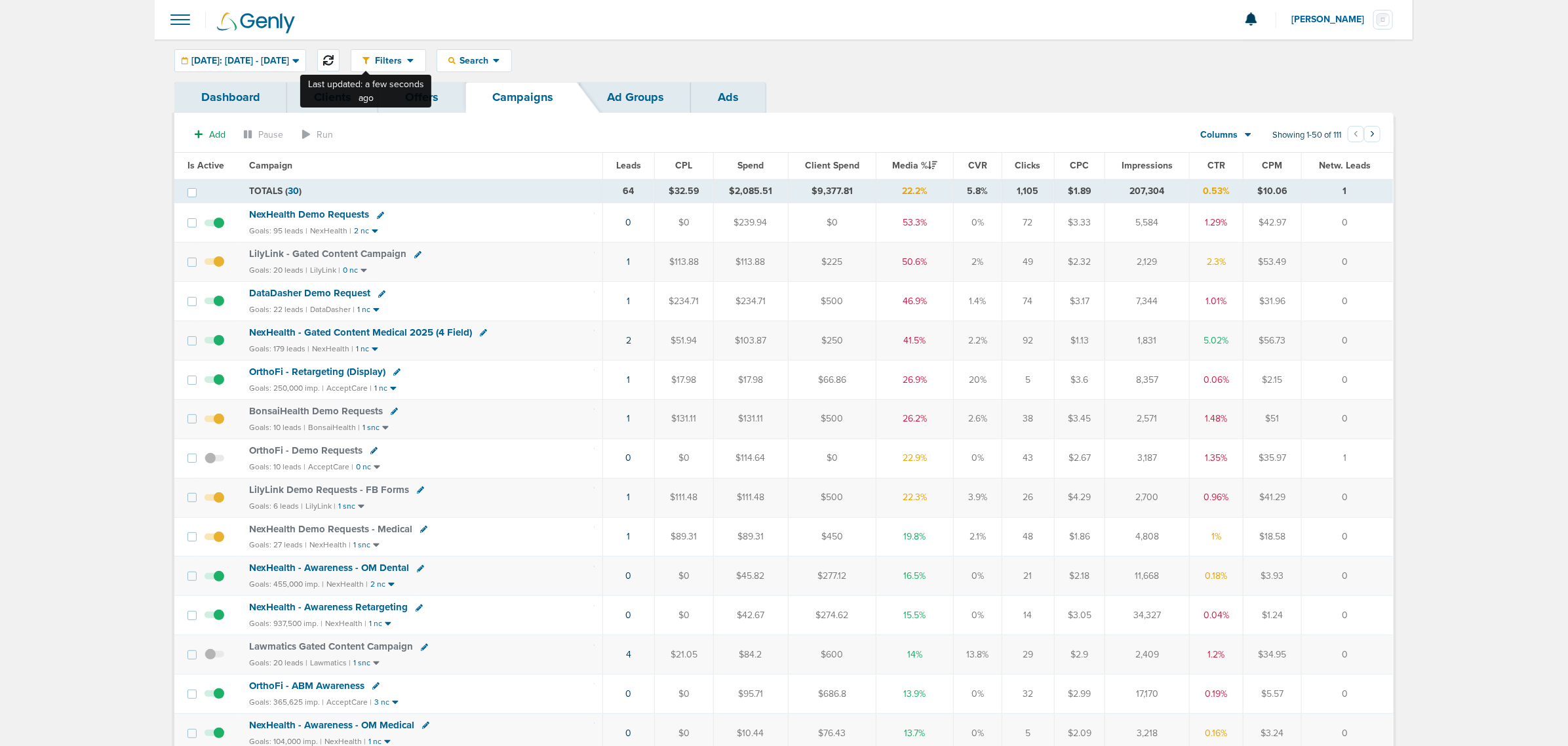
click at [333, 55] on icon at bounding box center [328, 59] width 11 height 11
click at [500, 63] on icon at bounding box center [495, 59] width 7 height 11
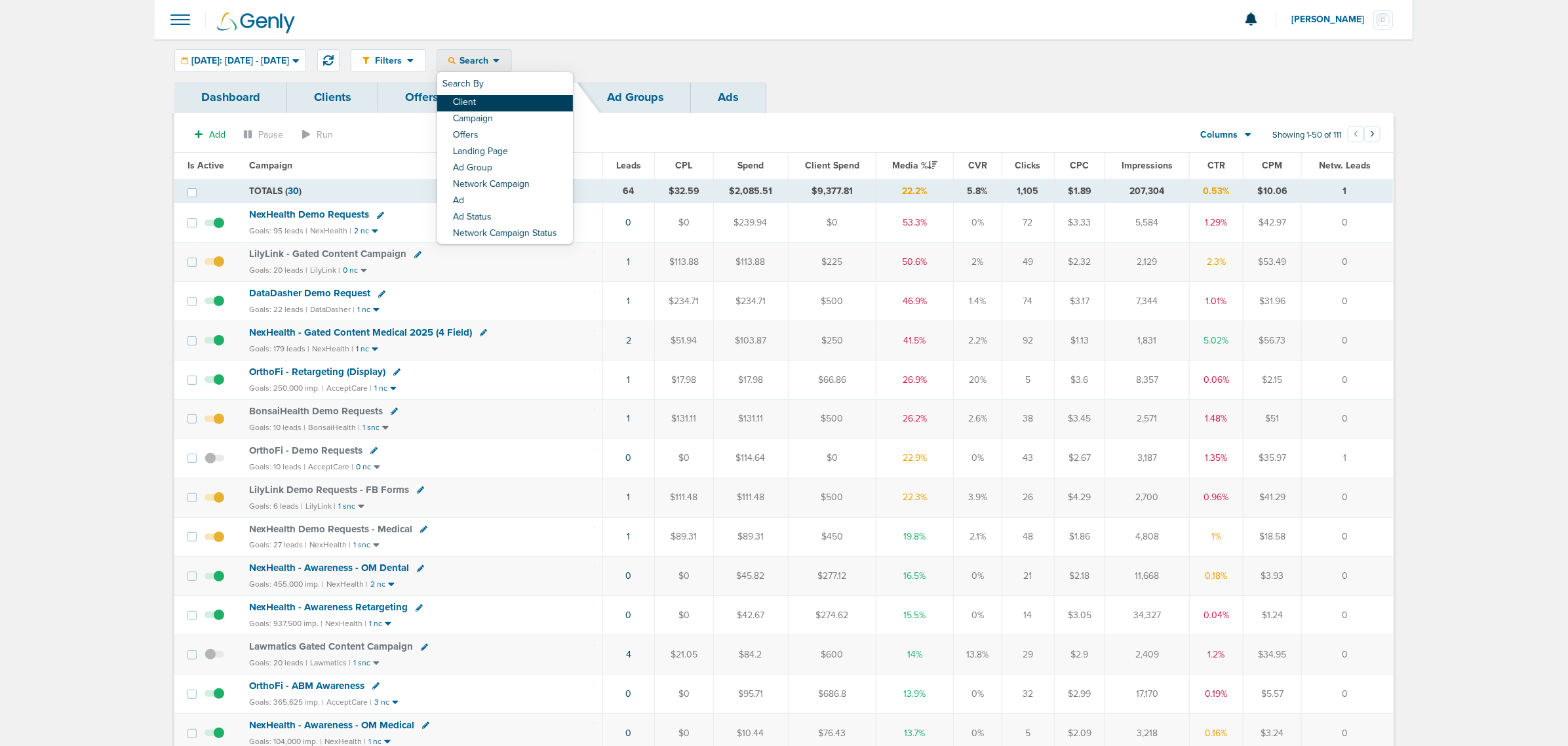
click at [511, 105] on link "Client" at bounding box center [504, 102] width 136 height 17
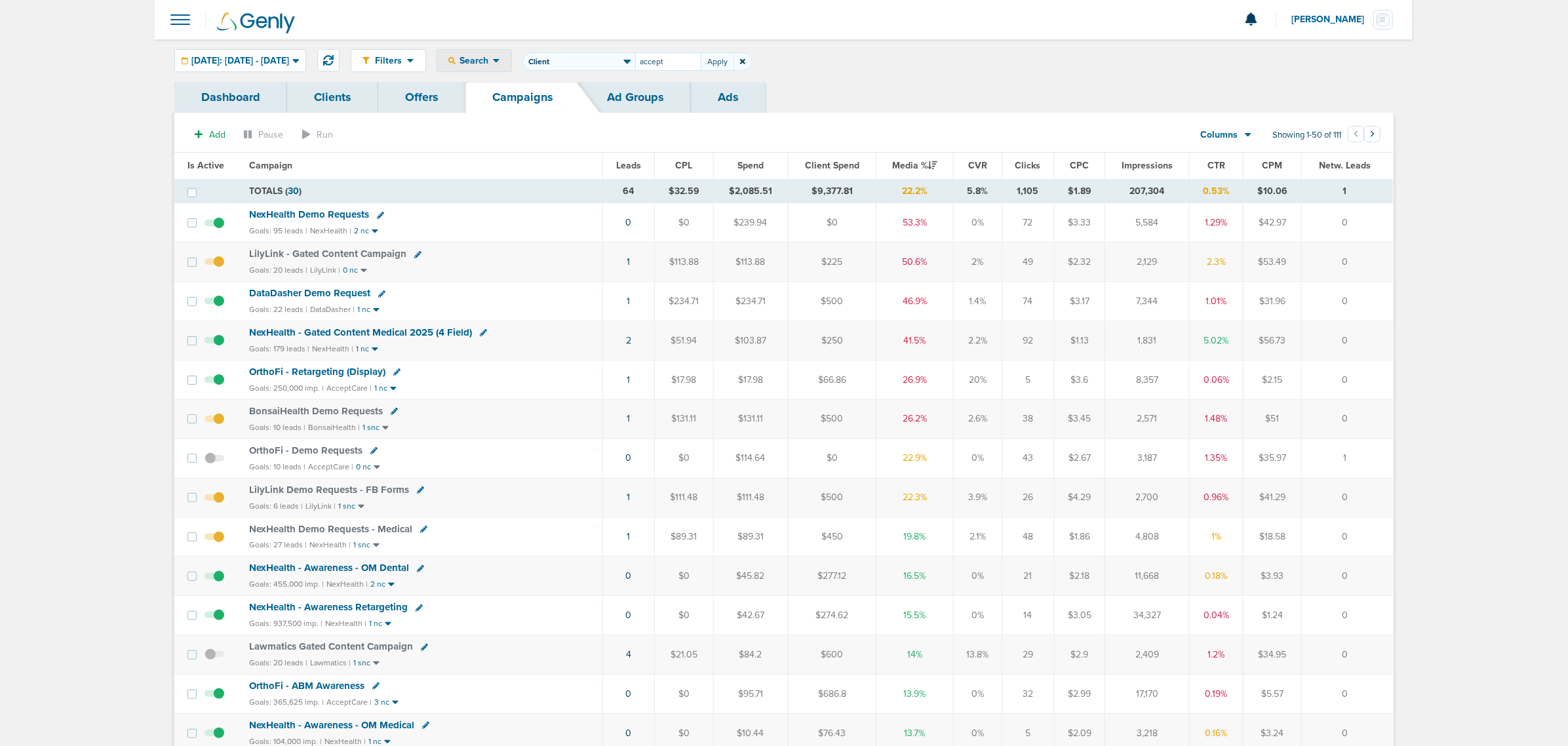
type input "accept"
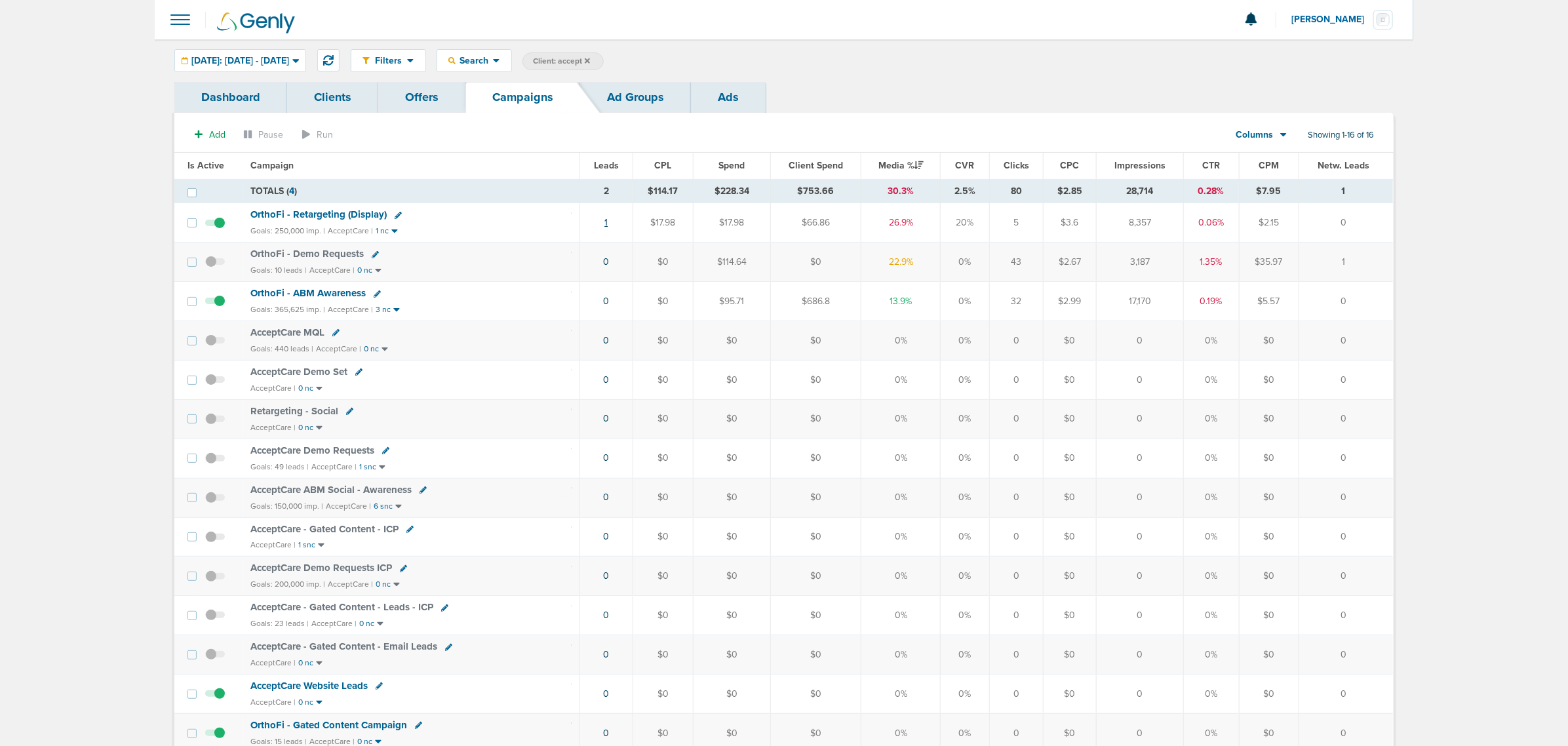
click at [607, 223] on link "1" at bounding box center [606, 221] width 3 height 11
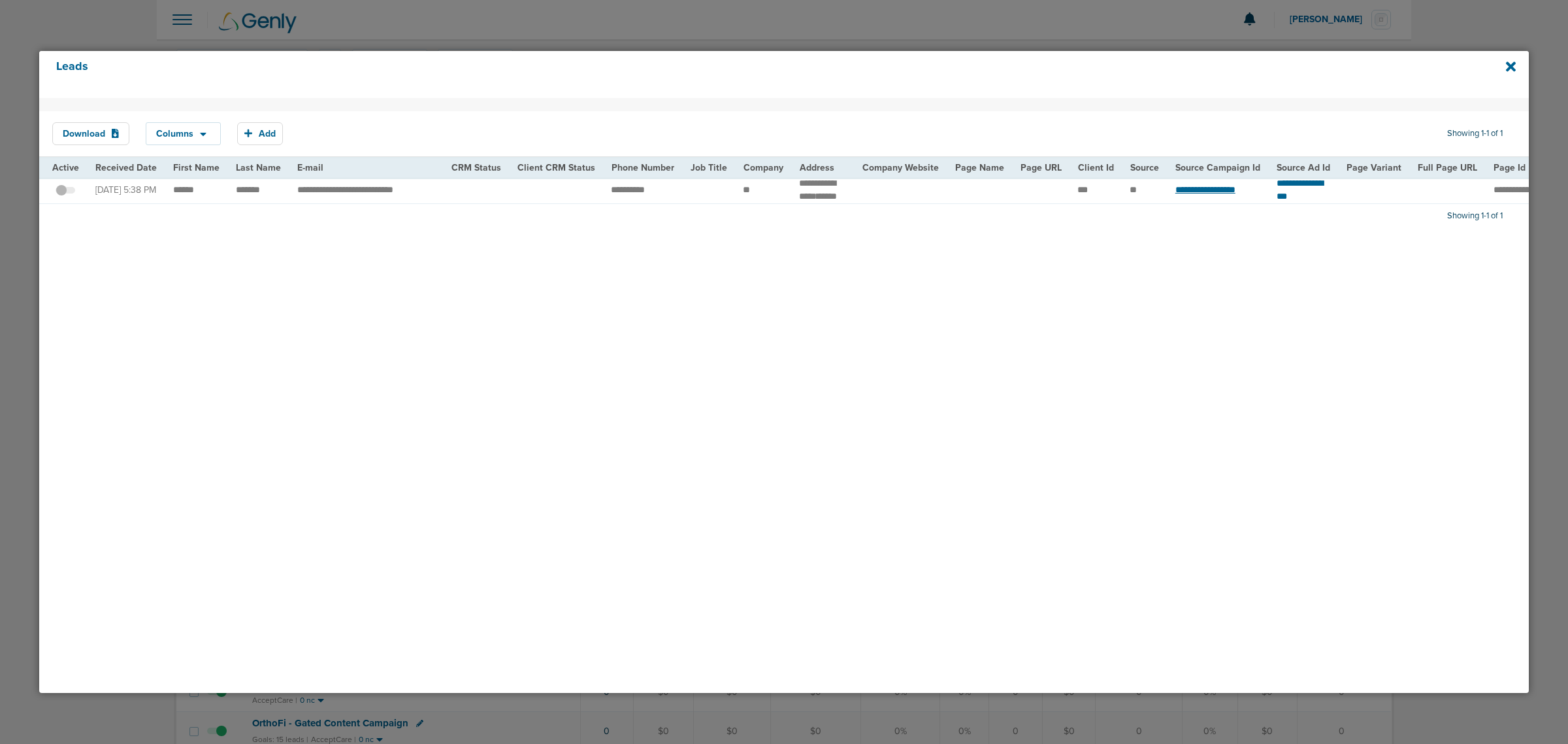
click at [1191, 193] on span "**********" at bounding box center [1205, 189] width 60 height 9
click at [1196, 193] on span "**********" at bounding box center [1205, 189] width 60 height 9
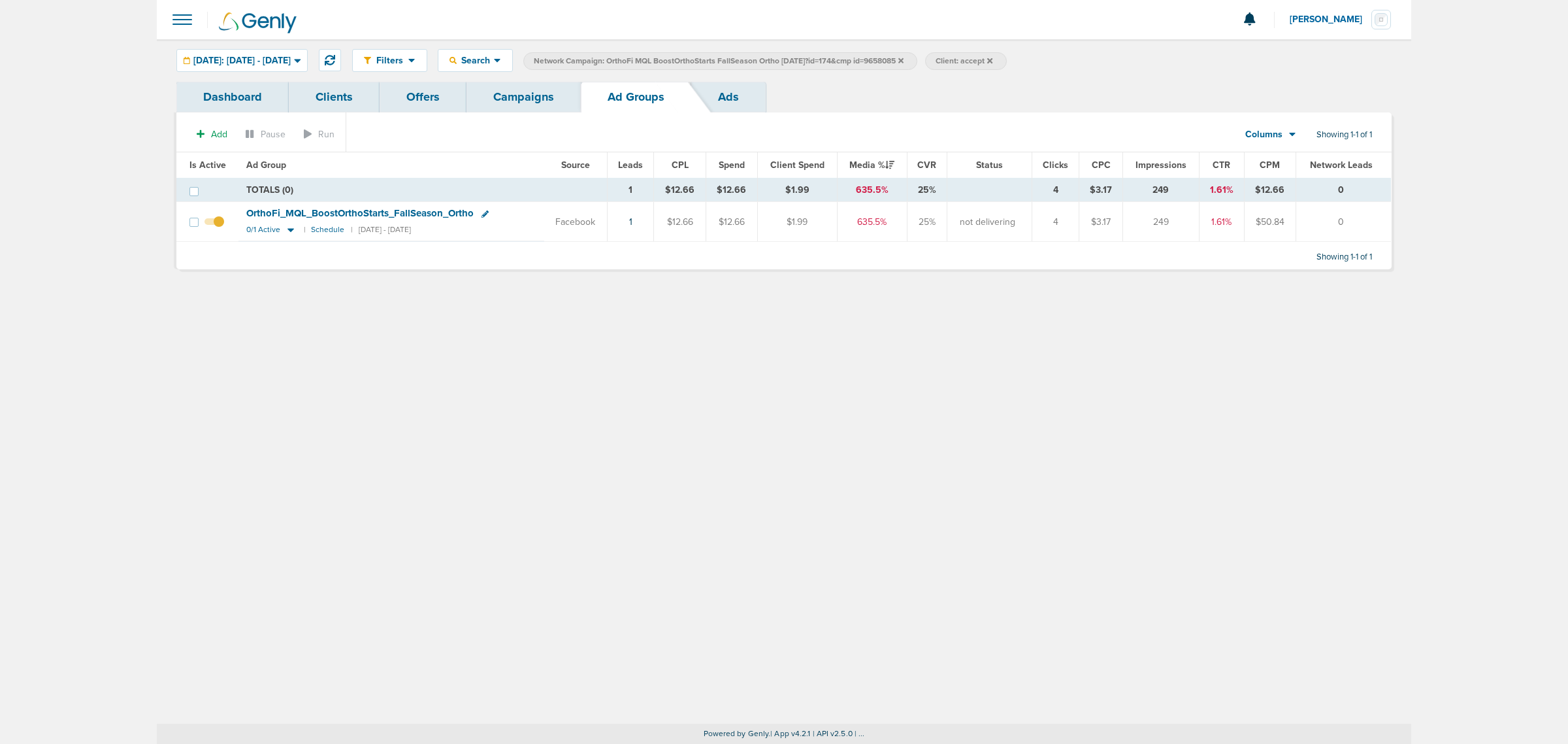
click at [517, 93] on link "Campaigns" at bounding box center [524, 97] width 115 height 31
click at [632, 224] on link "1" at bounding box center [630, 221] width 3 height 11
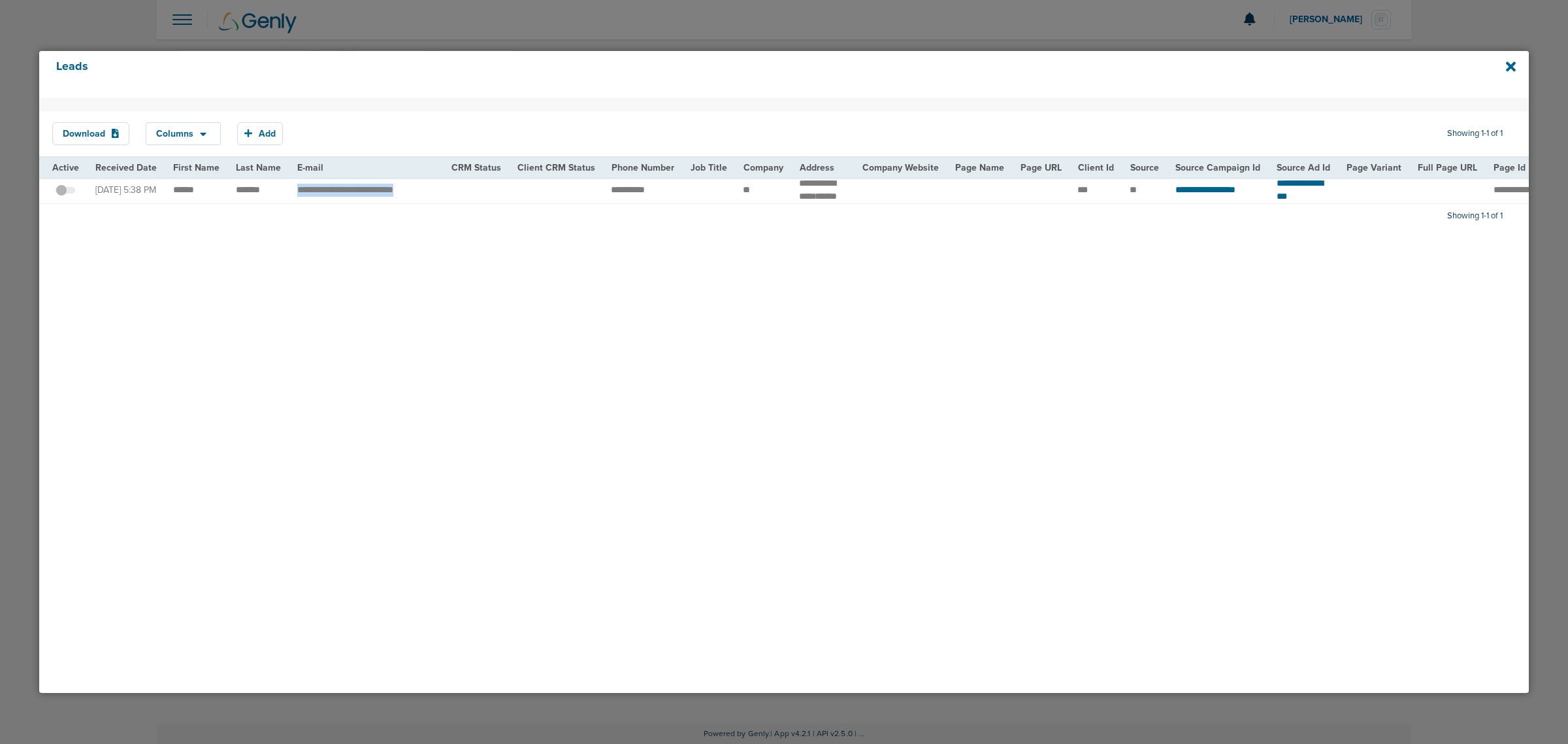
drag, startPoint x: 292, startPoint y: 193, endPoint x: 434, endPoint y: 200, distance: 142.2
click at [434, 200] on td "**********" at bounding box center [366, 190] width 155 height 26
copy td "**********"
drag, startPoint x: 595, startPoint y: 193, endPoint x: 662, endPoint y: 195, distance: 67.0
click at [662, 195] on tr "**********" at bounding box center [1355, 190] width 2633 height 26
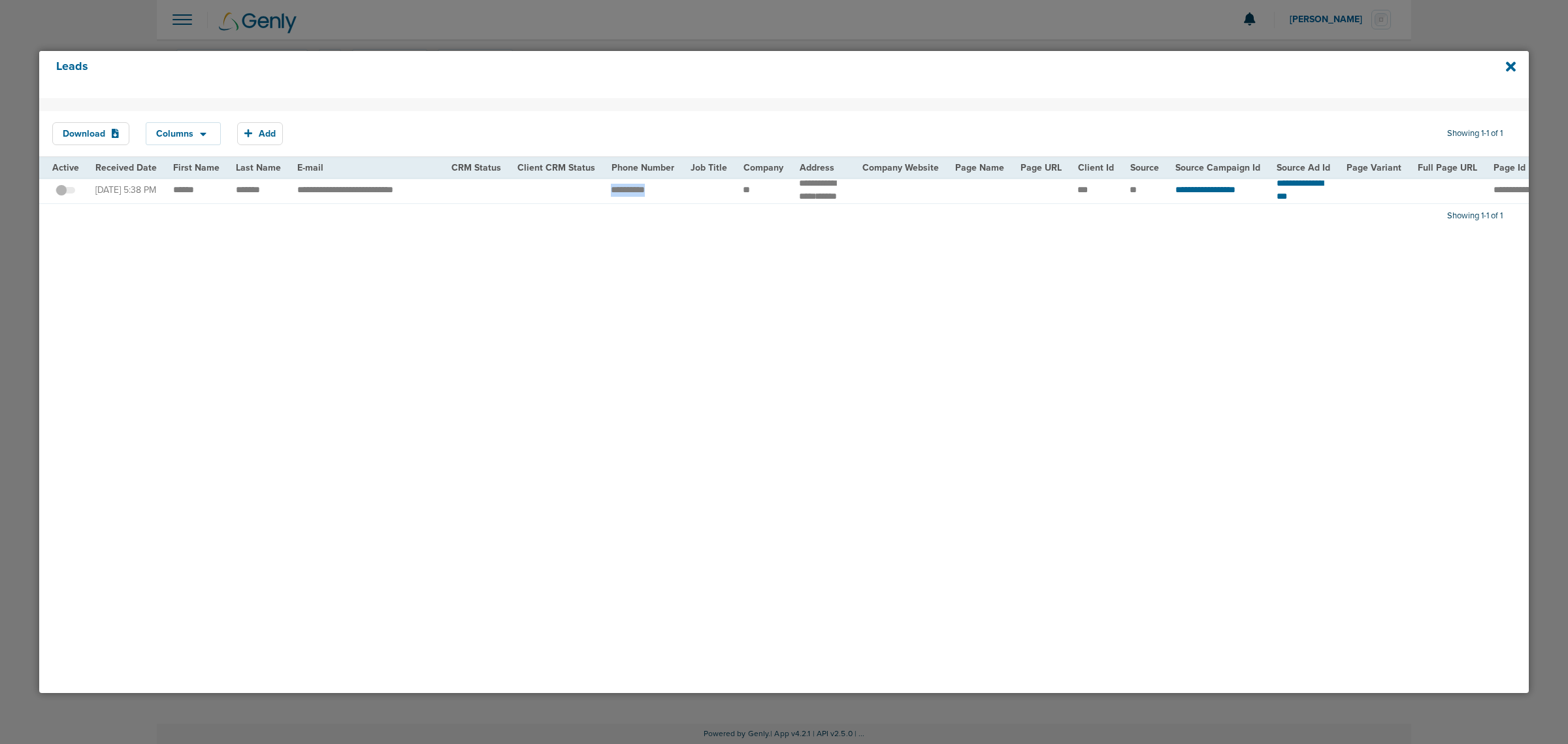
copy tr
click at [1322, 279] on div "Download Columns Save selections Reset to defaults Is Active Received Date Firs…" at bounding box center [784, 396] width 1489 height 595
drag, startPoint x: 843, startPoint y: 223, endPoint x: 1001, endPoint y: 221, distance: 158.0
click at [1001, 221] on div "Download Columns Save selections Reset to defaults Is Active Received Date Firs…" at bounding box center [784, 396] width 1489 height 595
click at [1510, 64] on icon at bounding box center [1511, 66] width 10 height 10
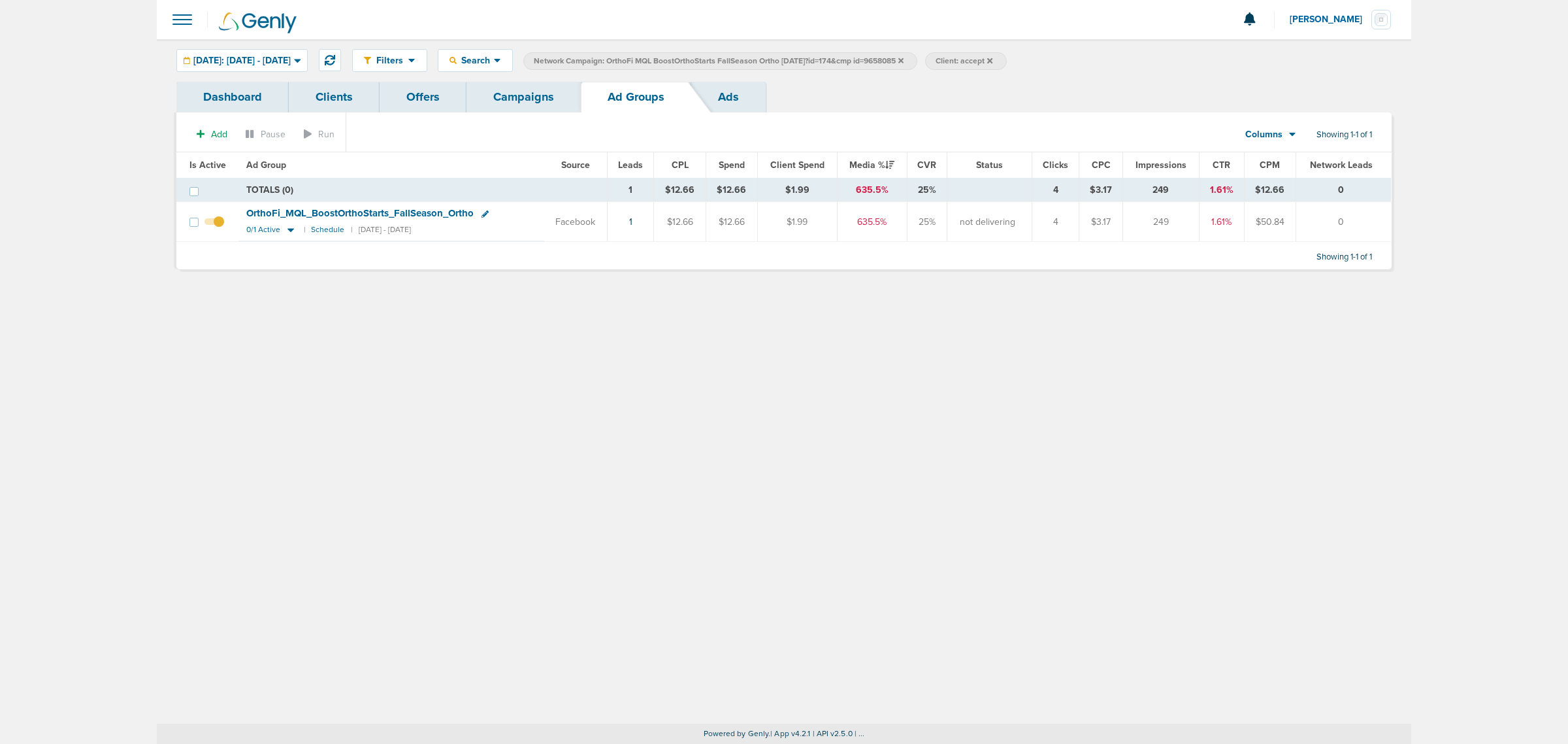
click at [530, 90] on link "Campaigns" at bounding box center [524, 97] width 115 height 31
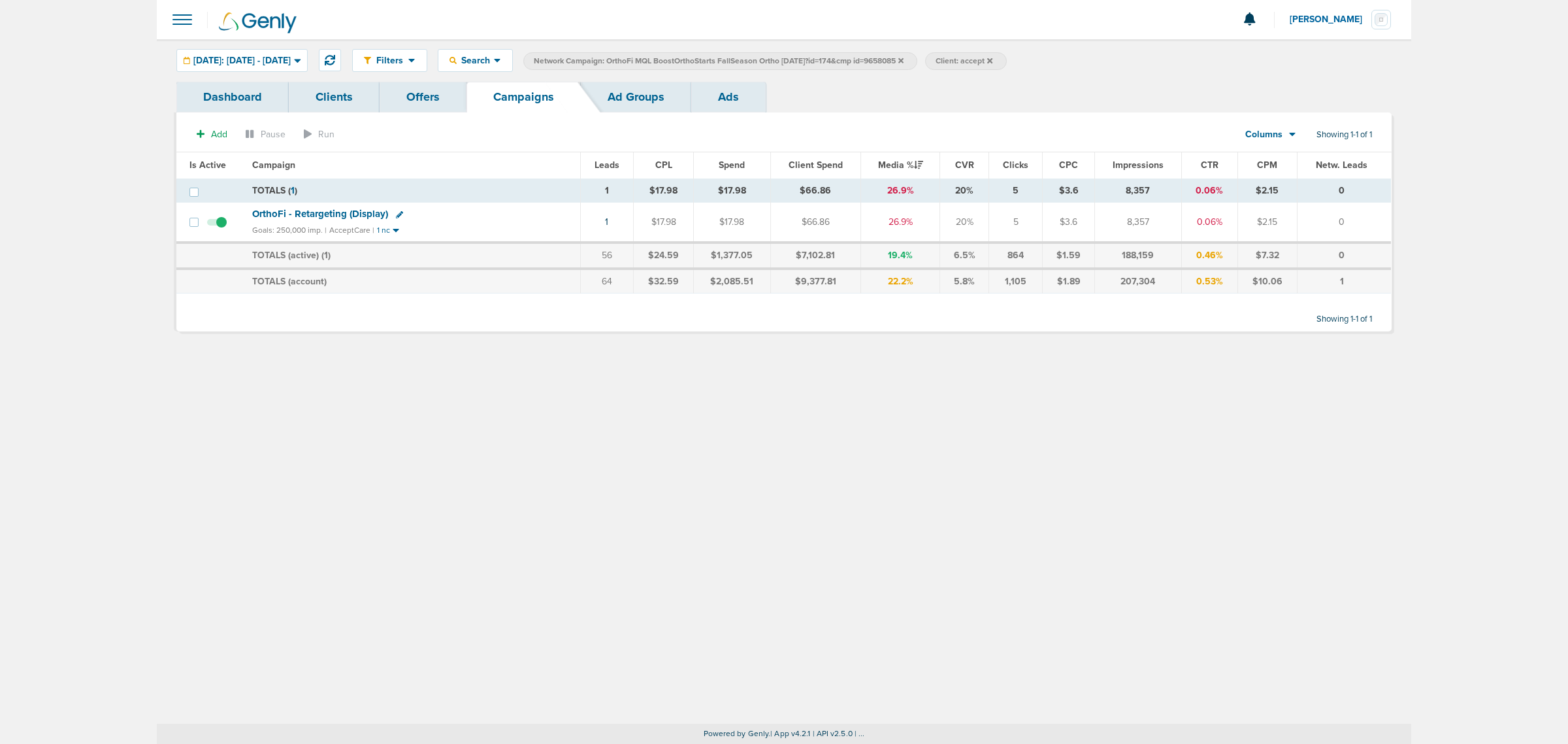
click at [904, 60] on icon at bounding box center [900, 60] width 5 height 8
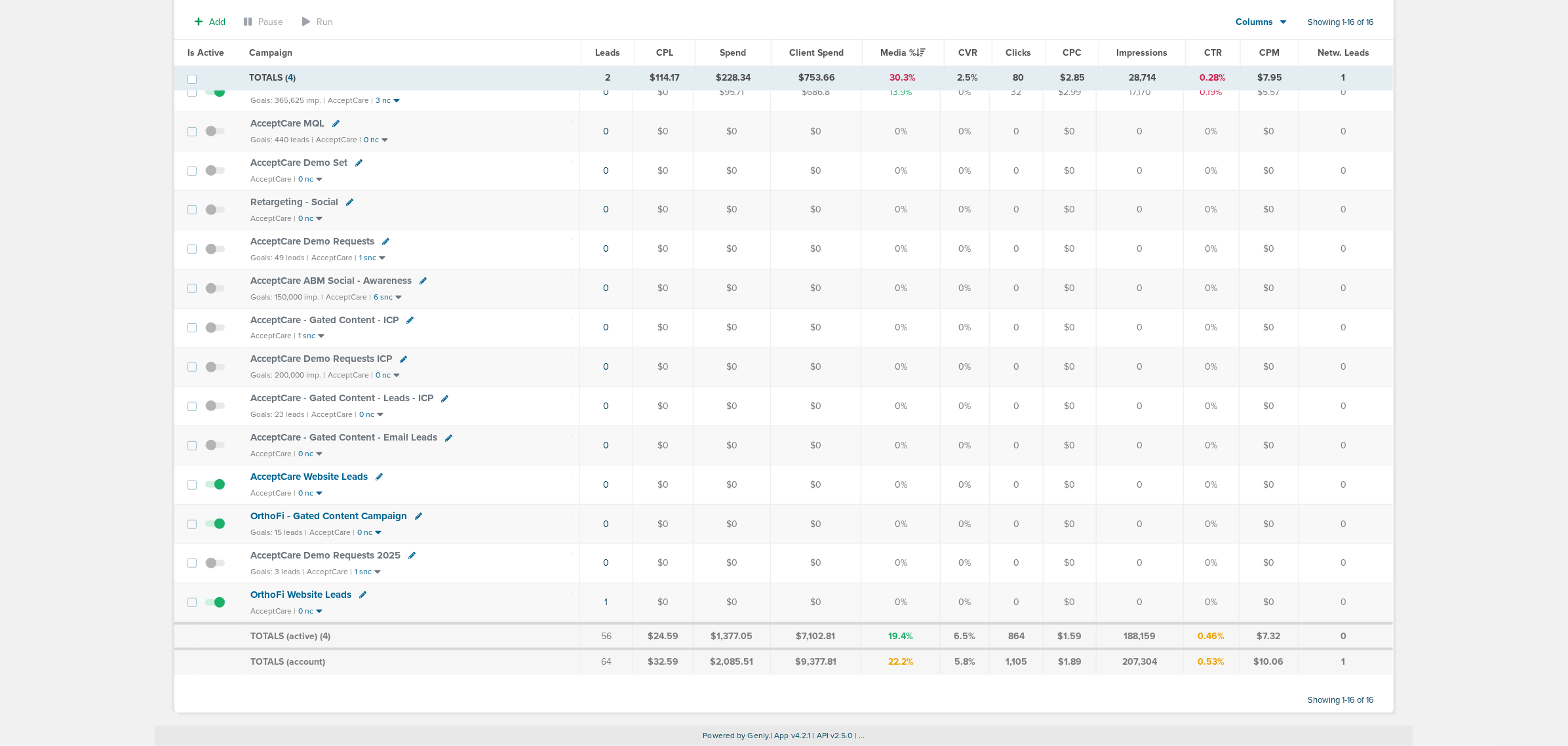
scroll to position [218, 0]
click at [349, 516] on span "OrthoFi - Gated Content Campaign" at bounding box center [329, 516] width 157 height 12
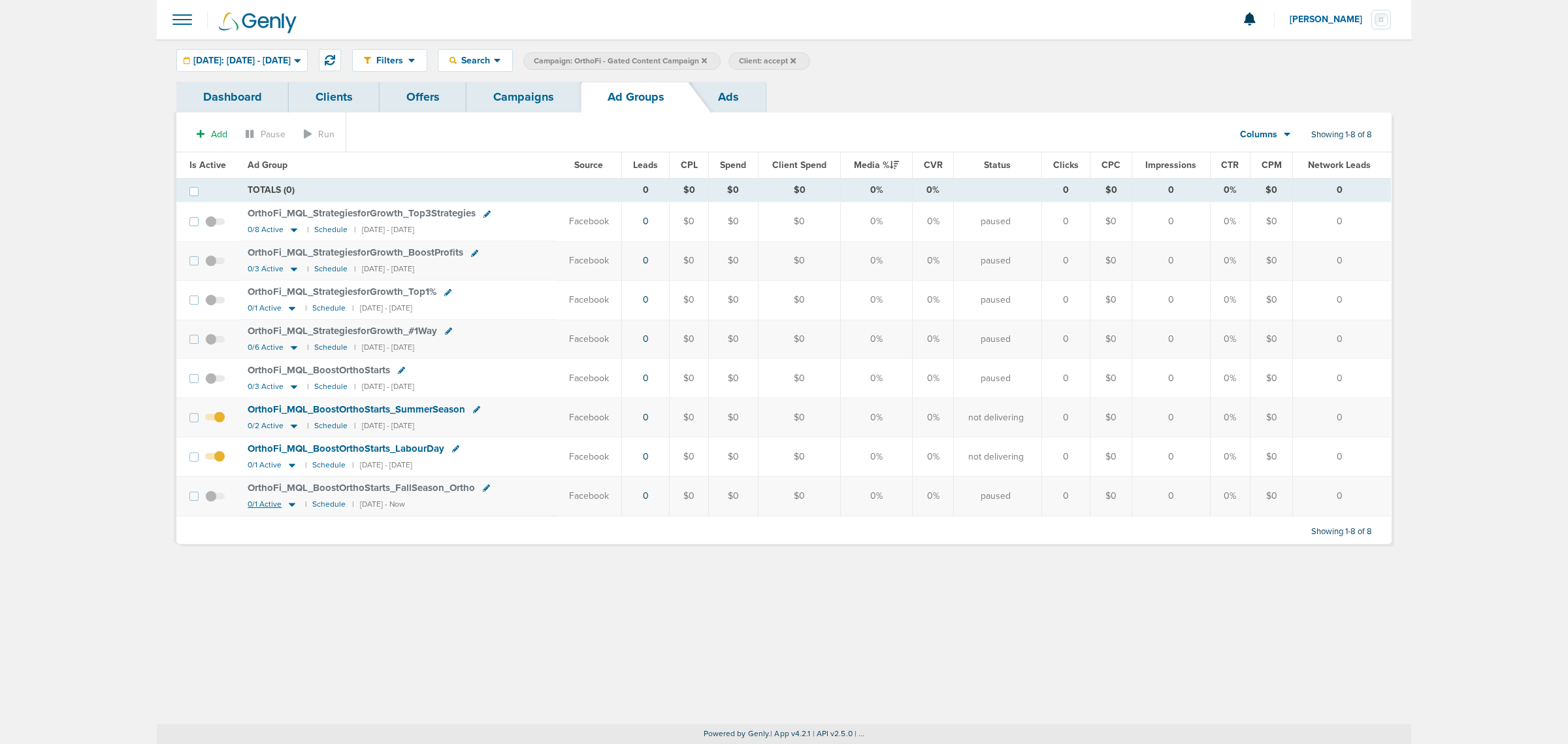
click at [290, 507] on icon at bounding box center [292, 505] width 7 height 4
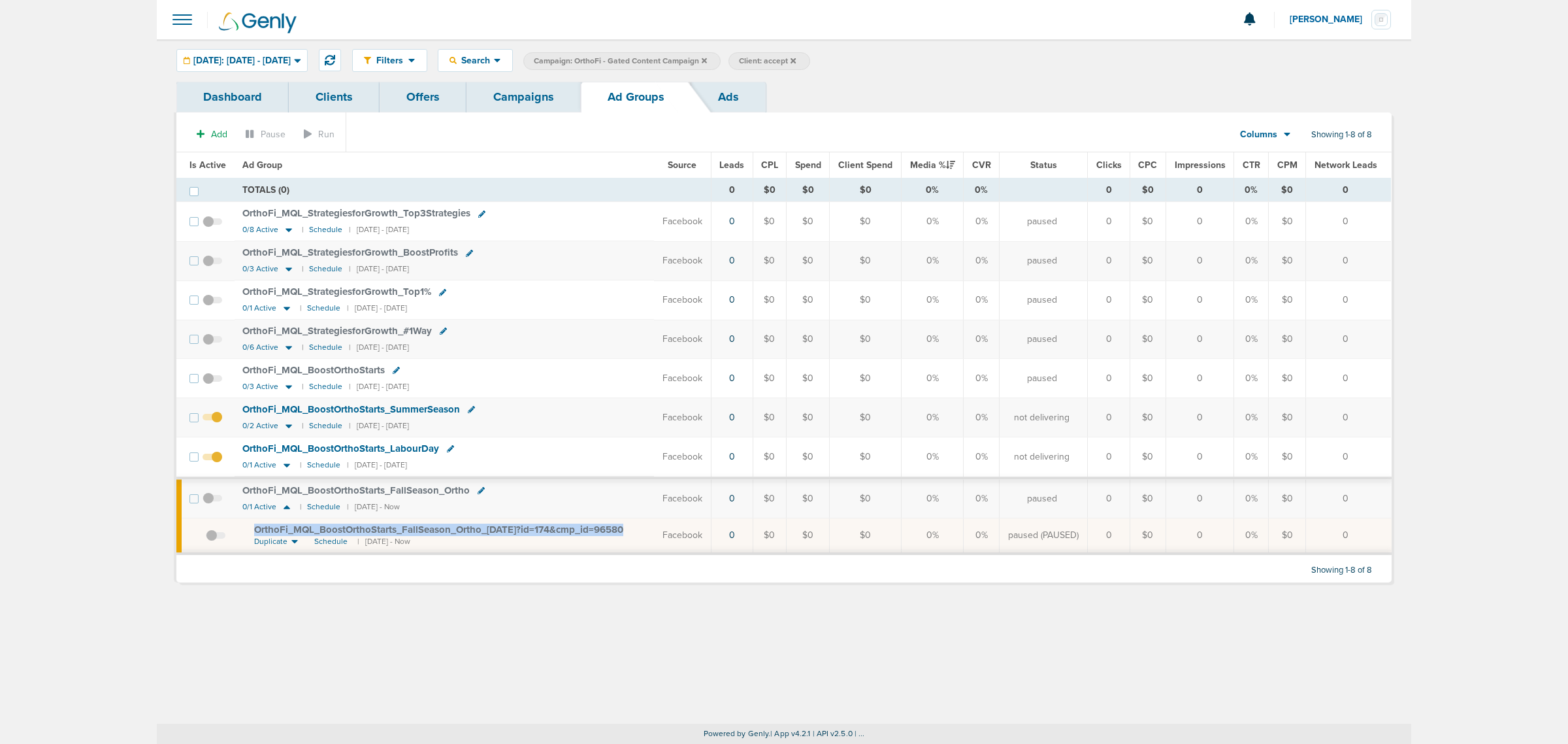
drag, startPoint x: 250, startPoint y: 533, endPoint x: 635, endPoint y: 531, distance: 385.0
click at [635, 531] on td "OrthoFi_ MQL_ BoostOrthoStarts_ FallSeason_ Ortho_ 09.03.25?id=174&cmp_ id=9658…" at bounding box center [444, 536] width 420 height 36
copy td "OrthoFi_ MQL_ BoostOrthoStarts_ FallSeason_ Ortho_ 09.03.25?id=174&cmp_ id=9658…"
click at [706, 617] on div "Filters Active Only Settings Status Active Inactive Objectives MQL SQL Traffic …" at bounding box center [784, 381] width 1254 height 685
click at [335, 55] on icon at bounding box center [330, 59] width 11 height 11
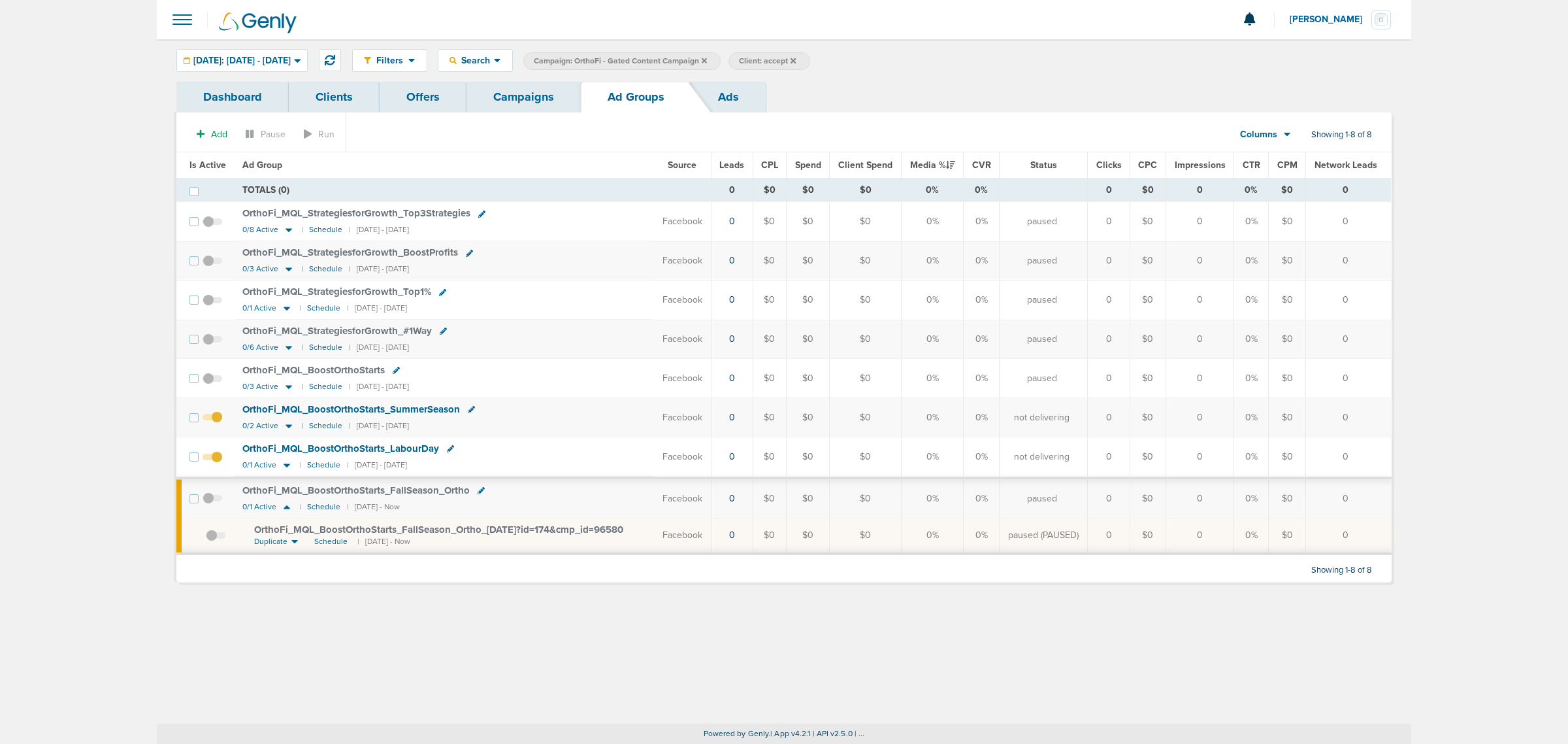
click at [180, 15] on span at bounding box center [183, 19] width 29 height 29
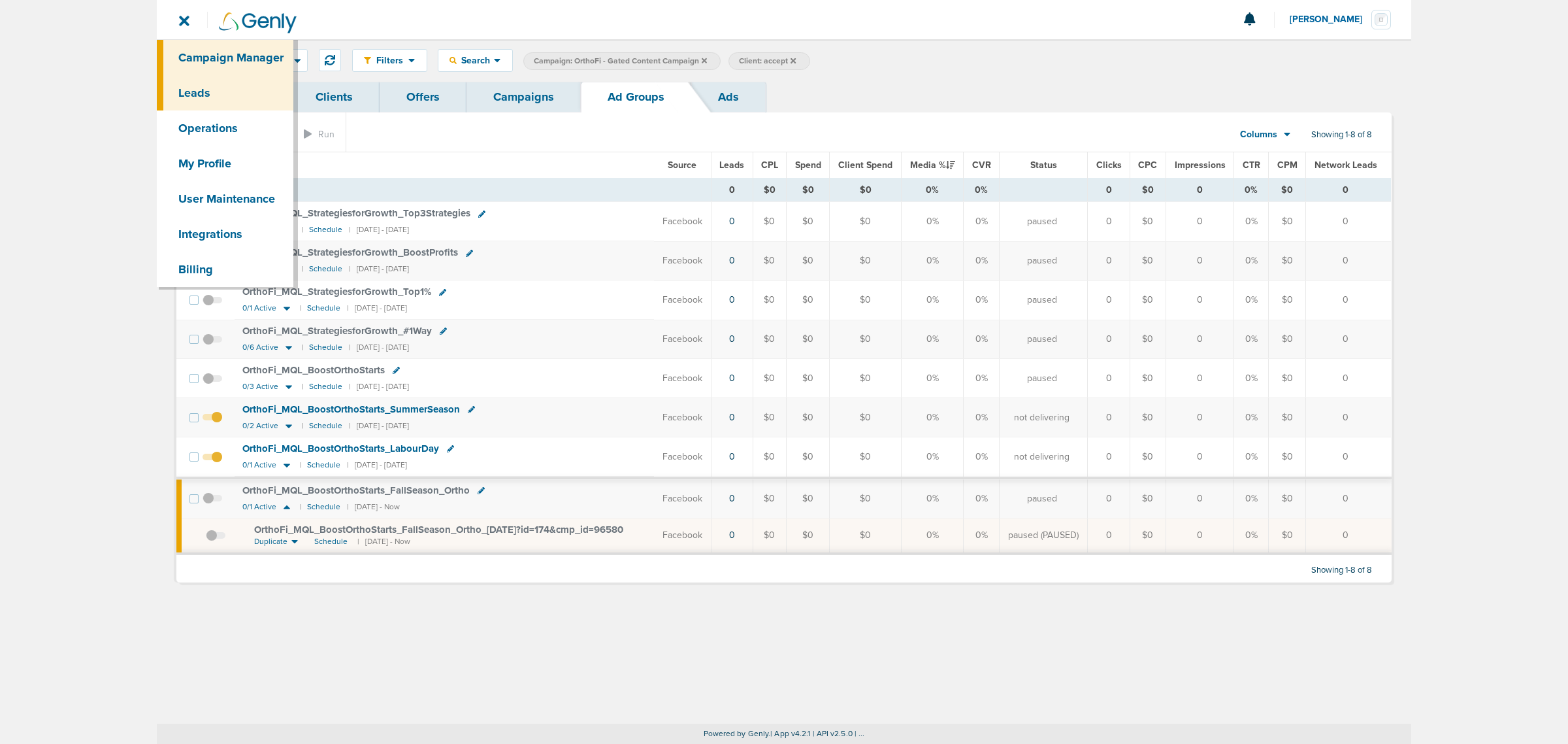
click at [213, 87] on link "Leads" at bounding box center [225, 92] width 136 height 35
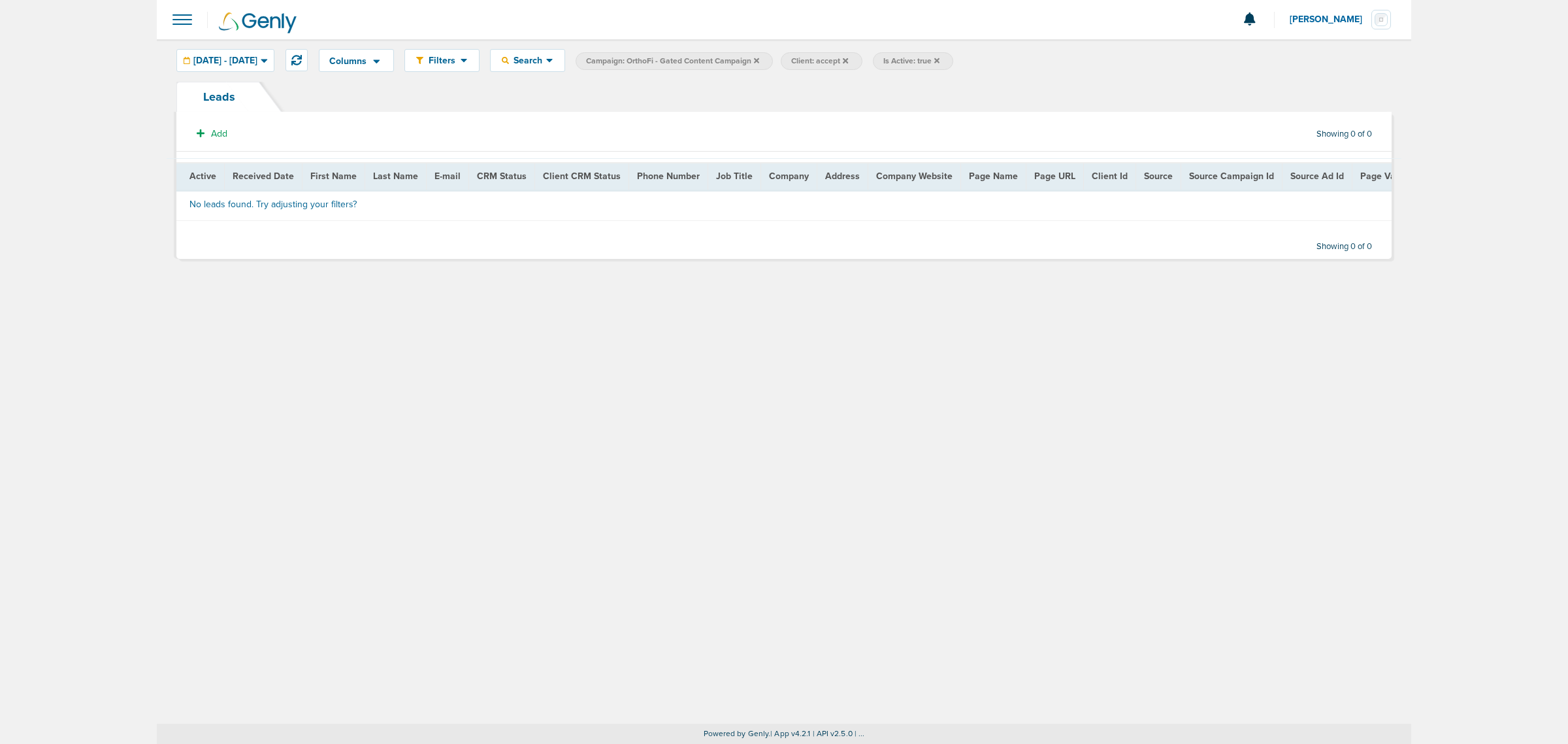
click at [939, 60] on icon at bounding box center [936, 59] width 5 height 5
click at [759, 59] on icon at bounding box center [756, 59] width 5 height 5
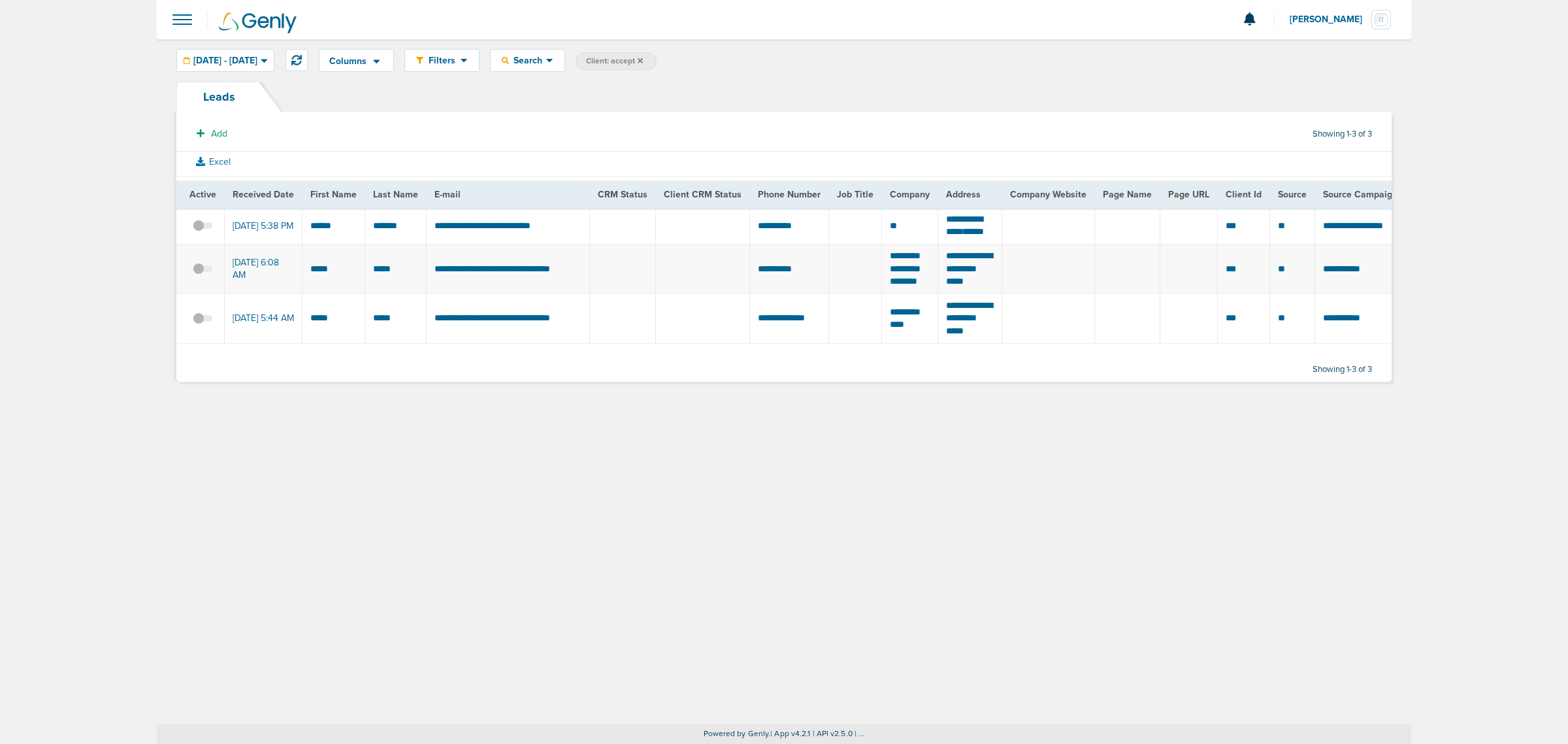
drag, startPoint x: 642, startPoint y: 387, endPoint x: 670, endPoint y: 387, distance: 28.0
click at [670, 381] on div "Add Showing 1-3 of 3 Excel Active Received Date First Name Last Name E-mail CRM…" at bounding box center [784, 251] width 1215 height 260
click at [643, 60] on icon at bounding box center [640, 60] width 5 height 8
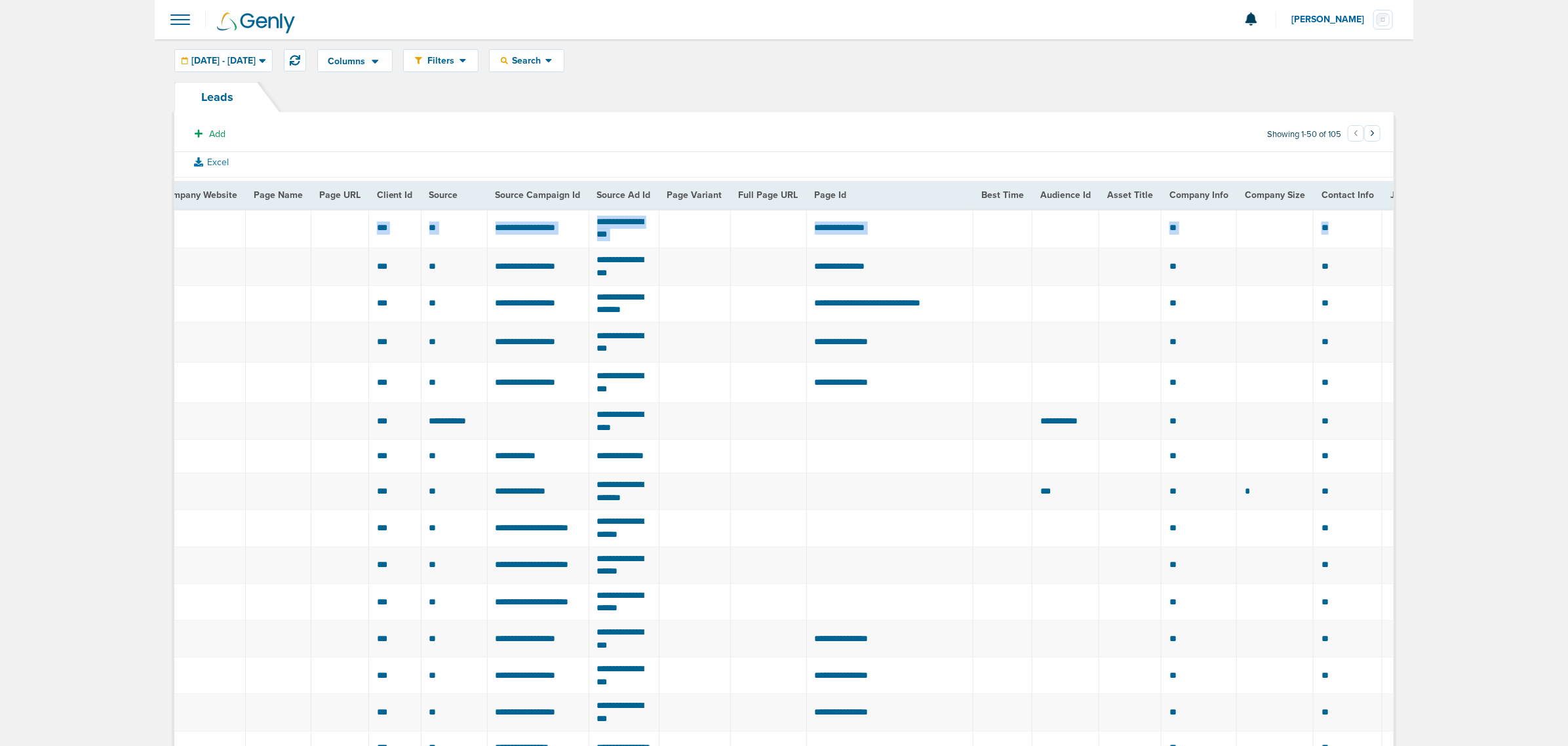
drag, startPoint x: 1148, startPoint y: 237, endPoint x: 1404, endPoint y: 217, distance: 256.8
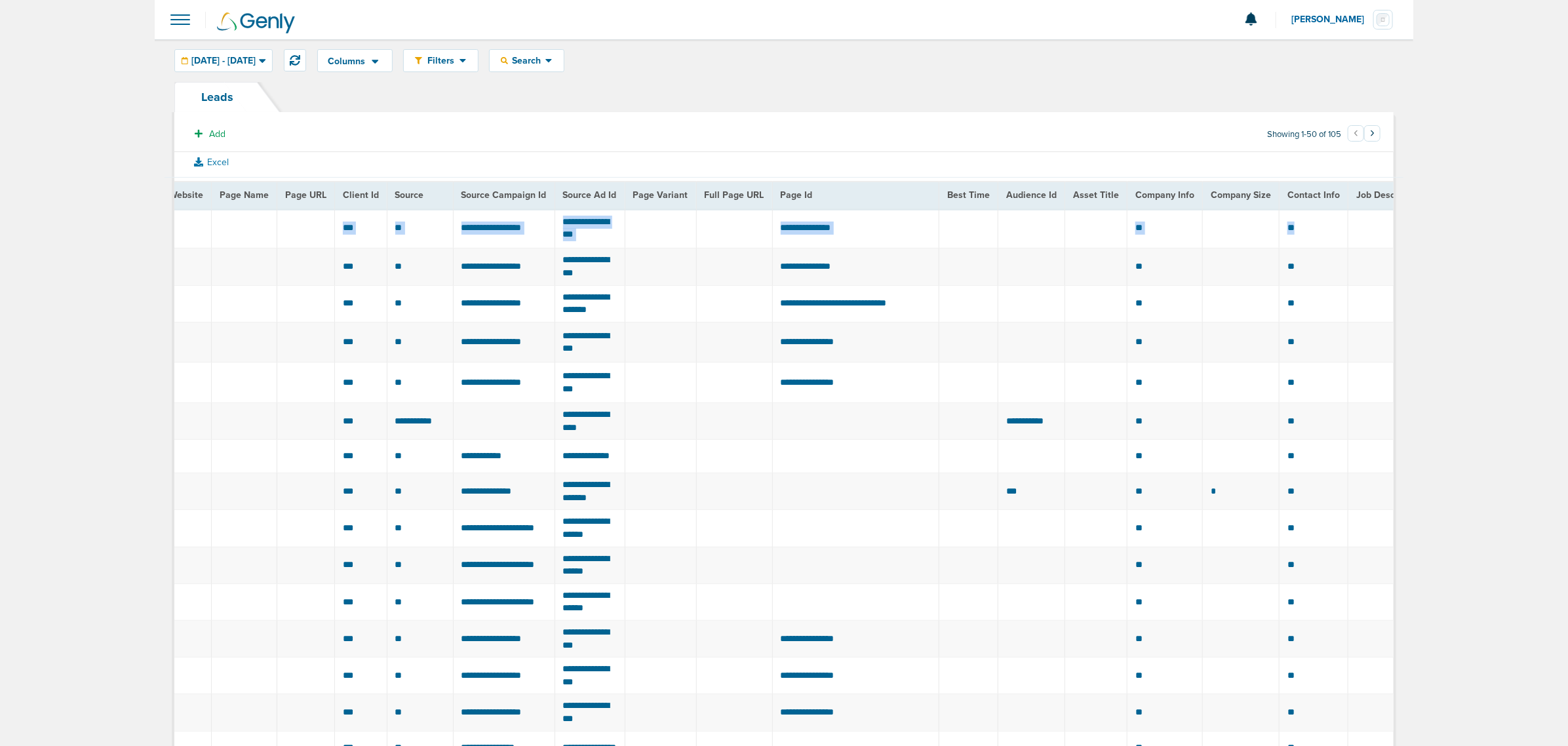
drag, startPoint x: 959, startPoint y: 220, endPoint x: 898, endPoint y: 227, distance: 61.4
click at [939, 220] on td "**********" at bounding box center [855, 228] width 167 height 40
click at [523, 246] on td "**********" at bounding box center [503, 228] width 101 height 40
click at [287, 228] on td at bounding box center [305, 228] width 58 height 40
click at [172, 17] on span at bounding box center [180, 20] width 29 height 29
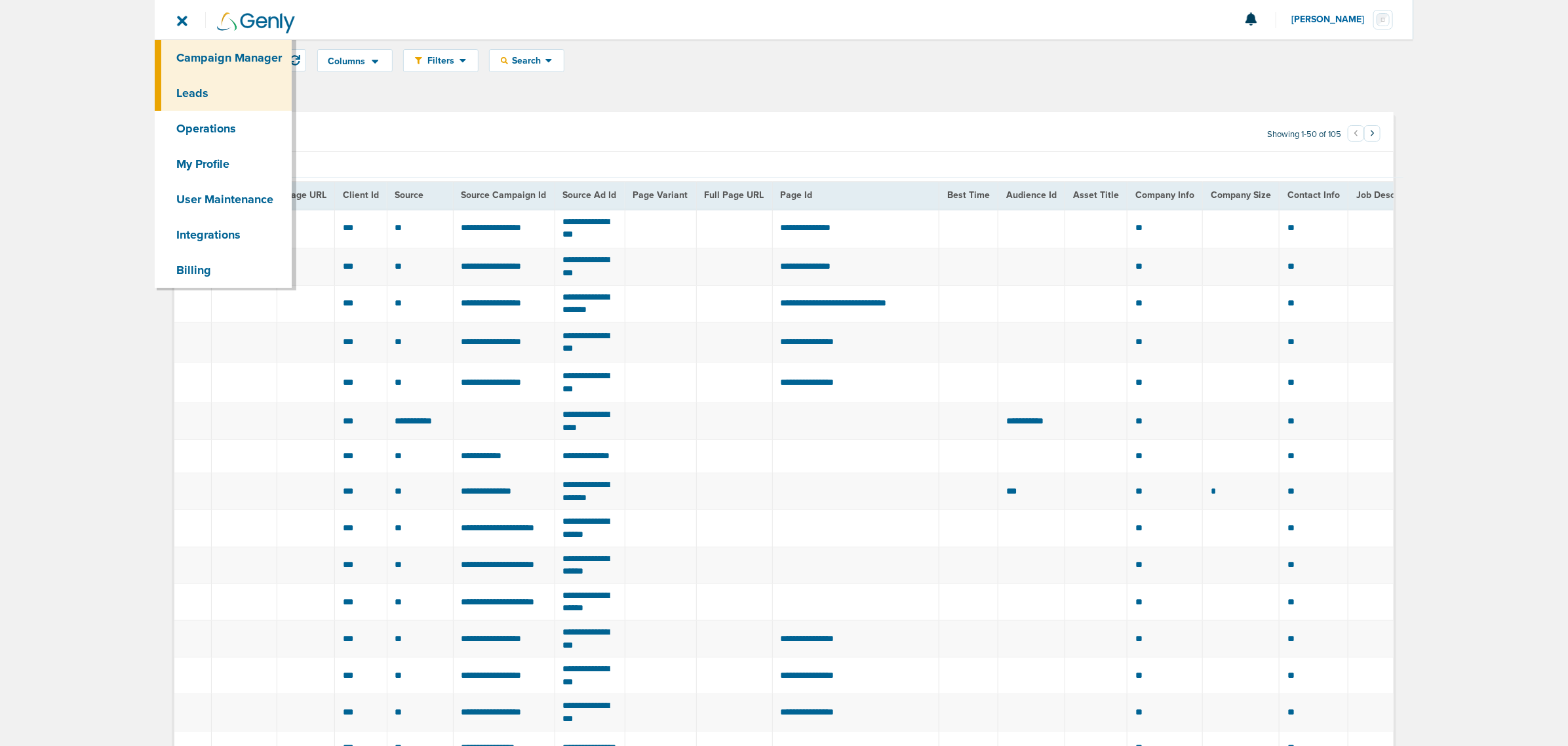
click at [240, 63] on link "Campaign Manager" at bounding box center [223, 58] width 137 height 35
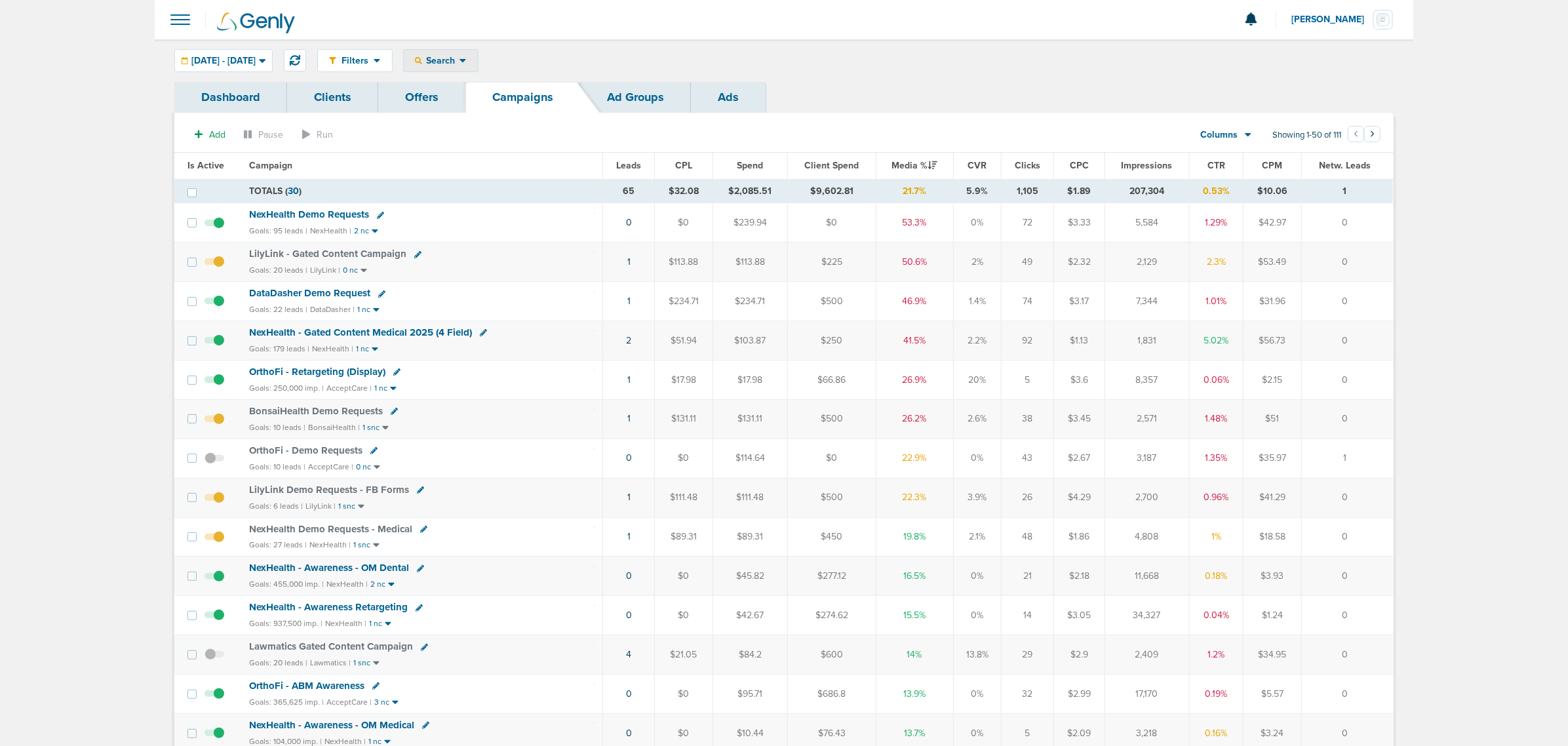
click at [467, 59] on icon at bounding box center [462, 59] width 7 height 11
click at [512, 97] on link "Client" at bounding box center [471, 102] width 136 height 17
type input "accept"
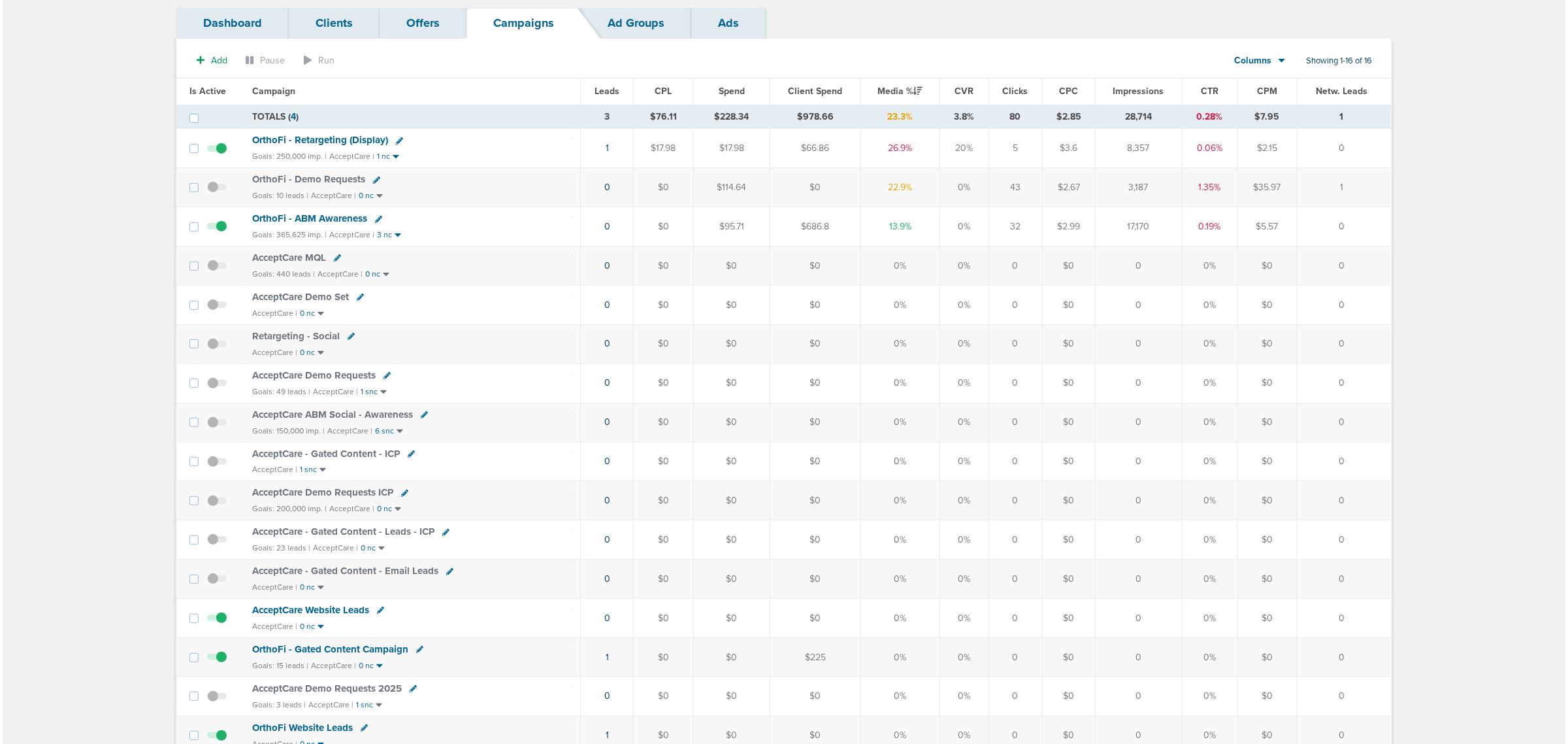
scroll to position [163, 0]
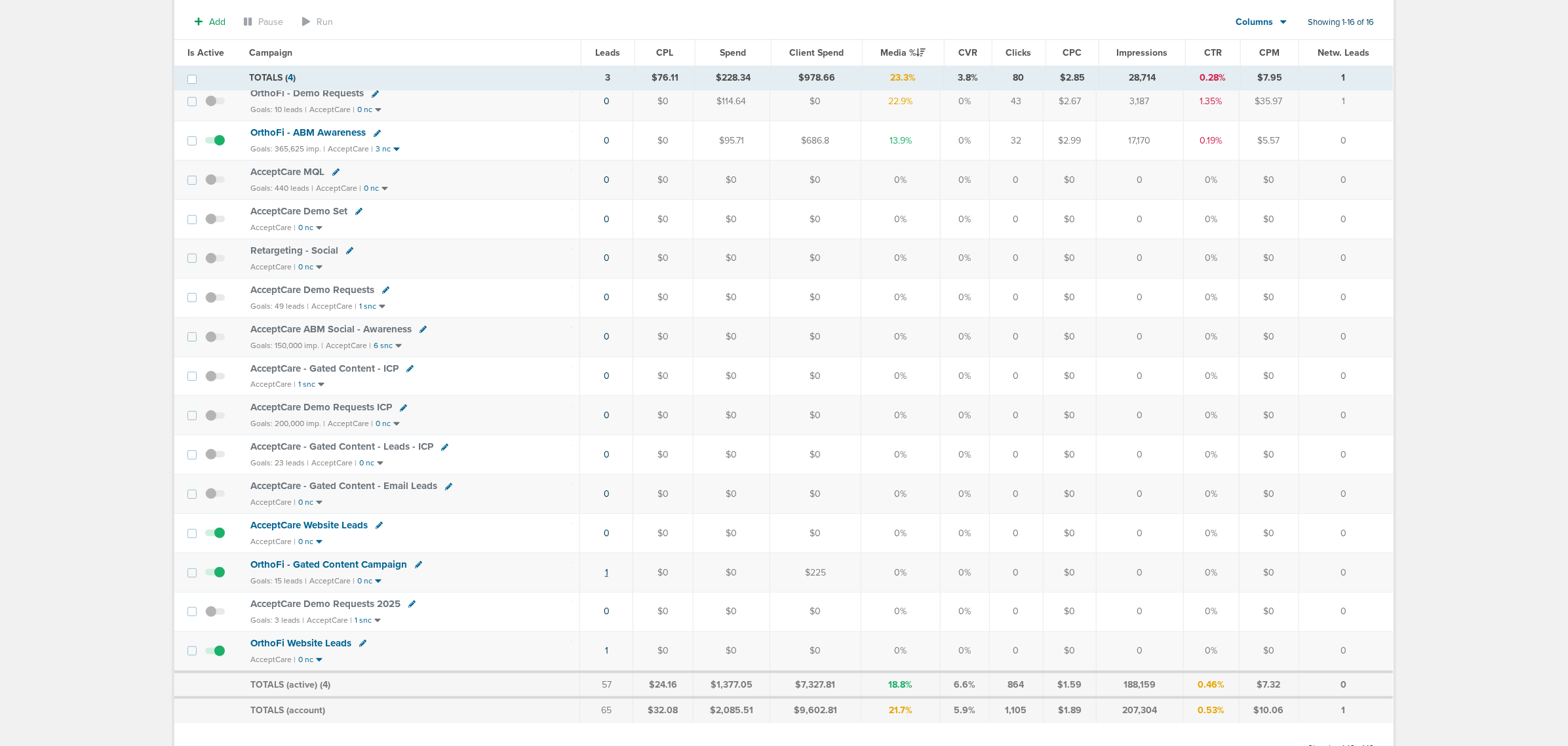
click at [608, 578] on link "1" at bounding box center [606, 571] width 3 height 11
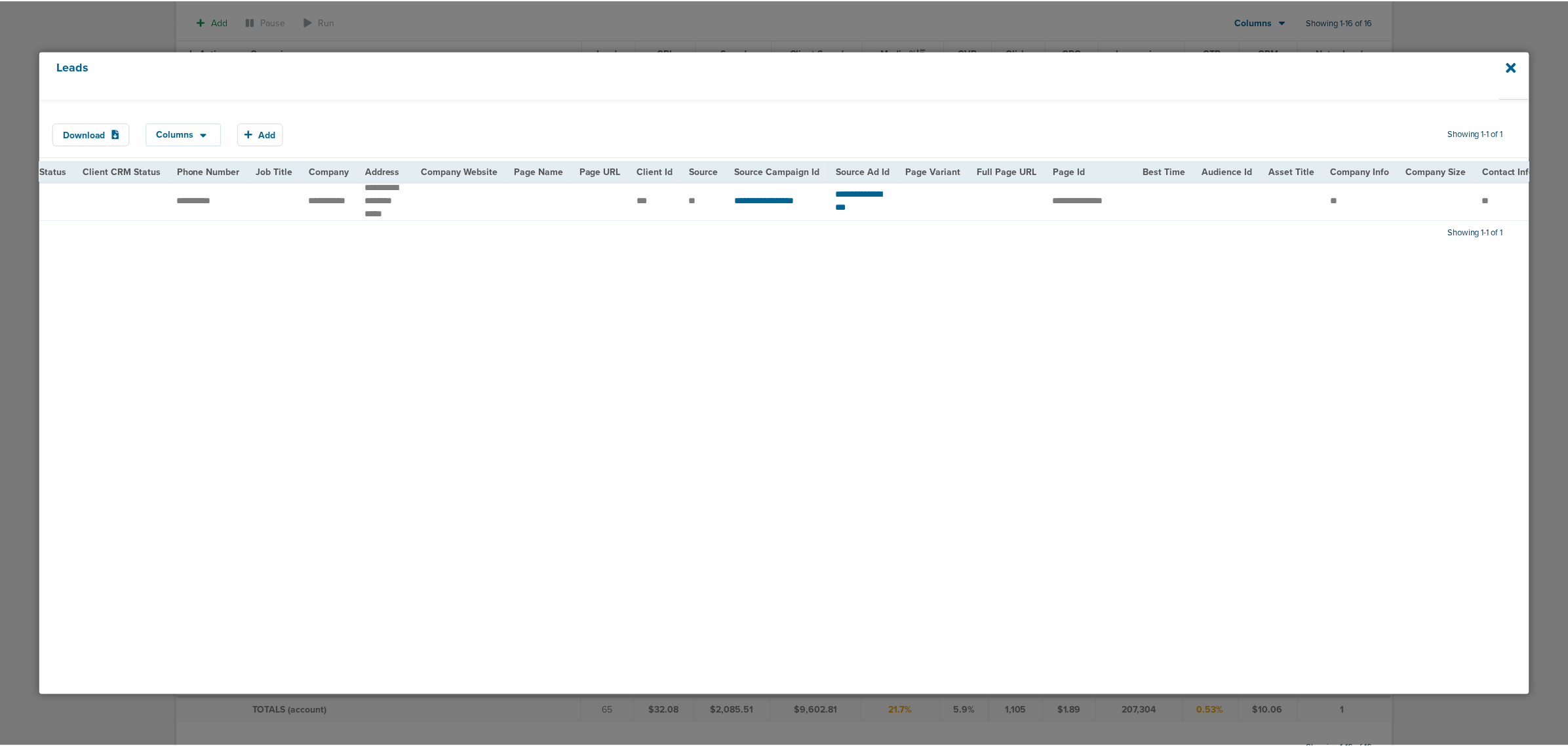
scroll to position [0, 416]
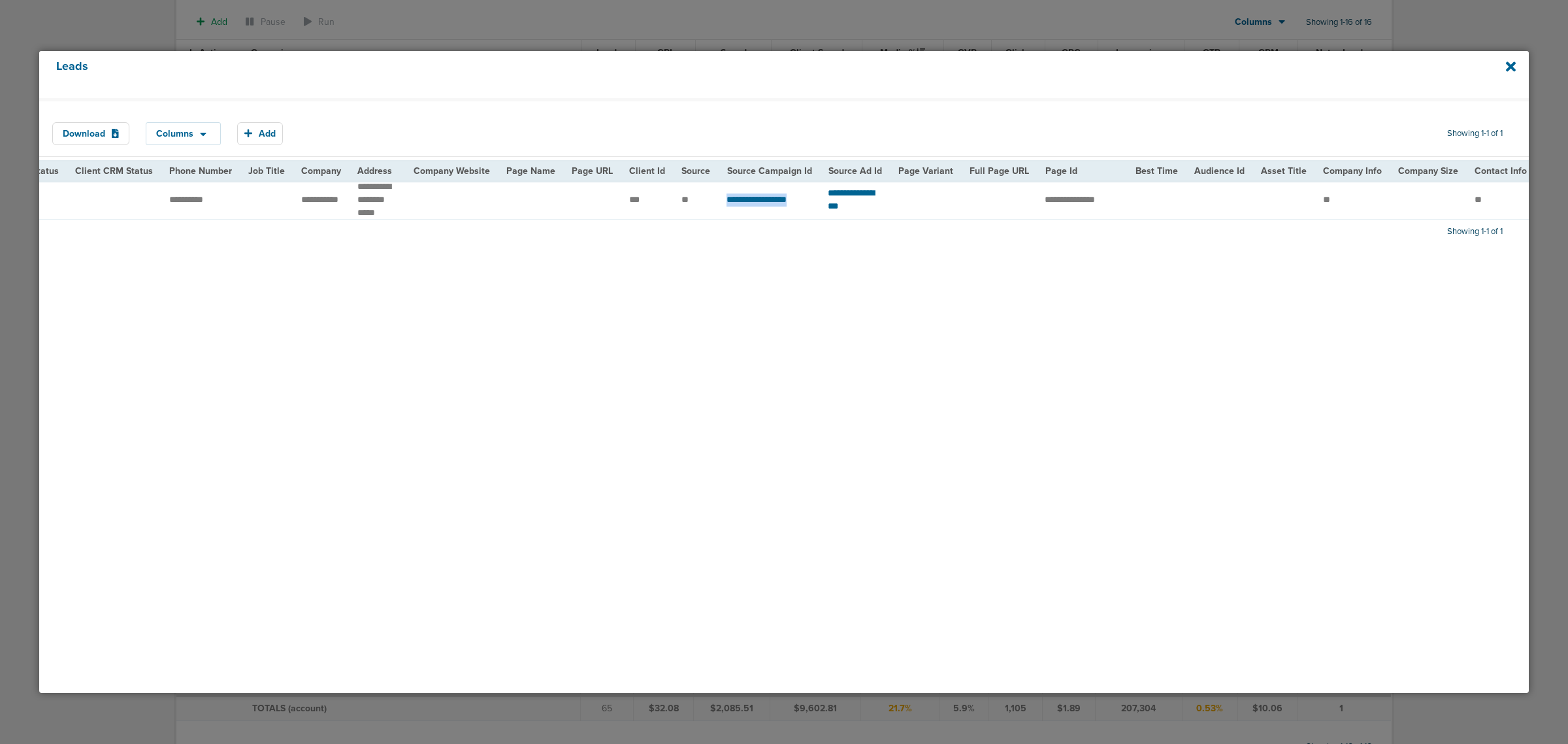
drag, startPoint x: 706, startPoint y: 201, endPoint x: 805, endPoint y: 204, distance: 99.0
click at [805, 204] on tr "**********" at bounding box center [923, 199] width 2600 height 39
copy tr "**********"
drag, startPoint x: 917, startPoint y: 204, endPoint x: 814, endPoint y: 204, distance: 103.0
click at [819, 204] on td "**********" at bounding box center [854, 199] width 70 height 39
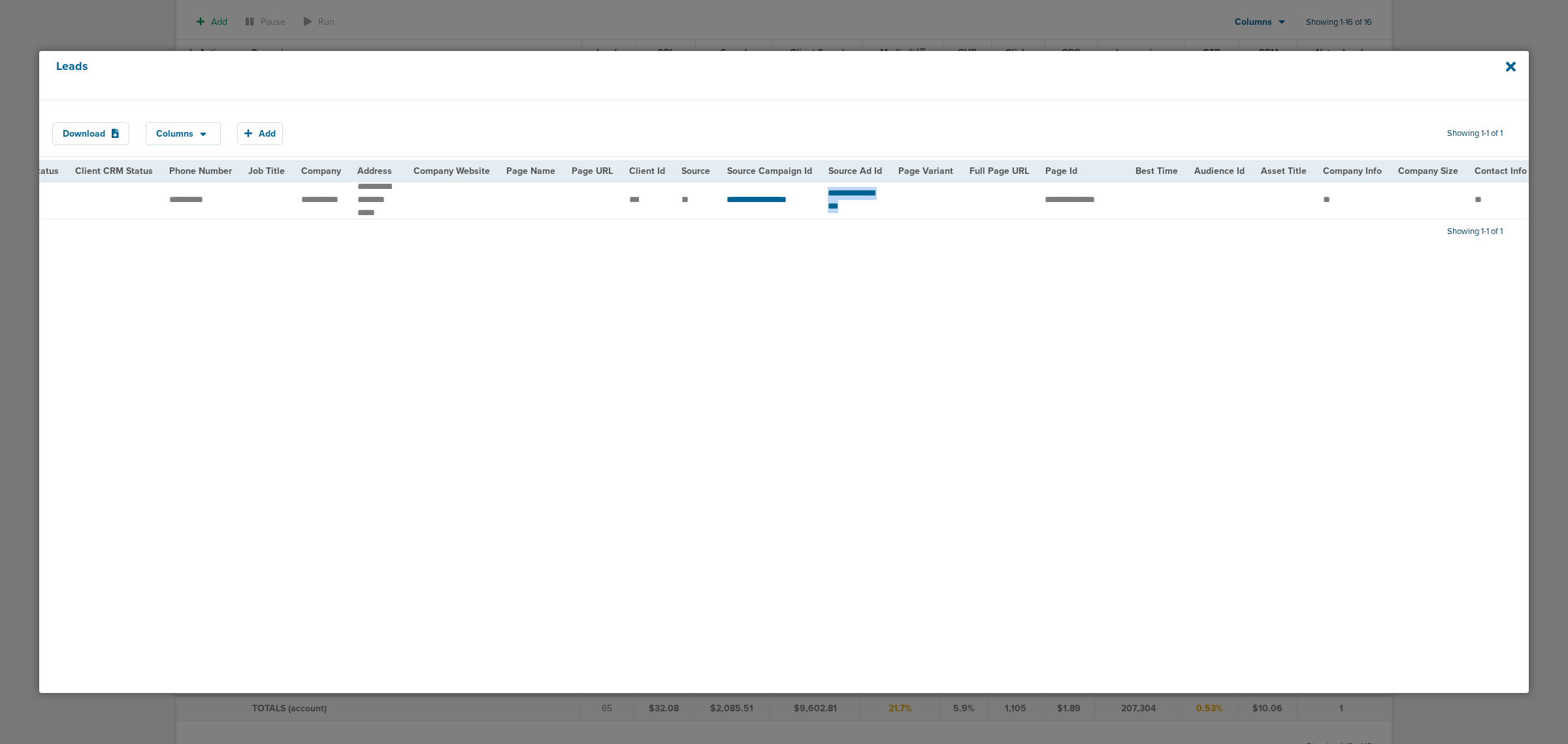
copy span "**********"
drag, startPoint x: 1155, startPoint y: 200, endPoint x: 1052, endPoint y: 206, distance: 103.2
click at [1052, 206] on tr "**********" at bounding box center [923, 199] width 2600 height 39
copy tr "**********"
drag, startPoint x: 955, startPoint y: 225, endPoint x: 887, endPoint y: 230, distance: 68.2
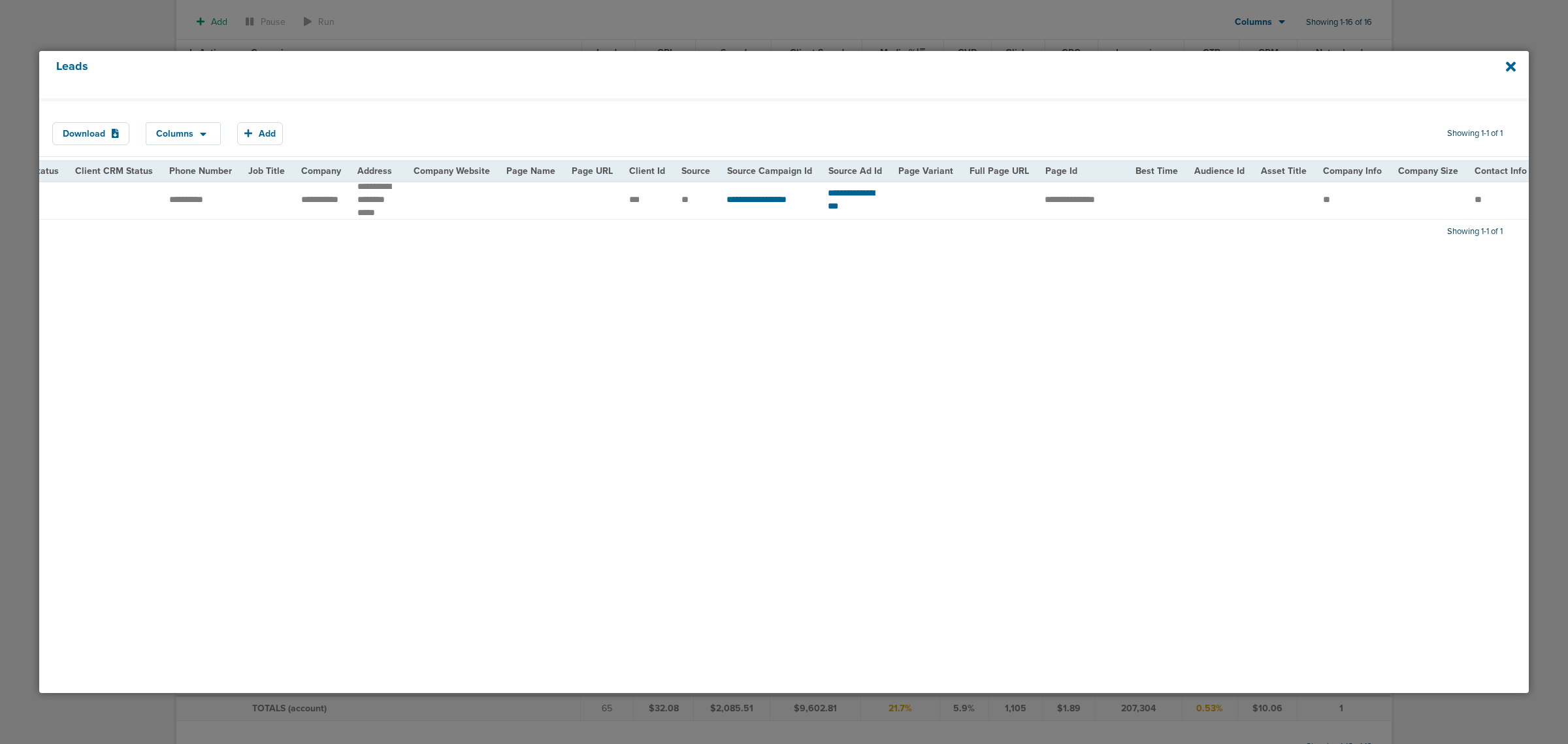
click at [887, 230] on div "Download Columns Save selections Reset to defaults Is Active Received Date Firs…" at bounding box center [784, 396] width 1489 height 595
click at [724, 298] on div "Download Columns Save selections Reset to defaults Is Active Received Date Firs…" at bounding box center [784, 396] width 1489 height 595
click at [1506, 63] on icon at bounding box center [1511, 66] width 10 height 15
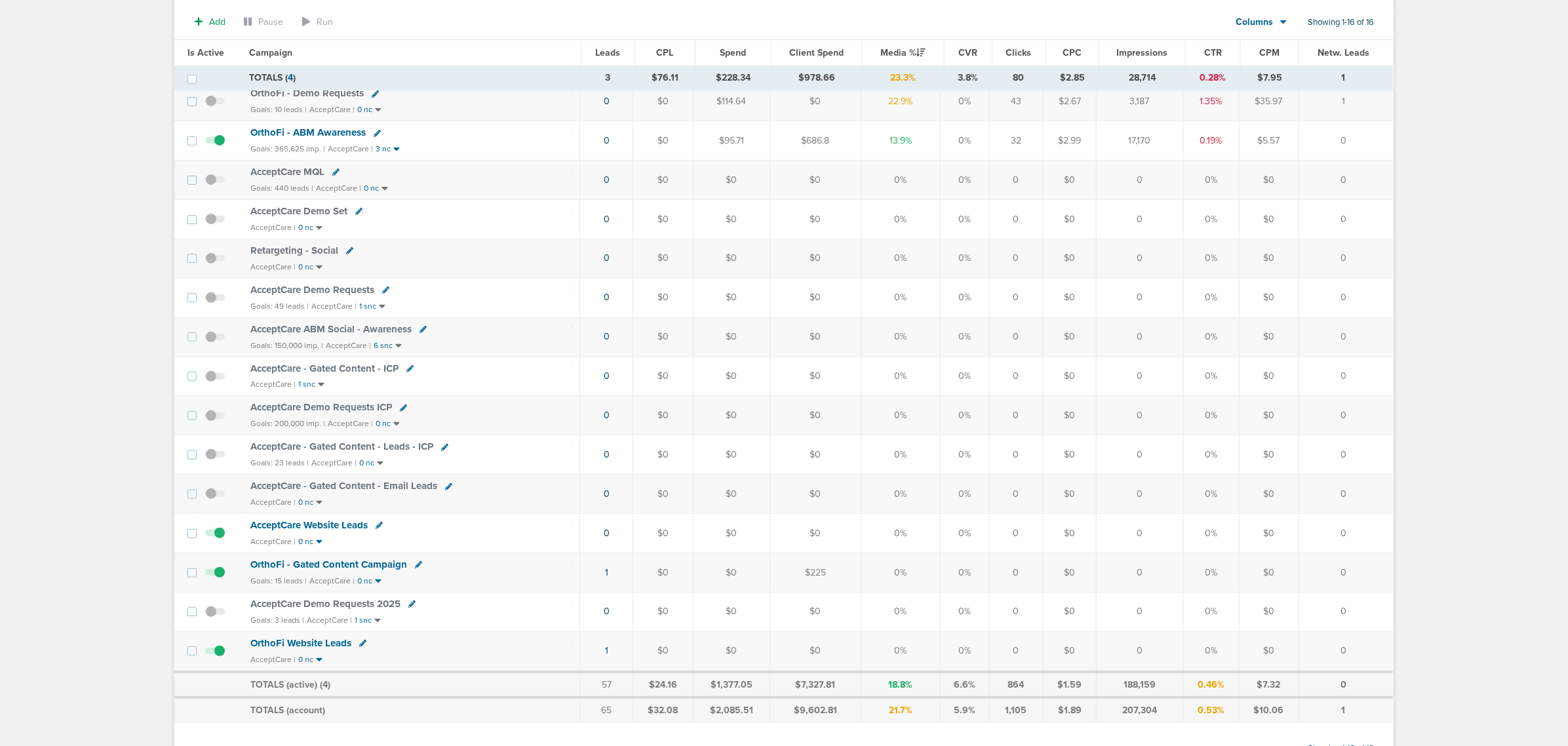
scroll to position [0, 0]
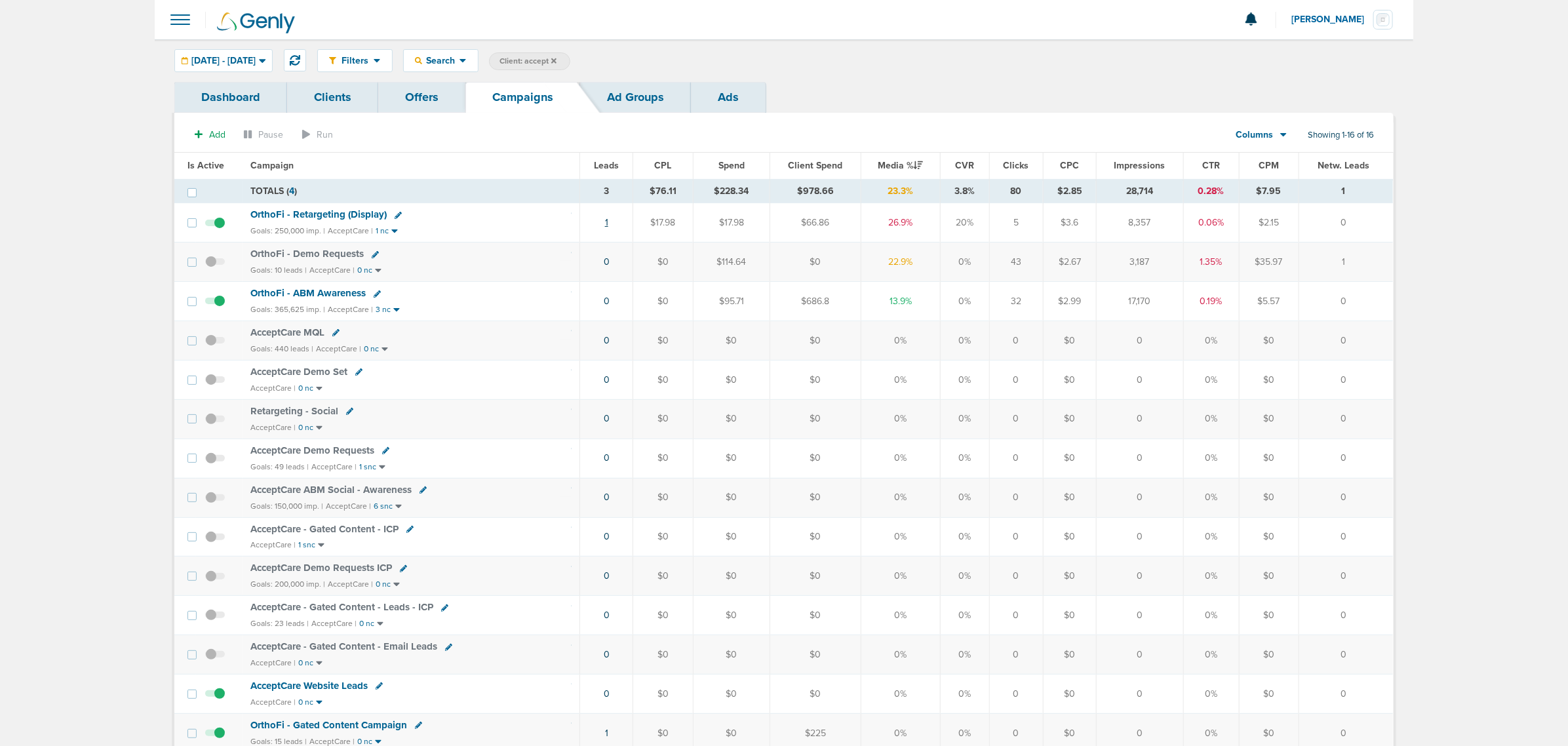
click at [608, 223] on link "1" at bounding box center [606, 221] width 3 height 11
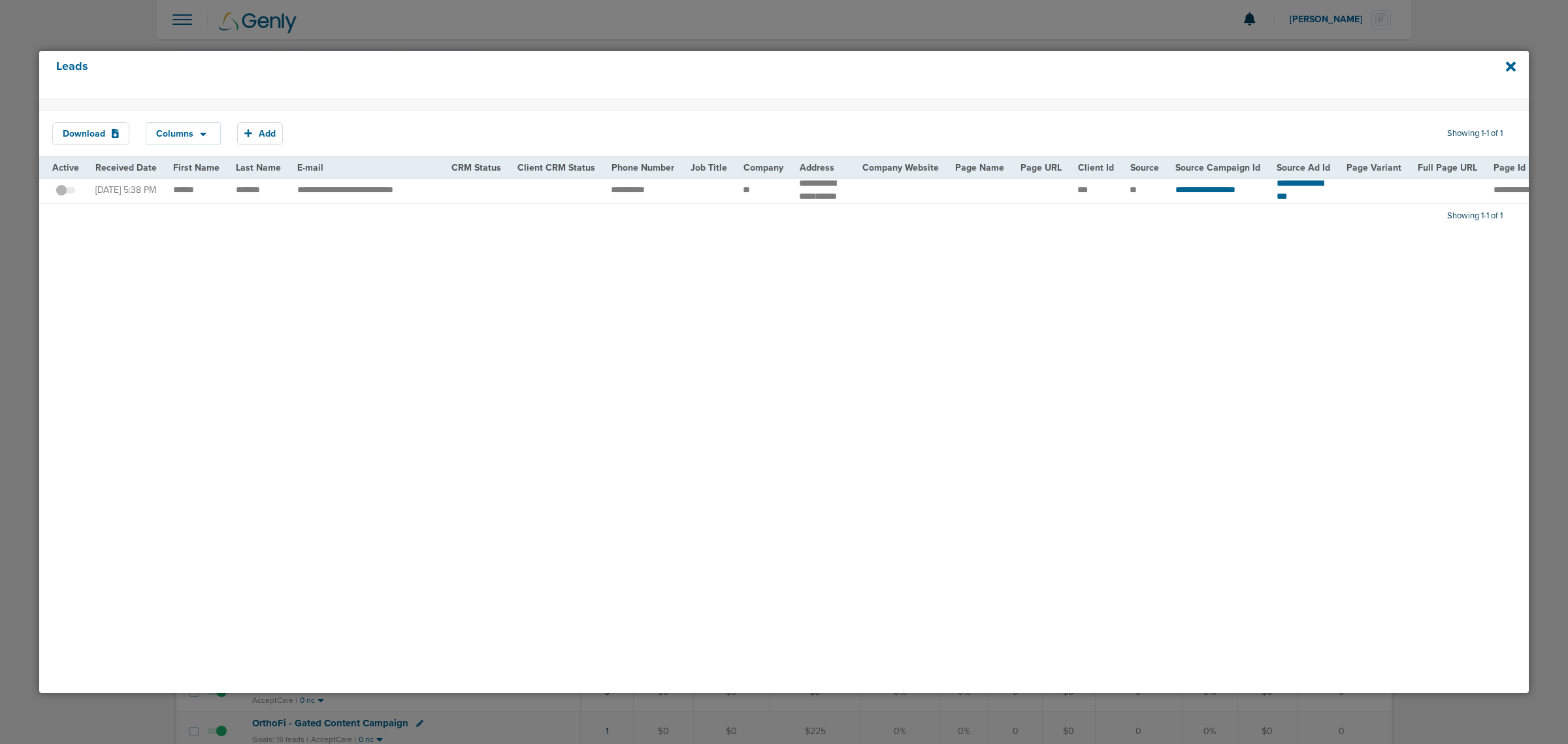
drag, startPoint x: 837, startPoint y: 221, endPoint x: 855, endPoint y: 221, distance: 18.0
click at [855, 221] on div "Download Columns Save selections Reset to defaults Is Active Received Date Firs…" at bounding box center [784, 396] width 1489 height 595
click at [1510, 67] on icon at bounding box center [1511, 66] width 10 height 10
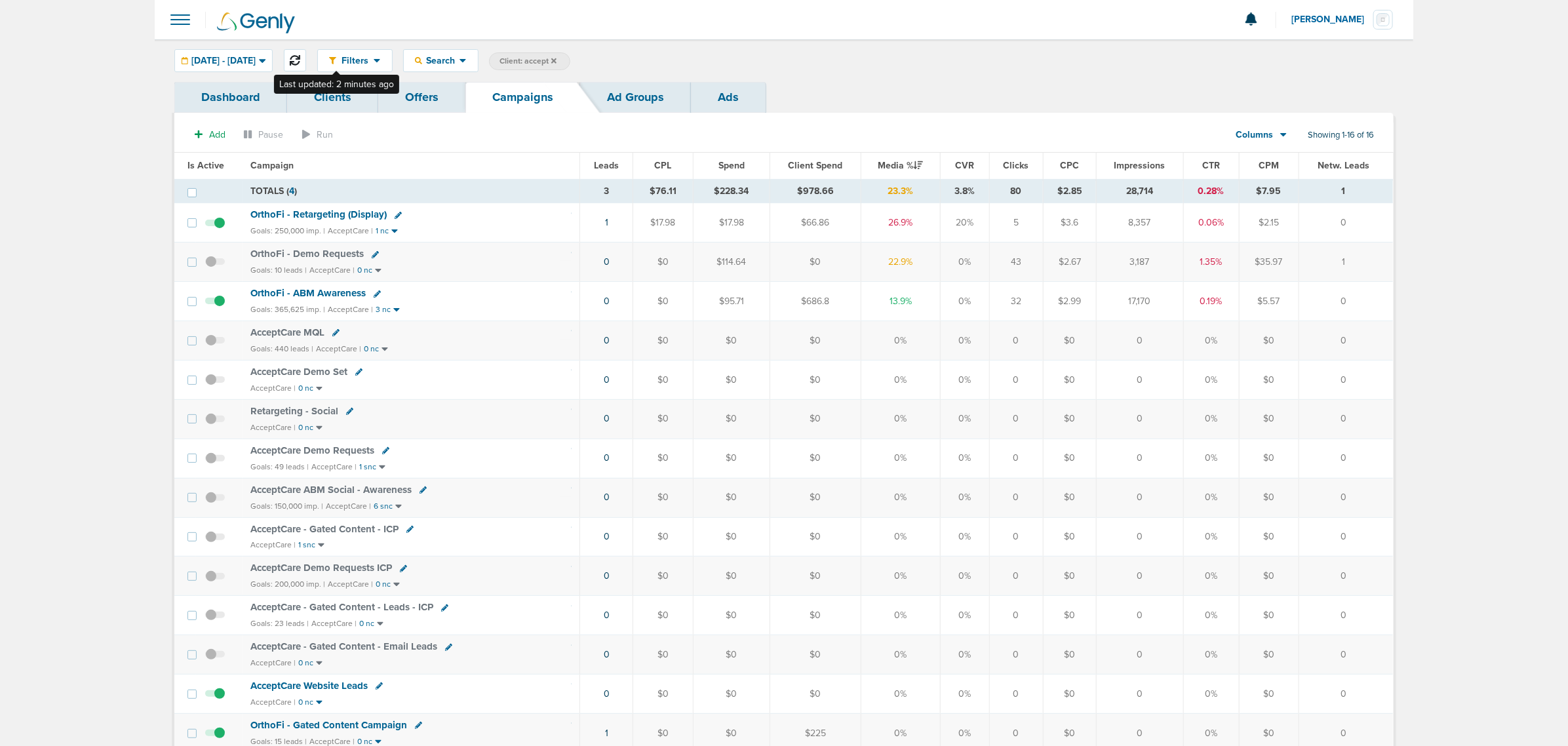
click at [300, 59] on icon at bounding box center [294, 59] width 11 height 11
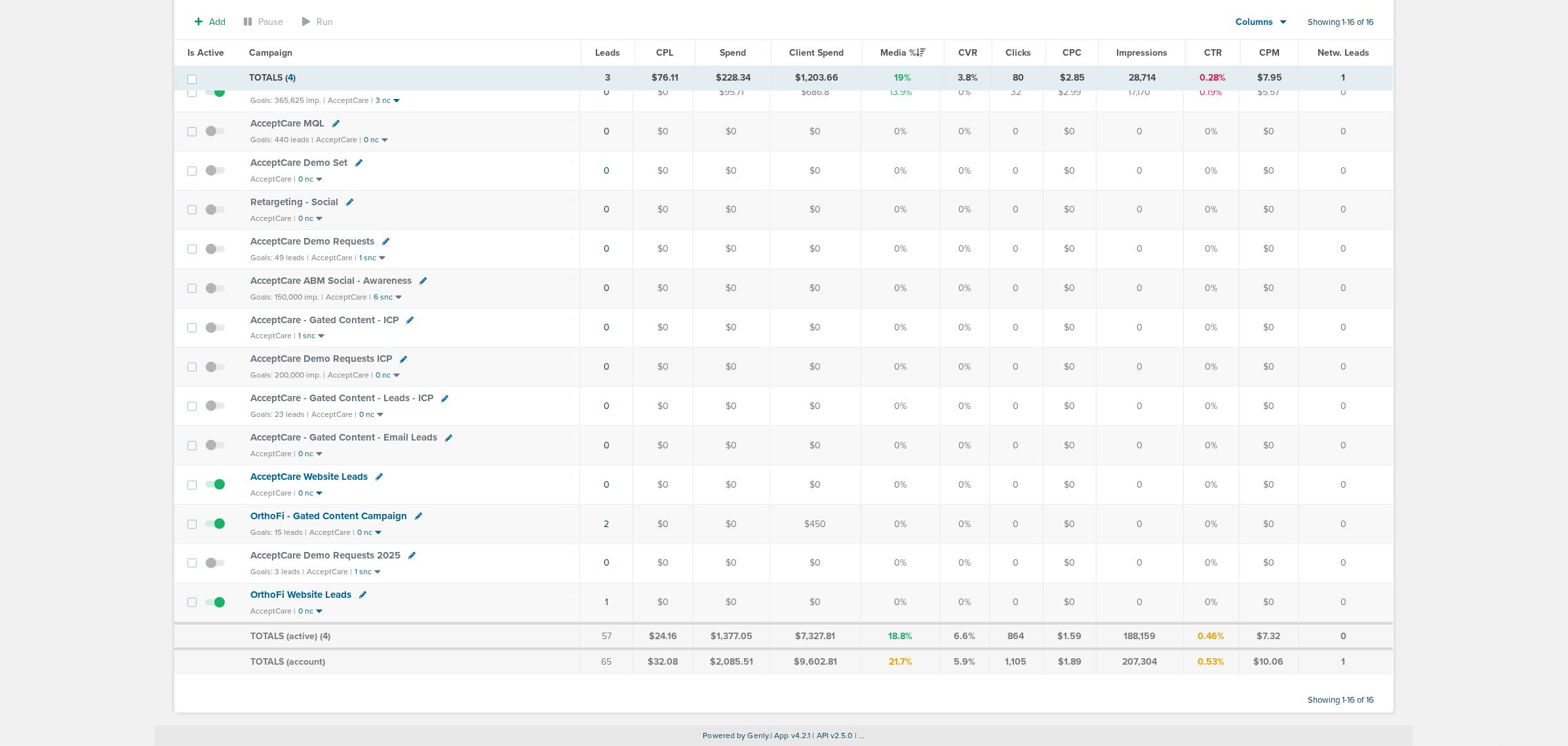
scroll to position [218, 0]
click at [608, 526] on link "2" at bounding box center [606, 524] width 5 height 11
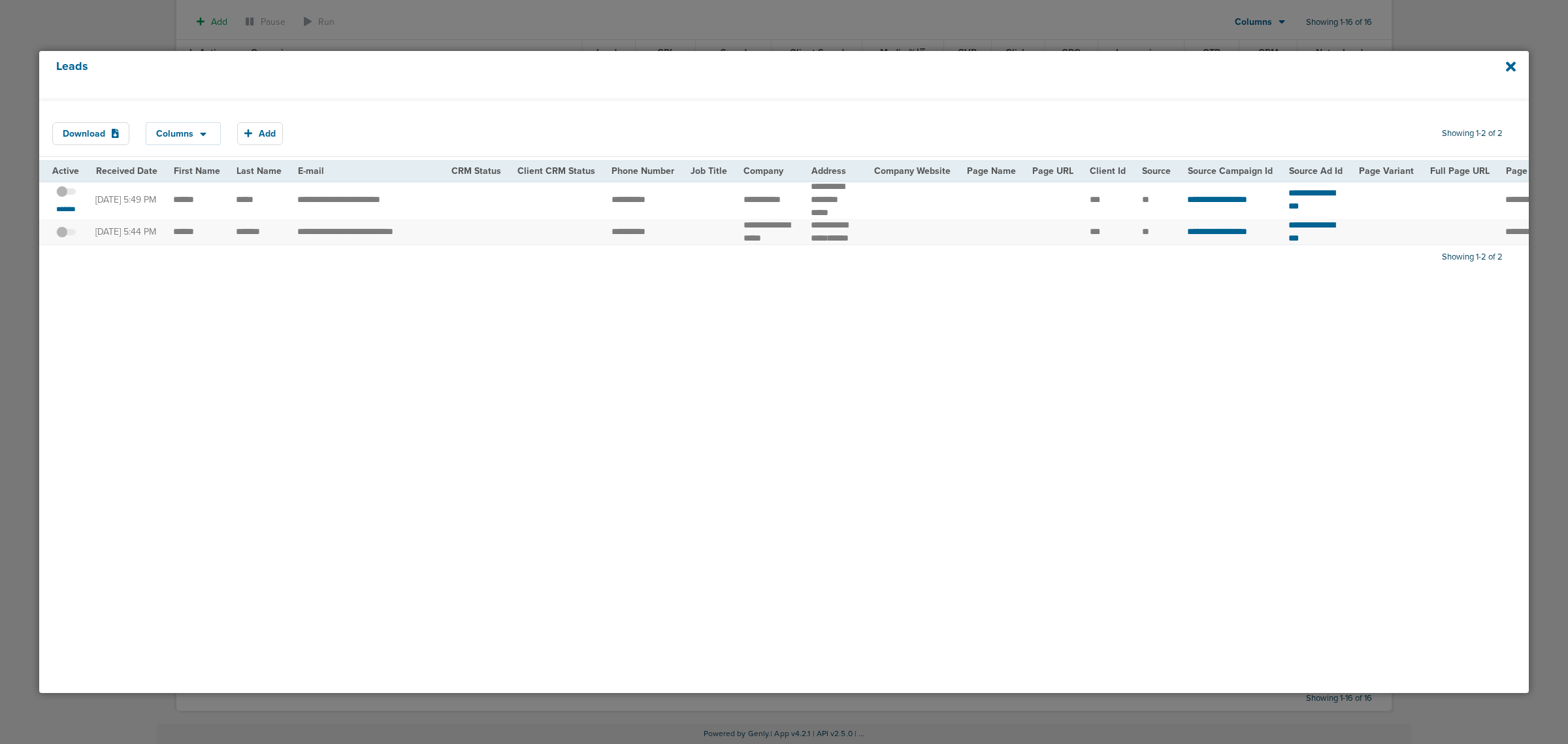
click at [71, 198] on span at bounding box center [66, 198] width 19 height 0
click at [66, 194] on input "checkbox" at bounding box center [66, 194] width 0 height 0
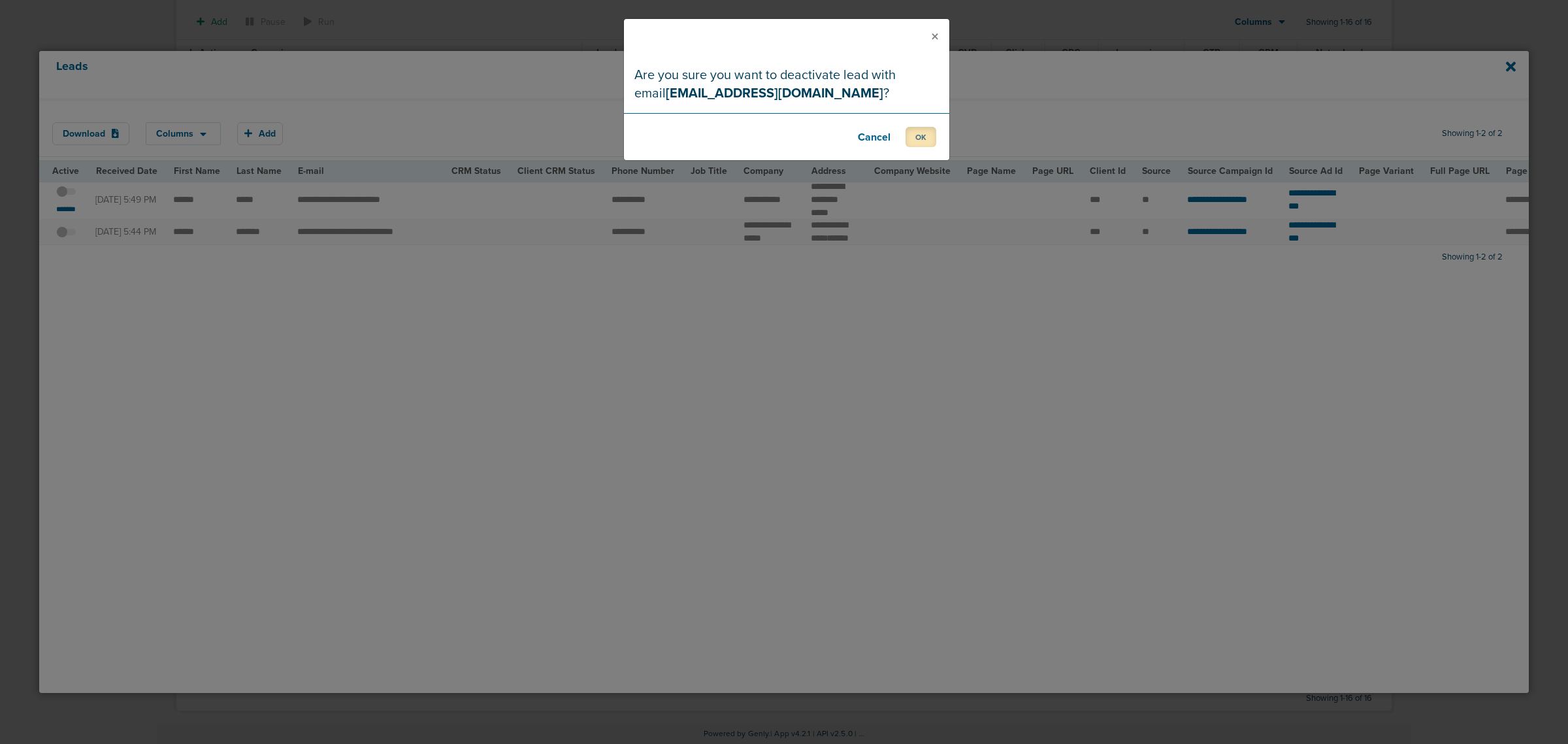
click at [925, 135] on button "OK" at bounding box center [922, 136] width 31 height 20
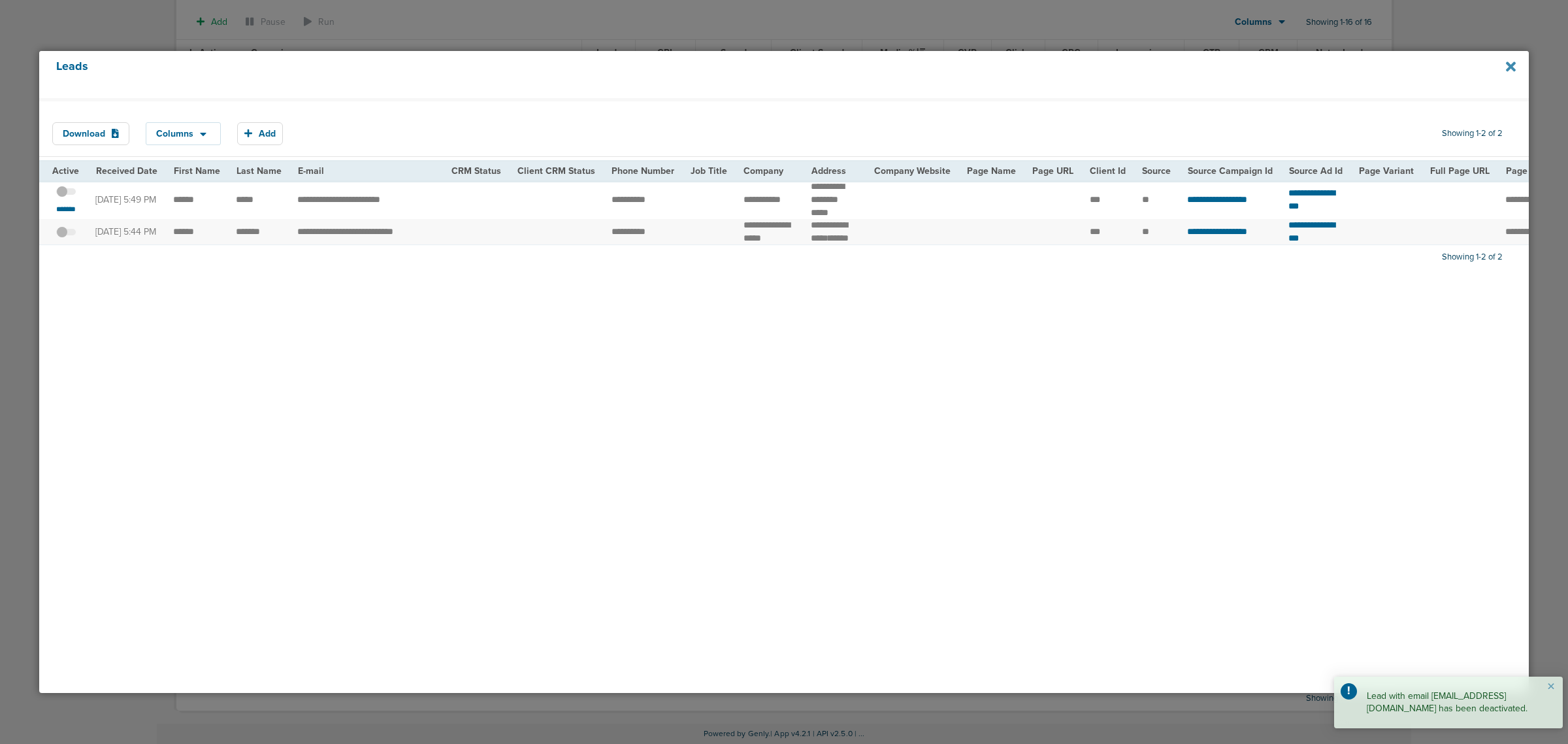
click at [1510, 67] on icon at bounding box center [1511, 66] width 10 height 10
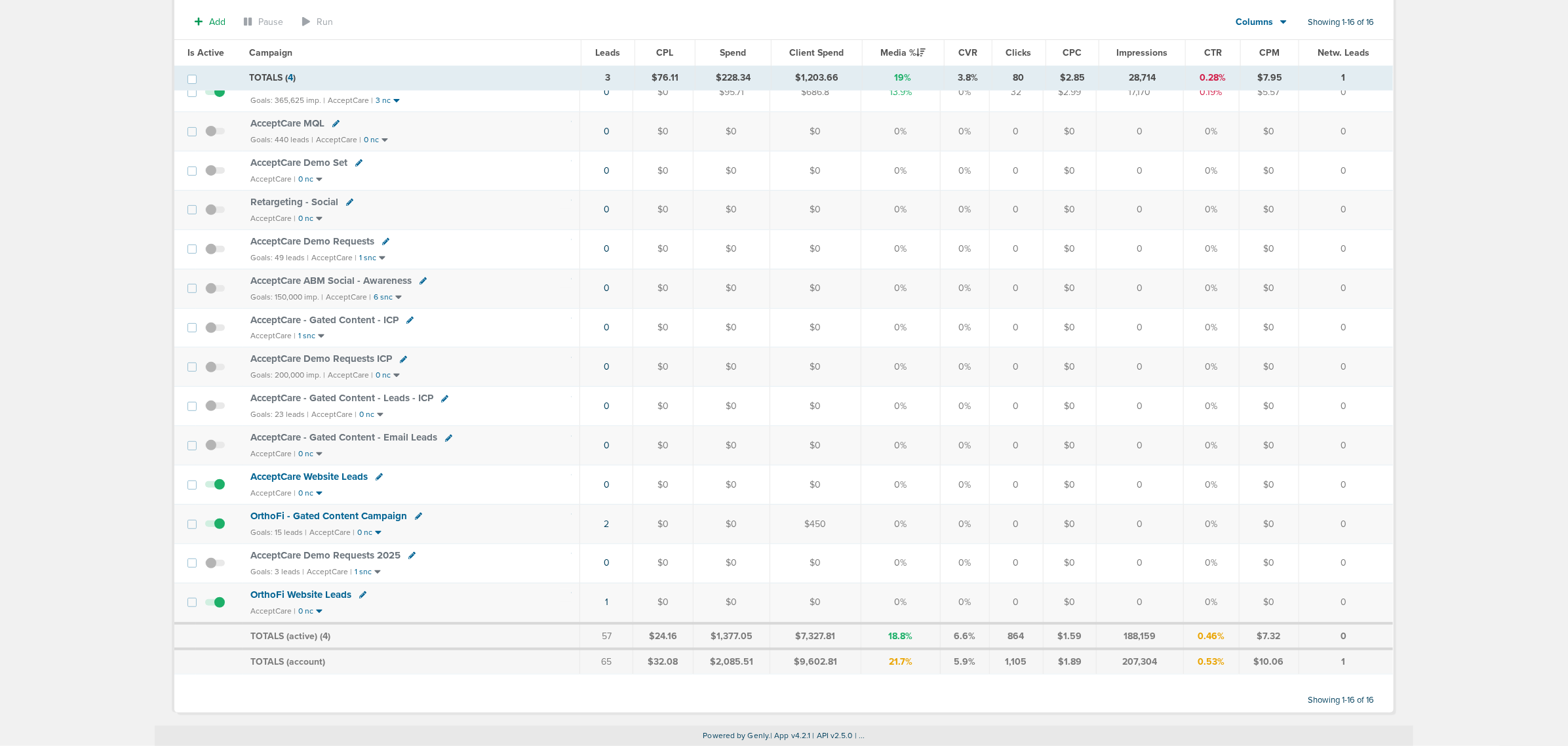
click at [165, 394] on div "Dashboard Clients Offers Campaigns Ad Groups Ads Add Pause Run Columns Media St…" at bounding box center [784, 297] width 1238 height 856
click at [414, 519] on icon at bounding box center [417, 516] width 7 height 7
select select
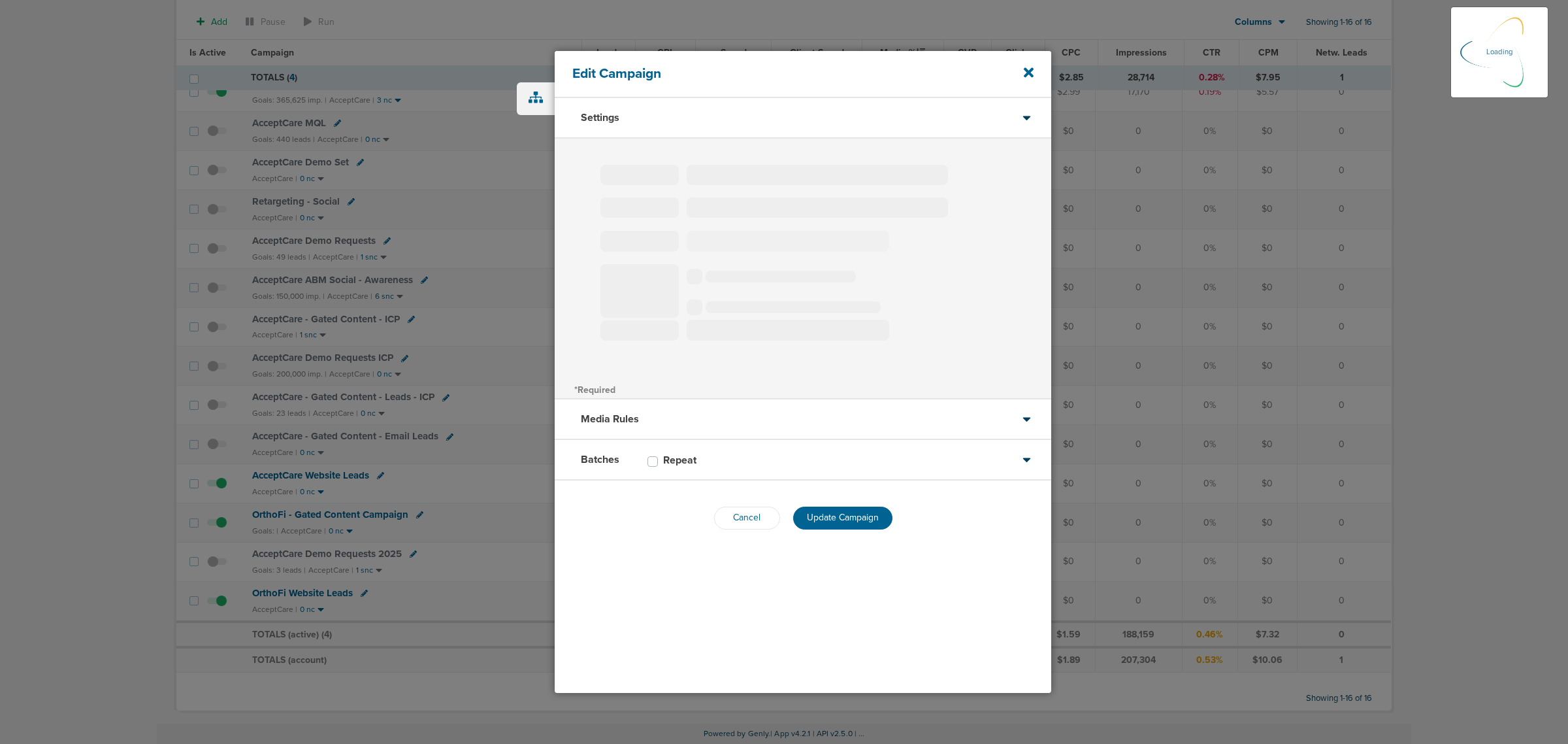
type input "OrthoFi - Gated Content Campaign"
select select "Leads"
radio input "true"
select select "readWrite"
select select "1"
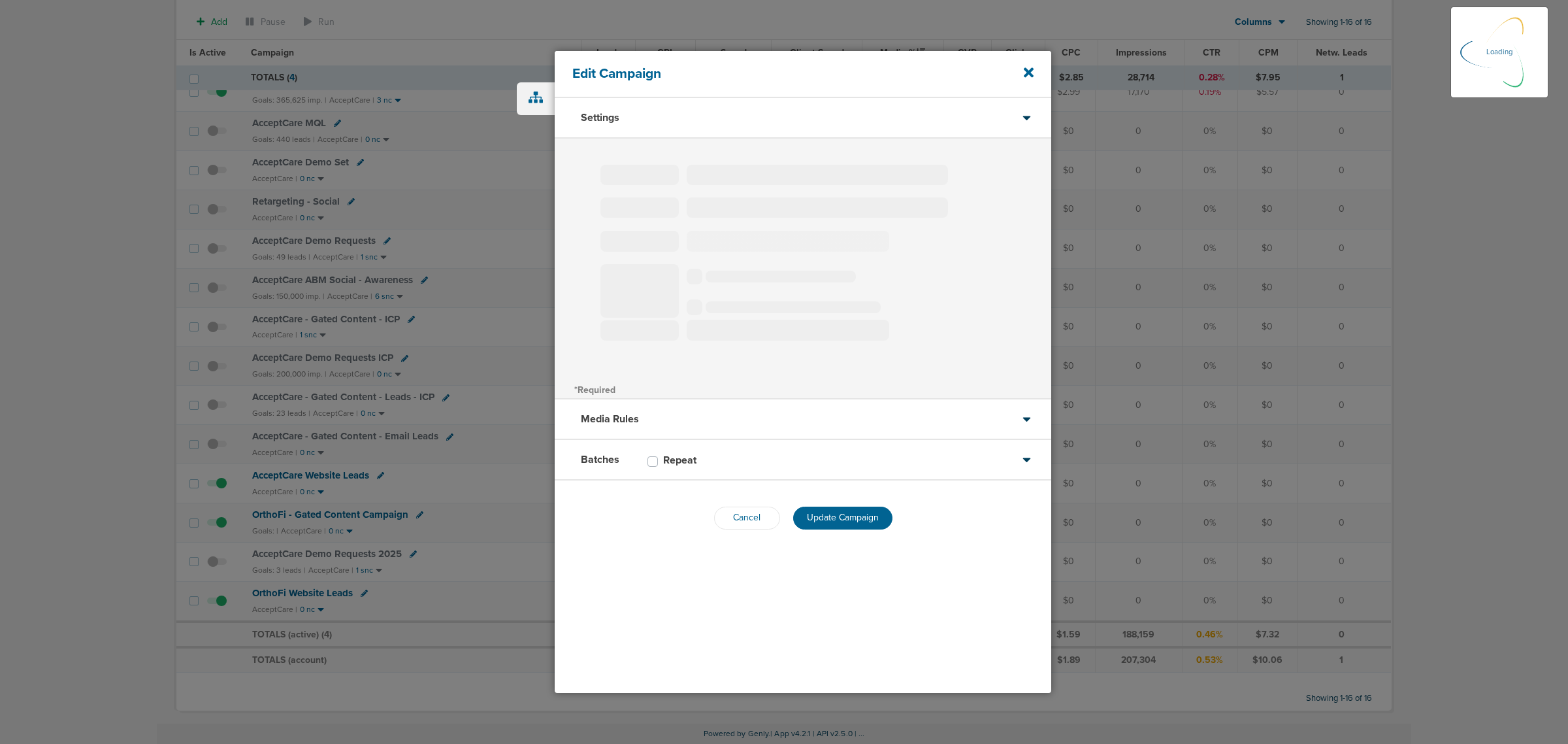
select select "2"
select select "3"
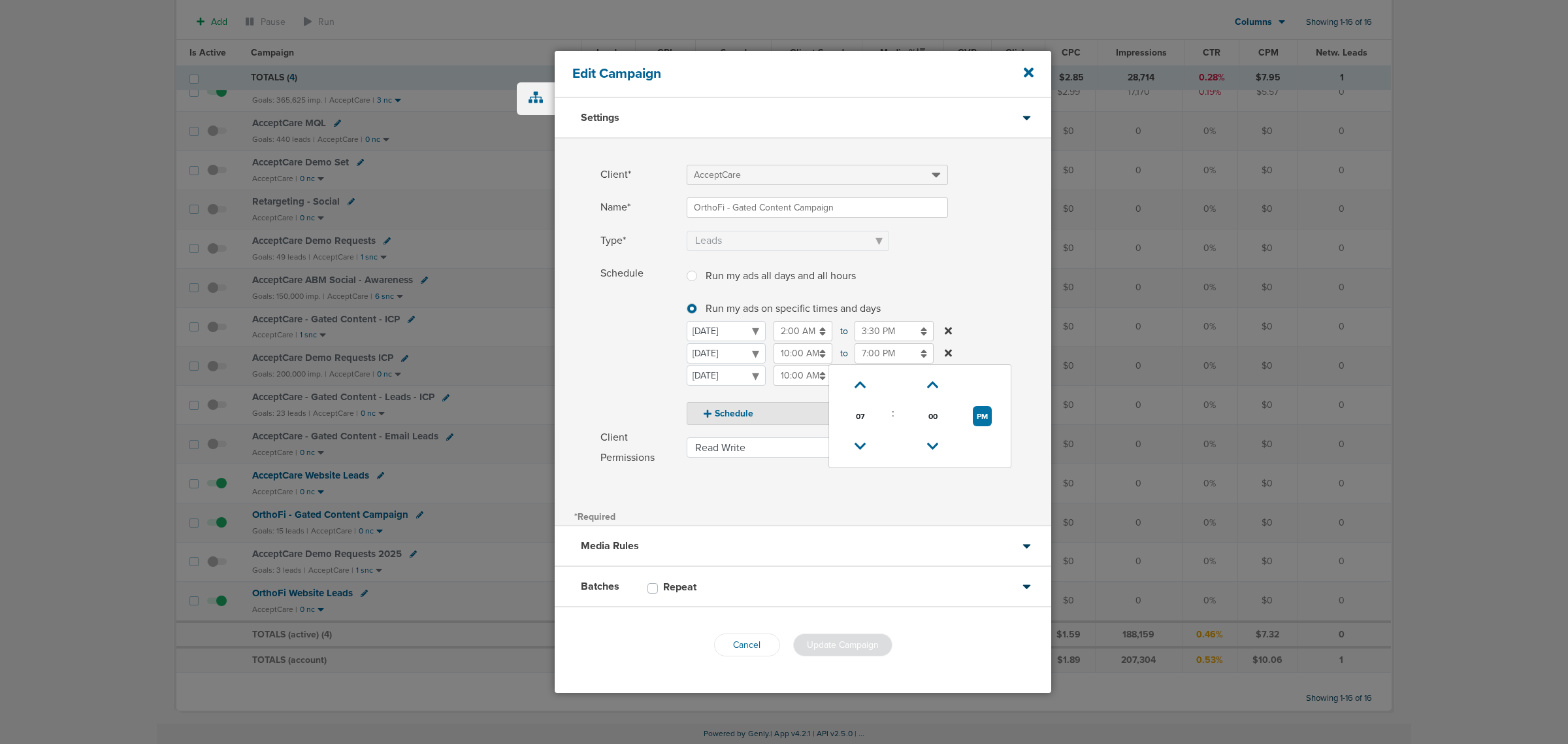
click at [870, 354] on input "7:00 PM" at bounding box center [893, 353] width 79 height 20
click at [861, 433] on td at bounding box center [860, 447] width 52 height 31
click at [766, 364] on select "Monday Tuesday Wednesday Thursday Friday Saturday Sunday" at bounding box center [725, 353] width 79 height 20
click at [889, 361] on input "7:00 PM" at bounding box center [893, 353] width 79 height 20
click at [861, 443] on icon at bounding box center [860, 446] width 12 height 8
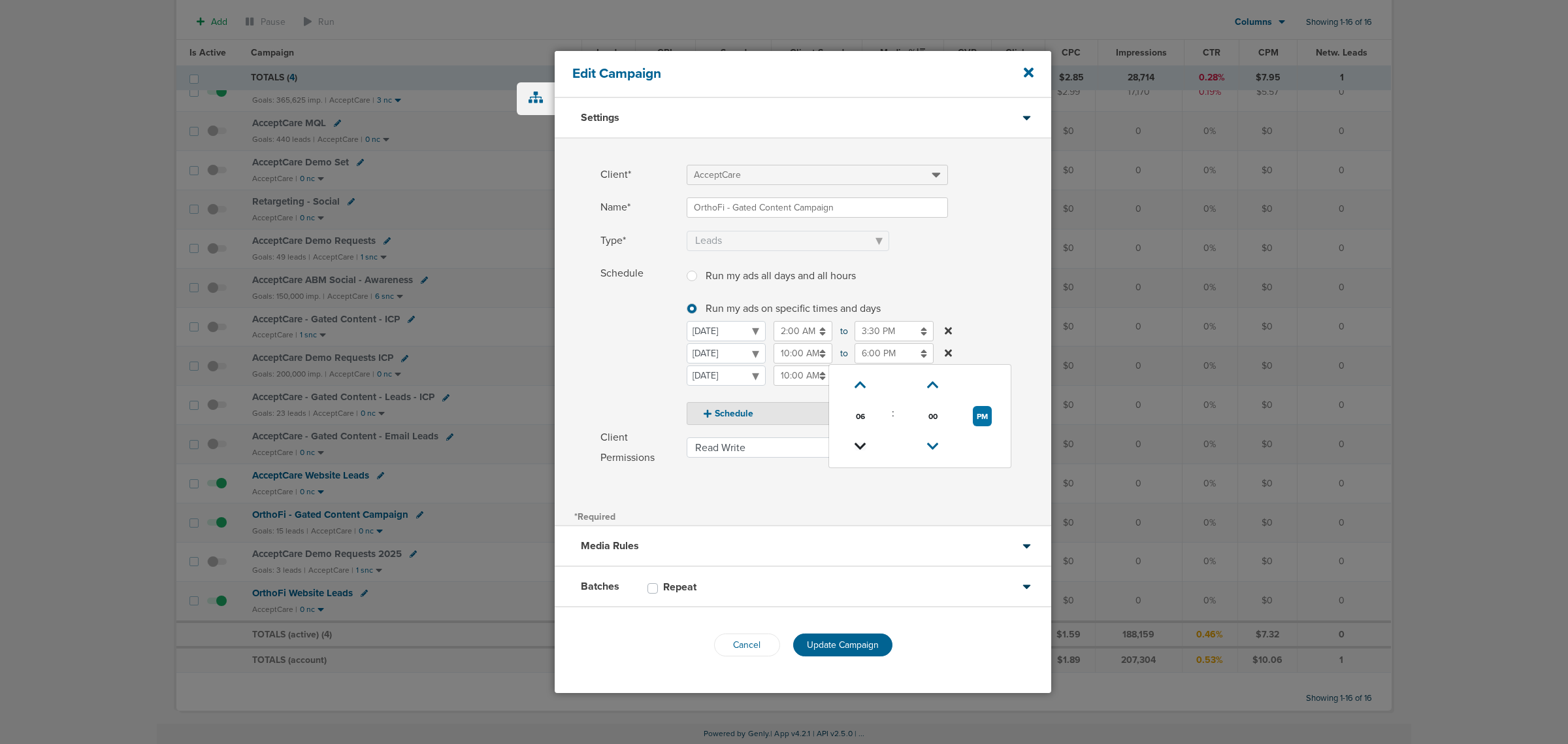
click at [861, 443] on icon at bounding box center [860, 446] width 12 height 8
type input "5:00 PM"
click at [1001, 258] on span at bounding box center [868, 257] width 365 height 9
click at [840, 645] on span "Update Campaign" at bounding box center [843, 644] width 72 height 11
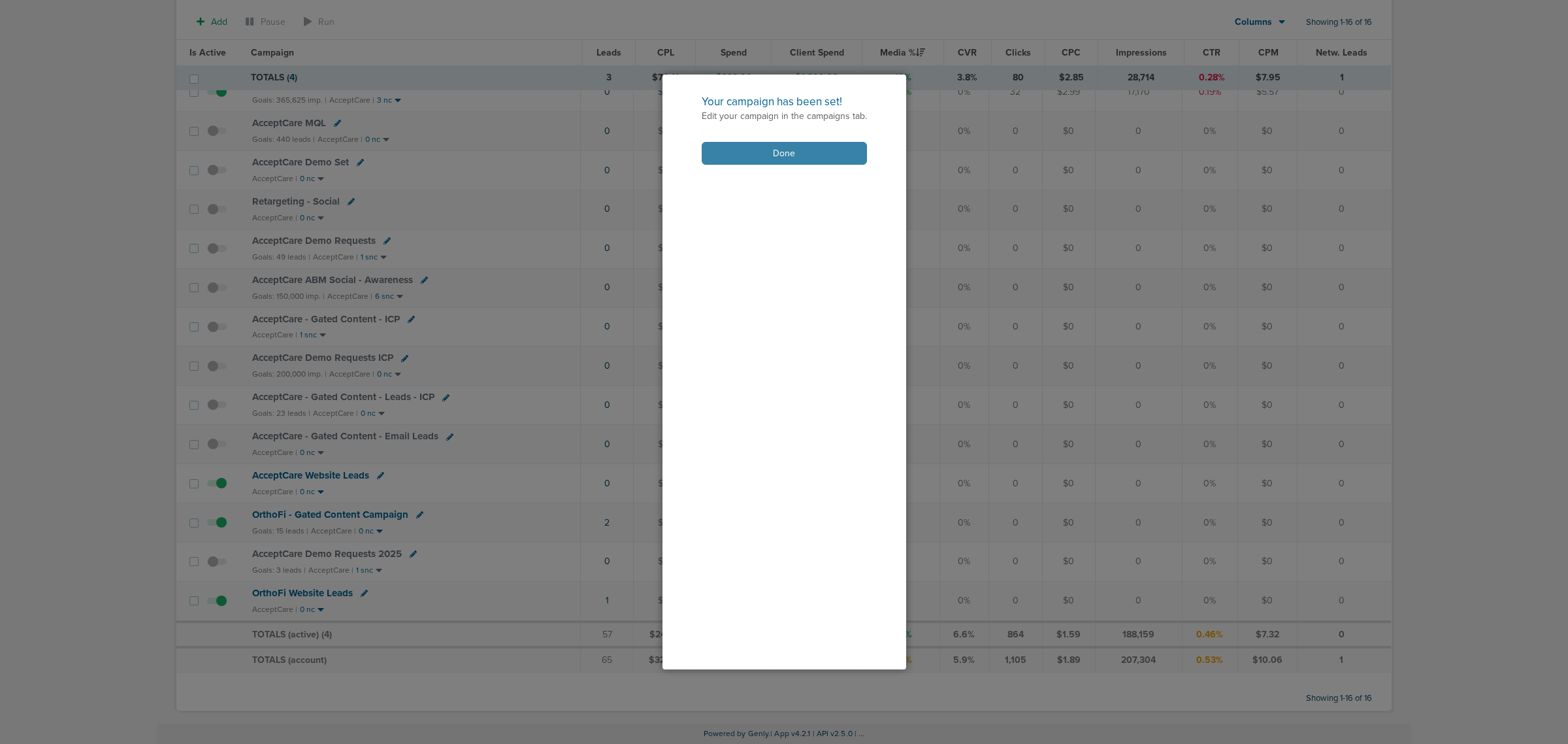
click at [788, 162] on button "Done" at bounding box center [784, 154] width 165 height 23
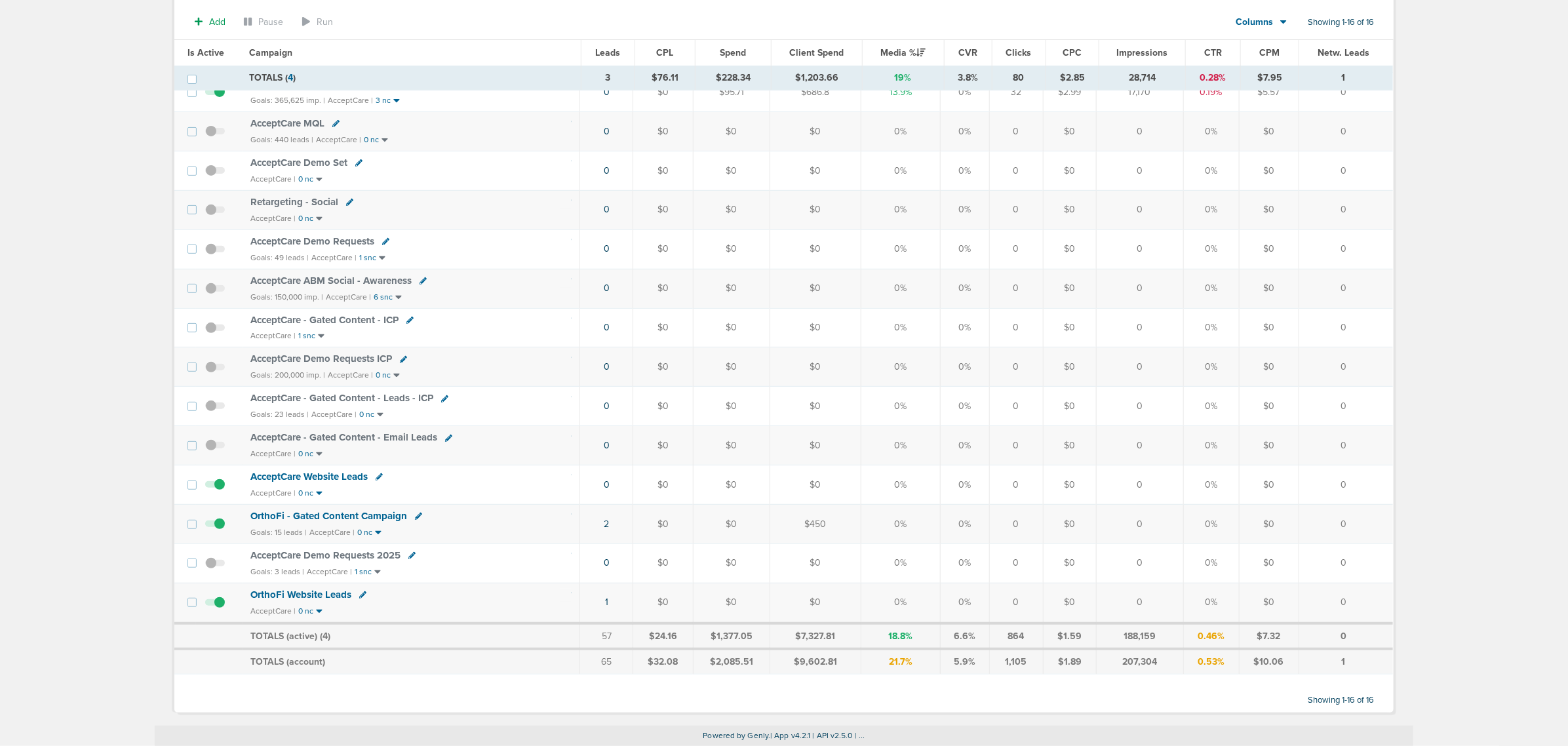
click at [356, 517] on span "OrthoFi - Gated Content Campaign" at bounding box center [329, 516] width 157 height 12
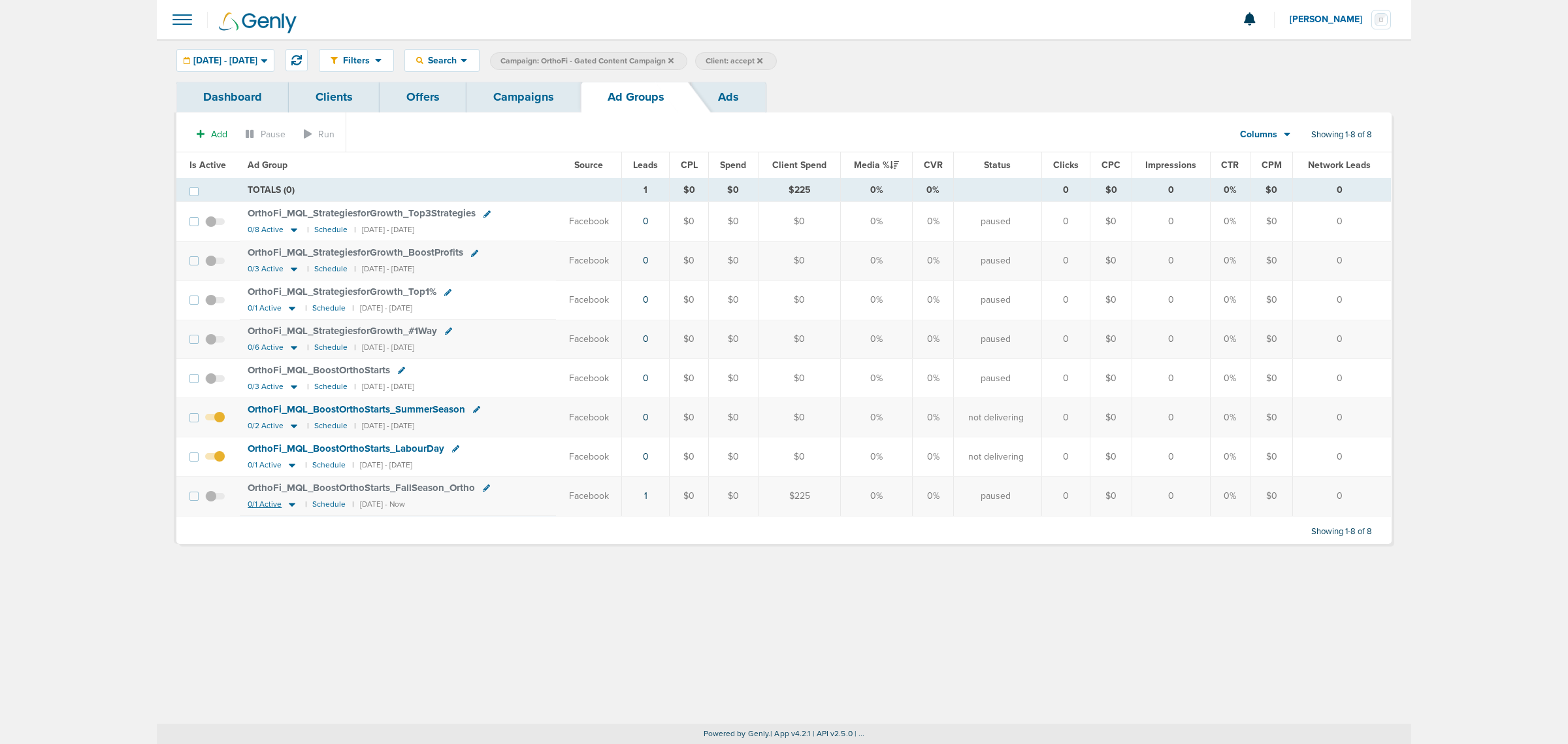
click at [290, 507] on icon at bounding box center [292, 505] width 7 height 4
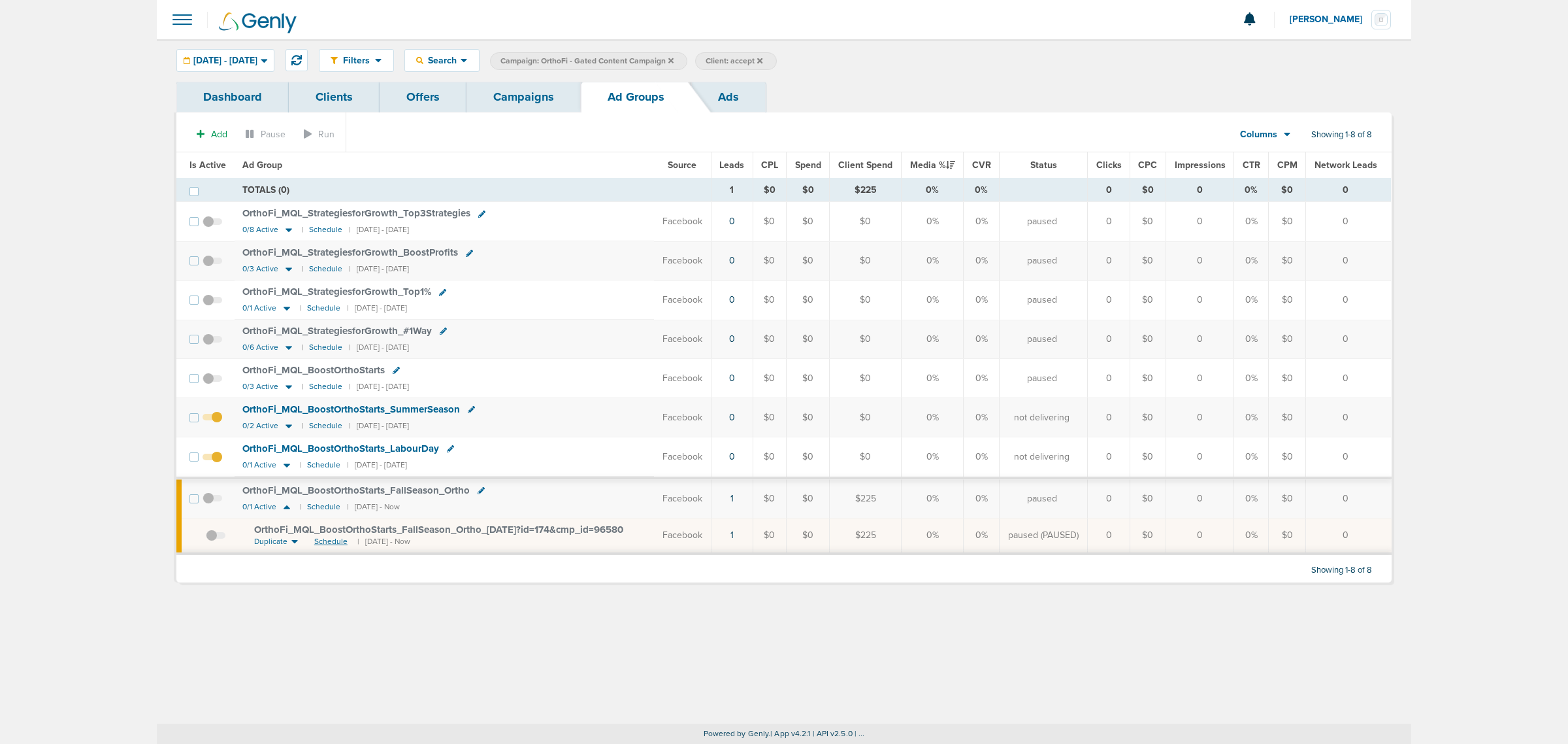
click at [328, 547] on span "Schedule" at bounding box center [331, 541] width 33 height 11
click at [535, 89] on link "Campaigns" at bounding box center [524, 97] width 115 height 31
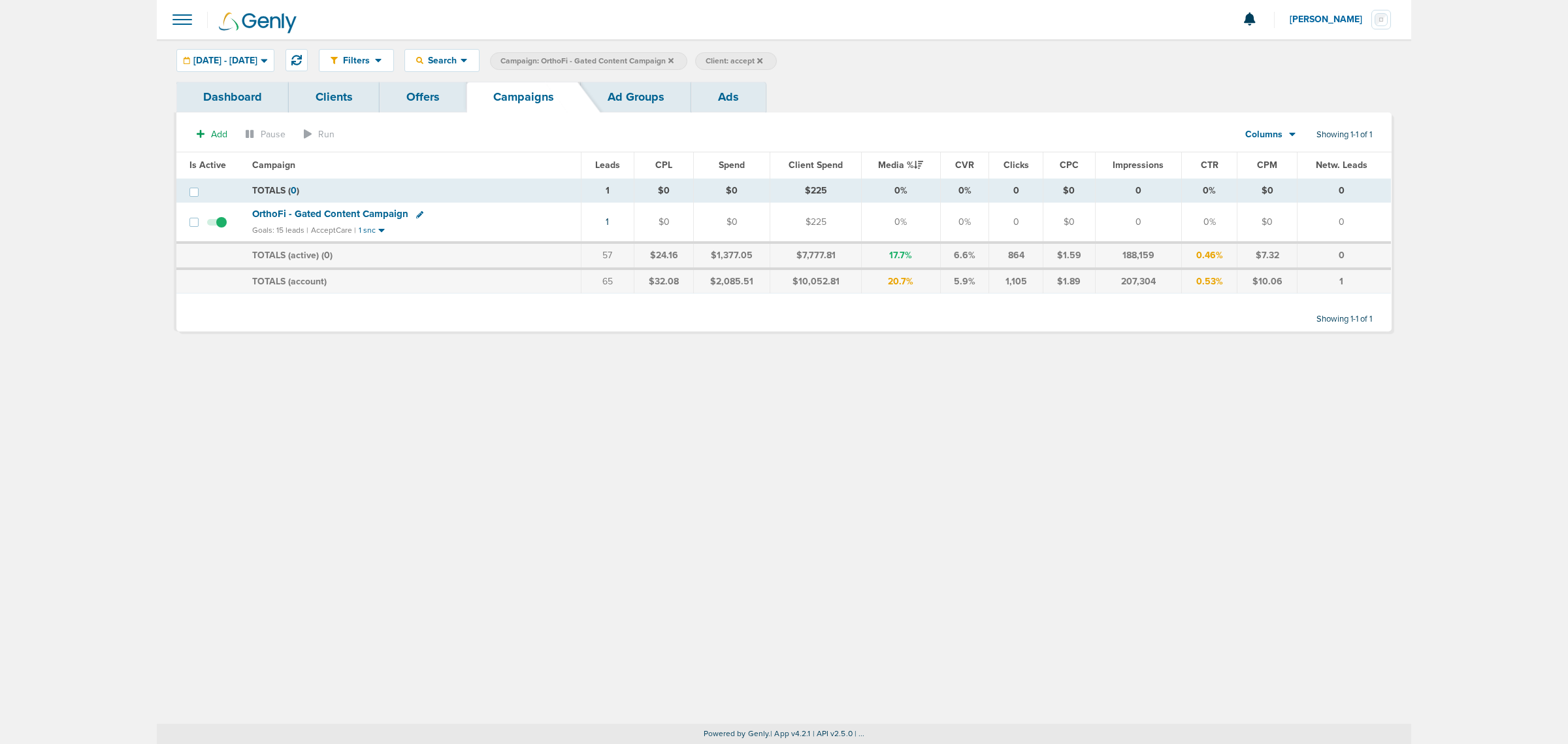
click at [416, 212] on icon at bounding box center [419, 214] width 7 height 7
select select
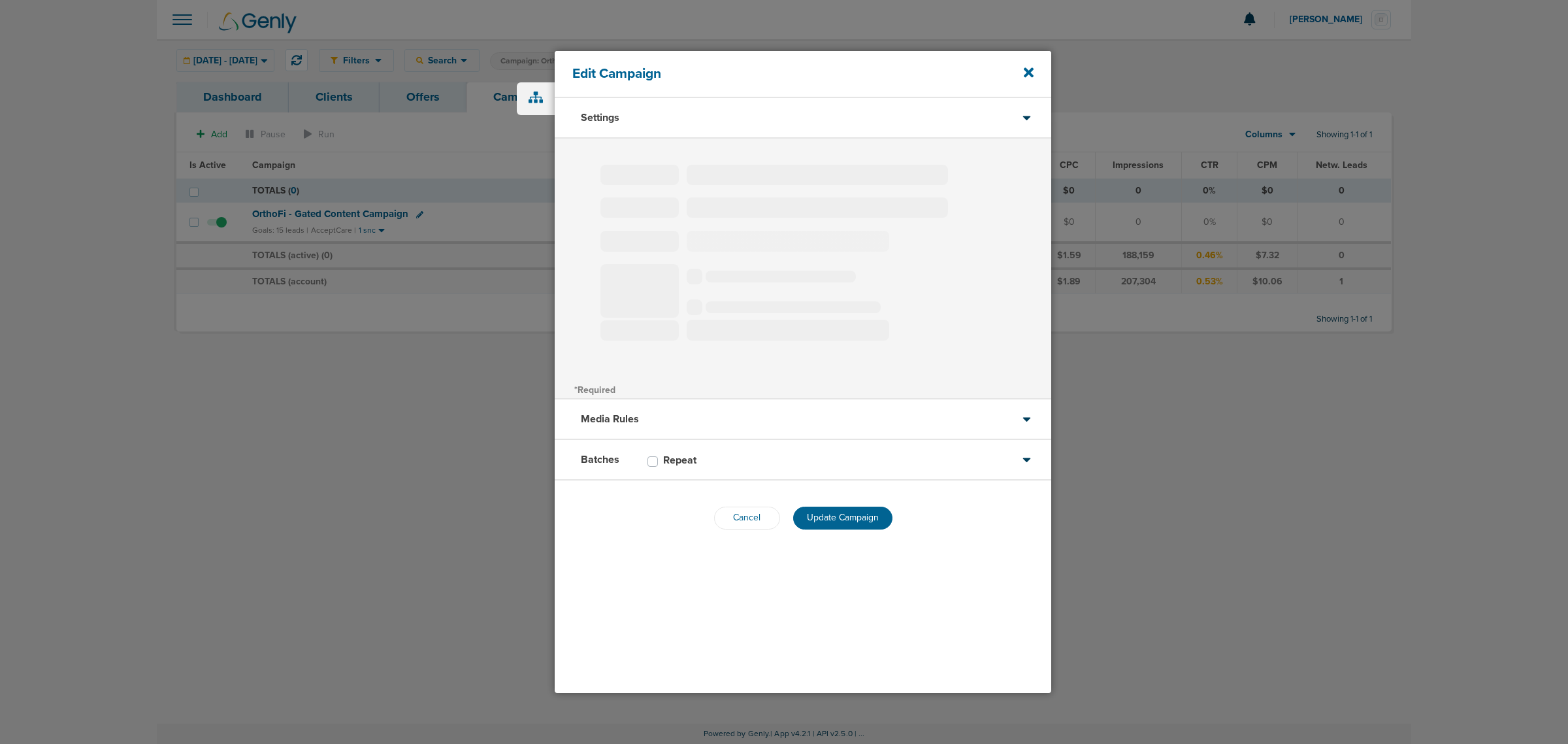
type input "OrthoFi - Gated Content Campaign"
select select "Leads"
radio input "true"
select select "readWrite"
select select "1"
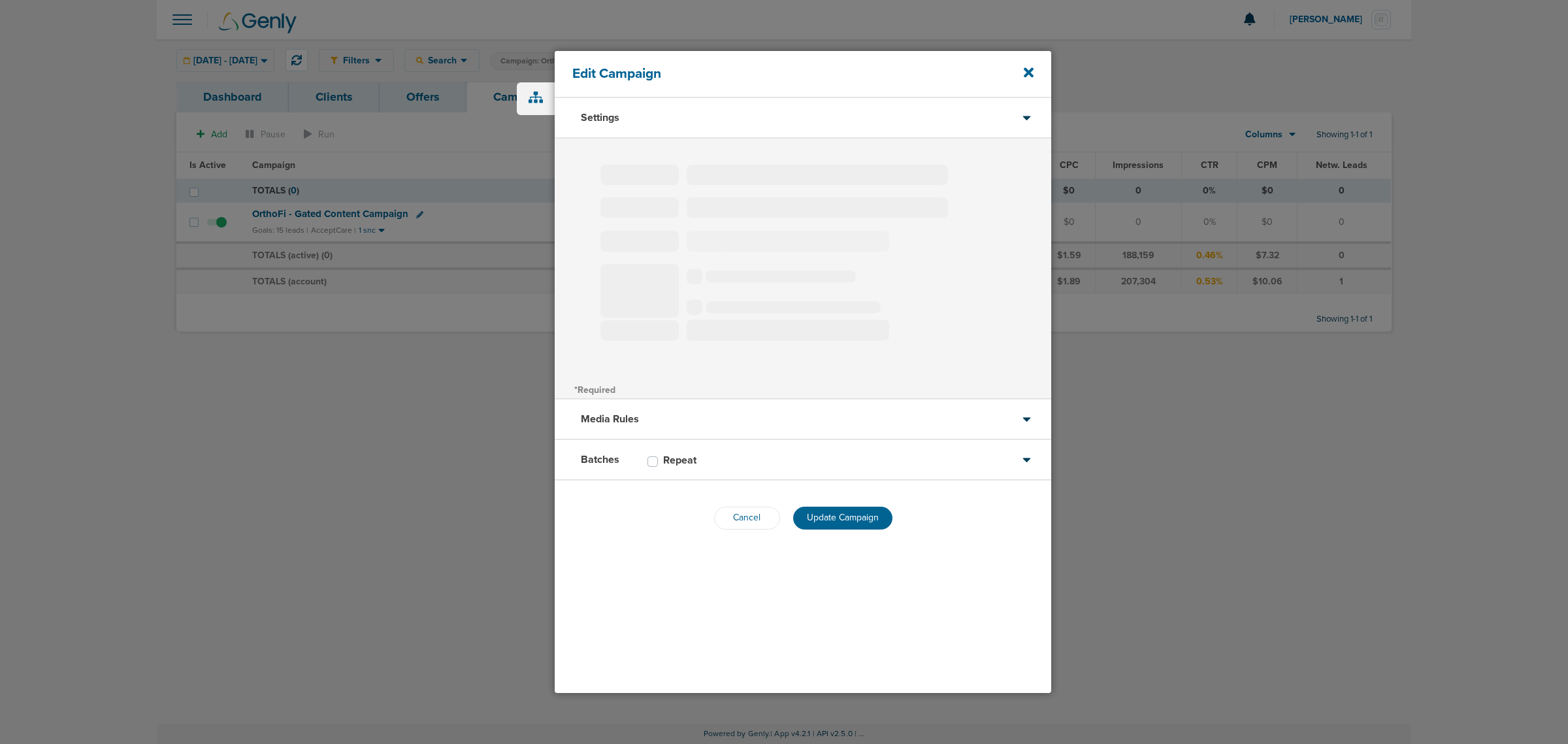
select select "2"
select select "3"
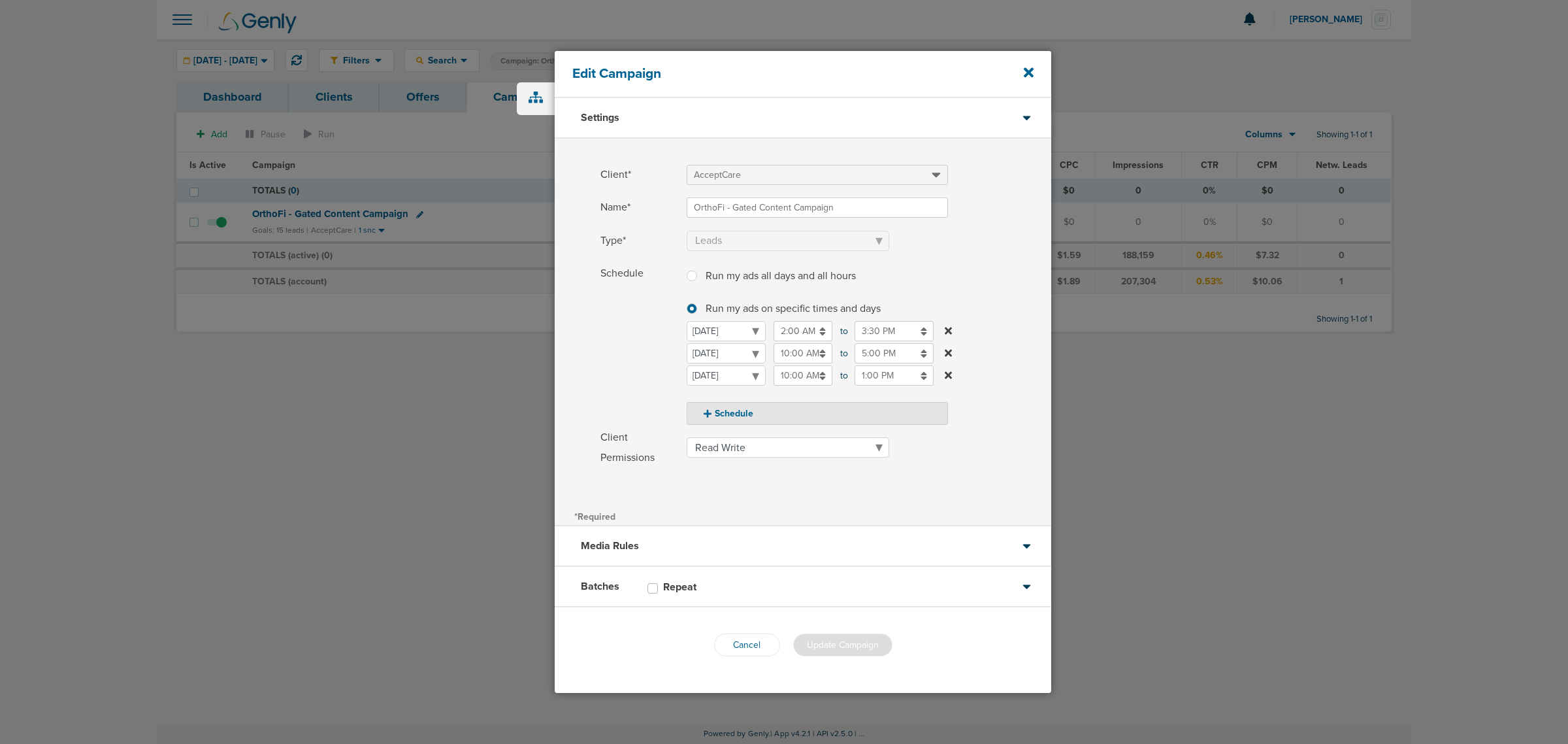
click at [809, 371] on input "10:00 AM" at bounding box center [803, 375] width 58 height 20
click at [782, 459] on link at bounding box center [780, 469] width 23 height 20
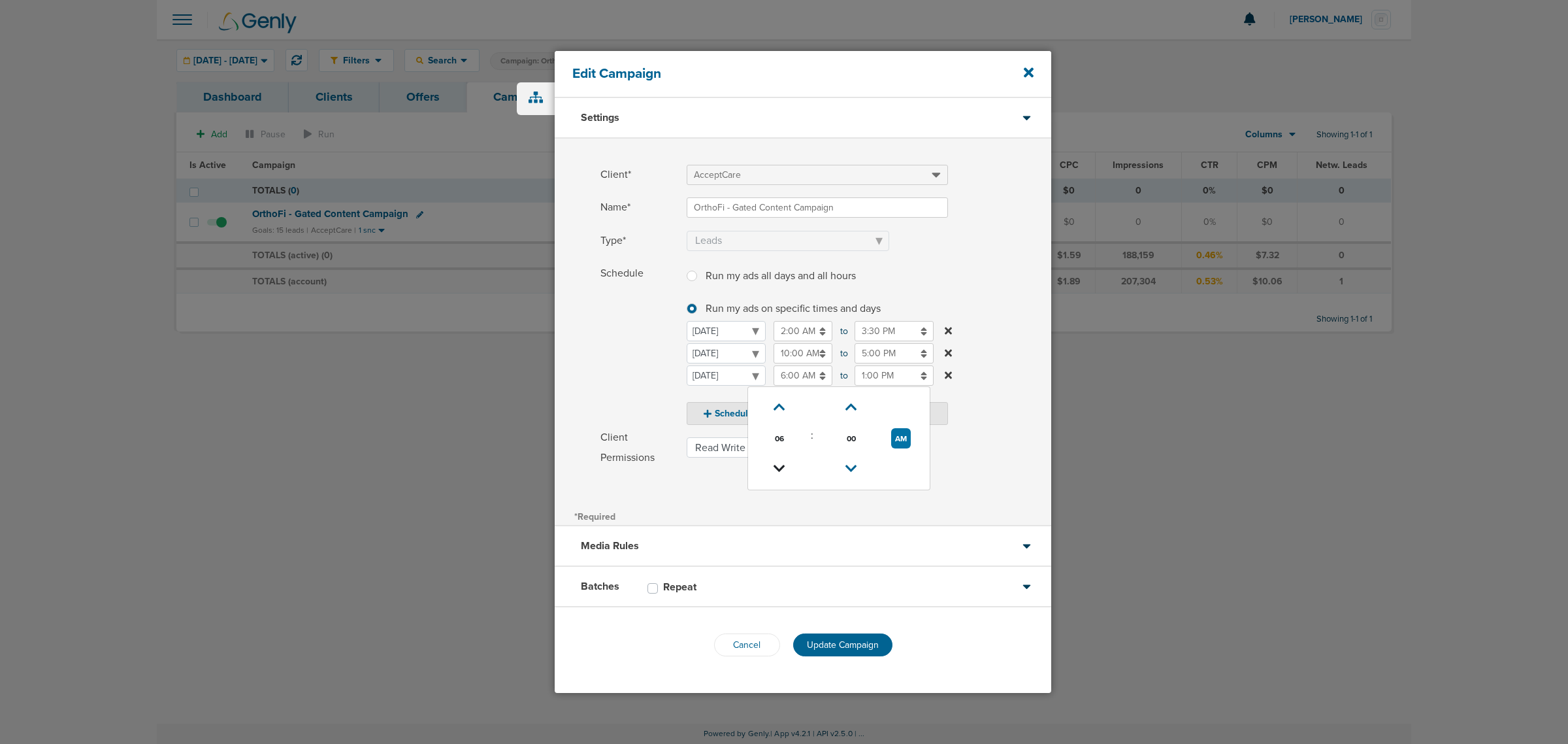
click at [782, 459] on link at bounding box center [780, 469] width 23 height 20
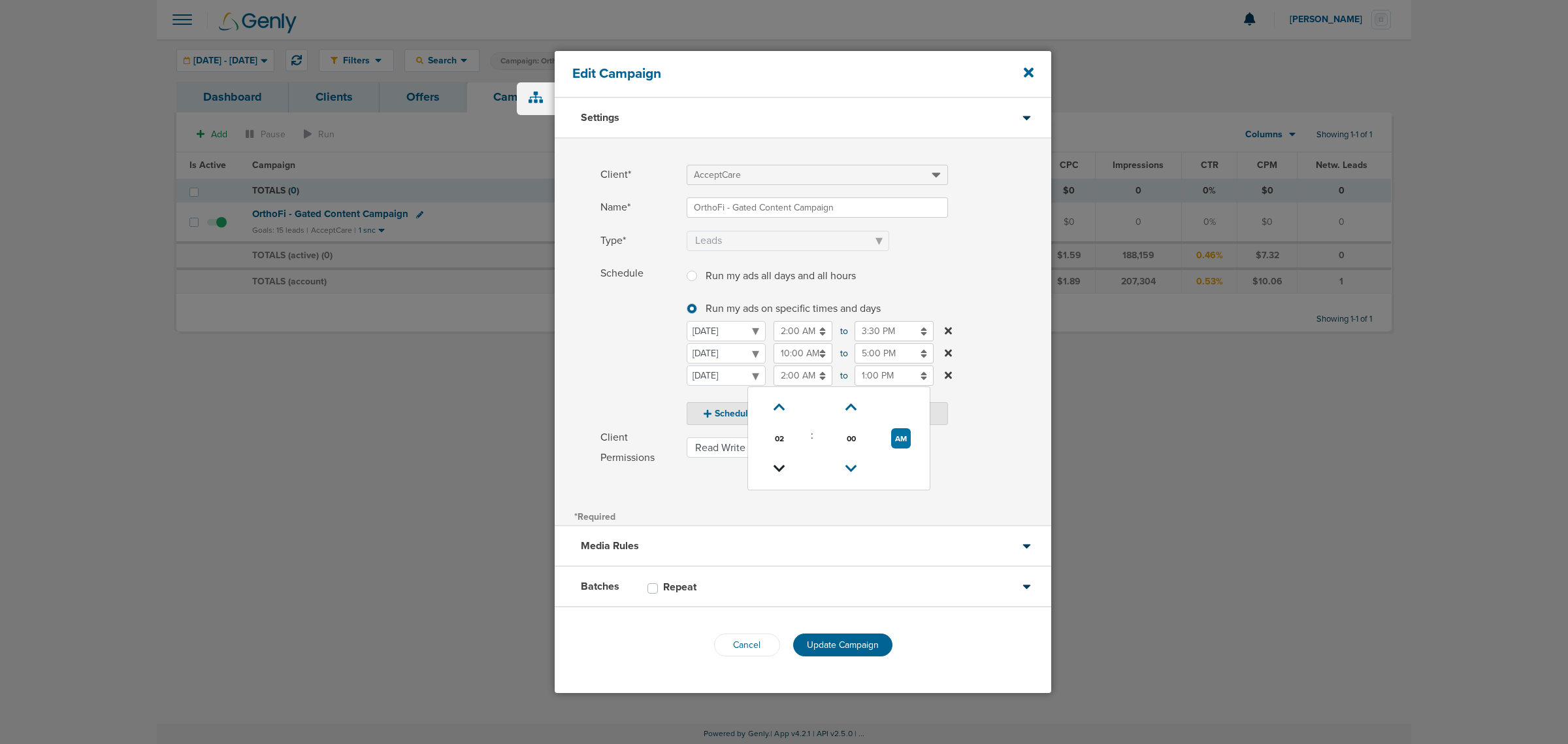
type input "1:00 AM"
click at [877, 371] on input "1:00 PM" at bounding box center [893, 375] width 79 height 20
click at [860, 406] on icon at bounding box center [860, 407] width 12 height 8
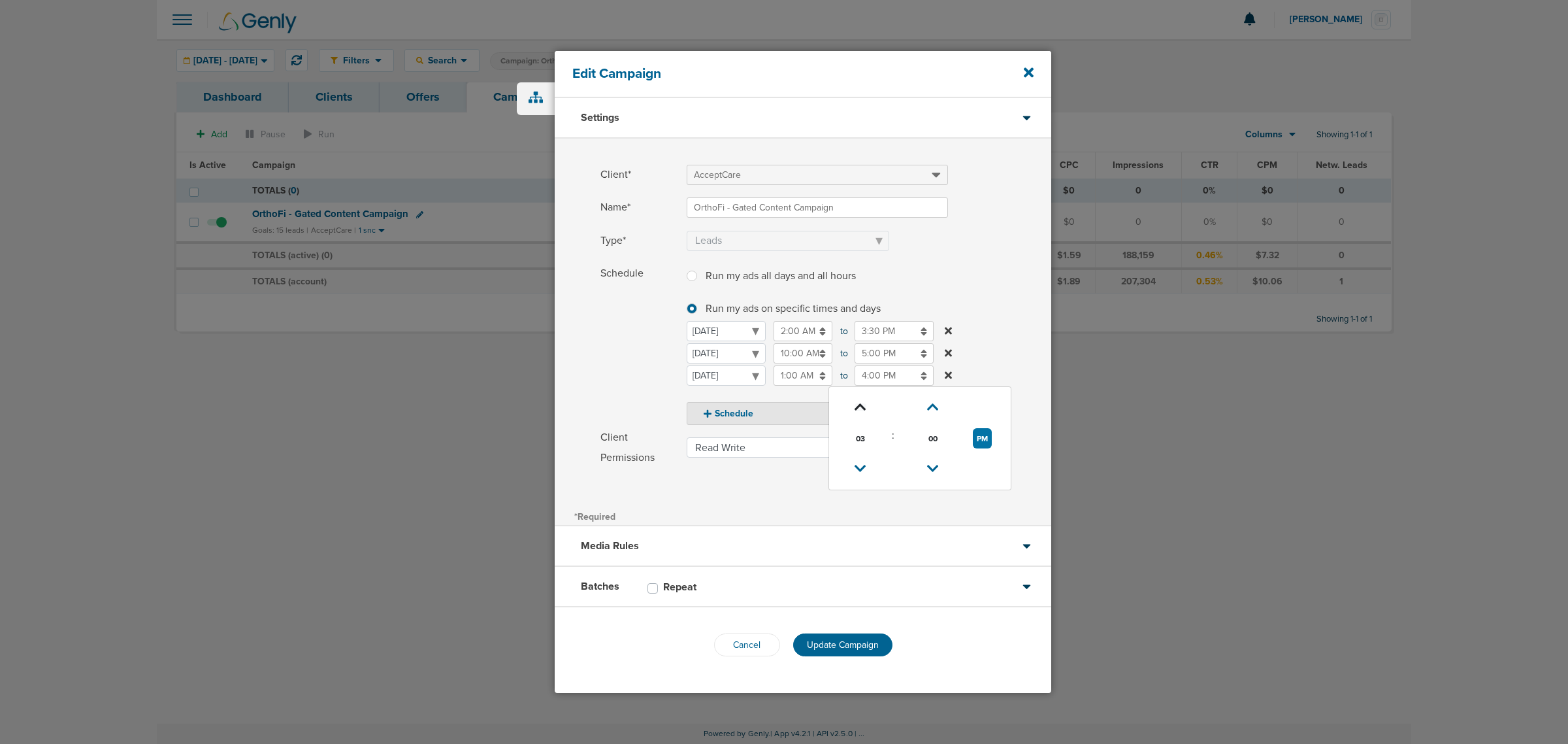
click at [860, 406] on icon at bounding box center [860, 407] width 12 height 8
click at [854, 404] on link at bounding box center [861, 407] width 23 height 20
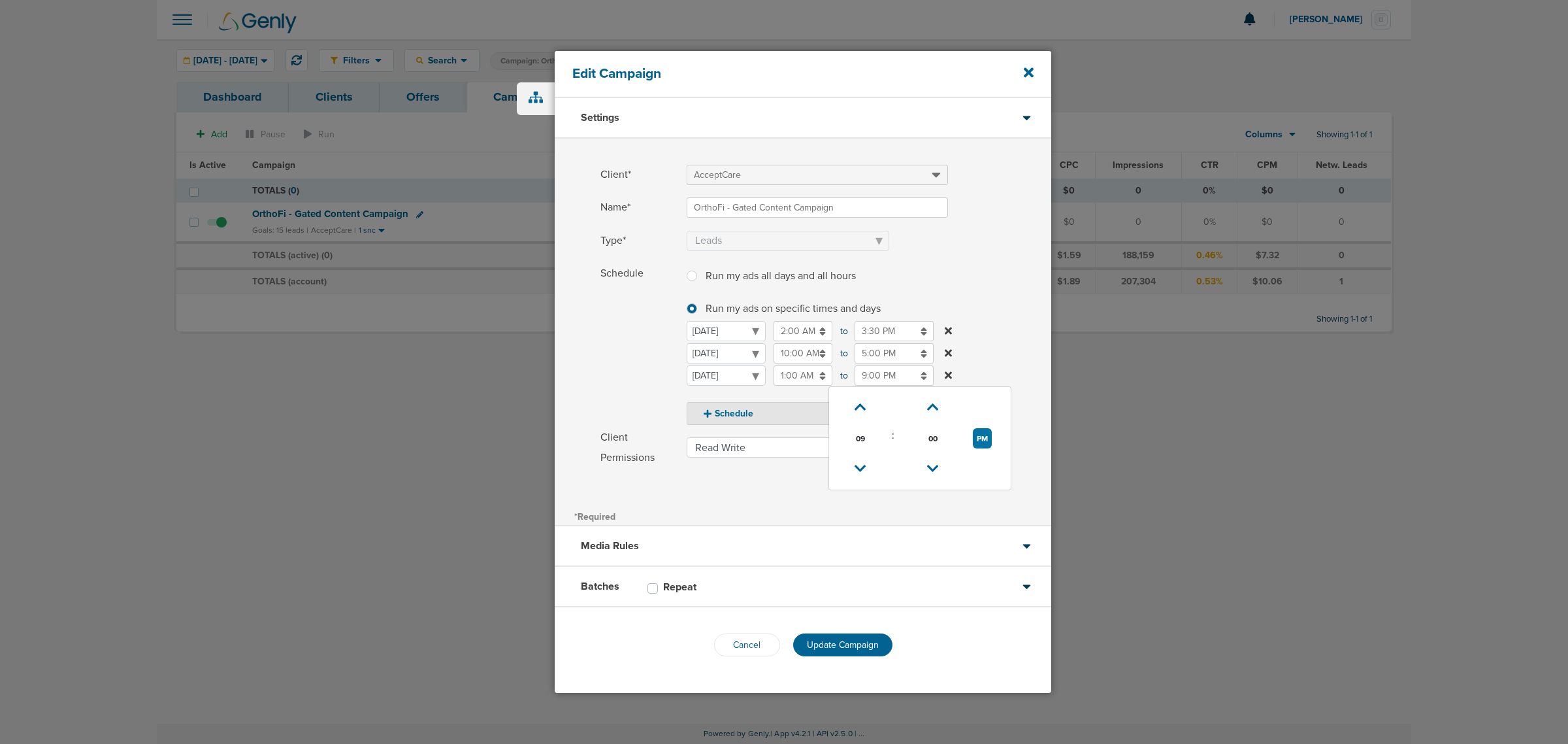
drag, startPoint x: 978, startPoint y: 436, endPoint x: 973, endPoint y: 383, distance: 53.2
click at [978, 436] on button "PM" at bounding box center [982, 438] width 18 height 20
type input "9:00 AM"
click at [1000, 298] on label "Schedule Run my ads all days and all hours Run my ads all days and all hours Ru…" at bounding box center [826, 344] width 451 height 162
click at [851, 639] on span "Update Campaign" at bounding box center [843, 644] width 72 height 11
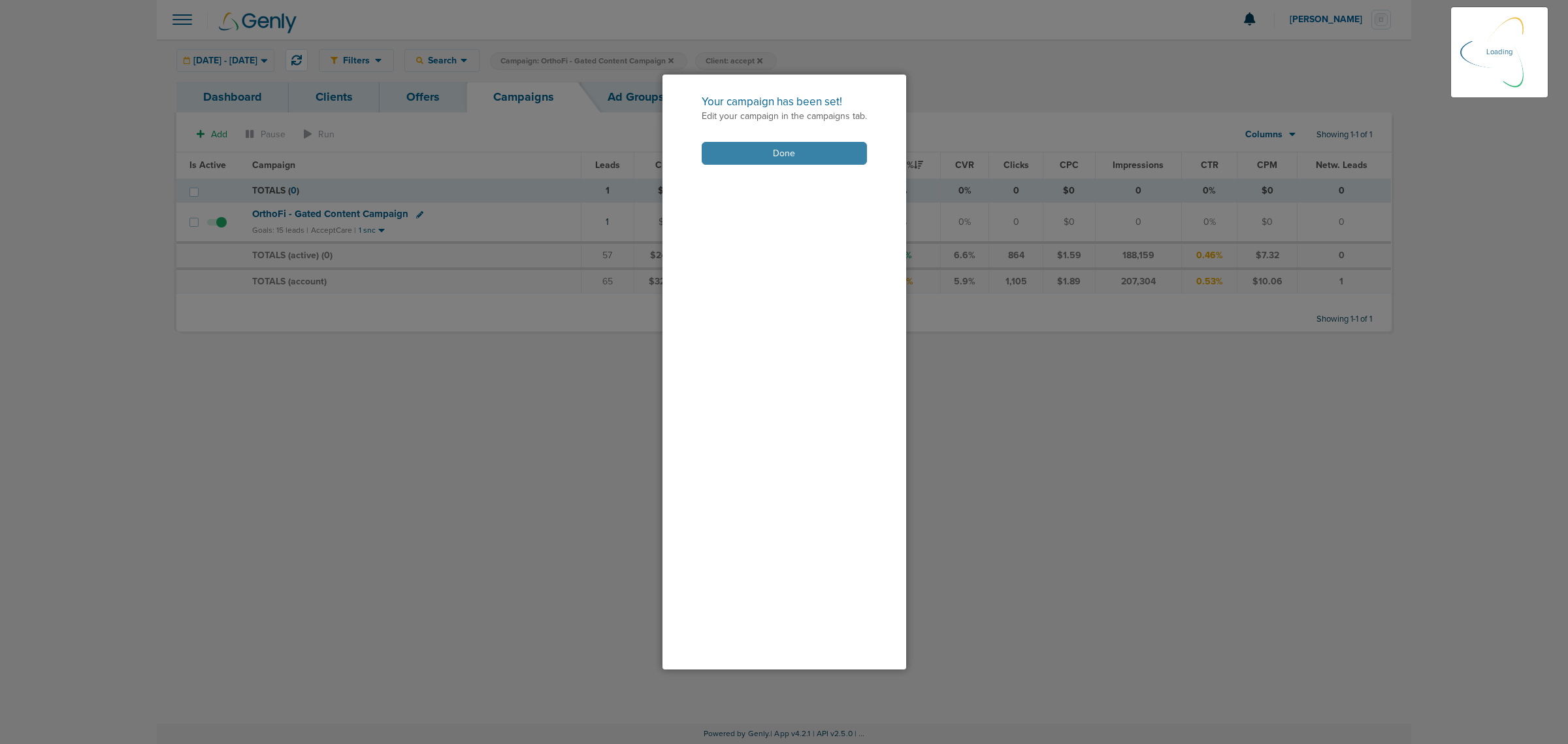
click at [779, 149] on button "Done" at bounding box center [784, 154] width 165 height 23
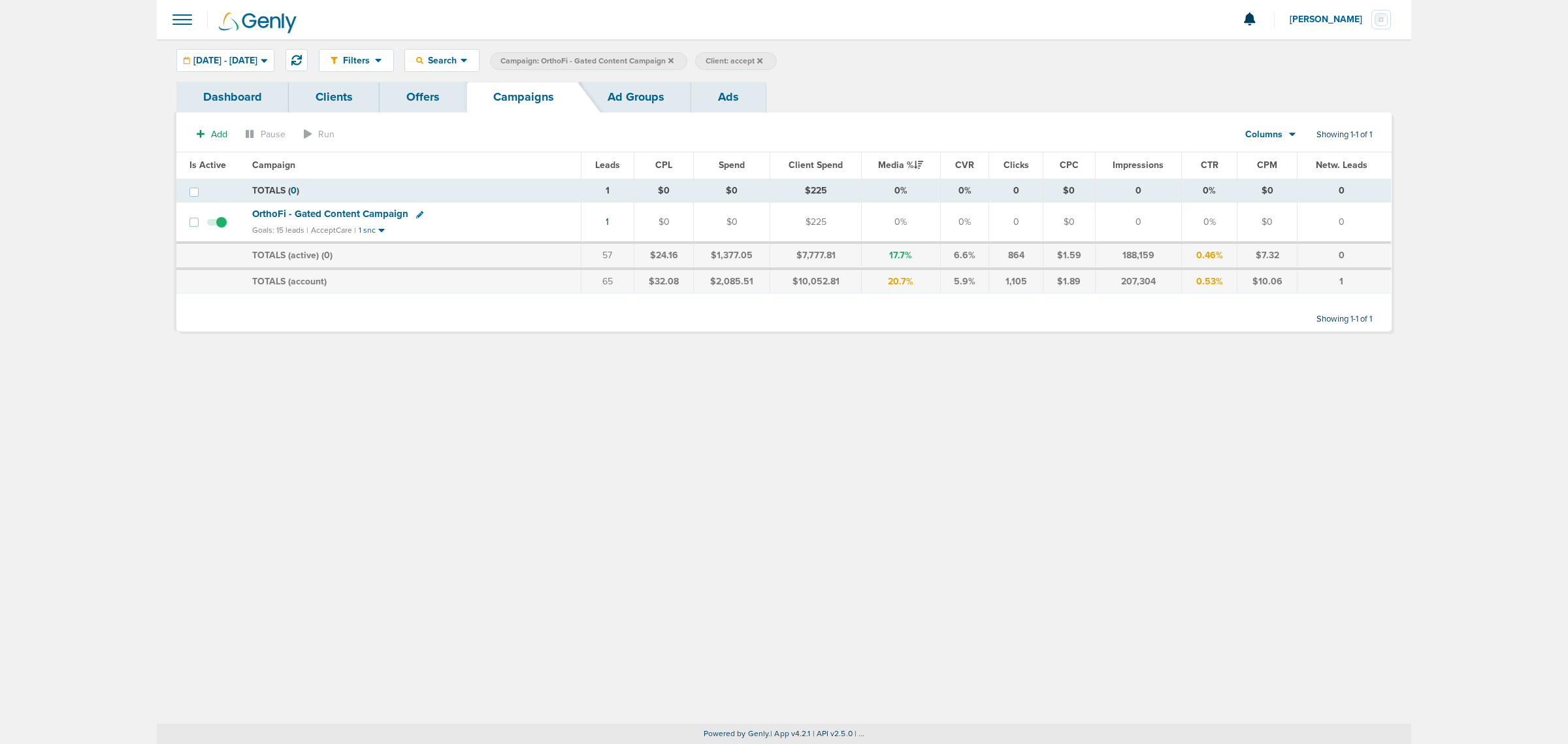
click at [674, 57] on icon at bounding box center [671, 59] width 5 height 5
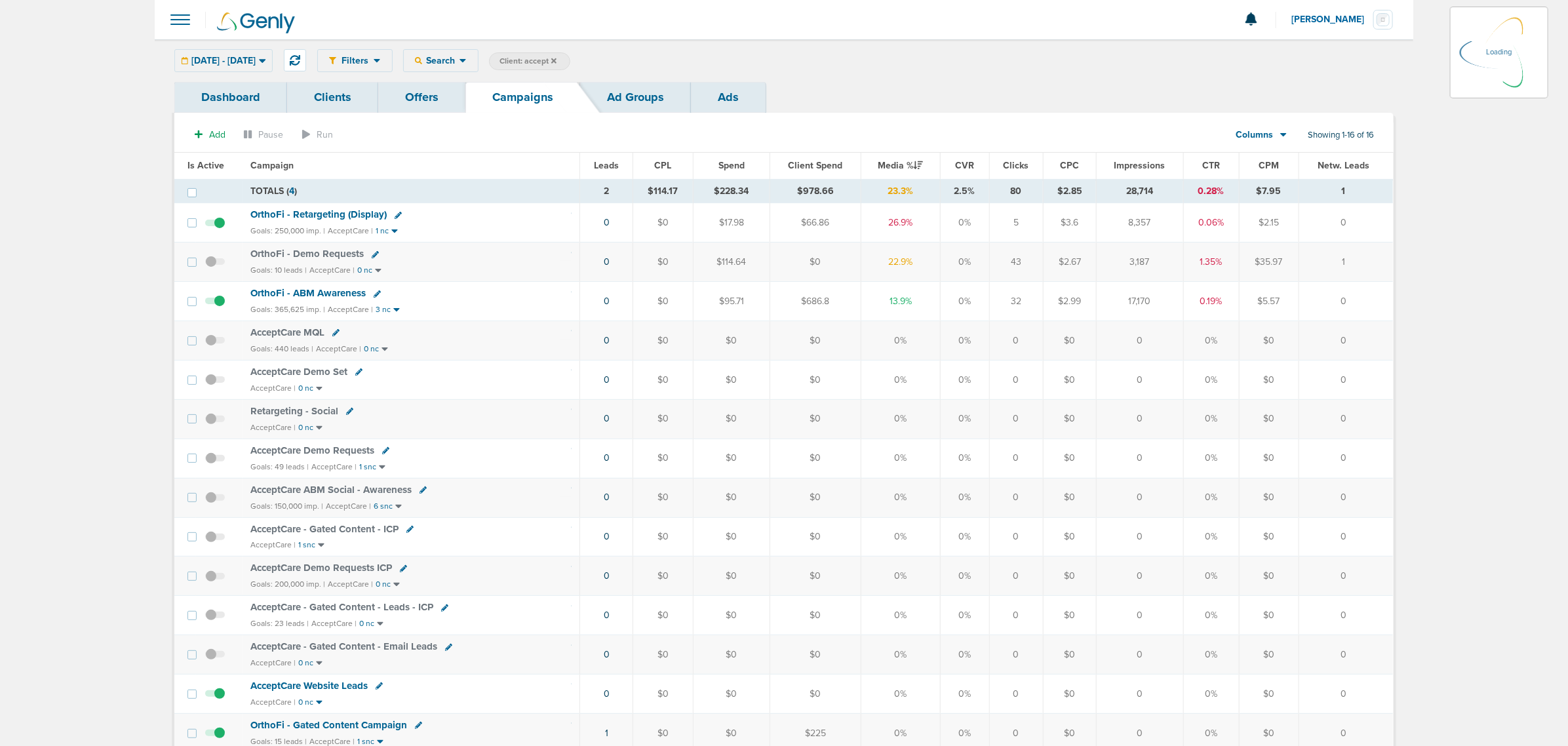
click at [557, 59] on icon at bounding box center [553, 60] width 5 height 8
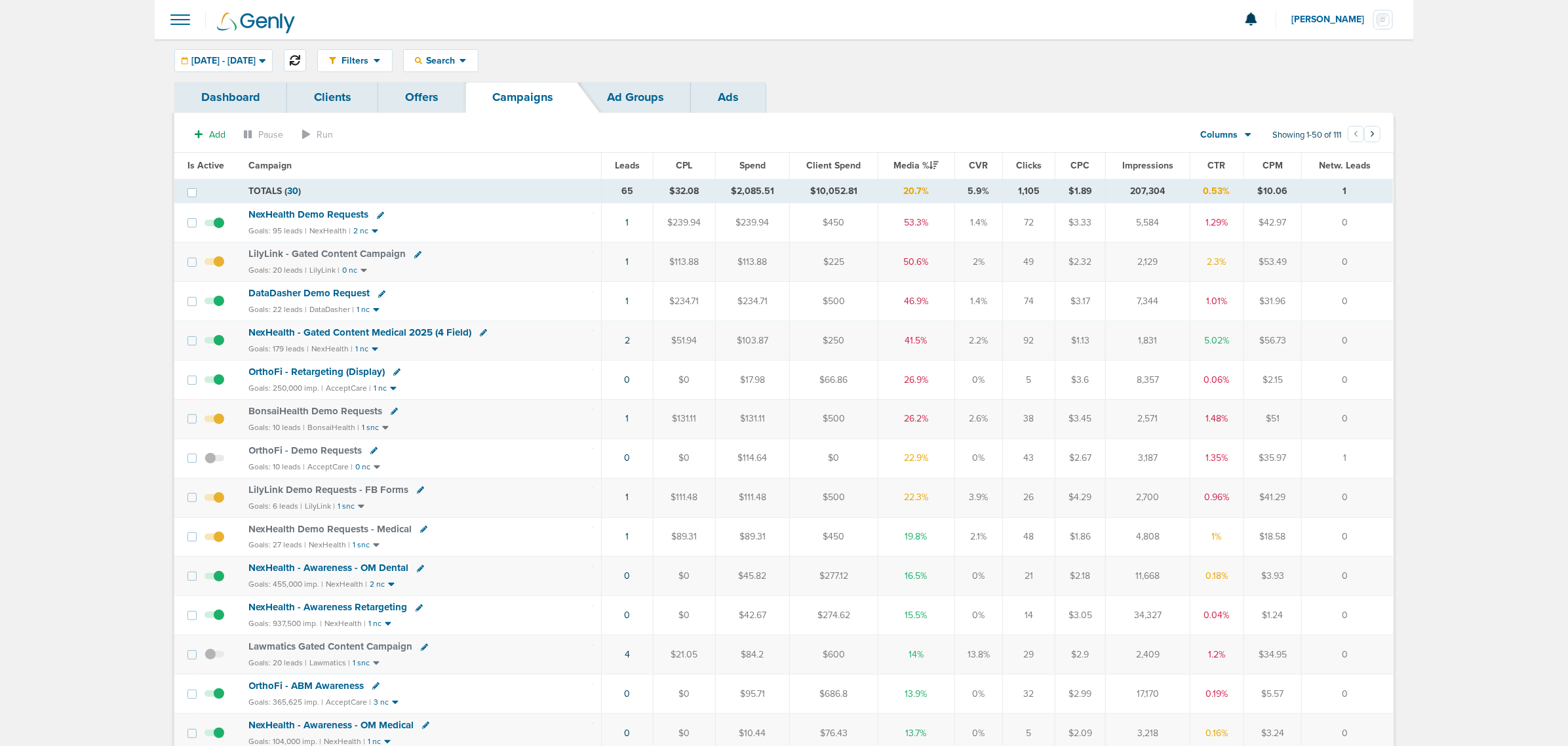
click at [300, 57] on icon at bounding box center [294, 59] width 11 height 11
click at [300, 60] on icon at bounding box center [294, 59] width 11 height 11
click at [578, 355] on div "Goals: 179 leads | NexHealth | 1 nc" at bounding box center [421, 348] width 345 height 11
click at [631, 223] on td "1" at bounding box center [627, 222] width 52 height 39
click at [624, 223] on td "1" at bounding box center [627, 222] width 52 height 39
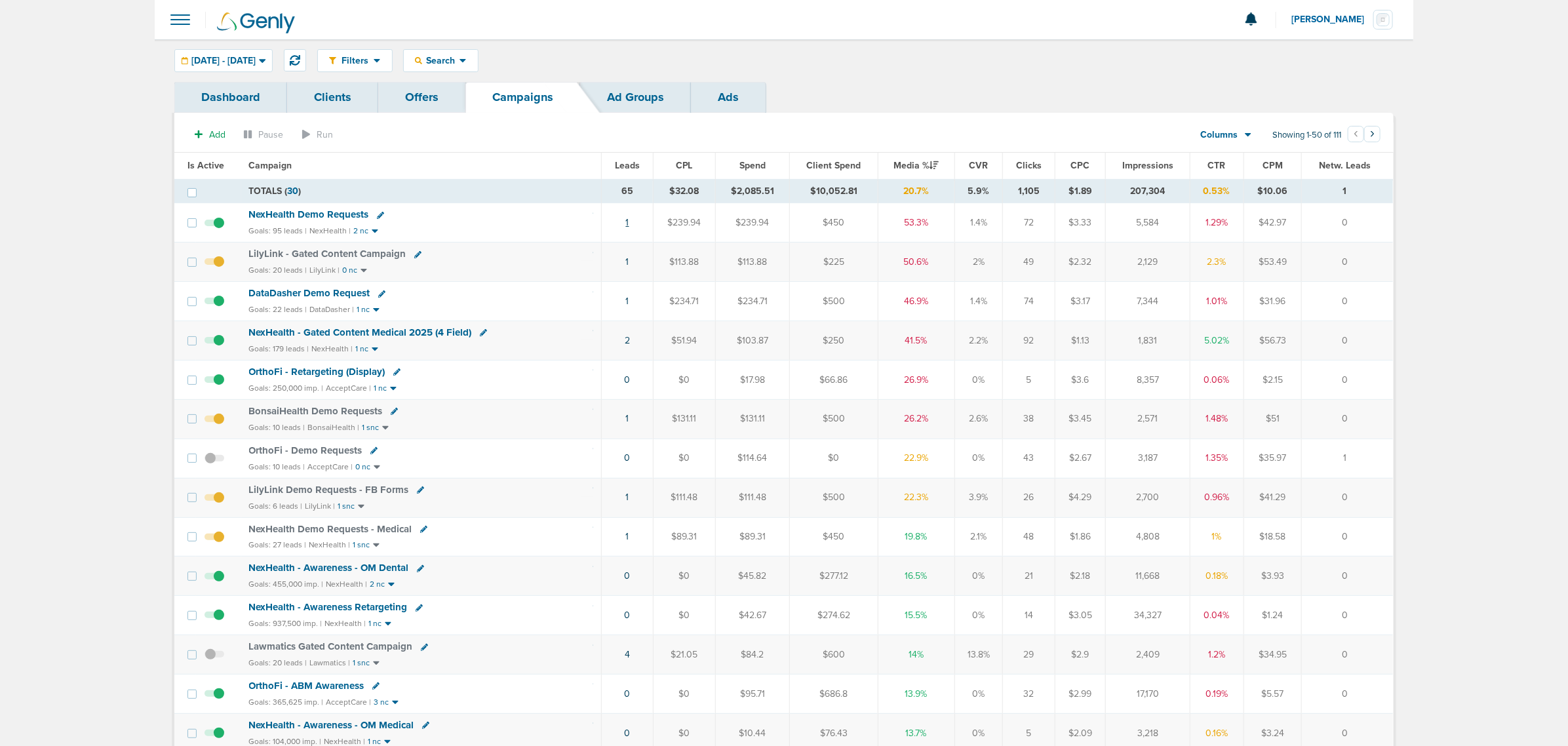
click at [627, 223] on link "1" at bounding box center [627, 221] width 3 height 11
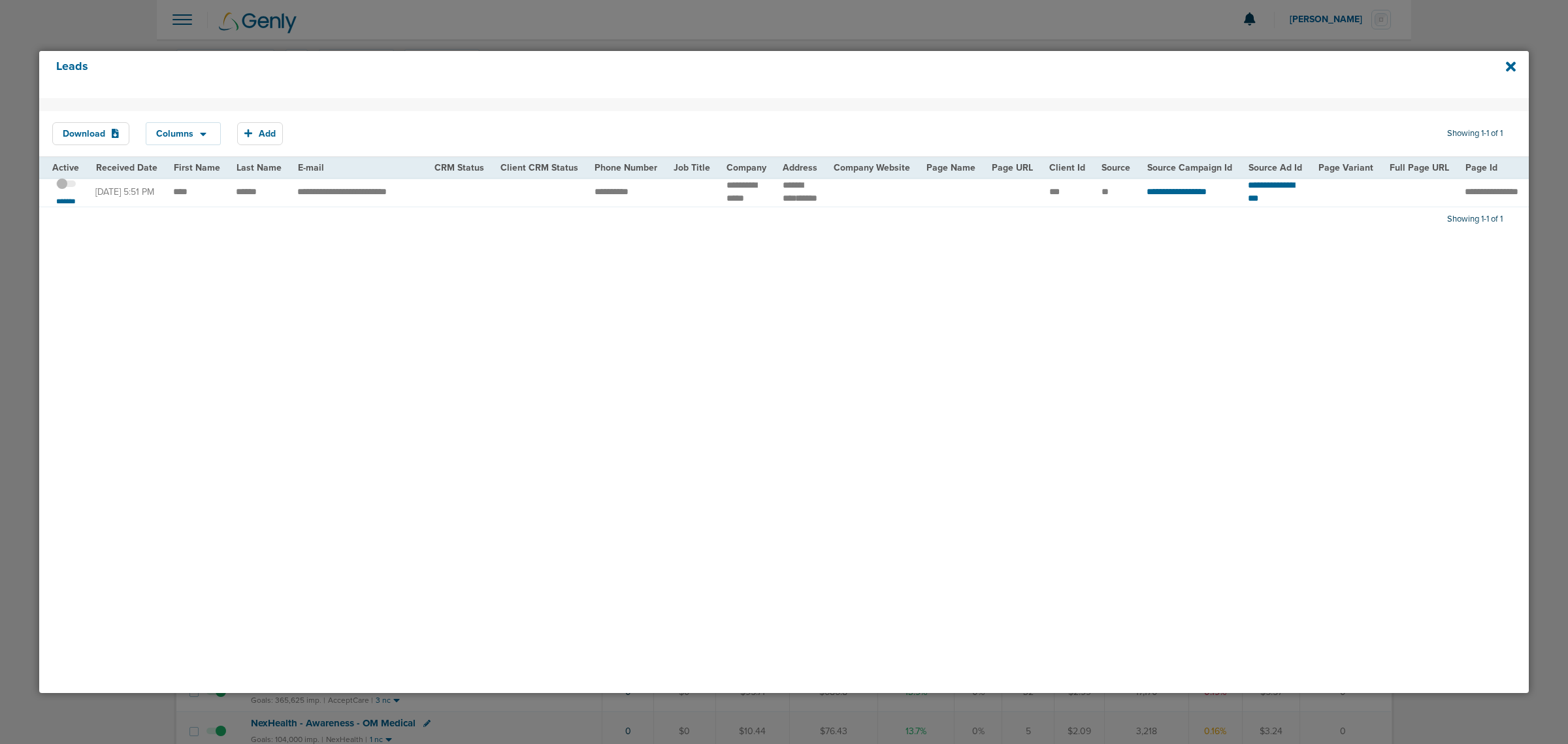
click at [69, 191] on span at bounding box center [66, 191] width 19 height 0
click at [66, 186] on input "checkbox" at bounding box center [66, 186] width 0 height 0
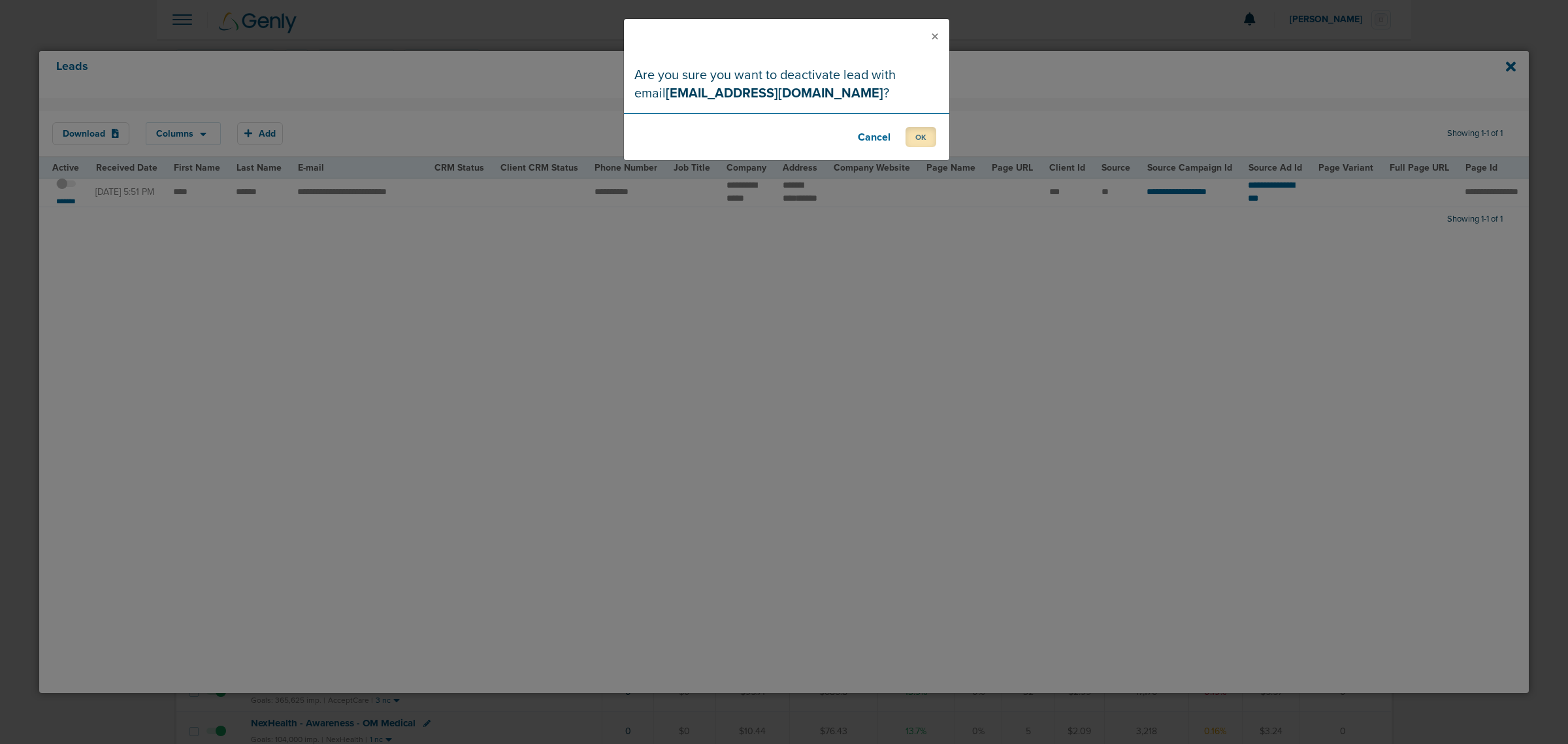
click at [925, 135] on button "OK" at bounding box center [922, 136] width 31 height 20
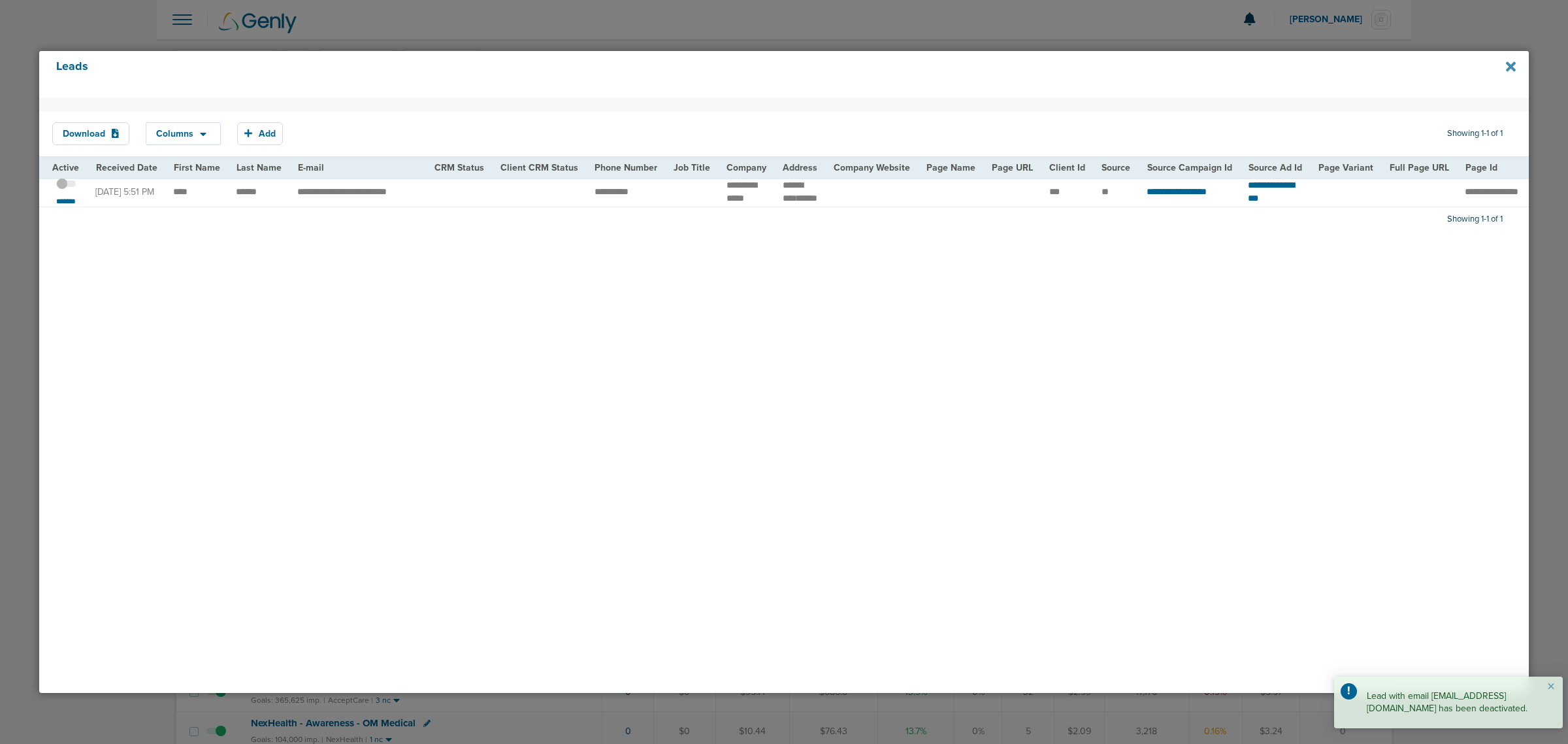
click at [1508, 69] on icon at bounding box center [1511, 66] width 10 height 15
click at [1514, 67] on icon at bounding box center [1511, 66] width 10 height 15
drag, startPoint x: 1491, startPoint y: 23, endPoint x: 658, endPoint y: 4, distance: 833.2
click at [1453, 30] on div at bounding box center [784, 372] width 1568 height 744
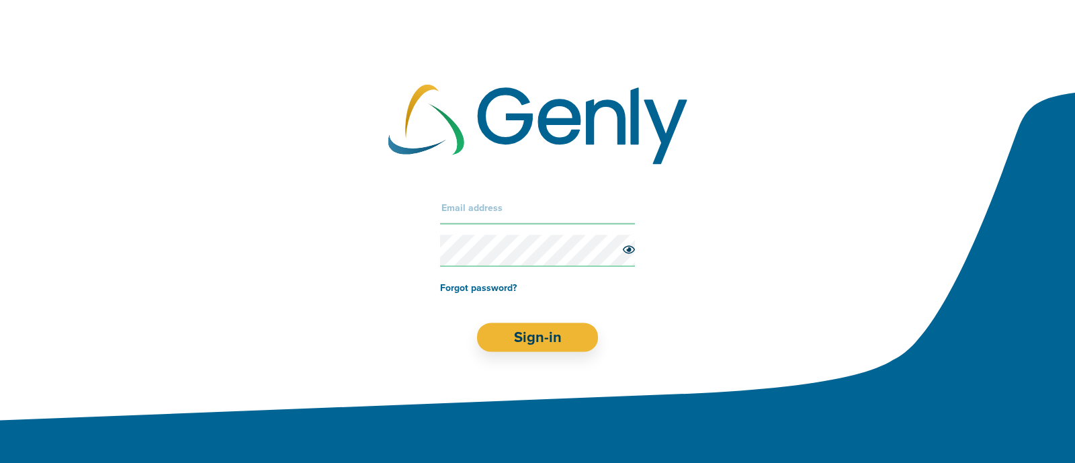
click at [497, 206] on input "text" at bounding box center [537, 208] width 195 height 32
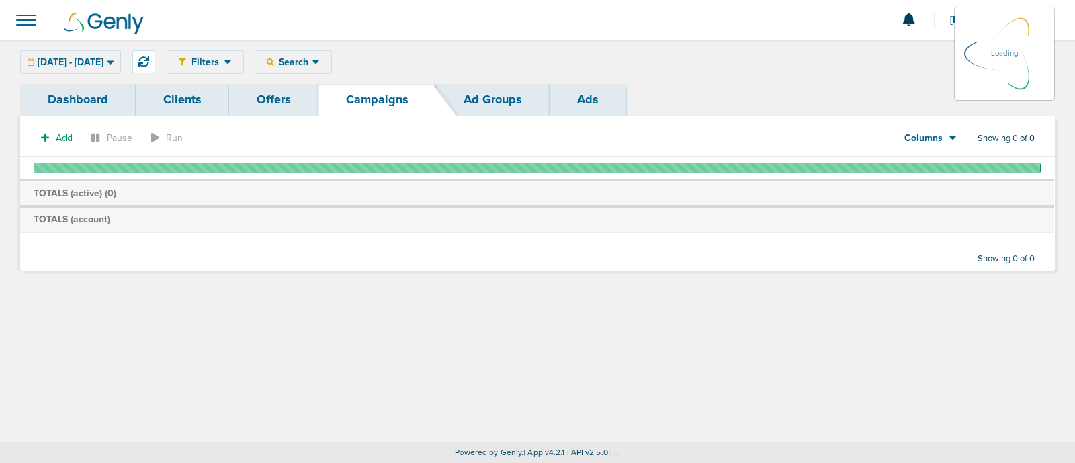
click at [24, 16] on span at bounding box center [26, 20] width 30 height 30
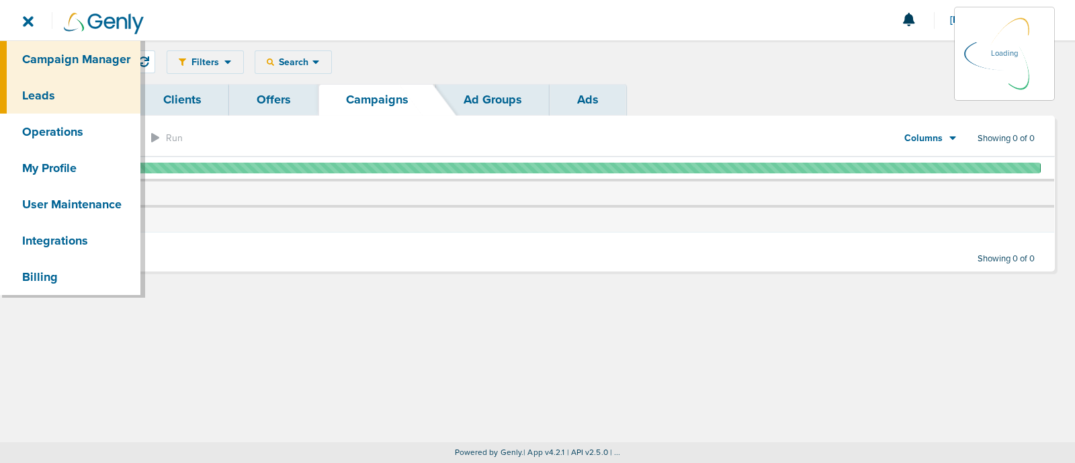
click at [83, 92] on link "Leads" at bounding box center [70, 95] width 140 height 36
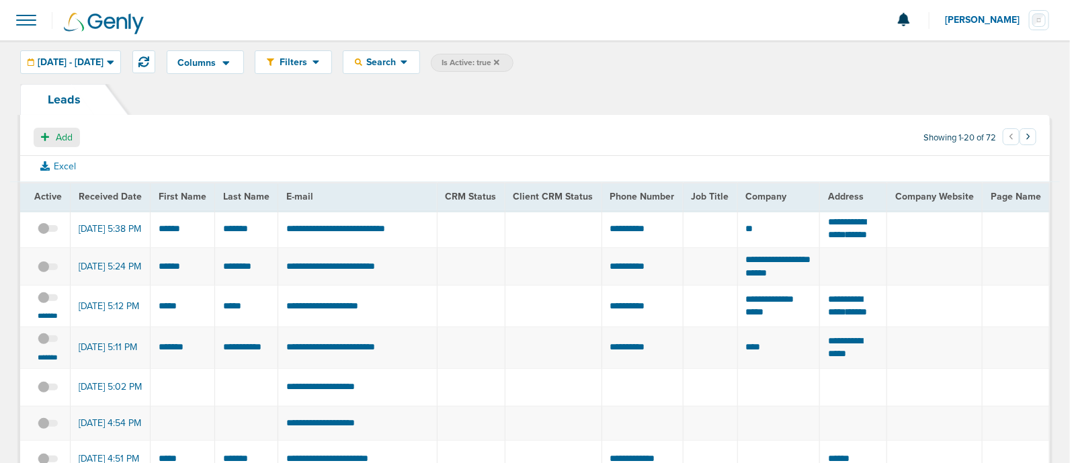
click at [67, 140] on span "Add" at bounding box center [64, 137] width 17 height 11
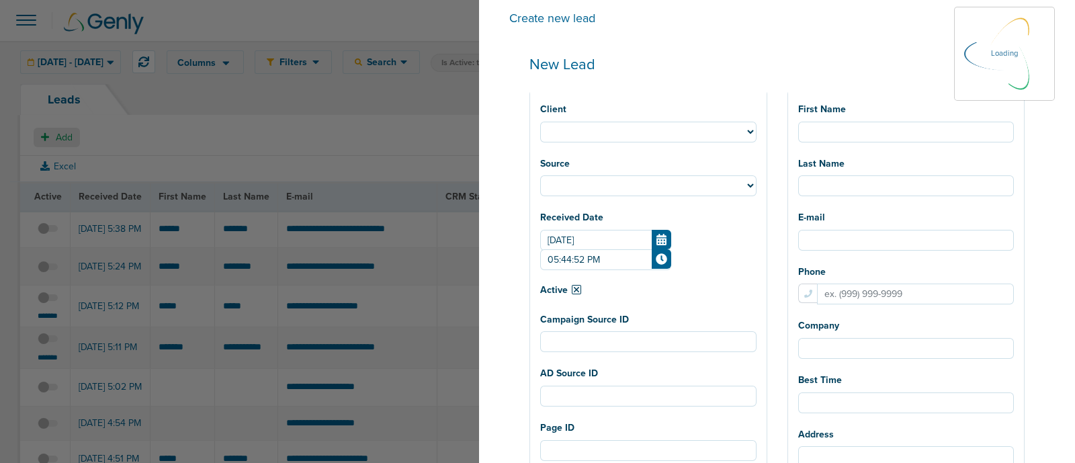
select select
click at [649, 126] on select "NexHealth DataDasher LilyLink AcceptCare Lawmatics BonsaiHealth Plug OrthoFi DM…" at bounding box center [648, 132] width 216 height 21
select select "174"
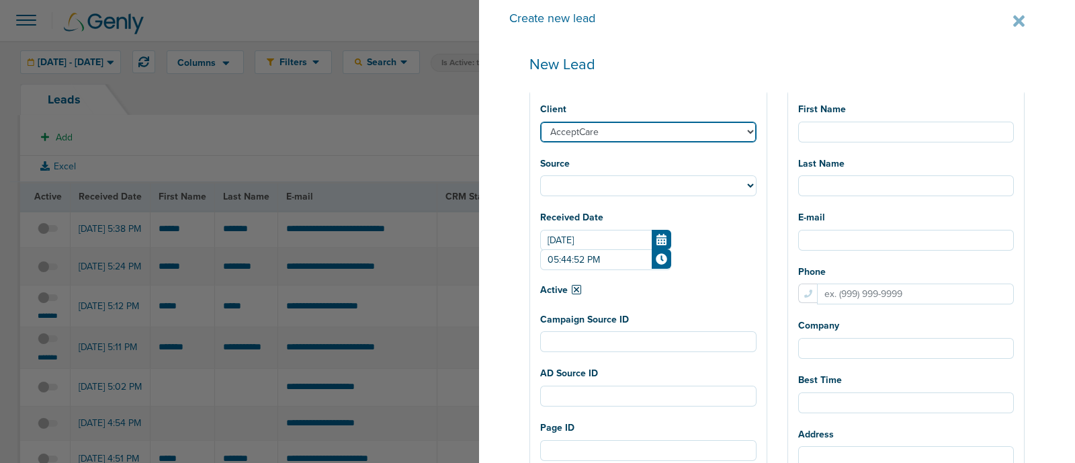
click at [581, 122] on select "NexHealth DataDasher LilyLink AcceptCare Lawmatics BonsaiHealth Plug OrthoFi DM…" at bounding box center [648, 132] width 216 height 21
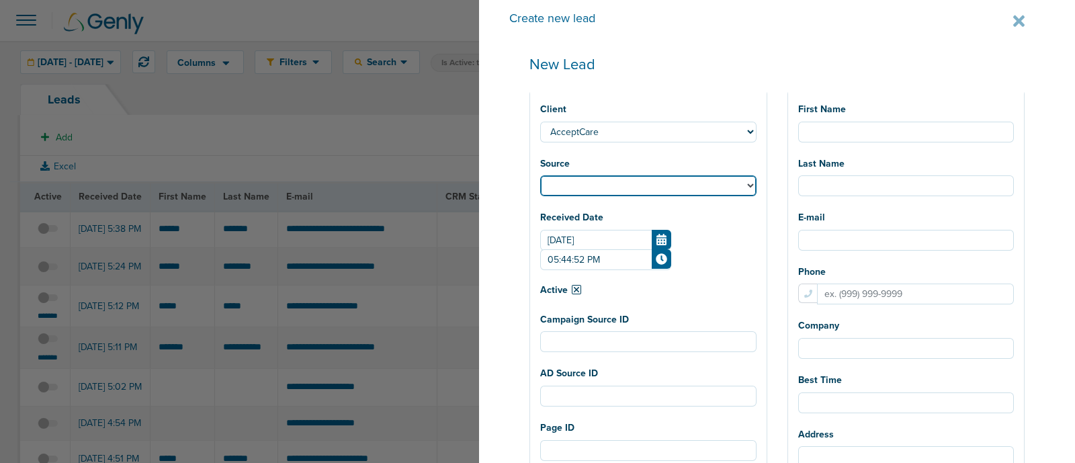
click at [679, 178] on select "Facebook Twitter Yahoo Gemini Google AdWords Outbrain Taboola Pinterest" at bounding box center [648, 185] width 216 height 21
select select "fb"
click at [581, 176] on select "Facebook Twitter Yahoo Gemini Google AdWords Outbrain Taboola Pinterest" at bounding box center [648, 185] width 216 height 21
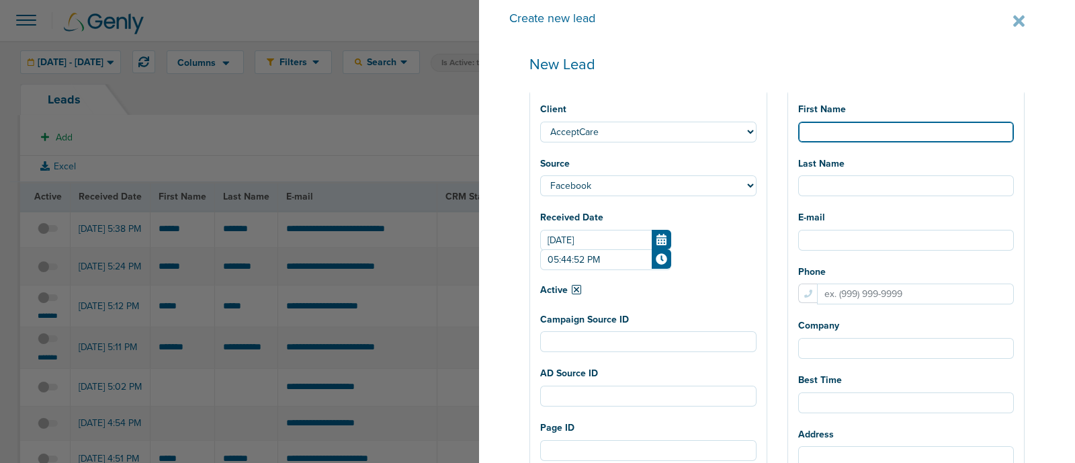
click at [915, 130] on input "First Name" at bounding box center [906, 132] width 216 height 21
click at [902, 126] on input "First Name" at bounding box center [906, 132] width 216 height 21
type input "Shawna"
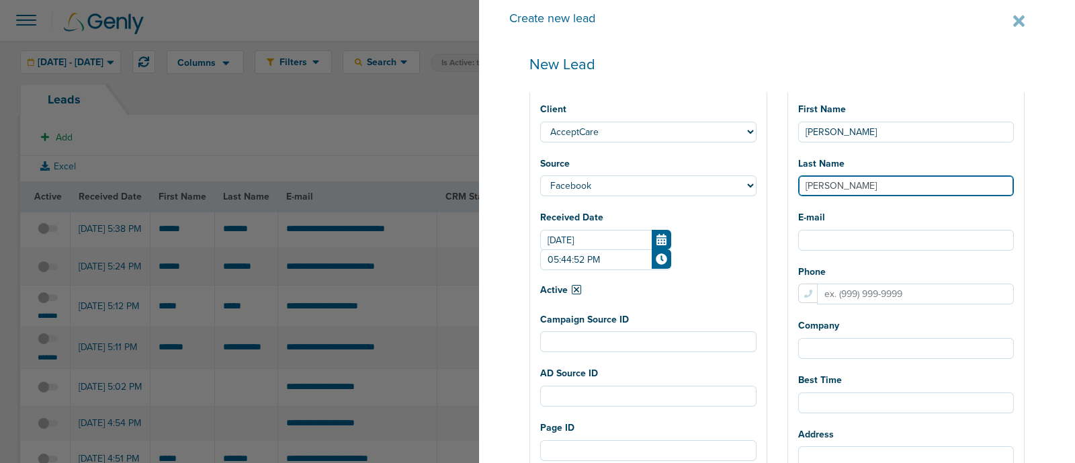
type input "Gamache"
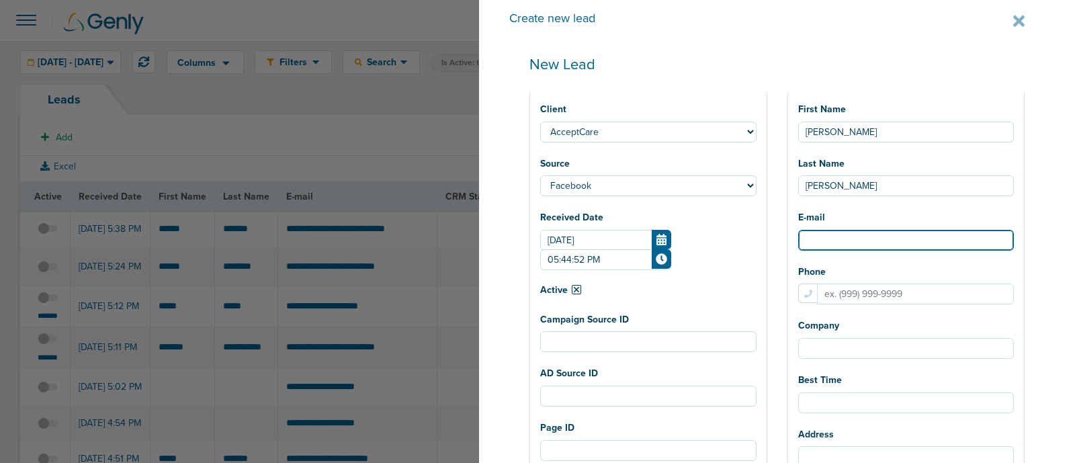
click at [846, 237] on input "E-mail" at bounding box center [906, 240] width 216 height 21
paste input "GamacheOrthodontics@gmail.com"
type input "GamacheOrthodontics@gmail.com"
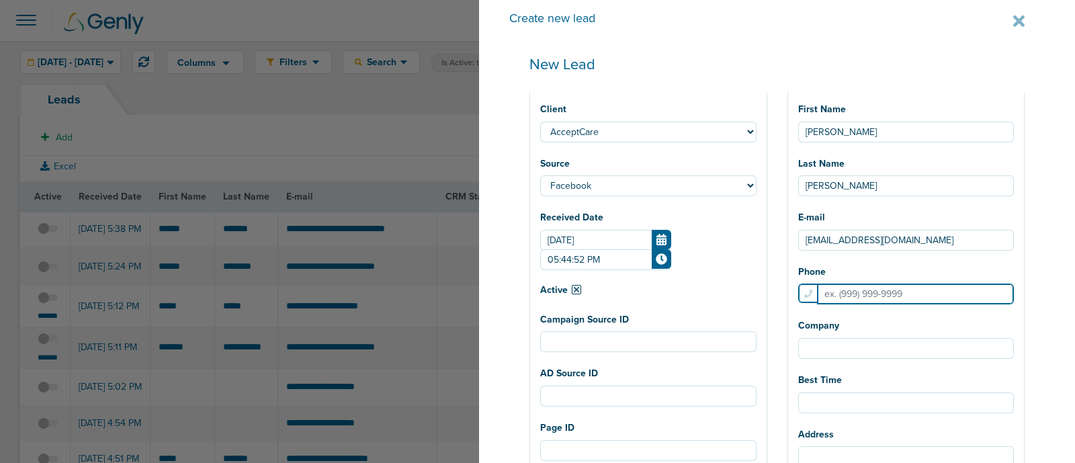
click at [895, 289] on input "Phone" at bounding box center [916, 294] width 198 height 21
paste input "5099662639"
type input "5099662639"
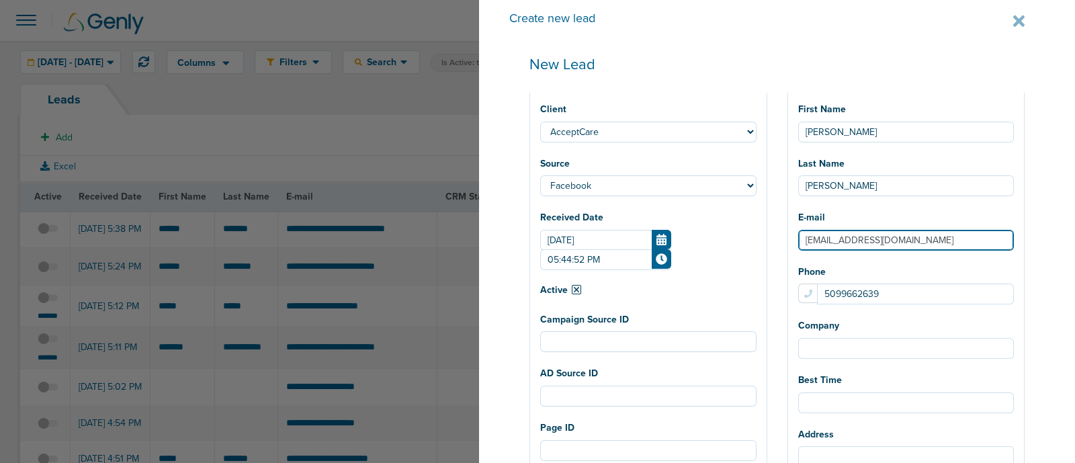
click at [825, 243] on input "GamacheOrthodontics@gmail.com" at bounding box center [906, 240] width 216 height 21
drag, startPoint x: 824, startPoint y: 243, endPoint x: 905, endPoint y: 247, distance: 81.4
click at [905, 247] on input "GamacheOrthodontics@gmail.com" at bounding box center [906, 240] width 216 height 21
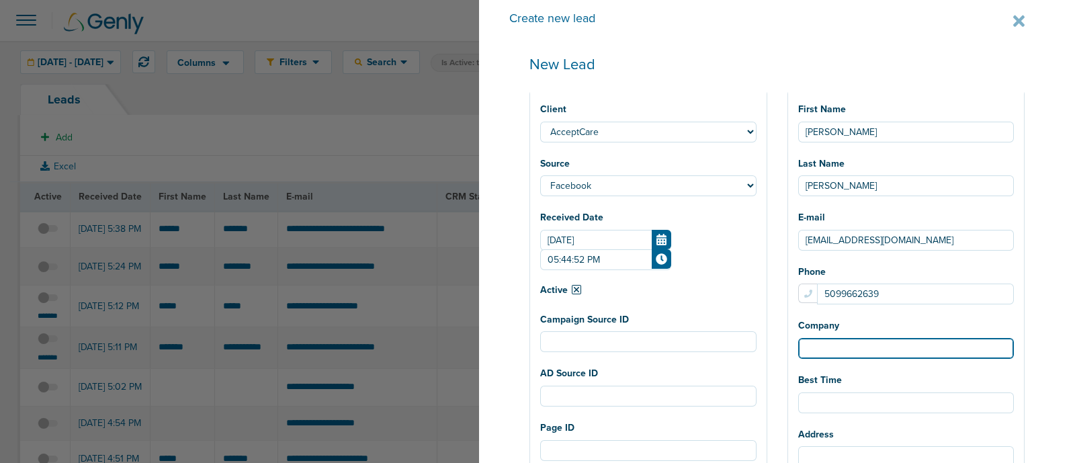
click at [872, 355] on input "Company" at bounding box center [906, 348] width 216 height 21
paste input "GamacheOrthodontics"
click at [865, 352] on input "GamacheOrthodontics" at bounding box center [906, 348] width 216 height 21
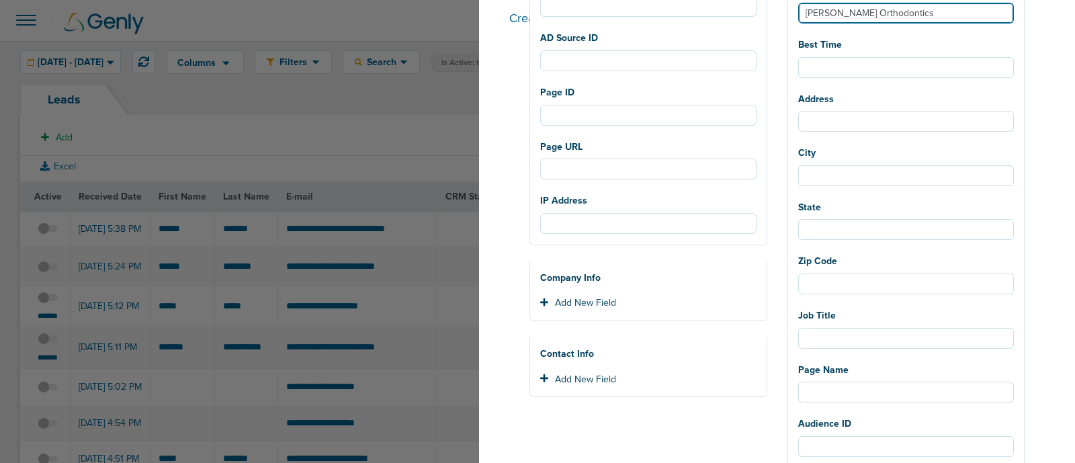
scroll to position [167, 0]
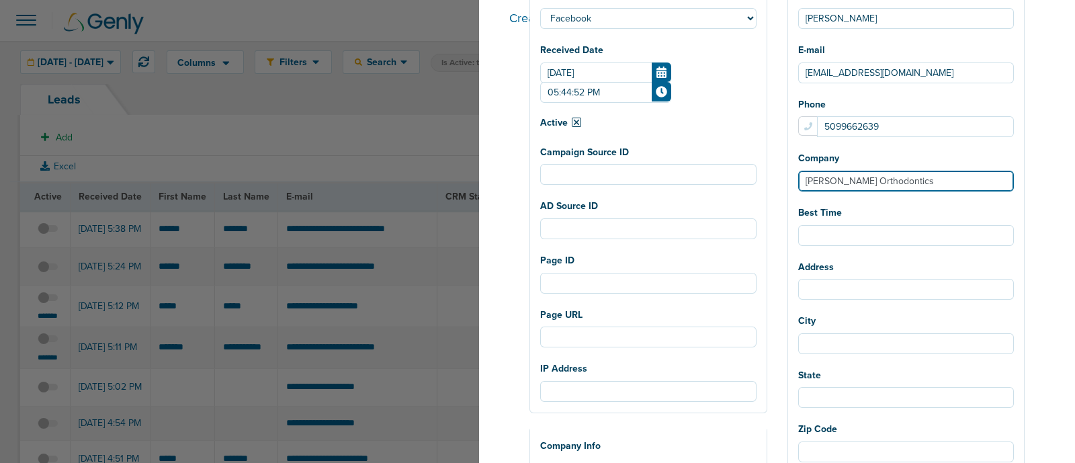
type input "Gamache Orthodontics"
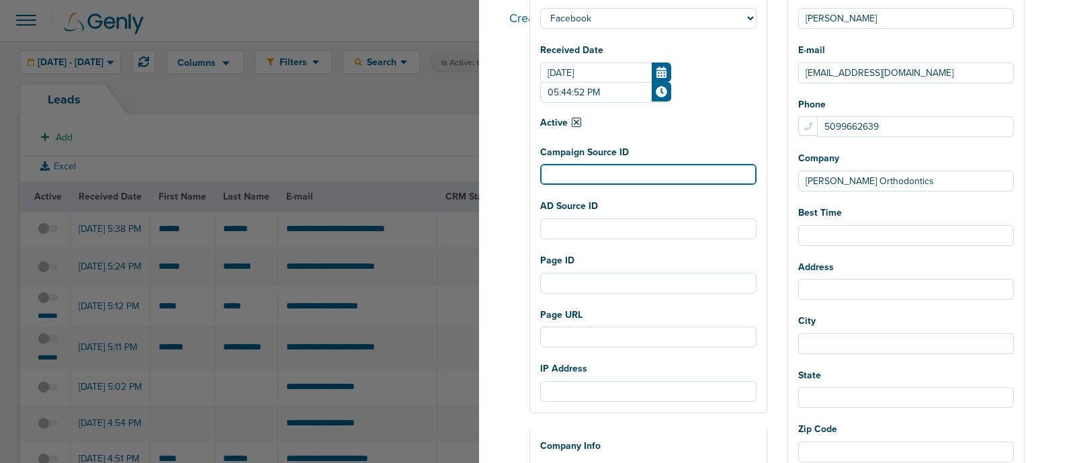
click at [698, 177] on input "Campaign Source ID" at bounding box center [648, 174] width 216 height 21
paste input "120232332373140320"
type input "120232332373140320"
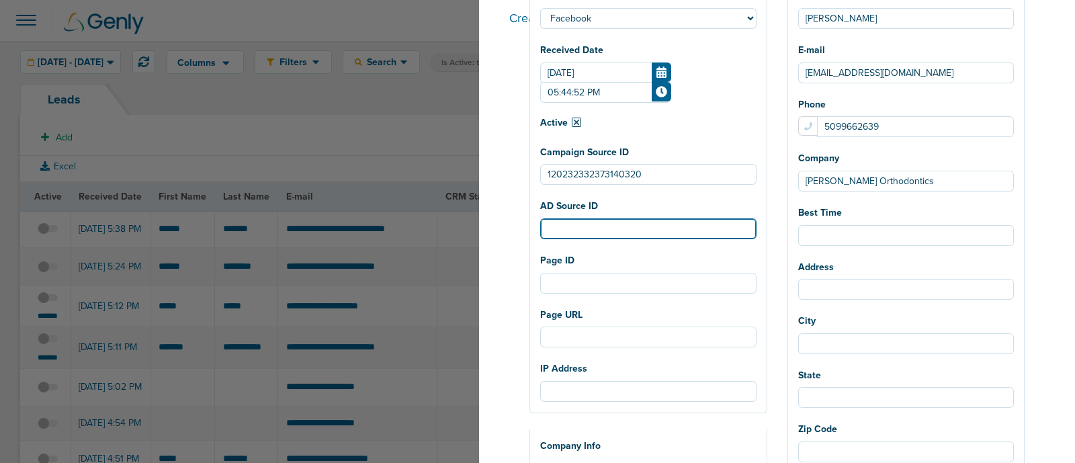
click at [734, 230] on input "AD Source ID" at bounding box center [648, 228] width 216 height 21
paste input "120232332373150320"
type input "120232332373150320"
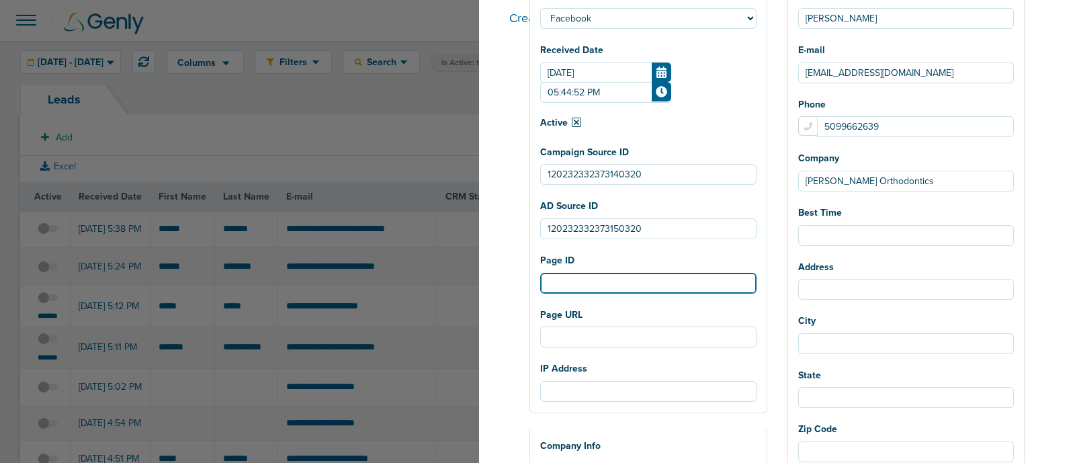
click at [747, 282] on input "Page ID" at bounding box center [648, 283] width 216 height 21
paste input "589422764138516"
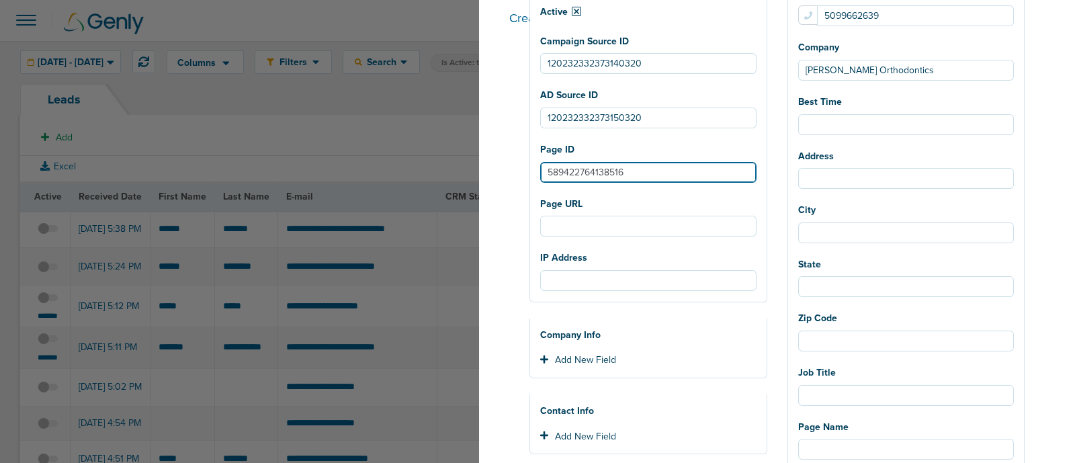
scroll to position [252, 0]
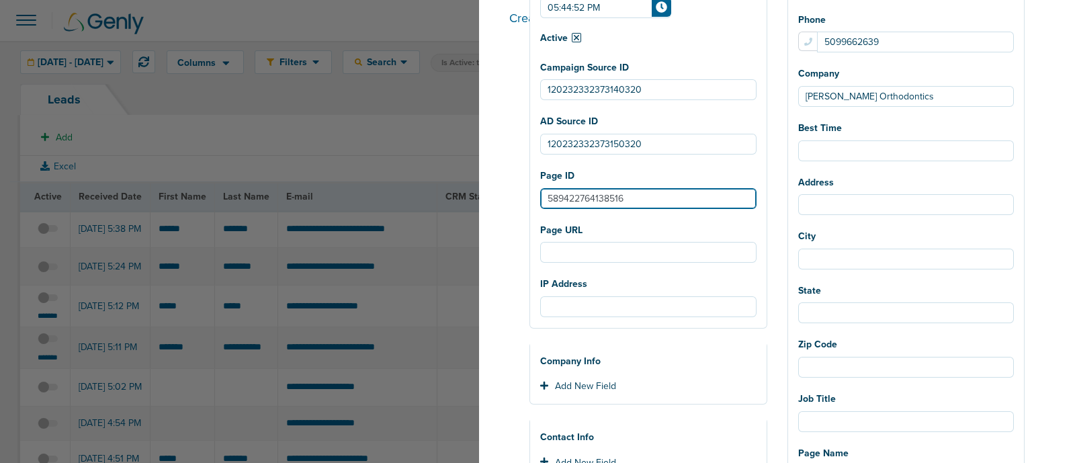
type input "589422764138516"
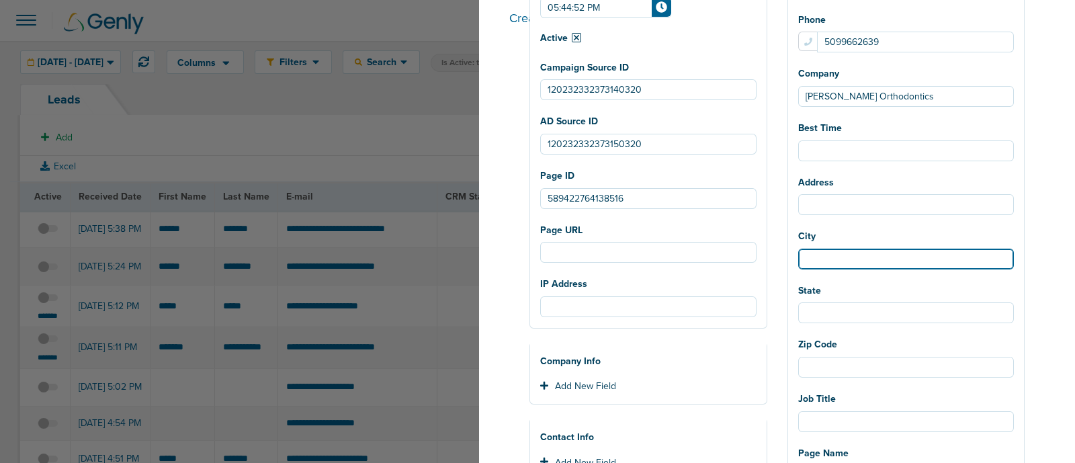
click at [865, 267] on input "City" at bounding box center [906, 259] width 216 height 21
type input "Yakima"
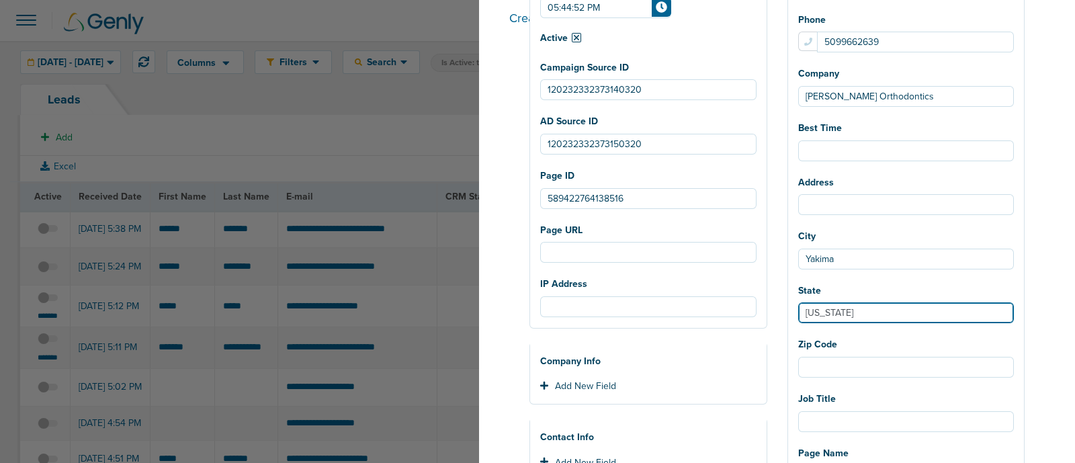
type input "Washington"
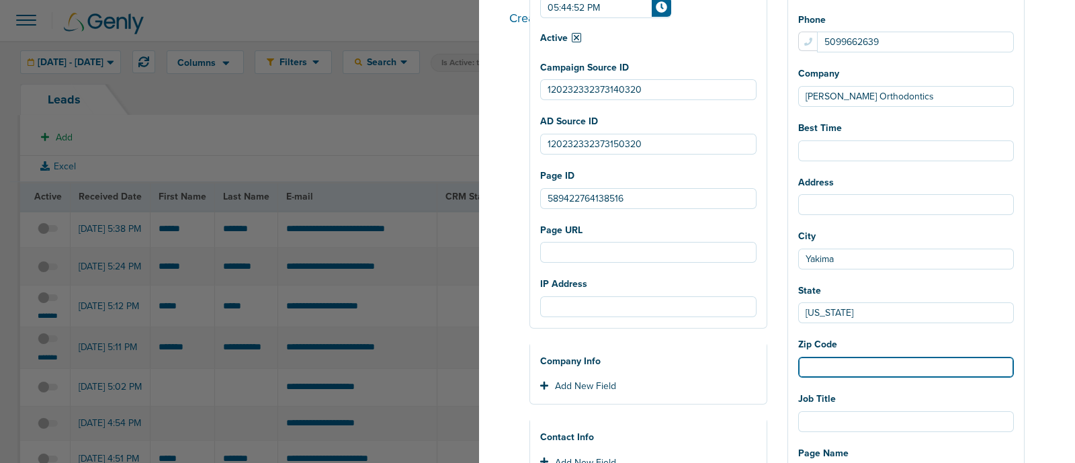
click at [839, 372] on input "Zip Code" at bounding box center [906, 367] width 216 height 21
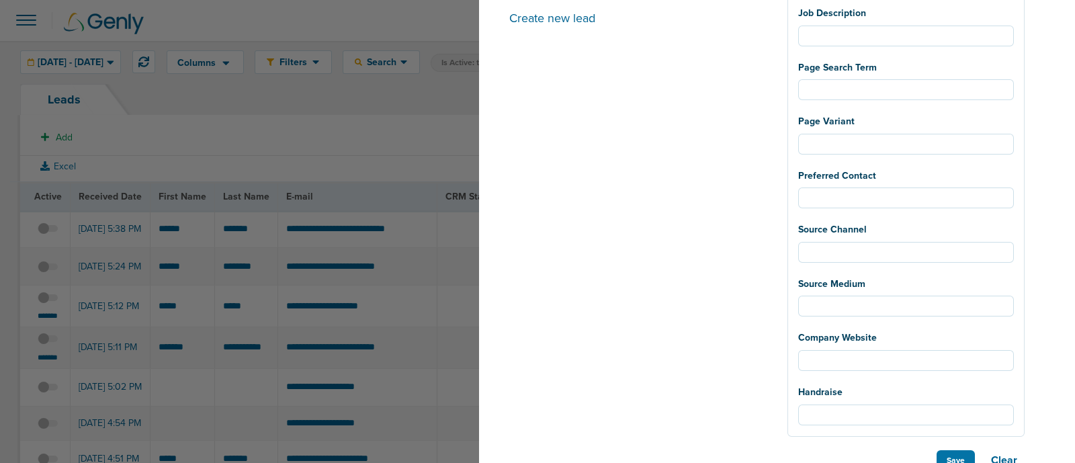
scroll to position [940, 0]
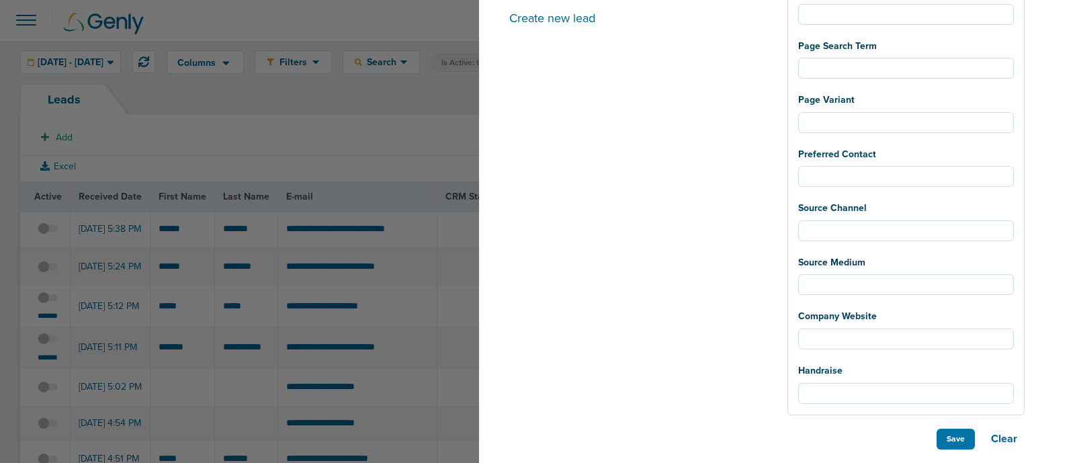
type input "98907"
click at [961, 435] on button "Save" at bounding box center [956, 439] width 38 height 21
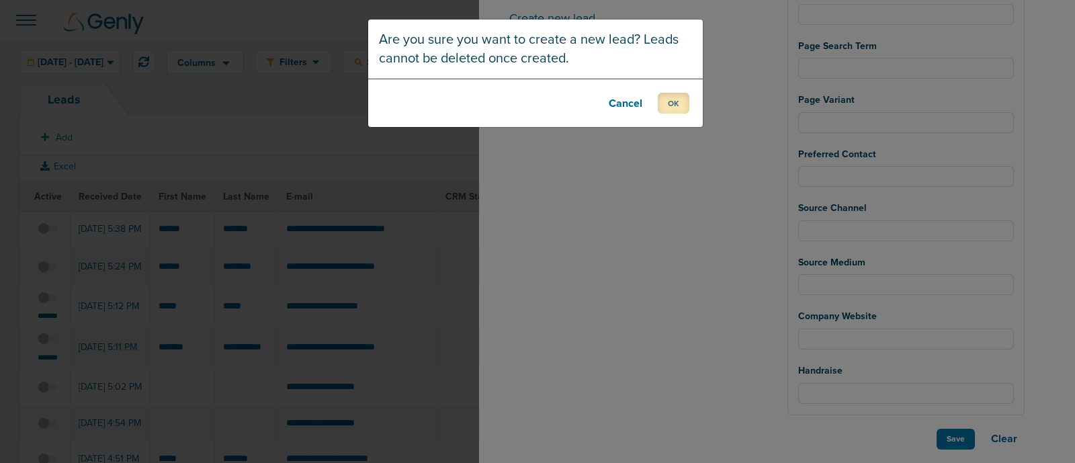
click at [675, 107] on button "OK" at bounding box center [674, 103] width 32 height 21
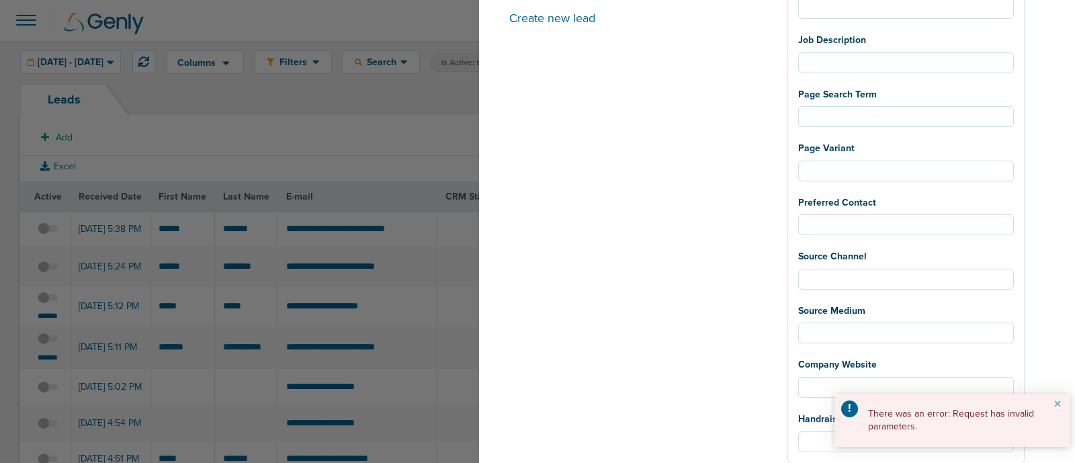
scroll to position [856, 0]
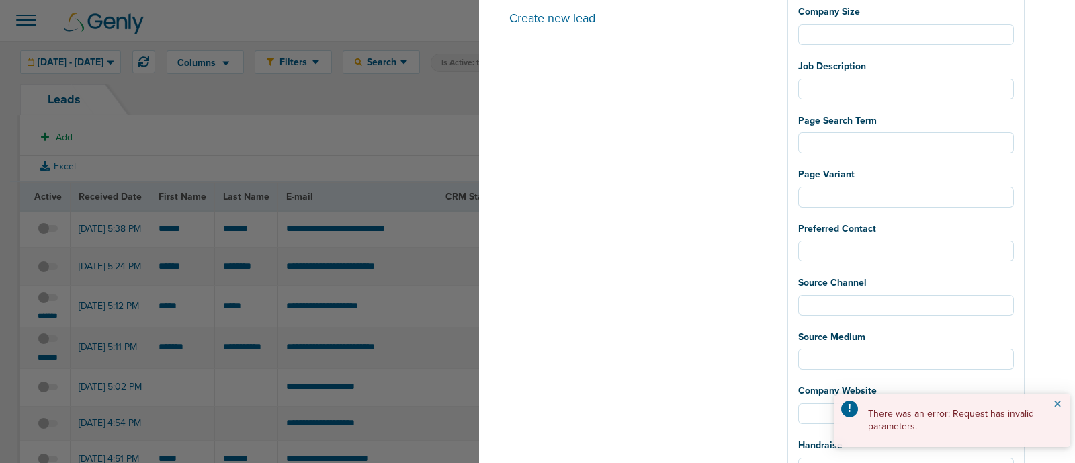
click at [1054, 403] on header "×" at bounding box center [1058, 406] width 24 height 24
click at [1055, 403] on button "×" at bounding box center [1058, 405] width 8 height 16
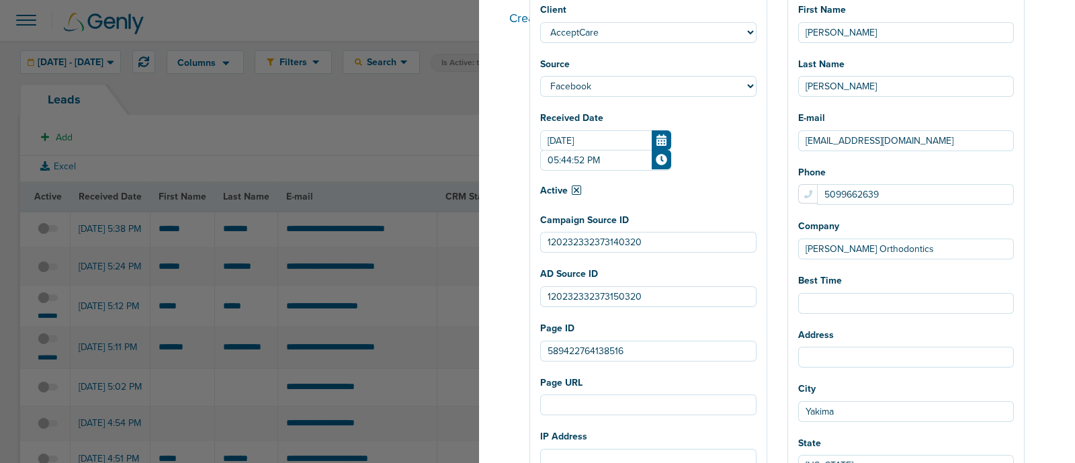
scroll to position [0, 0]
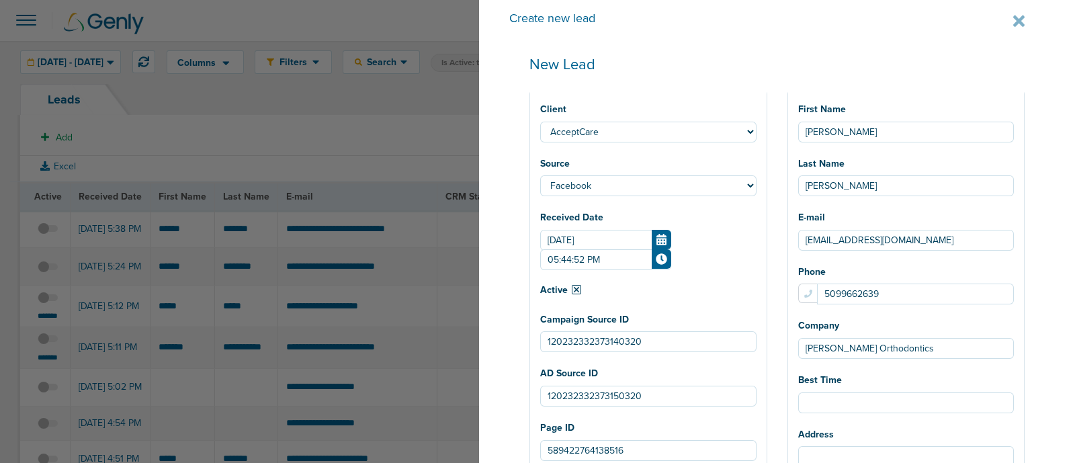
click at [679, 285] on div "Active Please select received date for this lead." at bounding box center [648, 289] width 216 height 19
click at [609, 346] on input "120232332373140320" at bounding box center [648, 341] width 216 height 21
click at [608, 345] on input "120232332373140320" at bounding box center [648, 341] width 216 height 21
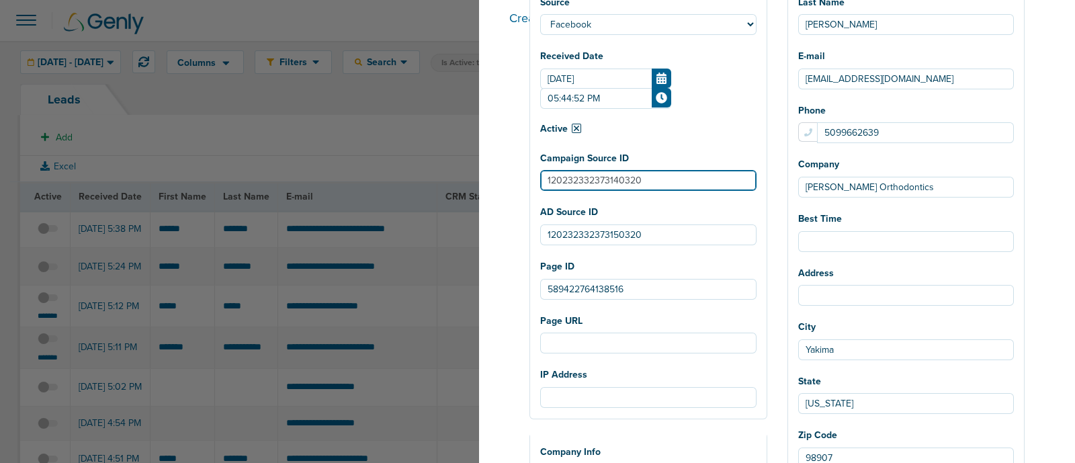
scroll to position [167, 0]
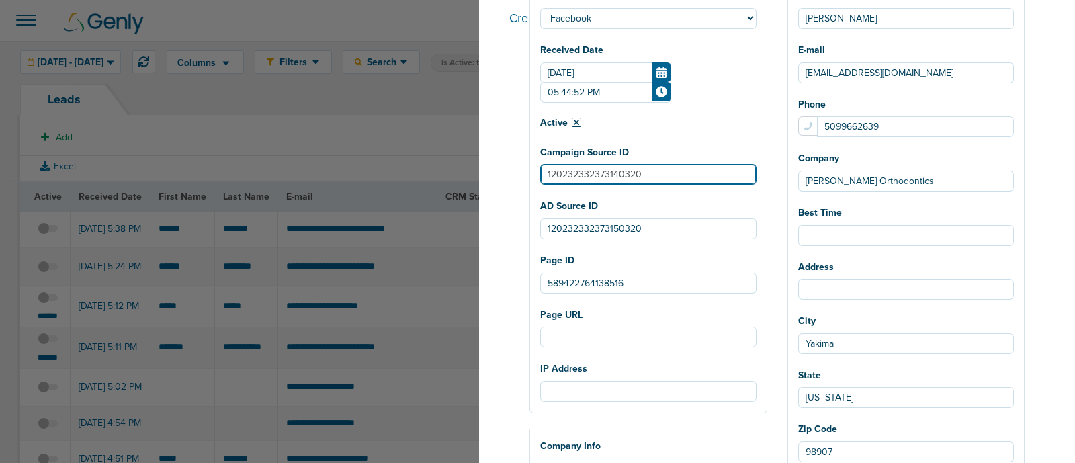
type input "120232332373140320"
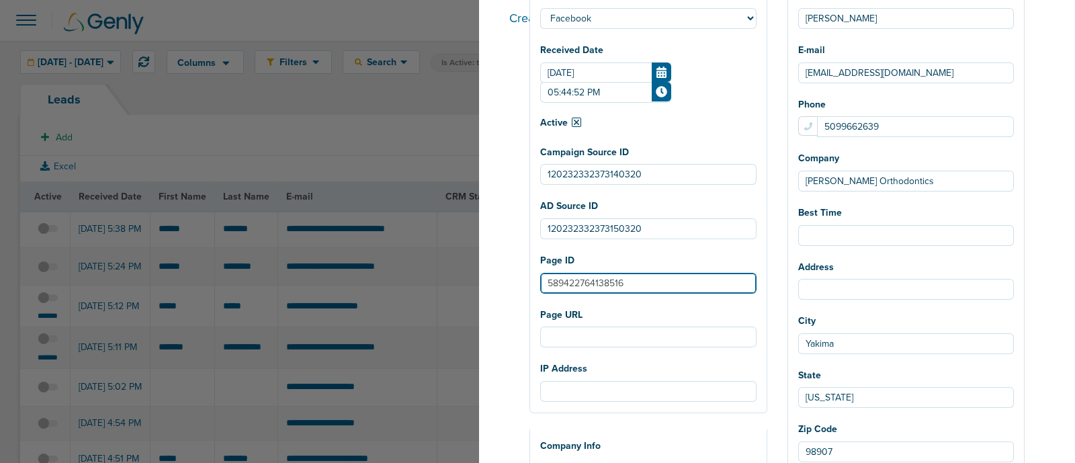
click at [609, 286] on input "589422764138516" at bounding box center [648, 283] width 216 height 21
type input "589422764138516"
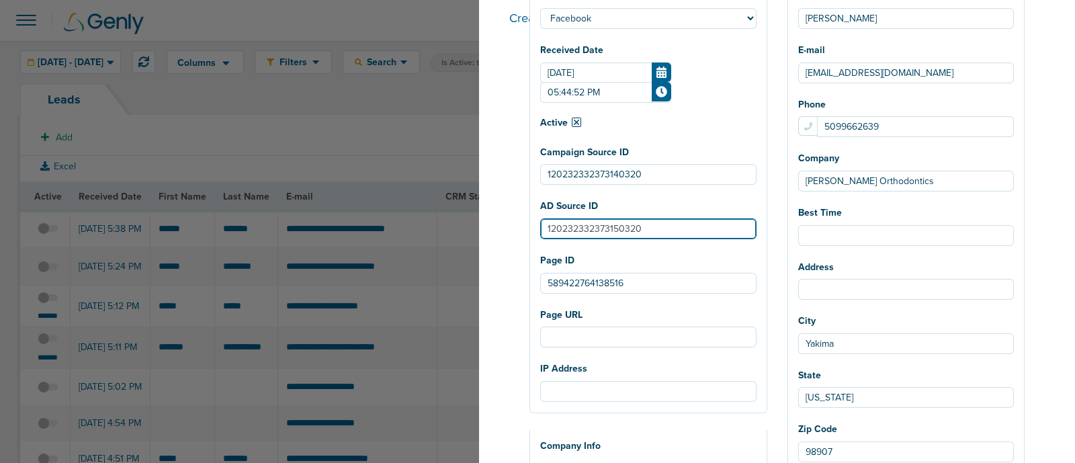
click at [587, 231] on input "120232332373150320" at bounding box center [648, 228] width 216 height 21
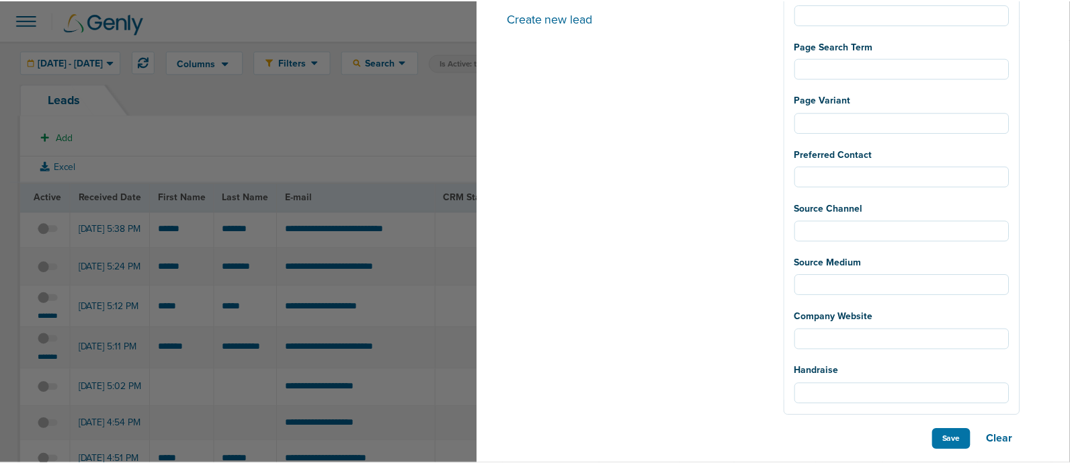
scroll to position [940, 0]
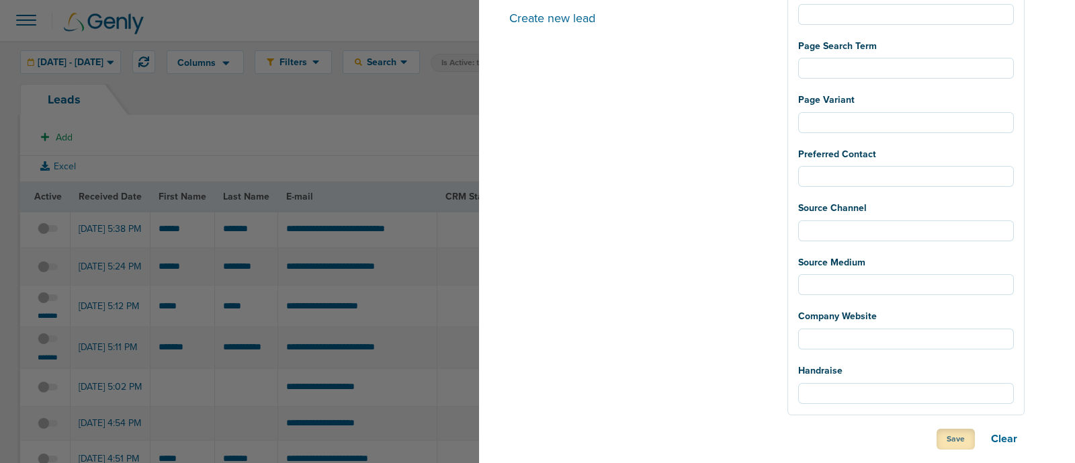
click at [963, 443] on button "Save" at bounding box center [956, 439] width 38 height 21
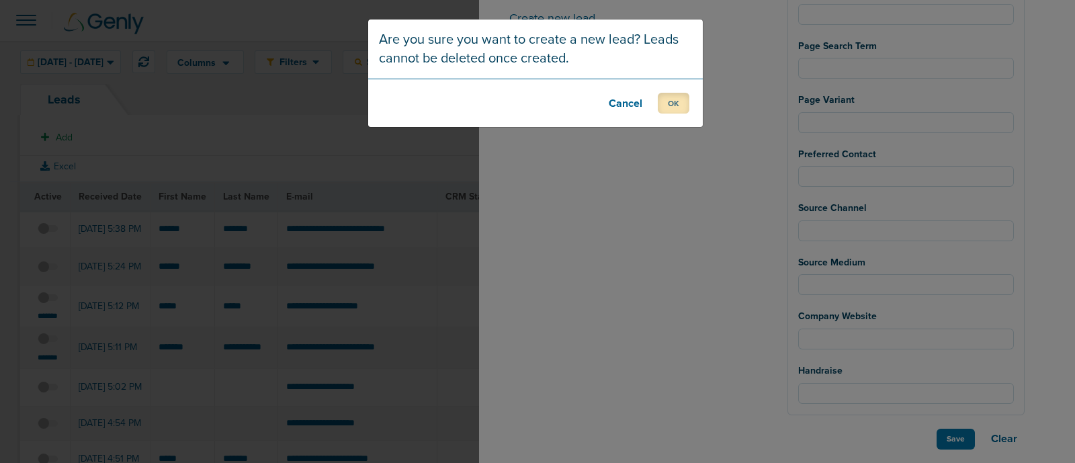
click at [674, 98] on button "OK" at bounding box center [674, 103] width 32 height 21
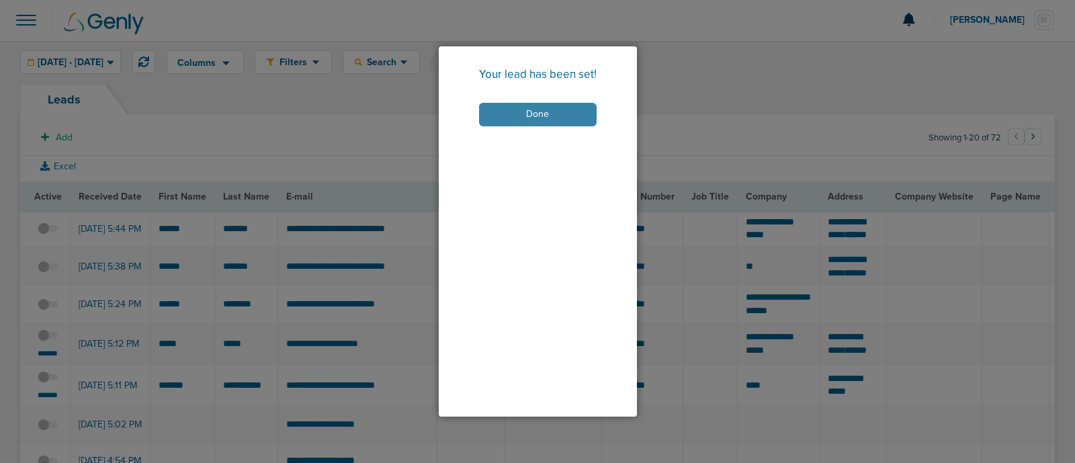
click at [568, 110] on button "Done" at bounding box center [538, 115] width 118 height 24
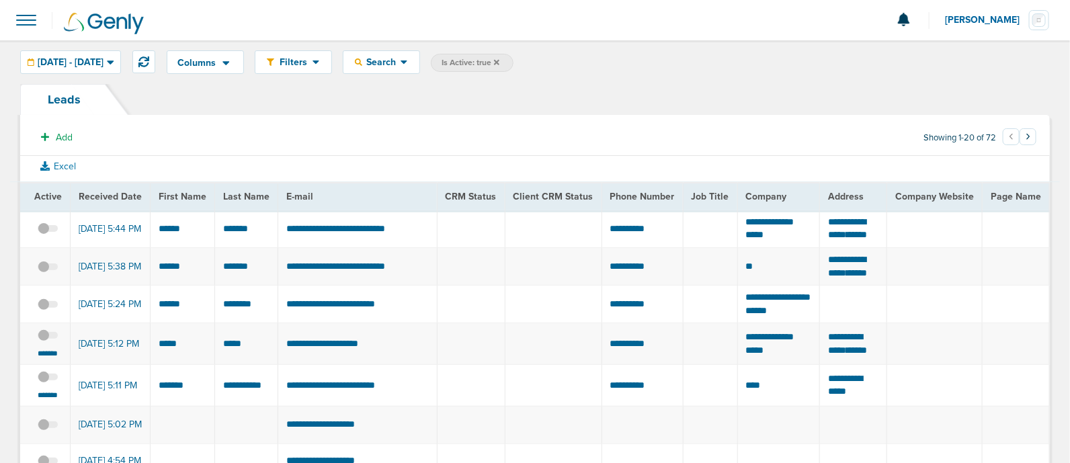
click at [50, 274] on span at bounding box center [48, 274] width 20 height 0
click at [48, 269] on input "checkbox" at bounding box center [48, 269] width 0 height 0
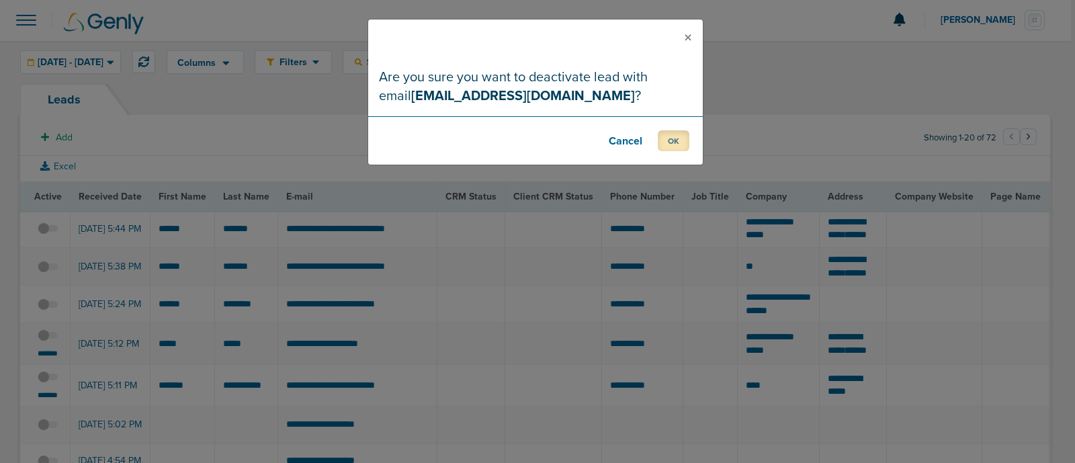
click at [675, 132] on button "OK" at bounding box center [674, 140] width 32 height 21
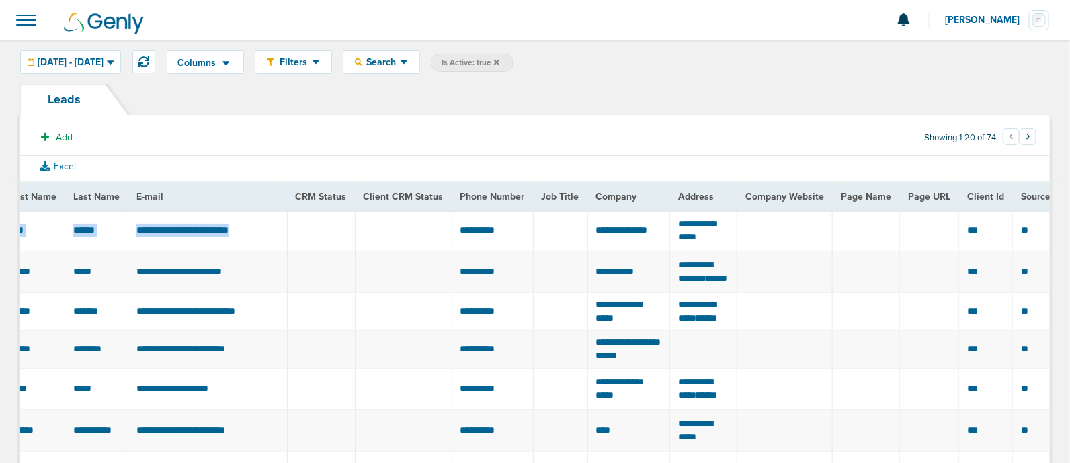
scroll to position [0, 0]
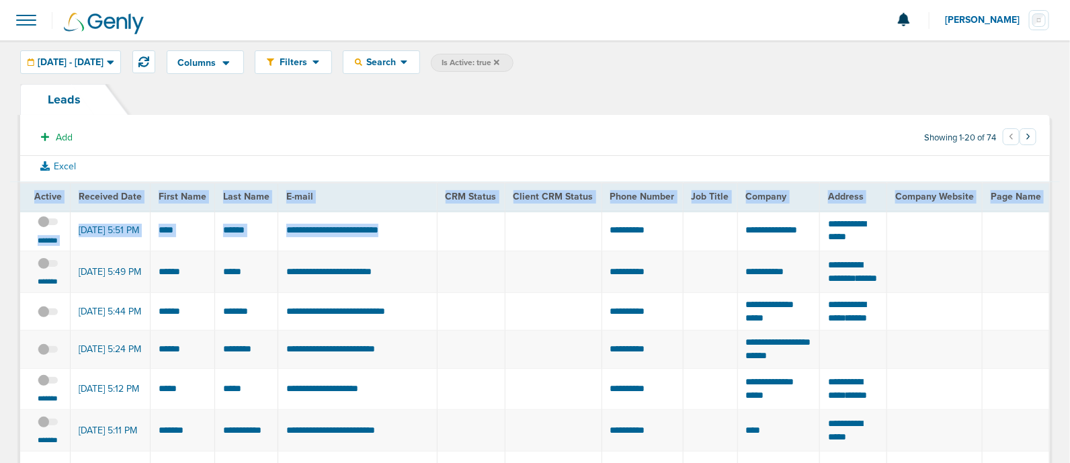
drag, startPoint x: 462, startPoint y: 236, endPoint x: 0, endPoint y: 244, distance: 461.8
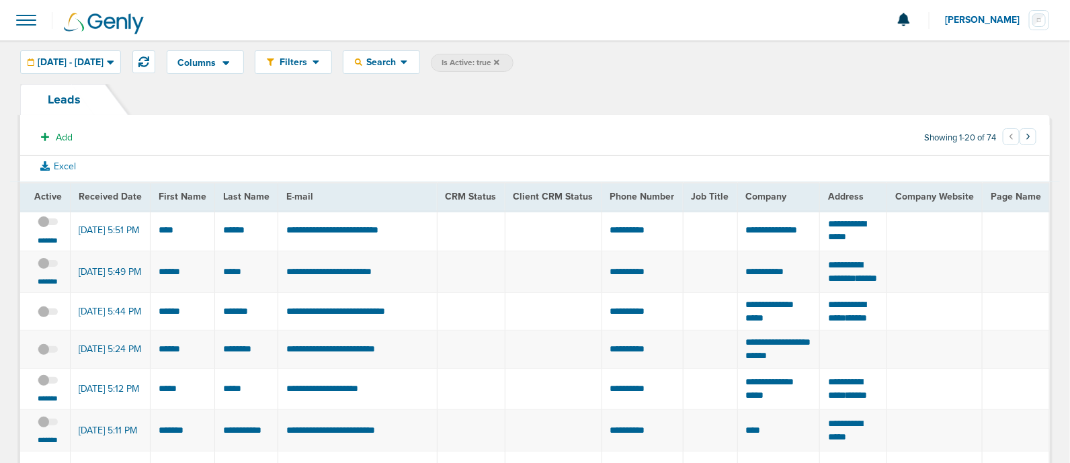
click at [583, 139] on section "Add Showing 1-20 of 74 ‹ 1 2 3 ›" at bounding box center [535, 140] width 1030 height 31
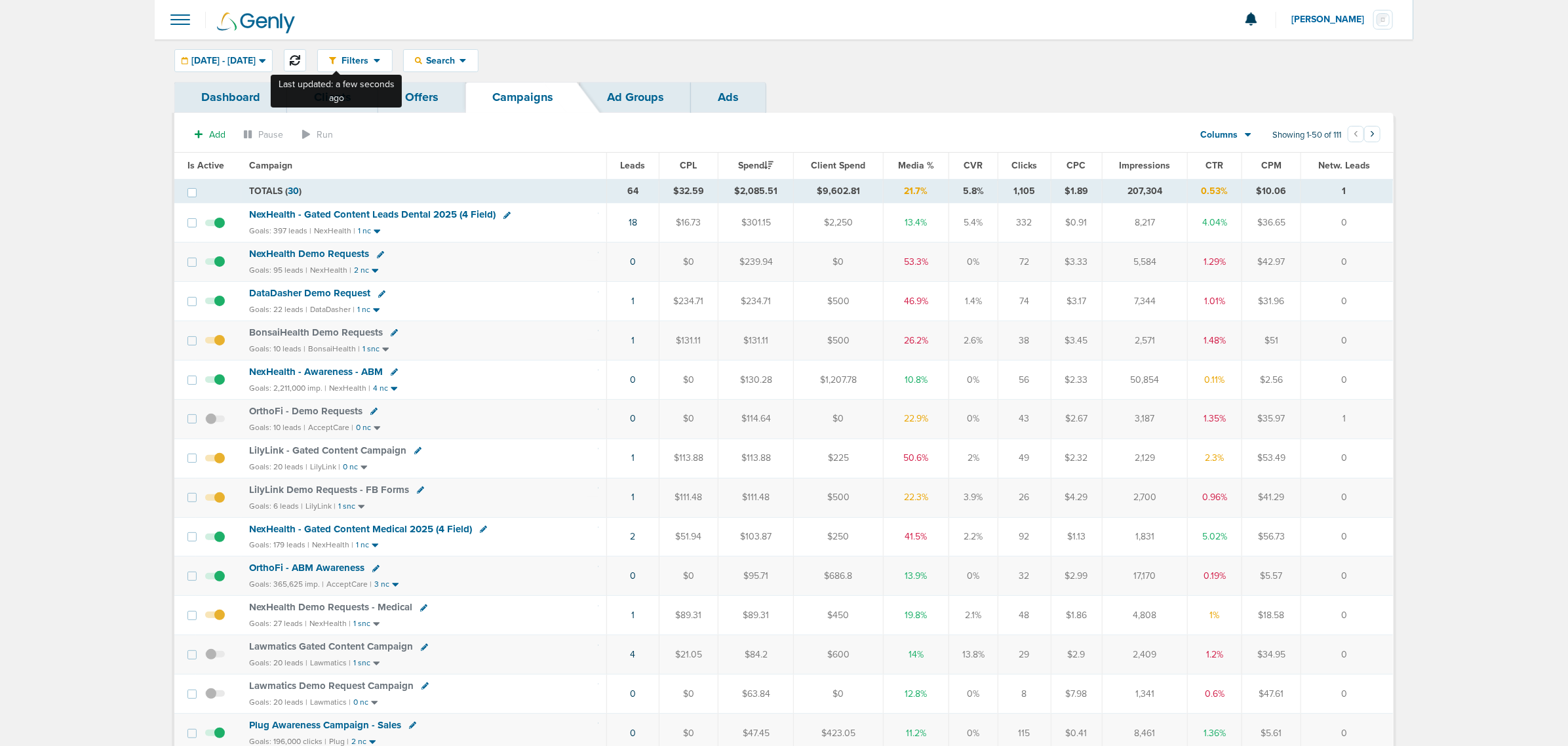
click at [300, 57] on icon at bounding box center [294, 59] width 11 height 11
click at [913, 171] on span "Media %" at bounding box center [916, 165] width 36 height 11
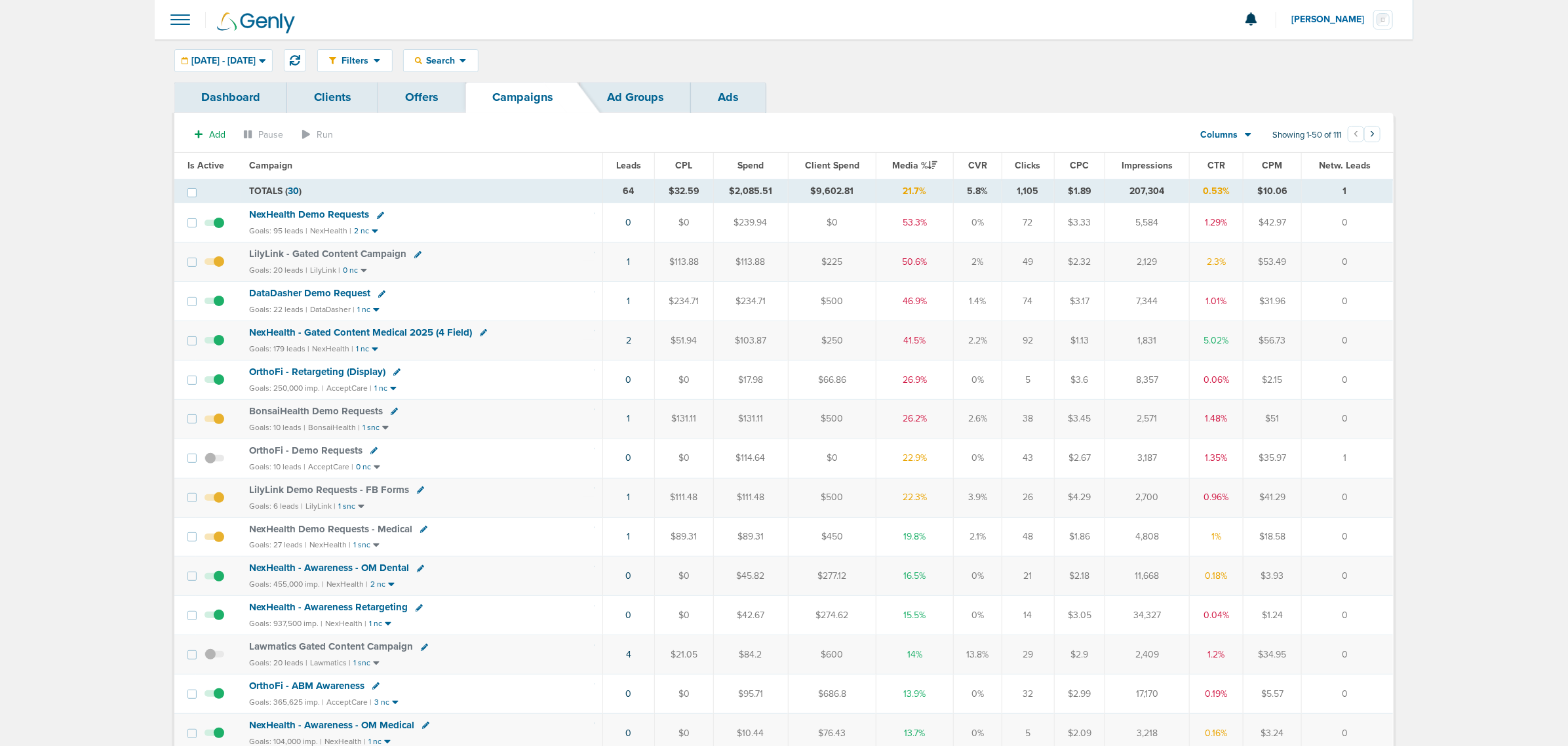
click at [426, 334] on span "NexHealth - Gated Content Medical 2025 (4 Field)" at bounding box center [360, 333] width 223 height 12
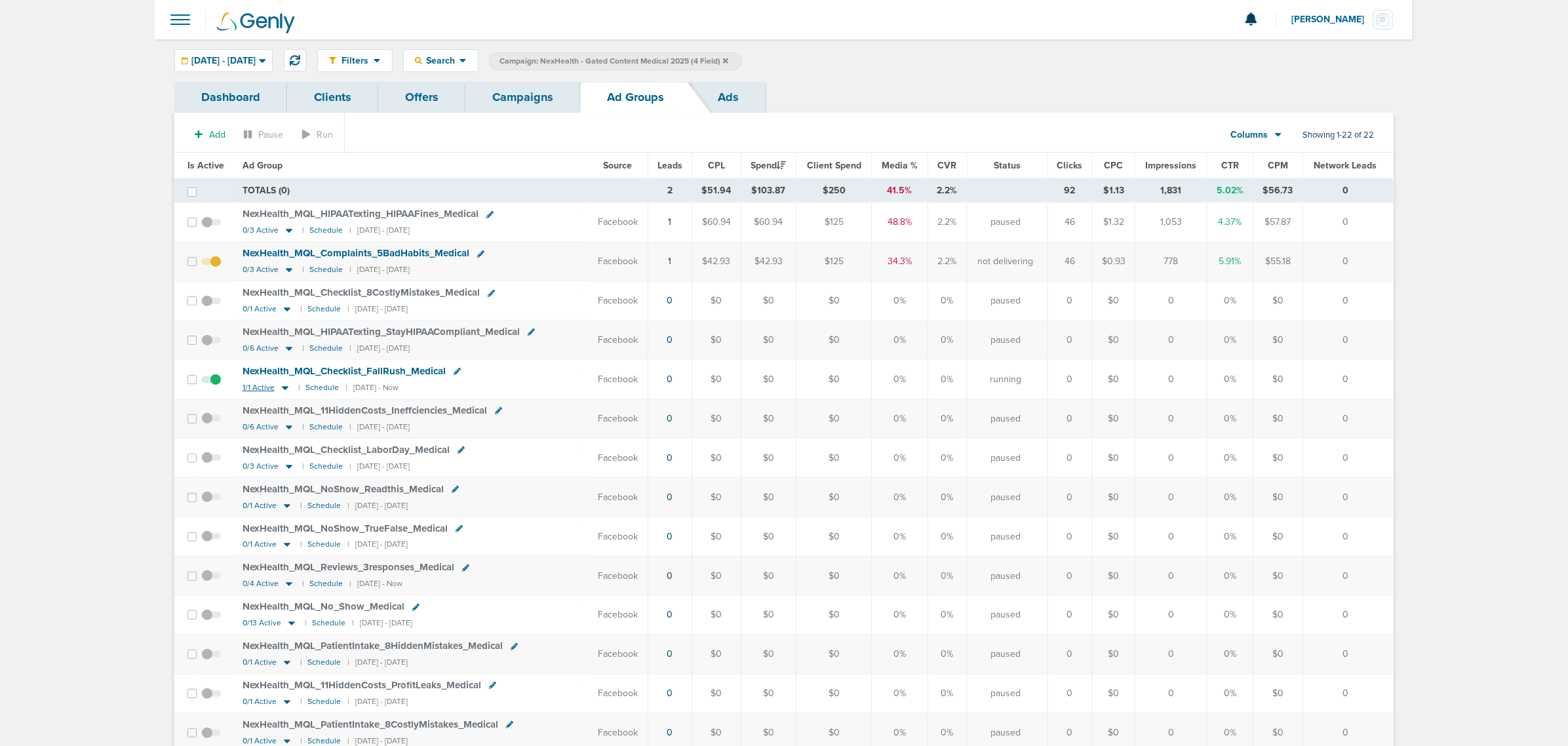
click at [279, 387] on icon at bounding box center [285, 387] width 13 height 11
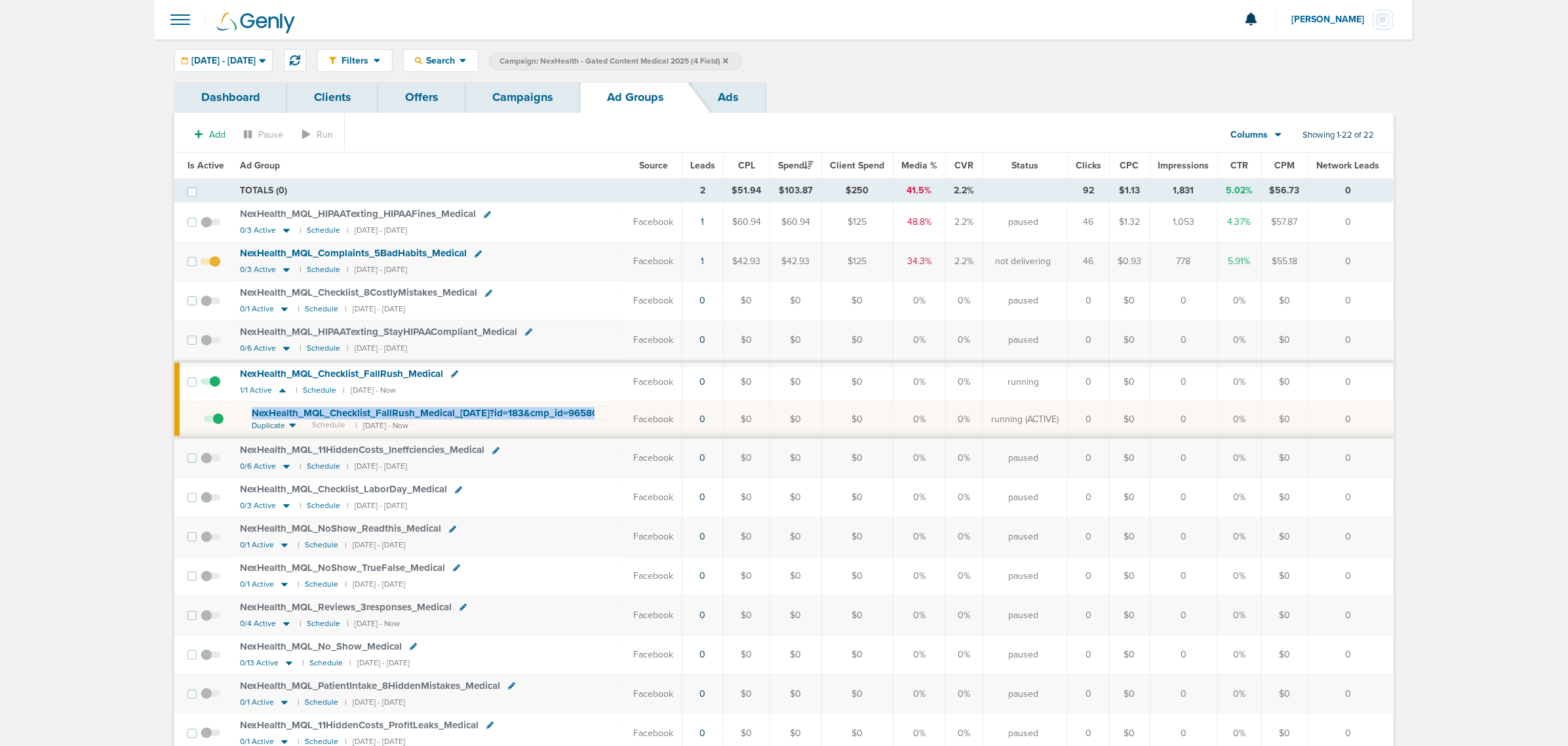
drag, startPoint x: 323, startPoint y: 427, endPoint x: 247, endPoint y: 416, distance: 76.8
click at [247, 416] on td "NexHealth_ MQL_ Checklist_ FallRush_ Medical_ [DATE]?id=183&cmp_ id=9658082 Dup…" at bounding box center [428, 419] width 393 height 36
copy span "NexHealth_ MQL_ Checklist_ FallRush_ Medical_ [DATE]?id=183&cmp_ id=9658082"
